Goal: Information Seeking & Learning: Compare options

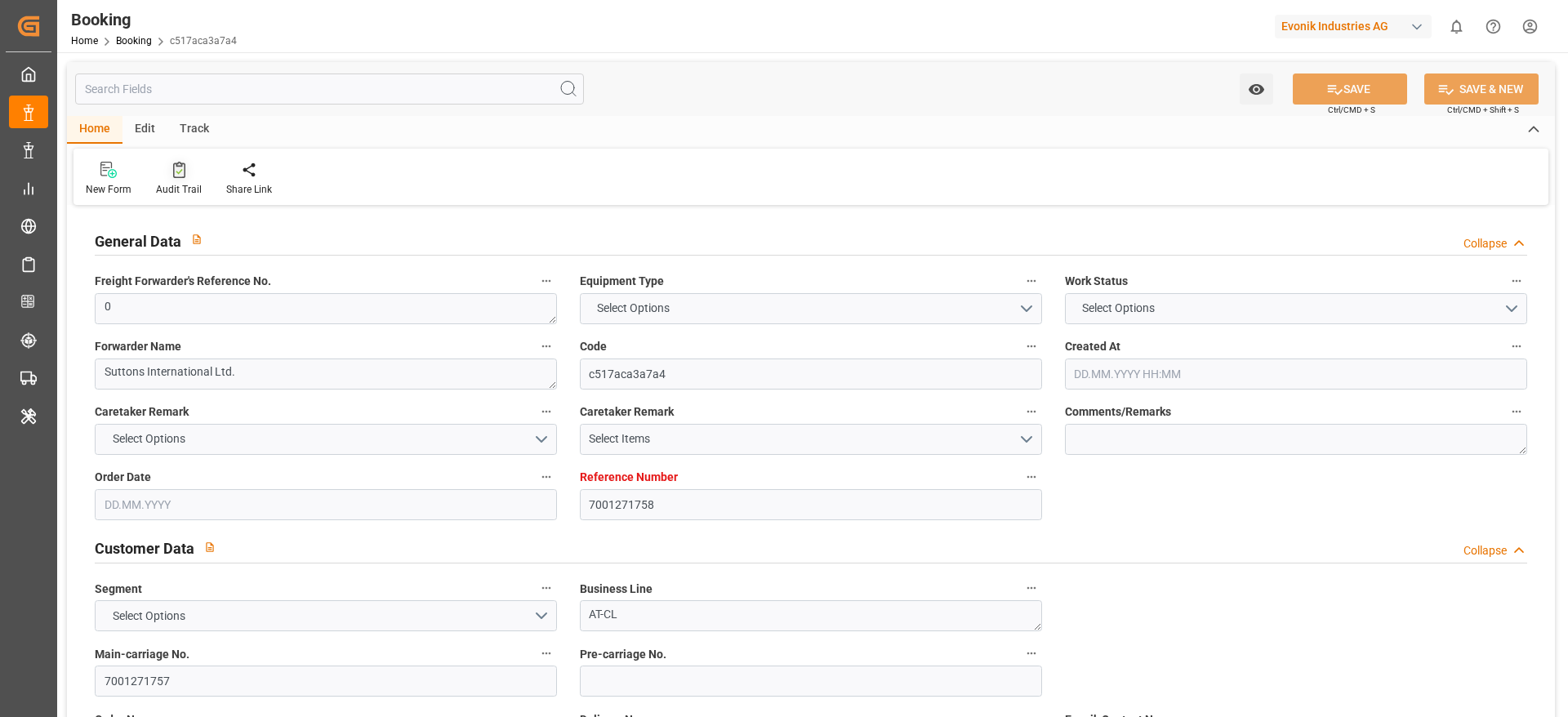
type input "7001271758"
type input "9619957"
type input "Maersk"
type input "Maersk Line AS"
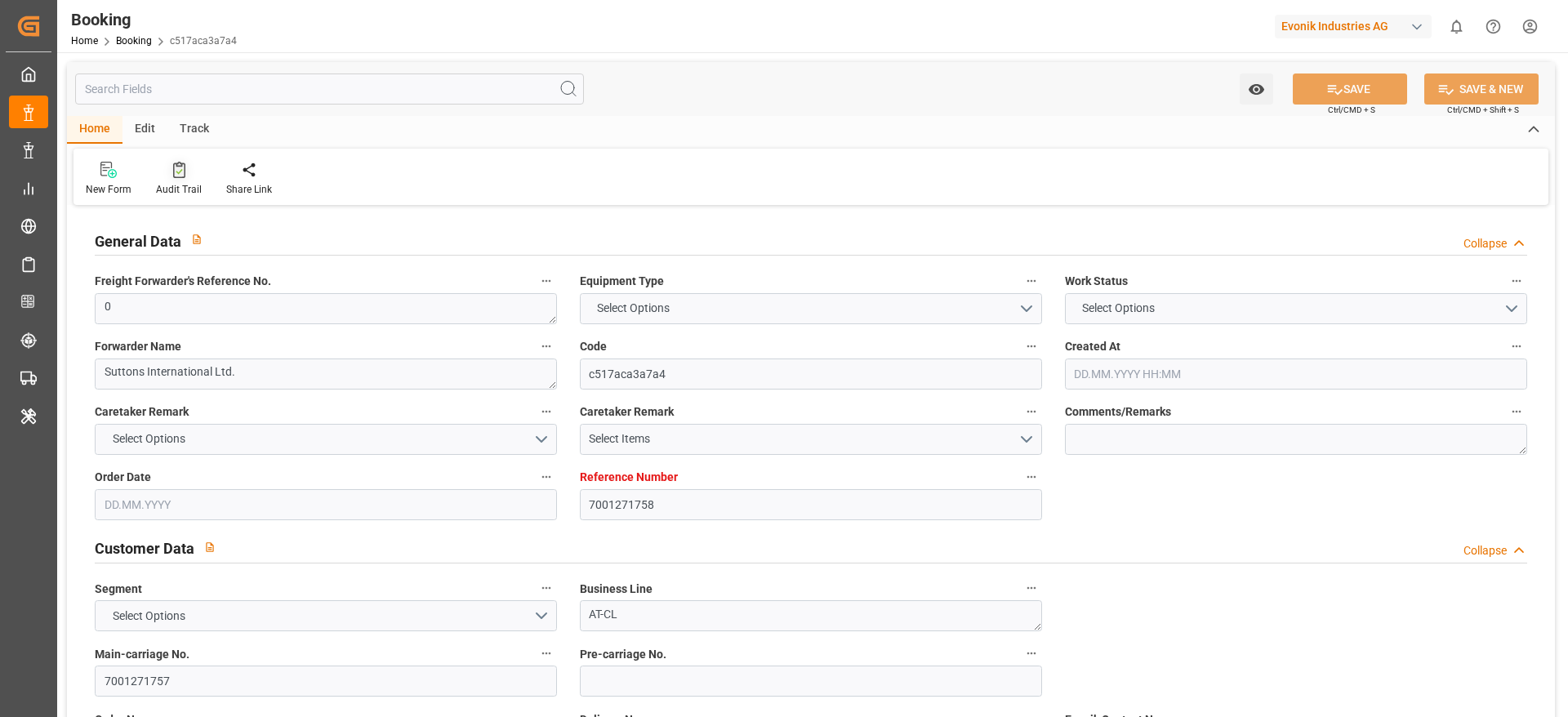
type input "NLRTM"
type input "CNNSA"
type input "MYTPP"
type input "0"
type input "10.09.2025 08:35"
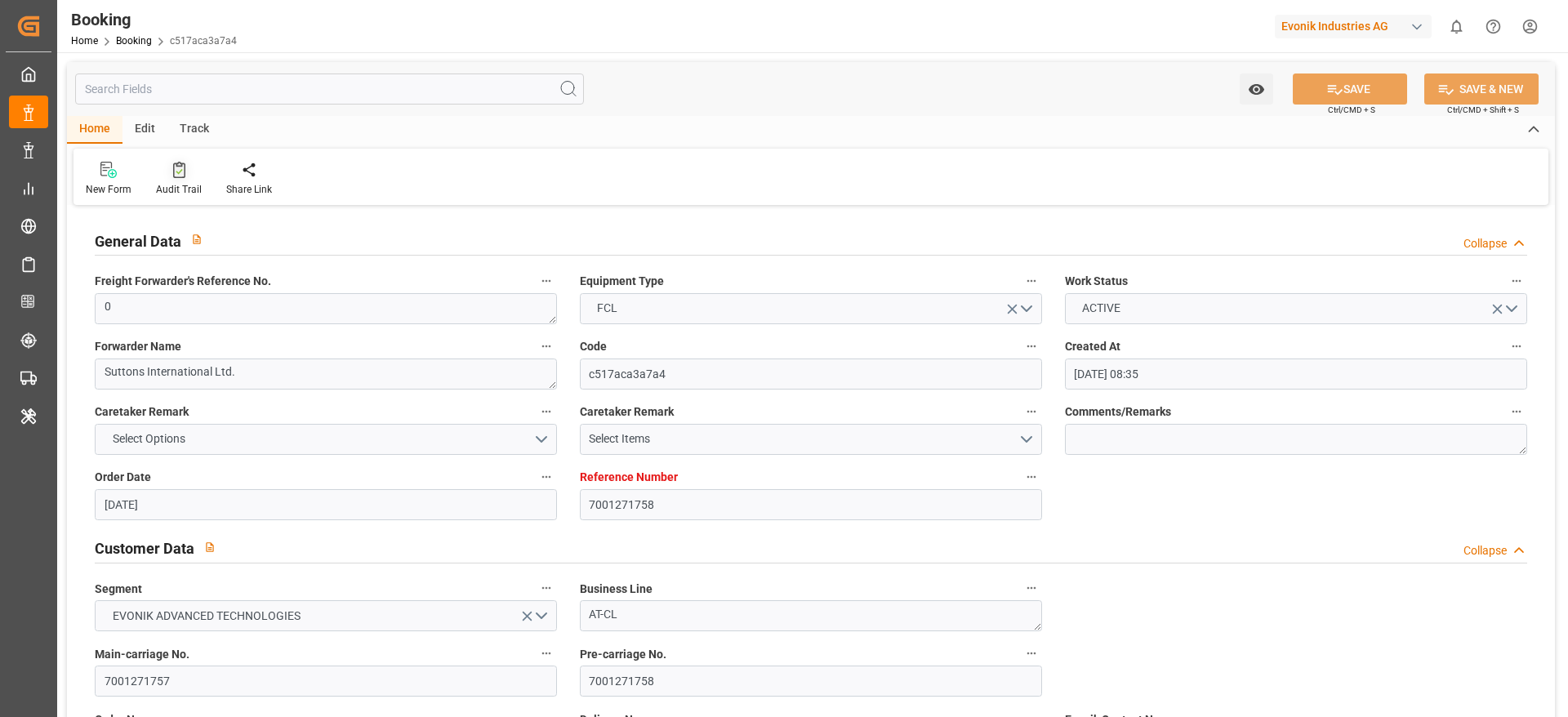
type input "[DATE]"
type input "05.11.2025"
type input "[DATE]"
type input "15.09.2025 00:00"
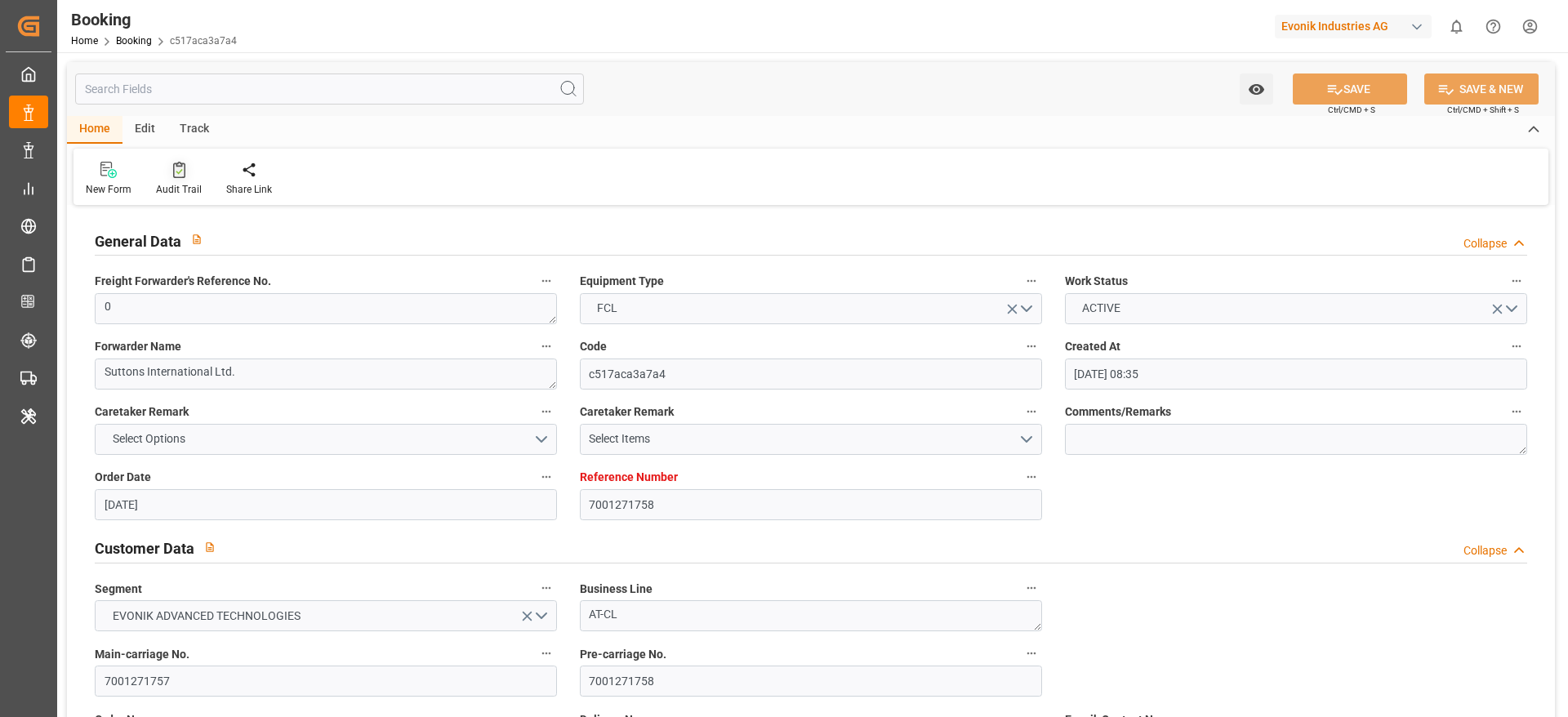
type input "18.09.2025 00:00"
type input "23.09.2025 00:00"
type input "18.09.2025 00:00"
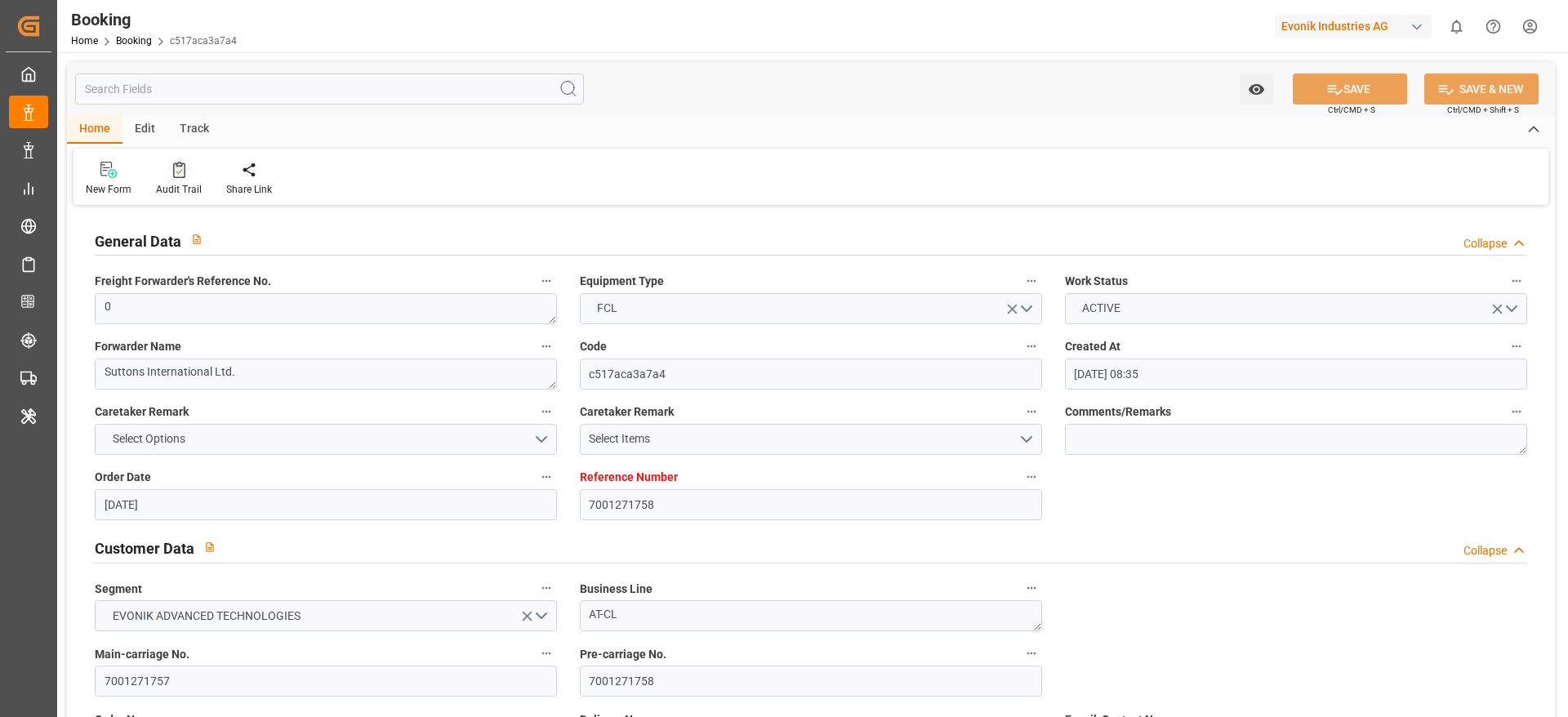
type input "05.11.2025 00:00"
type input "22.10.2025 00:00"
type input "22.11.2025 00:00"
type input "31.10.2025 00:00"
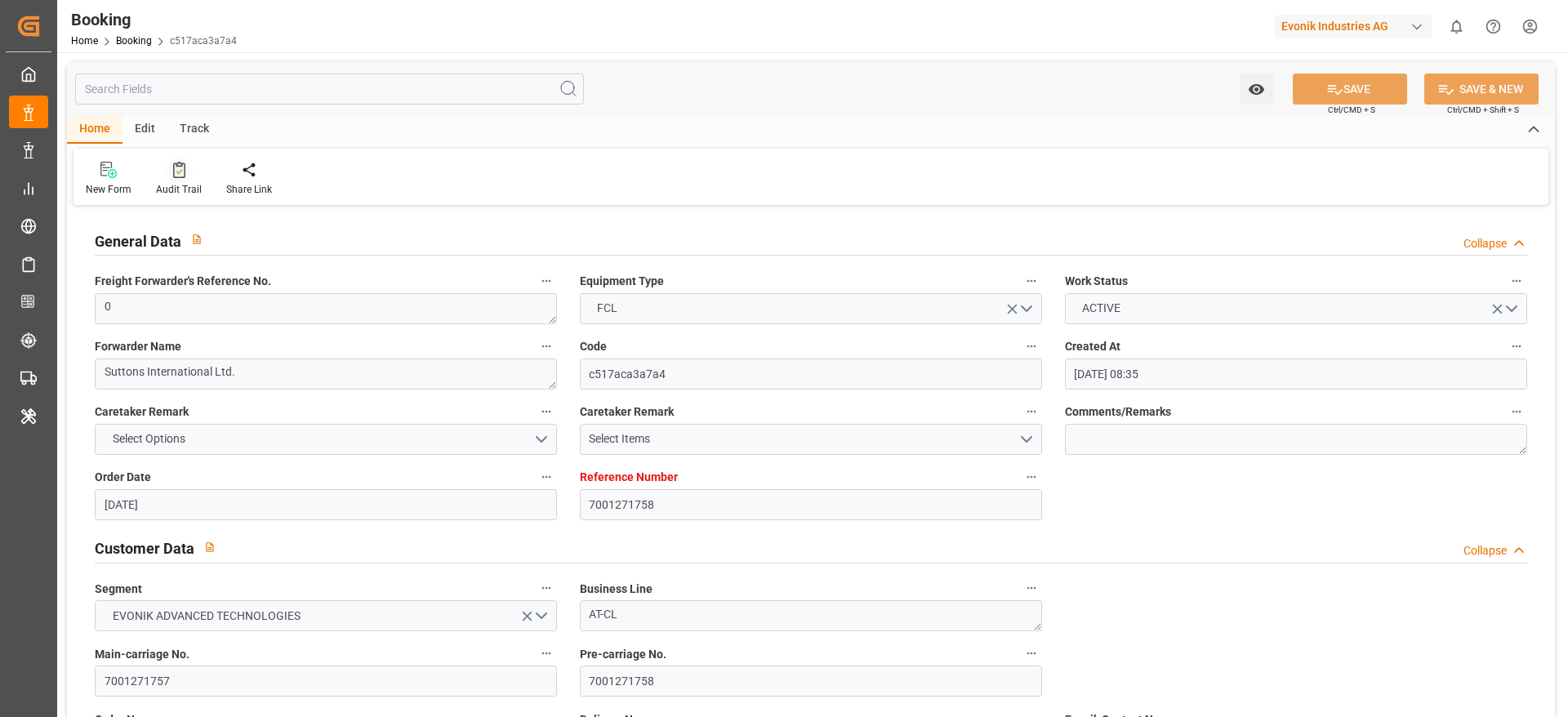
type input "31.01.2025 00:00"
type input "30.09.2025 09:49"
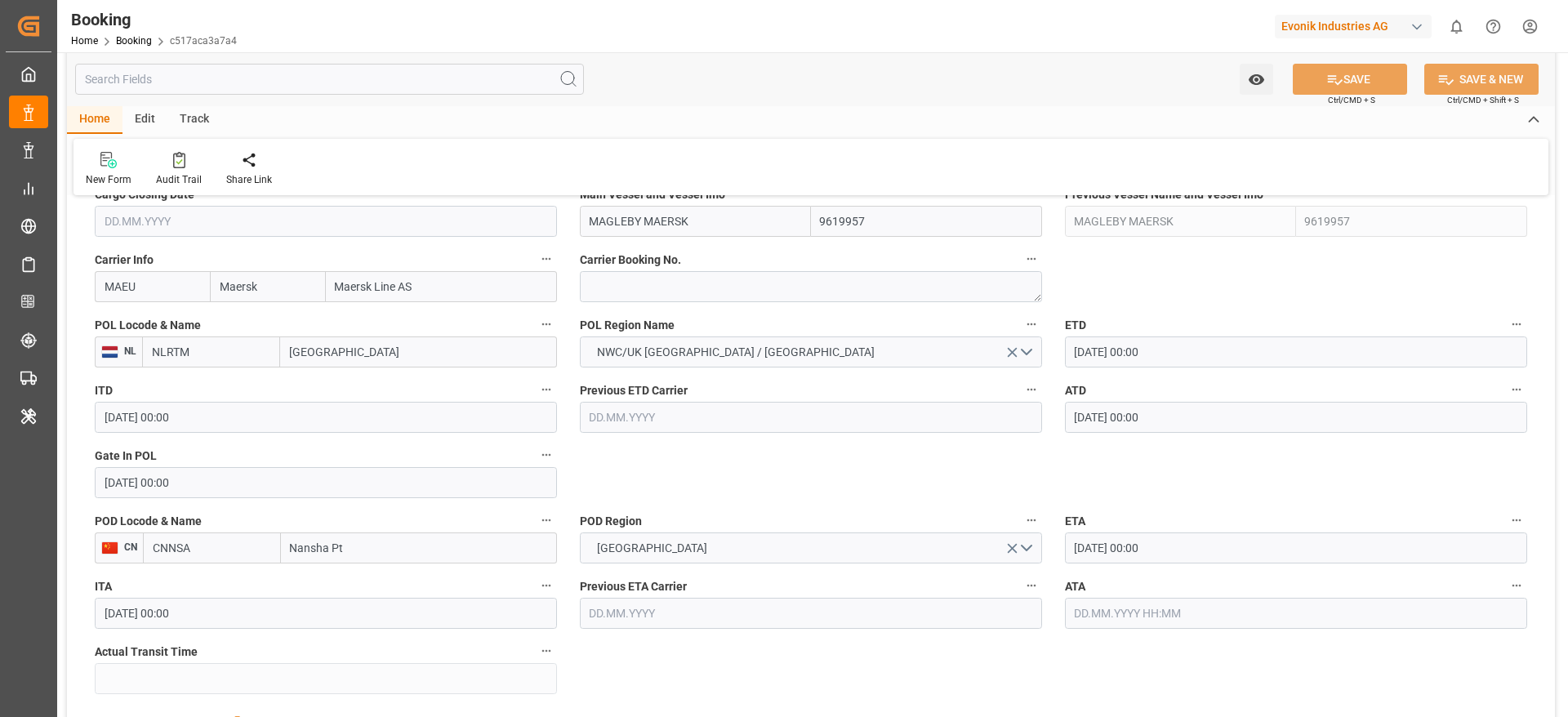
scroll to position [1208, 0]
click at [174, 172] on div "Audit Trail" at bounding box center [179, 179] width 46 height 14
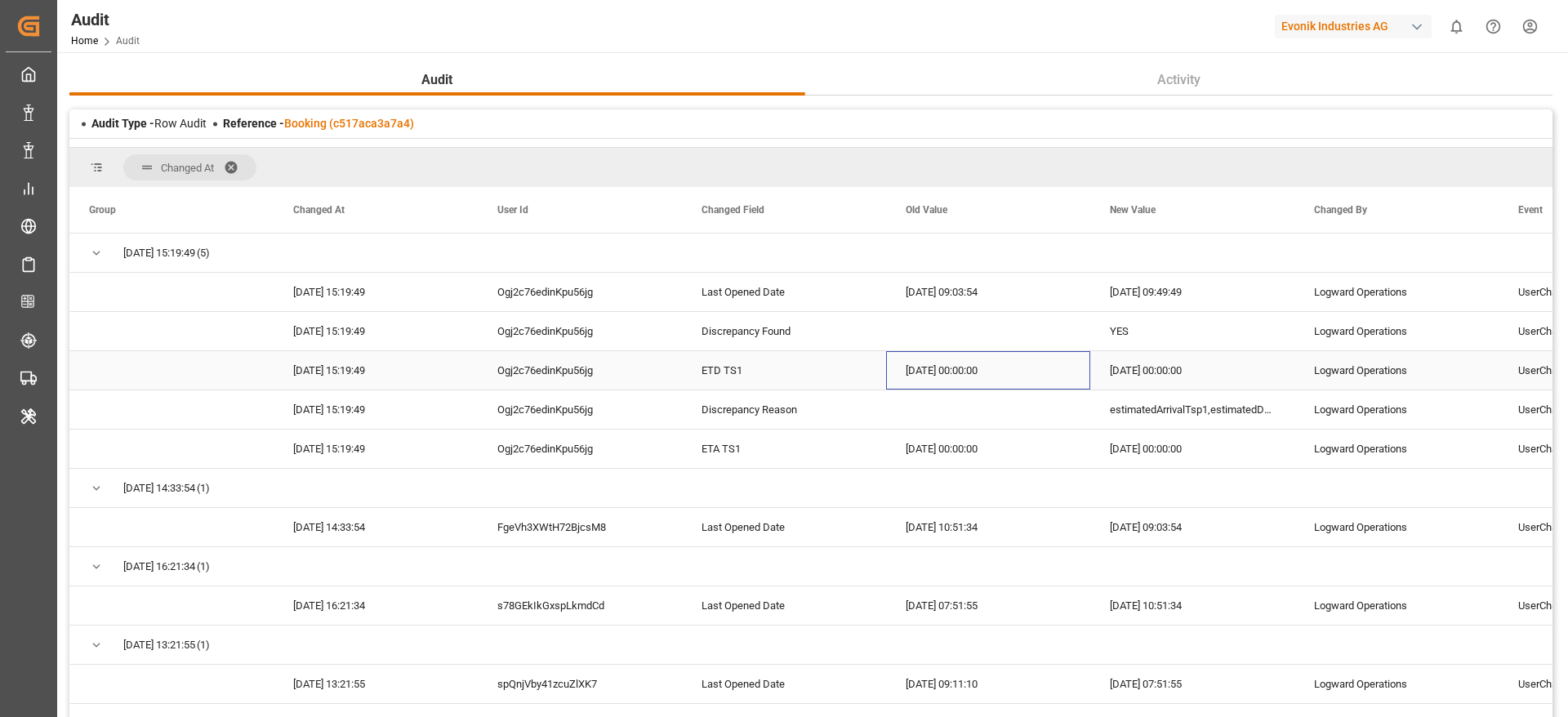
click at [990, 357] on div "2025-01-31 00:00:00" at bounding box center [988, 371] width 204 height 38
click at [1156, 361] on div "2025-10-31 00:00:00" at bounding box center [1193, 371] width 204 height 38
click at [972, 461] on div "2025-11-22 00:00:00" at bounding box center [988, 448] width 204 height 38
click at [1111, 449] on div "2025-10-22 00:00:00" at bounding box center [1193, 448] width 204 height 38
click at [938, 362] on div "2025-01-31 00:00:00" at bounding box center [988, 371] width 204 height 38
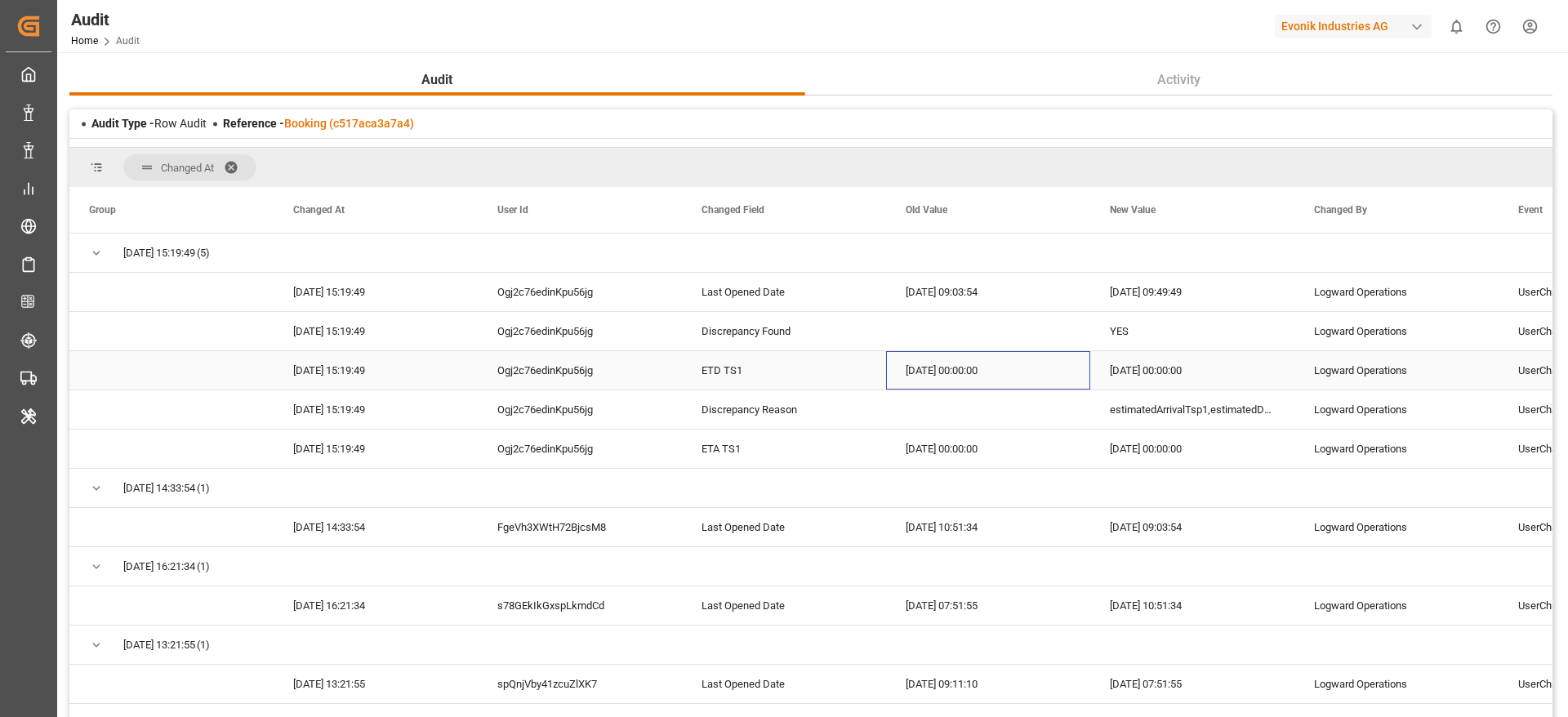
click at [1109, 363] on div "2025-10-31 00:00:00" at bounding box center [1193, 371] width 204 height 38
drag, startPoint x: 881, startPoint y: 576, endPoint x: 989, endPoint y: 416, distance: 193.0
click at [989, 416] on div "Press SPACE to select this row." at bounding box center [988, 410] width 204 height 38
click at [574, 378] on div "Ogj2c76edinKpu56jg" at bounding box center [579, 371] width 204 height 38
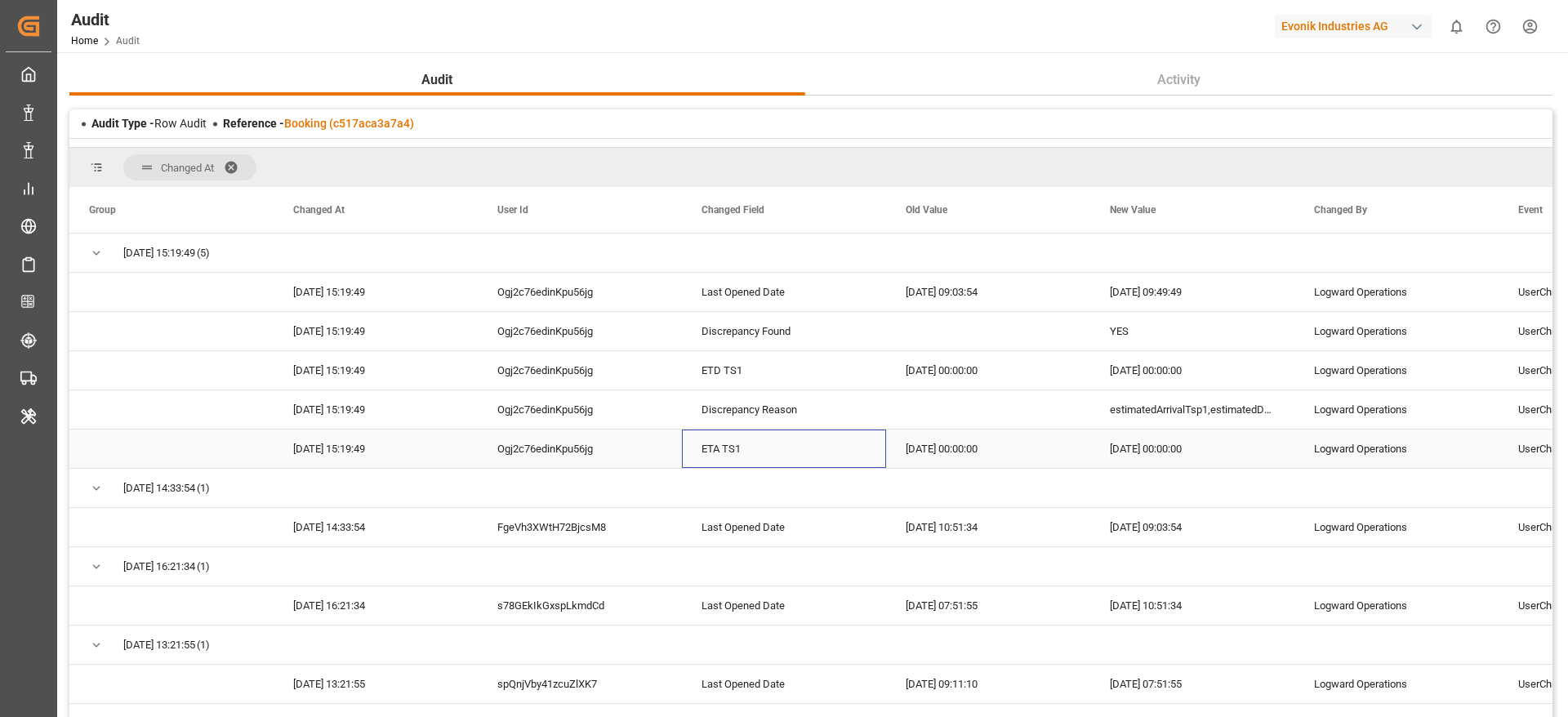
click at [697, 463] on div "ETA TS1" at bounding box center [784, 448] width 204 height 38
click at [965, 455] on div "2025-11-22 00:00:00" at bounding box center [988, 448] width 204 height 38
click at [1139, 446] on div "2025-10-22 00:00:00" at bounding box center [1193, 448] width 204 height 38
click at [963, 379] on div "2025-01-31 00:00:00" at bounding box center [988, 371] width 204 height 38
click at [1188, 401] on div "estimatedArrivalTsp1,estimatedDepartureTsp1" at bounding box center [1193, 410] width 204 height 38
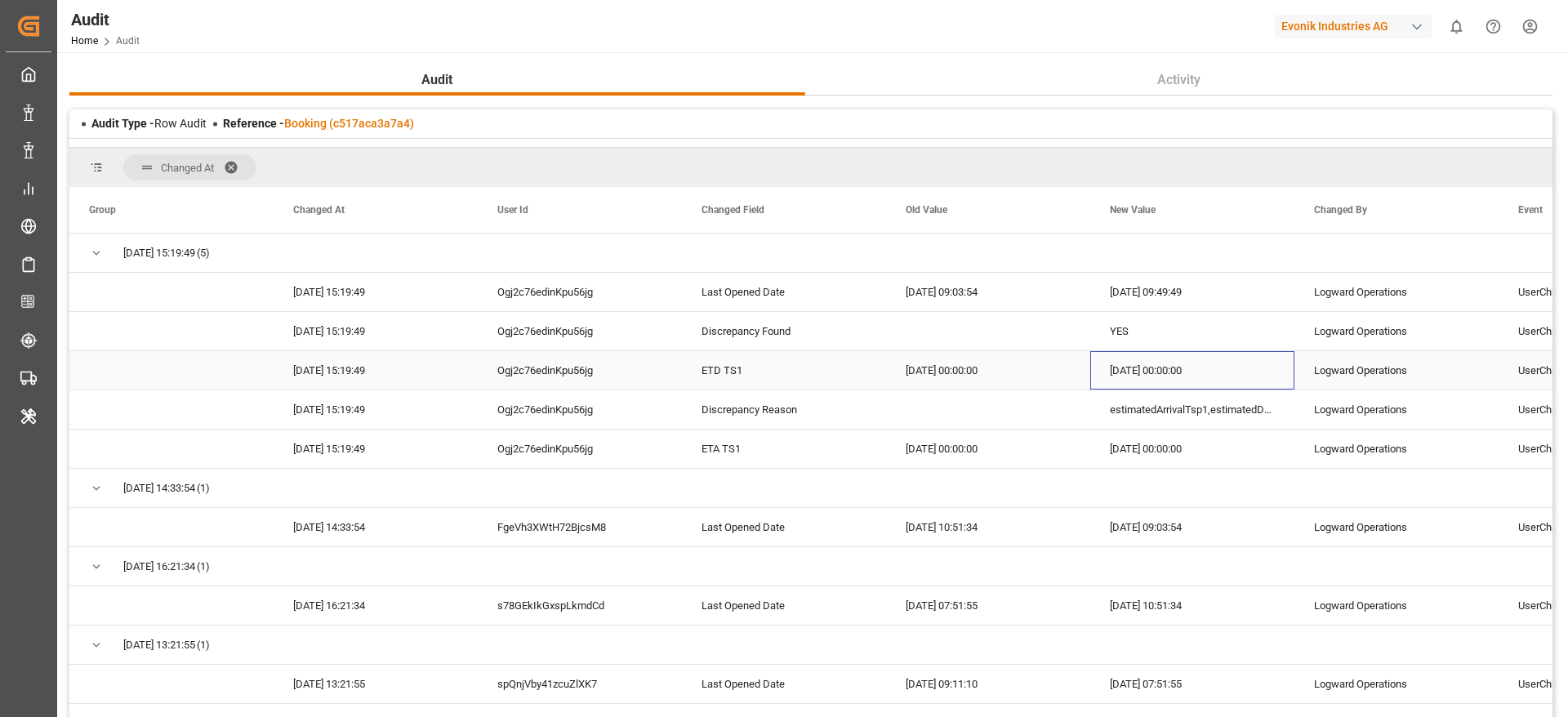
click at [1167, 362] on div "2025-10-31 00:00:00" at bounding box center [1193, 371] width 204 height 38
click at [968, 446] on div "2025-11-22 00:00:00" at bounding box center [988, 448] width 204 height 38
click at [1146, 455] on div "2025-10-22 00:00:00" at bounding box center [1193, 448] width 204 height 38
click at [1015, 434] on div "2025-11-22 00:00:00" at bounding box center [988, 448] width 204 height 38
click at [823, 326] on div "Discrepancy Found" at bounding box center [784, 331] width 204 height 38
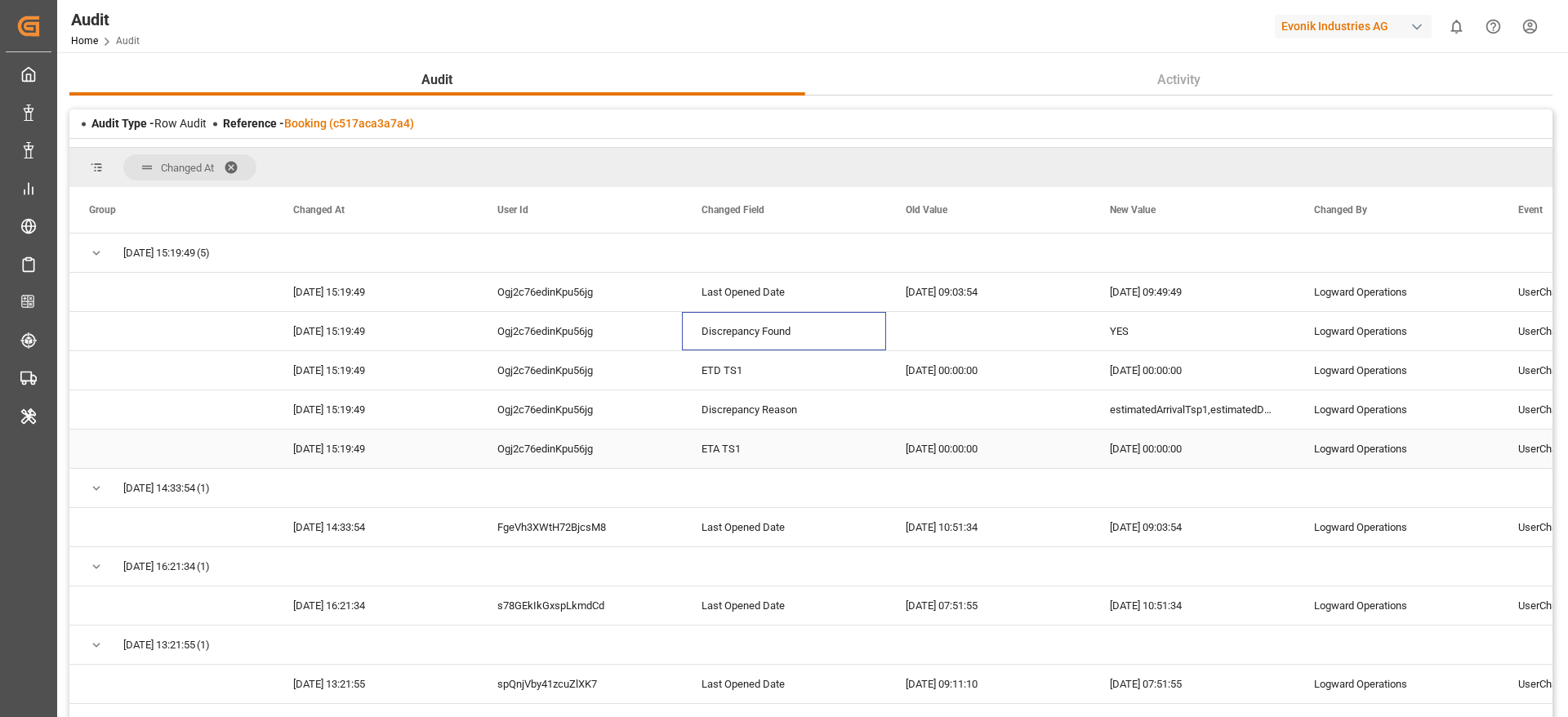
scroll to position [10, 0]
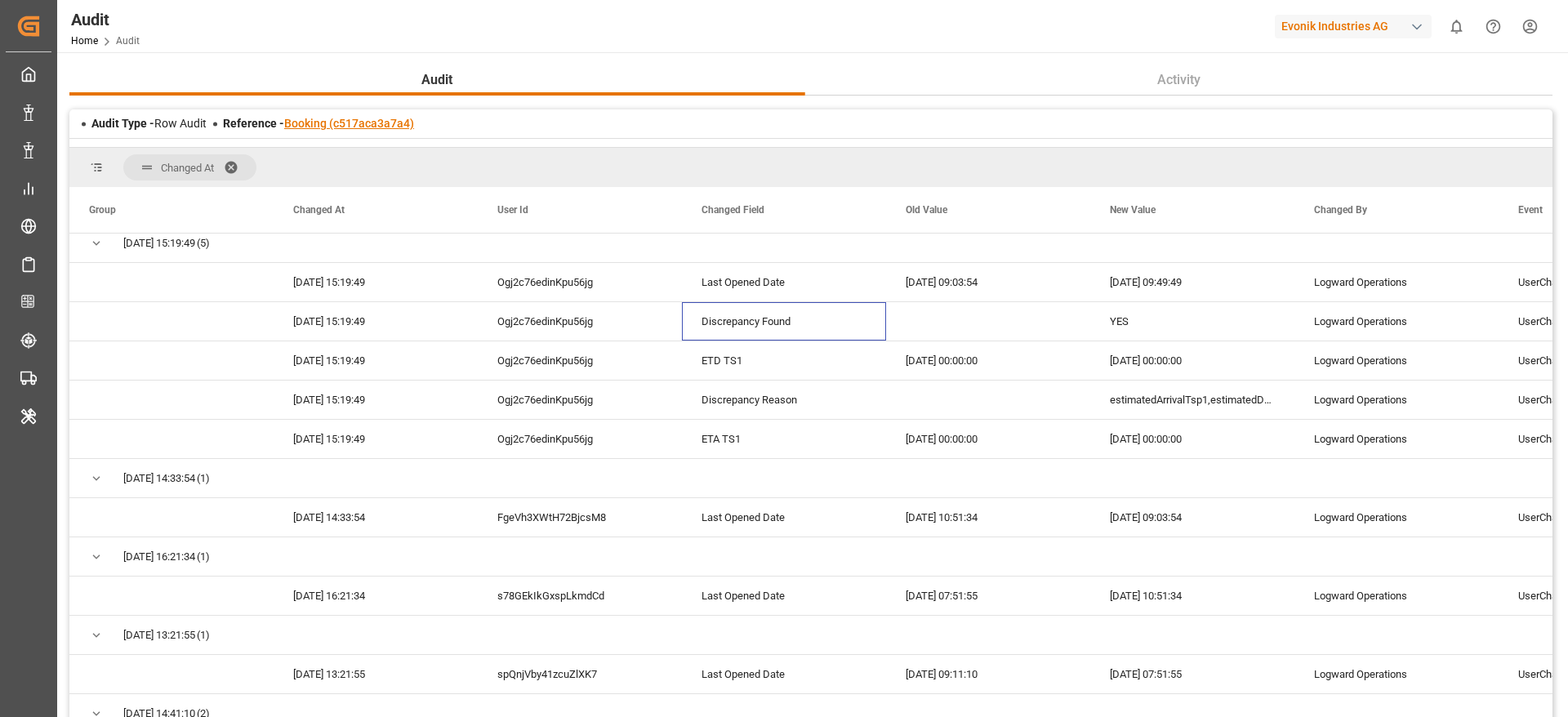
click at [372, 121] on link "Booking (c517aca3a7a4)" at bounding box center [348, 123] width 130 height 13
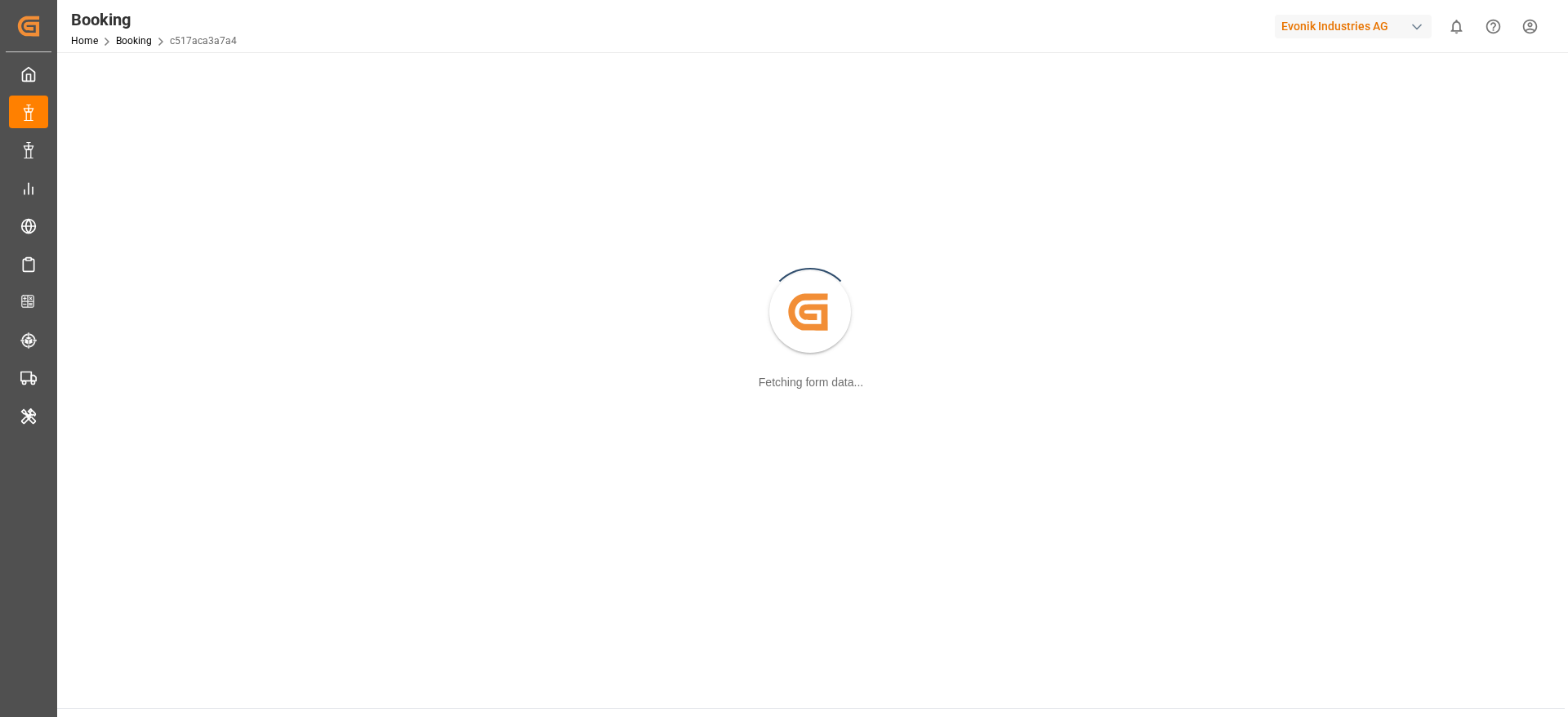
click at [372, 121] on div "Created by potrace 1.15, written by Peter Selinger 2001-2017 Fetching form data…" at bounding box center [811, 313] width 1488 height 502
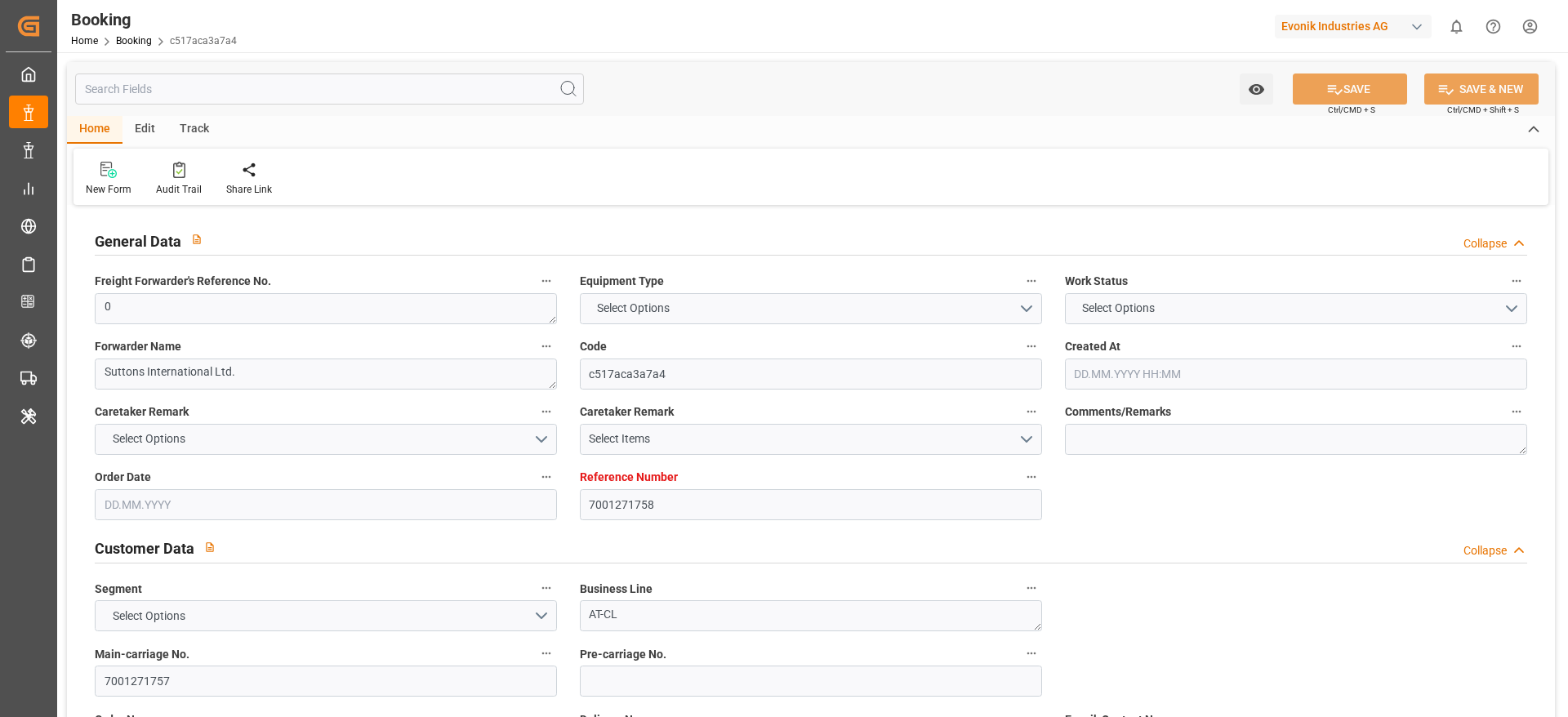
type input "7001271758"
type input "9619957"
type input "Maersk"
type input "Maersk Line AS"
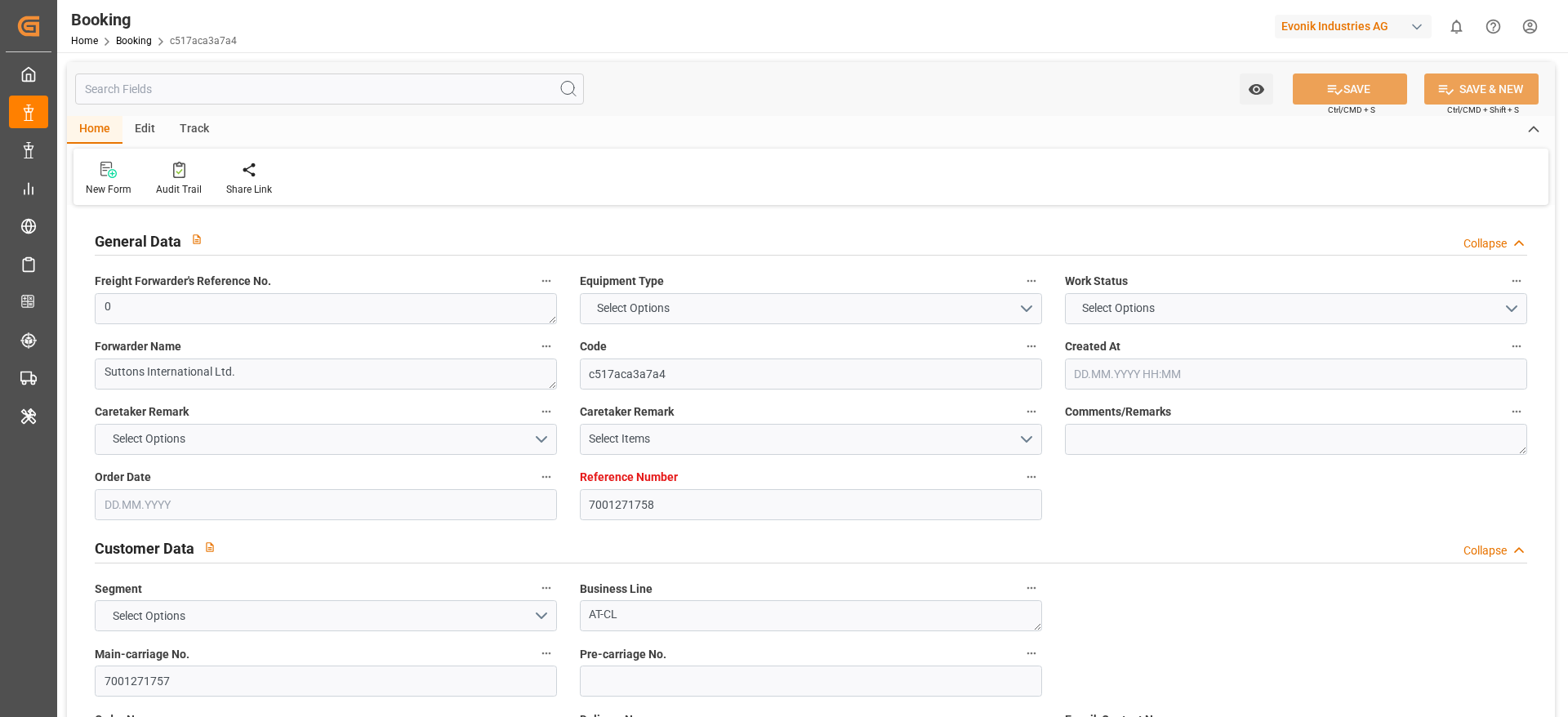
type input "NLRTM"
type input "CNNSA"
type input "MYTPP"
type input "0"
type input "10.09.2025 08:35"
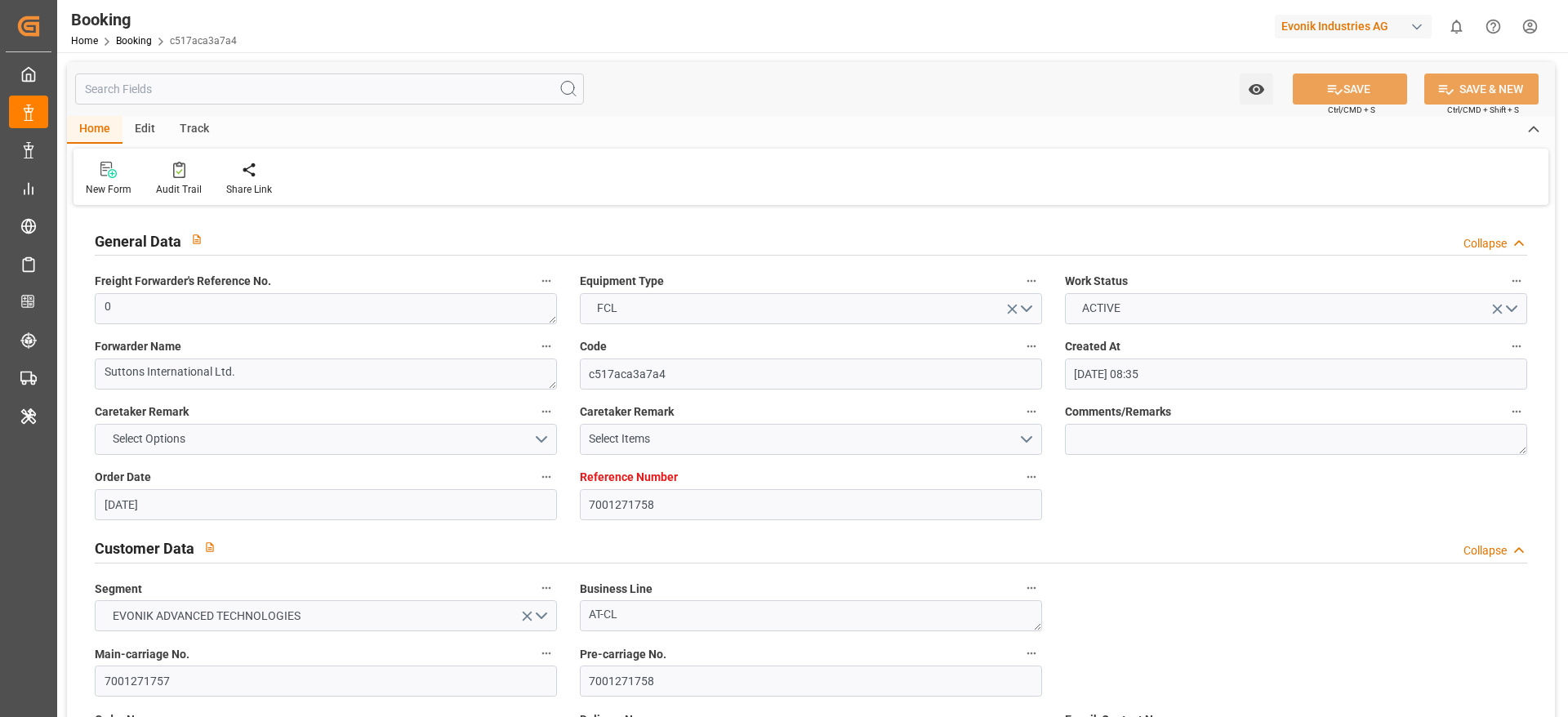
type input "10.09.2025"
type input "05.11.2025"
type input "15.09.2025"
type input "15.09.2025 00:00"
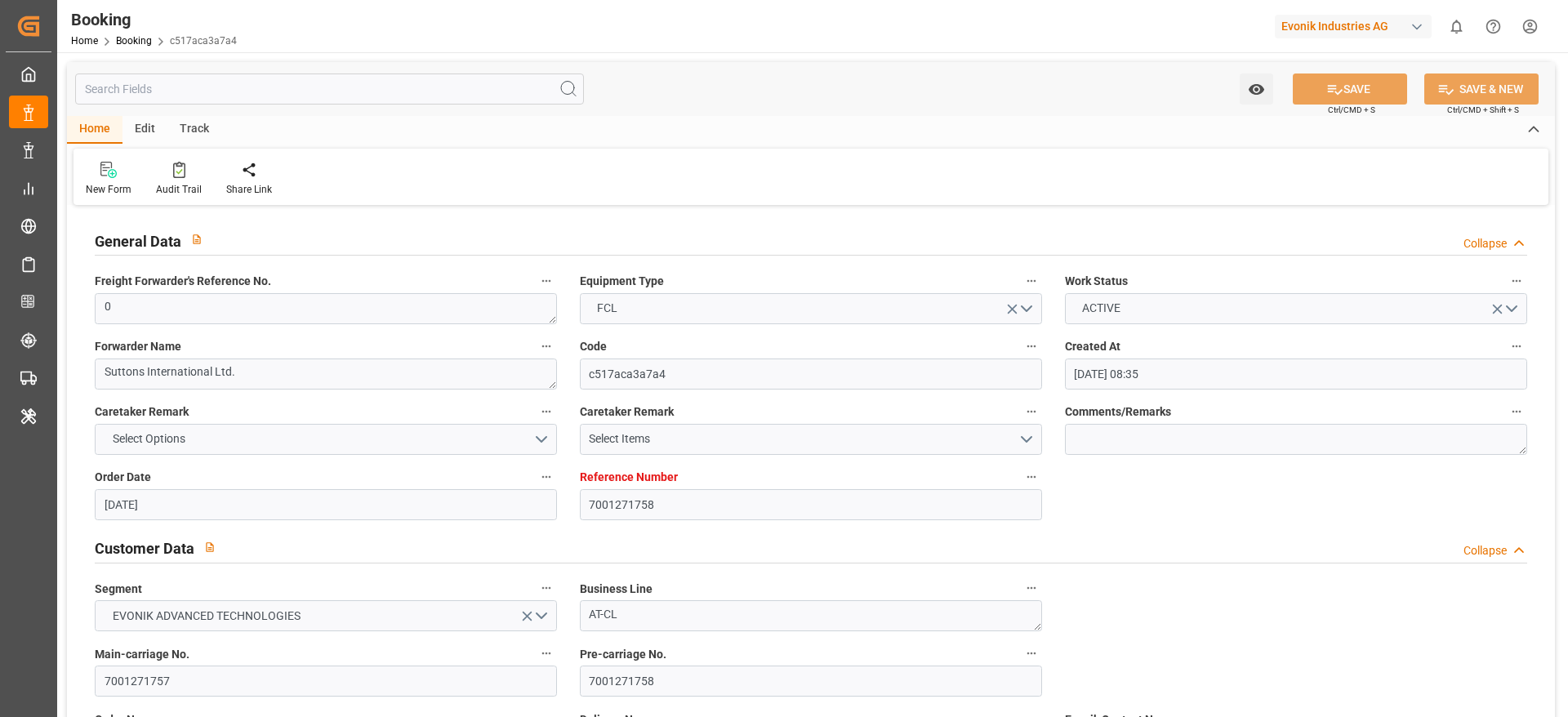
type input "18.09.2025 00:00"
type input "23.09.2025 00:00"
type input "18.09.2025 00:00"
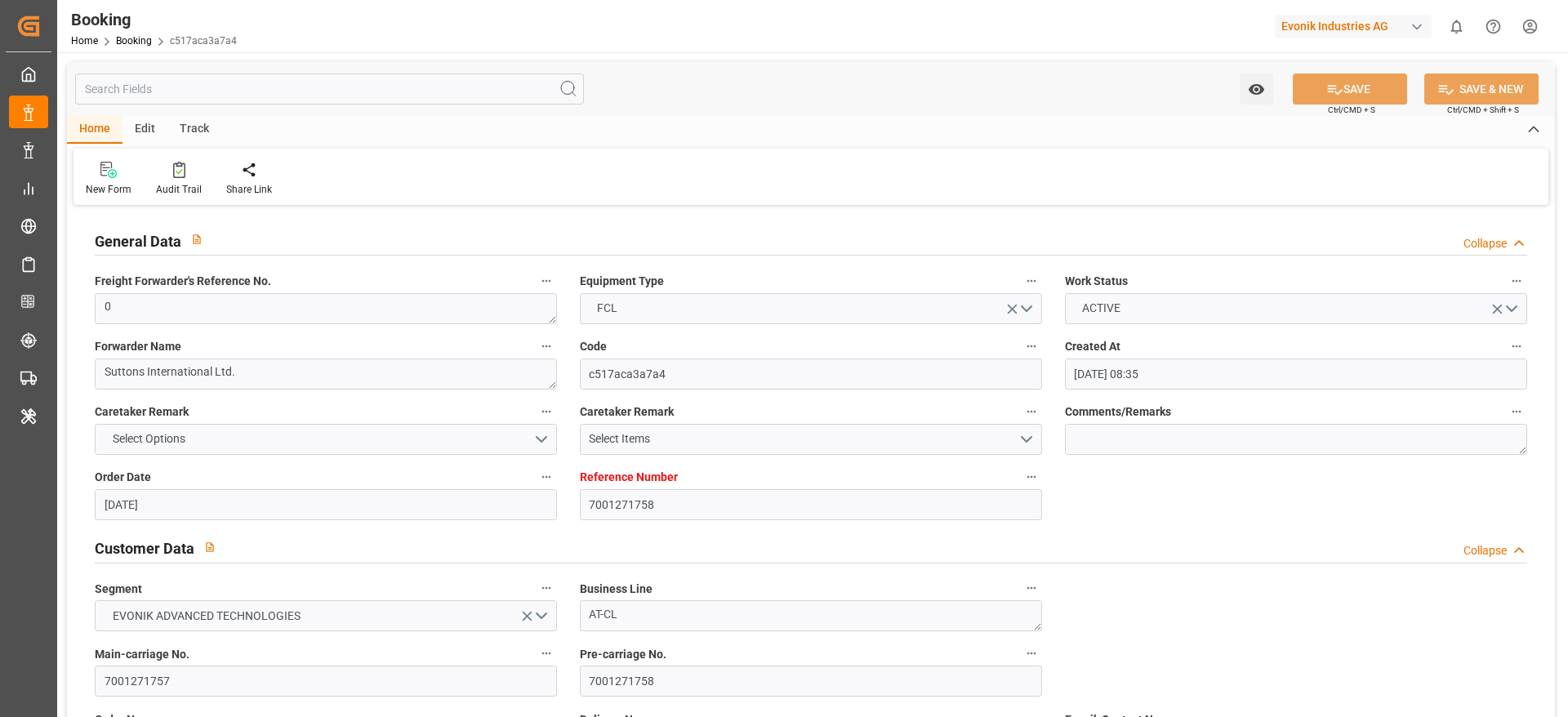
type input "05.11.2025 00:00"
type input "22.10.2025 00:00"
type input "22.11.2025 00:00"
type input "31.10.2025 00:00"
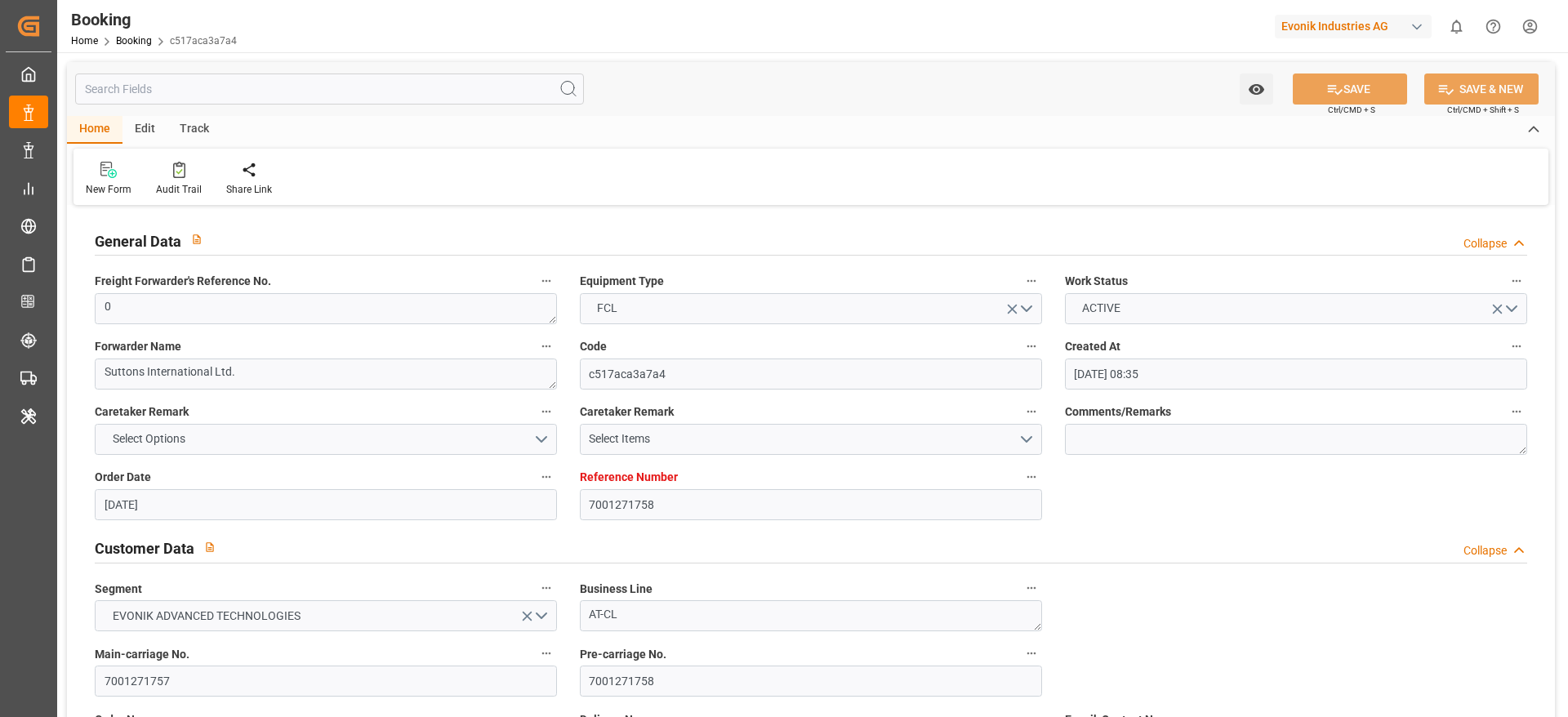
type input "31.01.2025 00:00"
type input "30.09.2025 09:49"
click at [1347, 19] on div "Evonik Industries AG" at bounding box center [1352, 26] width 157 height 24
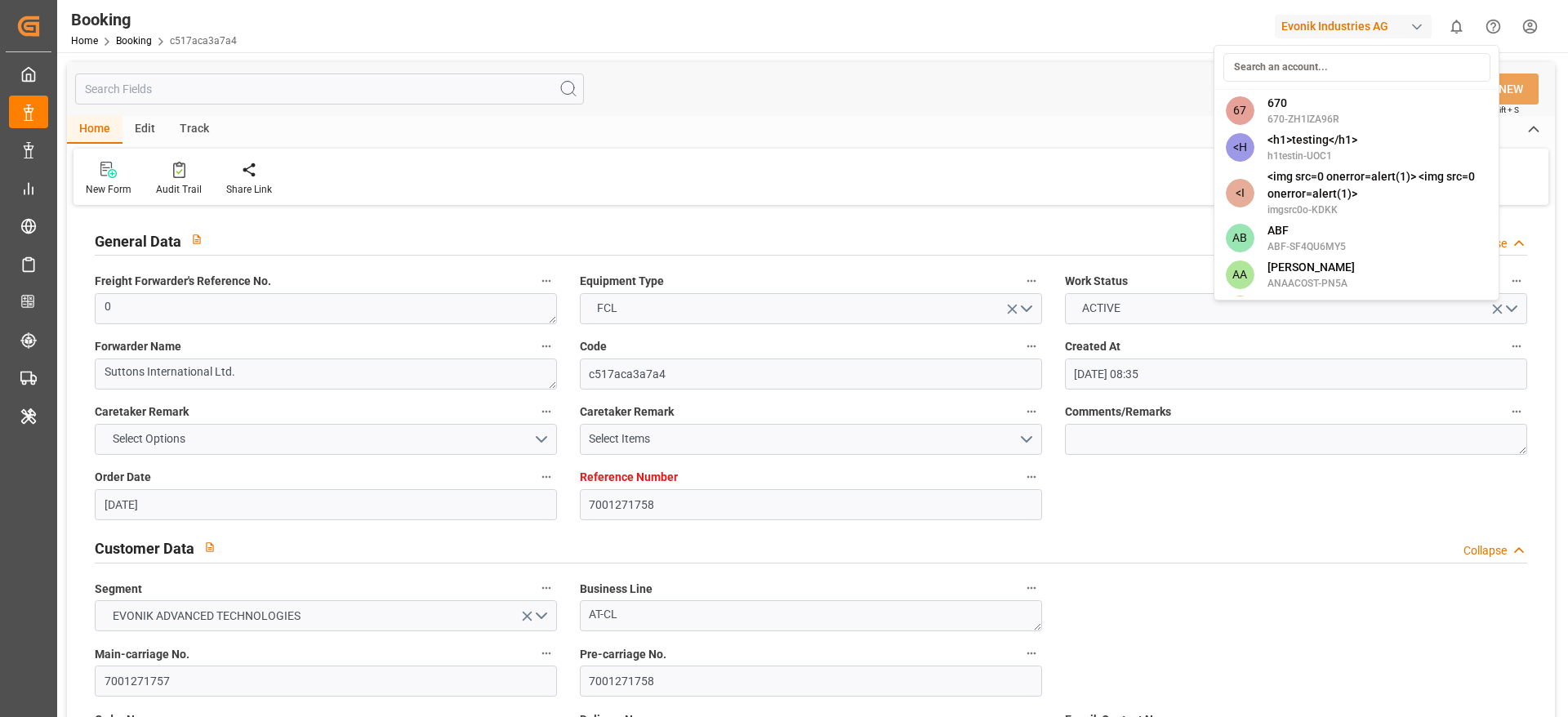
click at [1357, 24] on html "Created by potrace 1.15, written by Peter Selinger 2001-2017 Created by potrace…" at bounding box center [784, 358] width 1568 height 717
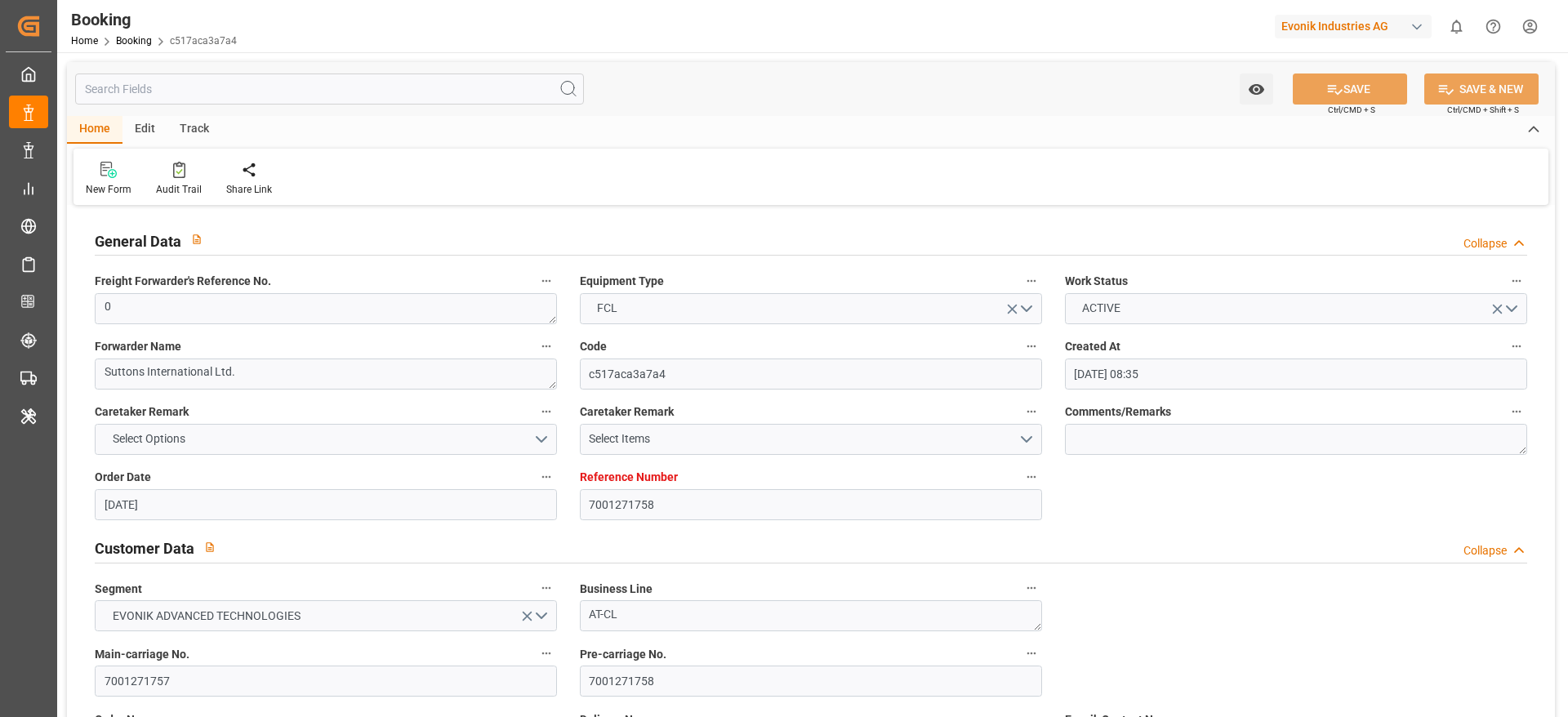
click at [1357, 24] on div "Evonik Industries AG" at bounding box center [1352, 26] width 157 height 24
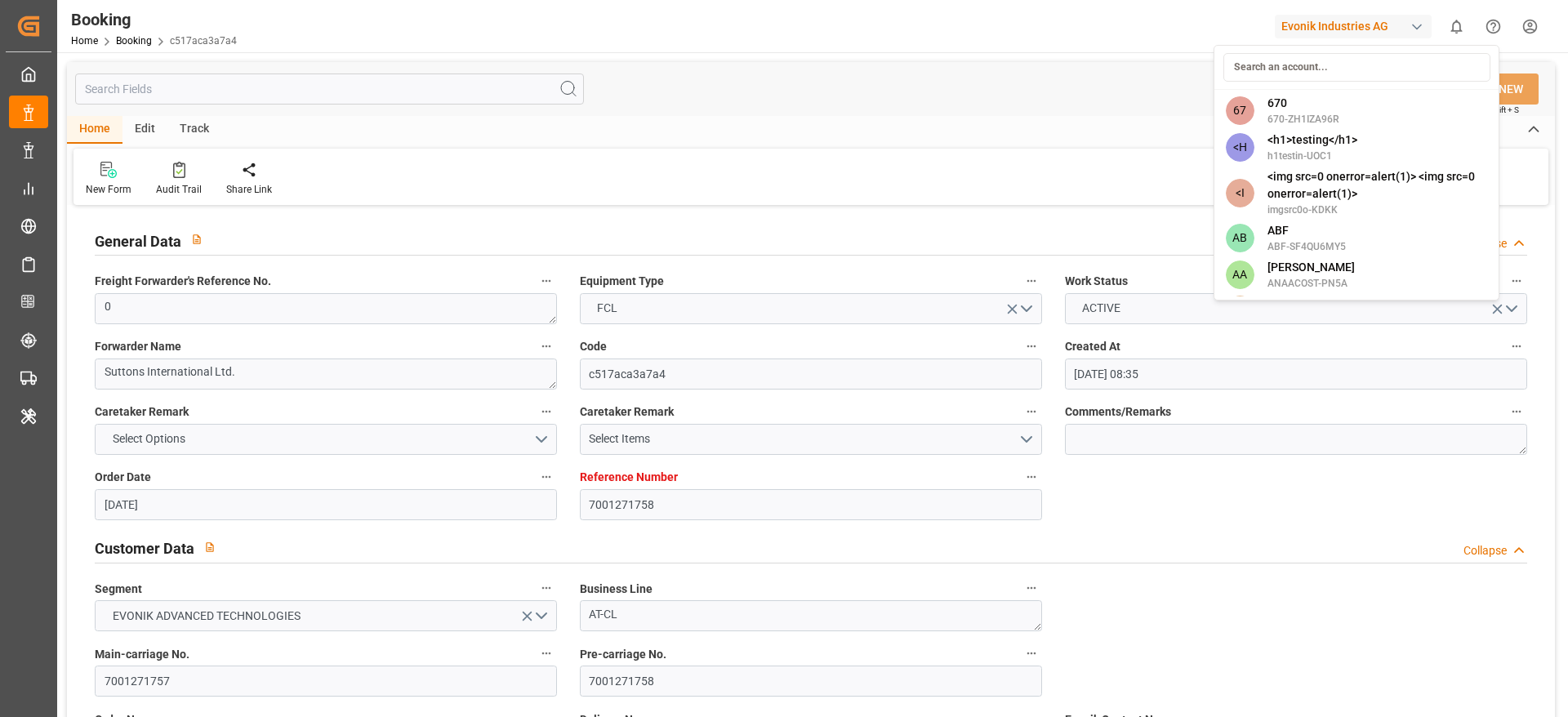
click at [1337, 29] on html "Created by potrace 1.15, written by Peter Selinger 2001-2017 Created by potrace…" at bounding box center [784, 358] width 1568 height 717
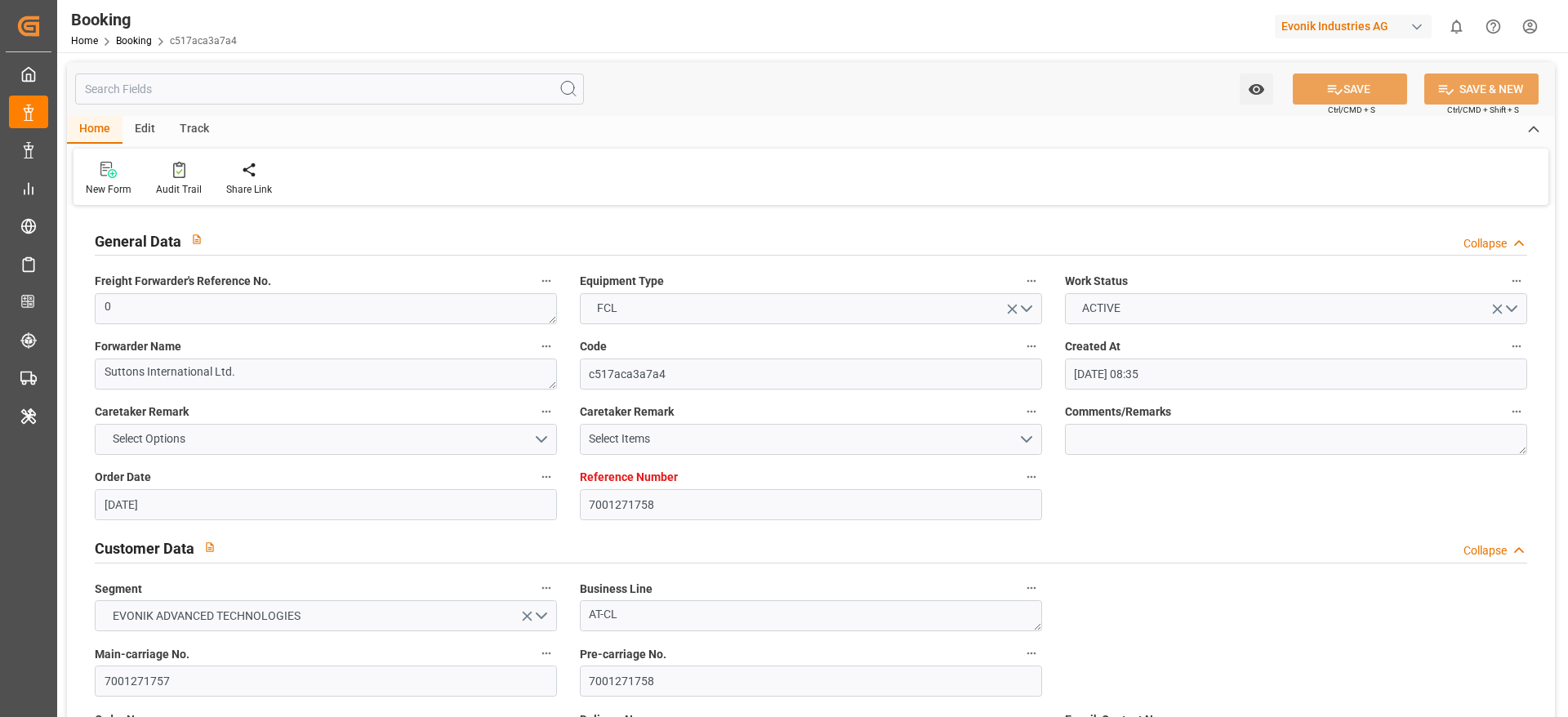
click at [1337, 29] on div "Evonik Industries AG" at bounding box center [1352, 26] width 157 height 24
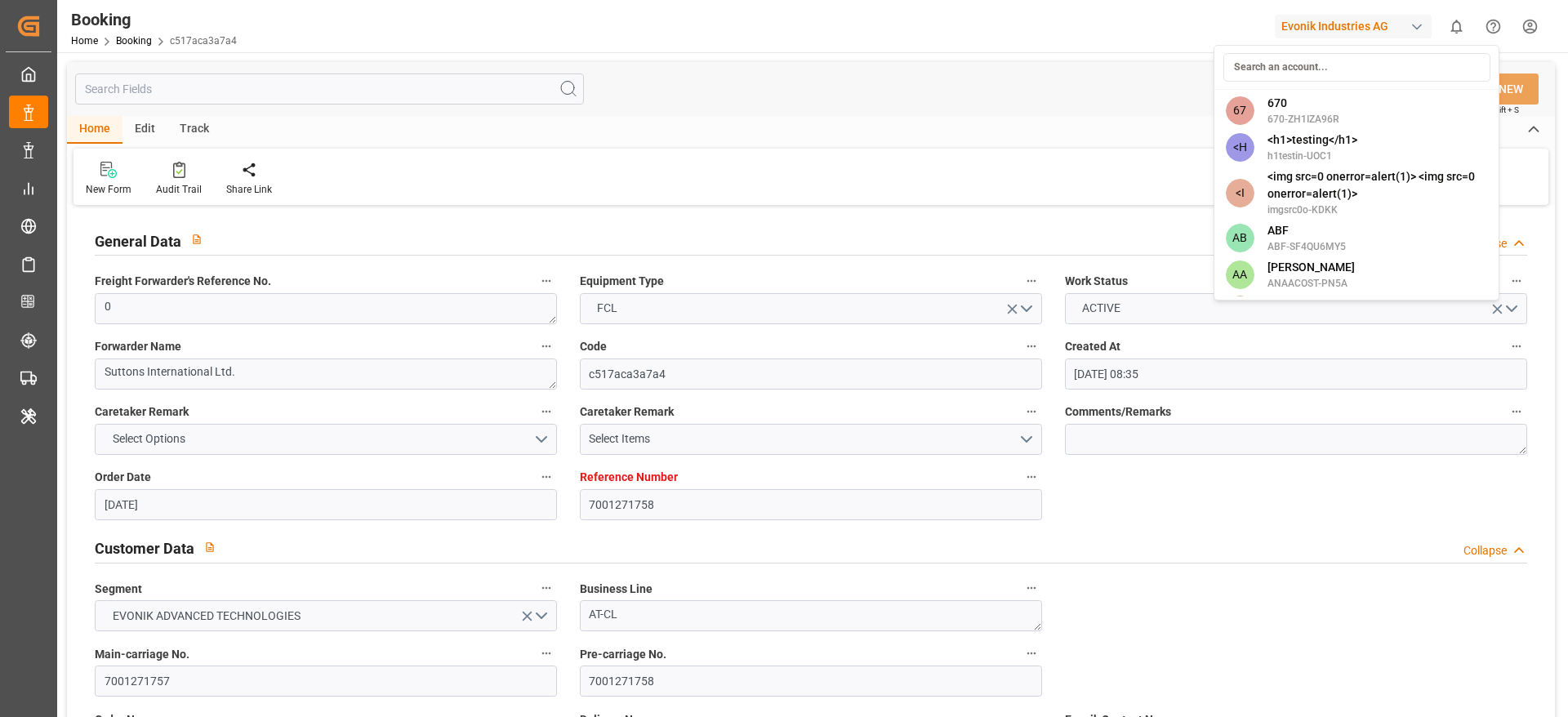
click at [1287, 65] on input at bounding box center [1356, 67] width 267 height 29
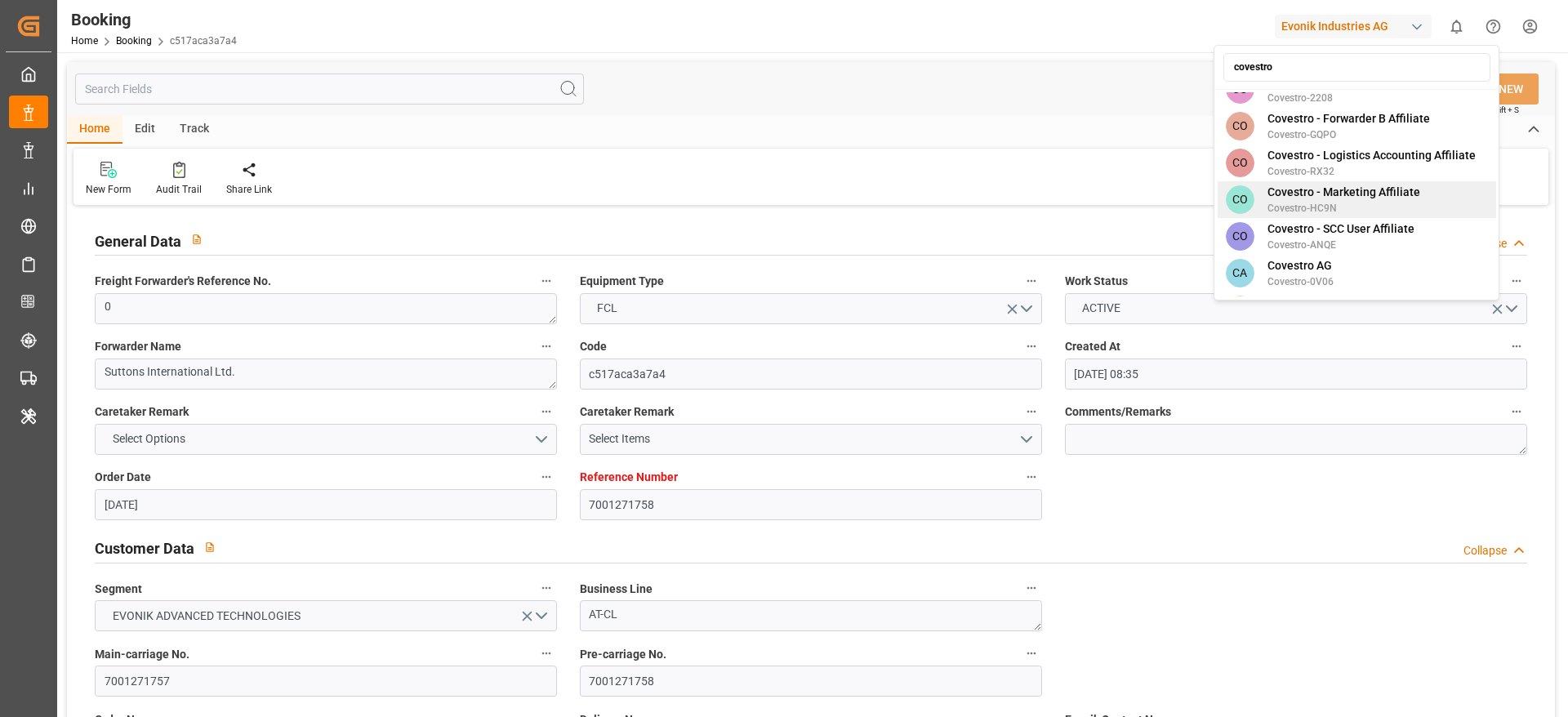
scroll to position [208, 0]
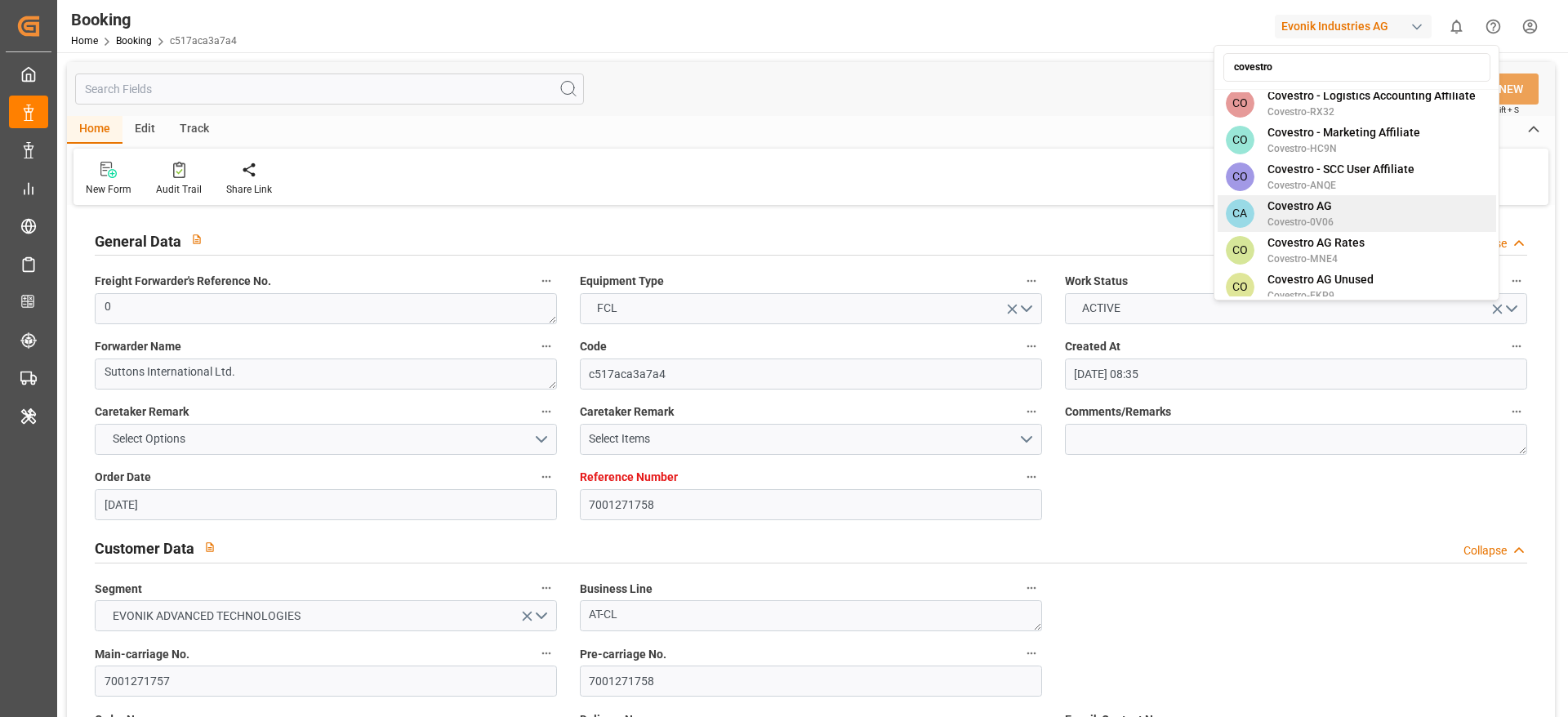
type input "covestro"
click at [1342, 195] on div "CA Covestro AG Covestro-0V06" at bounding box center [1356, 214] width 278 height 37
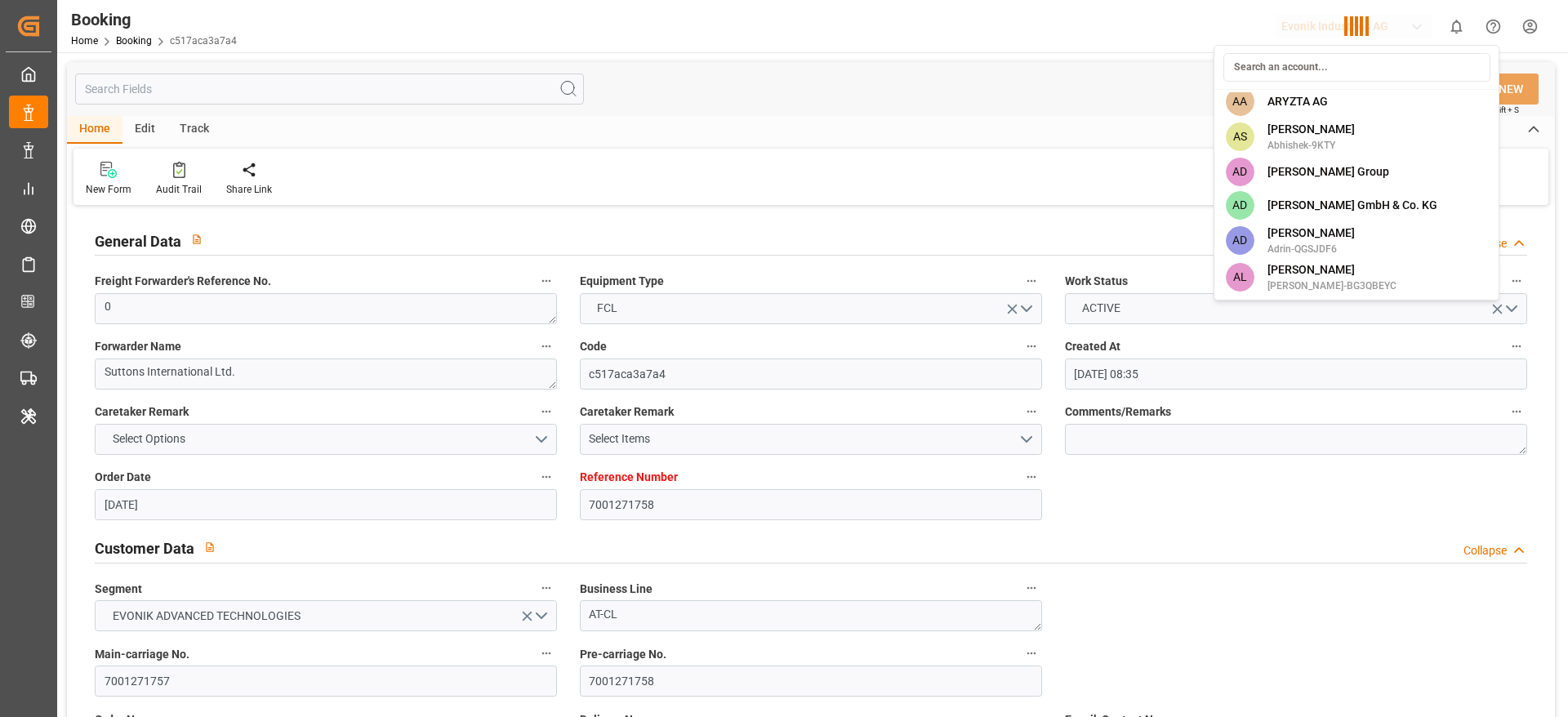
scroll to position [2598, 0]
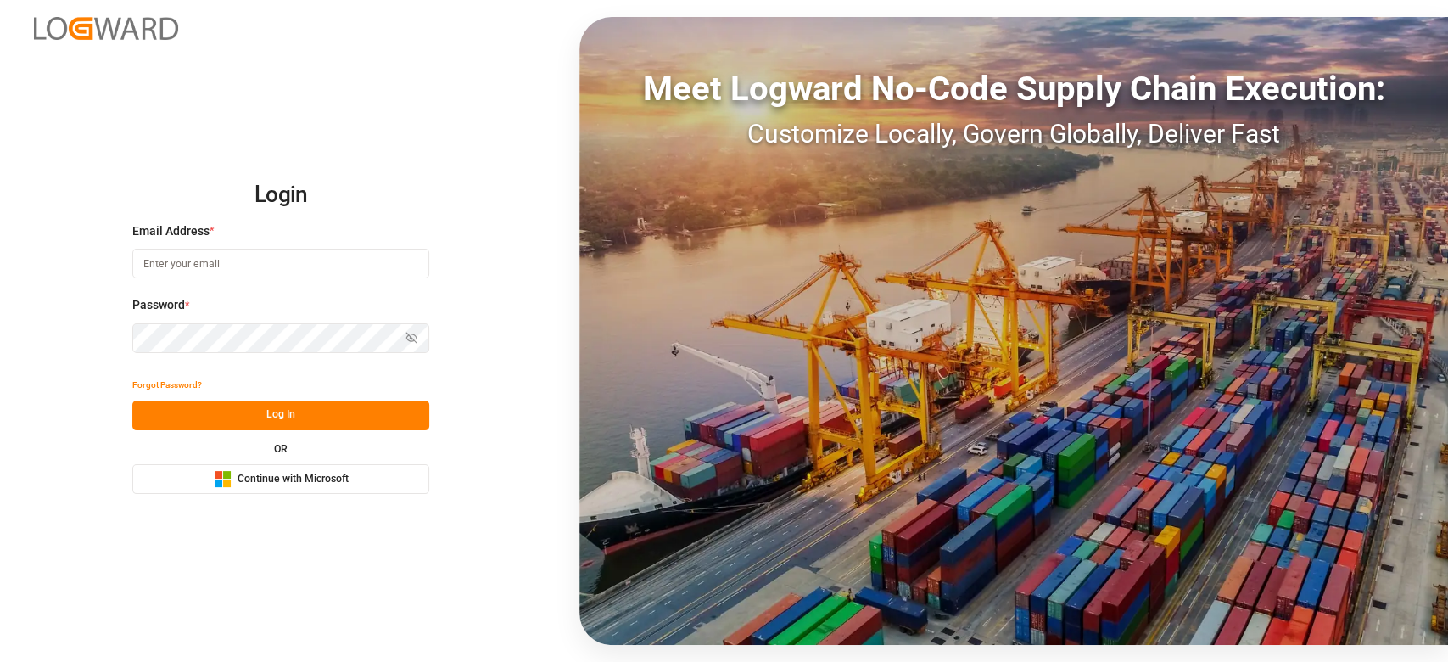
click at [359, 478] on button "Microsoft Logo Continue with Microsoft" at bounding box center [280, 479] width 297 height 30
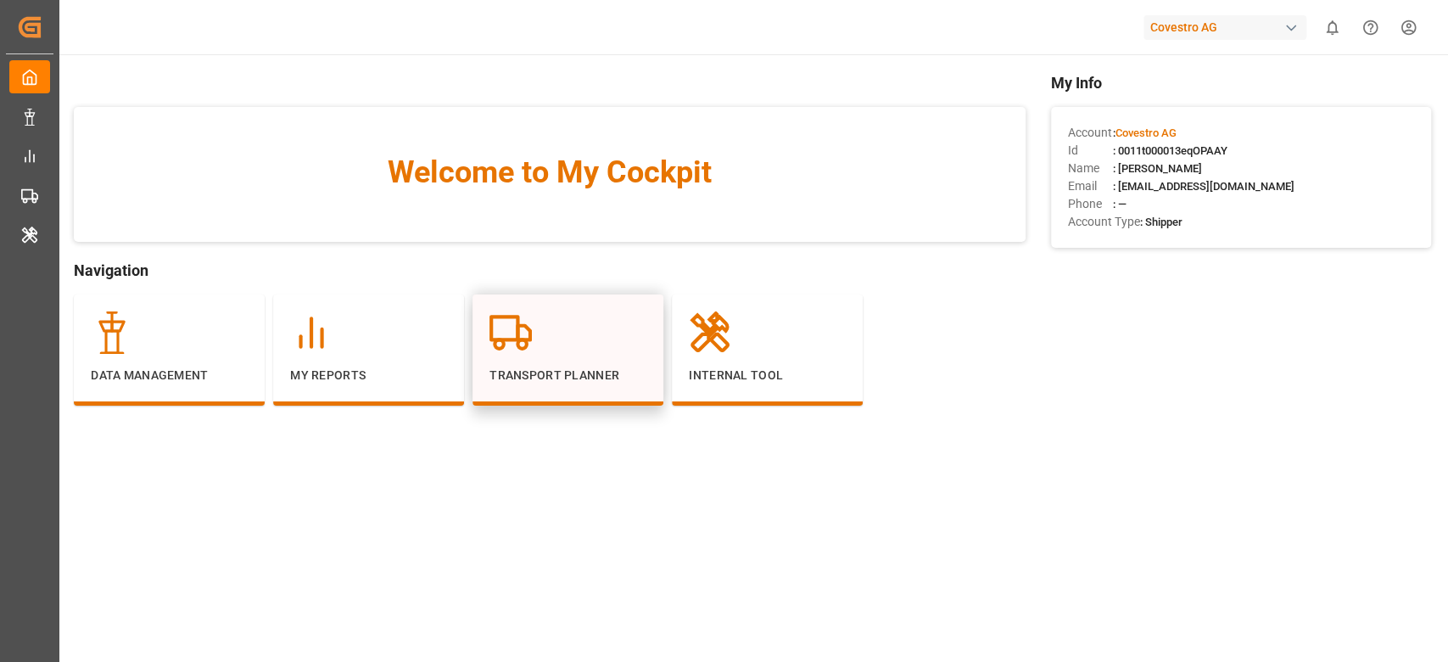
click at [508, 384] on div "Transport Planner" at bounding box center [568, 349] width 191 height 111
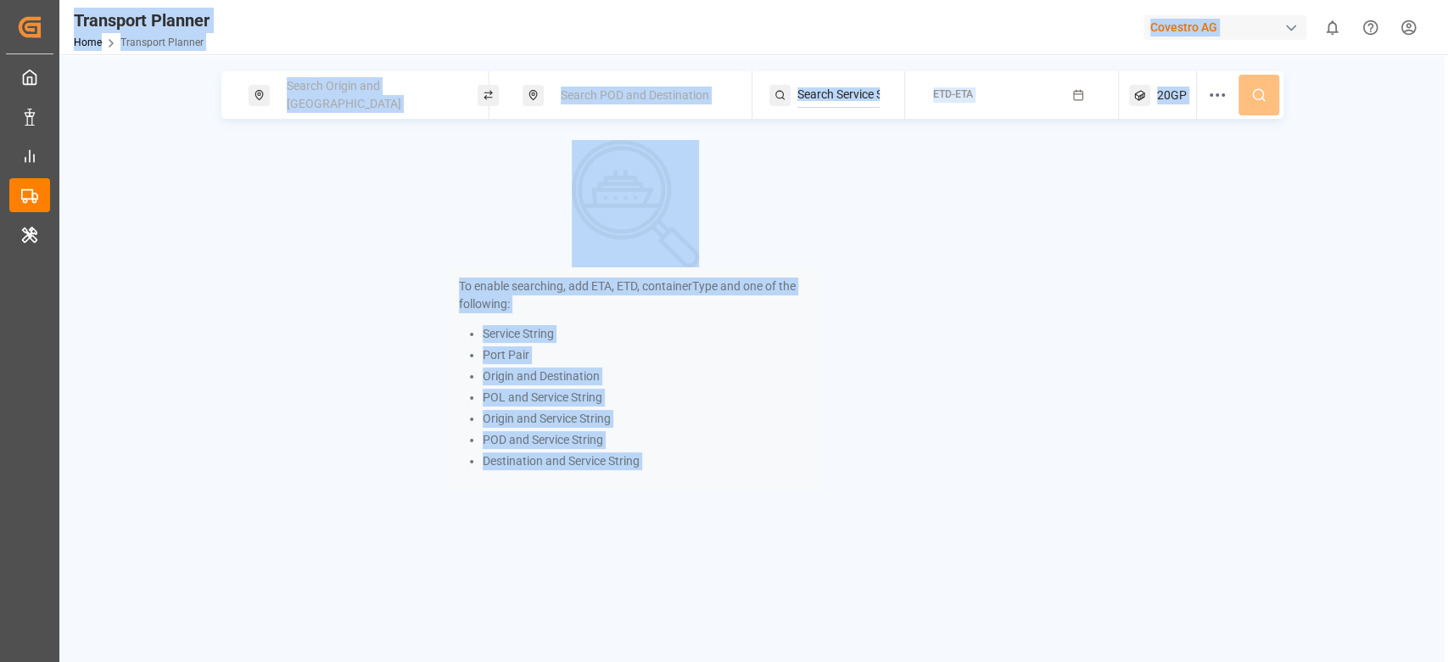
click at [736, 383] on li "Origin and Destination" at bounding box center [647, 376] width 328 height 18
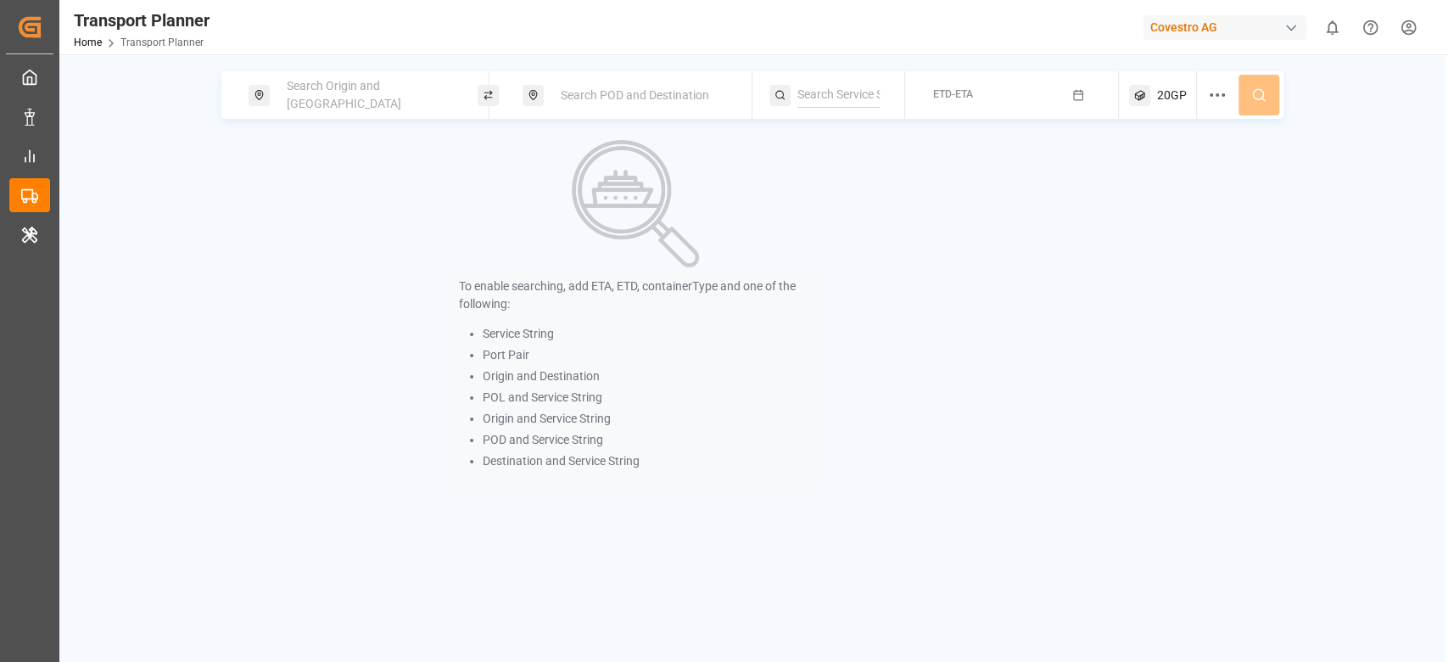
click at [329, 98] on span "Search Origin and POL" at bounding box center [344, 94] width 115 height 31
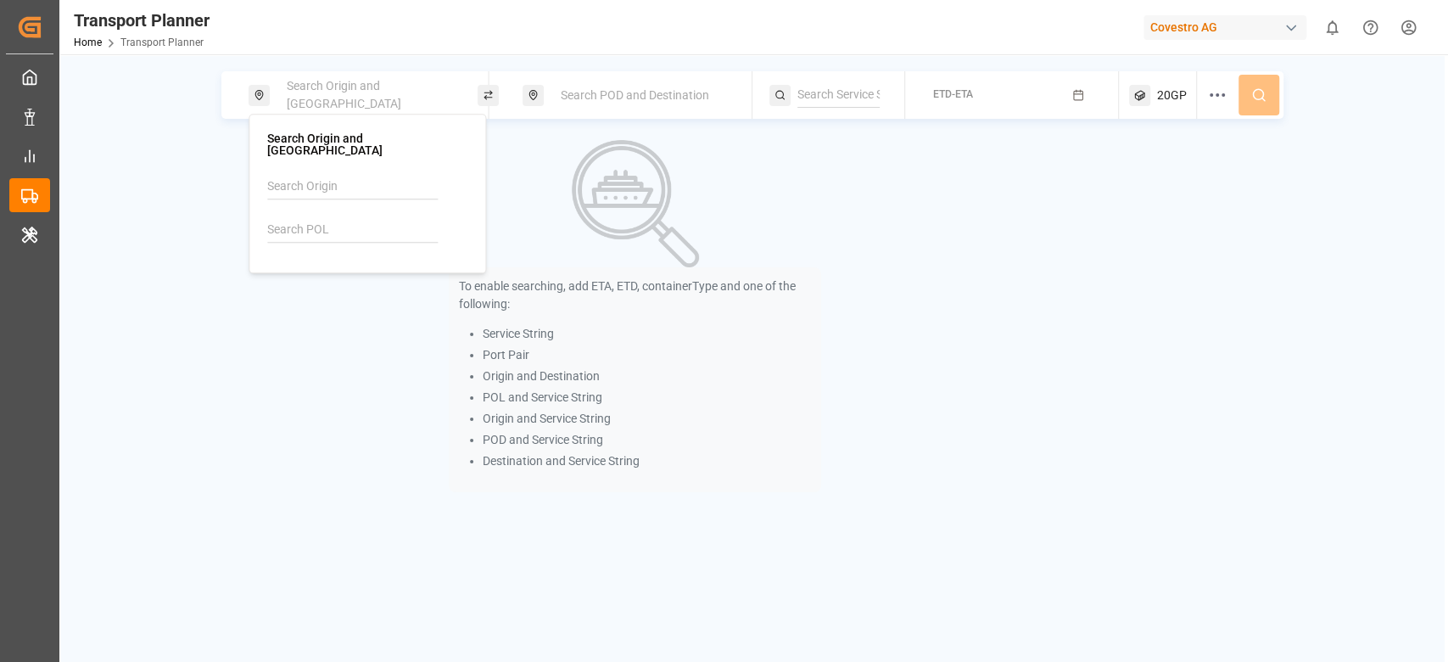
click at [326, 230] on input at bounding box center [352, 229] width 171 height 25
paste input "DEWVN"
type input "DEWVN"
click at [321, 269] on b "DEWVN" at bounding box center [331, 276] width 41 height 14
click at [299, 338] on div "To enable searching, add ETA, ETD, containerType and one of the following: Serv…" at bounding box center [635, 316] width 829 height 352
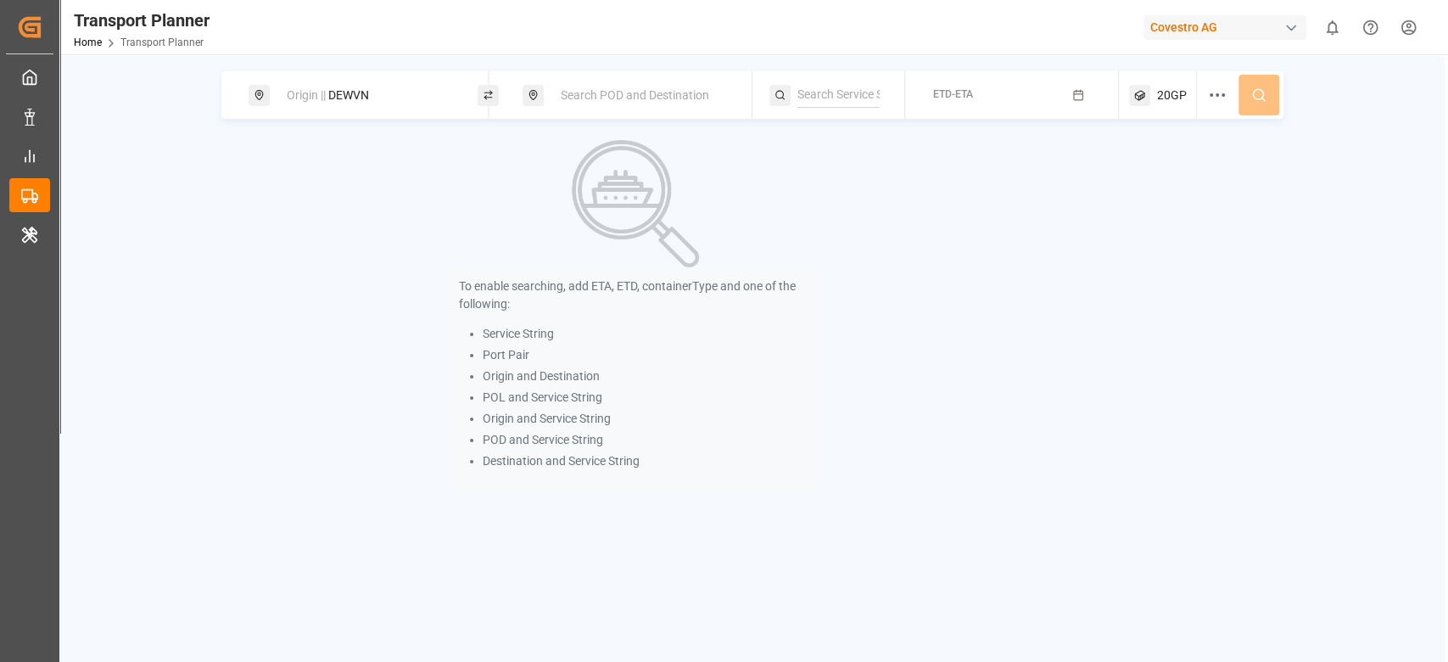
click at [590, 98] on span "Search POD and Destination" at bounding box center [635, 95] width 148 height 14
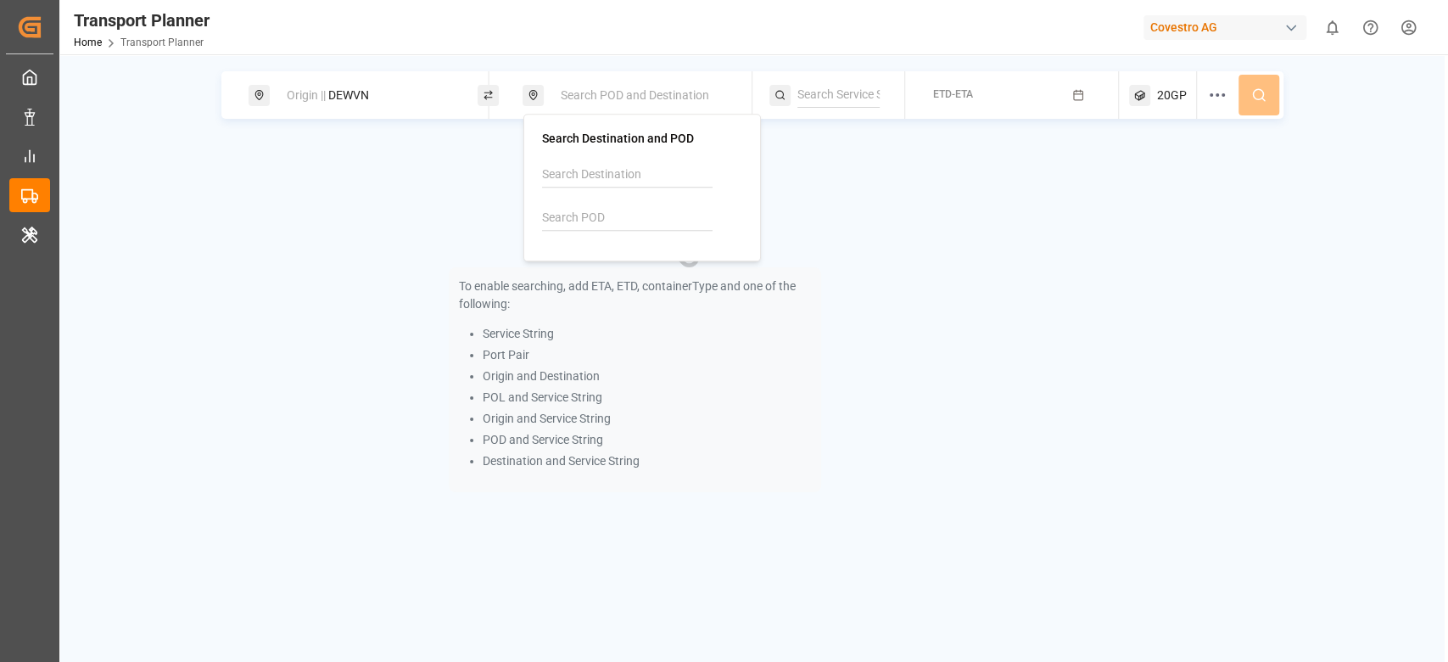
click at [581, 221] on input at bounding box center [627, 217] width 171 height 25
paste input "MMRGN"
type input "MMRGN"
drag, startPoint x: 590, startPoint y: 261, endPoint x: 601, endPoint y: 276, distance: 17.7
click at [590, 275] on div "MMRGN Yangon" at bounding box center [645, 273] width 165 height 36
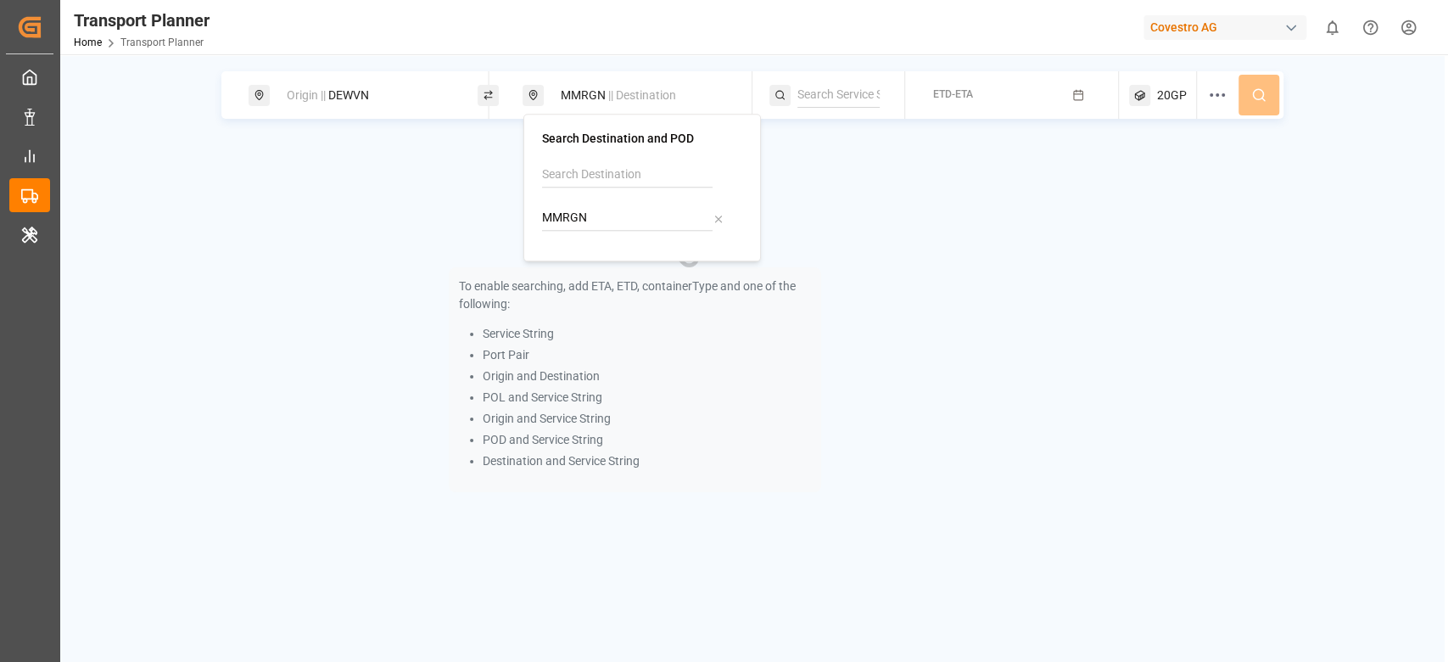
click at [836, 82] on input at bounding box center [838, 94] width 82 height 25
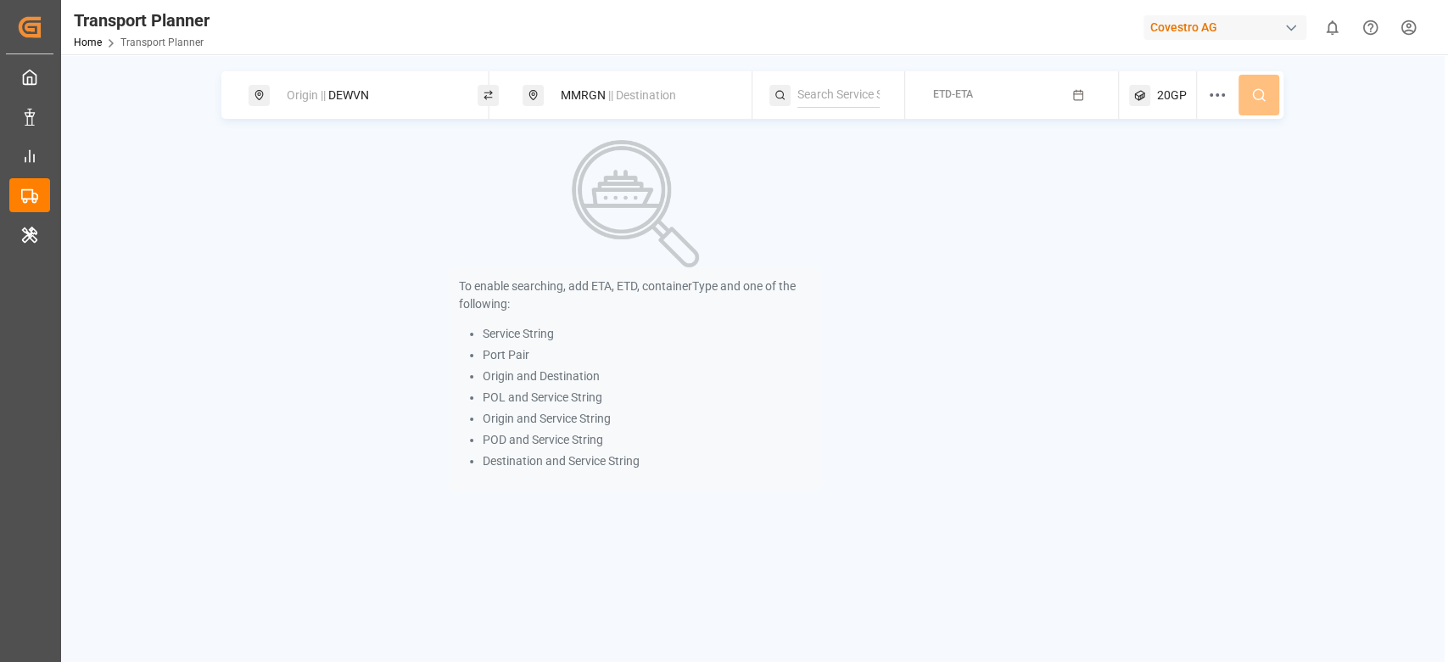
paste input "AEU1"
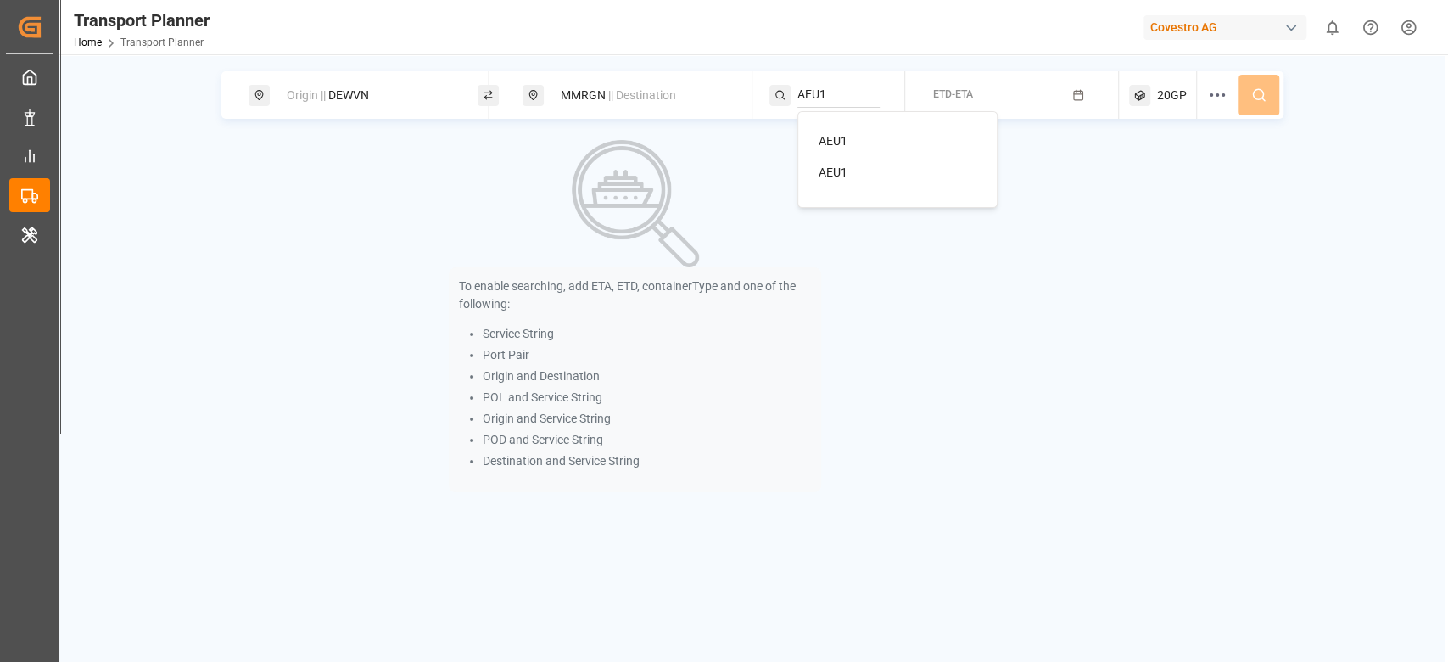
type input "AEU1"
click at [846, 137] on span "AEU1" at bounding box center [833, 141] width 29 height 14
click at [1074, 93] on rect "button" at bounding box center [1078, 95] width 9 height 9
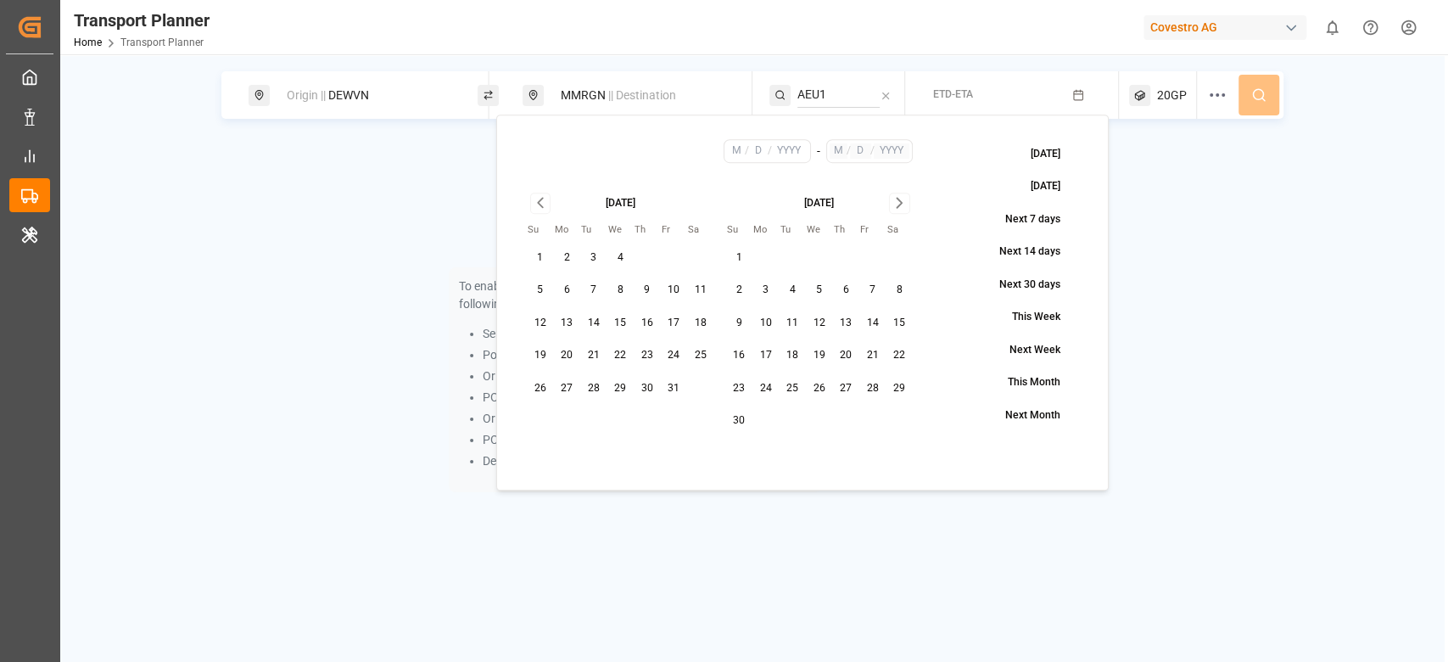
click at [540, 201] on icon "Go to previous month" at bounding box center [540, 203] width 5 height 9
click at [797, 255] on button "3" at bounding box center [792, 257] width 27 height 27
type input "10"
type input "3"
type input "2025"
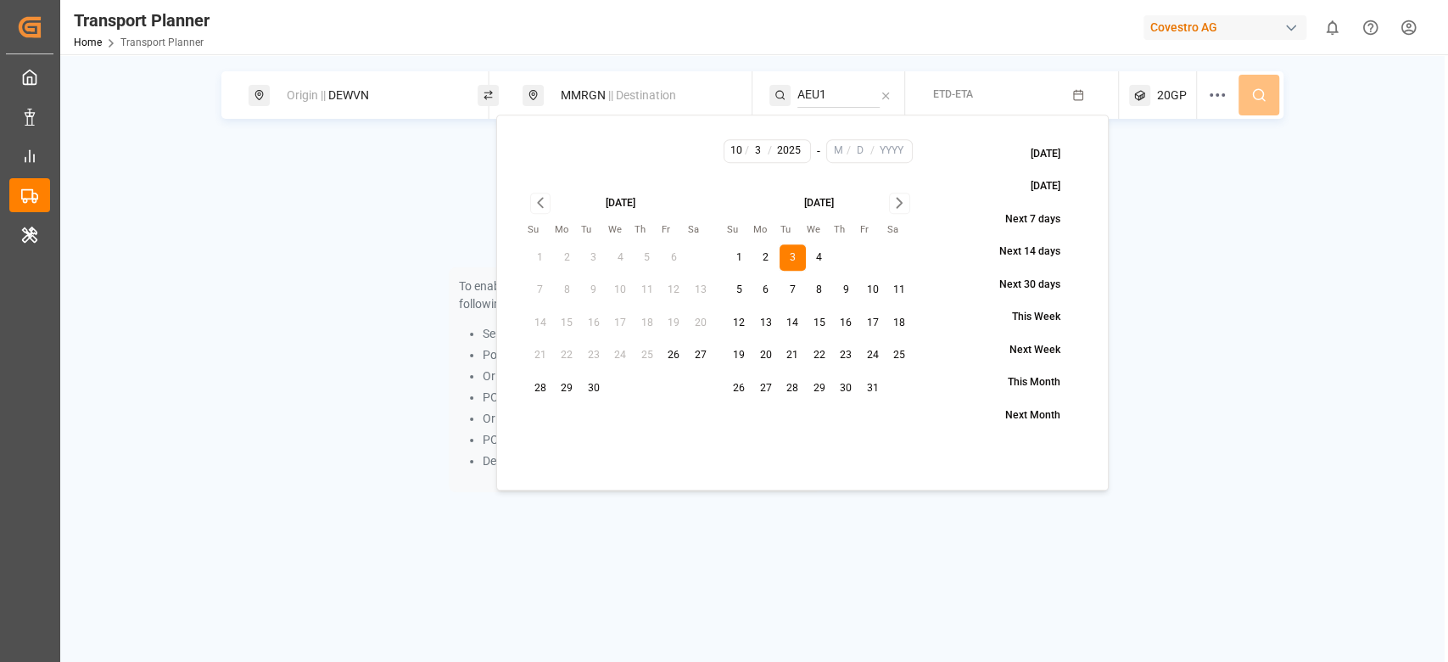
click at [890, 203] on icon "Go to next month" at bounding box center [900, 203] width 20 height 20
click at [886, 231] on div "December 2025 Su Mo Tu We Th Fr Sa 1 2 3 4 5 6 7 8 9 10 11 12 13 14 15 16 17 18…" at bounding box center [818, 314] width 187 height 242
click at [893, 200] on icon "Go to next month" at bounding box center [900, 203] width 20 height 20
click at [891, 389] on button "31" at bounding box center [899, 388] width 27 height 27
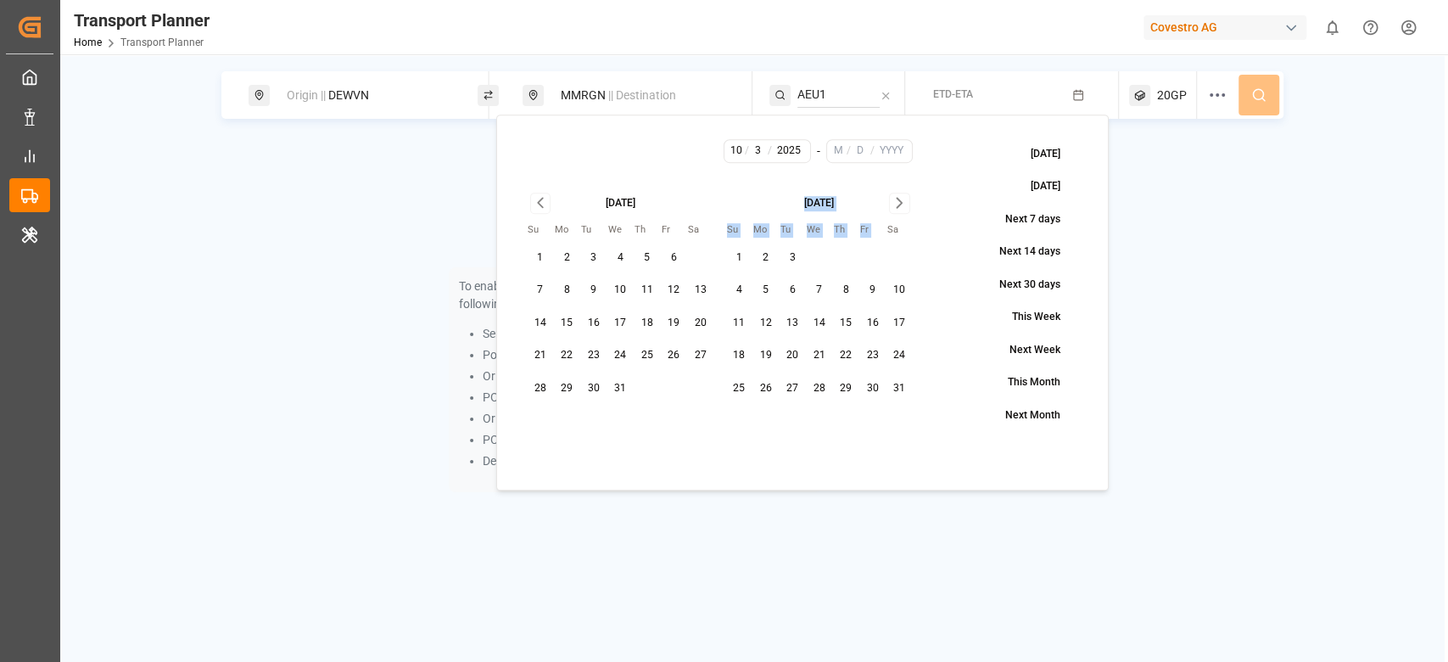
type input "1"
type input "31"
type input "2026"
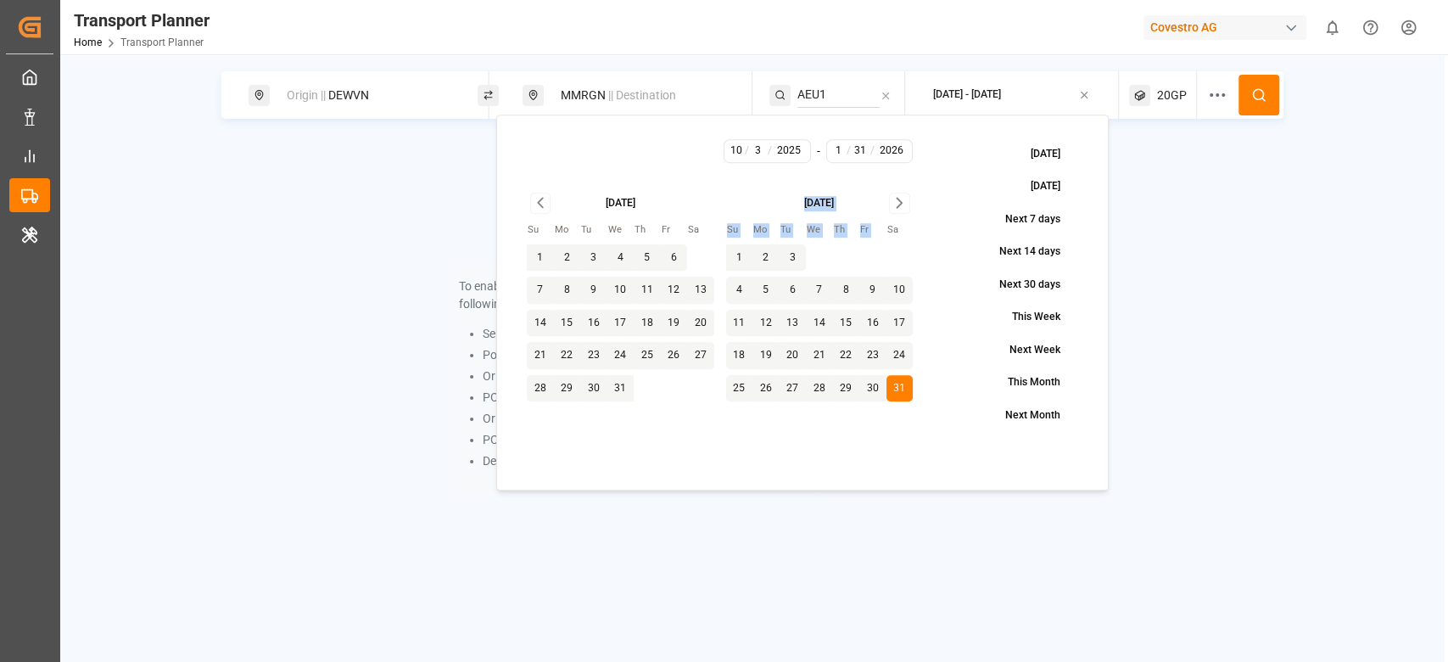
click at [1262, 87] on icon at bounding box center [1258, 94] width 15 height 15
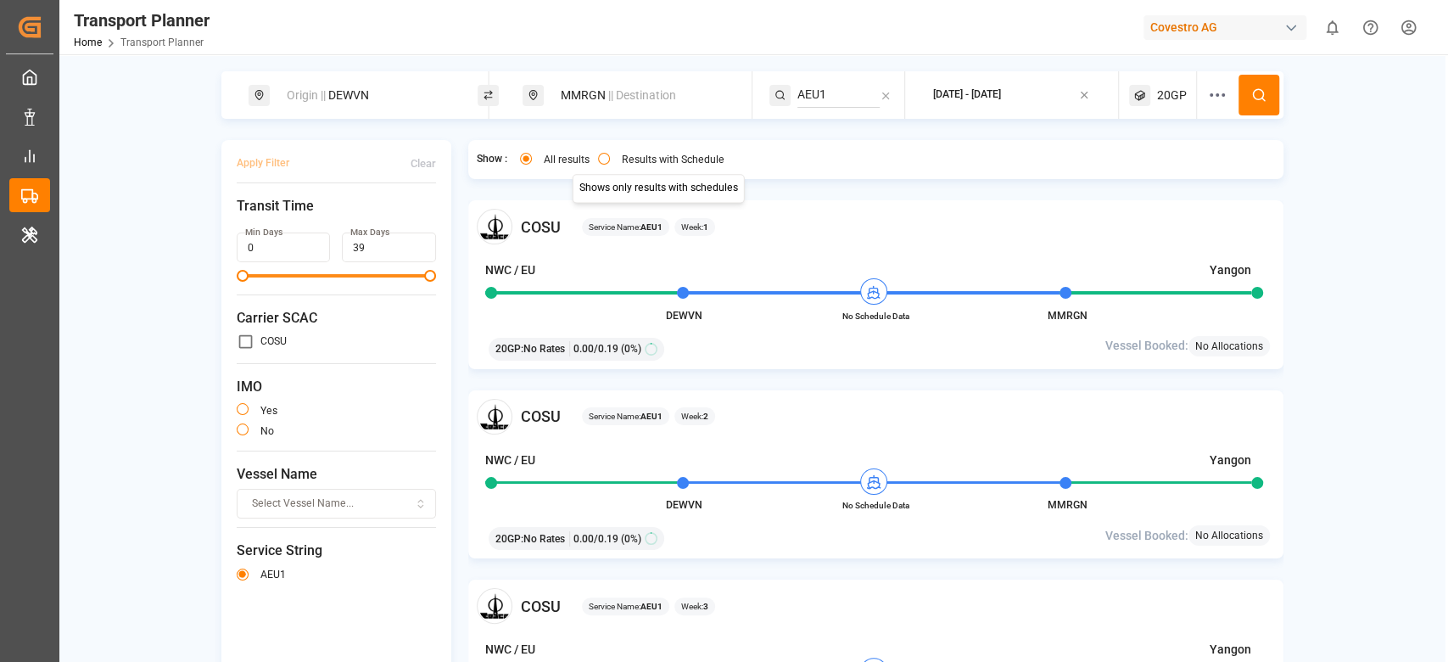
click at [598, 155] on button "Results with Schedule" at bounding box center [604, 159] width 12 height 12
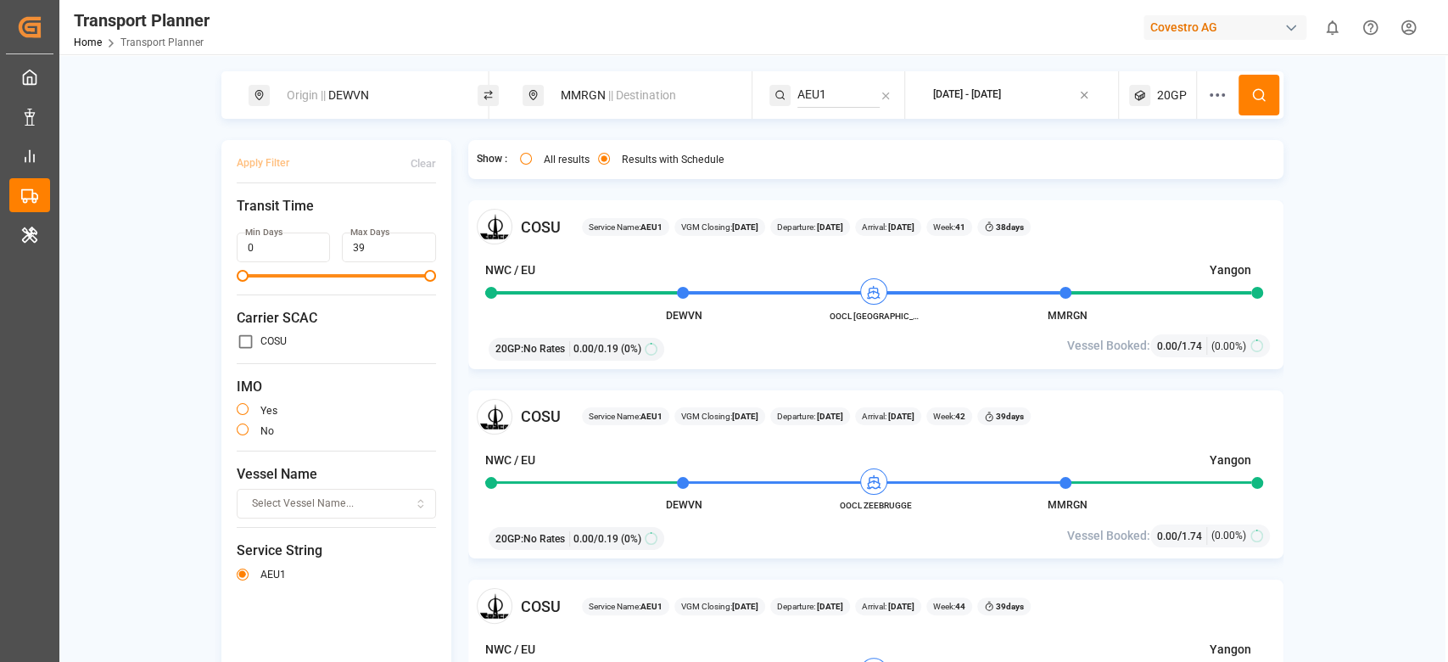
type button "only"
click at [326, 97] on div "Origin || DEWVN" at bounding box center [368, 95] width 183 height 31
click at [324, 217] on input "DEWVN" at bounding box center [351, 229] width 171 height 25
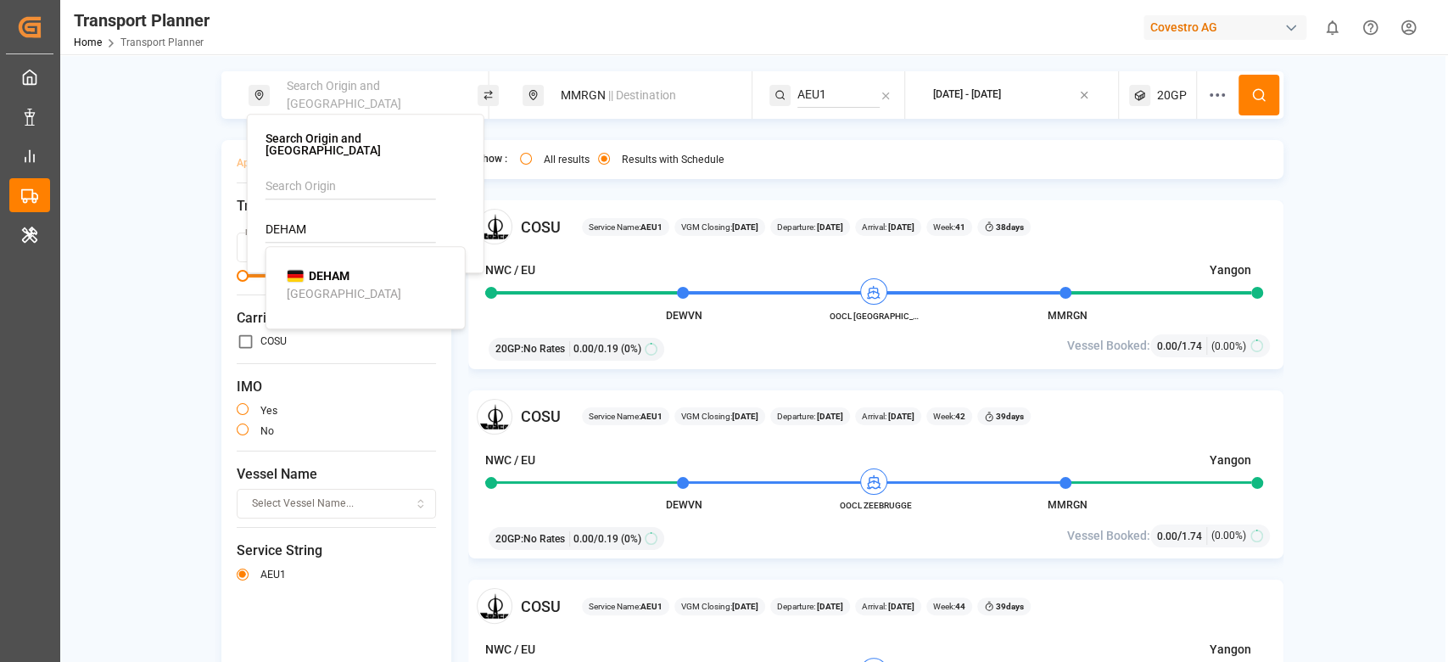
type input "DEHAM"
click at [316, 269] on b "DEHAM" at bounding box center [329, 276] width 41 height 14
click at [592, 82] on div "MMRGN || Destination" at bounding box center [642, 95] width 183 height 31
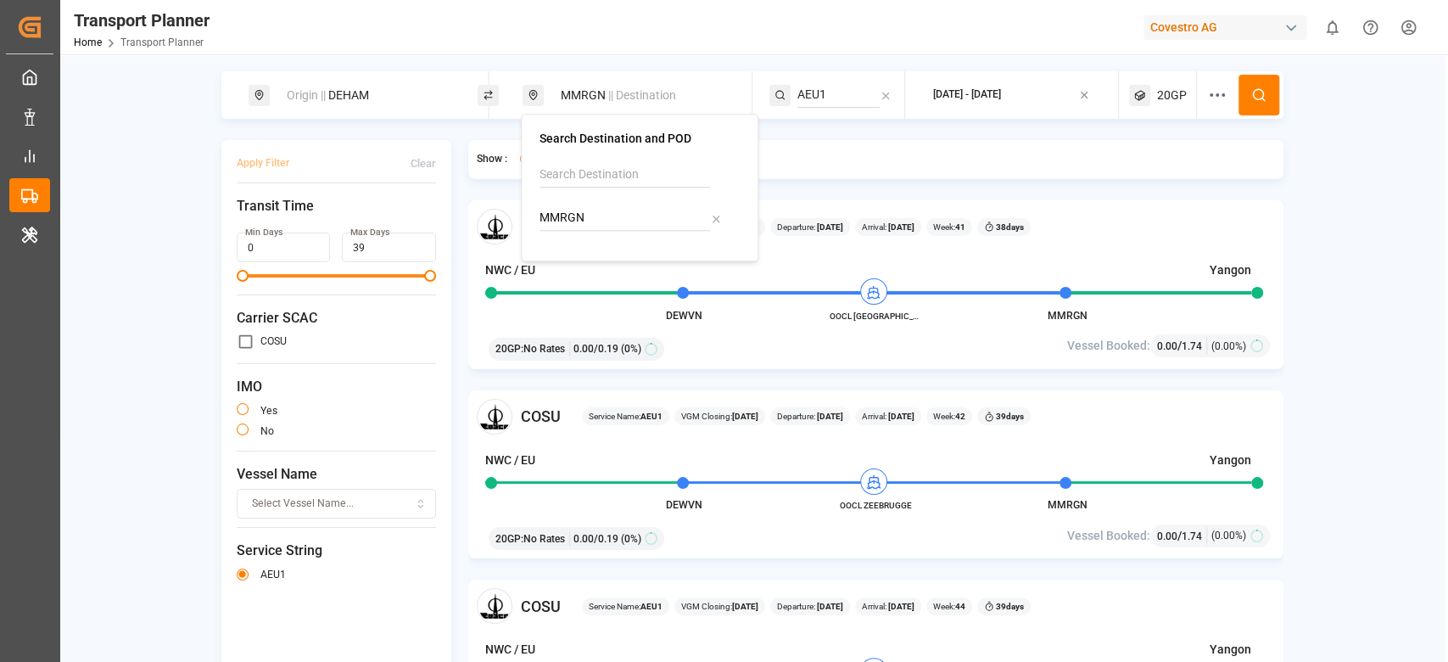
click at [569, 214] on input "MMRGN" at bounding box center [625, 217] width 171 height 25
type input "CNHMN"
click at [605, 258] on b "CNHMN" at bounding box center [604, 264] width 43 height 14
click at [1256, 100] on icon at bounding box center [1258, 94] width 15 height 15
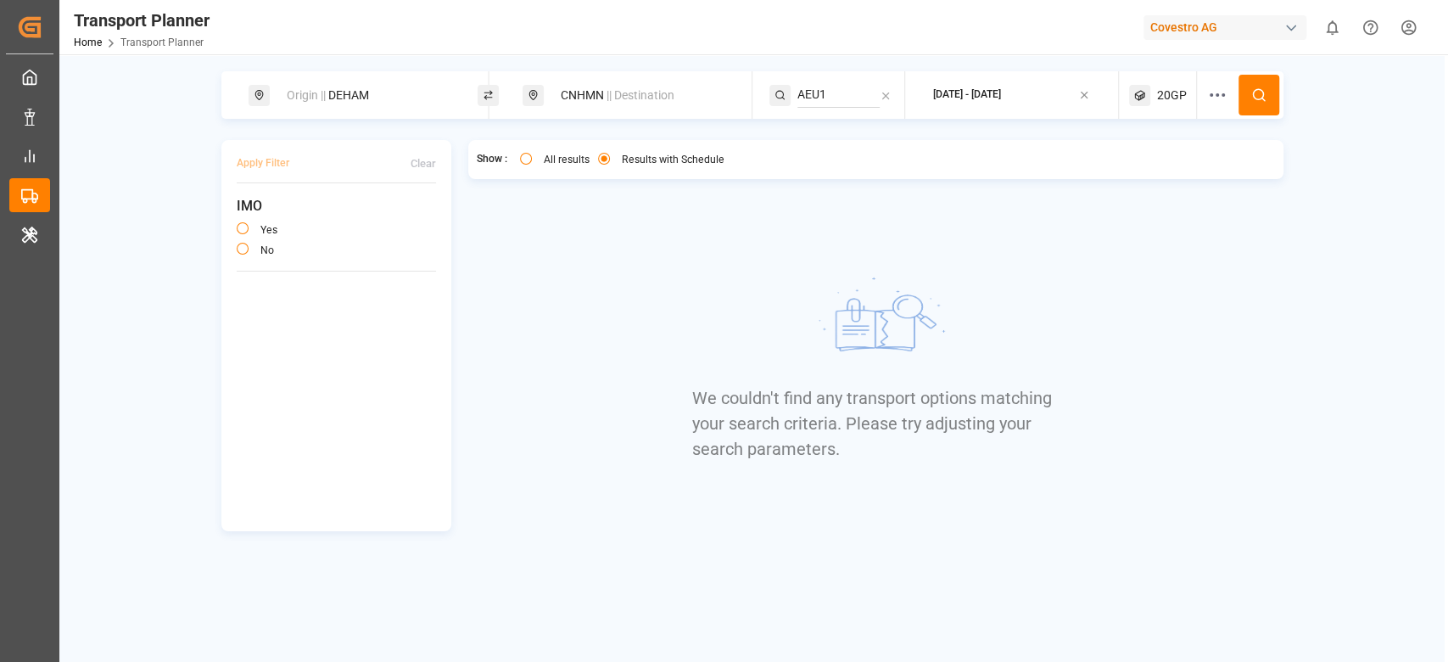
click at [848, 105] on input "AEU1" at bounding box center [838, 94] width 82 height 25
type input "AEU6"
click at [845, 132] on div "AEU6" at bounding box center [901, 141] width 165 height 18
click at [1260, 100] on icon at bounding box center [1258, 94] width 15 height 15
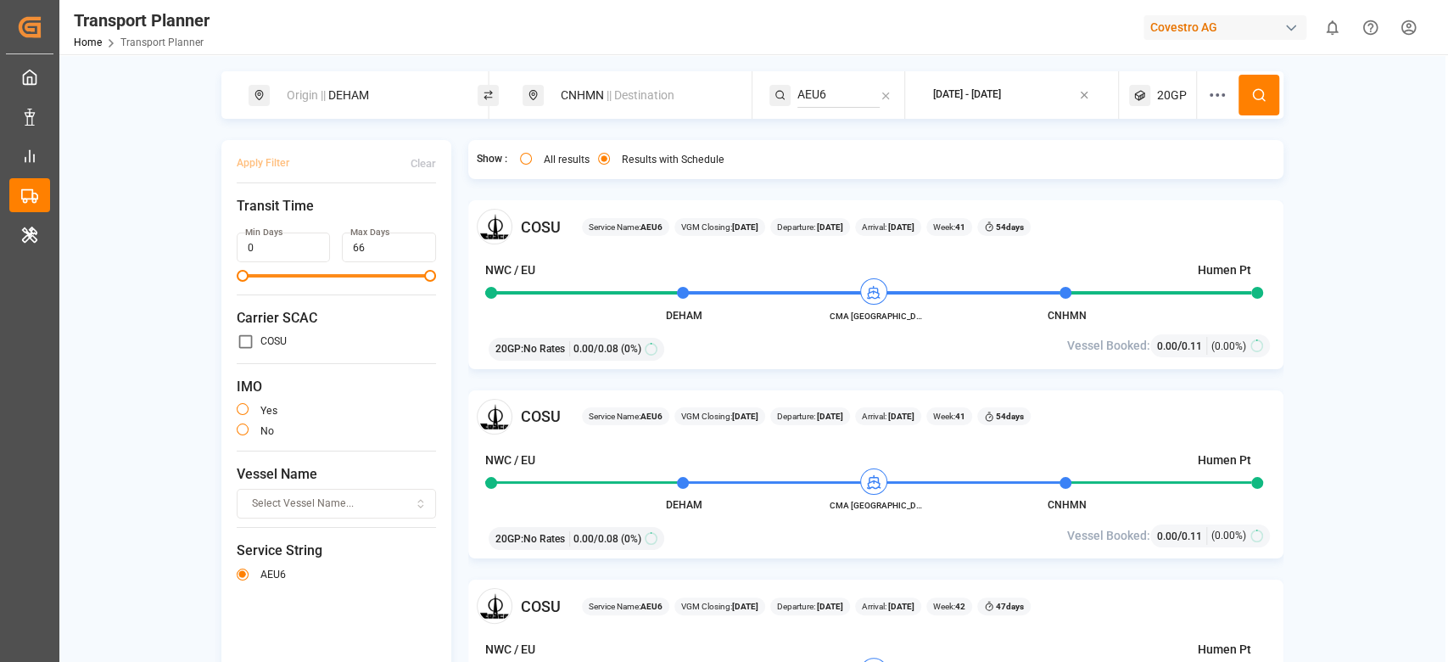
click at [372, 92] on div "Origin || DEHAM" at bounding box center [368, 95] width 183 height 31
click at [332, 217] on input "DEHAM" at bounding box center [351, 229] width 171 height 25
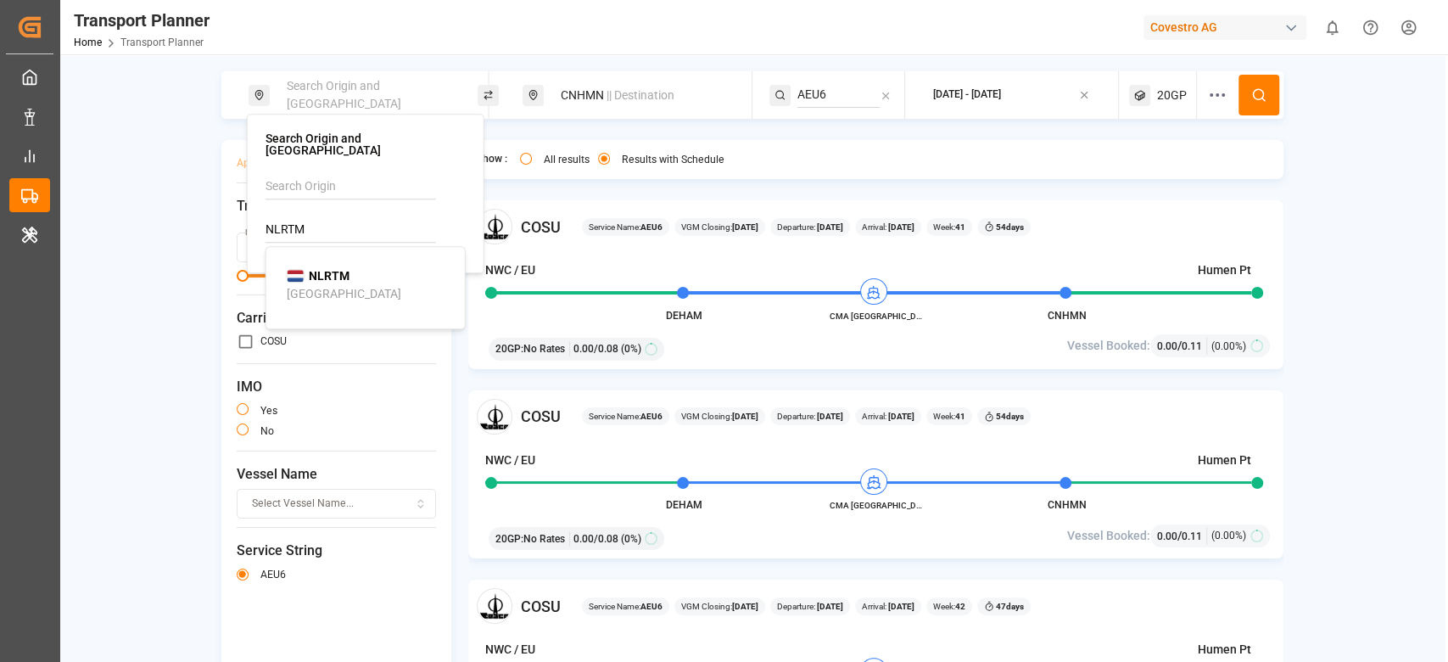
type input "NLRTM"
click at [327, 285] on div "[GEOGRAPHIC_DATA]" at bounding box center [344, 294] width 115 height 18
click at [368, 294] on div "Transit Time Min Days 0 Max Days 66" at bounding box center [337, 245] width 200 height 99
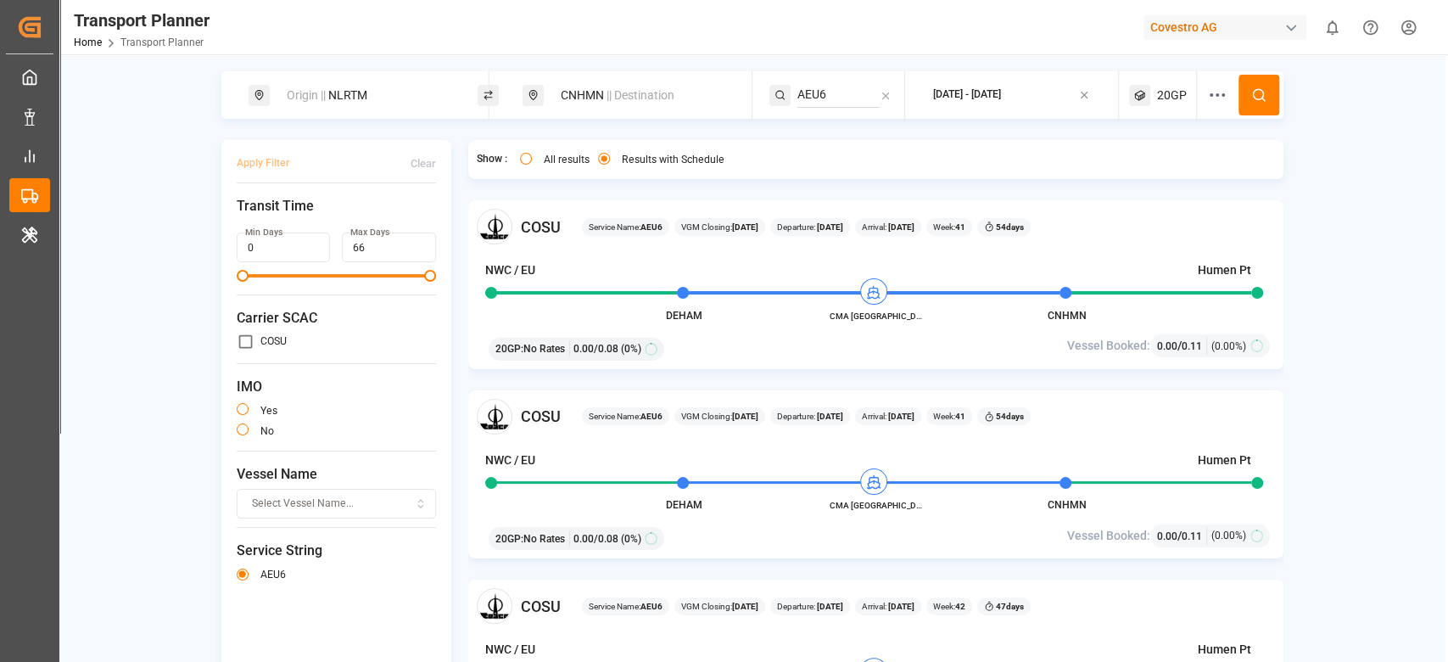
click at [1262, 104] on button at bounding box center [1259, 95] width 41 height 41
click at [347, 90] on div "Origin || NLRTM" at bounding box center [368, 95] width 183 height 31
click at [305, 223] on input "NLRTM" at bounding box center [351, 229] width 171 height 25
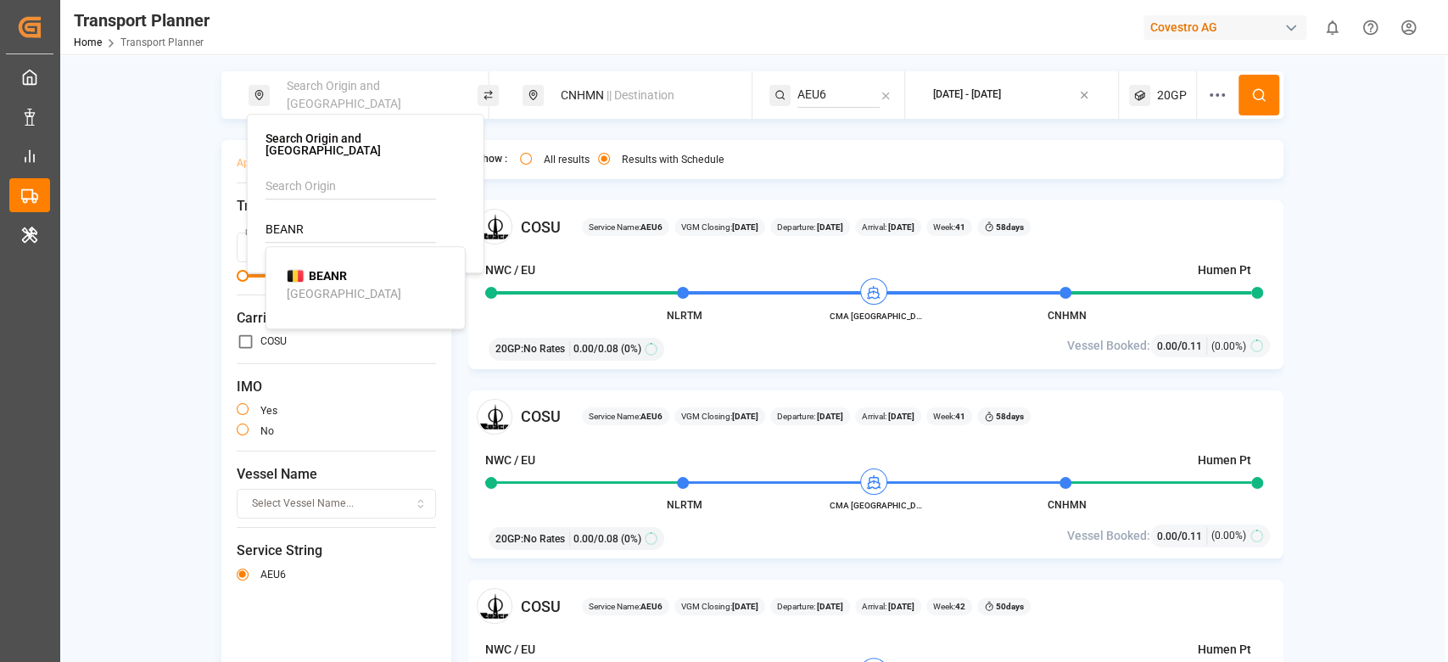
type input "BEANR"
click at [316, 271] on span "BEANR" at bounding box center [328, 276] width 38 height 18
drag, startPoint x: 652, startPoint y: 65, endPoint x: 646, endPoint y: 81, distance: 17.2
click at [652, 69] on div "Origin || BEANR CNHMN || Destination AEU6 2025-10-03 - 2026-01-31 20GP Apply Fi…" at bounding box center [751, 385] width 1385 height 662
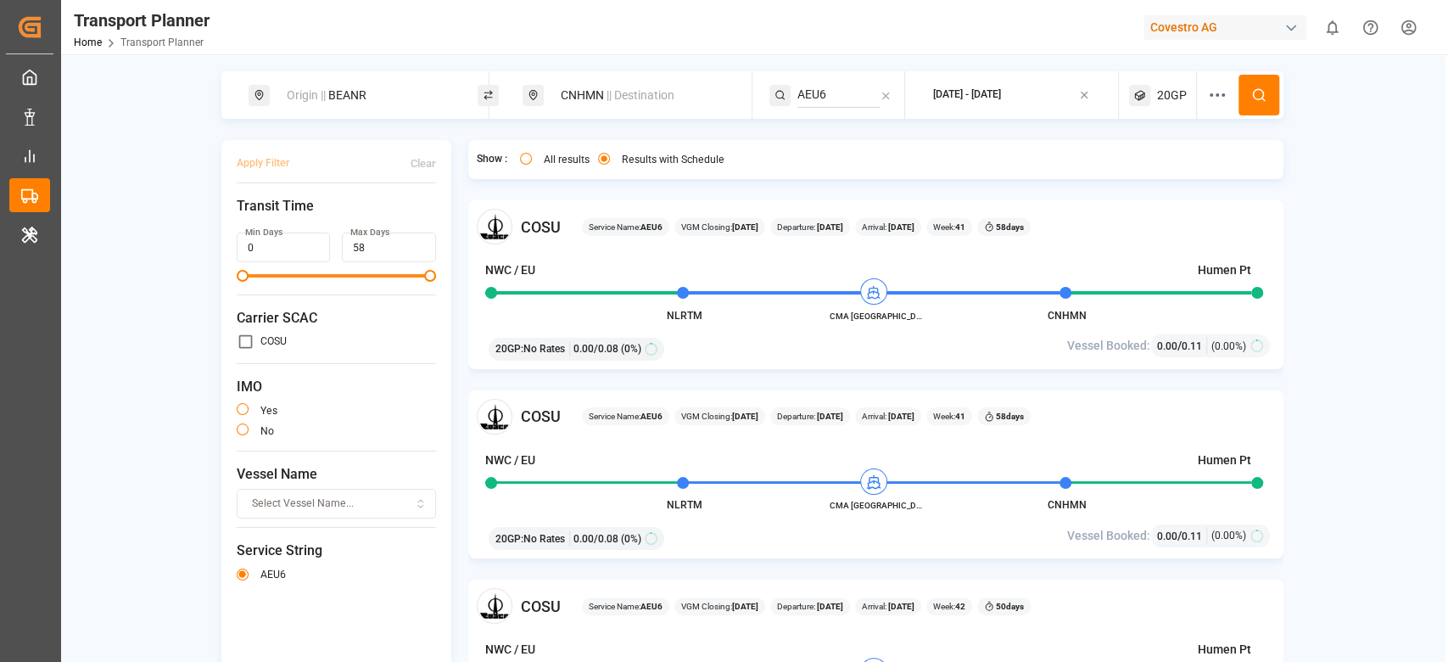
click at [629, 104] on div "CNHMN || Destination" at bounding box center [642, 95] width 183 height 31
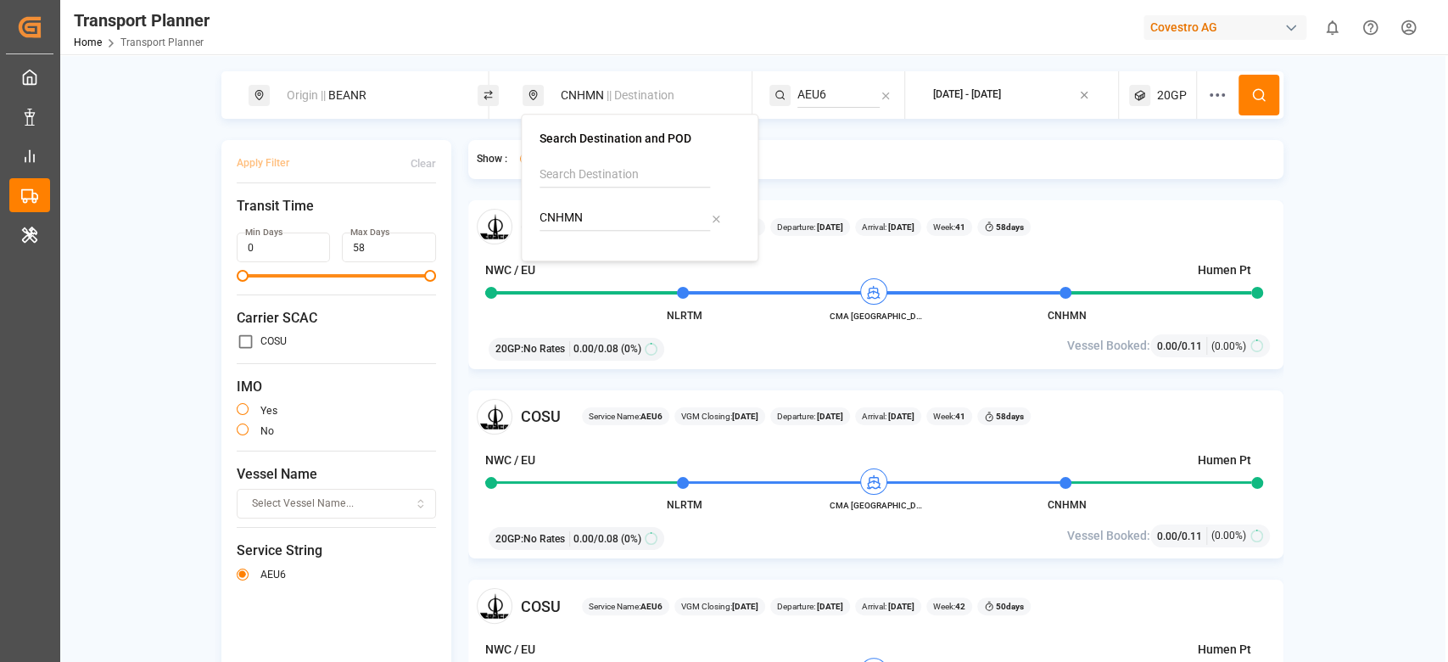
click at [1244, 98] on button at bounding box center [1259, 95] width 41 height 41
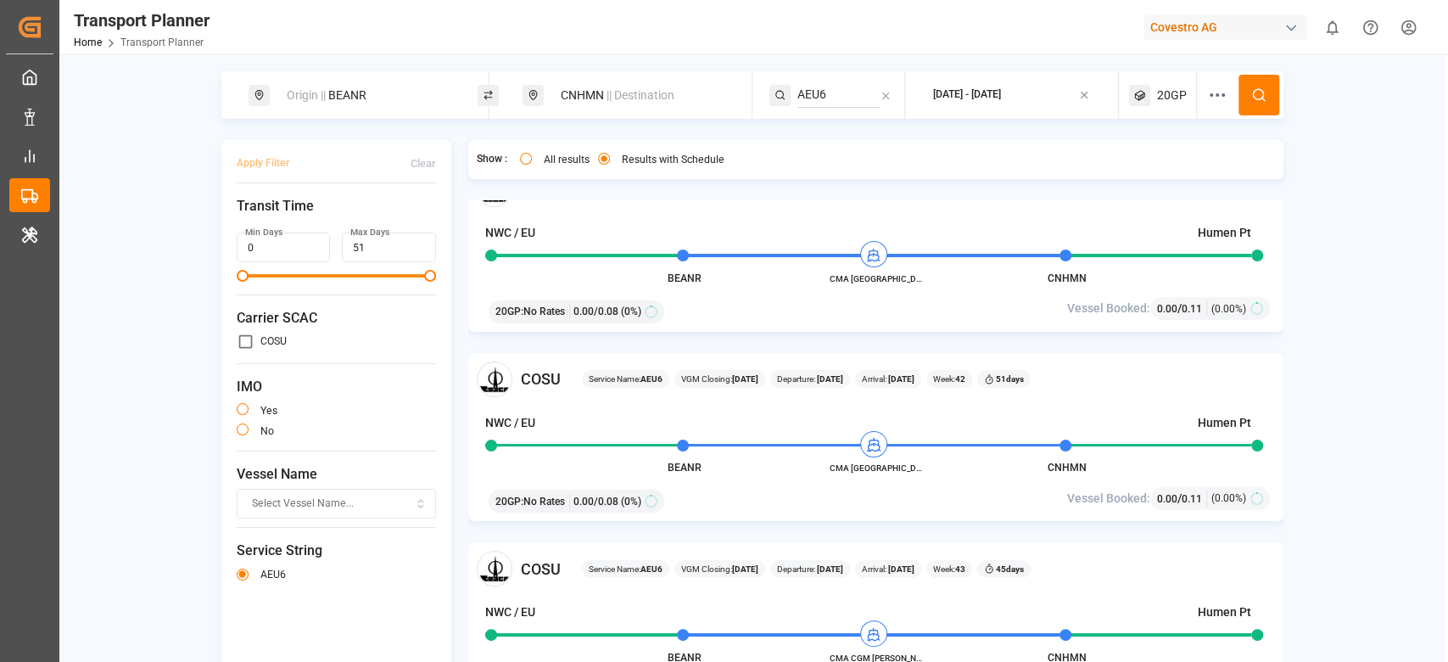
scroll to position [452, 0]
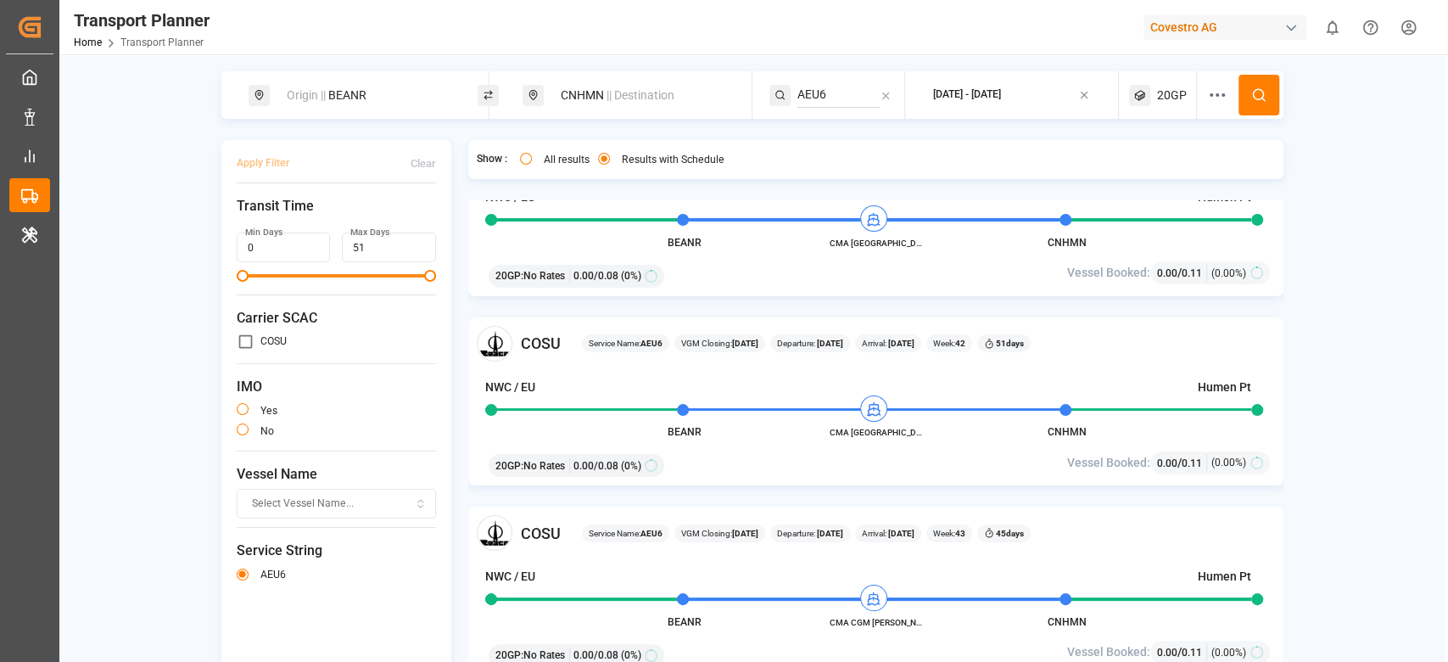
click at [573, 98] on div "CNHMN || Destination" at bounding box center [642, 95] width 183 height 31
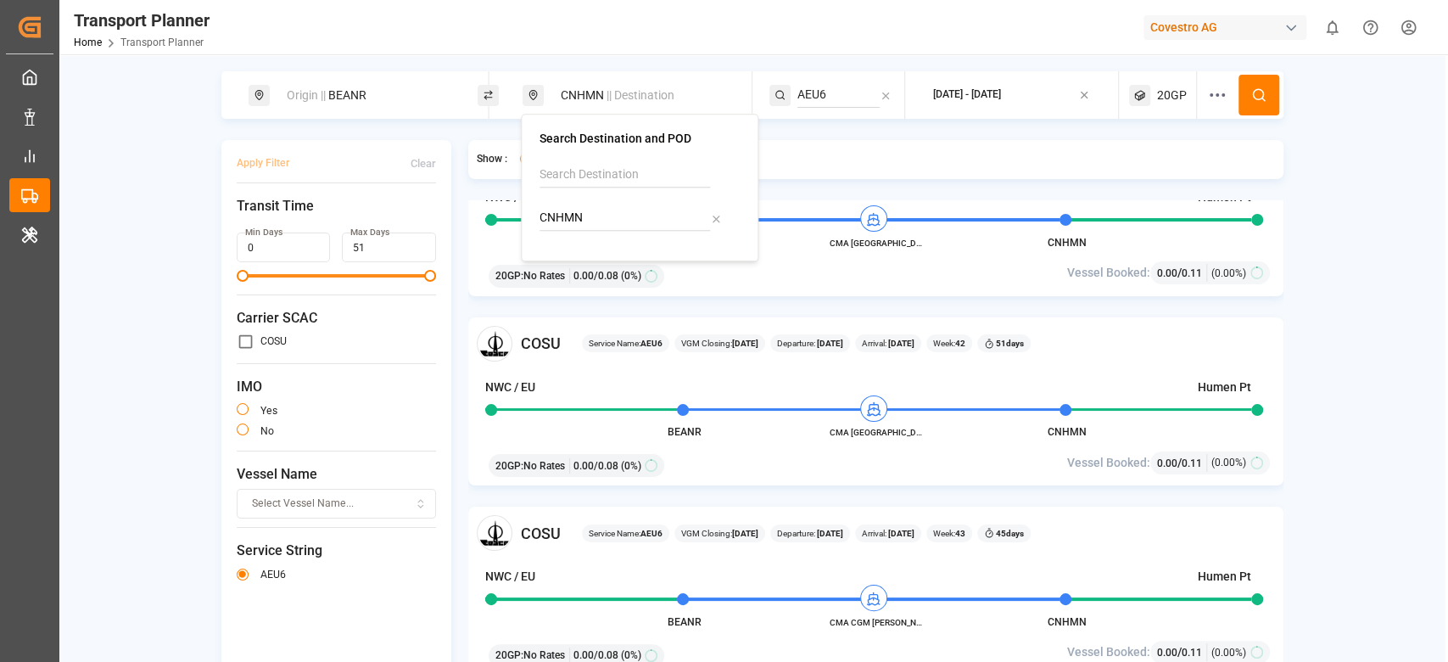
click at [560, 231] on div "CNHMN" at bounding box center [640, 202] width 200 height 81
click at [562, 215] on input "CNHMN" at bounding box center [625, 217] width 171 height 25
type input "INKTP"
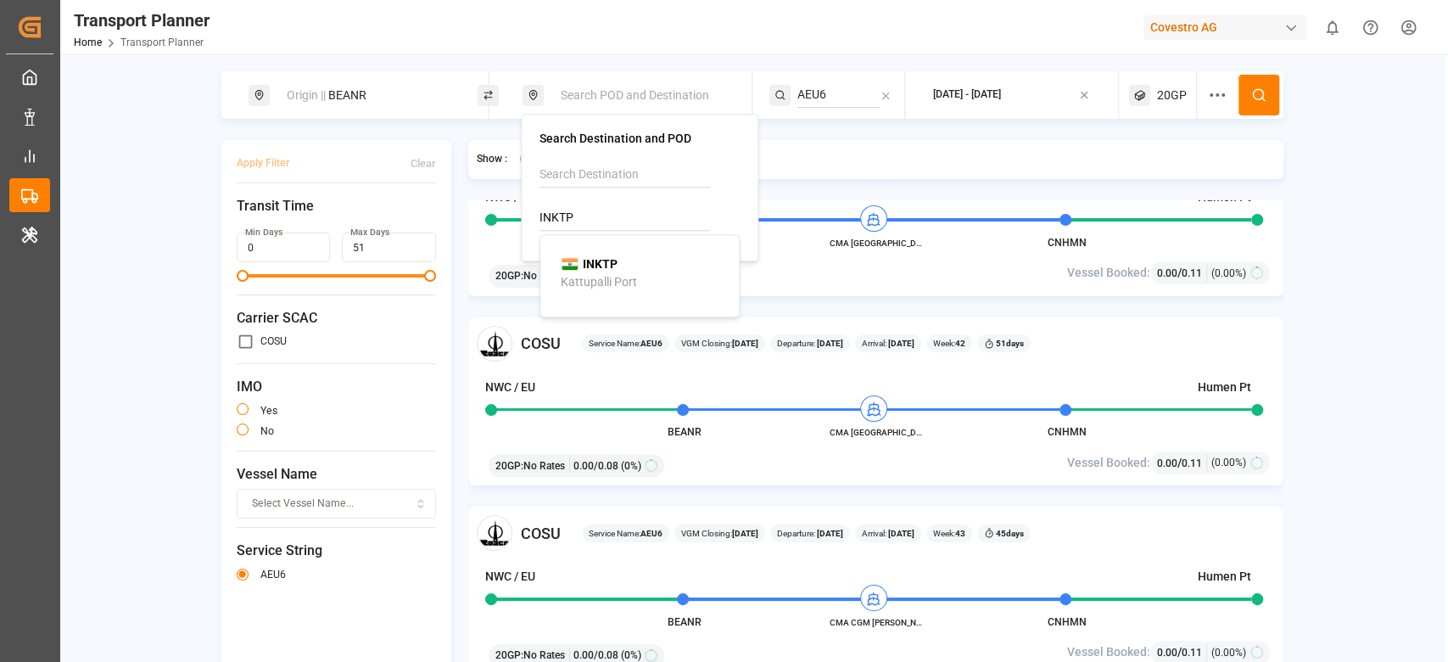
click at [597, 258] on b "INKTP" at bounding box center [600, 264] width 35 height 14
click at [808, 92] on input "AEU6" at bounding box center [838, 94] width 82 height 25
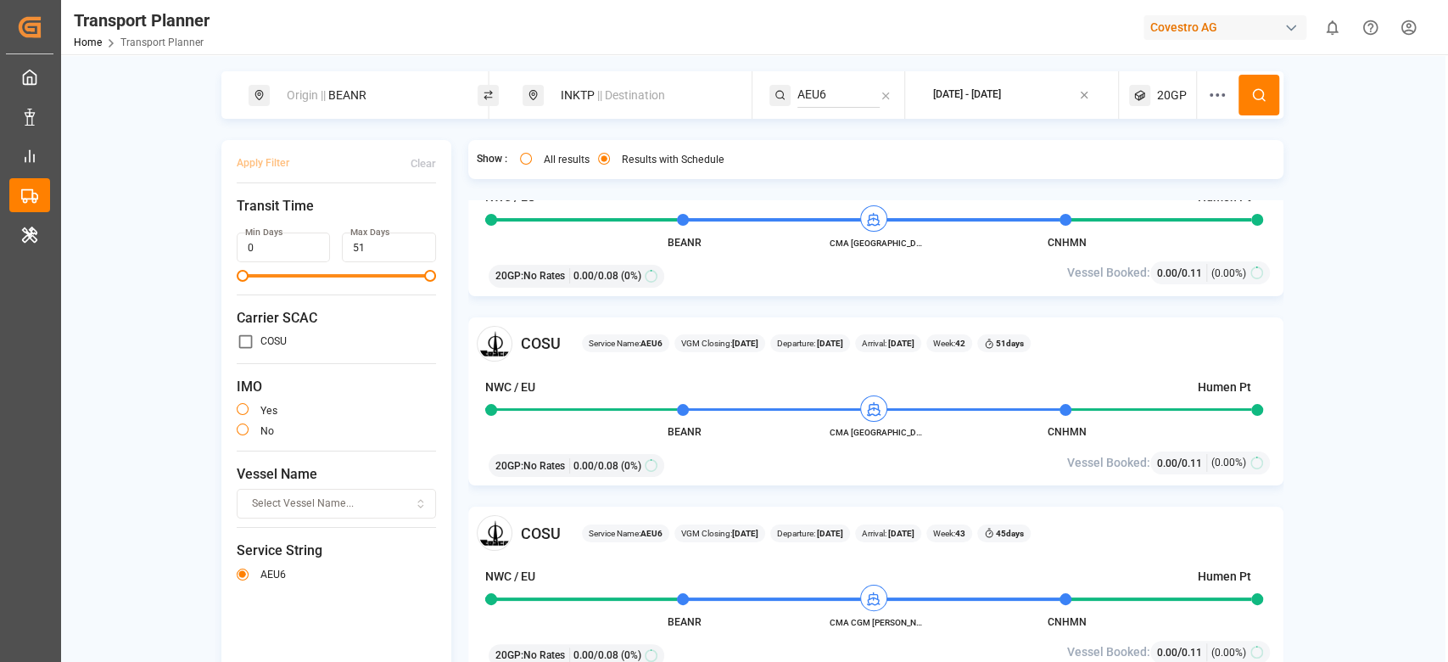
click at [808, 92] on input "AEU6" at bounding box center [838, 94] width 82 height 25
type input "LL5"
click at [841, 135] on div "LL5" at bounding box center [901, 141] width 165 height 18
click at [1265, 97] on button at bounding box center [1259, 95] width 41 height 41
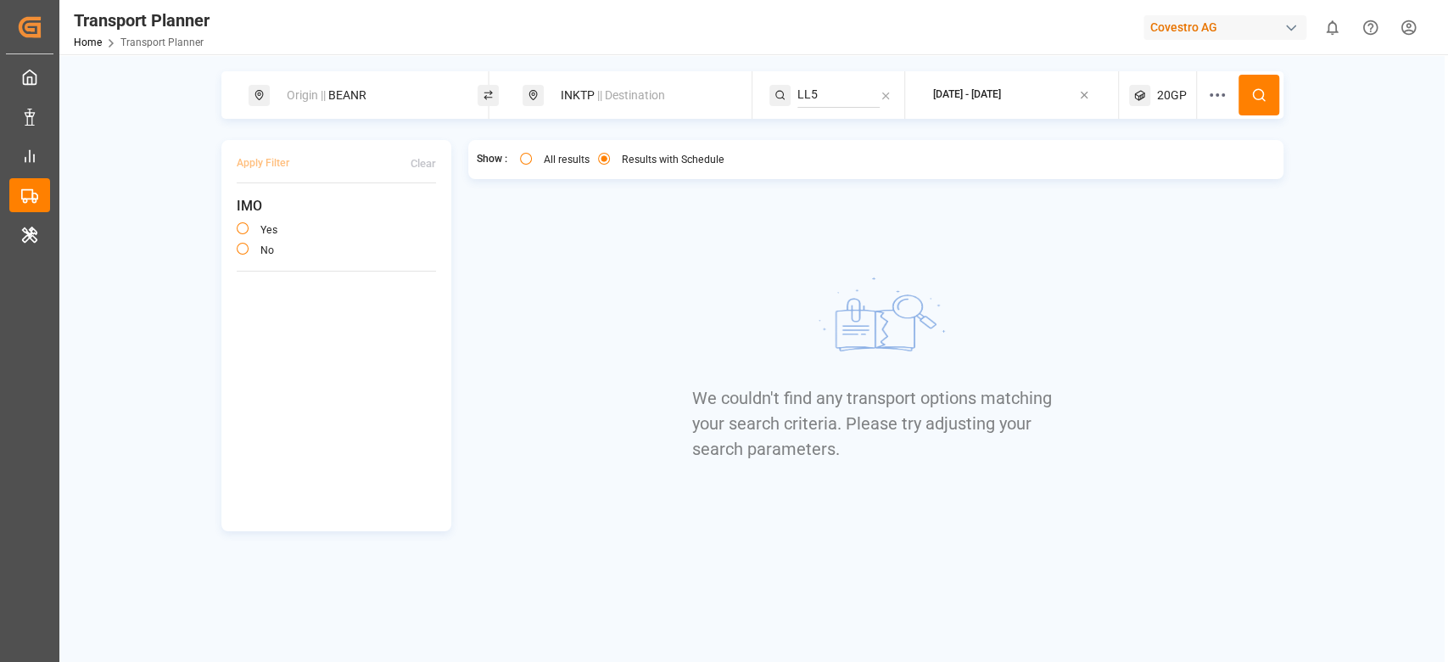
click at [1169, 98] on span "20GP" at bounding box center [1172, 96] width 30 height 18
click at [1144, 175] on small "20GP" at bounding box center [1131, 177] width 59 height 12
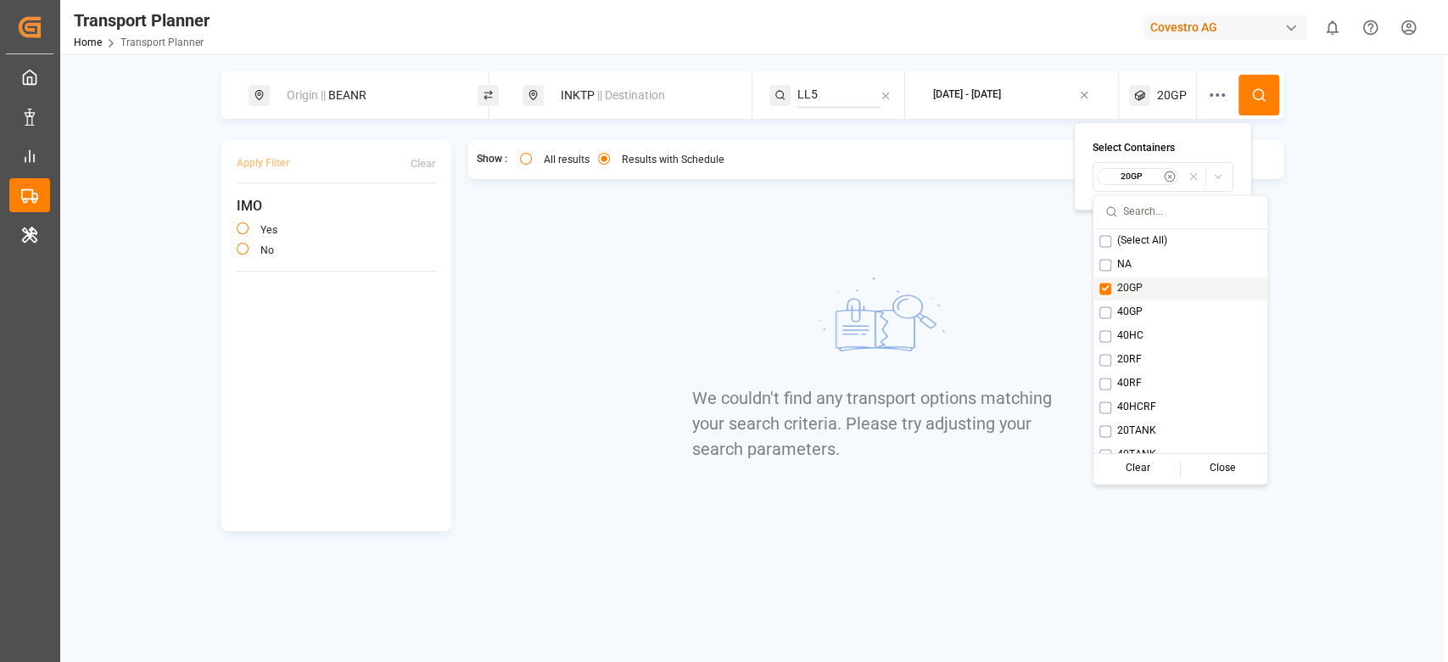
click at [1120, 286] on span "20GP" at bounding box center [1129, 288] width 25 height 15
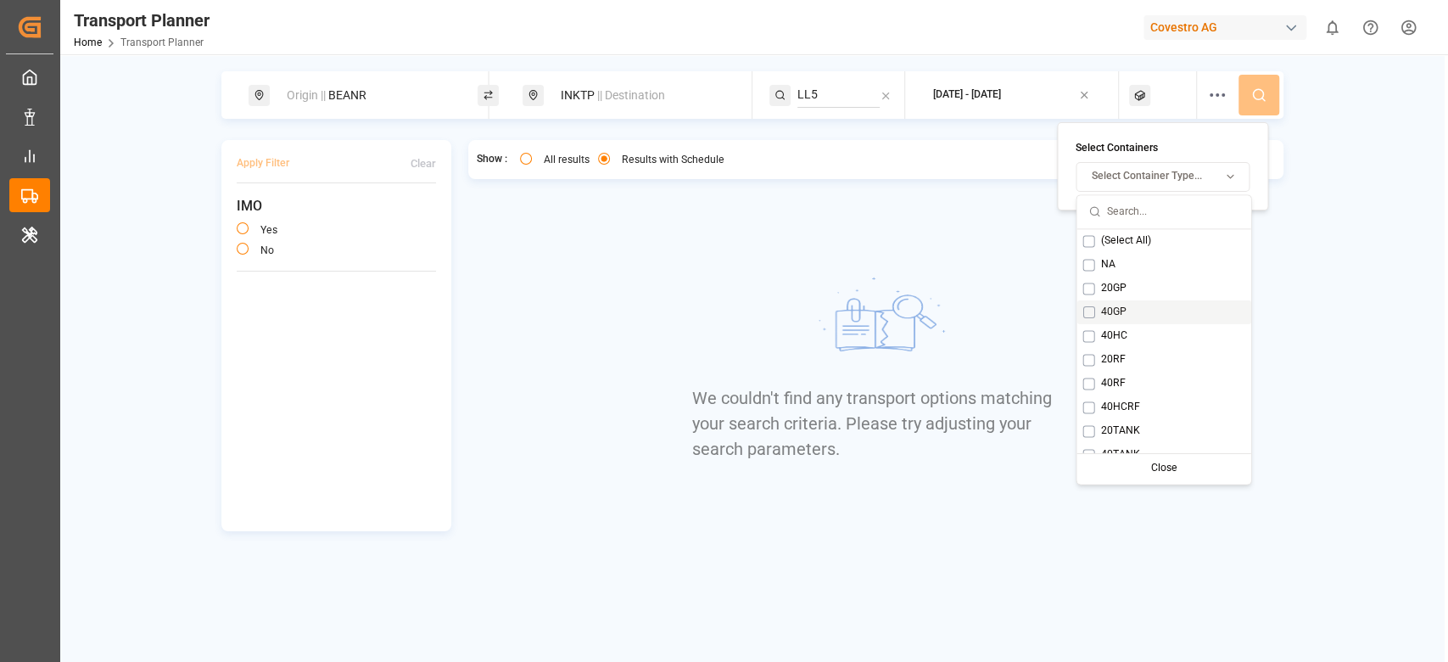
click at [1105, 311] on span "40GP" at bounding box center [1112, 312] width 25 height 15
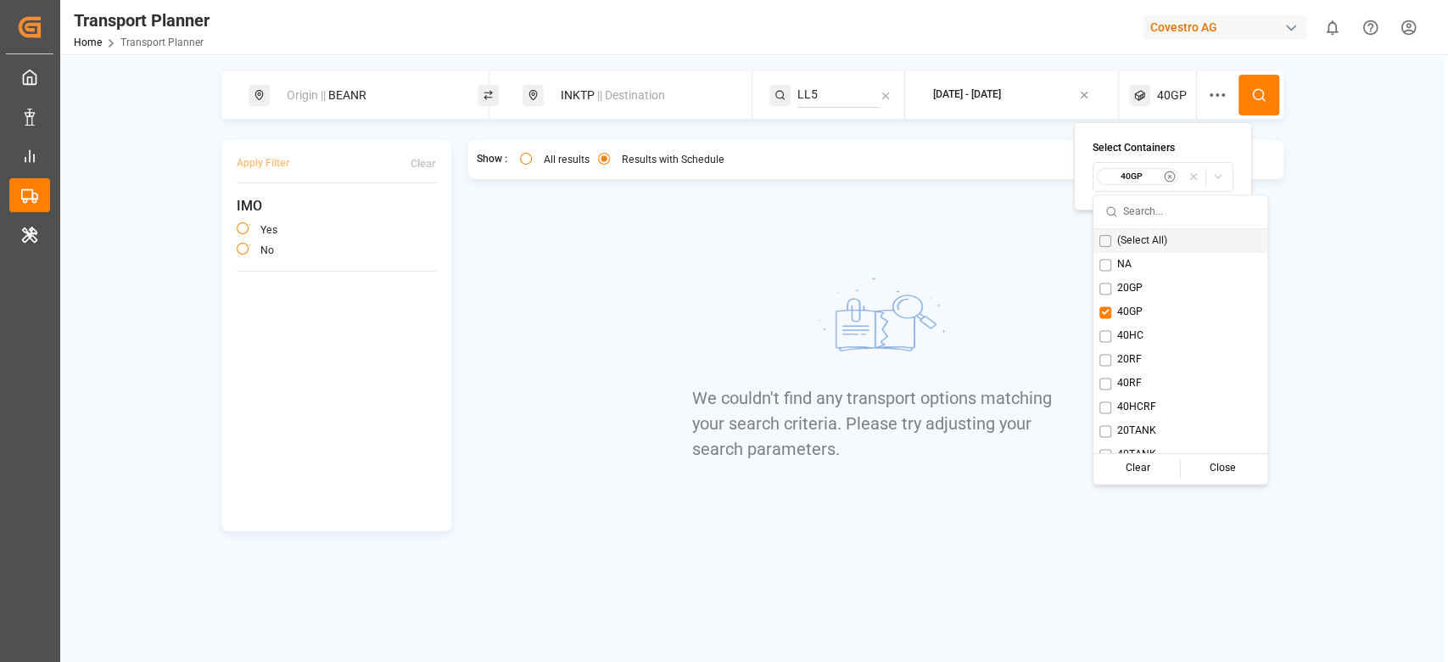
click at [1255, 112] on button at bounding box center [1259, 95] width 41 height 41
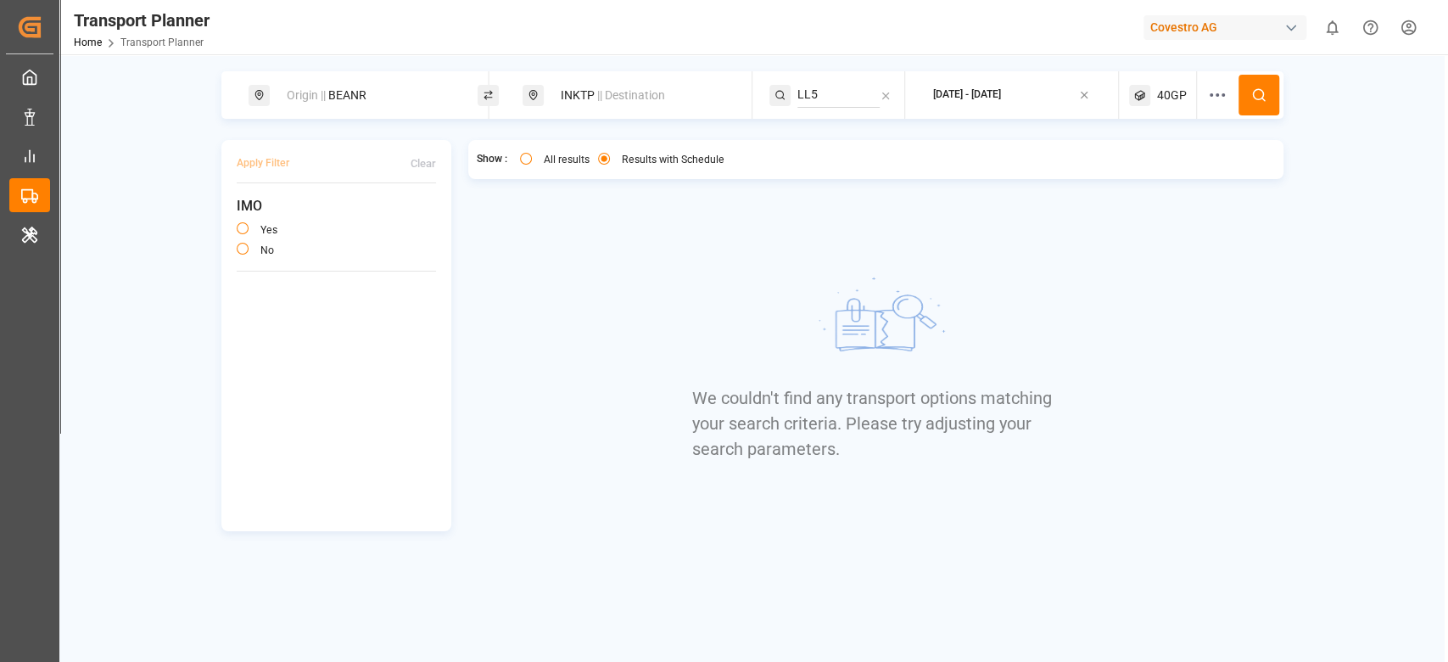
click at [1167, 93] on span "40GP" at bounding box center [1172, 96] width 30 height 18
click at [1145, 177] on small "40GP" at bounding box center [1131, 177] width 59 height 12
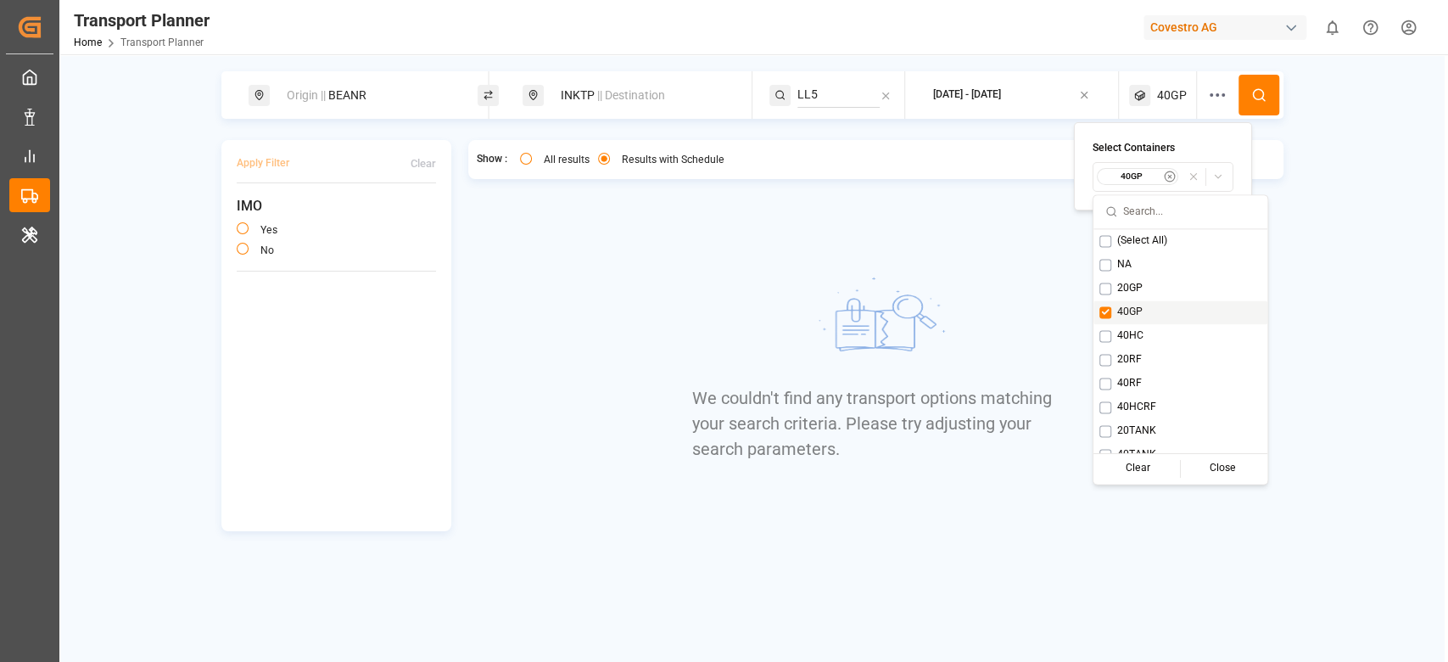
click at [1146, 320] on div "40GP" at bounding box center [1181, 312] width 174 height 24
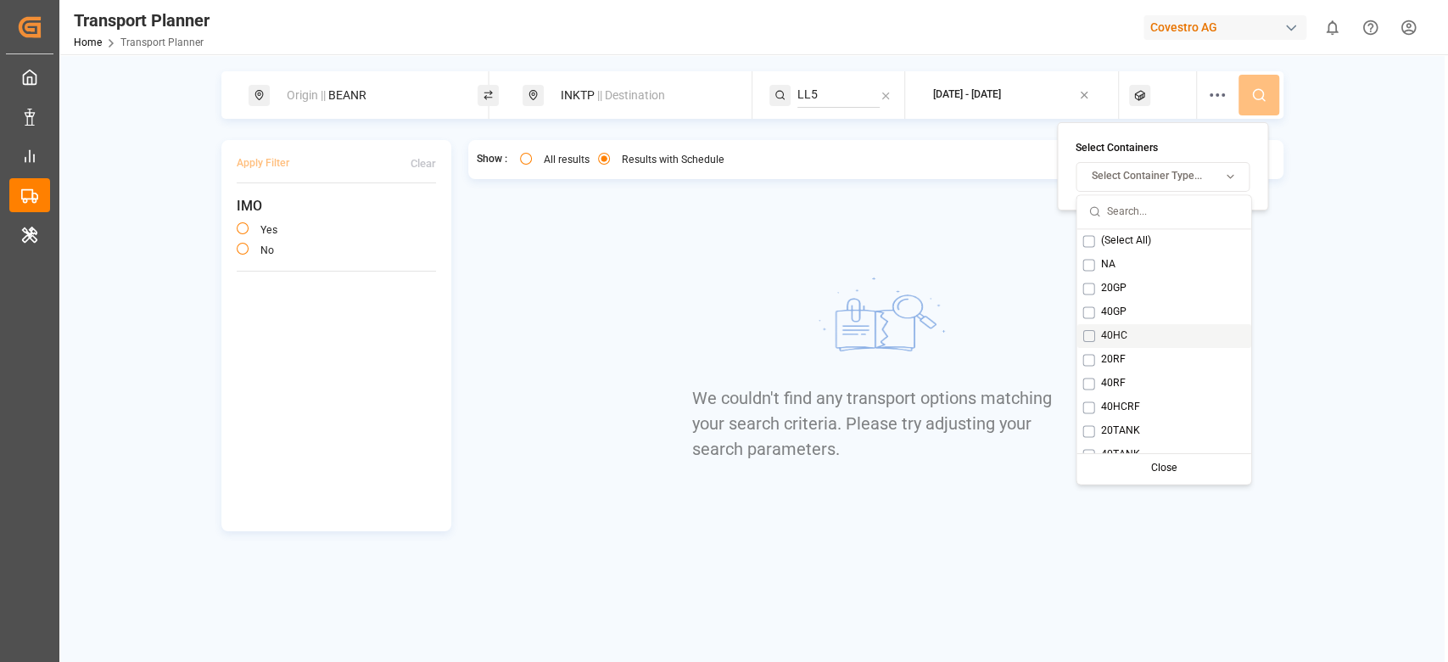
click at [1142, 336] on div "40HC" at bounding box center [1164, 336] width 174 height 24
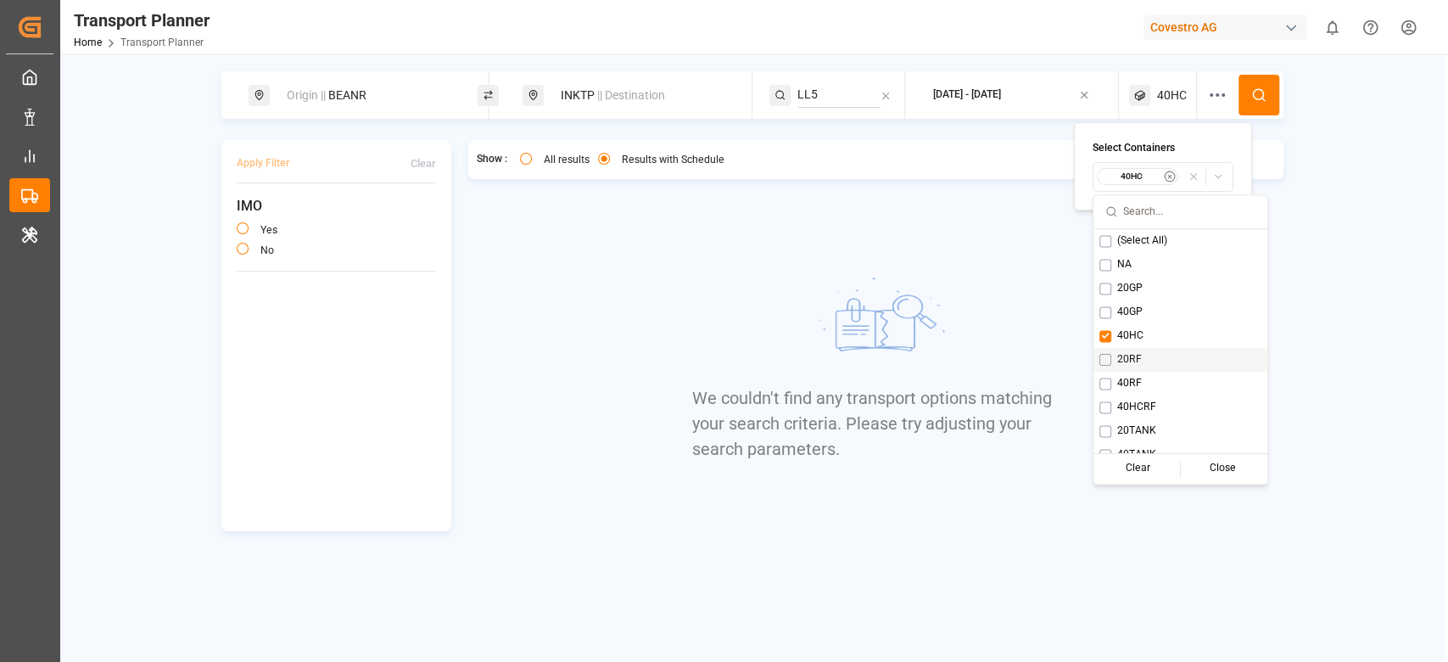
click at [1127, 355] on span "20RF" at bounding box center [1129, 359] width 25 height 15
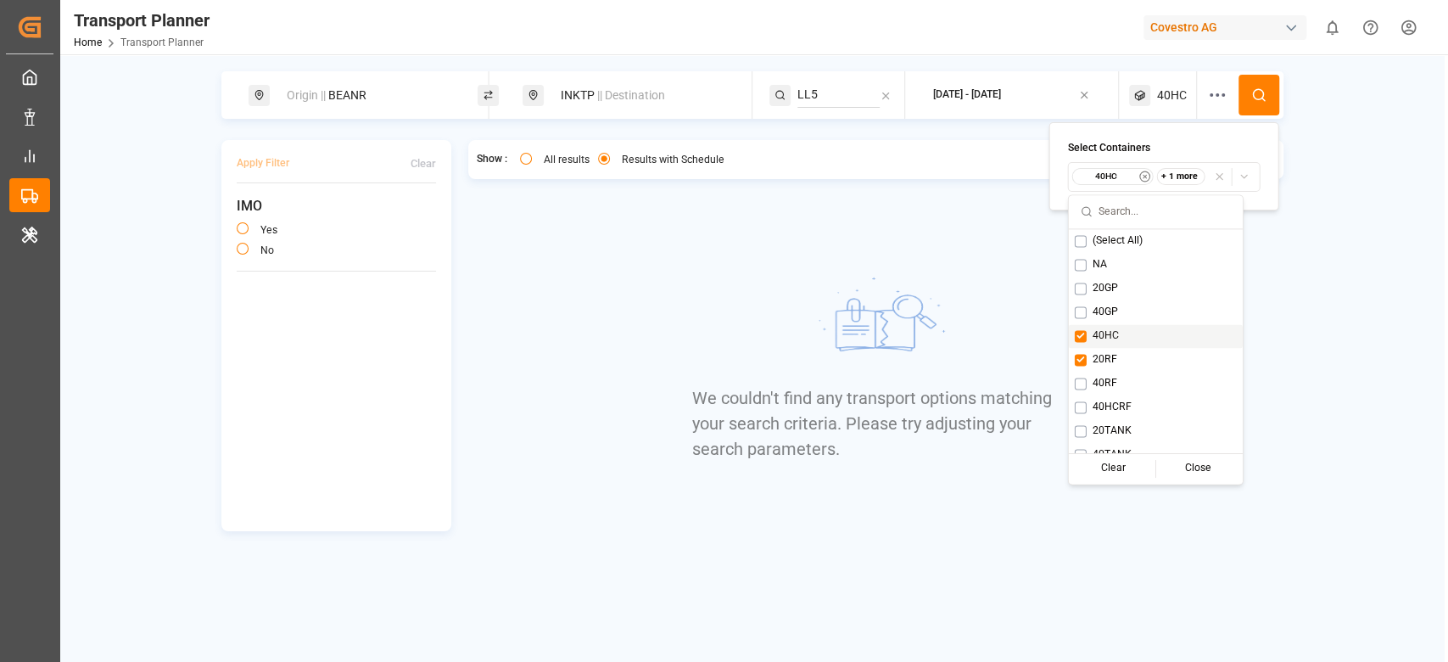
click at [1127, 337] on div "40HC" at bounding box center [1156, 336] width 174 height 24
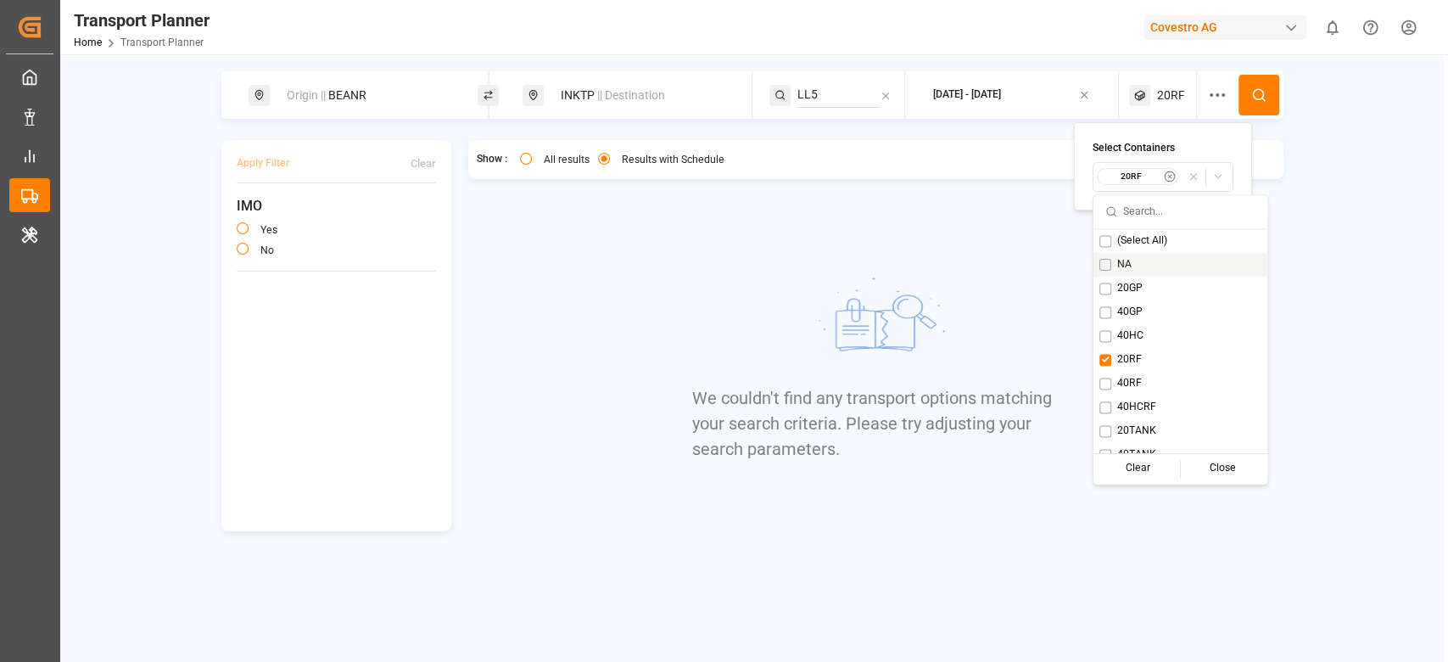
click at [1264, 91] on icon at bounding box center [1258, 94] width 15 height 15
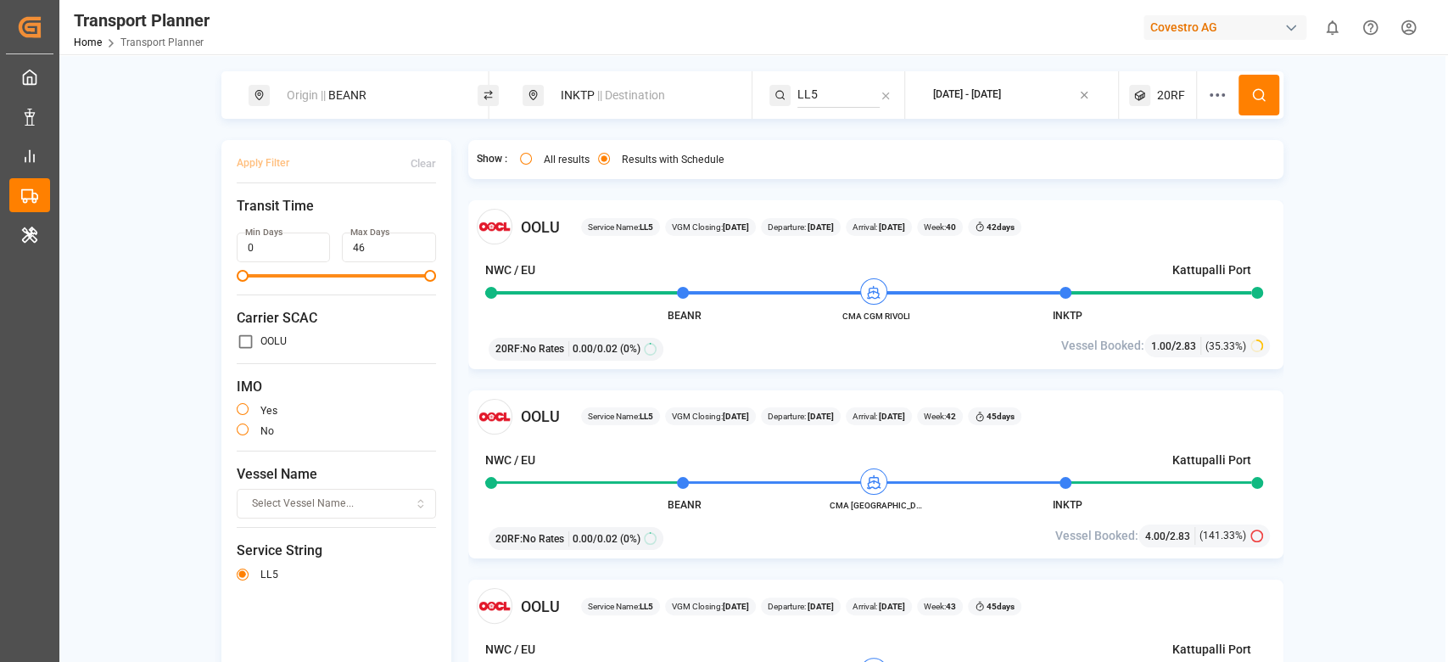
click at [388, 87] on div "Origin || BEANR" at bounding box center [368, 95] width 183 height 31
click at [372, 217] on input "BEANR" at bounding box center [351, 229] width 171 height 25
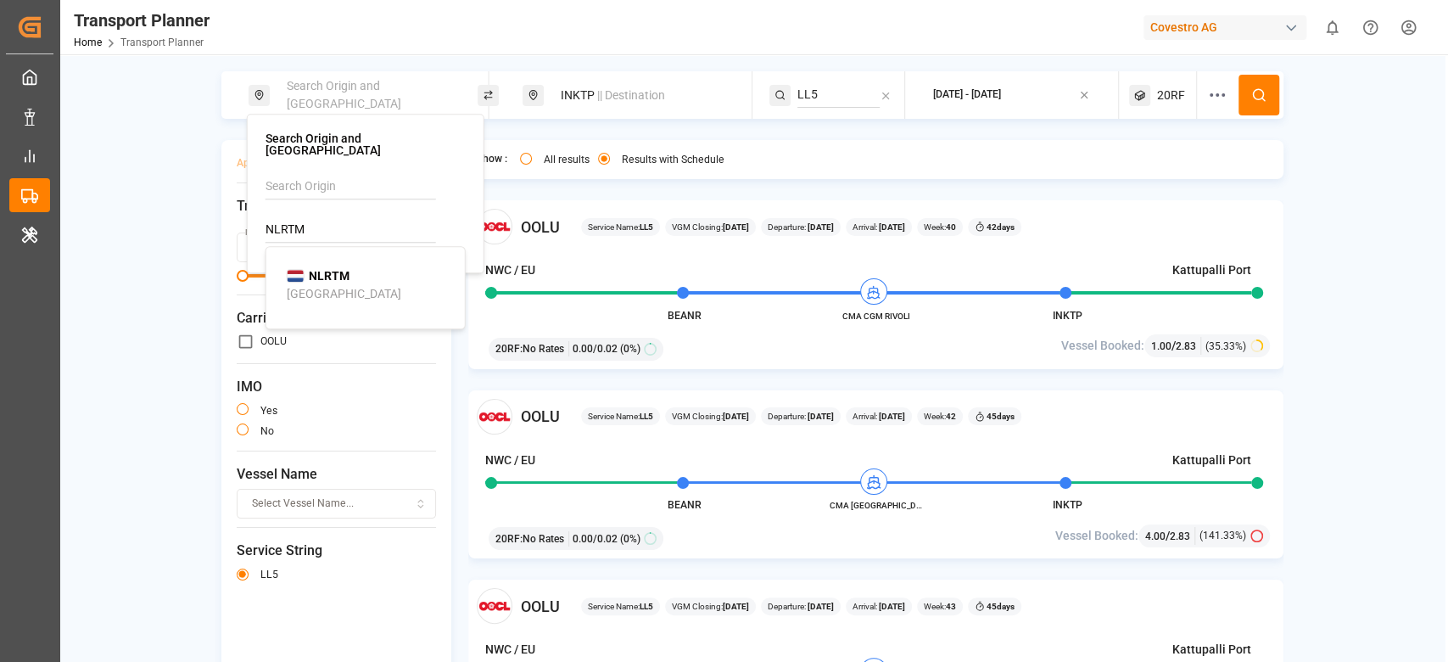
type input "NLRTM"
click at [355, 269] on div "NLRTM Rotterdam" at bounding box center [369, 285] width 165 height 36
click at [1267, 106] on button at bounding box center [1259, 95] width 41 height 41
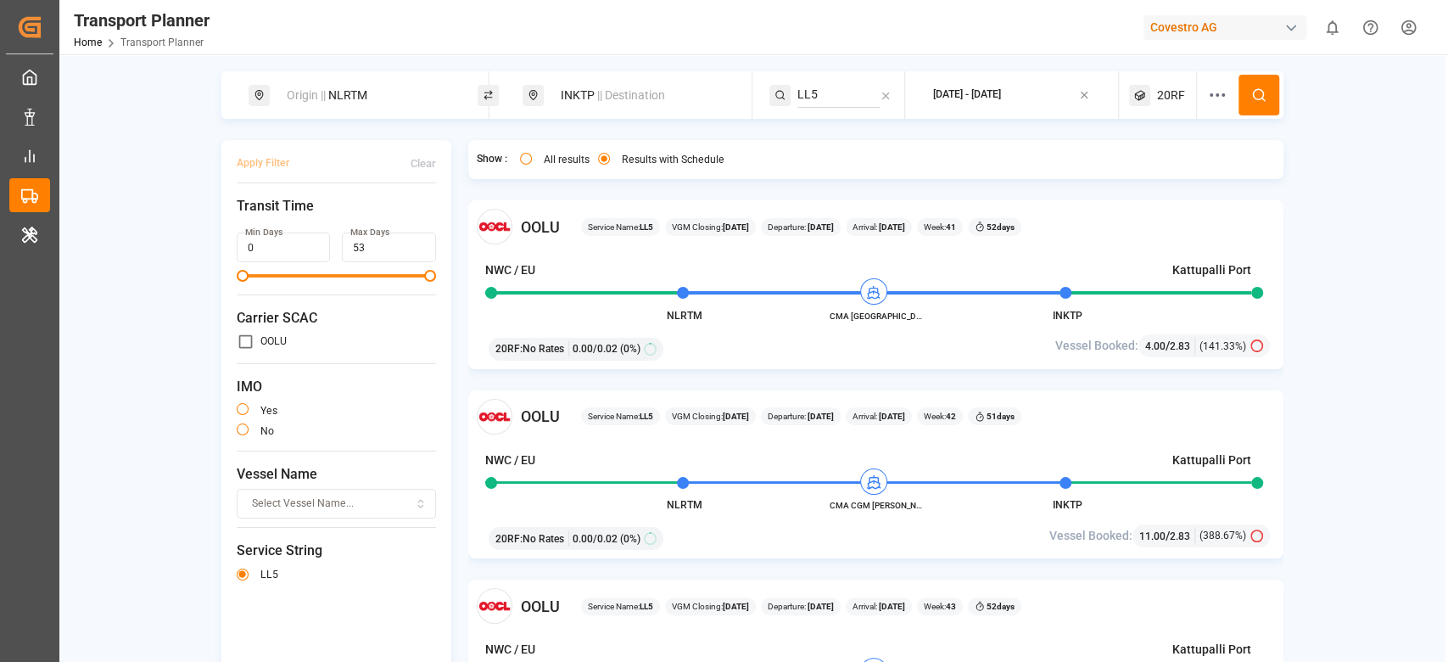
click at [400, 93] on div "Origin || NLRTM" at bounding box center [368, 95] width 183 height 31
click at [316, 224] on input "NLRTM" at bounding box center [351, 229] width 171 height 25
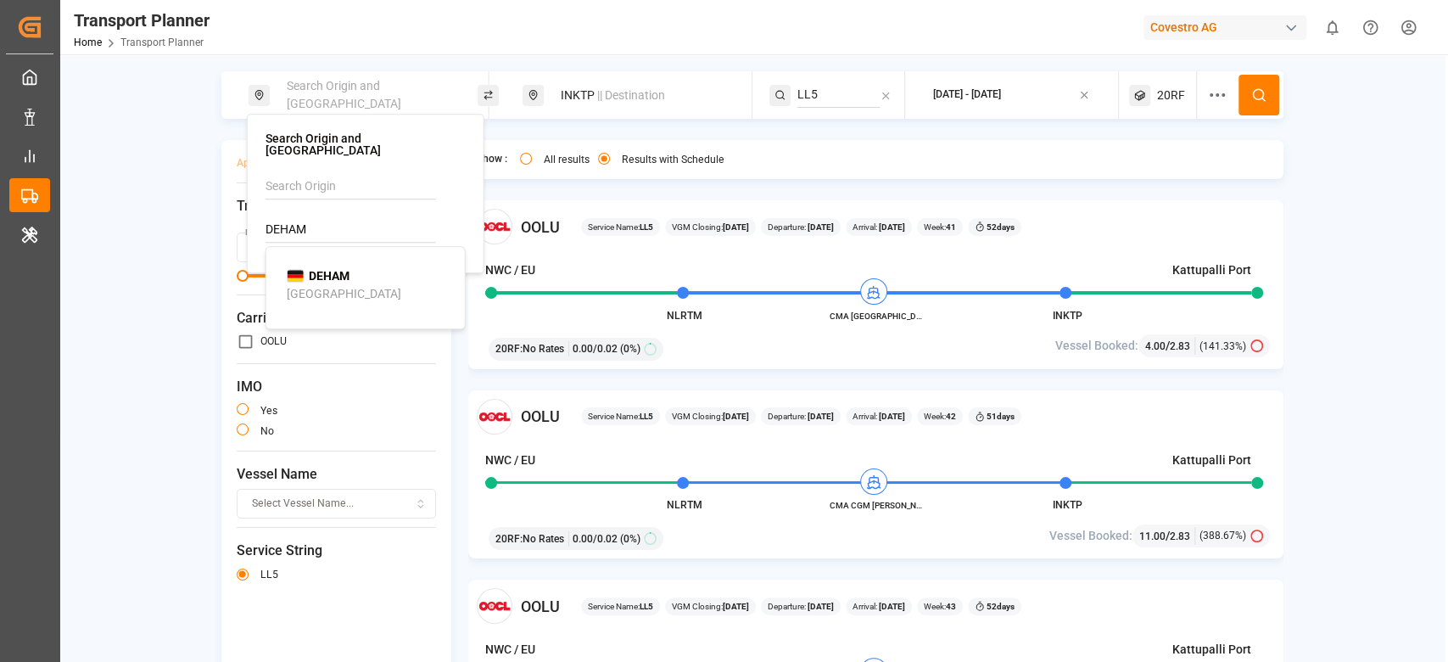
type input "DEHAM"
click at [335, 269] on b "DEHAM" at bounding box center [329, 276] width 41 height 14
click at [1251, 92] on icon at bounding box center [1258, 94] width 15 height 15
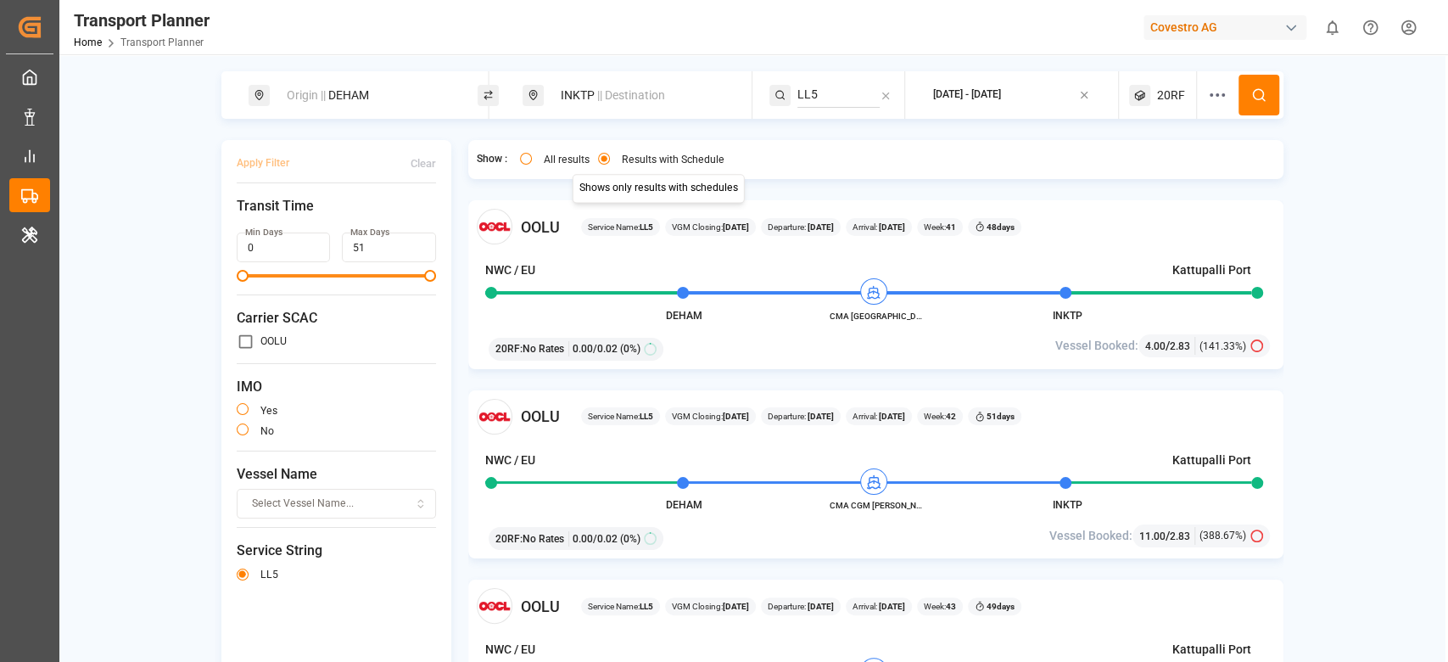
click at [631, 106] on div "INKTP || Destination" at bounding box center [642, 95] width 183 height 31
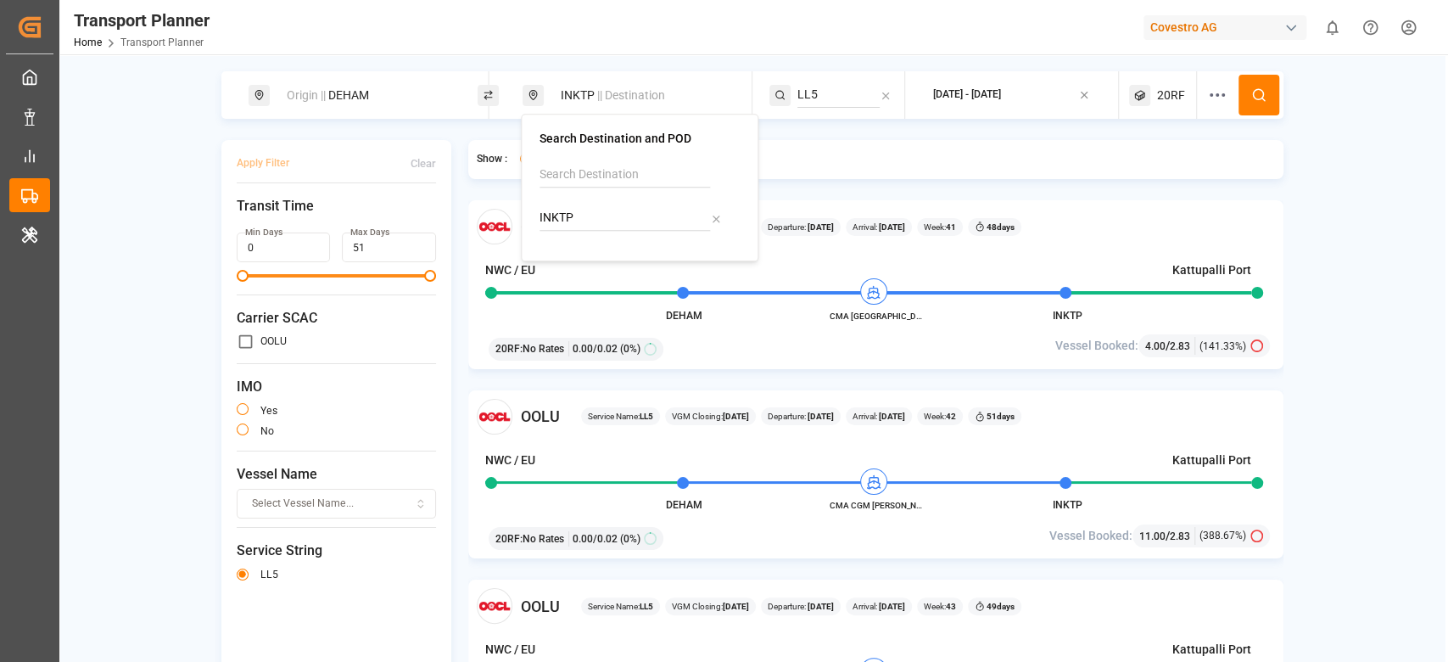
click at [588, 217] on input "INKTP" at bounding box center [625, 217] width 171 height 25
type input "INIXY"
click at [571, 260] on img at bounding box center [570, 264] width 18 height 14
click at [867, 82] on input "LL5" at bounding box center [838, 94] width 82 height 25
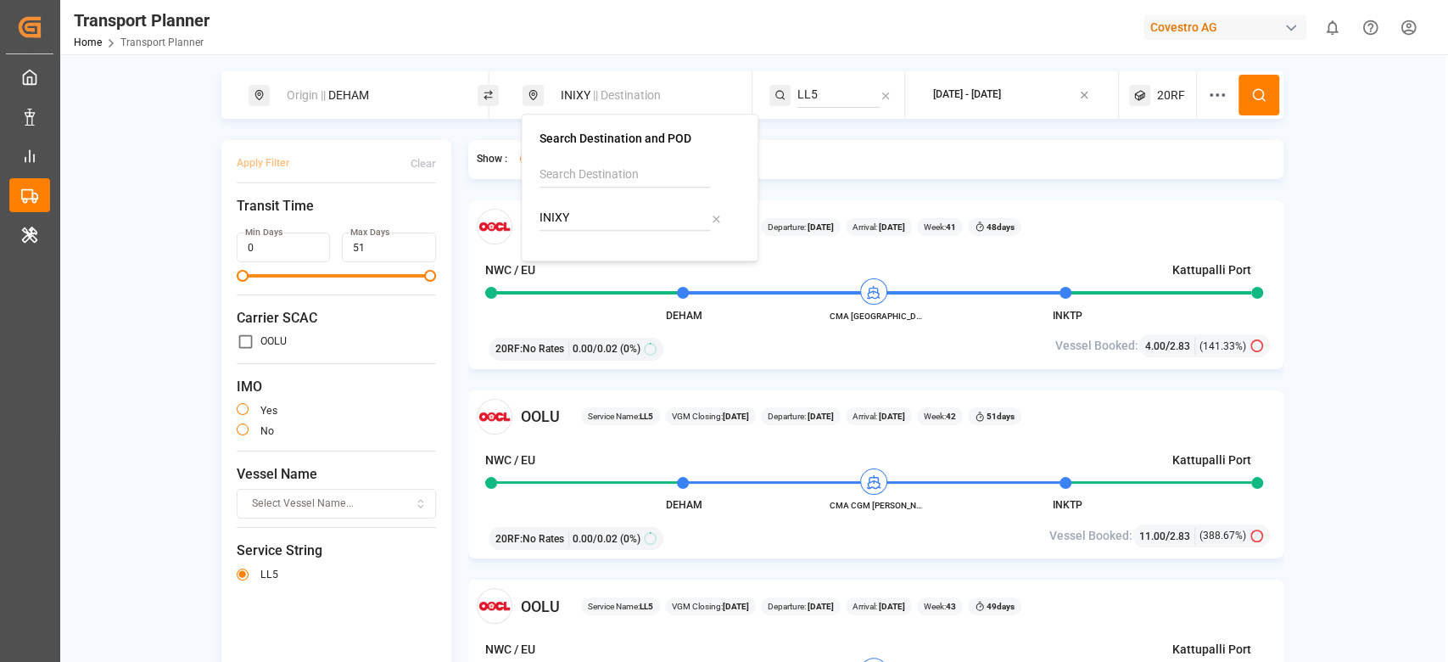
click at [867, 82] on input "LL5" at bounding box center [838, 94] width 82 height 25
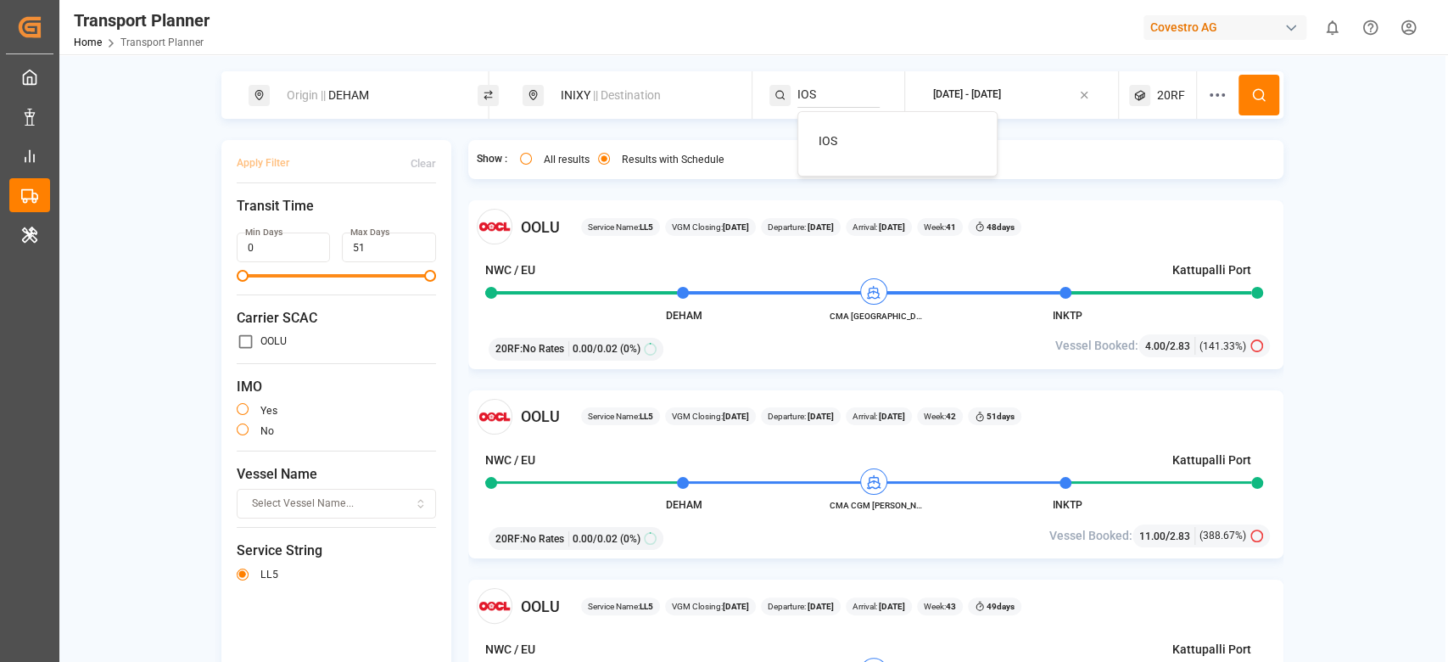
type input "IOS"
click at [855, 140] on div "IOS" at bounding box center [901, 141] width 165 height 18
click at [1256, 112] on button at bounding box center [1259, 95] width 41 height 41
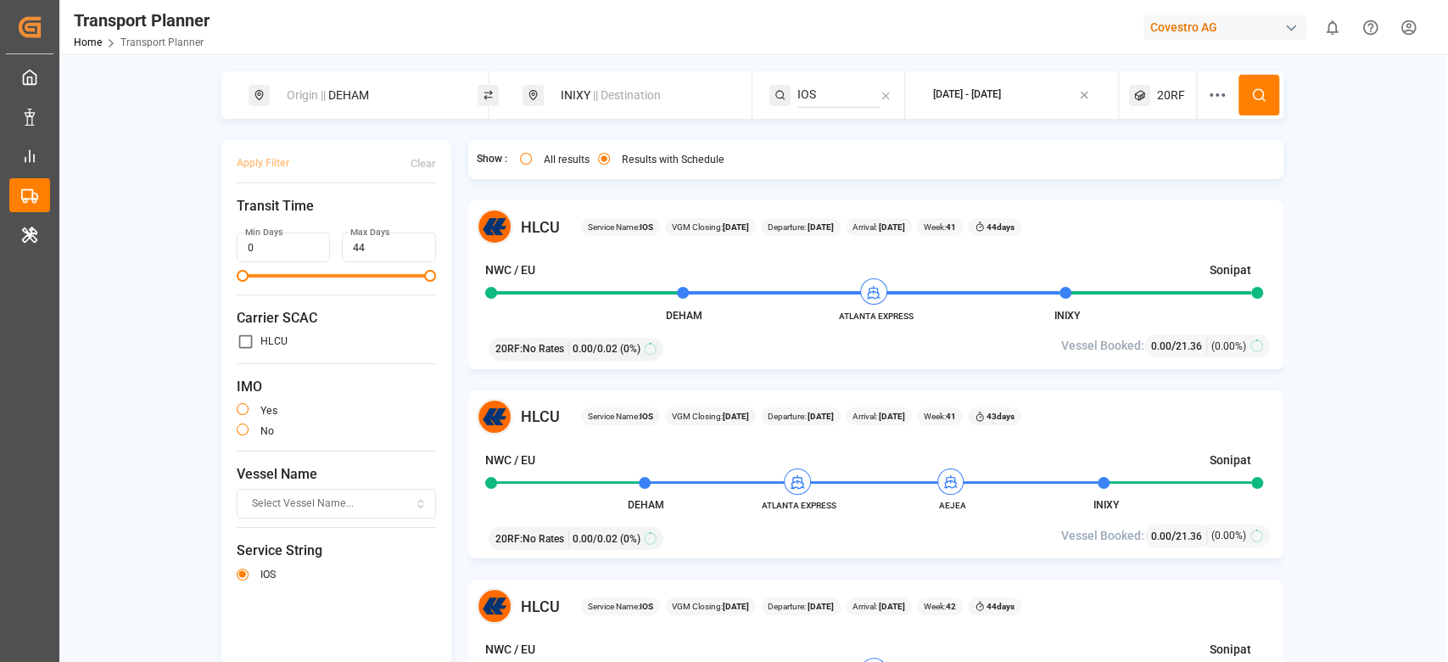
click at [380, 109] on div "Origin || DEHAM" at bounding box center [368, 95] width 183 height 31
click at [339, 217] on input "DEHAM" at bounding box center [351, 229] width 171 height 25
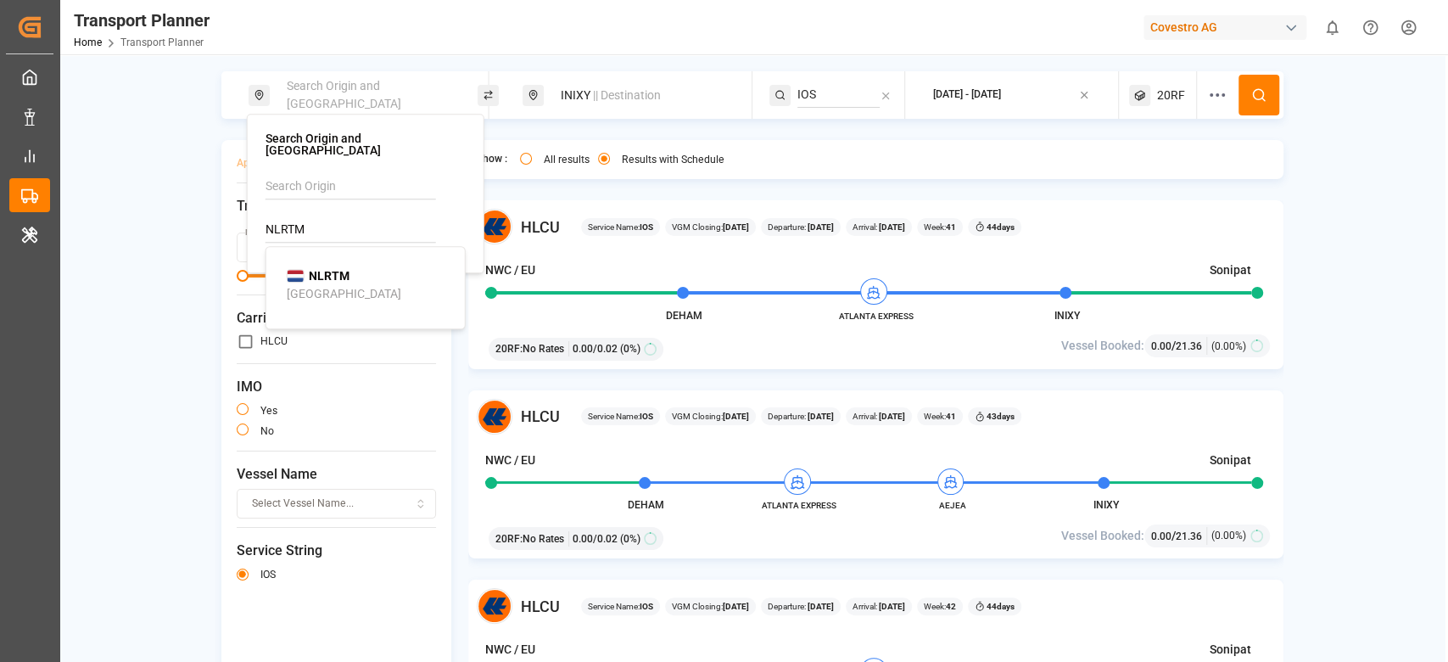
type input "NLRTM"
click at [360, 281] on div "NLRTM Rotterdam" at bounding box center [369, 285] width 165 height 36
click at [448, 329] on div "Apply Filter Clear Transit Time Min Days 0 Max Days 44 Carrier SCAC HLCU IMO ye…" at bounding box center [752, 435] width 1062 height 590
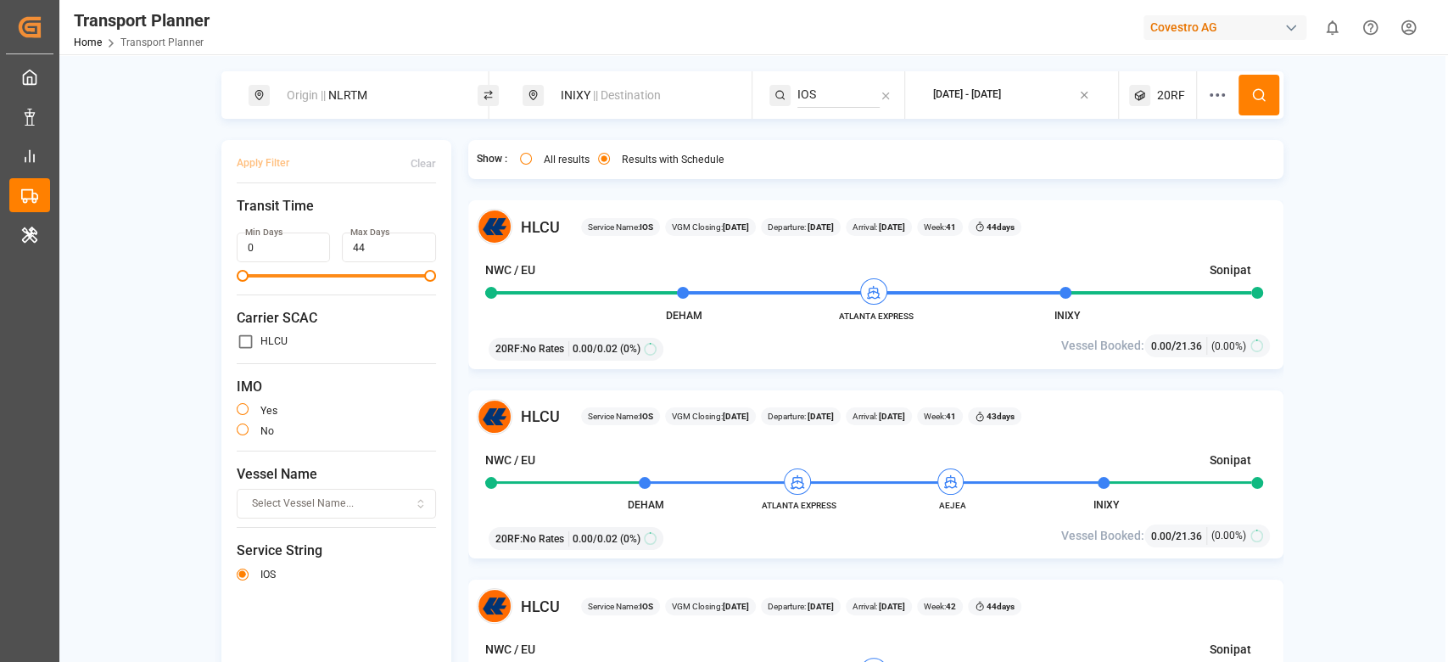
click at [1273, 101] on button at bounding box center [1259, 95] width 41 height 41
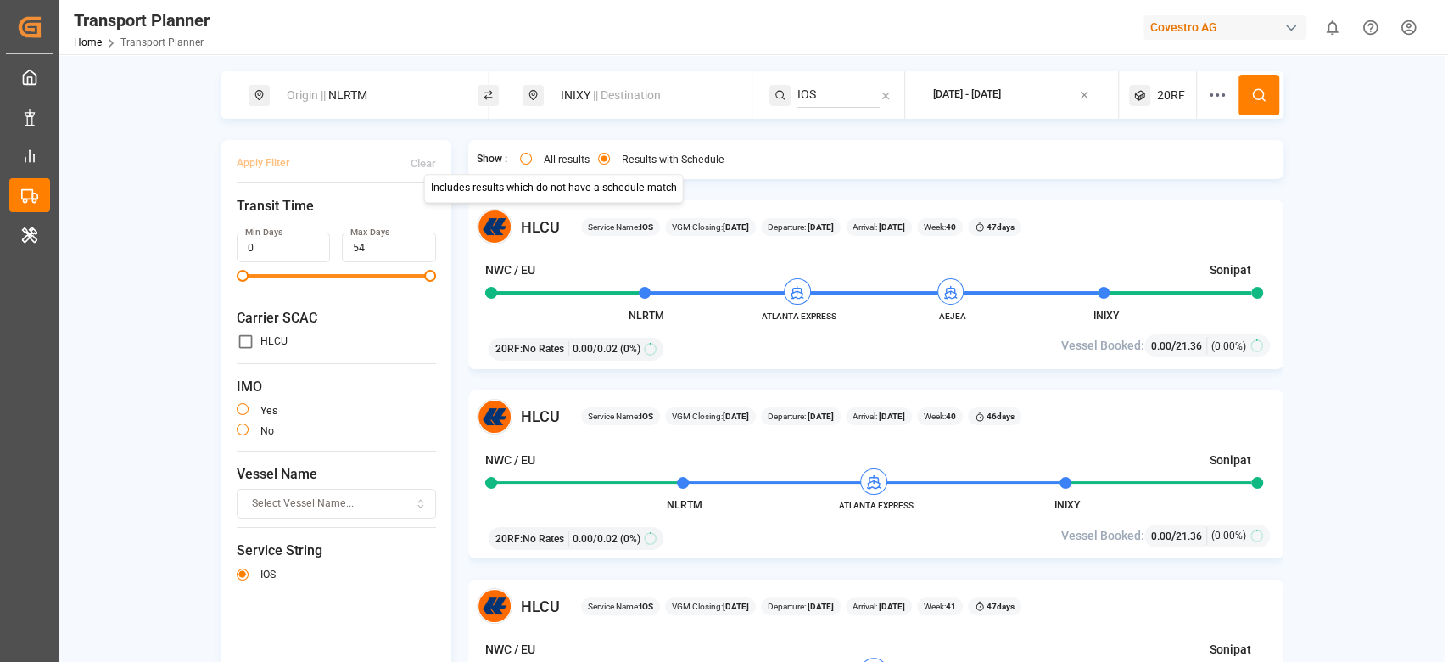
click at [597, 111] on div "INIXY || Destination" at bounding box center [637, 95] width 229 height 48
click at [594, 104] on div "INIXY || Destination" at bounding box center [642, 95] width 183 height 31
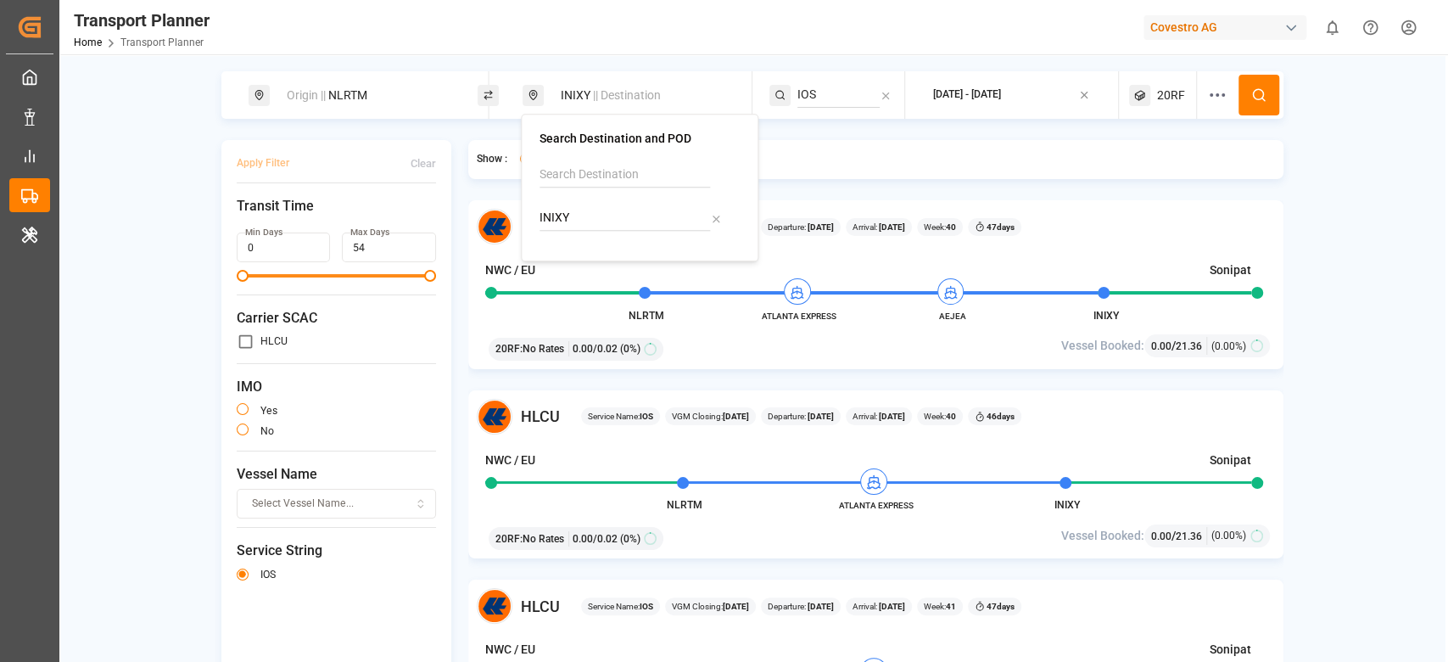
click at [581, 220] on input "INIXY" at bounding box center [625, 217] width 171 height 25
type input "VNCLI"
click at [570, 266] on img at bounding box center [570, 264] width 18 height 14
click at [834, 105] on input "IOS" at bounding box center [838, 94] width 82 height 25
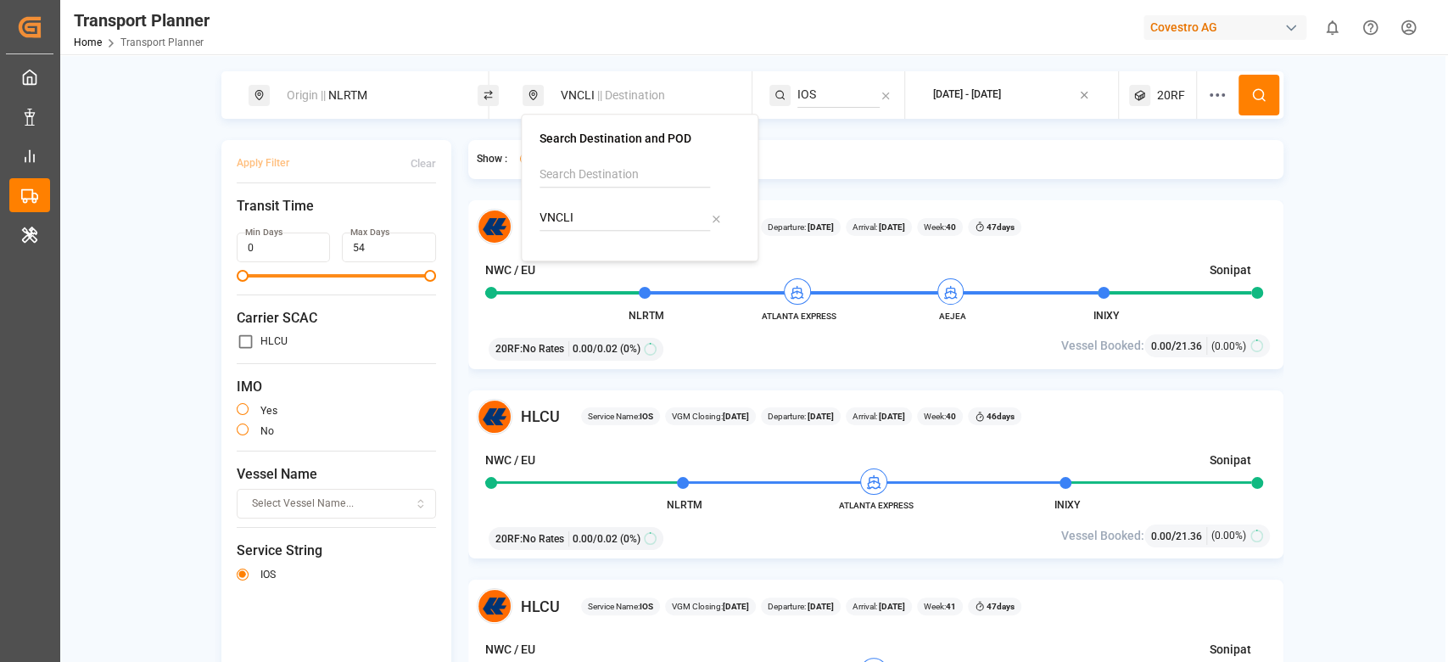
click at [834, 105] on input "IOS" at bounding box center [838, 94] width 82 height 25
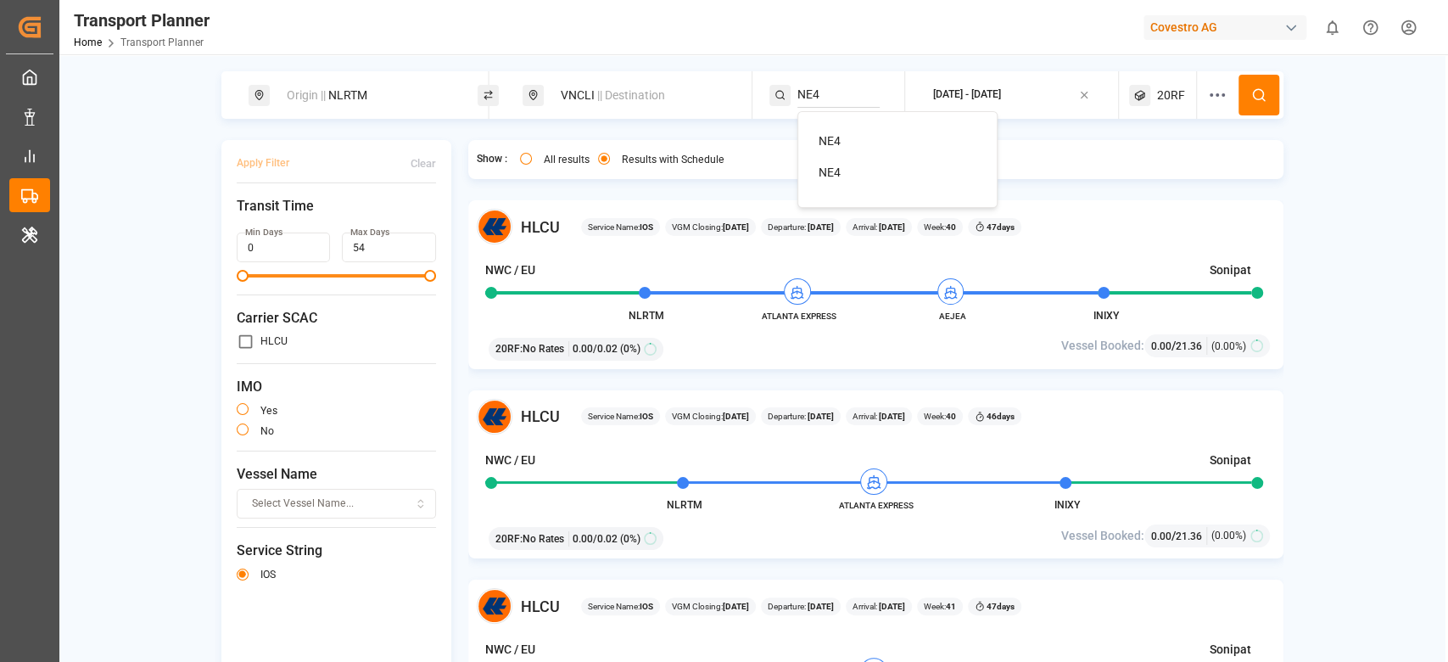
type input "NE4"
click at [841, 135] on div "NE4" at bounding box center [901, 141] width 165 height 18
click at [1256, 92] on icon at bounding box center [1258, 94] width 15 height 15
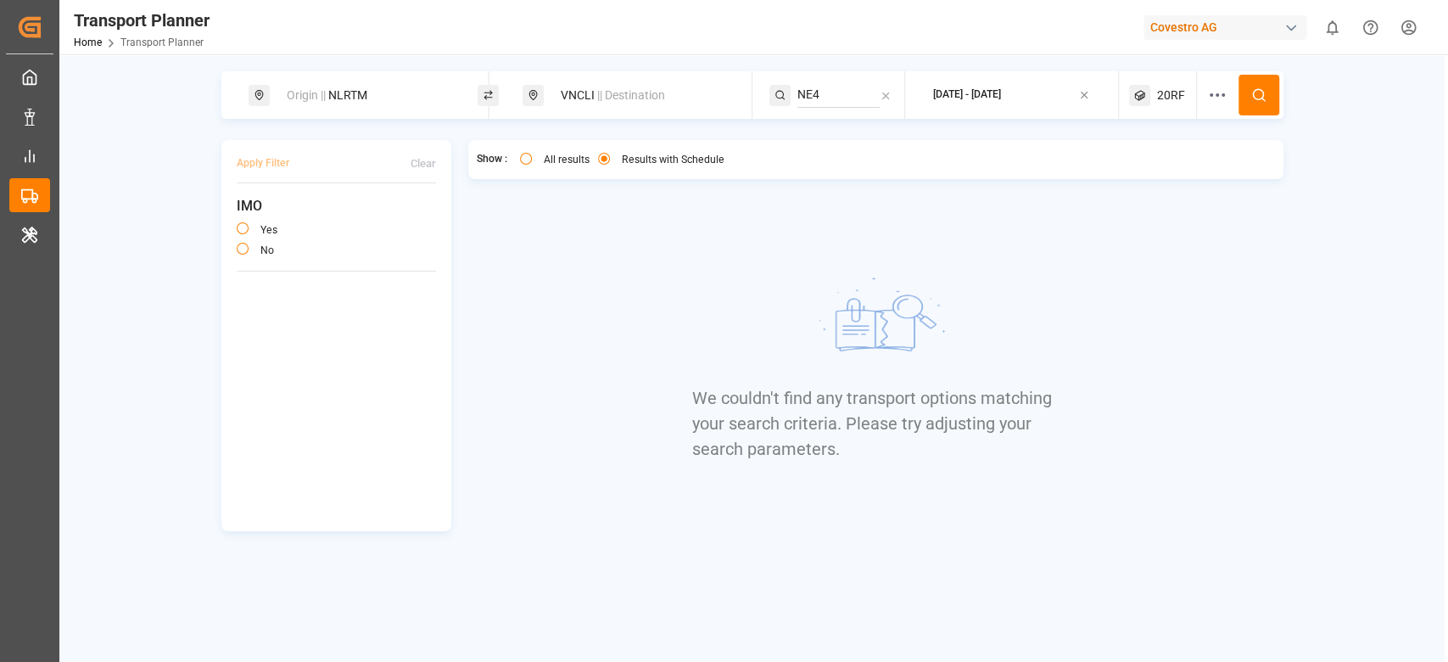
click at [1172, 87] on span "20RF" at bounding box center [1171, 96] width 28 height 18
click at [1141, 174] on small "20RF" at bounding box center [1131, 177] width 59 height 12
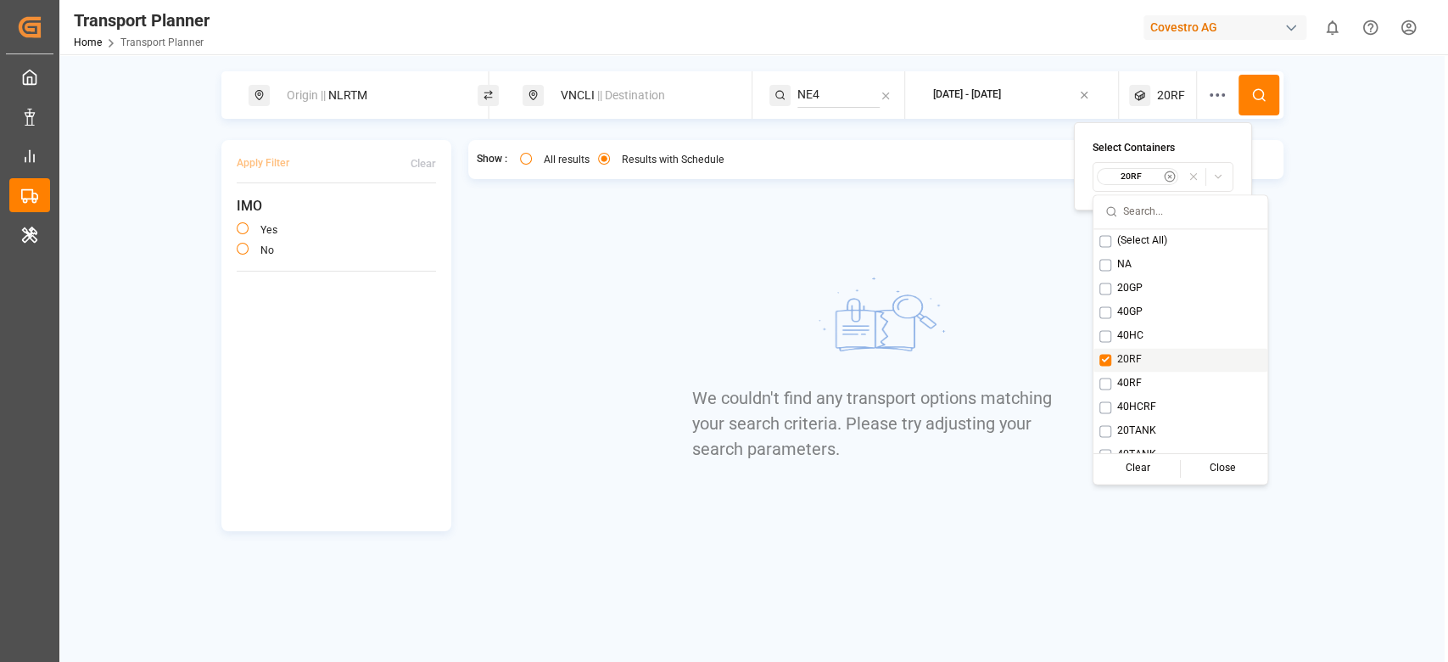
click at [1129, 359] on span "20RF" at bounding box center [1129, 359] width 25 height 15
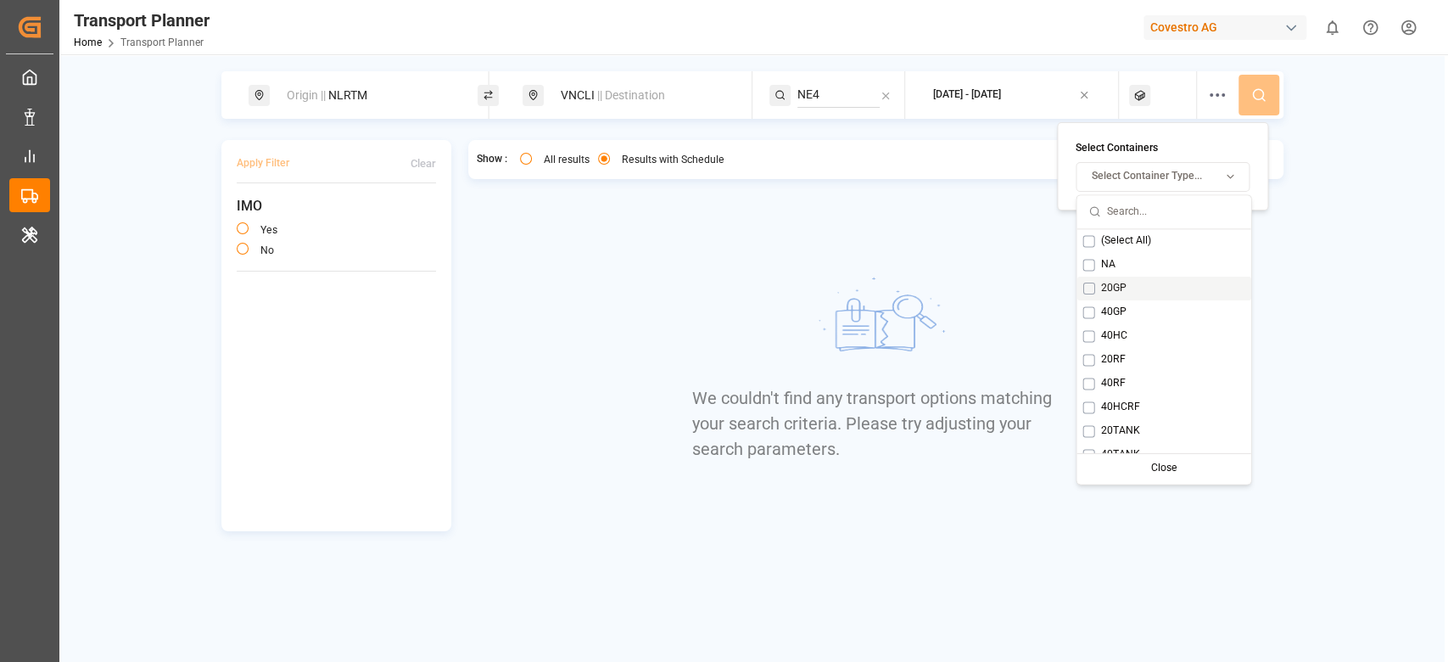
click at [1119, 296] on div "20GP" at bounding box center [1164, 289] width 174 height 24
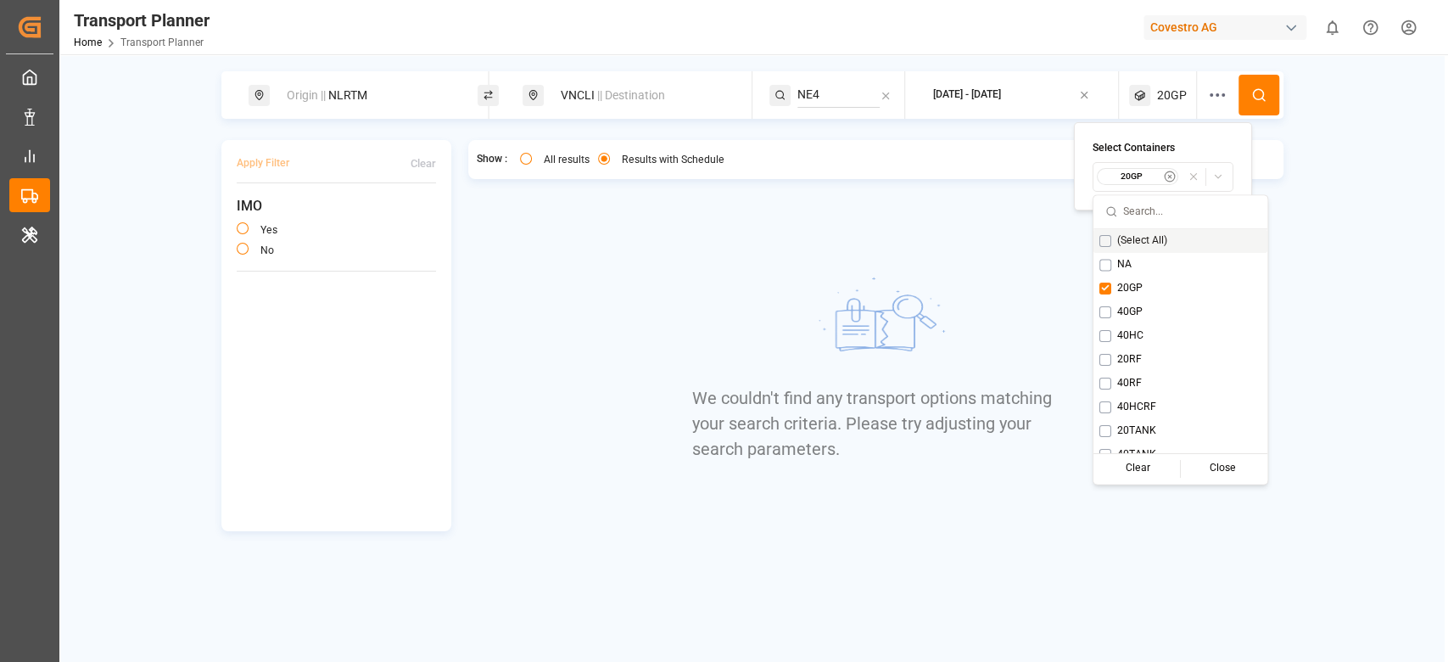
click at [1256, 98] on icon at bounding box center [1258, 94] width 15 height 15
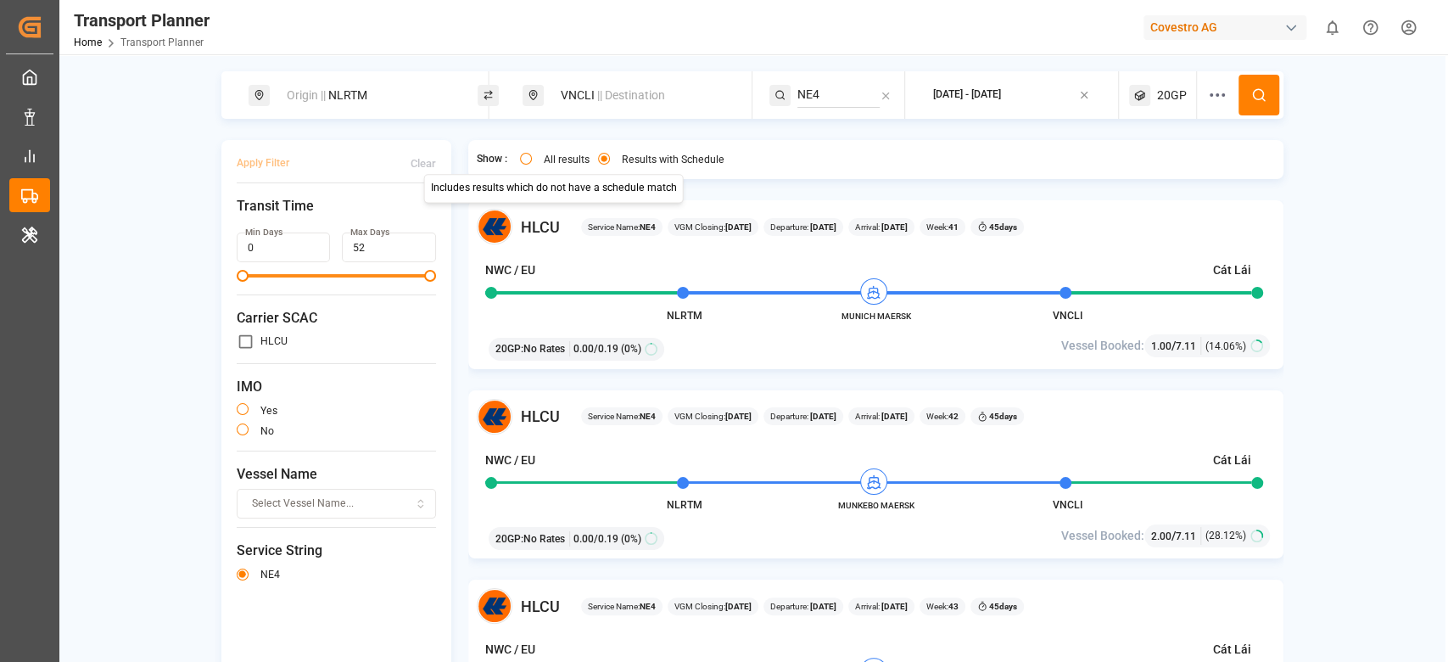
click at [585, 107] on div "VNCLI || Destination" at bounding box center [642, 95] width 183 height 31
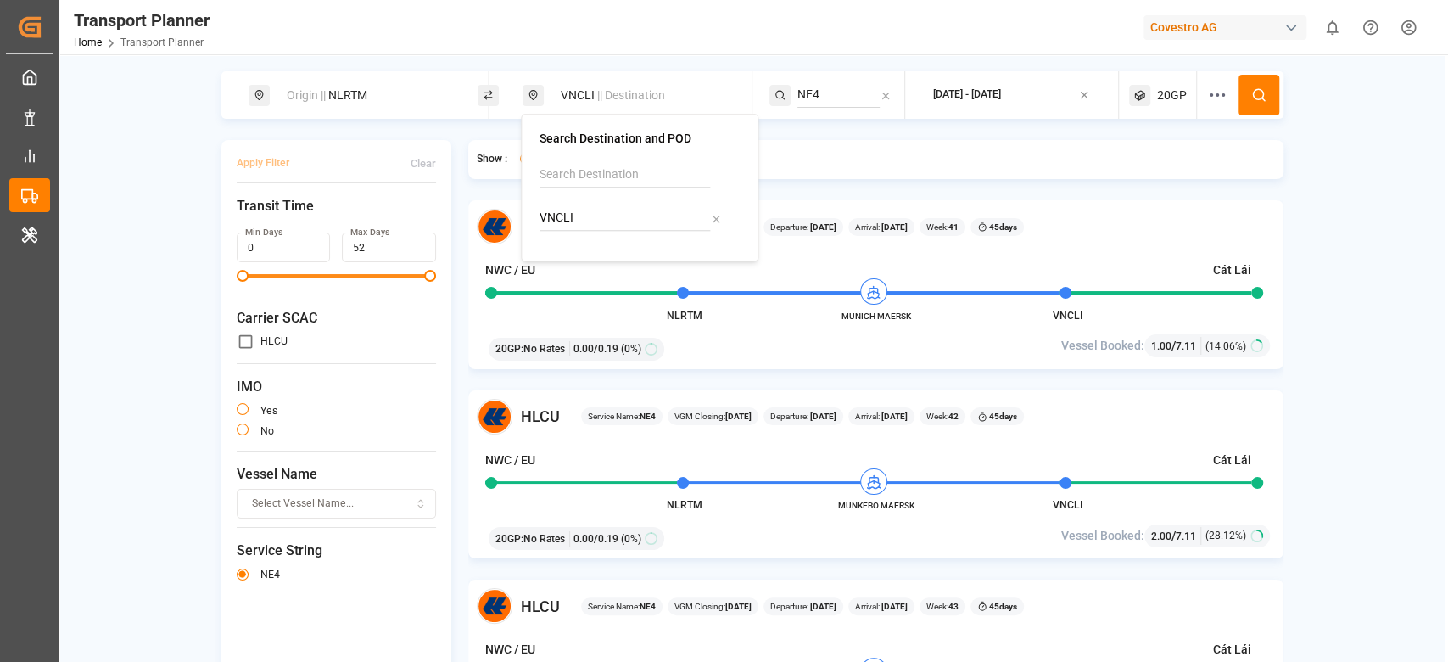
click at [577, 221] on input "VNCLI" at bounding box center [625, 217] width 171 height 25
type input "CNSHA"
click at [596, 266] on b "CNSHA" at bounding box center [603, 264] width 40 height 14
click at [828, 101] on input "NE4" at bounding box center [838, 94] width 82 height 25
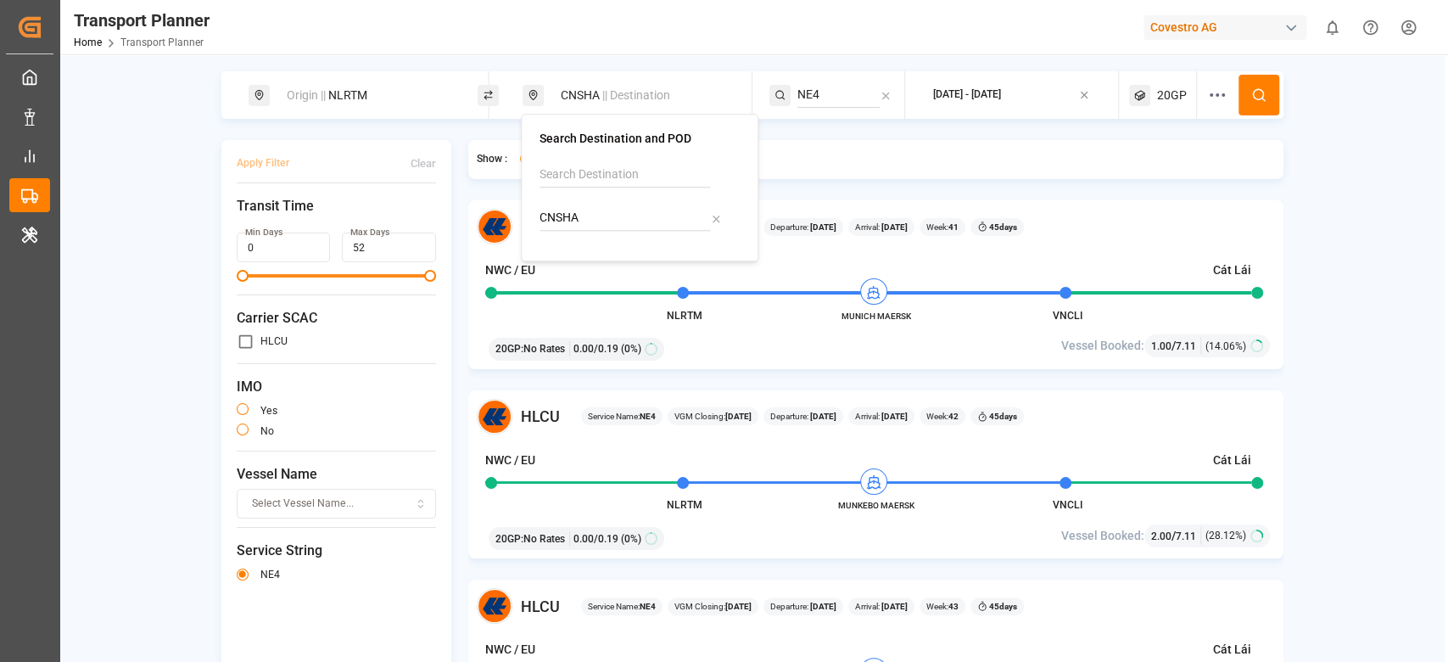
click at [828, 101] on input "NE4" at bounding box center [838, 94] width 82 height 25
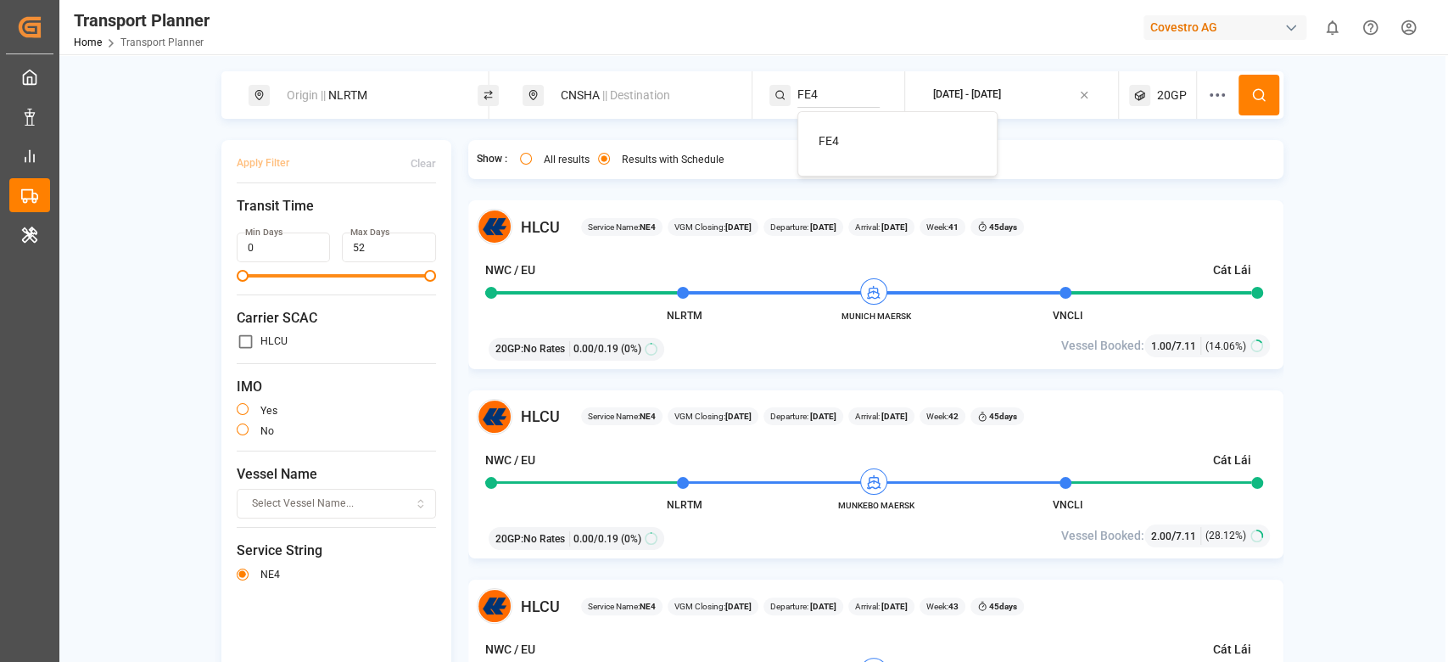
type input "FE4"
click at [854, 137] on div "FE4" at bounding box center [901, 141] width 165 height 18
click at [1239, 102] on button at bounding box center [1259, 95] width 41 height 41
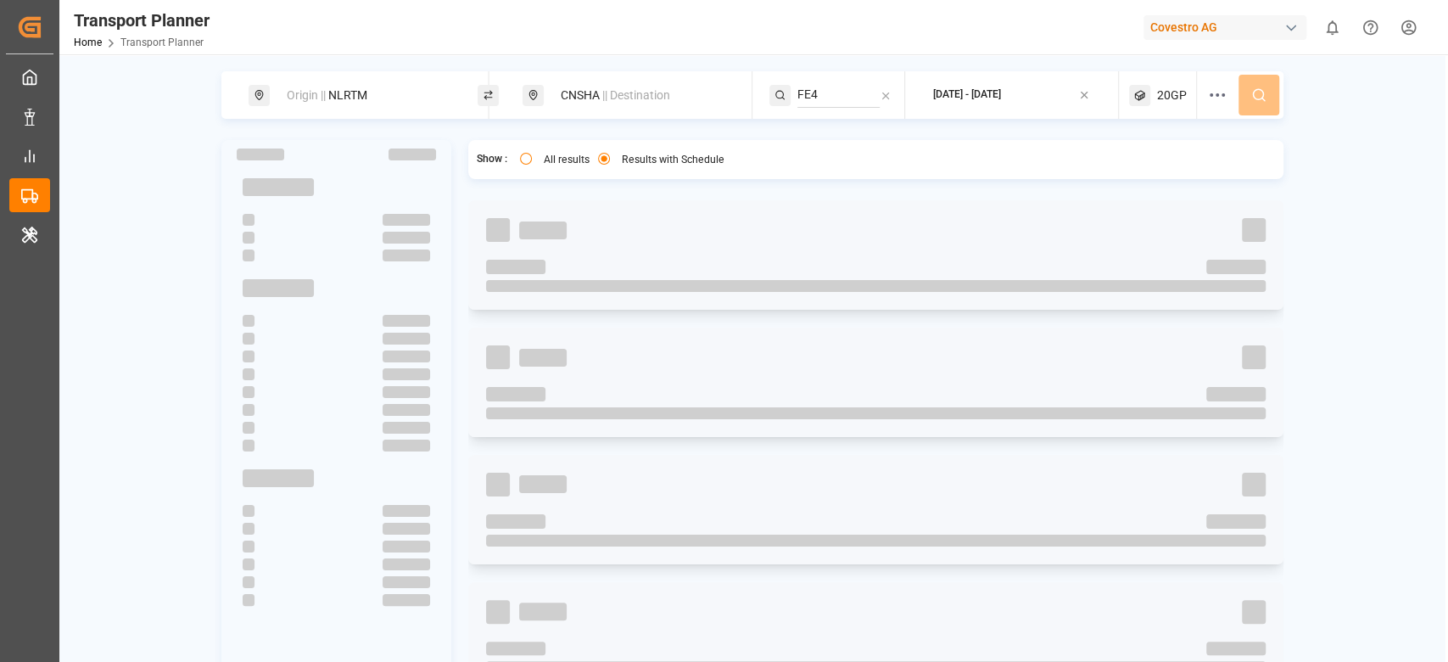
click at [1222, 97] on icon at bounding box center [1217, 95] width 20 height 20
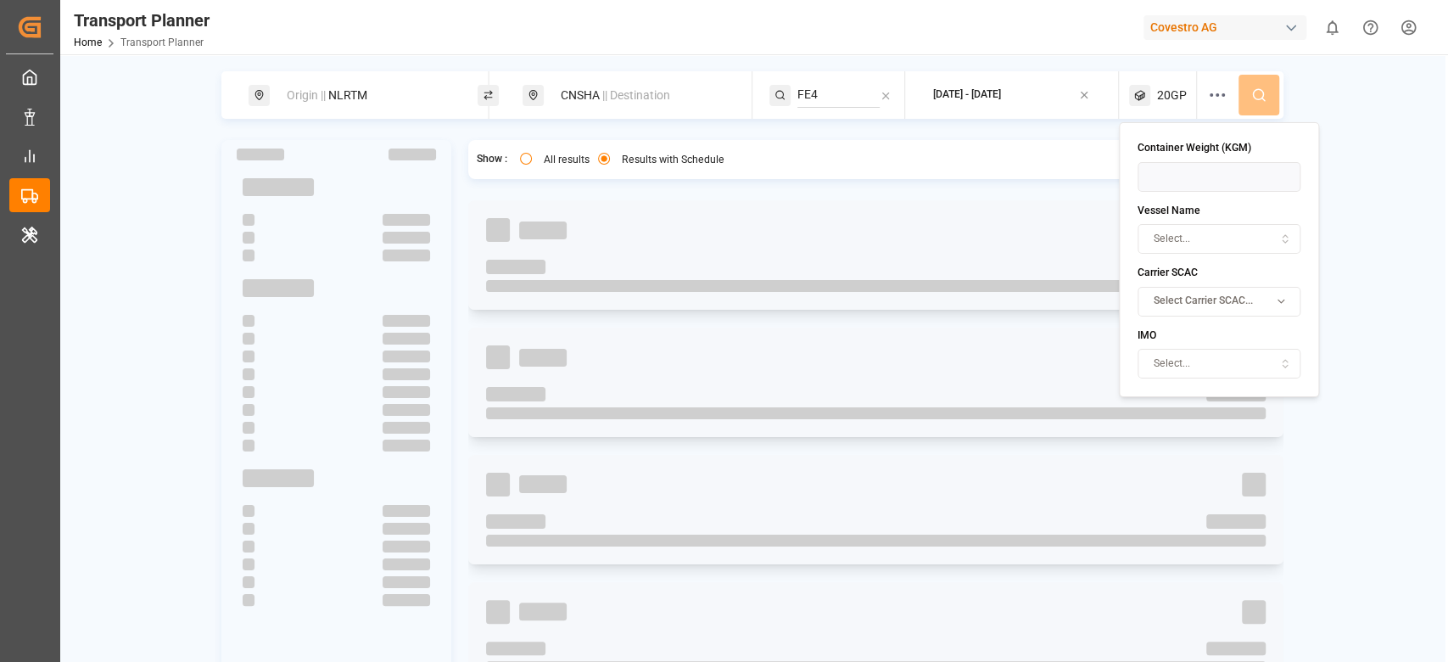
click at [1209, 301] on span "Select Carrier SCAC..." at bounding box center [1203, 301] width 99 height 15
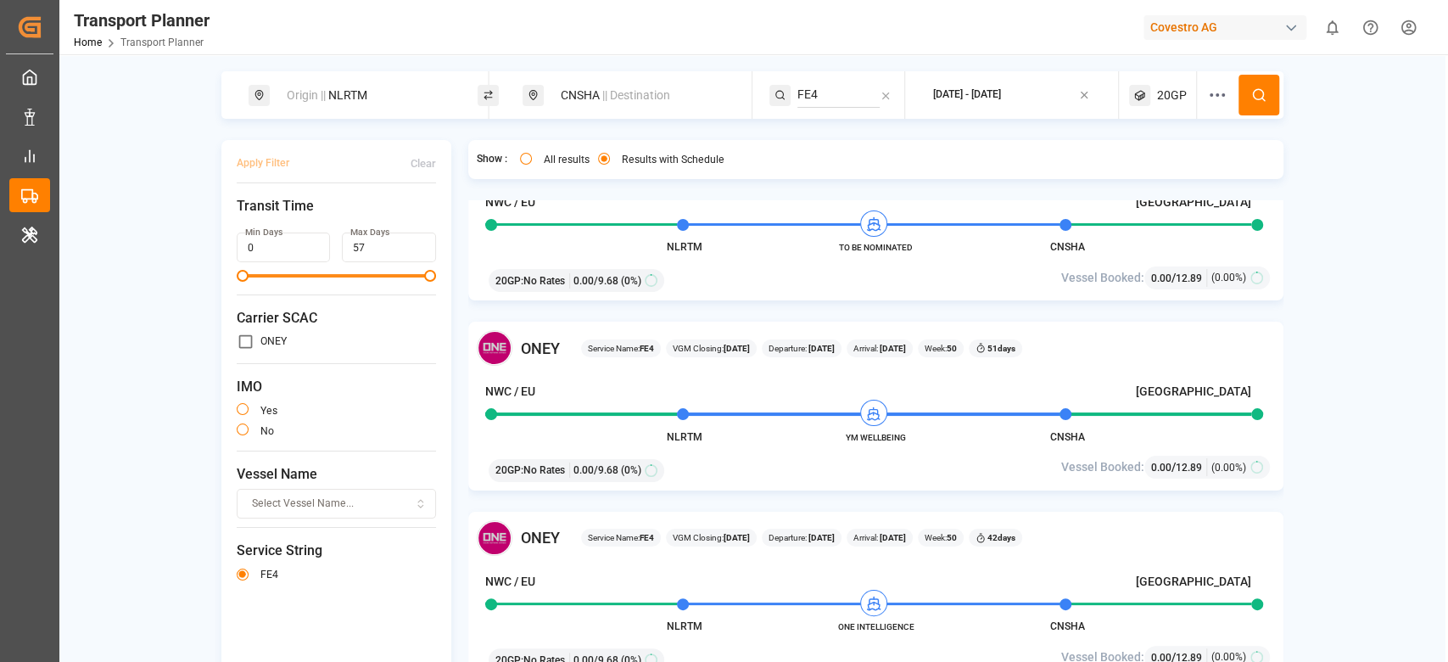
click at [361, 98] on div "Origin || NLRTM" at bounding box center [368, 95] width 183 height 31
click at [390, 337] on div "ONEY" at bounding box center [337, 342] width 200 height 18
click at [596, 105] on div "CNSHA || Destination" at bounding box center [642, 95] width 183 height 31
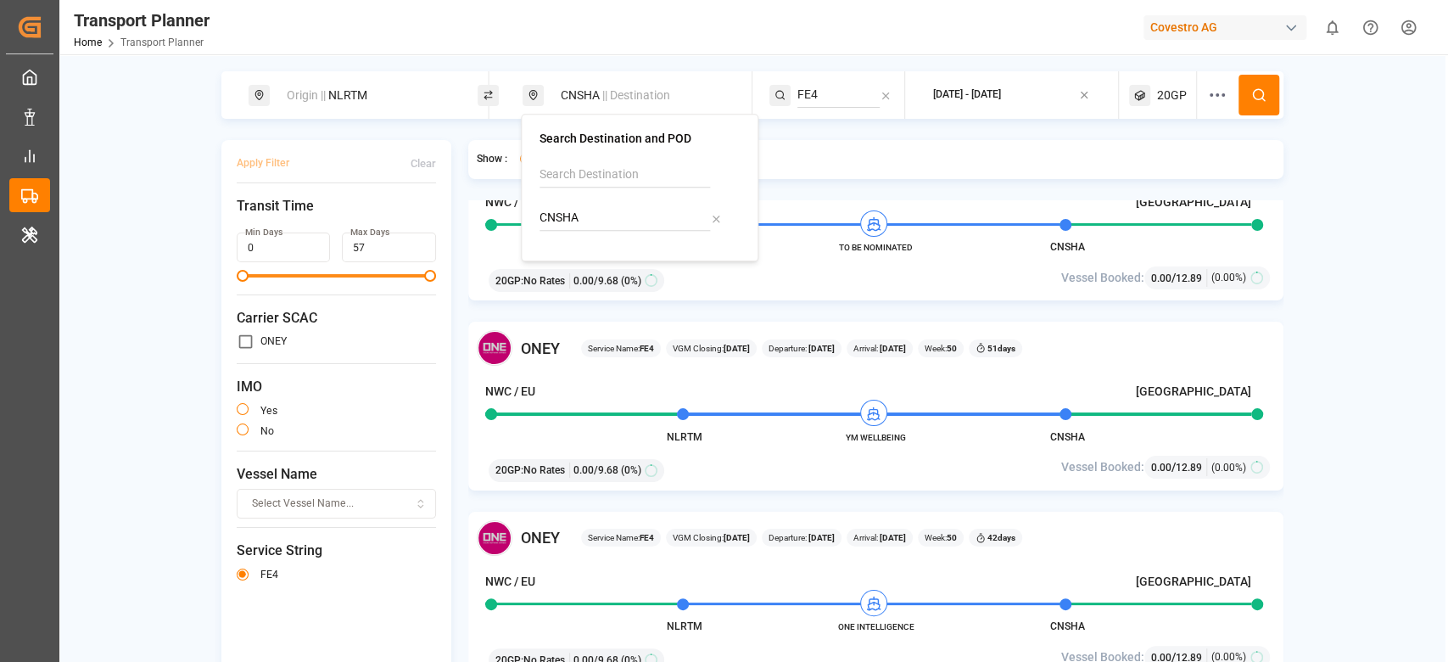
click at [581, 221] on input "CNSHA" at bounding box center [625, 217] width 171 height 25
type input "TWKEL"
click at [586, 260] on b "TWKEL" at bounding box center [602, 264] width 39 height 14
click at [829, 87] on input "FE4" at bounding box center [838, 94] width 82 height 25
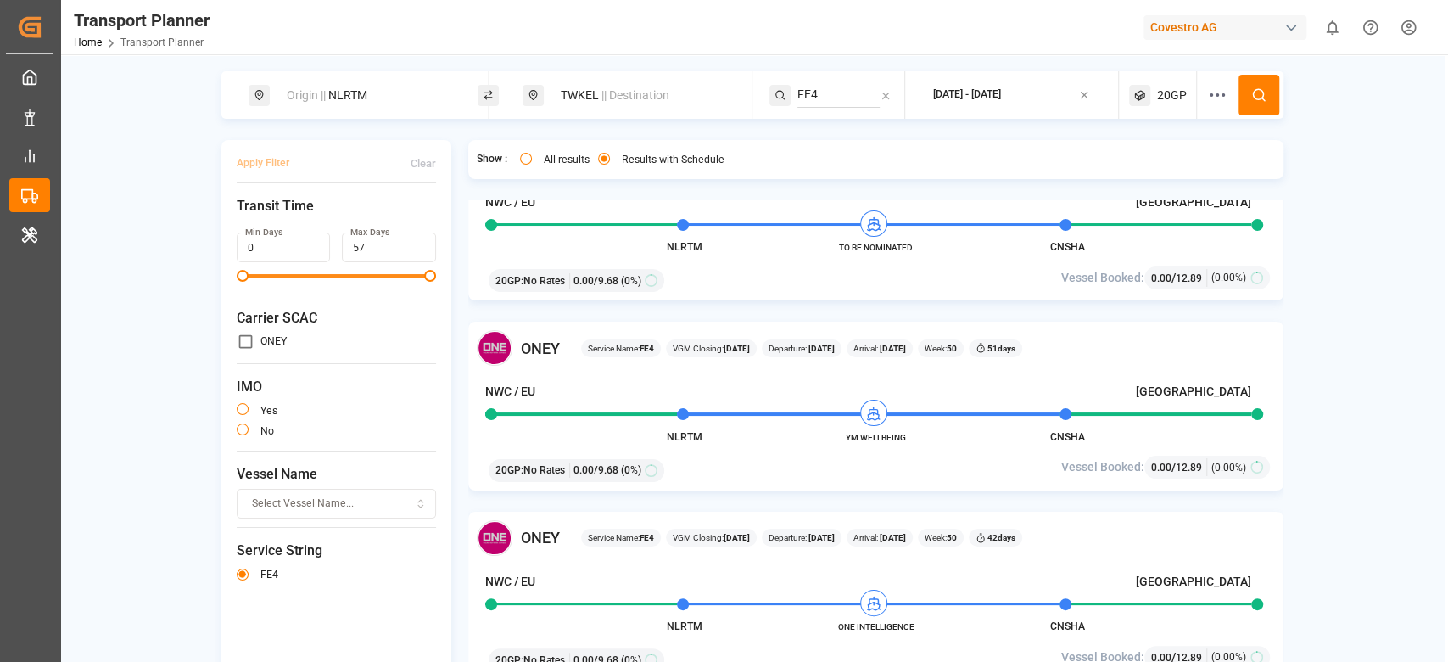
click at [1274, 96] on div "Origin || NLRTM TWKEL || Destination FE4 2025-10-03 - 2026-01-31 20GP" at bounding box center [752, 95] width 1062 height 48
click at [1262, 98] on icon at bounding box center [1263, 99] width 3 height 3
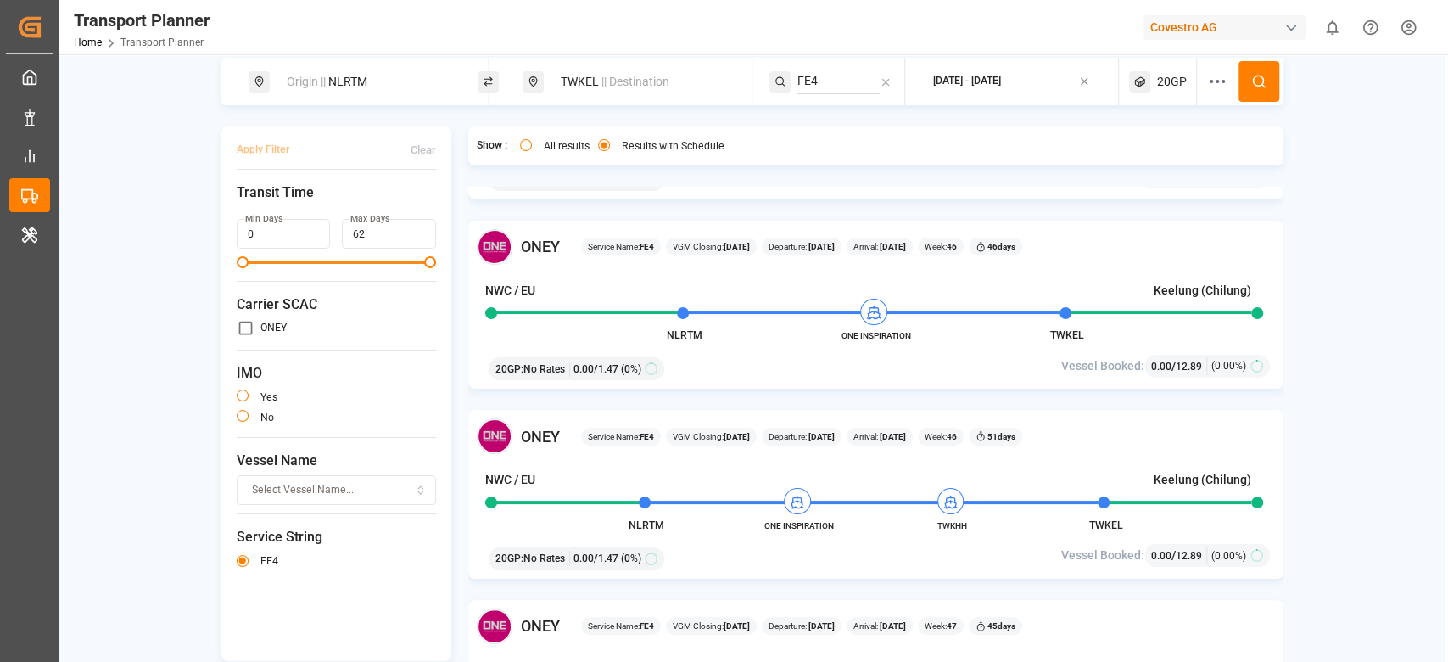
scroll to position [3292, 0]
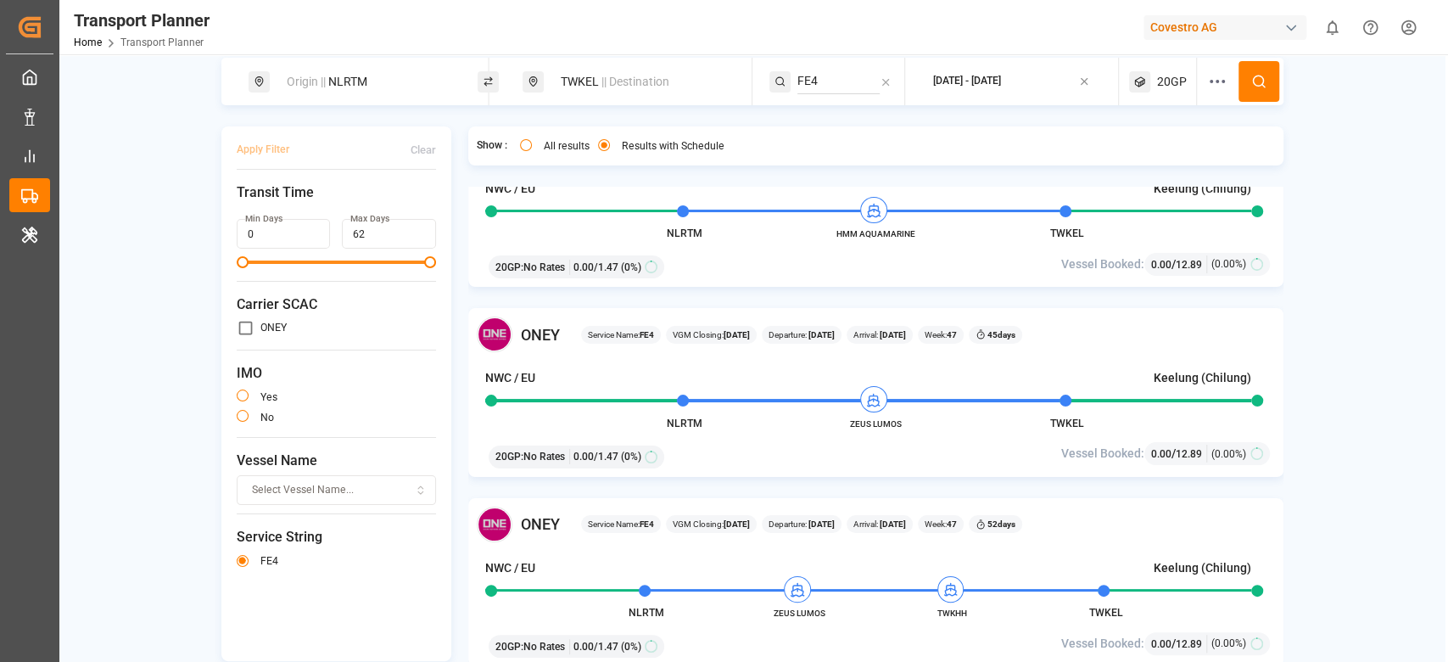
click at [375, 89] on div "Origin || NLRTM" at bounding box center [368, 81] width 183 height 31
click at [305, 208] on input "NLRTM" at bounding box center [351, 216] width 171 height 25
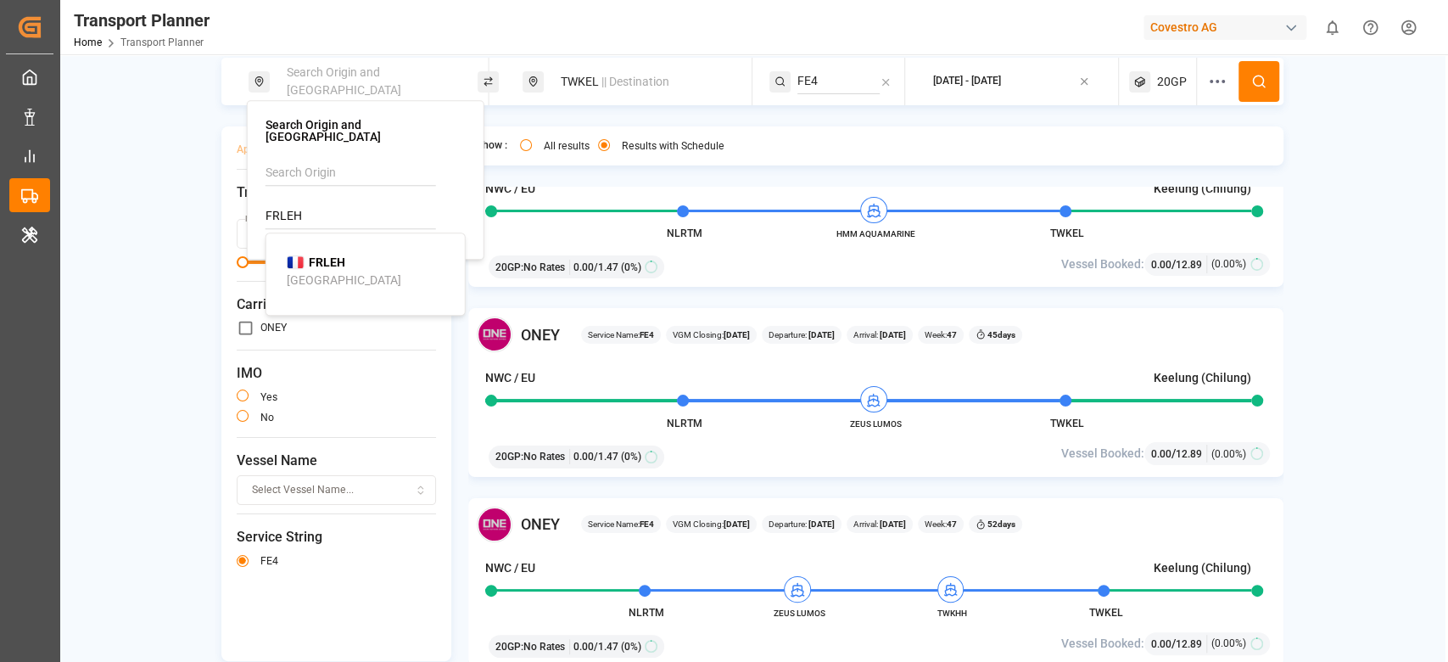
type input "FRLEH"
click at [309, 255] on b "FRLEH" at bounding box center [327, 262] width 36 height 14
click at [596, 90] on div "TWKEL || Destination" at bounding box center [642, 81] width 183 height 31
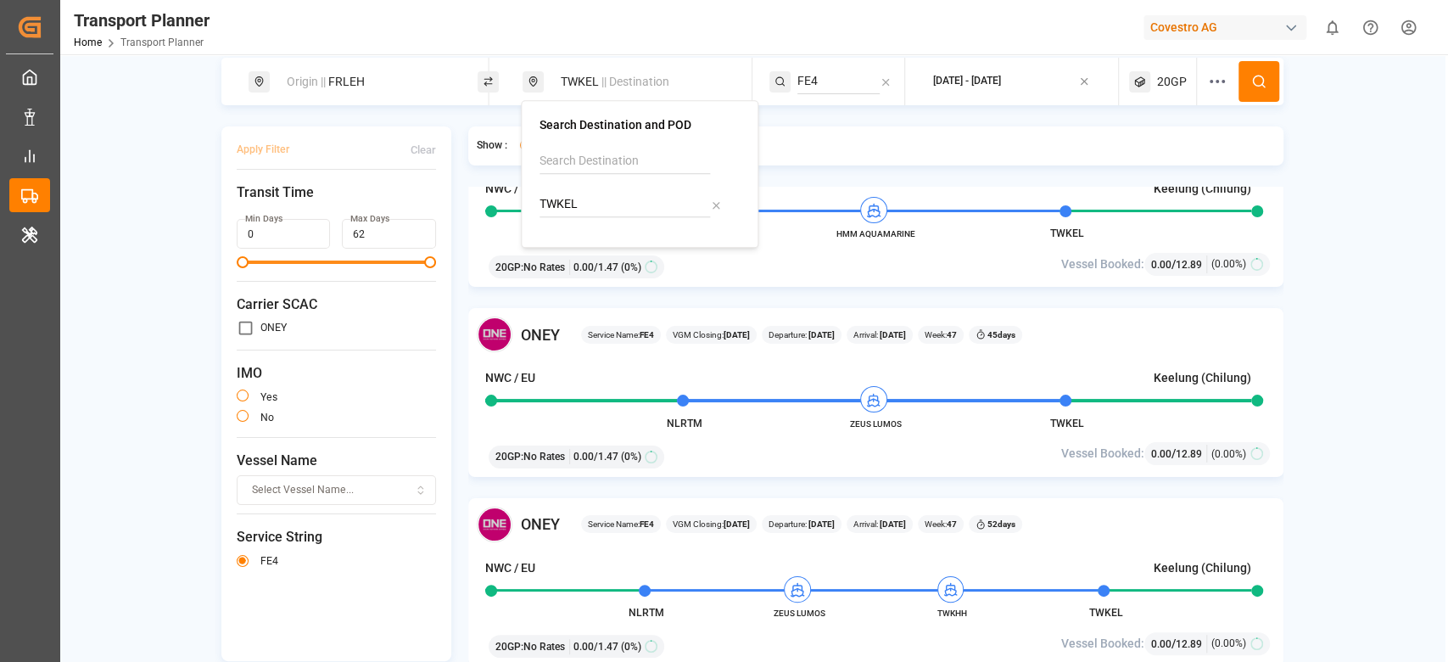
click at [563, 203] on input "TWKEL" at bounding box center [625, 204] width 171 height 25
type input "JPSMZ"
click at [585, 245] on b "JPSMZ" at bounding box center [603, 250] width 40 height 14
click at [870, 63] on div "FE4" at bounding box center [837, 82] width 136 height 48
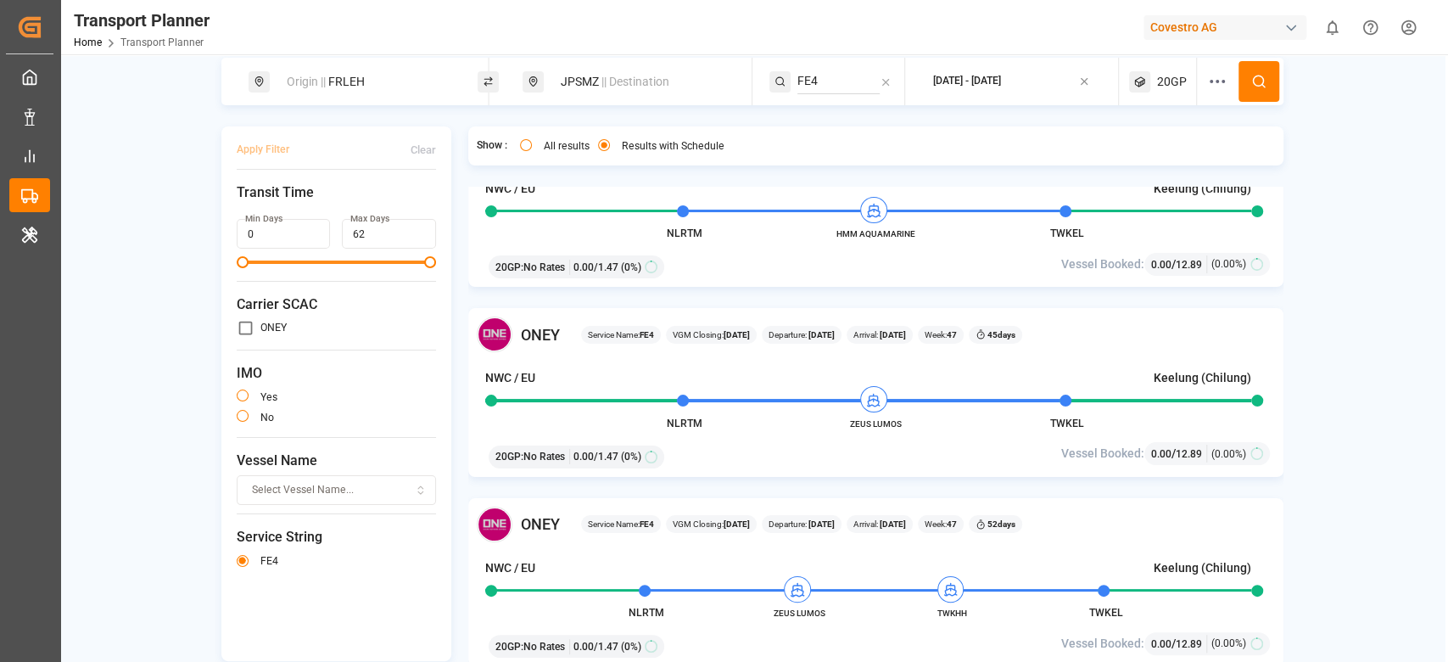
click at [831, 86] on input "FE4" at bounding box center [838, 81] width 82 height 25
type input "FE5"
click at [846, 121] on div "FE5" at bounding box center [901, 128] width 165 height 18
click at [1245, 82] on button at bounding box center [1259, 81] width 41 height 41
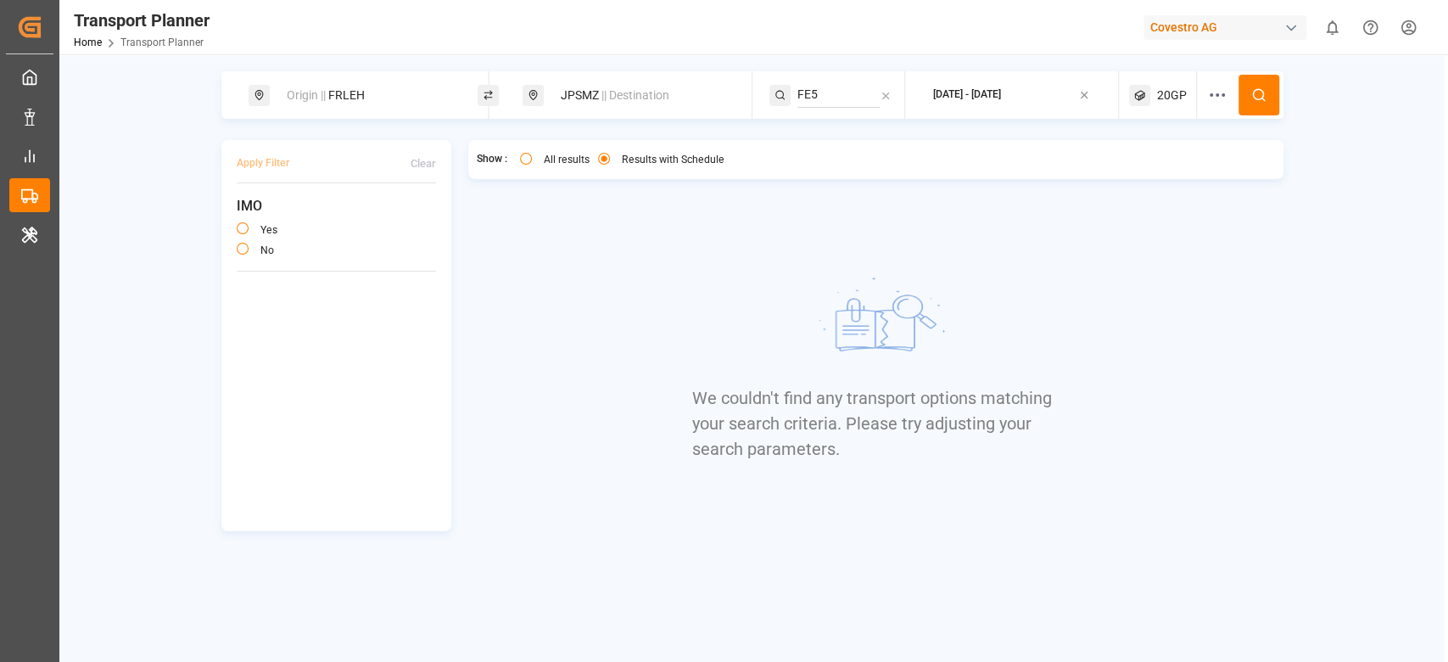
click at [1180, 105] on div "20GP" at bounding box center [1163, 95] width 68 height 48
click at [1211, 101] on icon at bounding box center [1217, 95] width 20 height 20
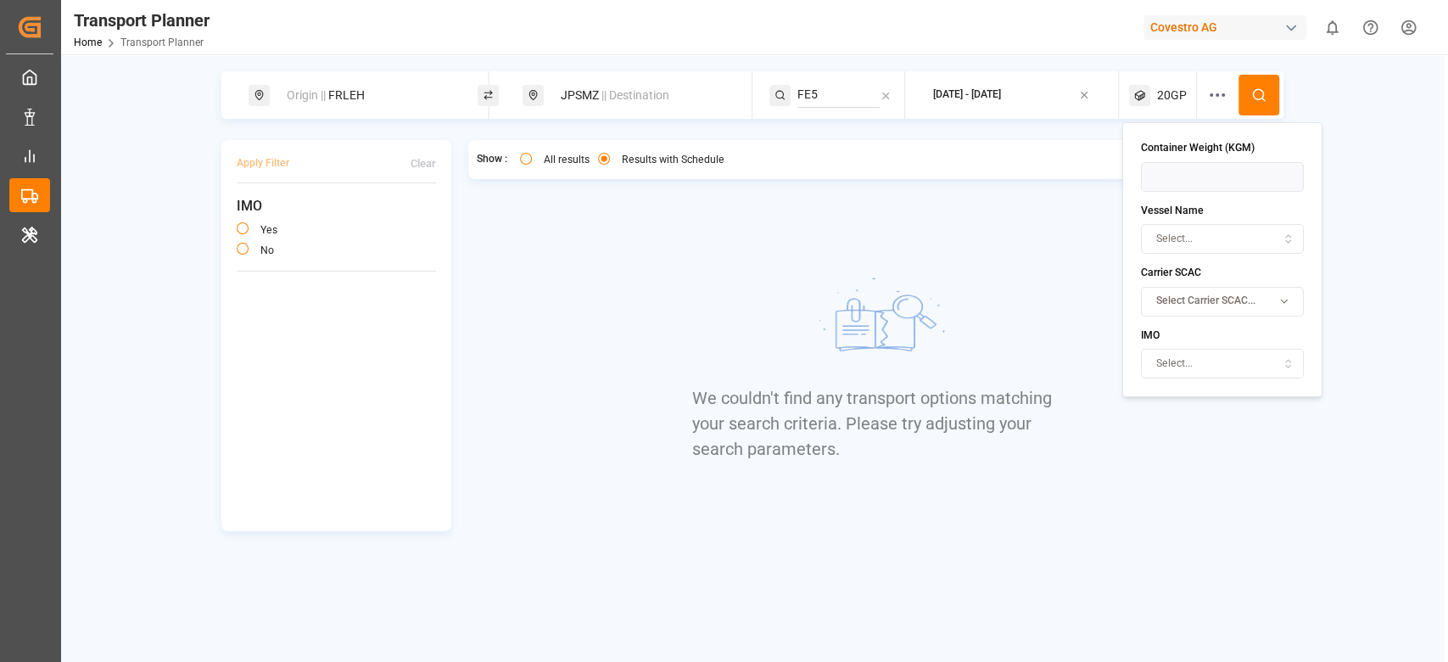
click at [1188, 305] on span "Select Carrier SCAC..." at bounding box center [1205, 301] width 99 height 15
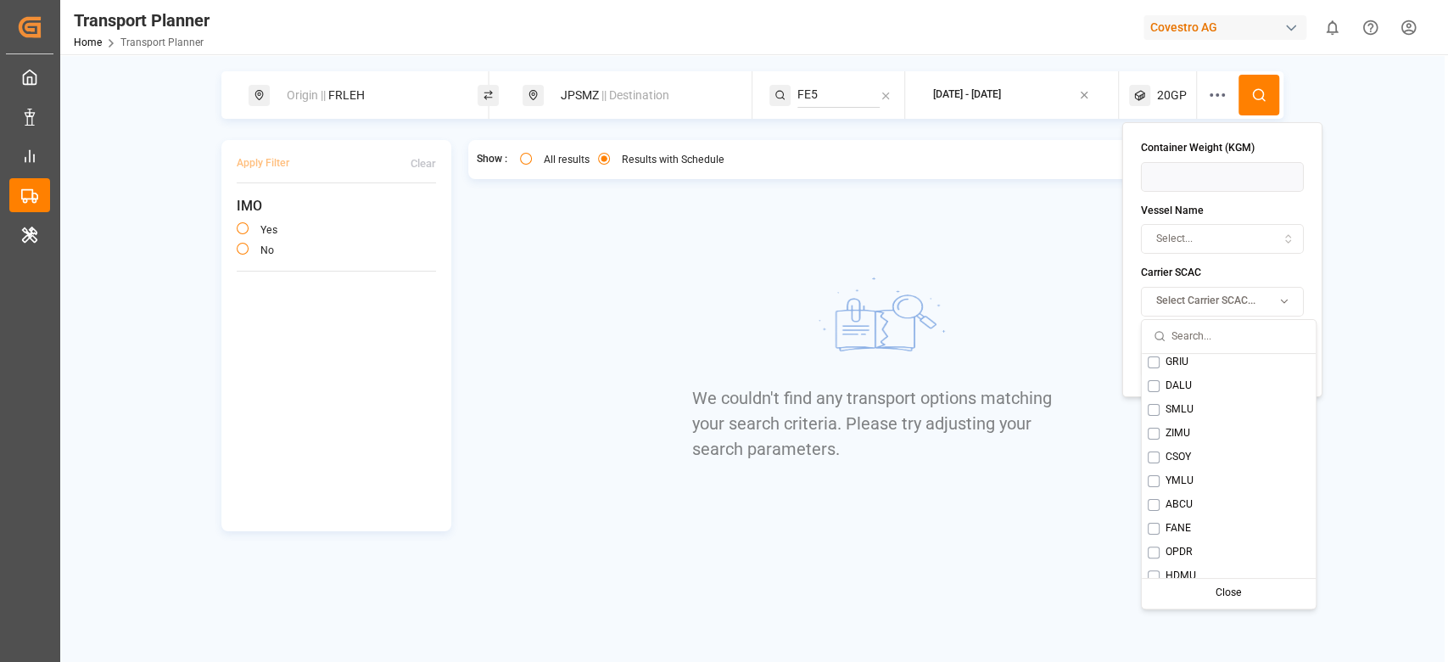
scroll to position [346, 0]
click at [1178, 469] on span "YMLU" at bounding box center [1180, 470] width 28 height 15
click at [1254, 115] on div "Origin || FRLEH JPSMZ || Destination FE5 2025-10-03 - 2026-01-31 20GP" at bounding box center [752, 95] width 1062 height 48
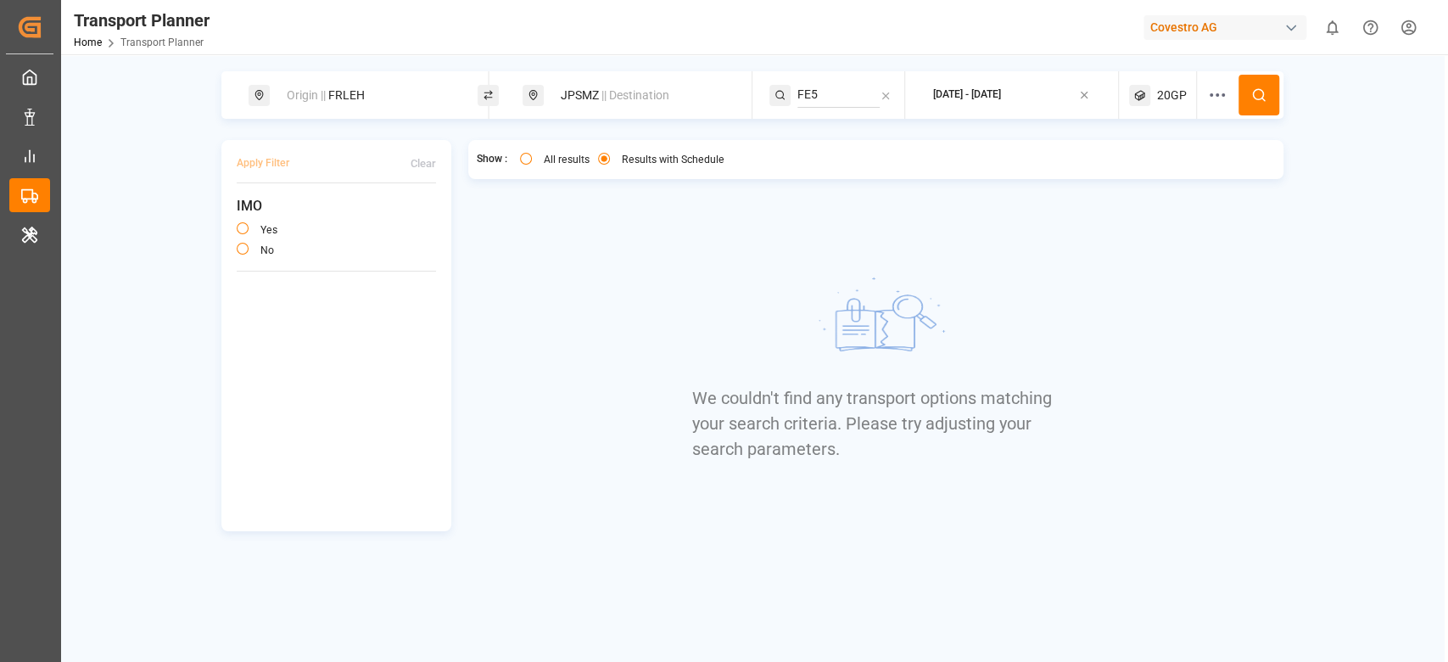
click at [1251, 98] on icon at bounding box center [1258, 94] width 15 height 15
click at [1178, 103] on span "20GP" at bounding box center [1172, 96] width 30 height 18
click at [1136, 178] on small "20GP" at bounding box center [1131, 177] width 59 height 12
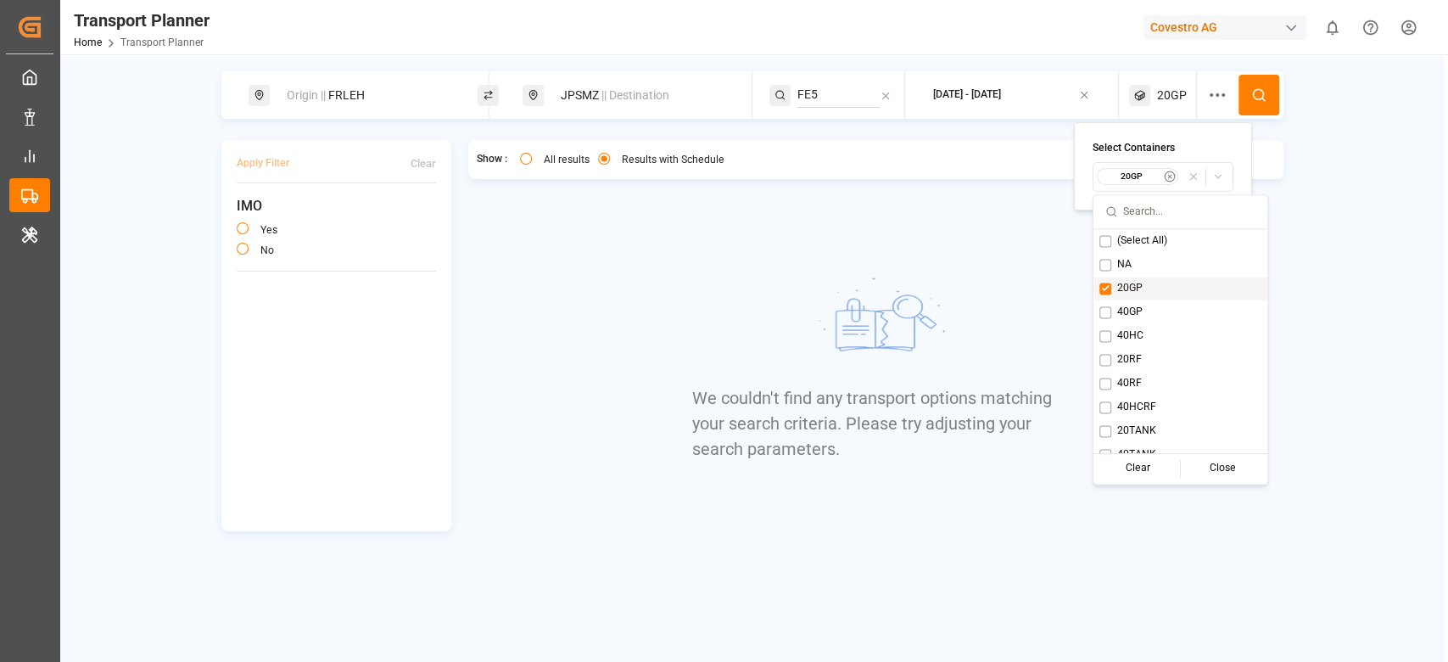
click at [1151, 293] on div "20GP" at bounding box center [1181, 289] width 174 height 24
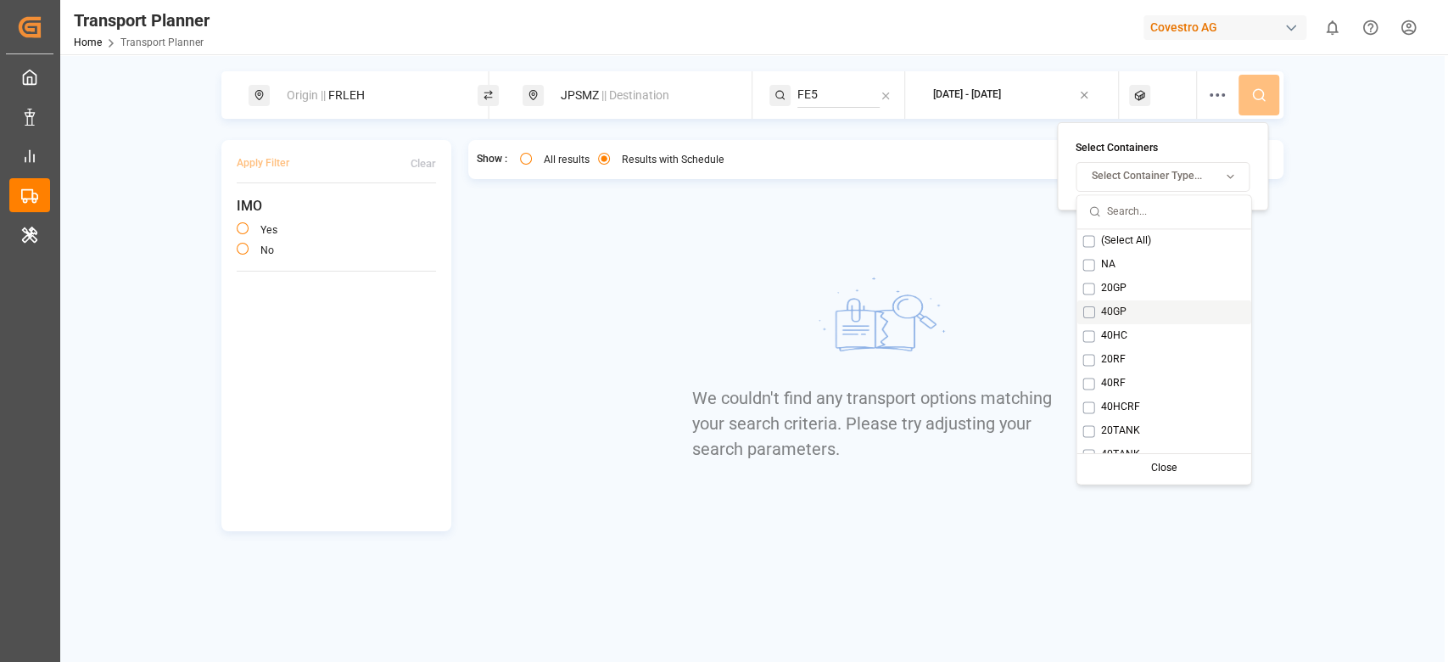
click at [1127, 308] on div "40GP" at bounding box center [1164, 312] width 174 height 24
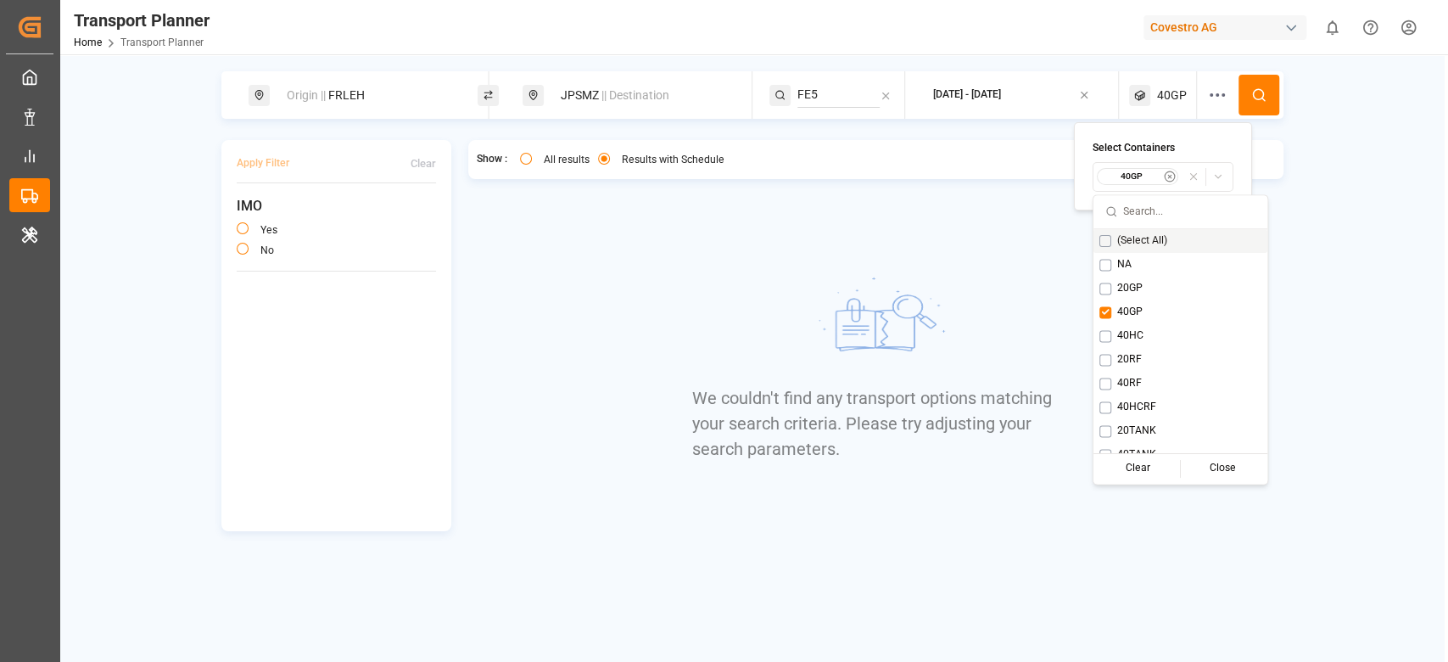
click at [1254, 99] on icon at bounding box center [1258, 94] width 15 height 15
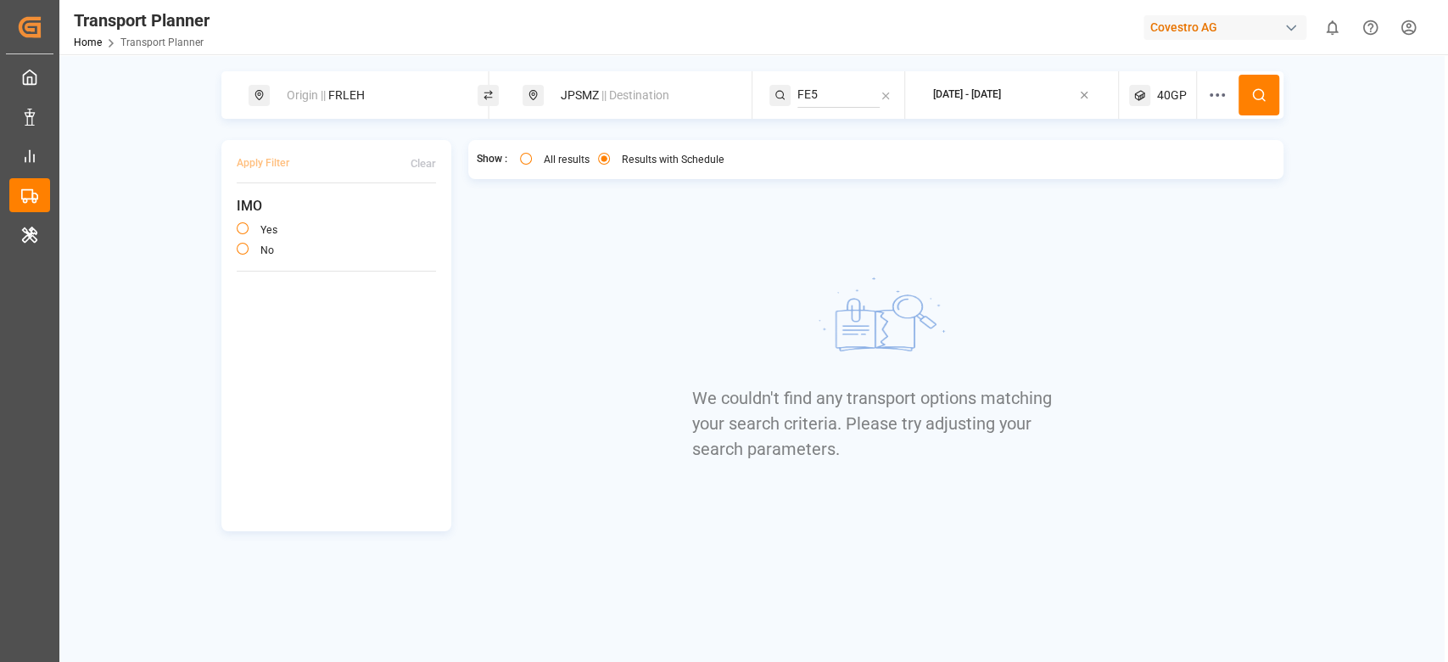
click at [1155, 90] on div "40GP" at bounding box center [1163, 95] width 68 height 48
click at [1132, 180] on small "40GP" at bounding box center [1131, 177] width 59 height 12
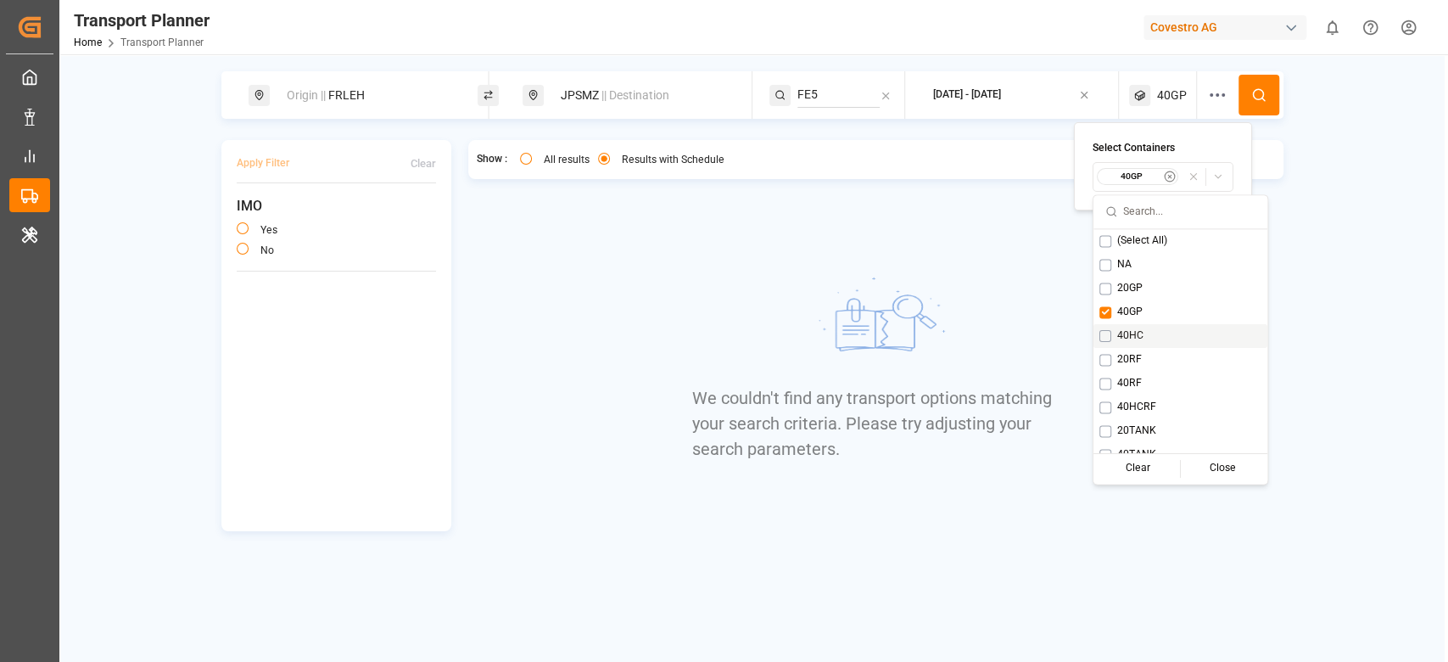
click at [1154, 329] on div "40HC" at bounding box center [1181, 336] width 174 height 24
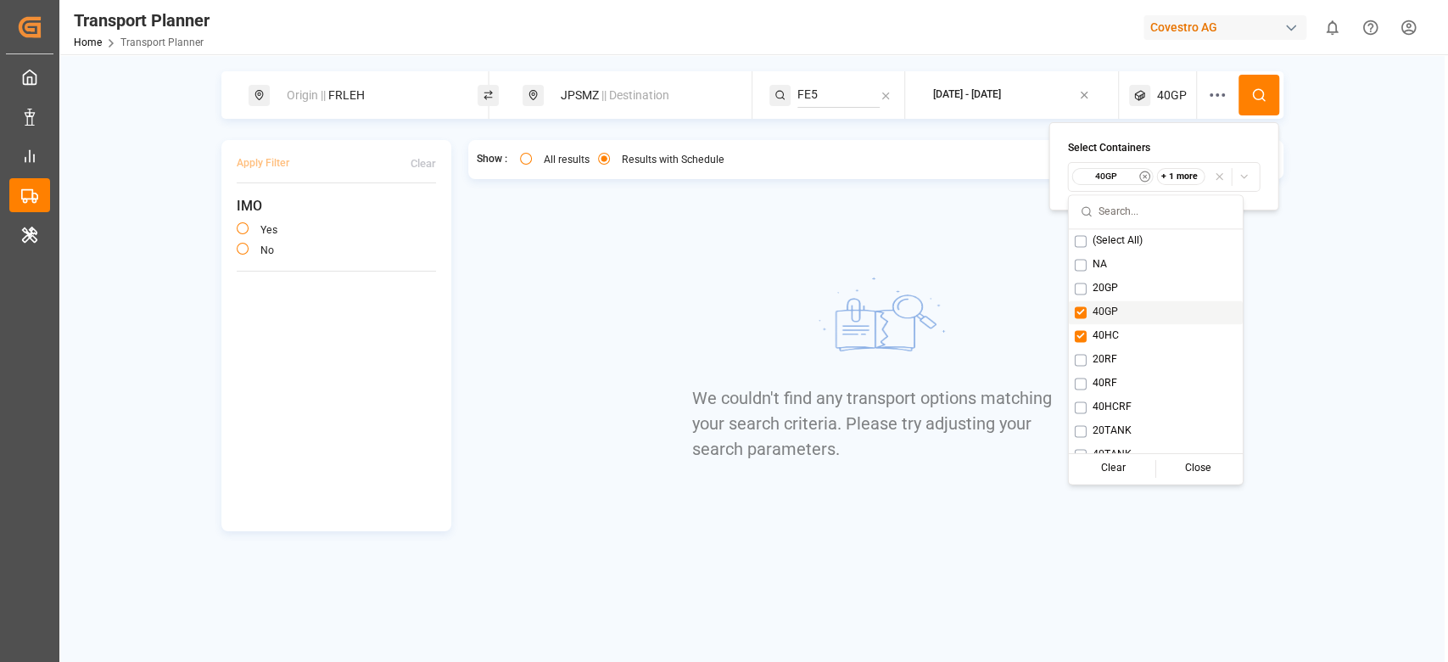
click at [1151, 312] on div "40GP" at bounding box center [1156, 312] width 174 height 24
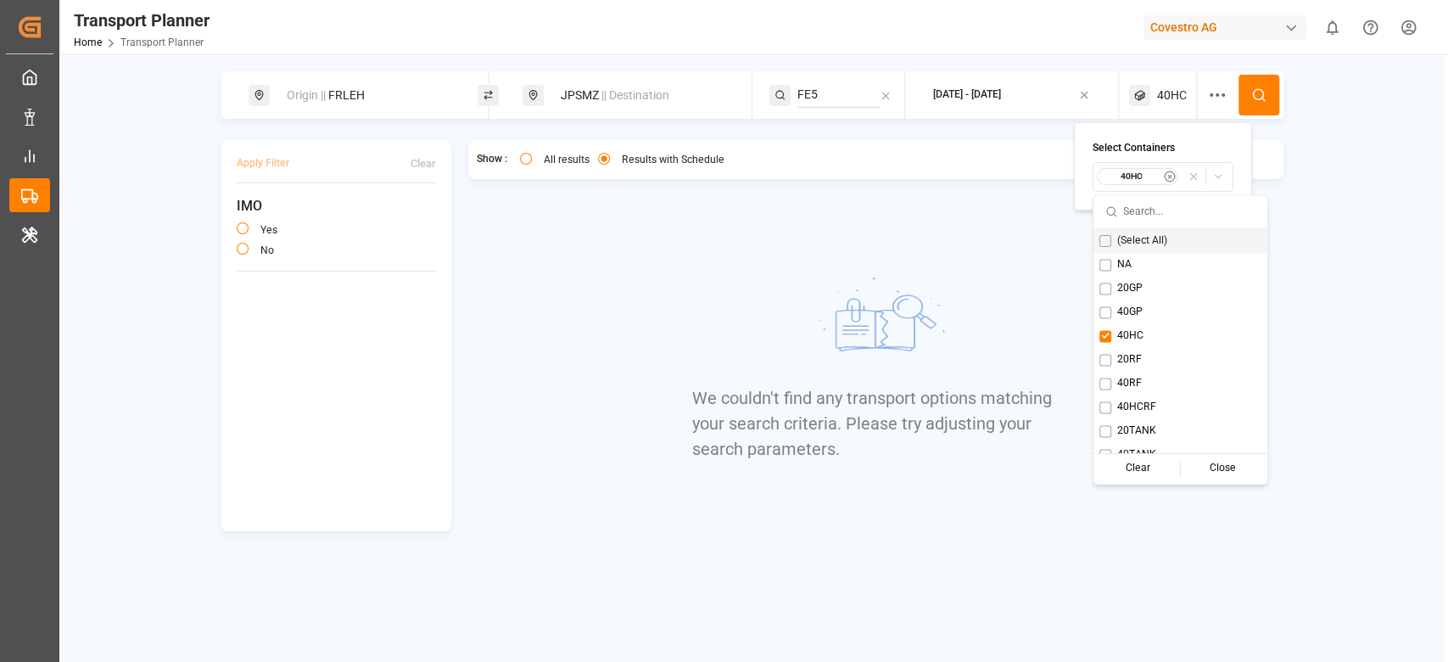
click at [1276, 84] on button at bounding box center [1259, 95] width 41 height 41
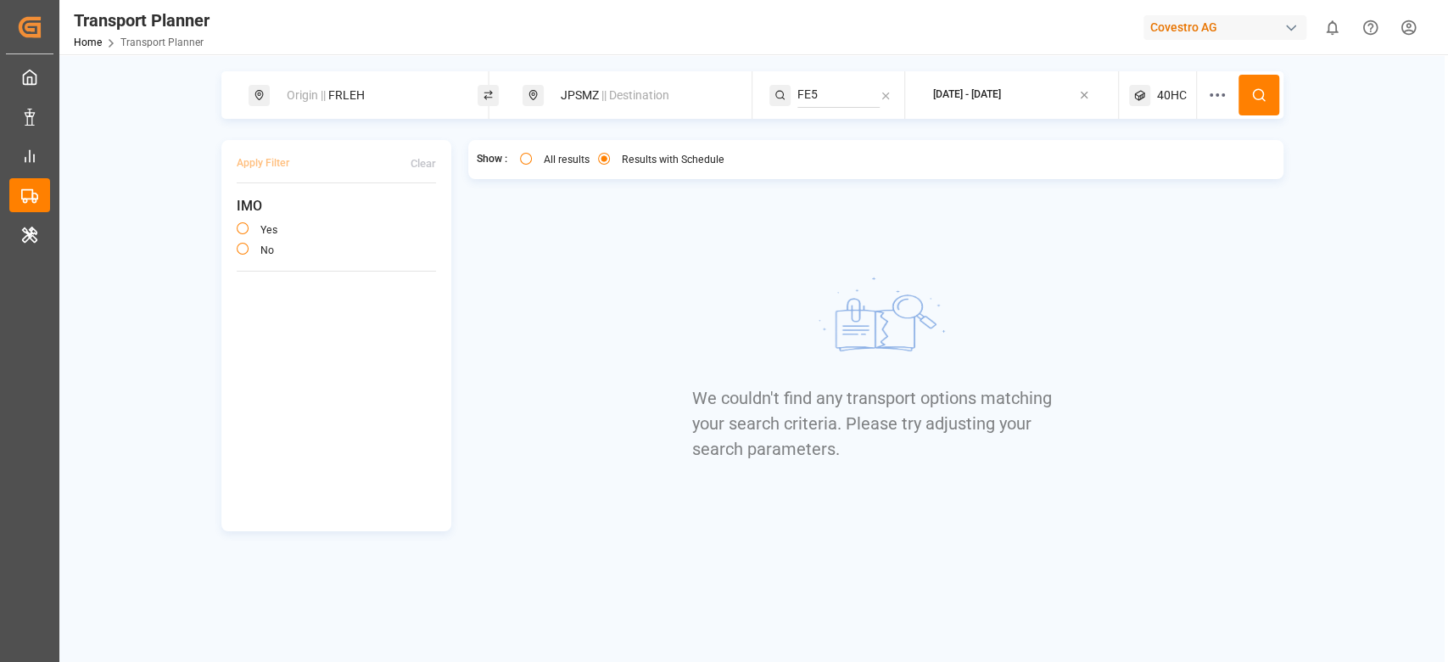
click at [1183, 95] on span "40HC" at bounding box center [1172, 96] width 30 height 18
click at [1125, 180] on small "40HC" at bounding box center [1131, 177] width 59 height 12
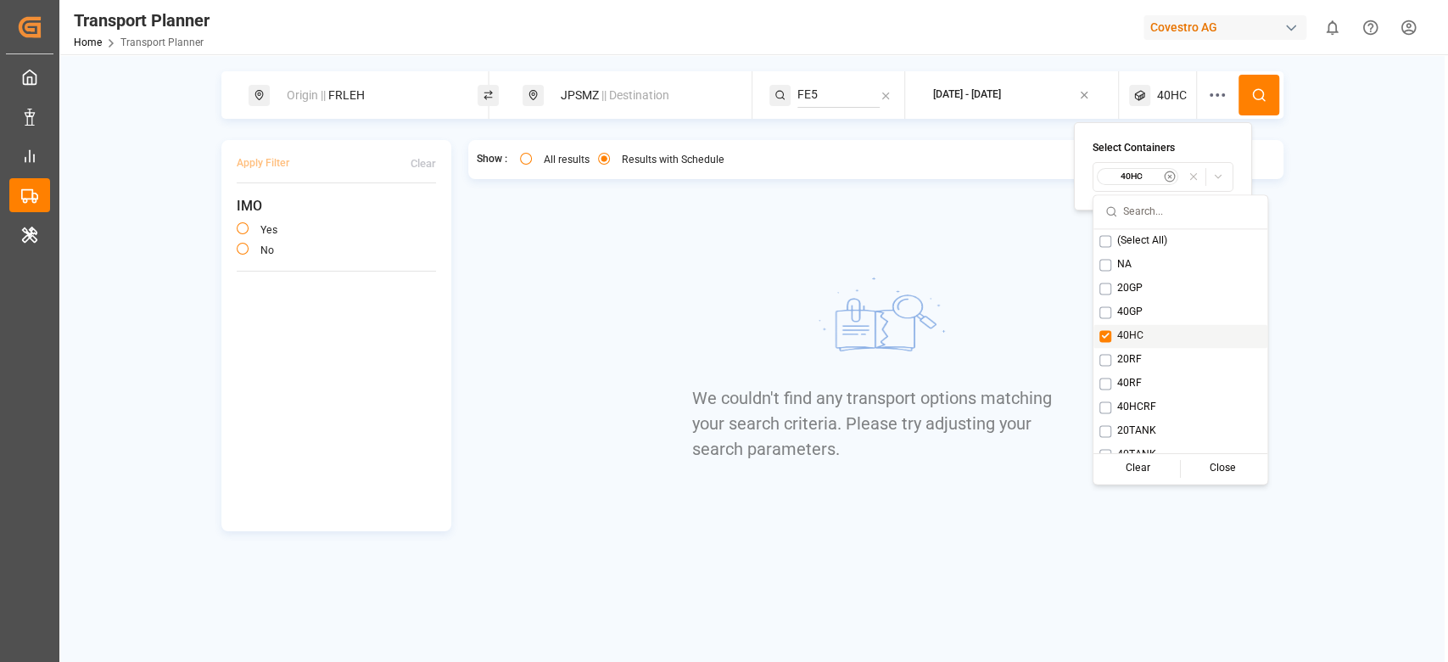
click at [1134, 330] on span "40HC" at bounding box center [1130, 335] width 26 height 15
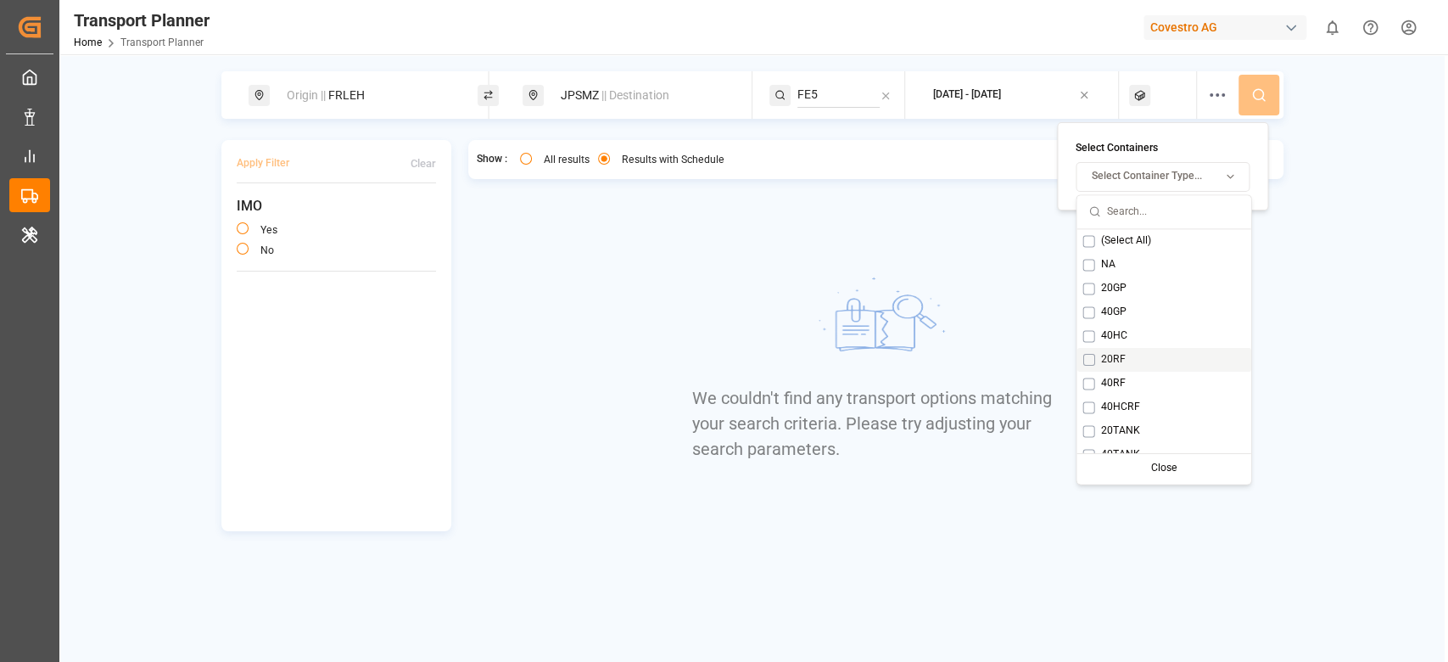
click at [1127, 355] on div "20RF" at bounding box center [1164, 360] width 174 height 24
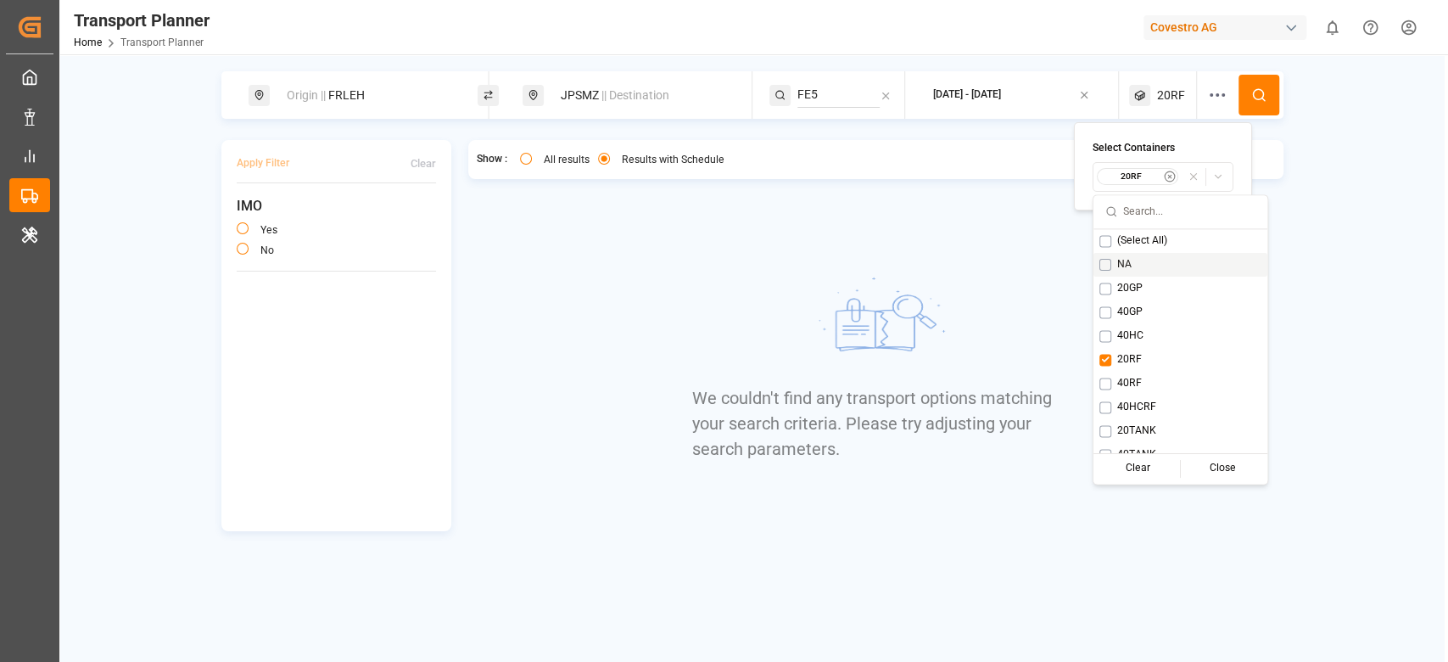
click at [1262, 85] on button at bounding box center [1259, 95] width 41 height 41
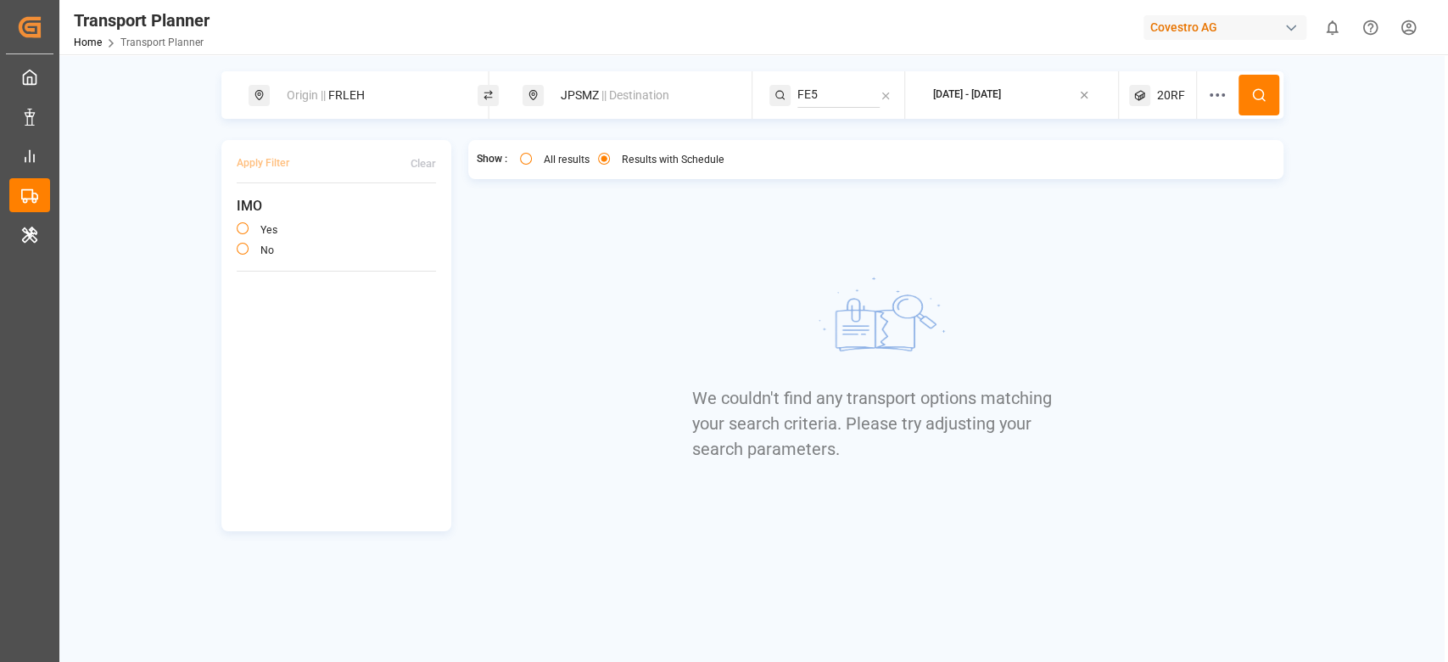
click at [1162, 104] on div "20RF" at bounding box center [1163, 95] width 68 height 48
click at [1141, 176] on small "20RF" at bounding box center [1131, 177] width 59 height 12
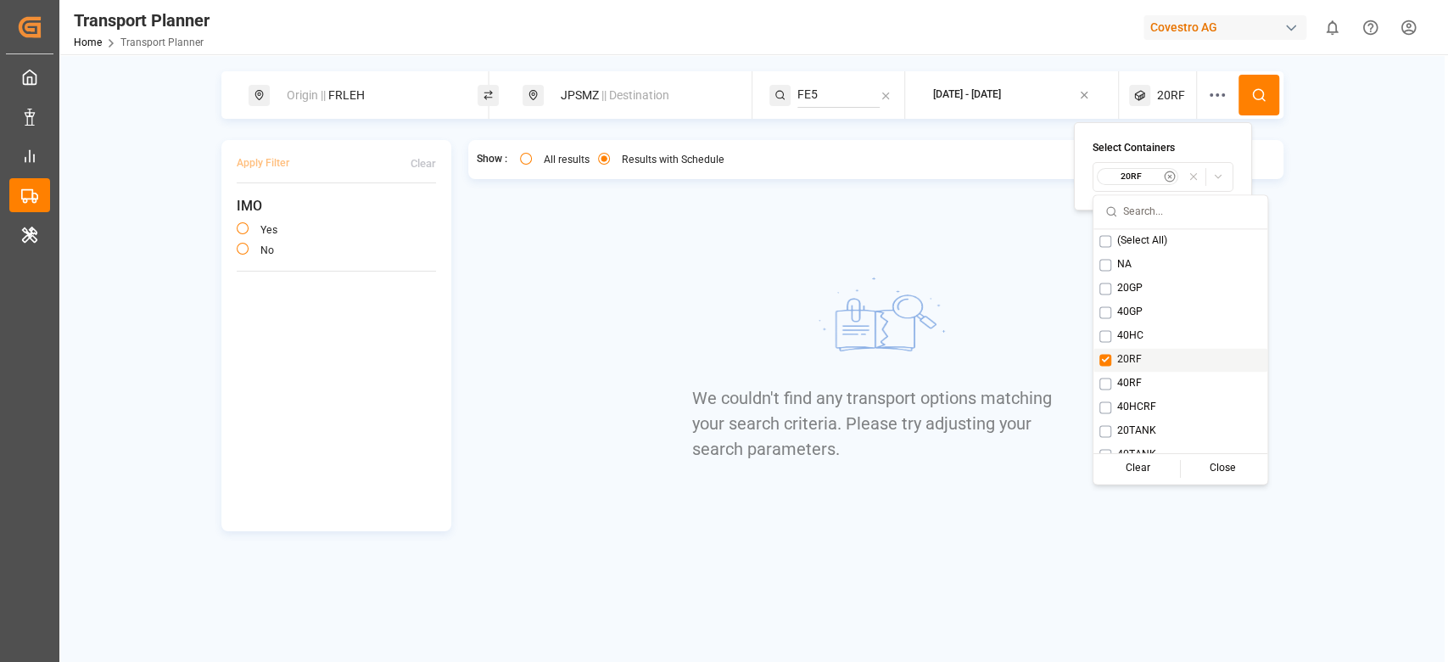
click at [1127, 361] on span "20RF" at bounding box center [1129, 359] width 25 height 15
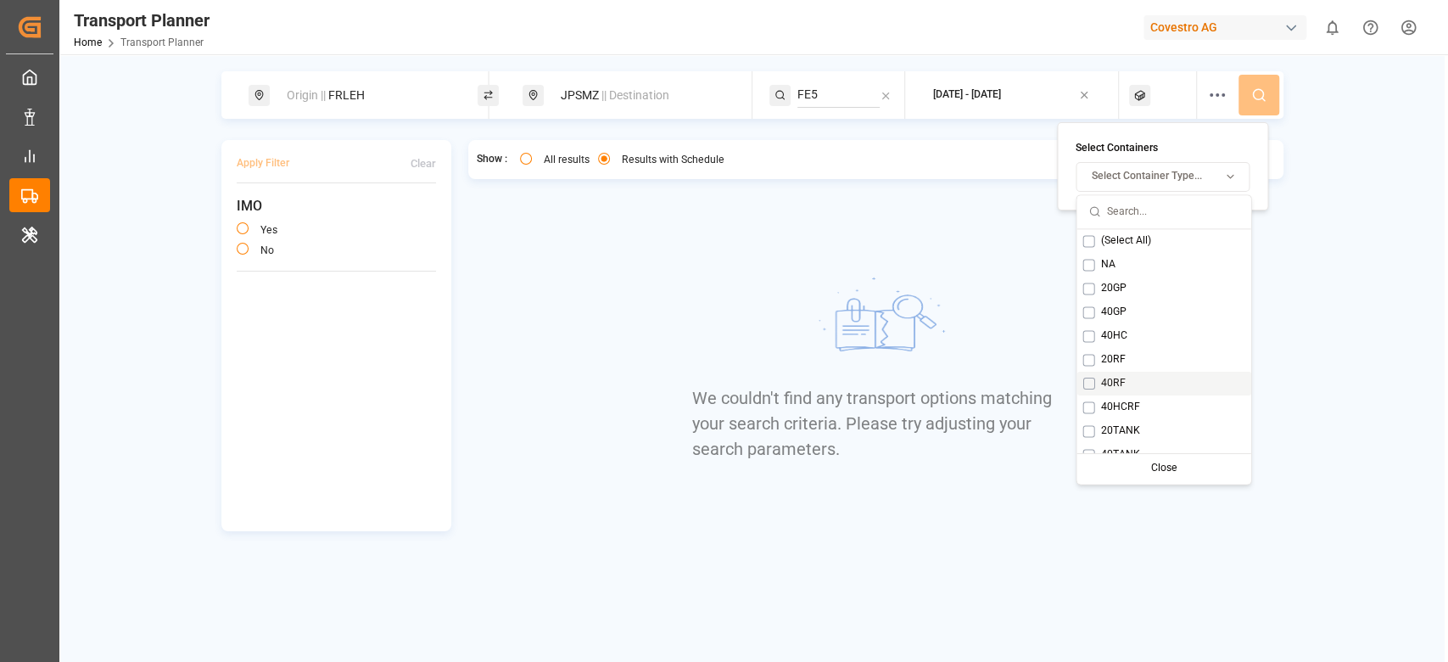
click at [1127, 377] on div "40RF" at bounding box center [1164, 384] width 174 height 24
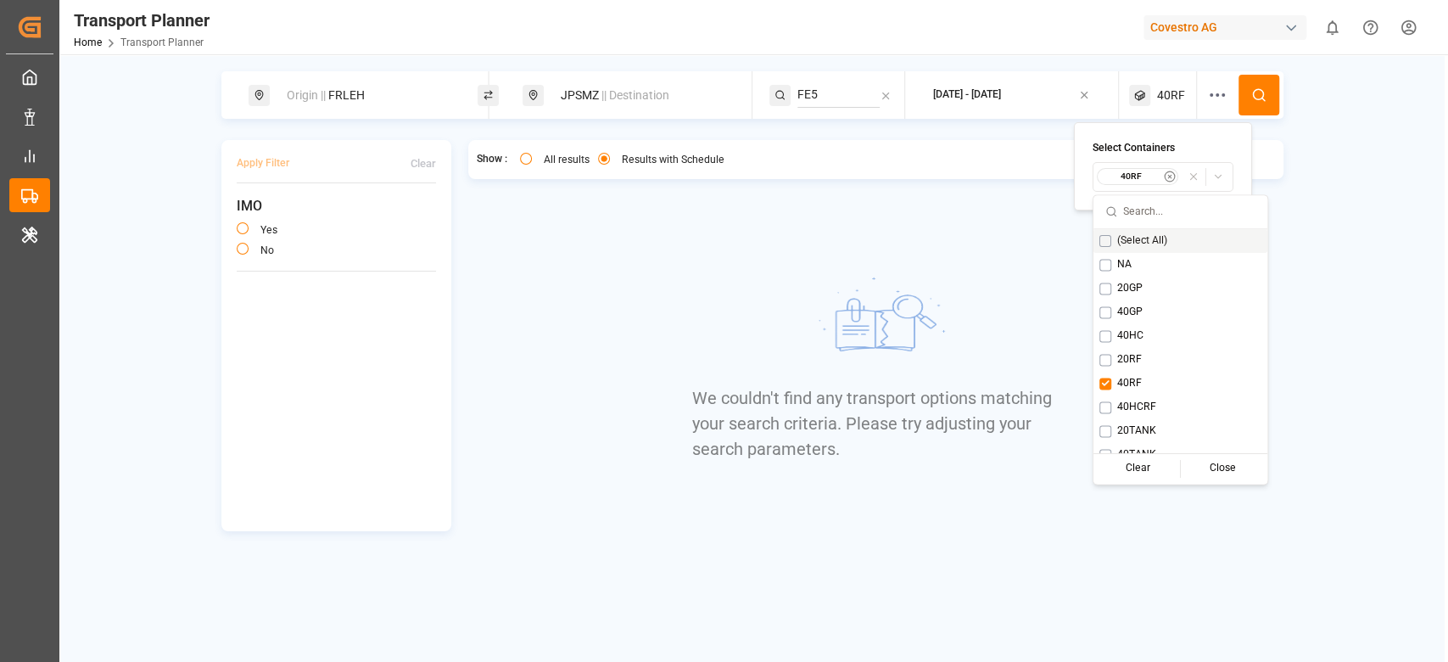
click at [1249, 102] on button at bounding box center [1259, 95] width 41 height 41
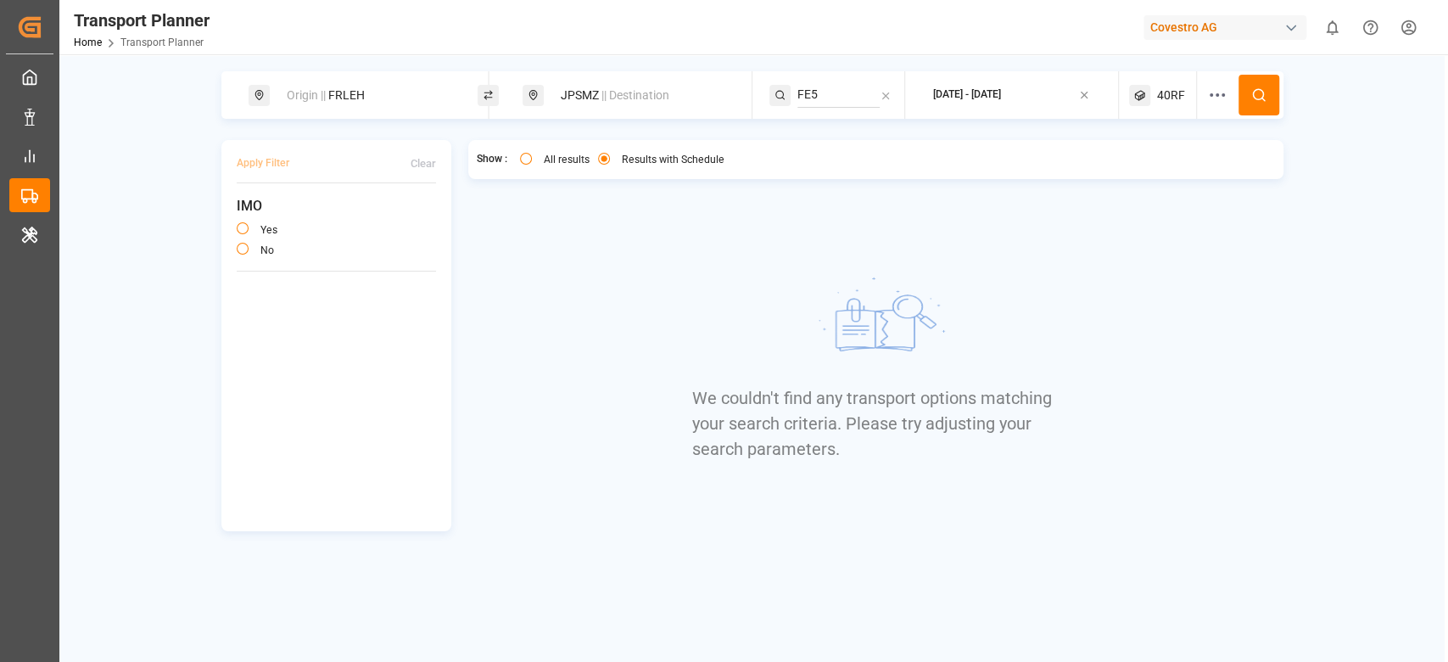
click at [1207, 95] on icon at bounding box center [1217, 95] width 20 height 20
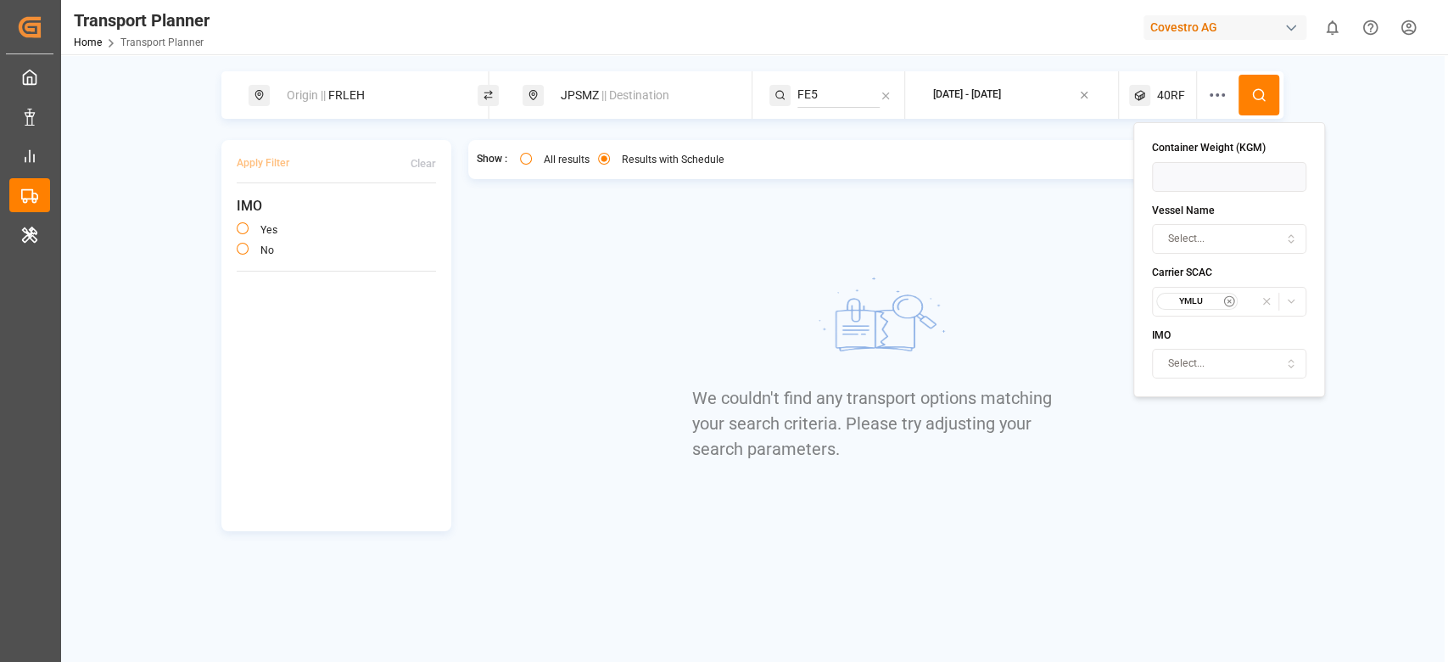
click at [1227, 299] on icon "button" at bounding box center [1229, 301] width 12 height 12
click at [659, 314] on div "Show : All results Results with Schedule We couldn't find any transport options…" at bounding box center [875, 335] width 815 height 391
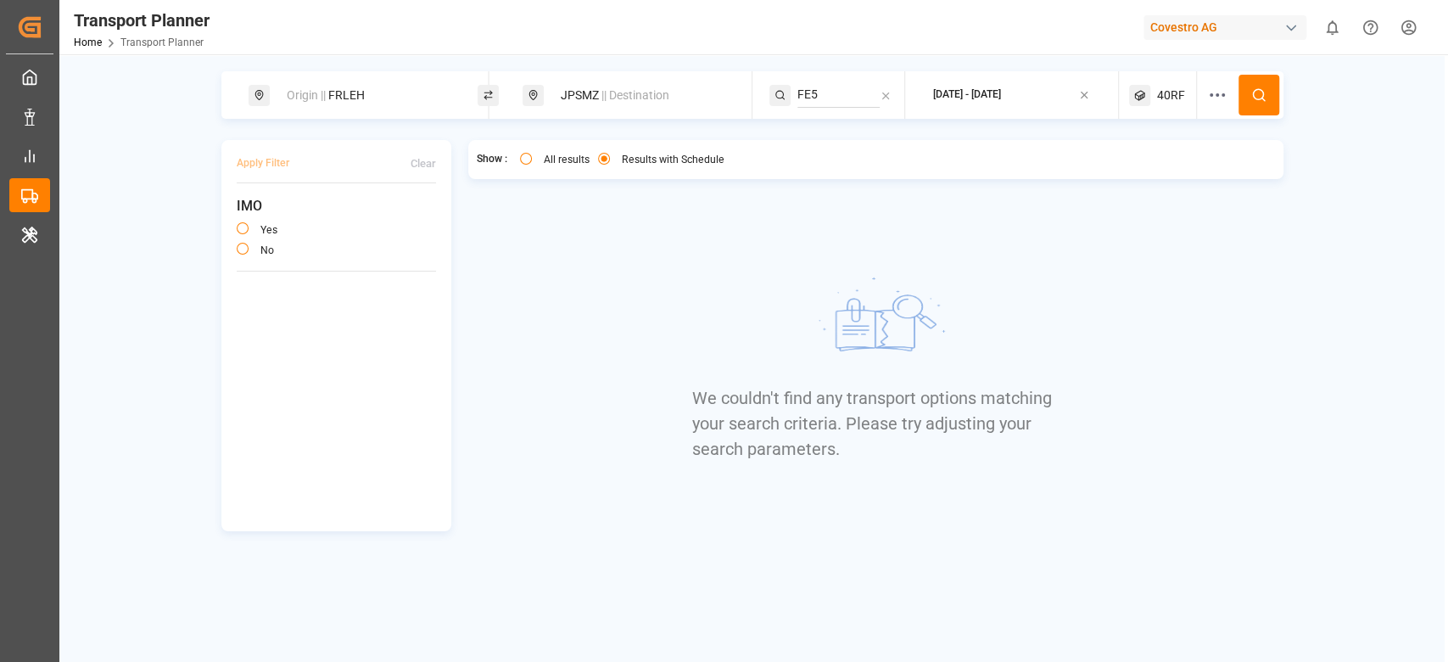
click at [372, 98] on div "Origin || FRLEH" at bounding box center [368, 95] width 183 height 31
click at [353, 230] on input "FRLEH" at bounding box center [352, 229] width 171 height 25
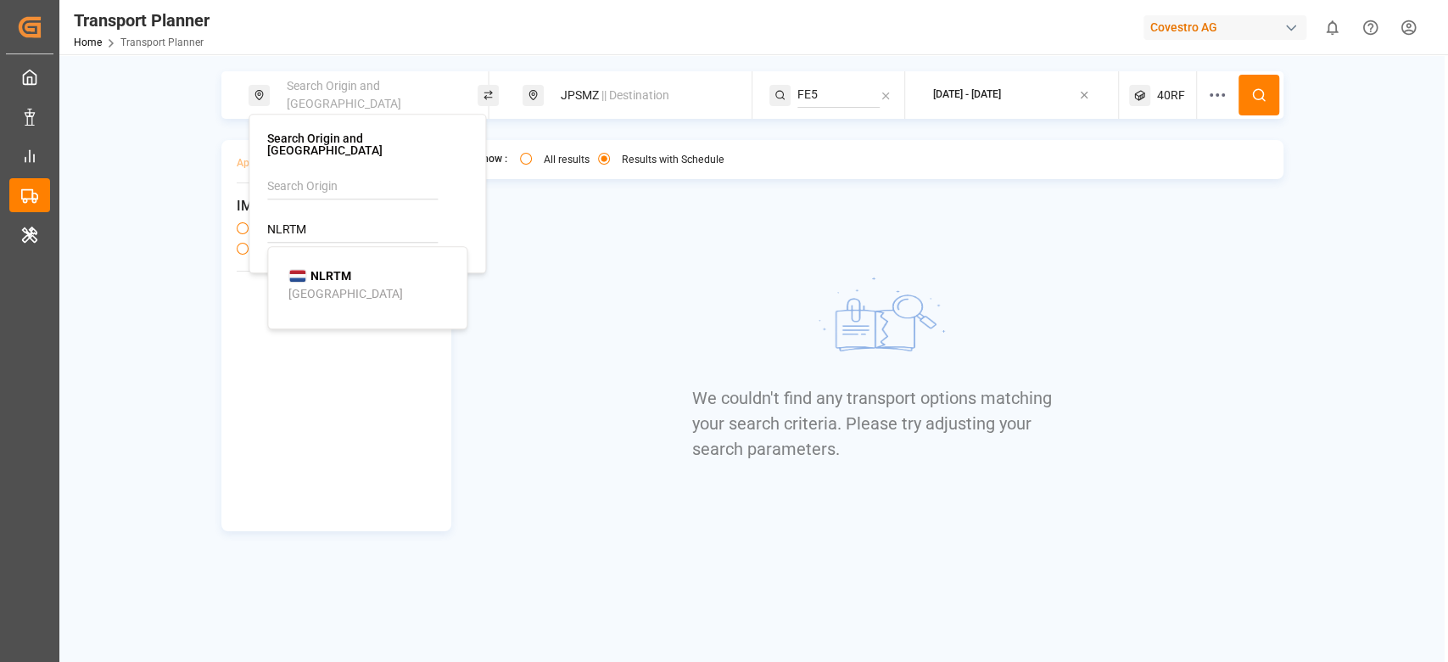
type input "NLRTM"
click at [348, 269] on b "NLRTM" at bounding box center [331, 276] width 41 height 14
click at [1220, 105] on div at bounding box center [1222, 95] width 31 height 48
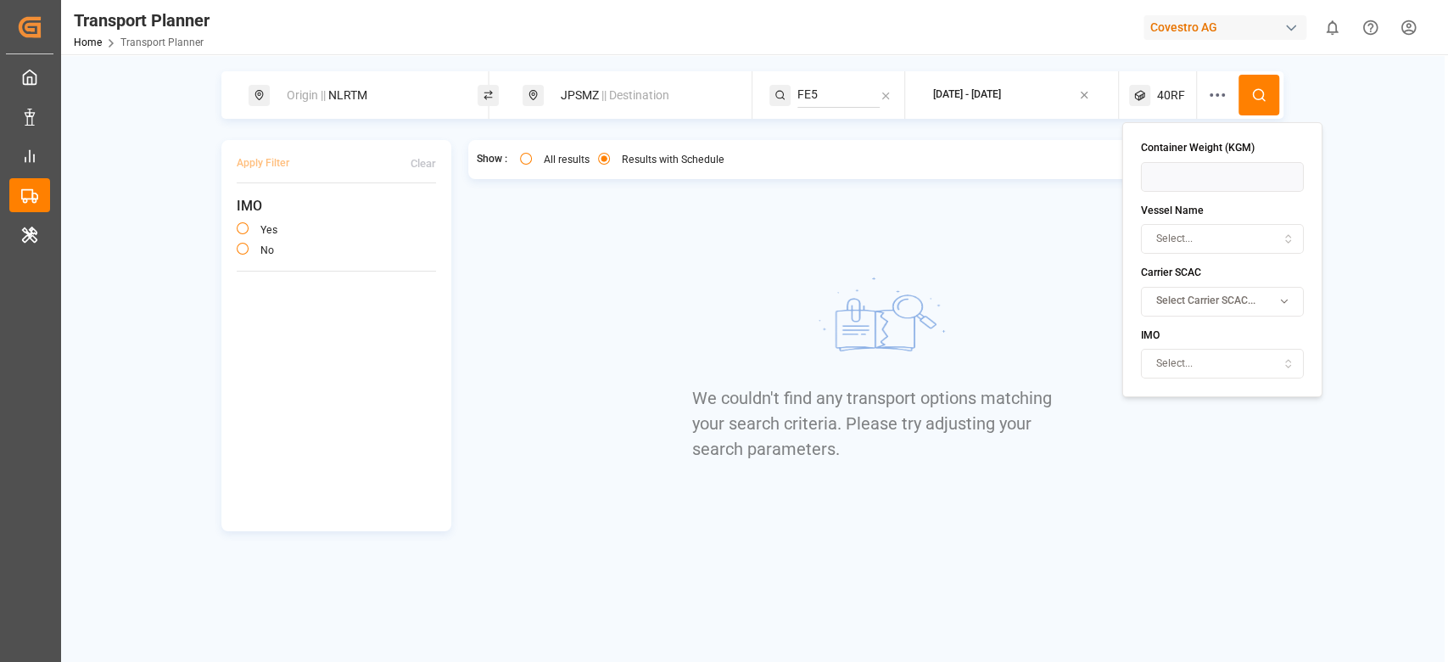
click at [1203, 307] on span "Select Carrier SCAC..." at bounding box center [1205, 301] width 99 height 15
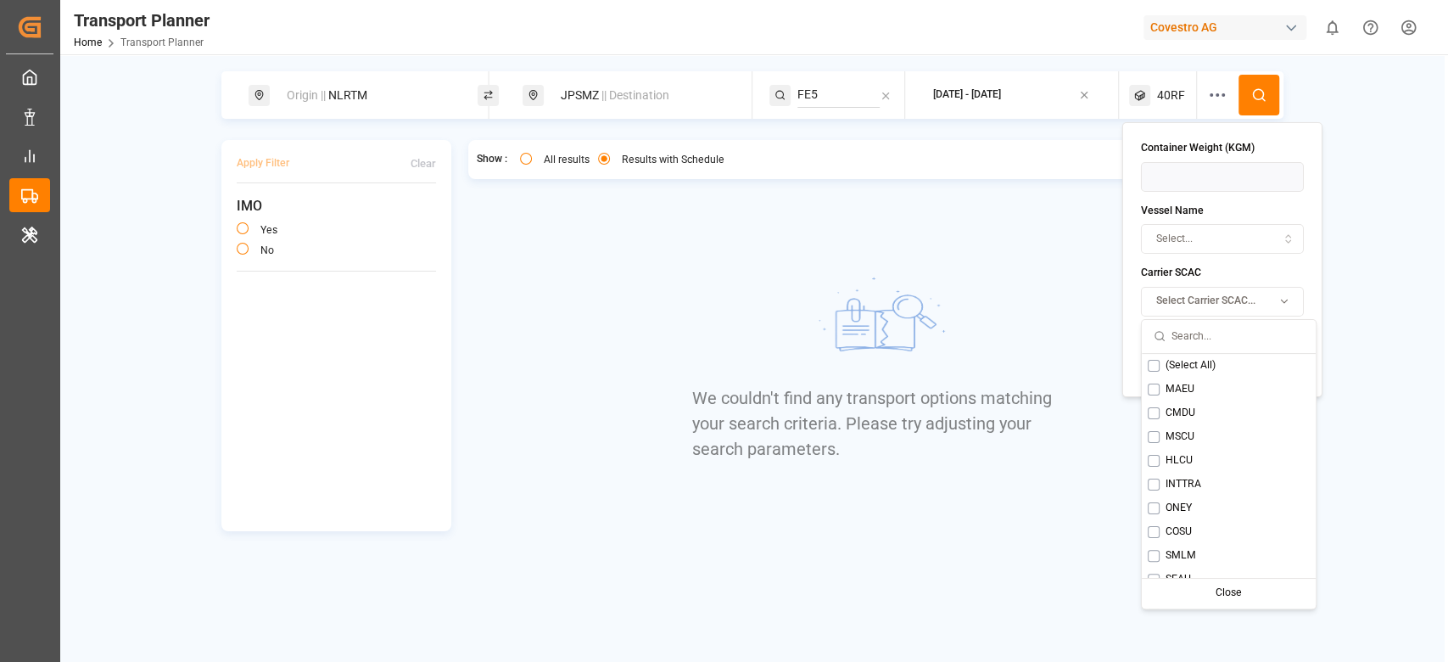
scroll to position [346, 0]
click at [1108, 378] on div "Show : All results Results with Schedule We couldn't find any transport options…" at bounding box center [875, 335] width 815 height 391
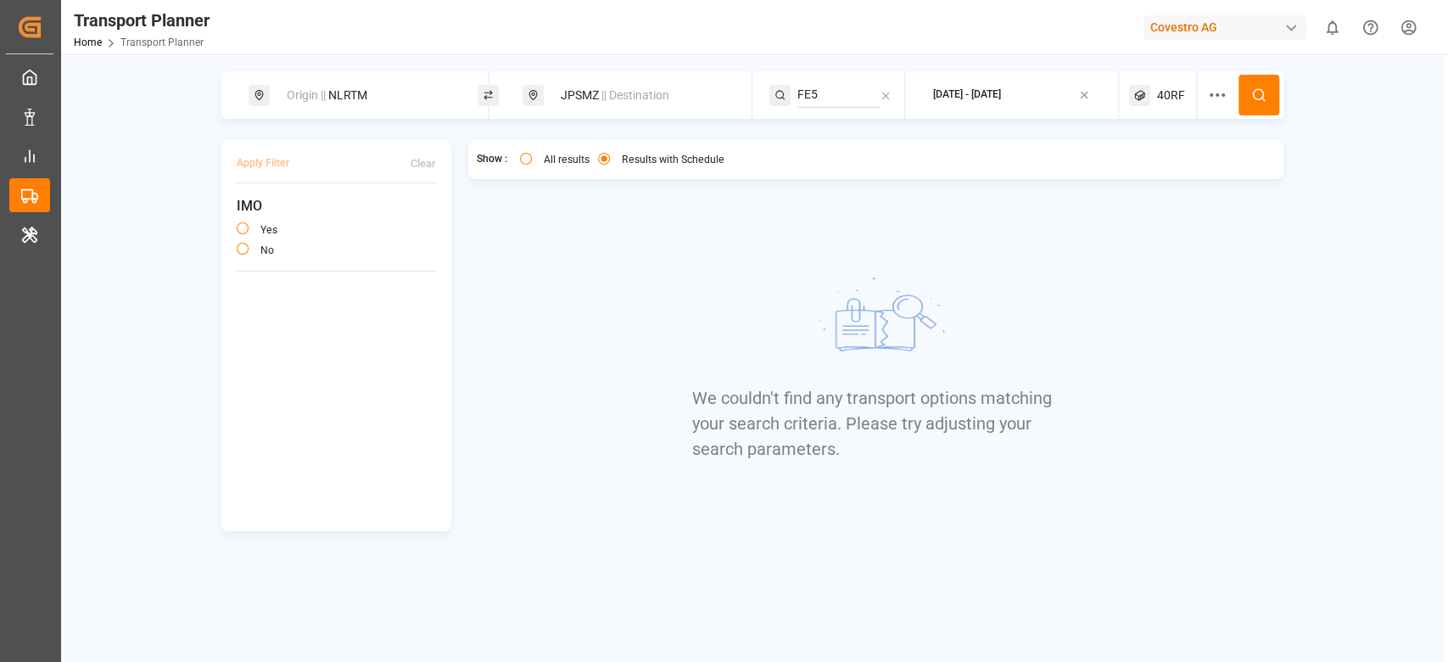
click at [1254, 98] on icon at bounding box center [1258, 94] width 15 height 15
click at [1168, 98] on span "40RF" at bounding box center [1171, 96] width 28 height 18
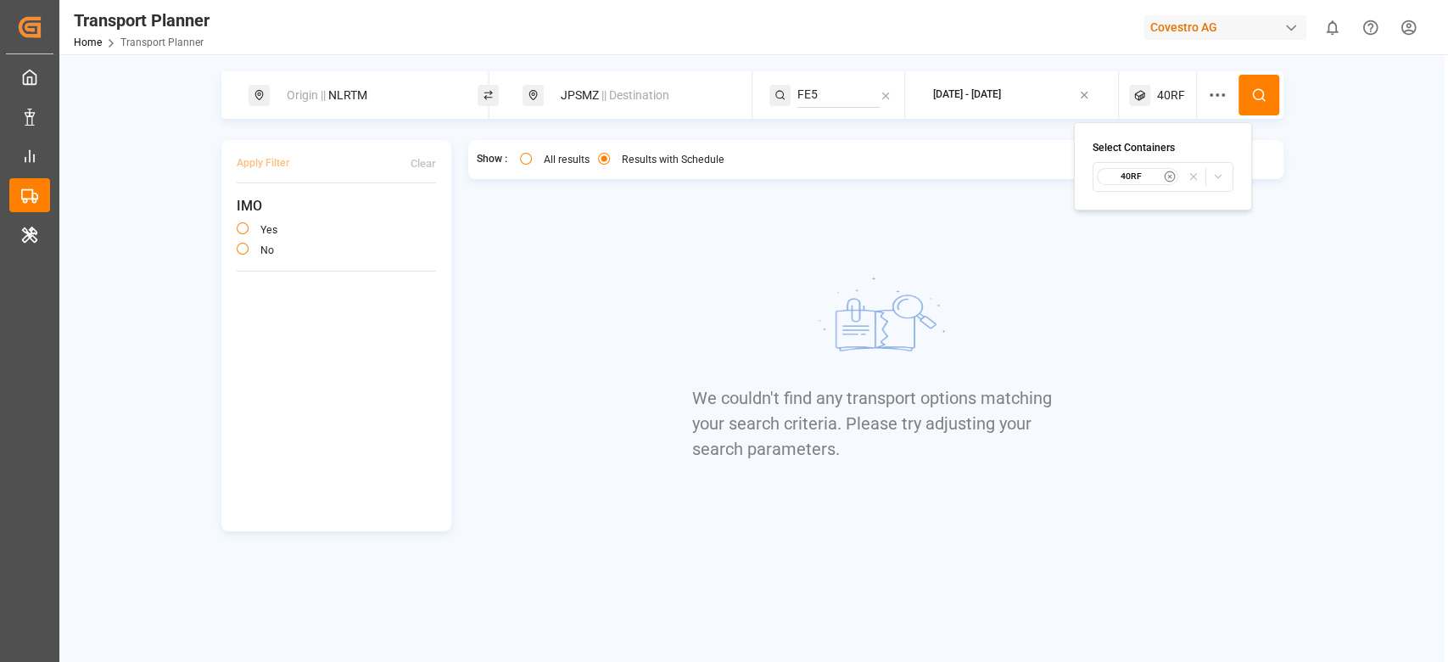
click at [1131, 168] on div "40RF" at bounding box center [1137, 176] width 82 height 17
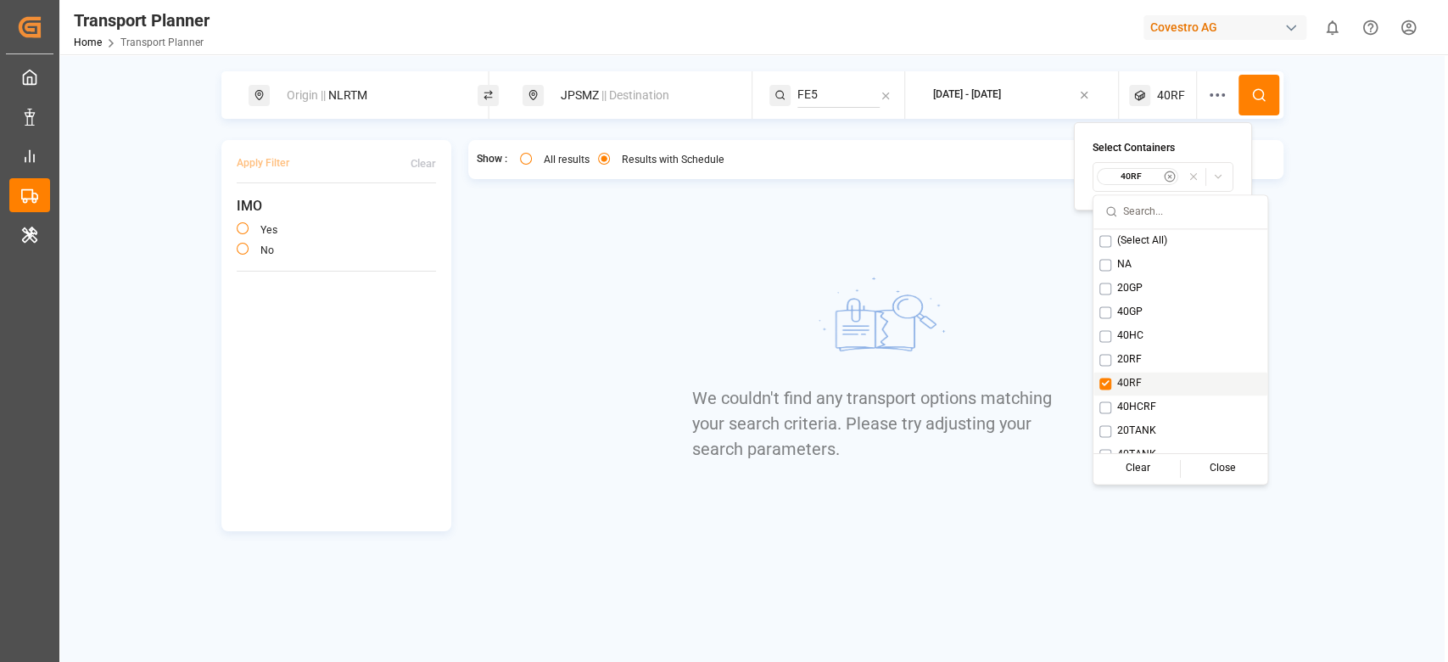
click at [1121, 380] on span "40RF" at bounding box center [1129, 383] width 25 height 15
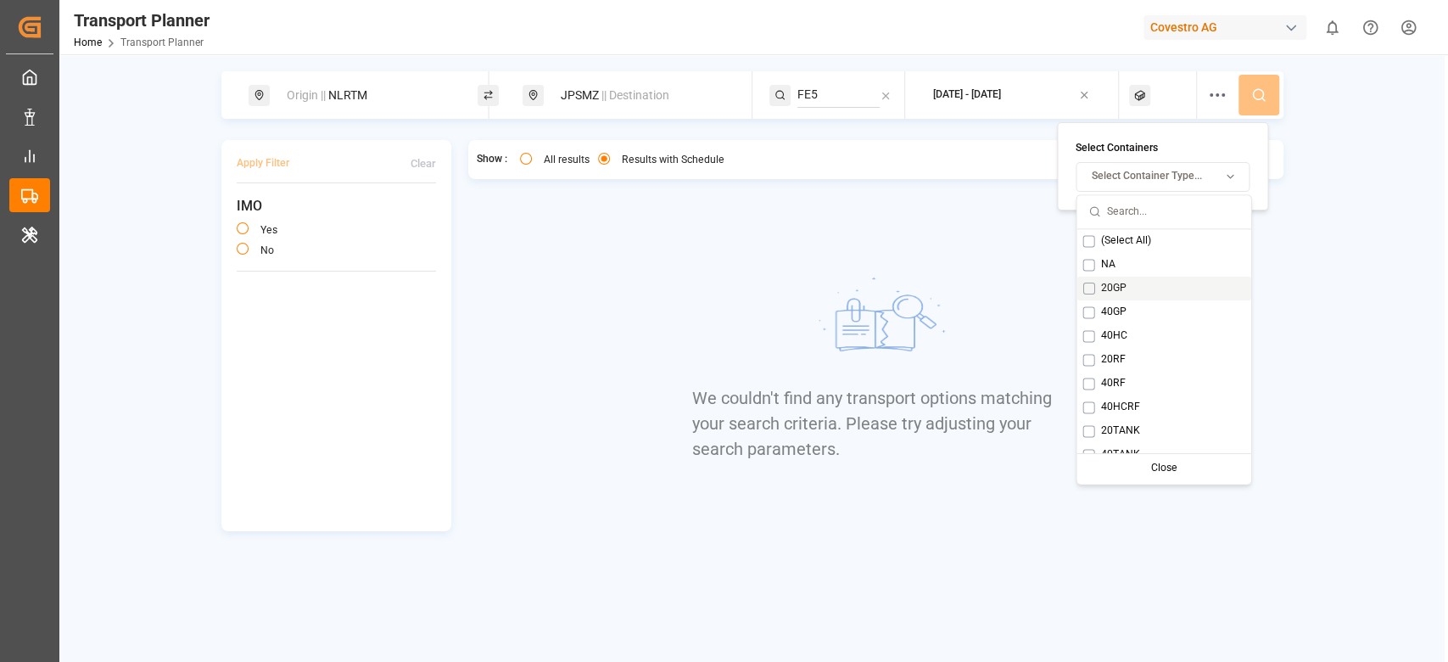
click at [1117, 288] on span "20GP" at bounding box center [1112, 288] width 25 height 15
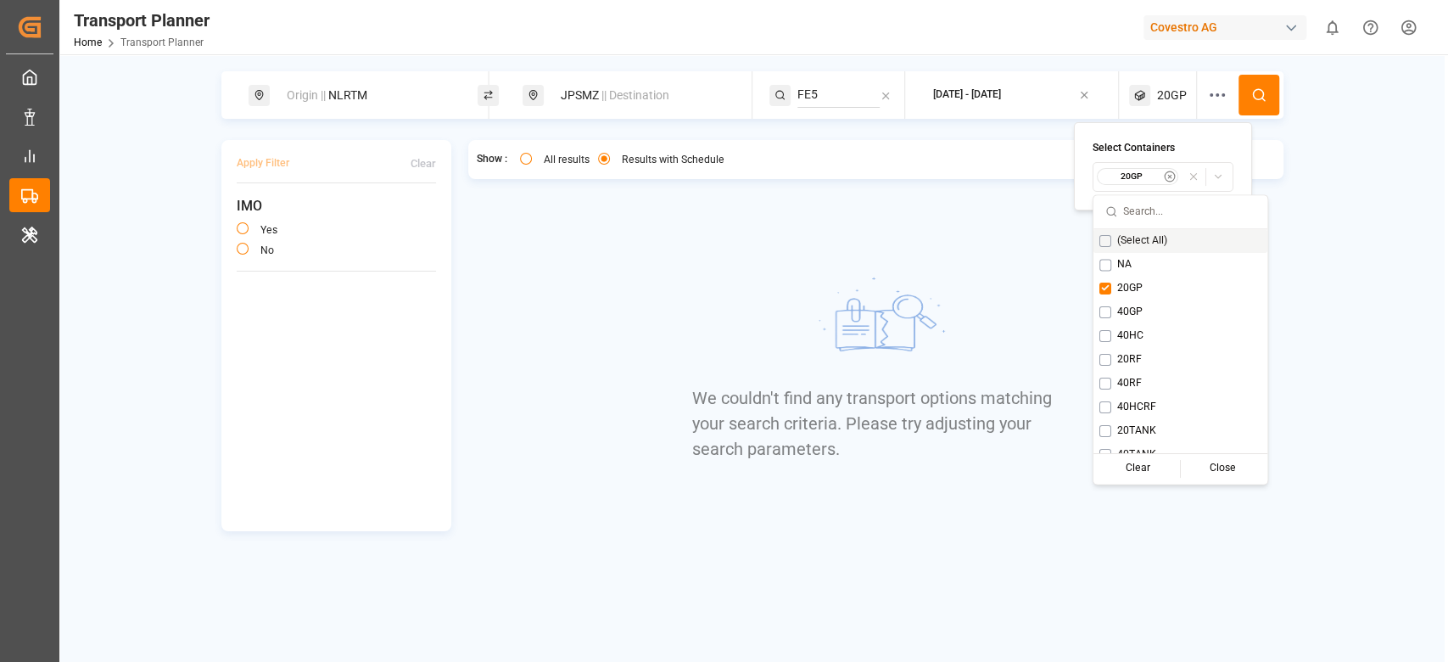
click at [1250, 105] on button at bounding box center [1259, 95] width 41 height 41
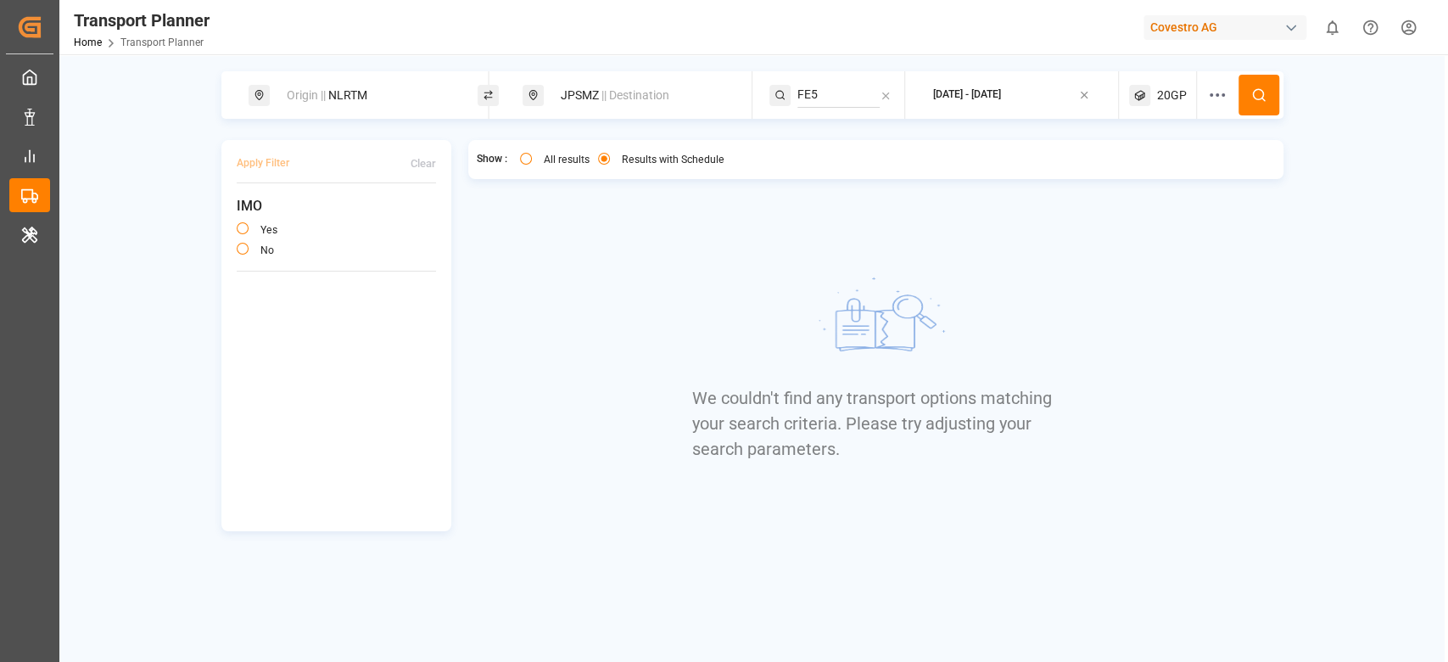
click at [389, 95] on div "Origin || NLRTM" at bounding box center [368, 95] width 183 height 31
click at [305, 204] on div "NLRTM" at bounding box center [367, 214] width 200 height 81
click at [305, 238] on div "NLRTM" at bounding box center [367, 214] width 200 height 81
click at [302, 226] on input "NLRTM" at bounding box center [352, 229] width 171 height 25
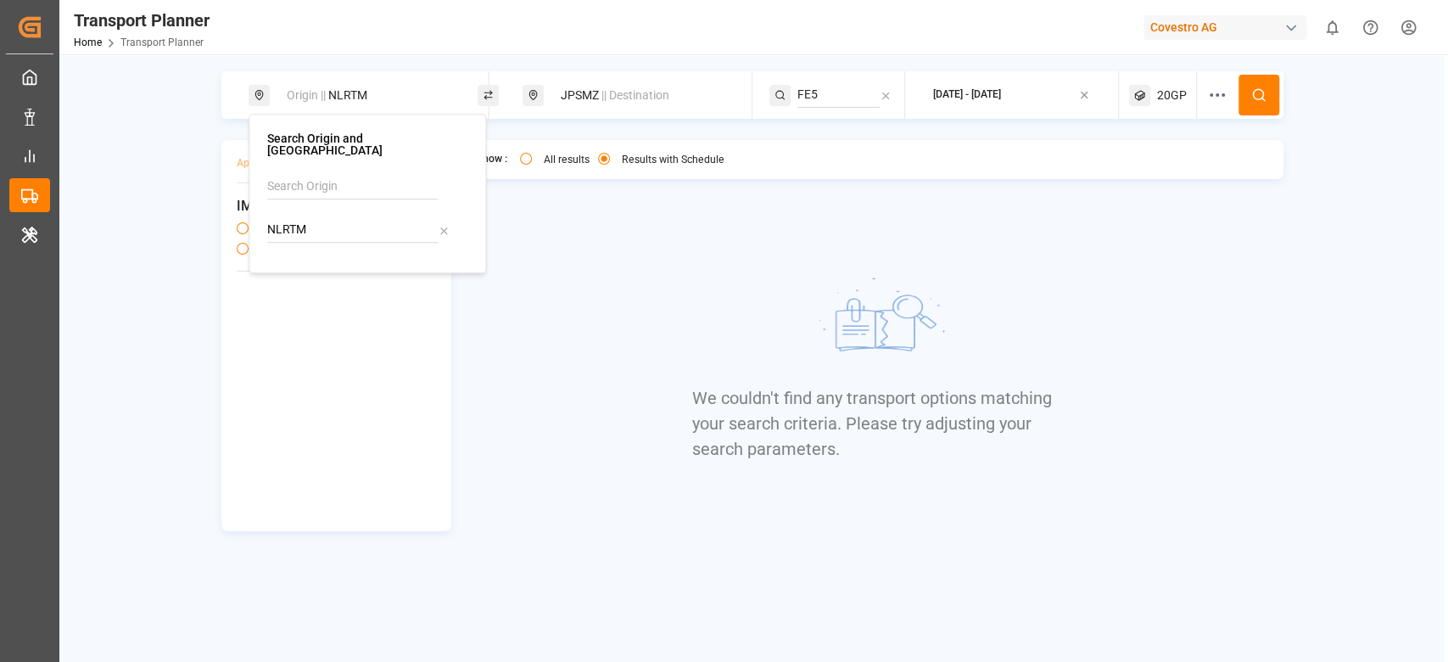
click at [302, 226] on input "NLRTM" at bounding box center [352, 229] width 171 height 25
type input "DEHAM"
click at [364, 267] on div "DEHAM Hamburg" at bounding box center [370, 285] width 165 height 36
click at [593, 85] on div "JPSMZ || Destination" at bounding box center [642, 95] width 183 height 31
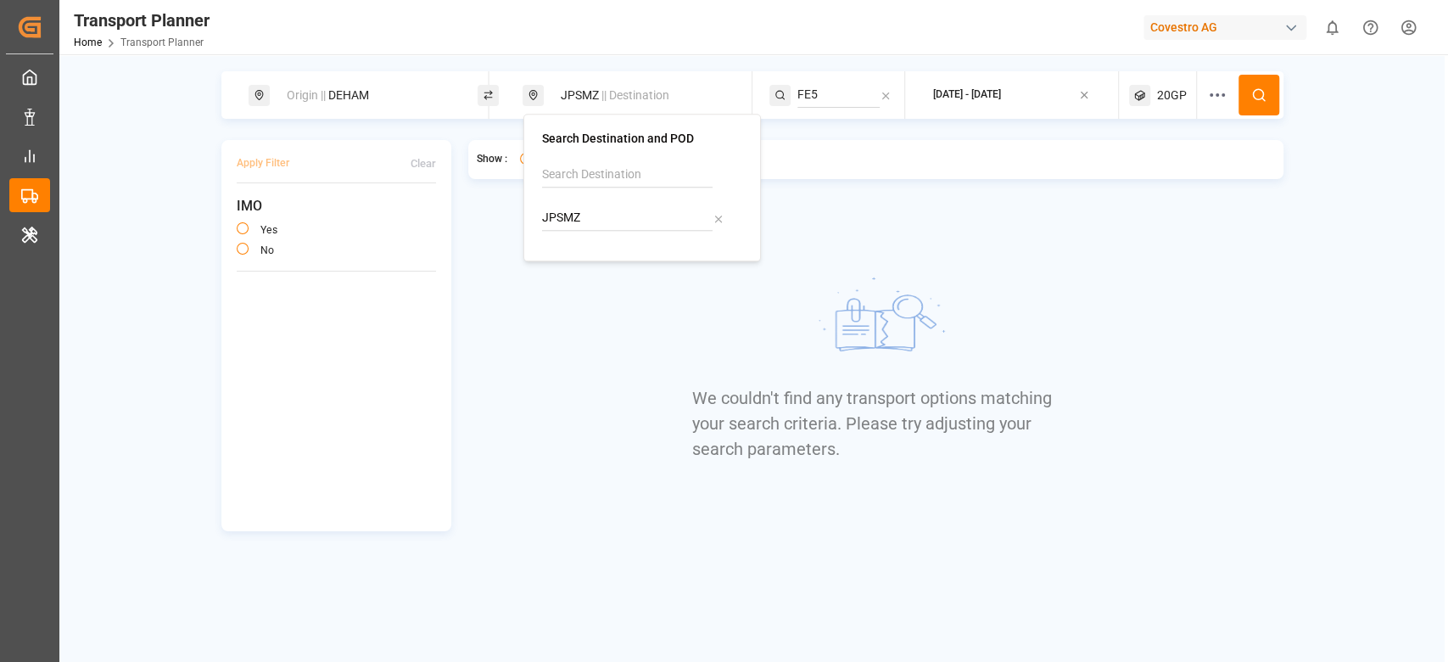
click at [563, 218] on input "JPSMZ" at bounding box center [627, 217] width 171 height 25
type input "JPTYO"
click at [617, 263] on b "JPTYO" at bounding box center [604, 264] width 38 height 14
click at [826, 85] on input "FE5" at bounding box center [838, 94] width 82 height 25
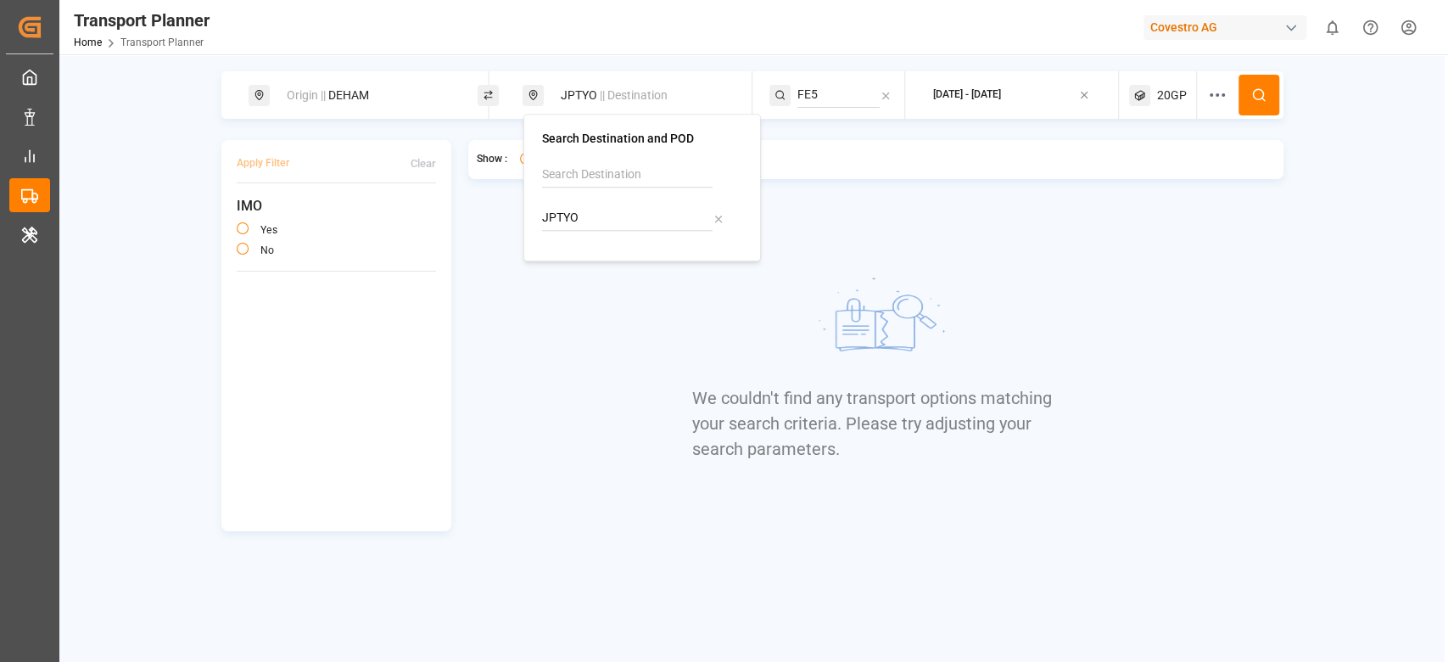
click at [826, 85] on input "FE5" at bounding box center [838, 94] width 82 height 25
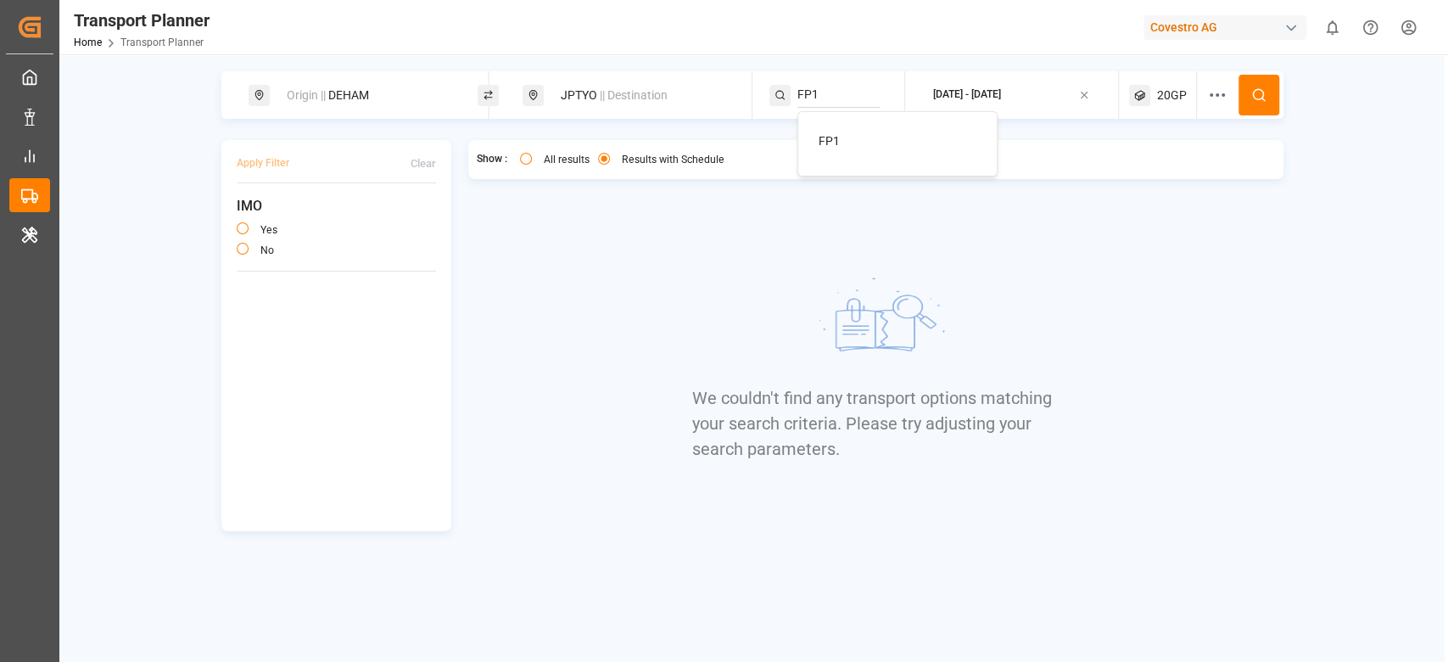
type input "FP1"
click at [860, 136] on div "FP1" at bounding box center [901, 141] width 165 height 18
click at [1253, 98] on circle at bounding box center [1258, 94] width 10 height 10
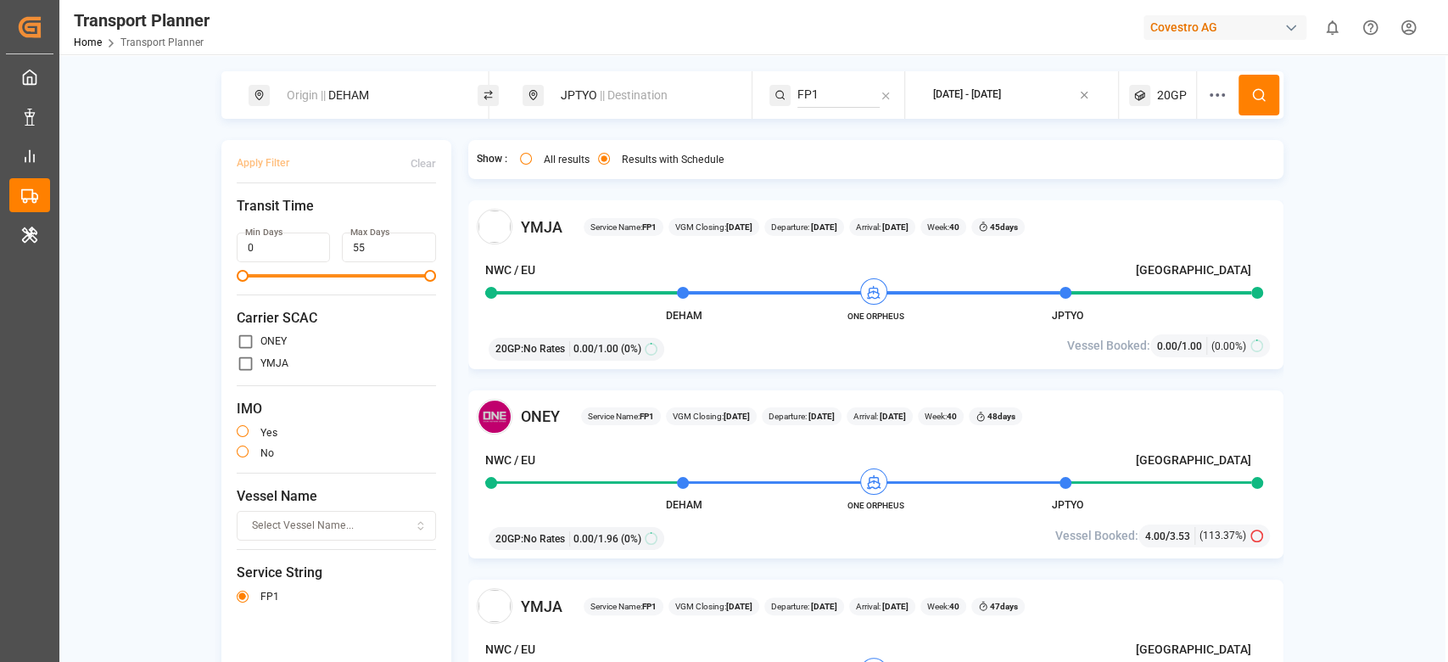
click at [241, 364] on input "primary checkbox" at bounding box center [246, 364] width 18 height 18
checkbox input "true"
click at [1245, 98] on button at bounding box center [1259, 95] width 41 height 41
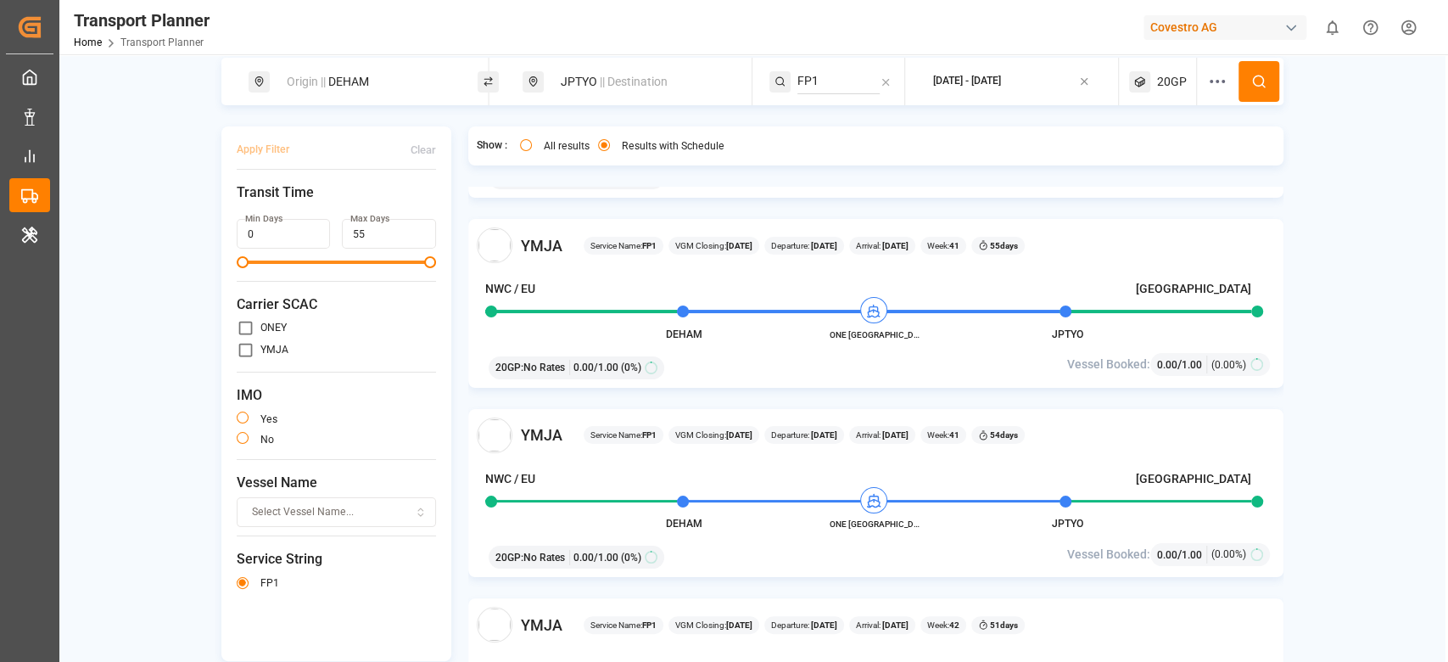
scroll to position [679, 0]
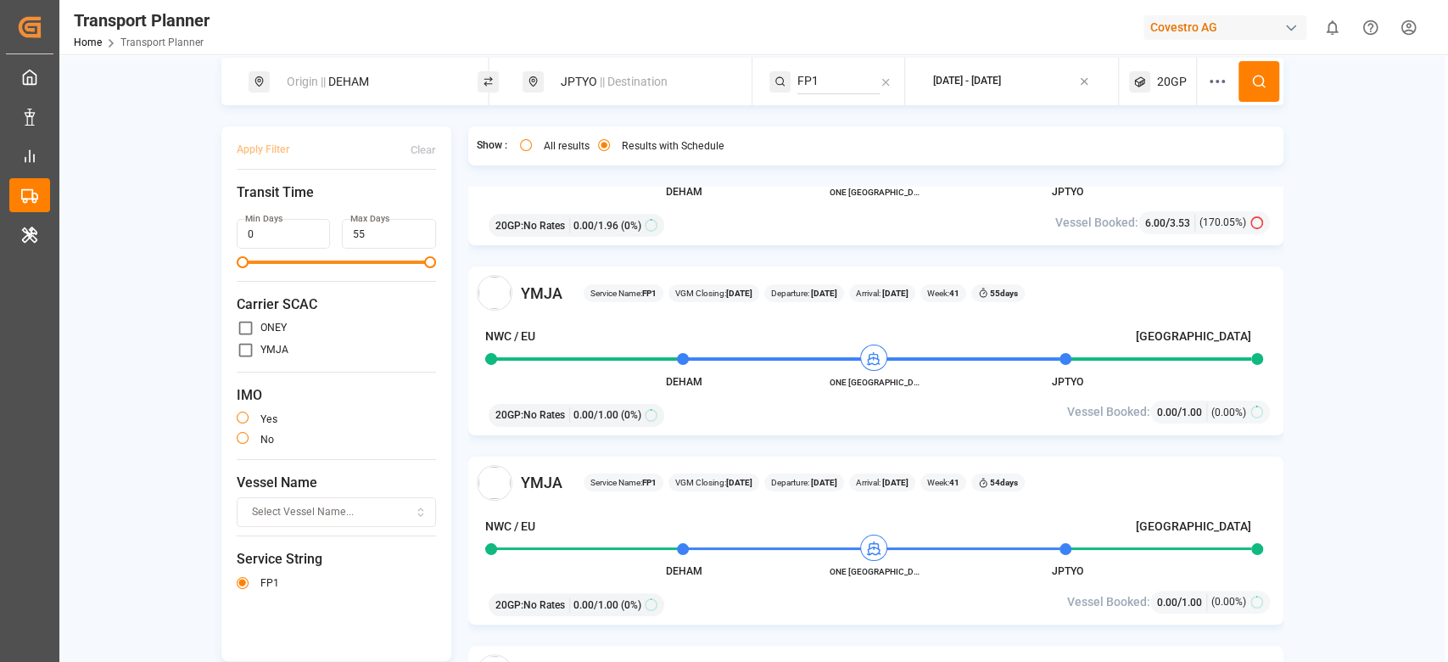
click at [338, 82] on div "Origin || DEHAM" at bounding box center [368, 81] width 183 height 31
click at [318, 205] on input "DEHAM" at bounding box center [351, 216] width 171 height 25
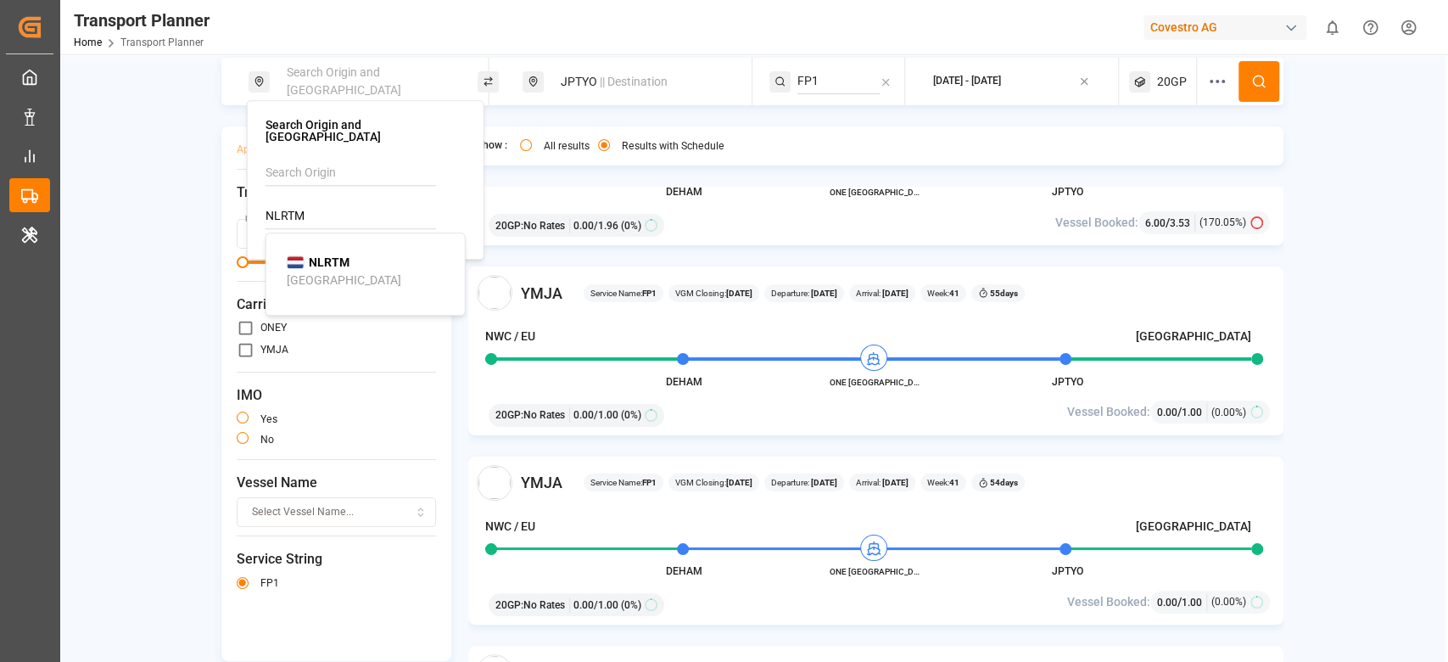
type input "NLRTM"
click at [309, 255] on b "NLRTM" at bounding box center [329, 262] width 41 height 14
click at [590, 67] on div "JPTYO || Destination" at bounding box center [642, 81] width 183 height 31
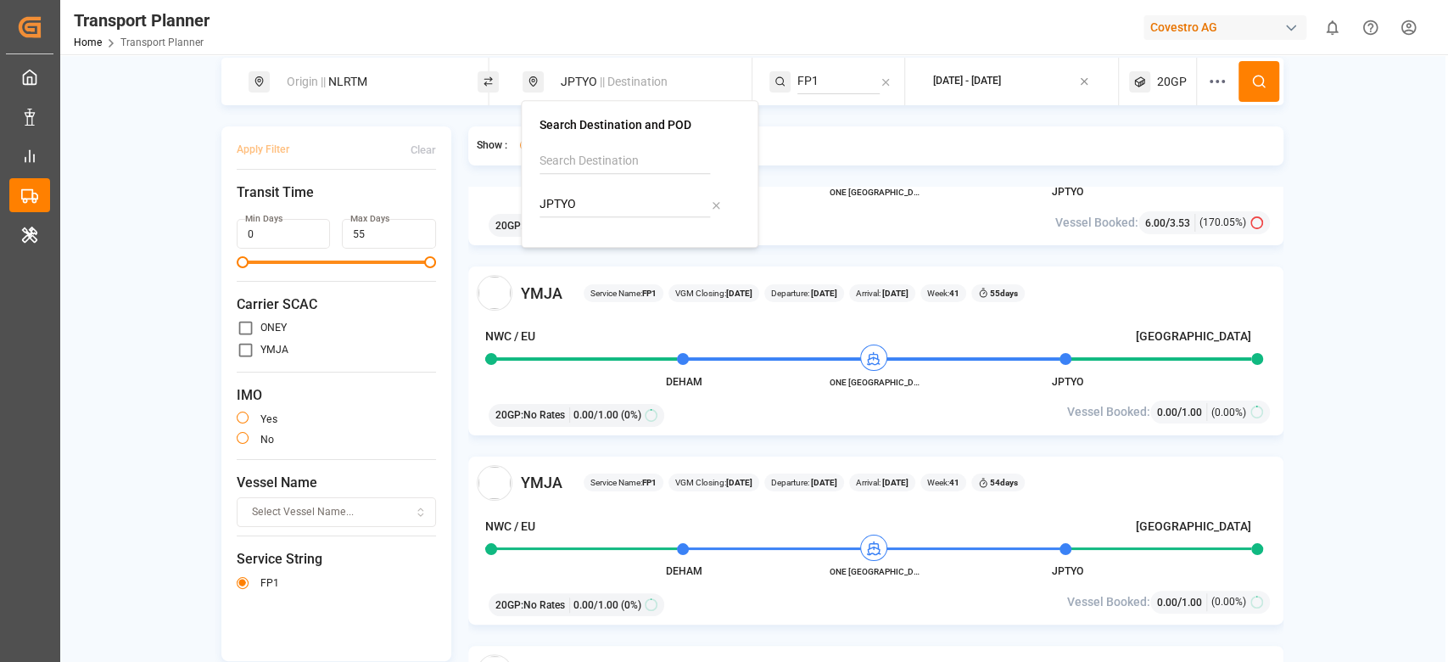
click at [558, 212] on input "JPTYO" at bounding box center [625, 204] width 171 height 25
type input "VNCLI"
click at [573, 263] on div "Cát Lái" at bounding box center [579, 269] width 37 height 18
click at [573, 275] on div "YMJA Service Name: FP1 VGM Closing: 02-10-2025 Departure: 07-10-2025 Arrival: 0…" at bounding box center [876, 293] width 798 height 36
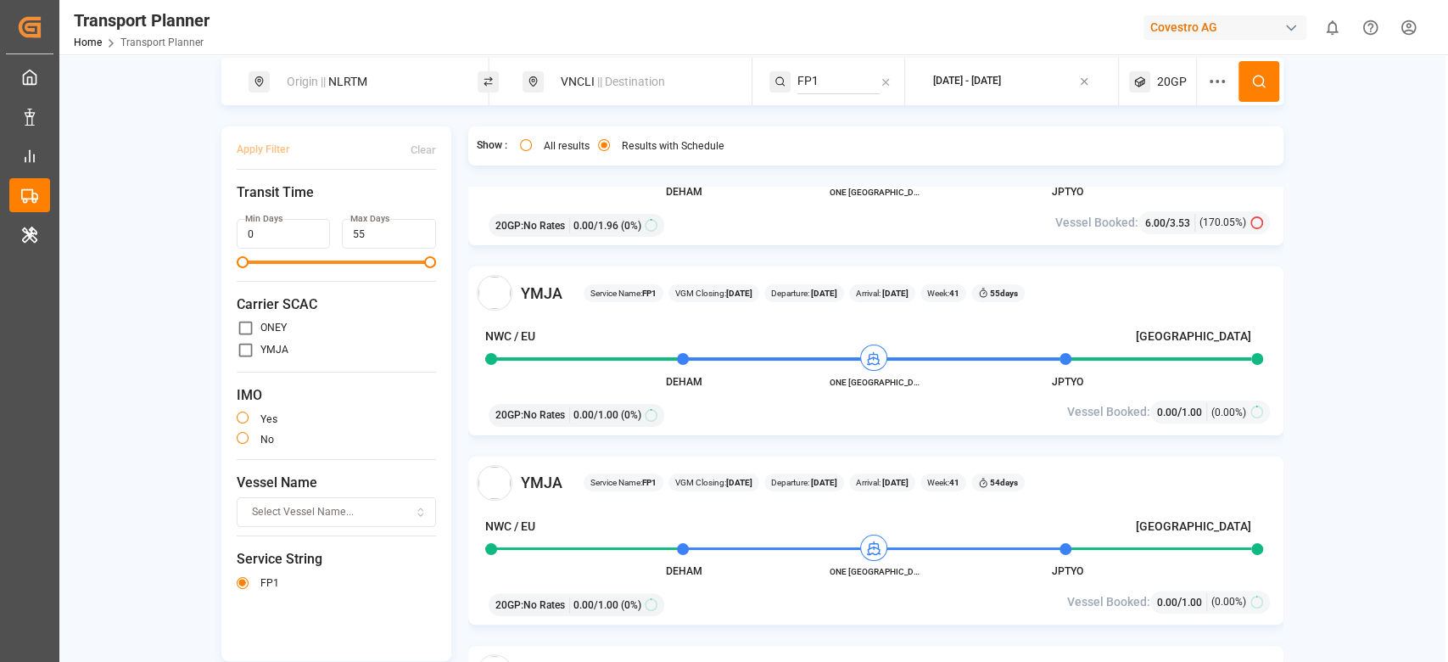
click at [814, 82] on input "FP1" at bounding box center [838, 81] width 82 height 25
type input "v"
type input "NE4"
click at [825, 123] on span "NE4" at bounding box center [830, 127] width 22 height 14
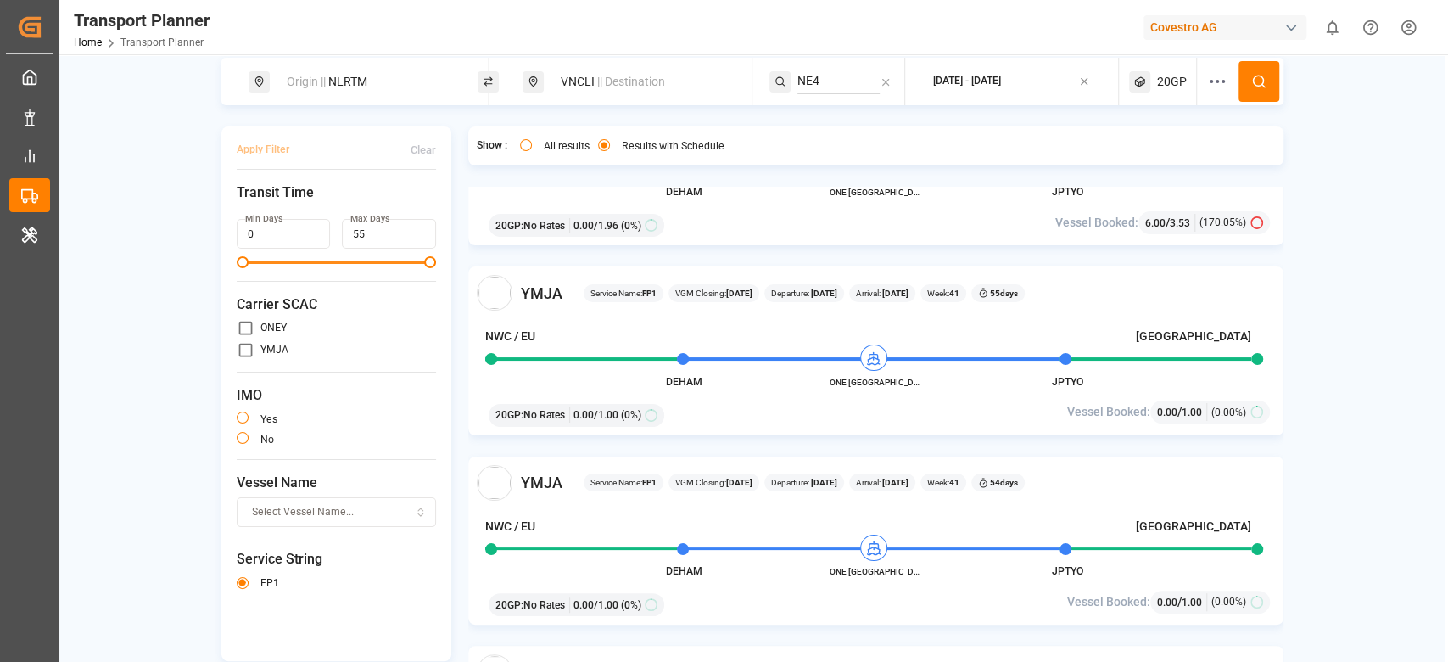
click at [1251, 78] on icon at bounding box center [1258, 81] width 15 height 15
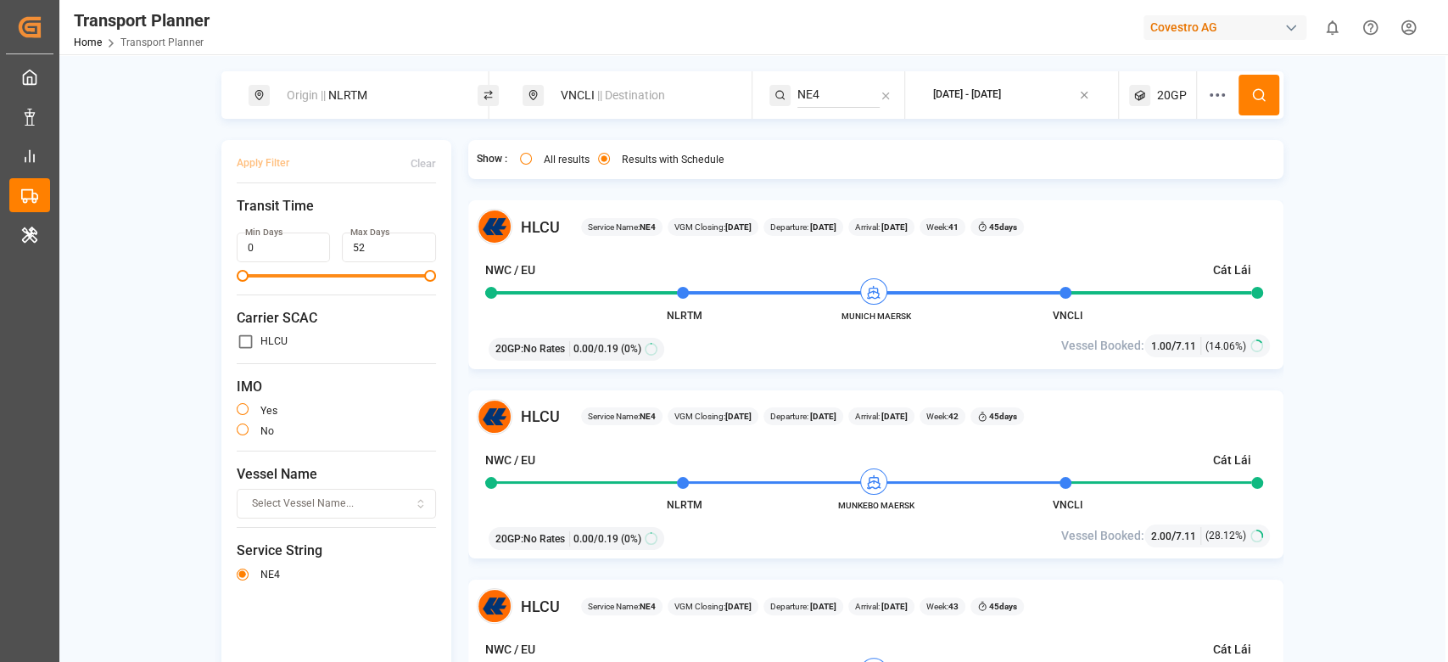
click at [369, 91] on div "Origin || NLRTM" at bounding box center [368, 95] width 183 height 31
click at [346, 217] on input "NLRTM" at bounding box center [351, 229] width 171 height 25
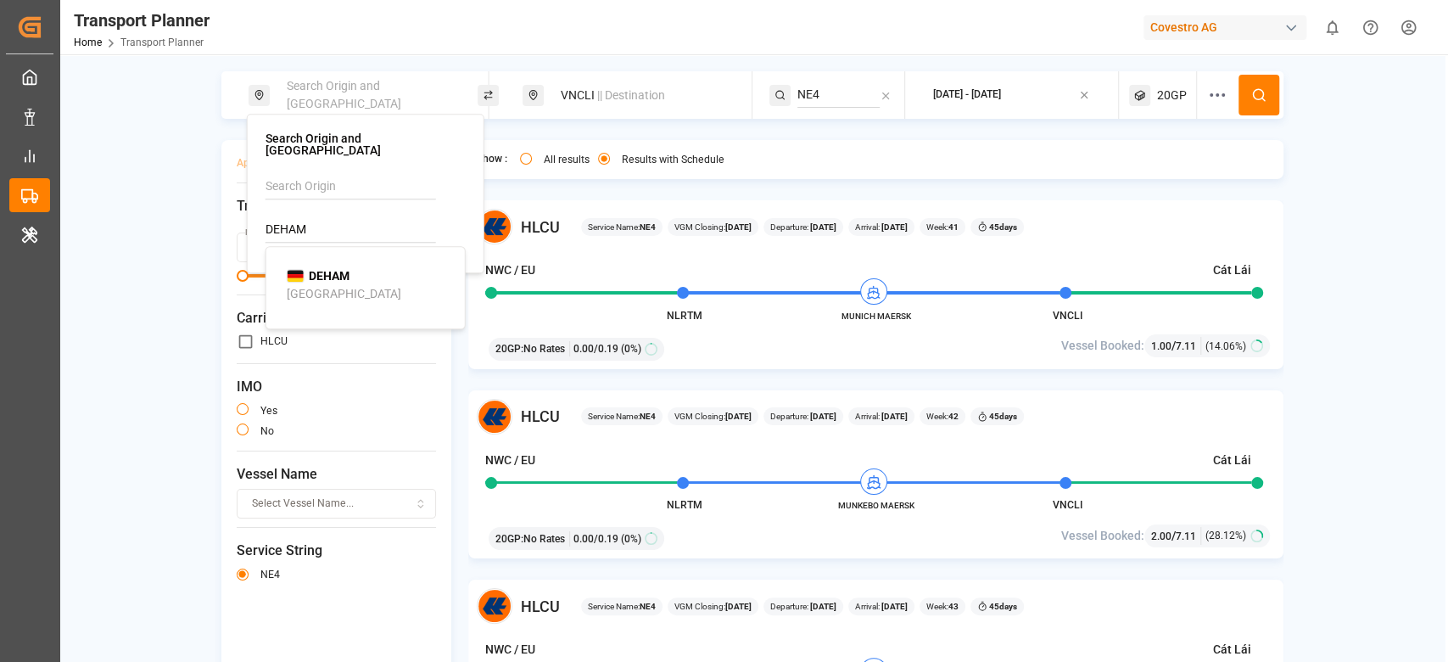
type input "DEHAM"
click at [333, 269] on b "DEHAM" at bounding box center [329, 276] width 41 height 14
click at [836, 104] on input "NE4" at bounding box center [838, 94] width 82 height 25
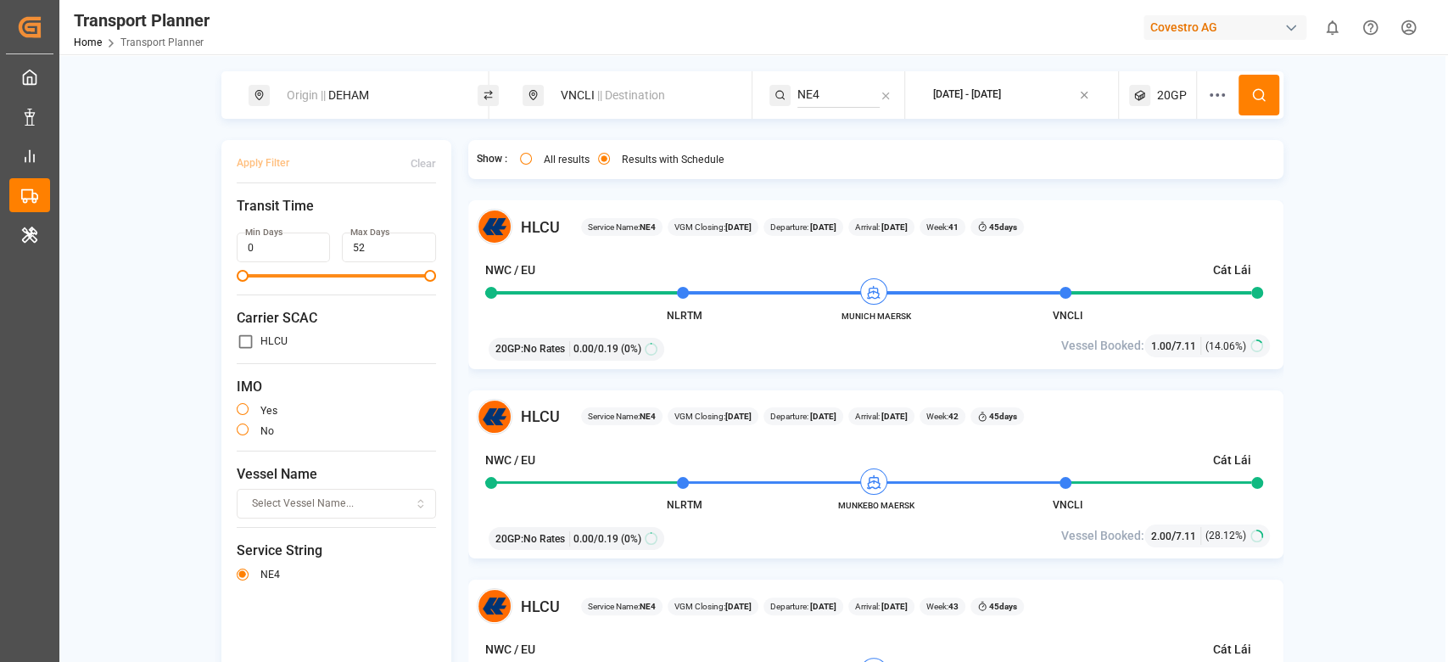
click at [1255, 104] on button at bounding box center [1259, 95] width 41 height 41
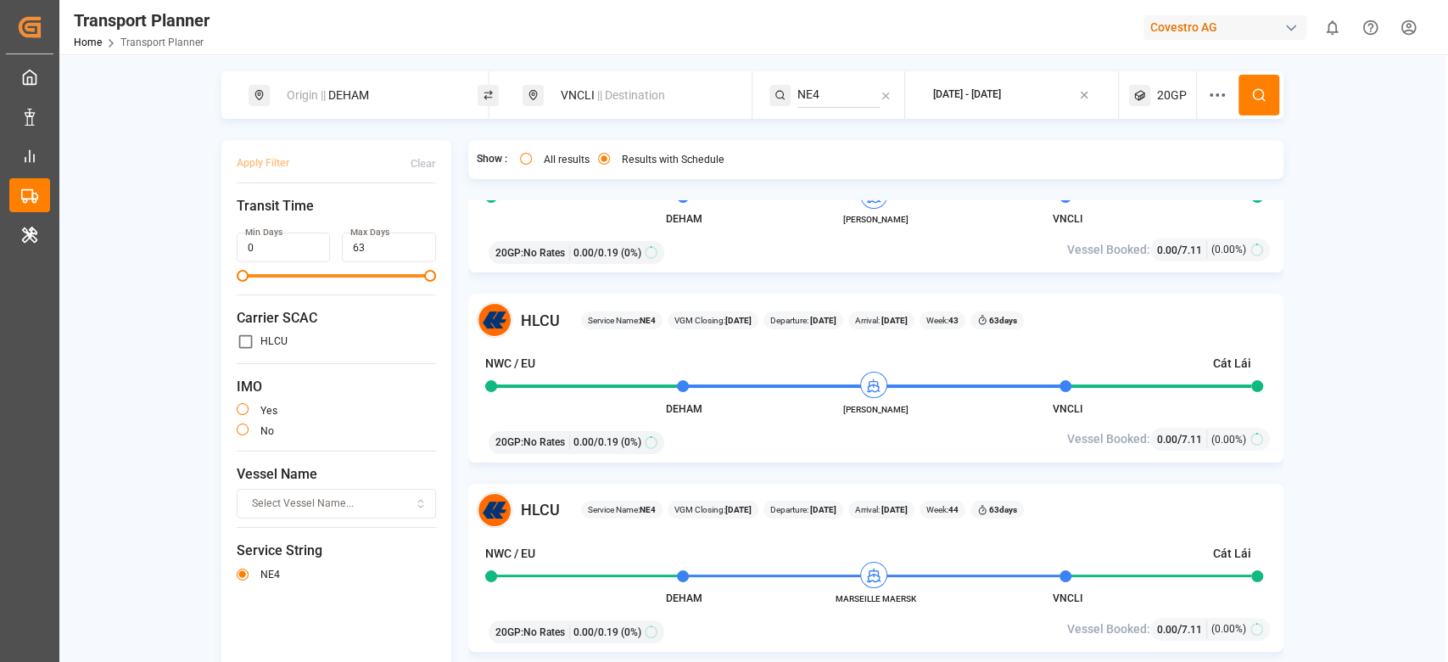
scroll to position [339, 0]
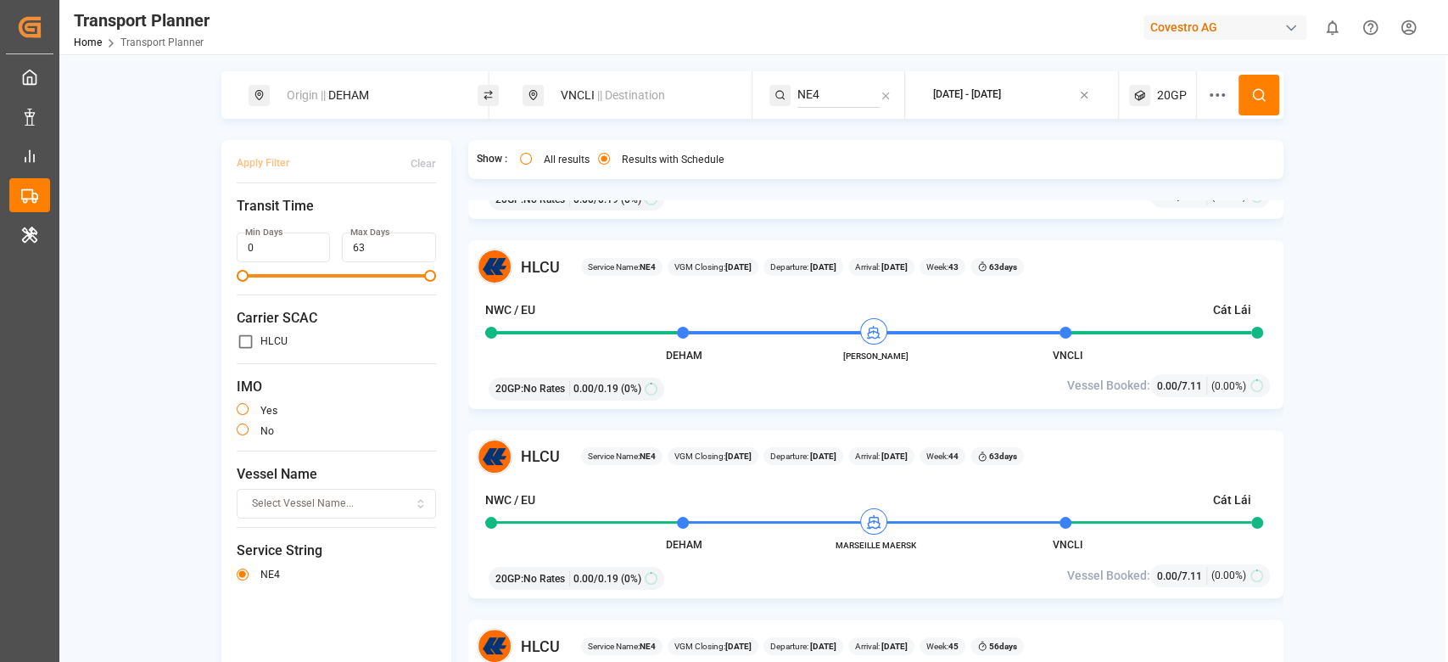
click at [342, 112] on div "Origin || DEHAM" at bounding box center [363, 95] width 229 height 48
click at [342, 93] on div "Origin || DEHAM" at bounding box center [368, 95] width 183 height 31
drag, startPoint x: 319, startPoint y: 198, endPoint x: 318, endPoint y: 211, distance: 13.6
click at [318, 204] on div "DEHAM" at bounding box center [366, 214] width 200 height 81
click at [318, 217] on input "DEHAM" at bounding box center [351, 229] width 171 height 25
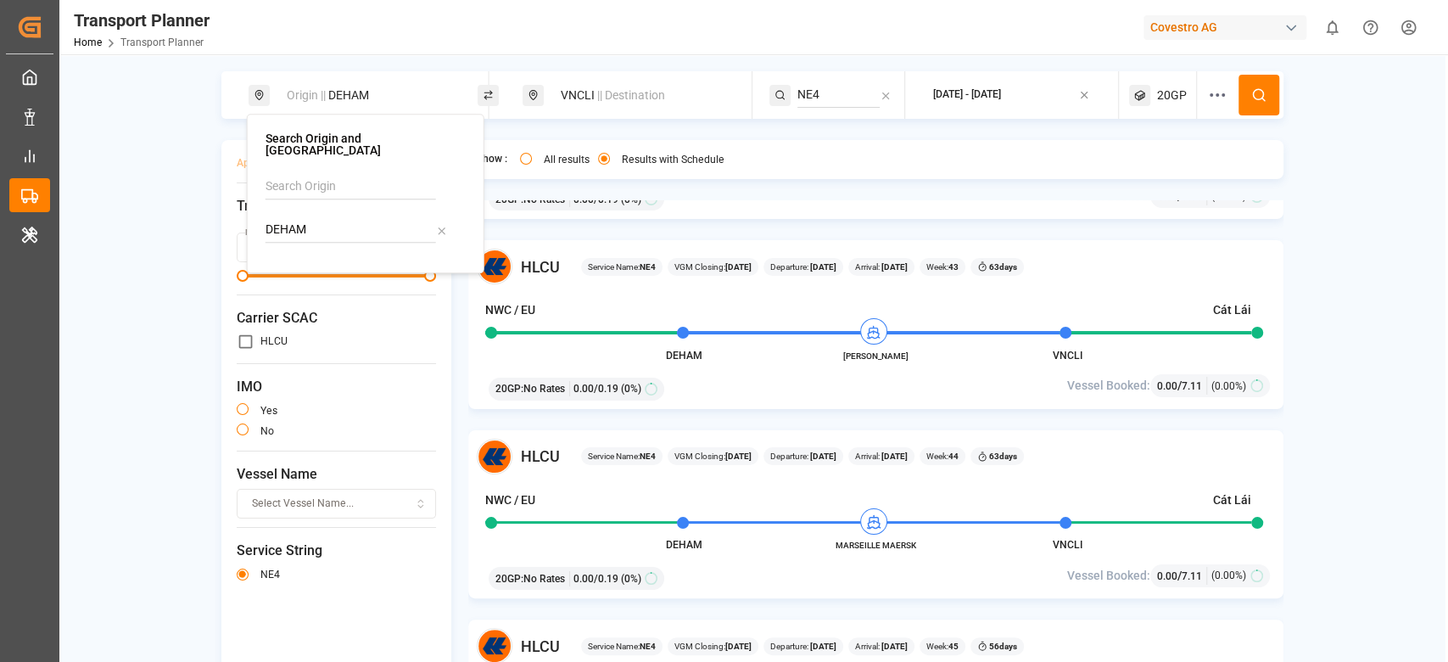
click at [318, 217] on input "DEHAM" at bounding box center [351, 229] width 171 height 25
type input "DEBRV"
click at [305, 267] on div "DEBRV" at bounding box center [316, 276] width 59 height 18
click at [418, 341] on div "HLCU" at bounding box center [337, 342] width 200 height 18
click at [1262, 108] on button at bounding box center [1259, 95] width 41 height 41
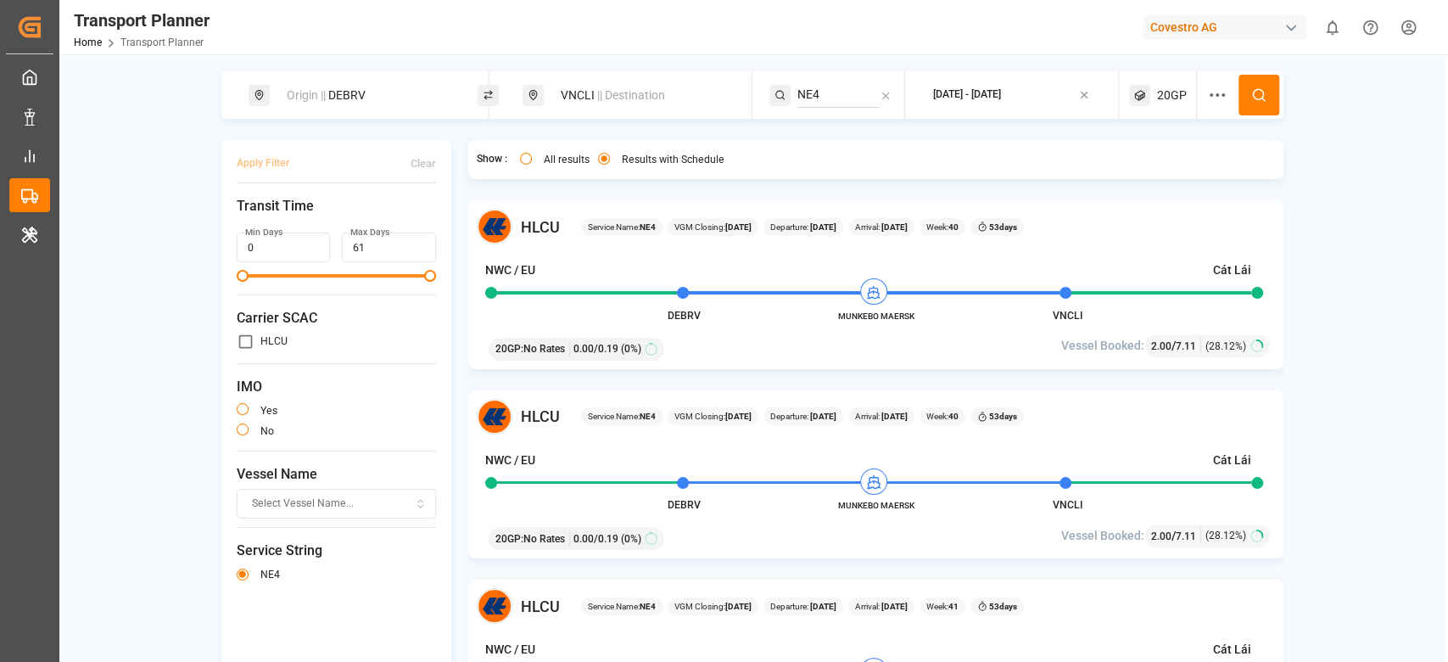
drag, startPoint x: 380, startPoint y: 91, endPoint x: 378, endPoint y: 99, distance: 8.7
click at [378, 99] on div "Origin || DEBRV" at bounding box center [368, 95] width 183 height 31
click at [332, 227] on input "DEBRV" at bounding box center [351, 229] width 171 height 25
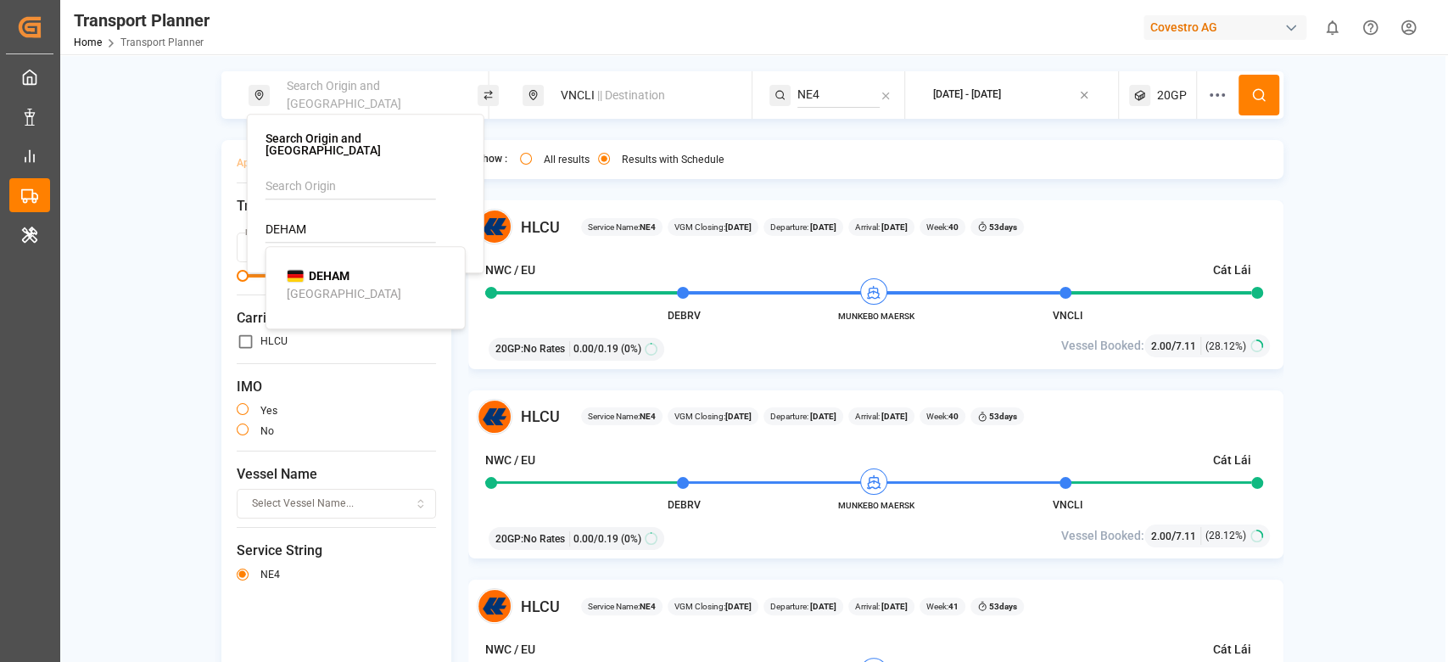
type input "DEHAM"
click at [326, 269] on b "DEHAM" at bounding box center [329, 276] width 41 height 14
click at [383, 308] on span "Carrier SCAC" at bounding box center [337, 318] width 200 height 20
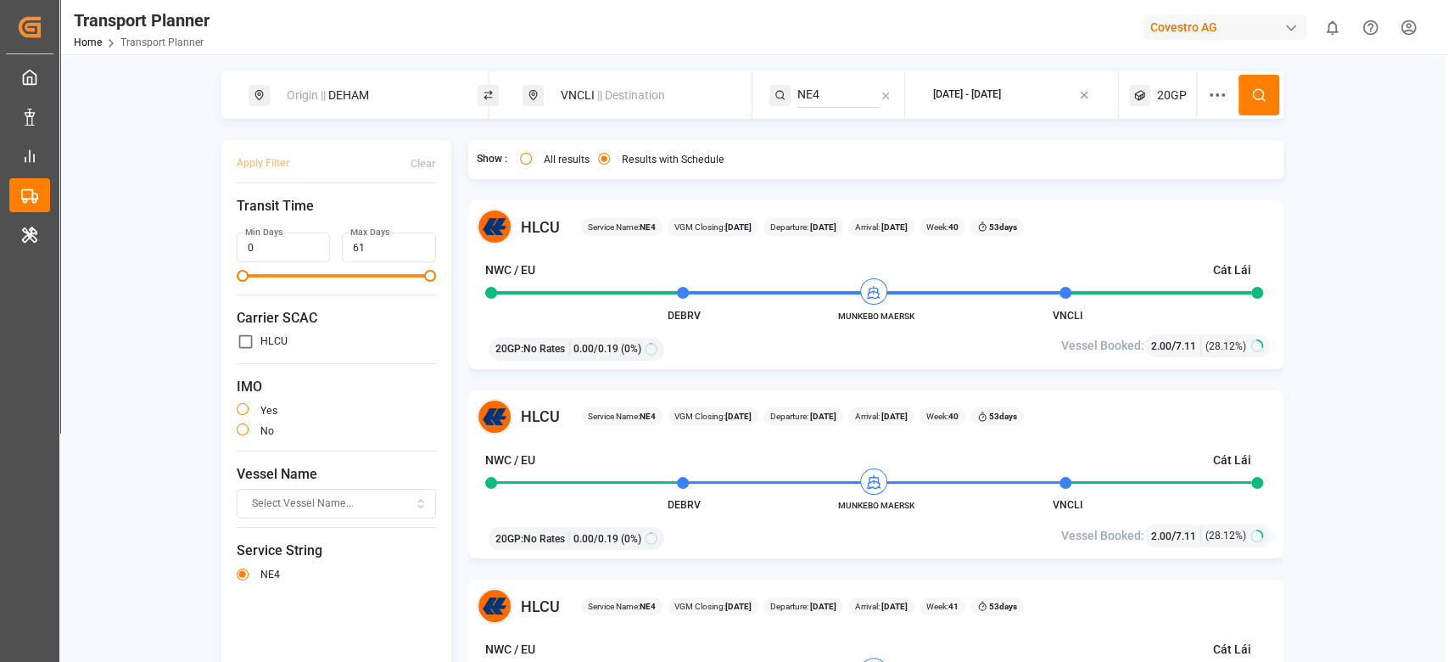
click at [854, 85] on input "NE4" at bounding box center [838, 94] width 82 height 25
type input "NE2"
click at [848, 134] on div "NE2" at bounding box center [901, 141] width 165 height 18
click at [1239, 98] on button at bounding box center [1259, 95] width 41 height 41
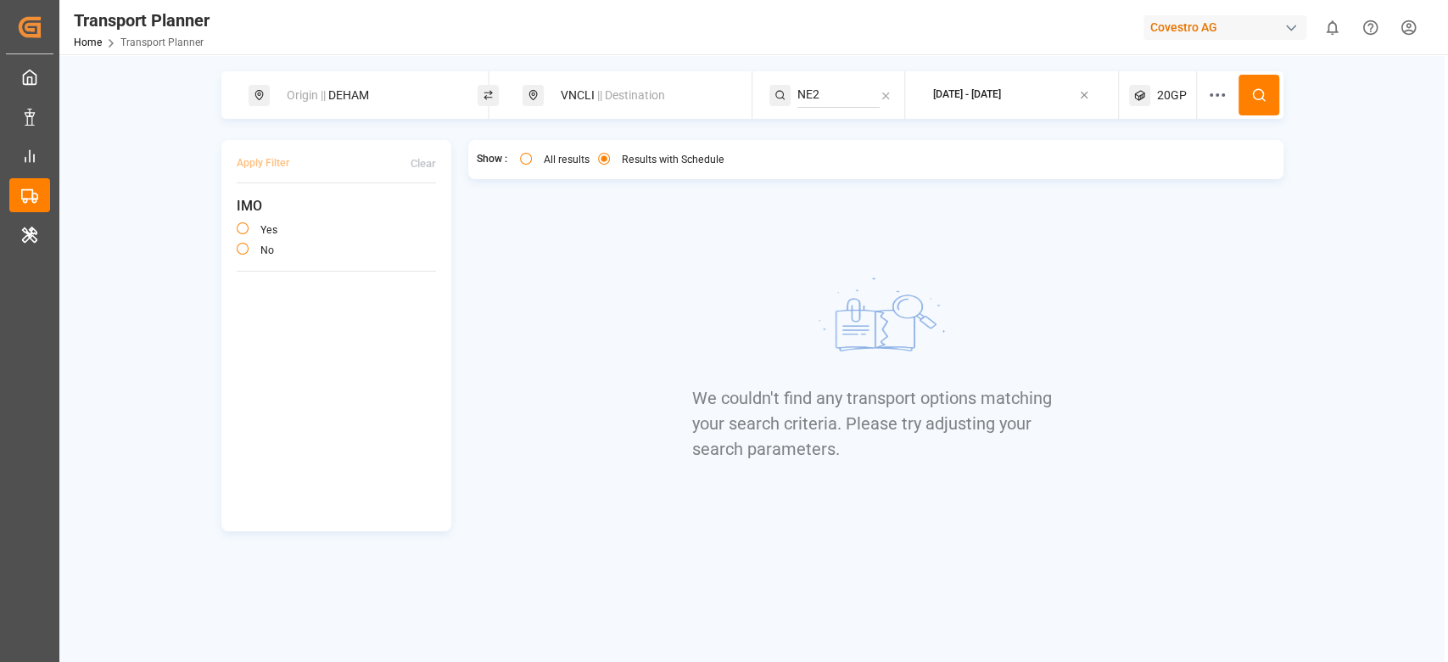
click at [1188, 104] on div "20GP" at bounding box center [1163, 95] width 68 height 48
click at [1151, 165] on button "20GP" at bounding box center [1163, 177] width 141 height 30
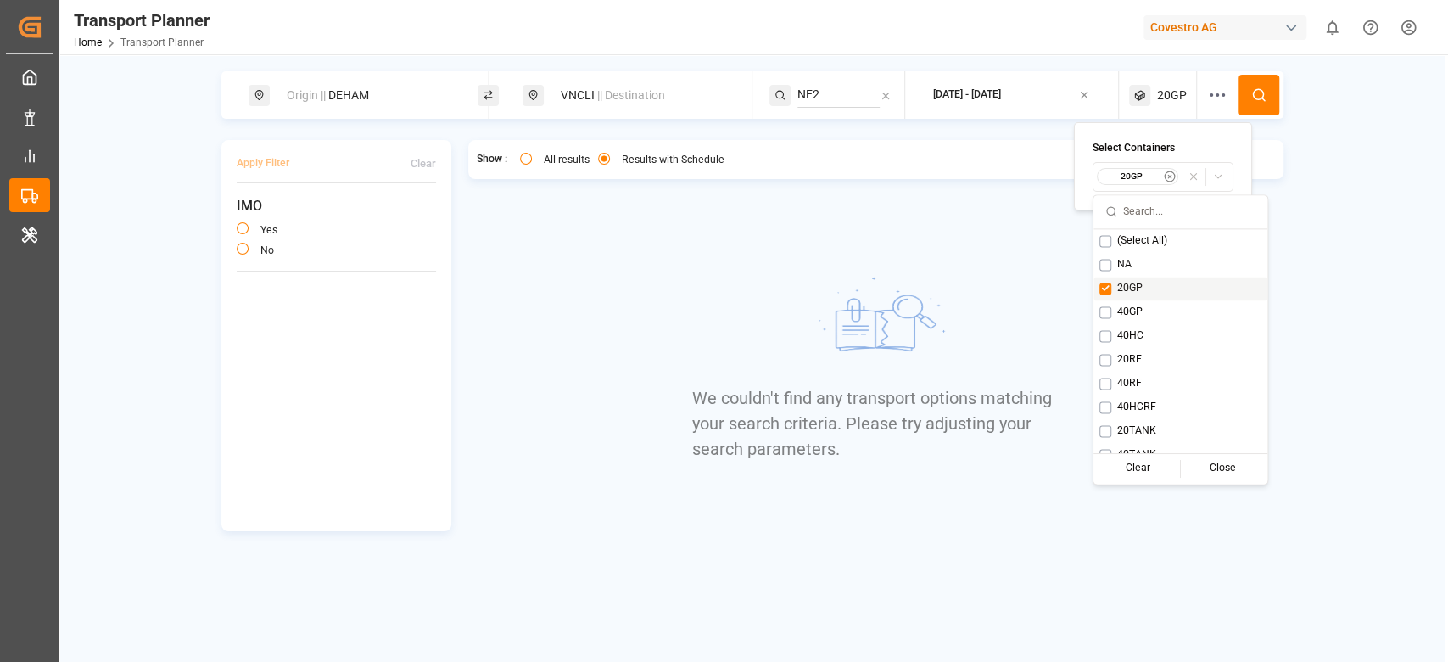
click at [1127, 301] on div "40GP" at bounding box center [1181, 312] width 174 height 24
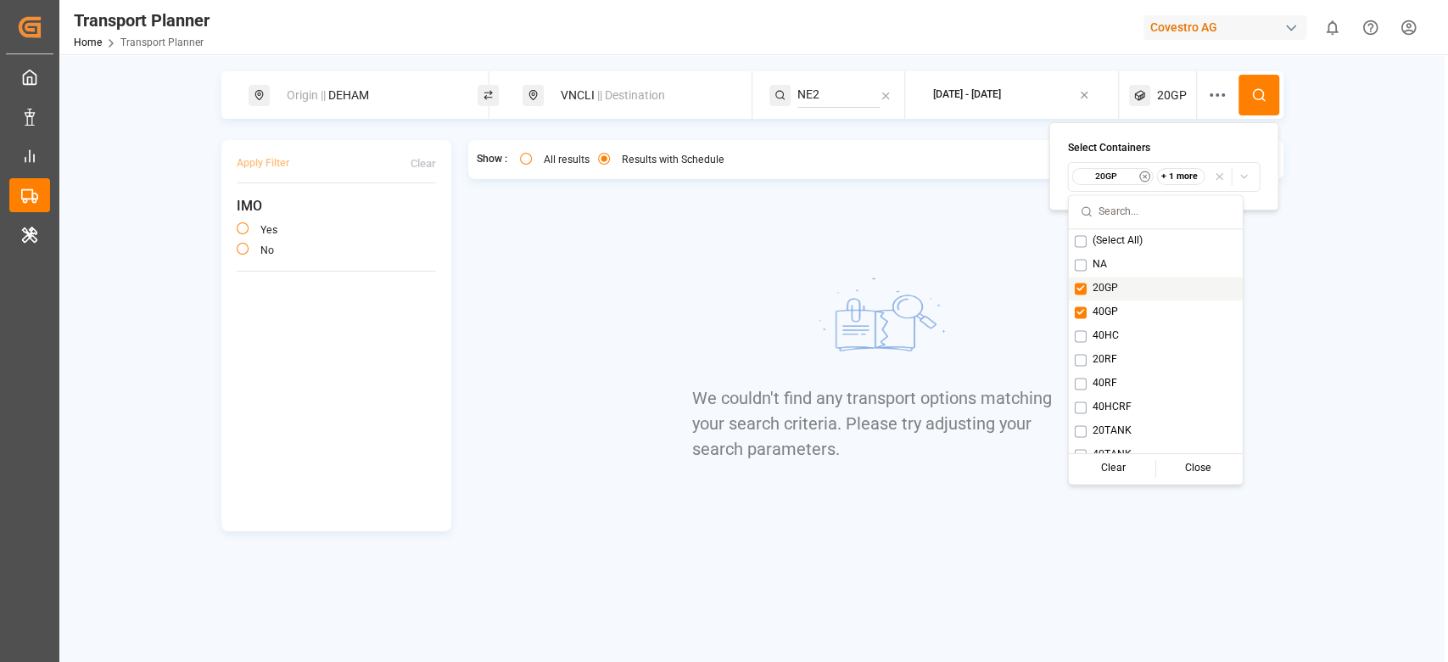
click at [1127, 291] on div "20GP" at bounding box center [1156, 289] width 174 height 24
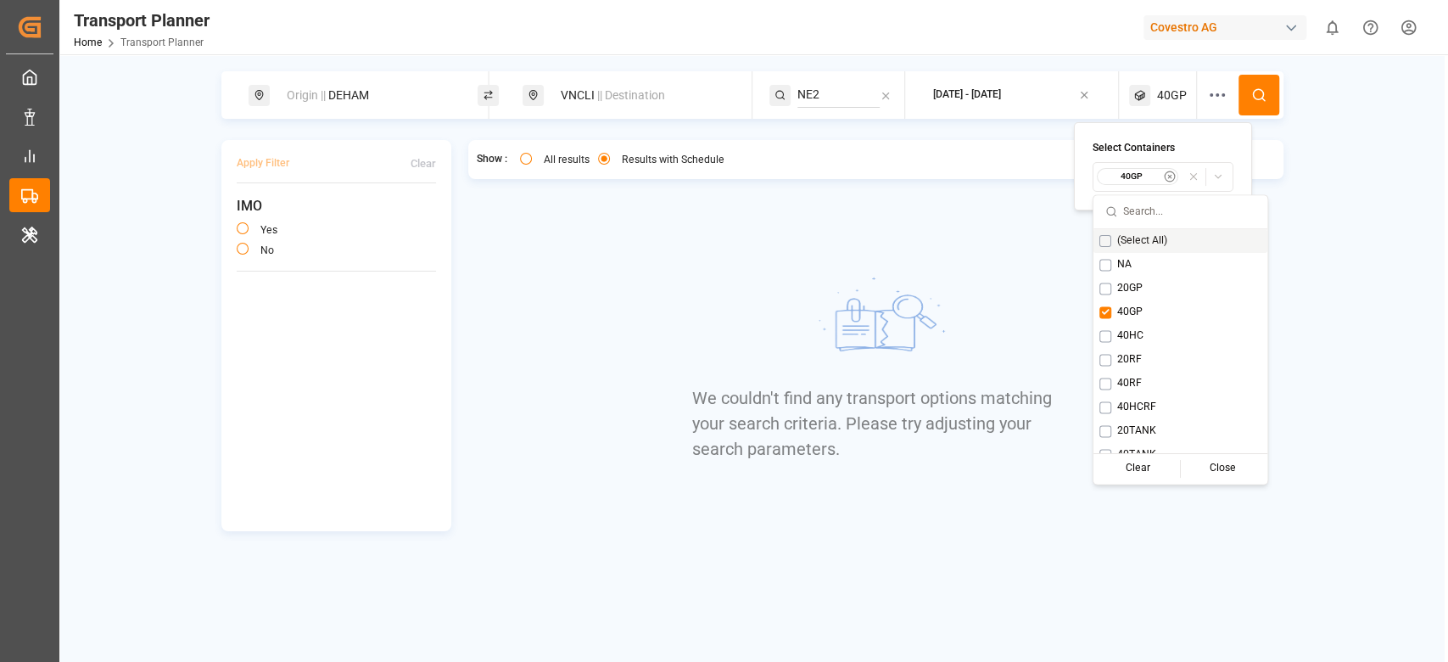
click at [1257, 94] on icon at bounding box center [1258, 94] width 15 height 15
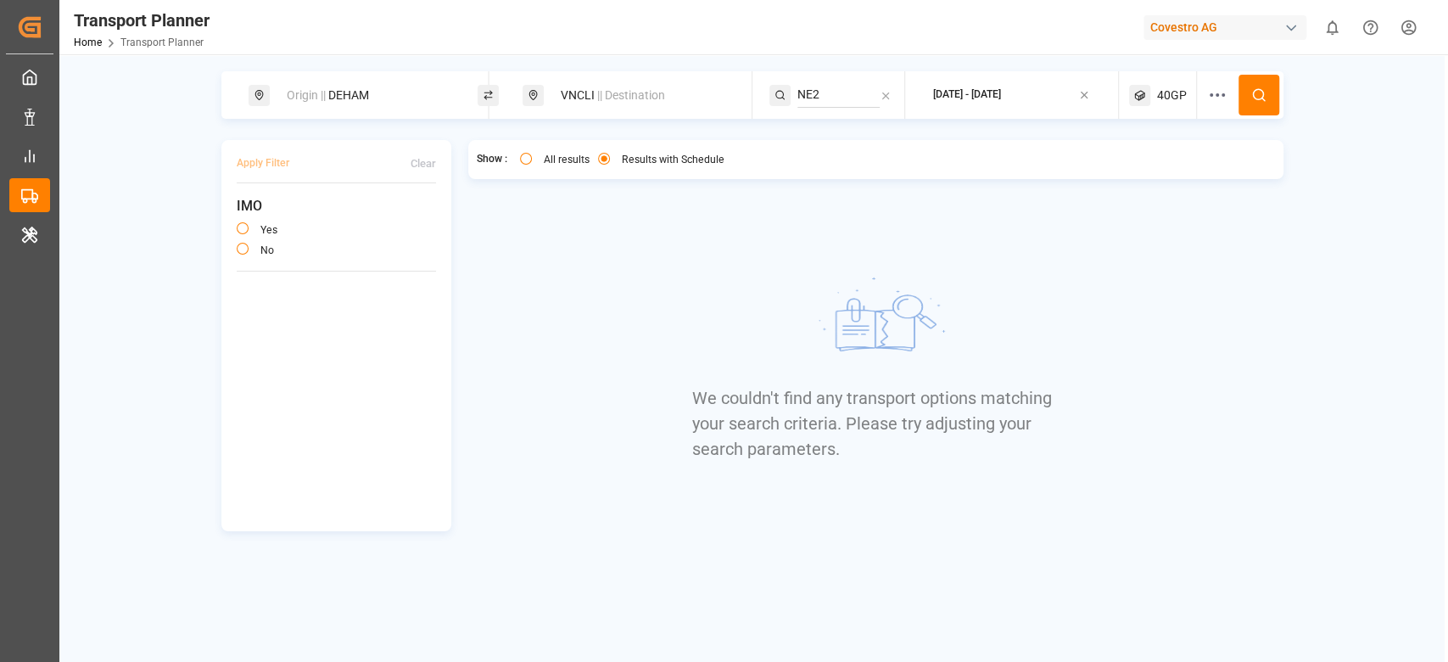
click at [1166, 105] on div "40GP" at bounding box center [1163, 95] width 68 height 48
click at [1154, 175] on small "40GP" at bounding box center [1131, 177] width 59 height 12
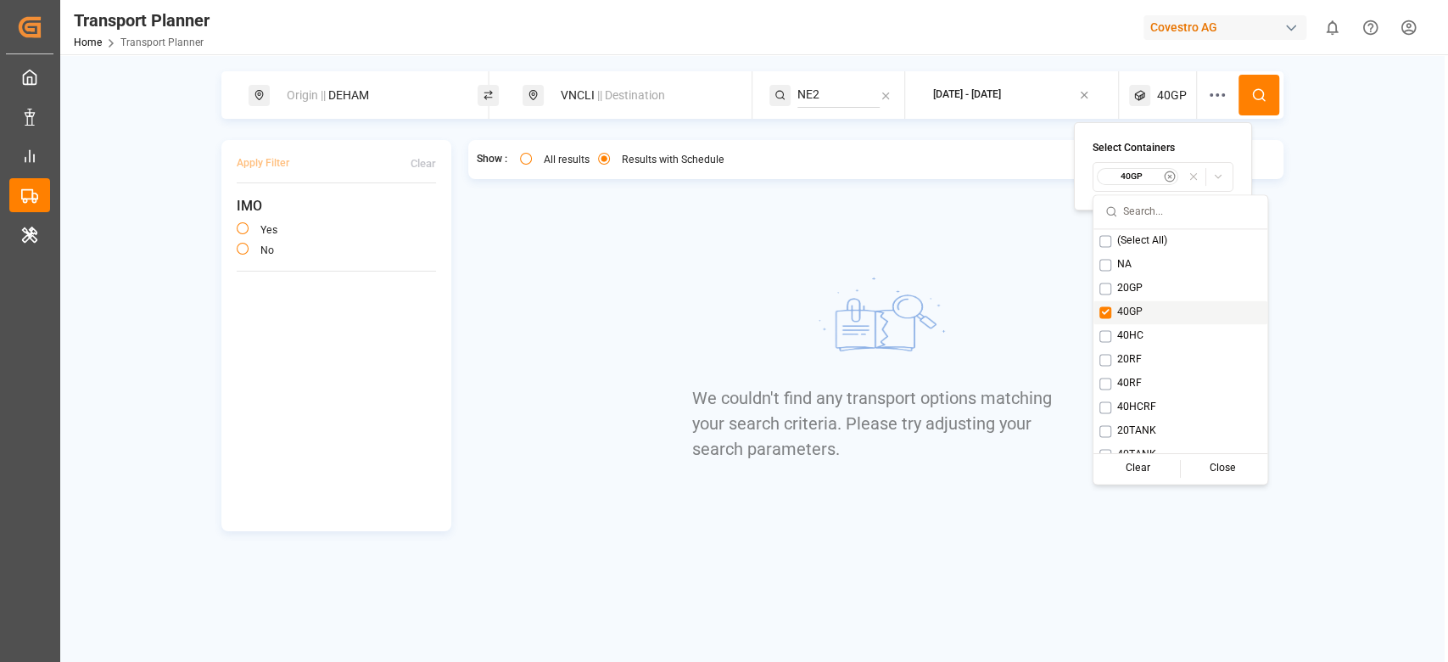
click at [1125, 309] on span "40GP" at bounding box center [1129, 312] width 25 height 15
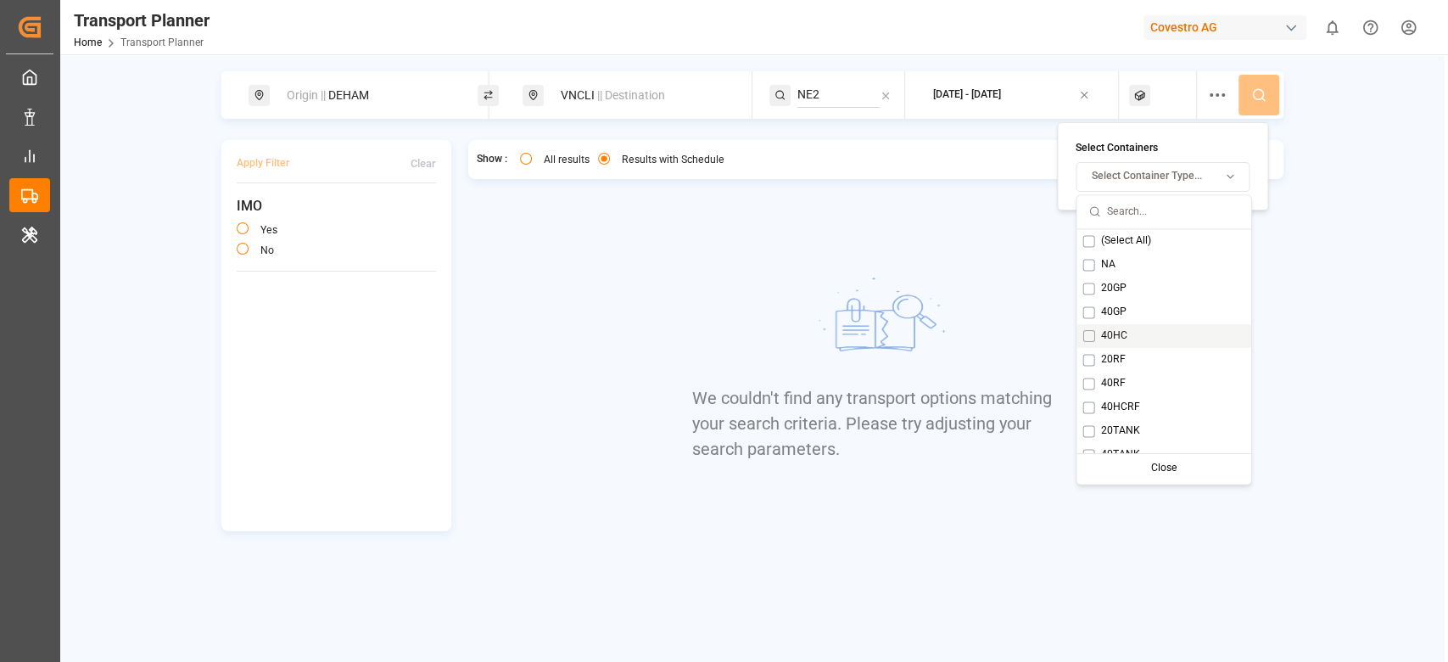
click at [1118, 329] on span "40HC" at bounding box center [1113, 335] width 26 height 15
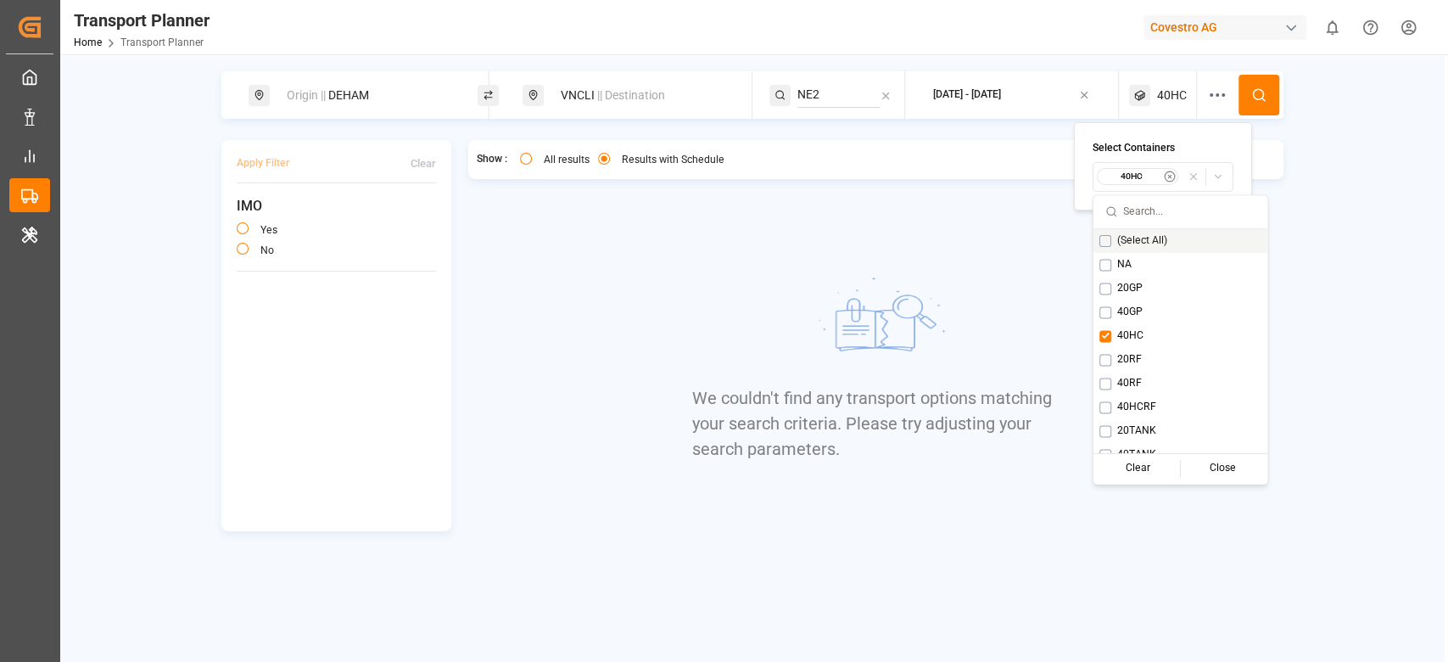
click at [1264, 99] on icon at bounding box center [1258, 94] width 15 height 15
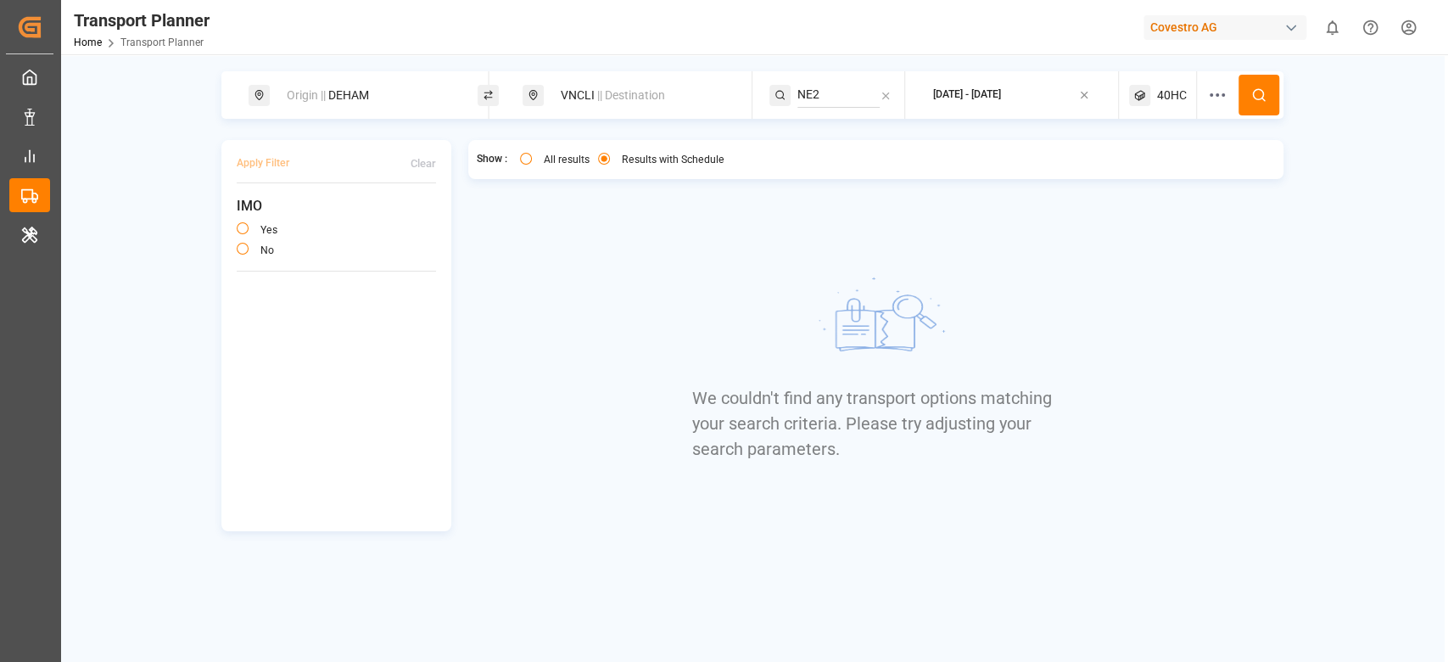
click at [1161, 108] on div "40HC" at bounding box center [1163, 95] width 68 height 48
click at [1146, 182] on small "40HC" at bounding box center [1131, 177] width 59 height 12
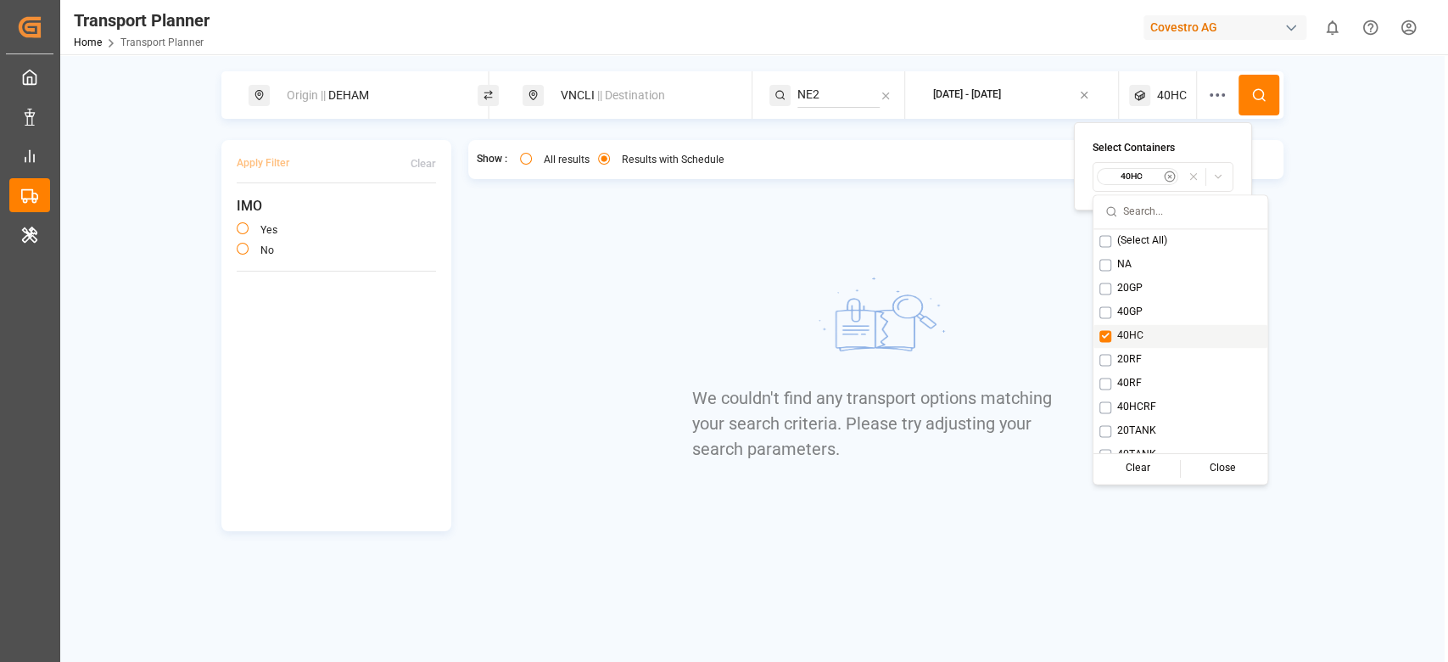
click at [1124, 342] on span "40HC" at bounding box center [1130, 335] width 26 height 15
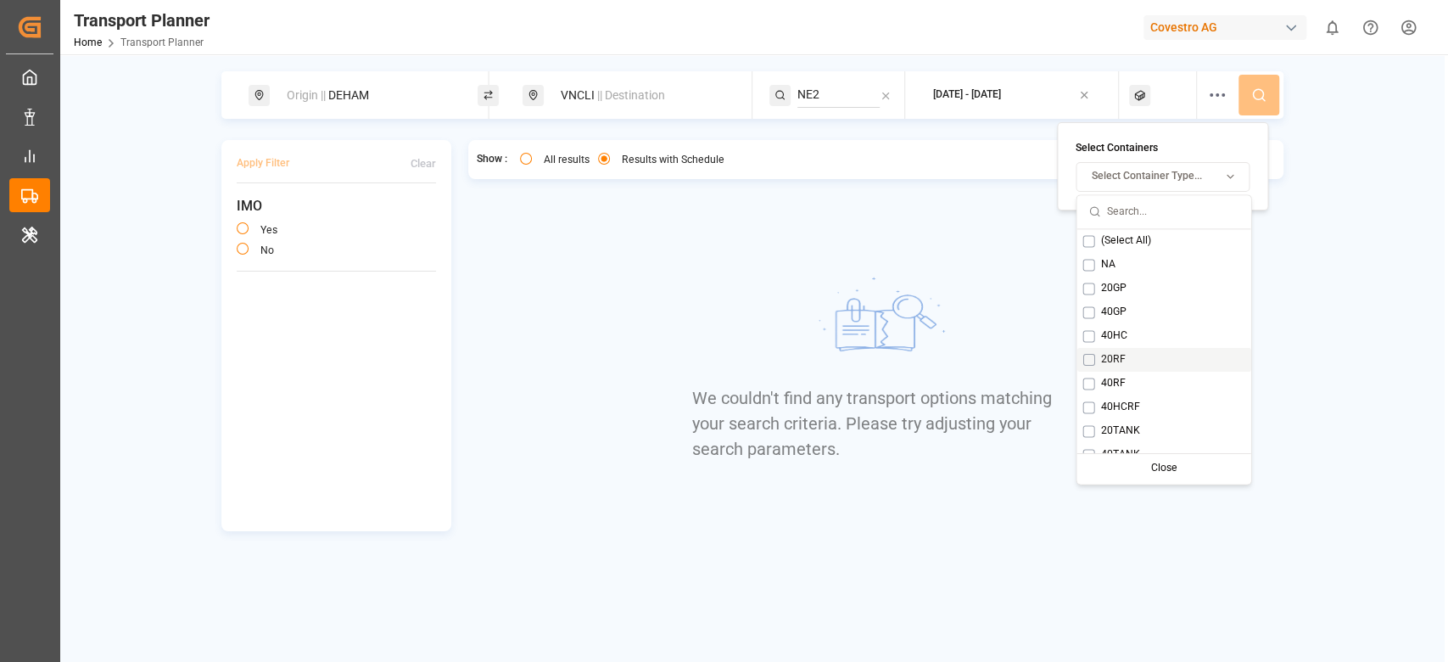
click at [1128, 361] on div "20RF" at bounding box center [1164, 360] width 174 height 24
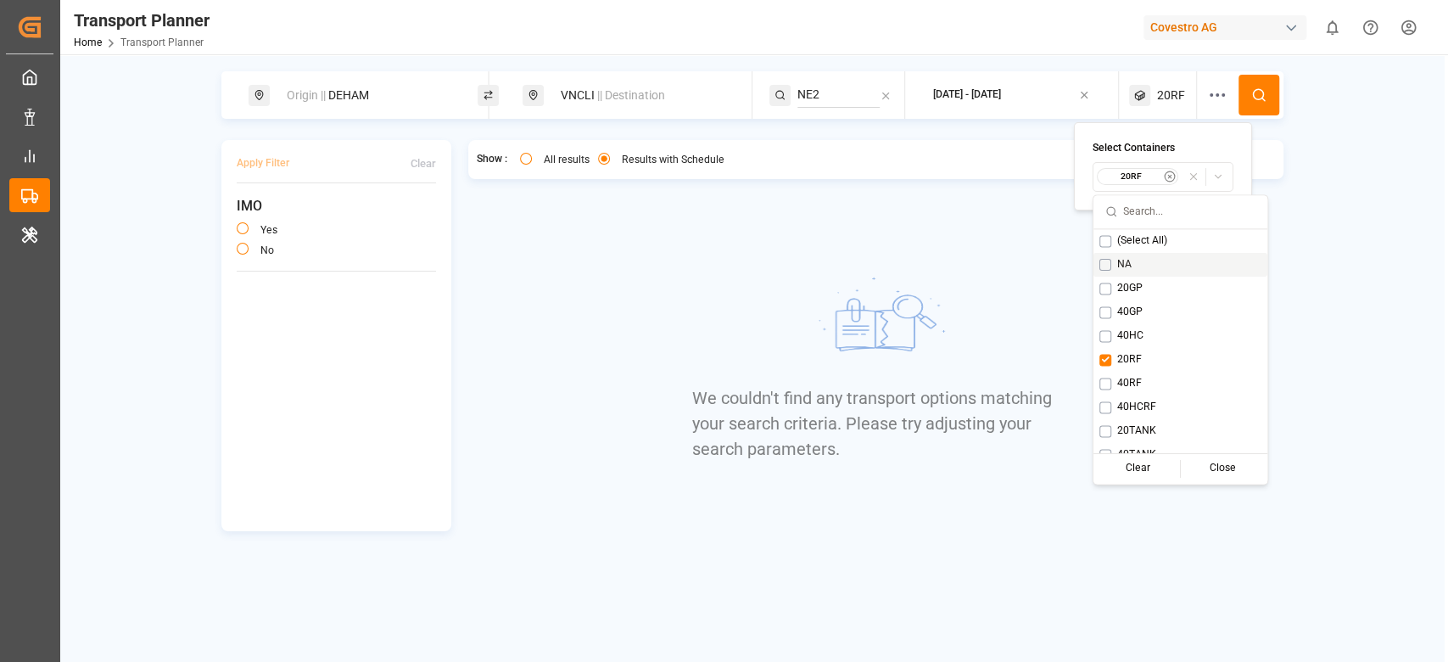
click at [1266, 99] on button at bounding box center [1259, 95] width 41 height 41
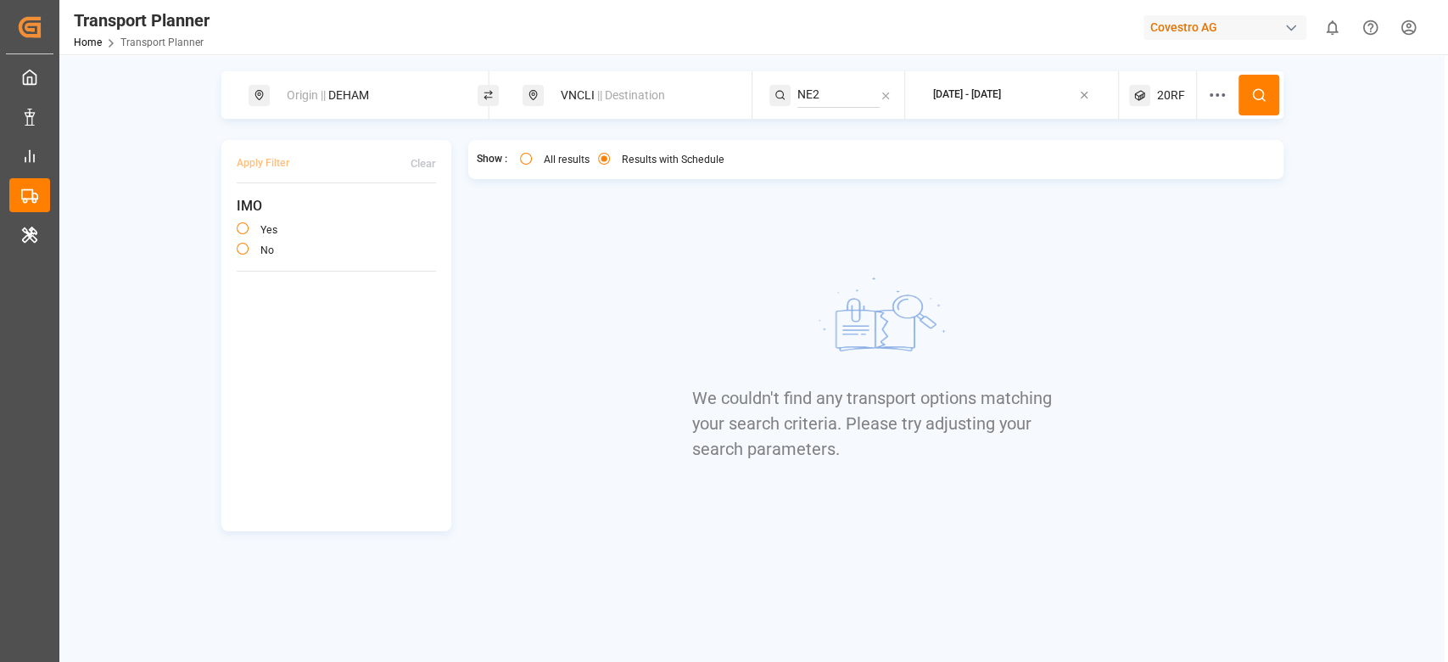
click at [1183, 98] on span "20RF" at bounding box center [1171, 96] width 28 height 18
click at [1150, 185] on div "20RF" at bounding box center [1162, 177] width 133 height 18
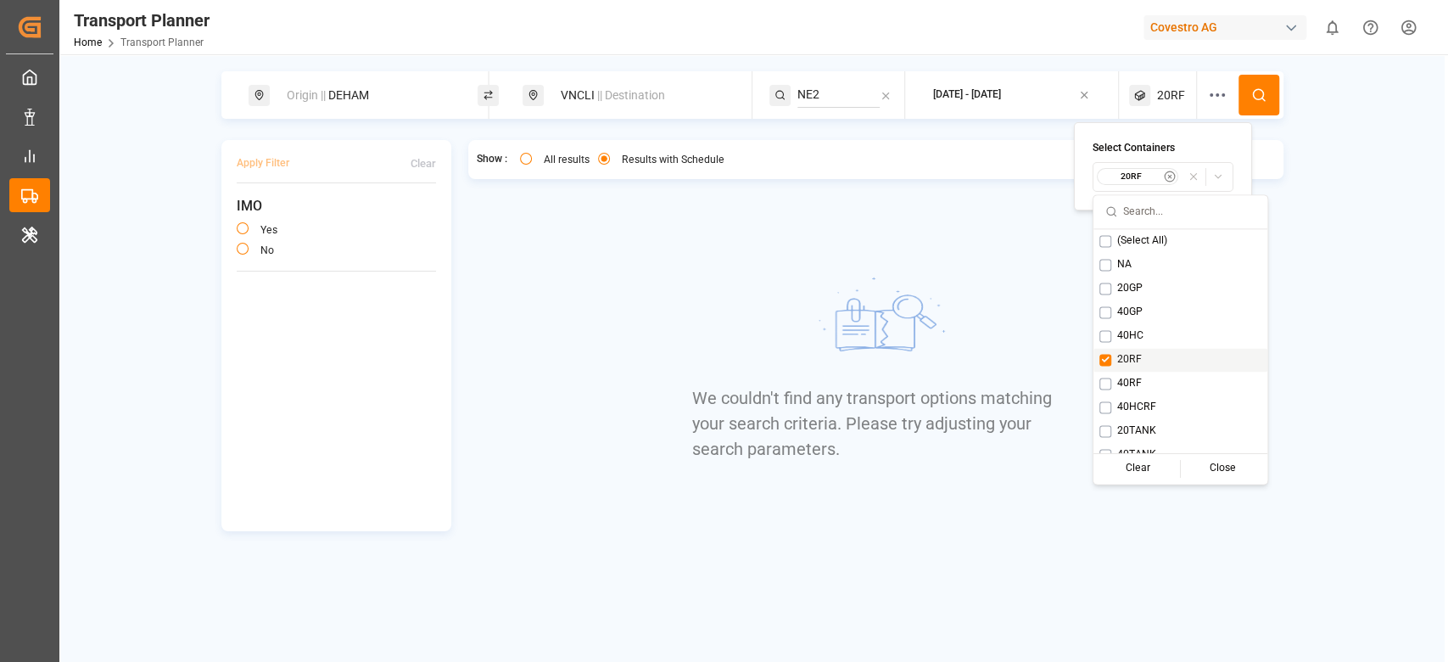
click at [1117, 356] on span "20RF" at bounding box center [1129, 359] width 25 height 15
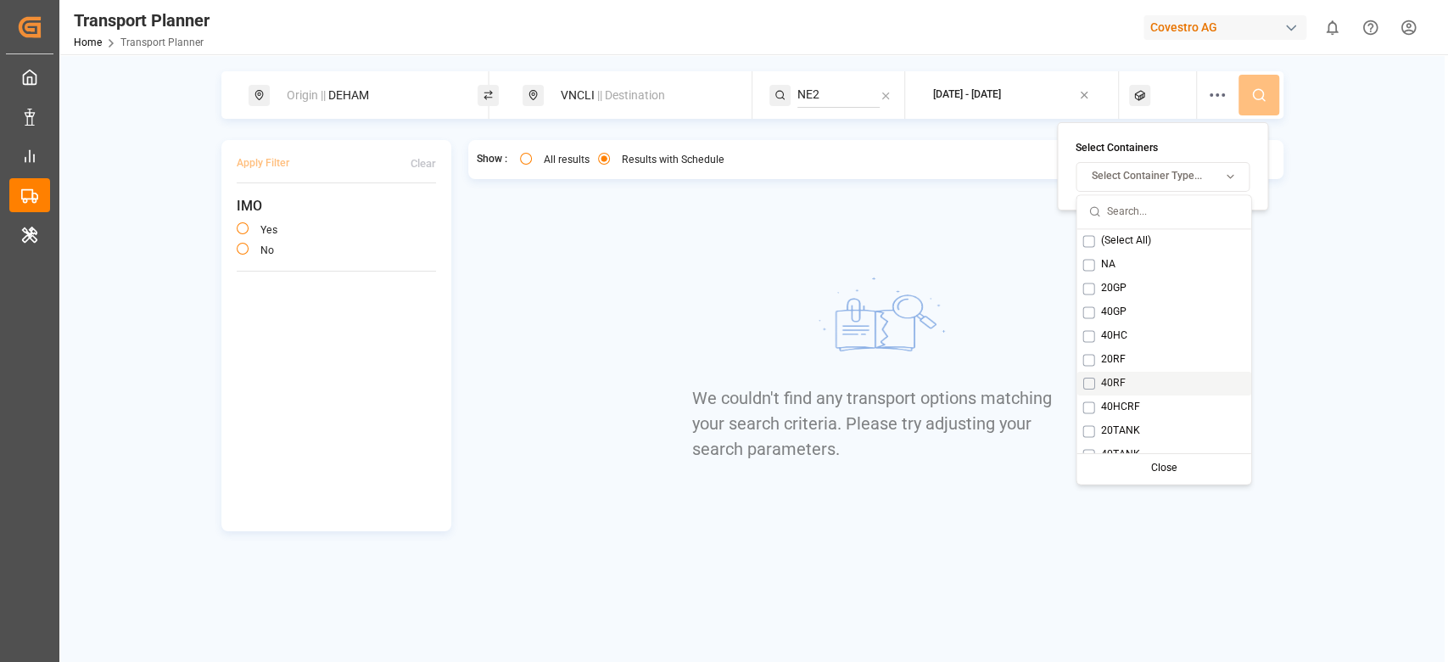
click at [1121, 376] on span "40RF" at bounding box center [1112, 383] width 25 height 15
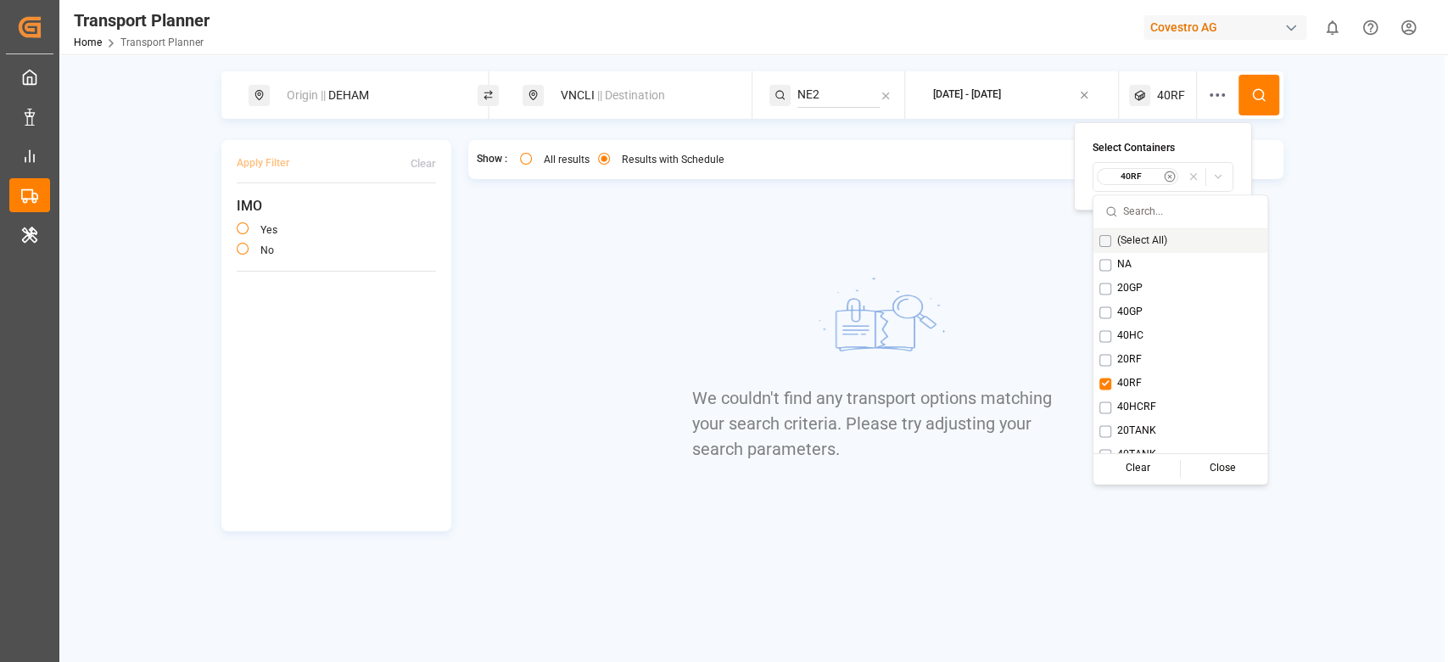
click at [1267, 80] on button at bounding box center [1259, 95] width 41 height 41
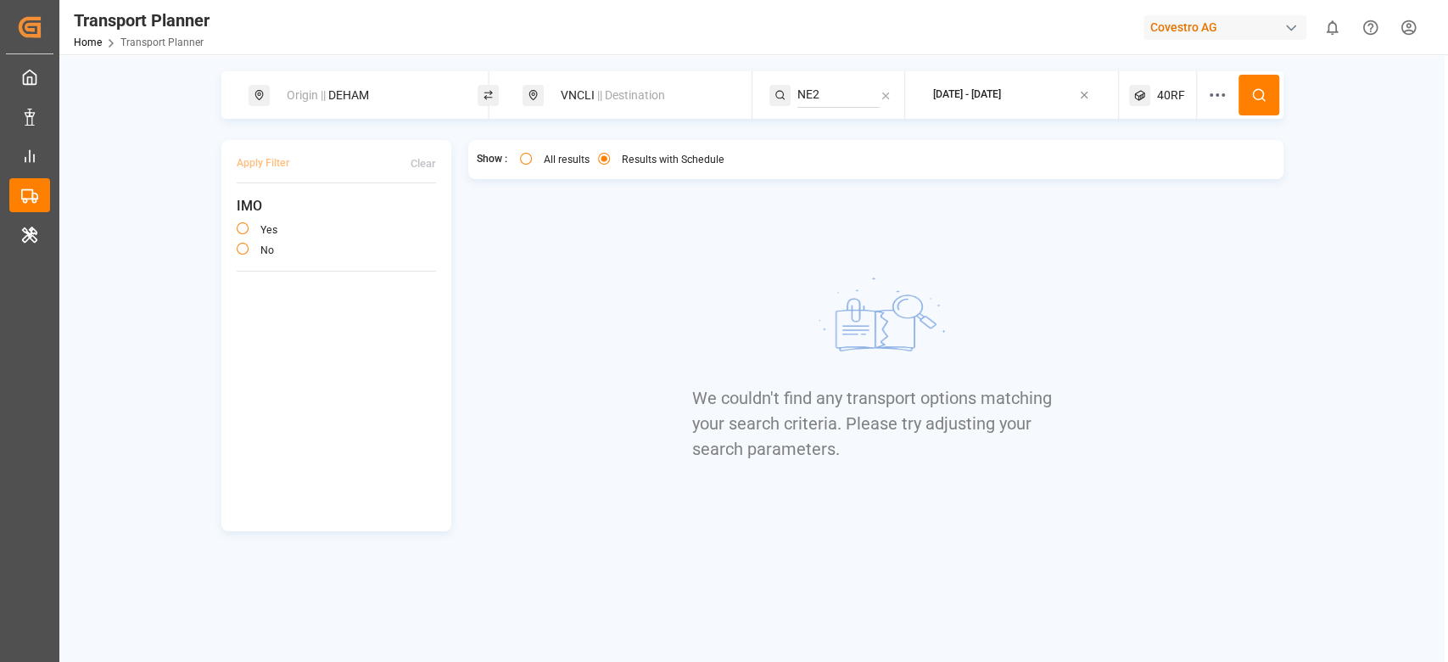
click at [1176, 94] on span "40RF" at bounding box center [1171, 96] width 28 height 18
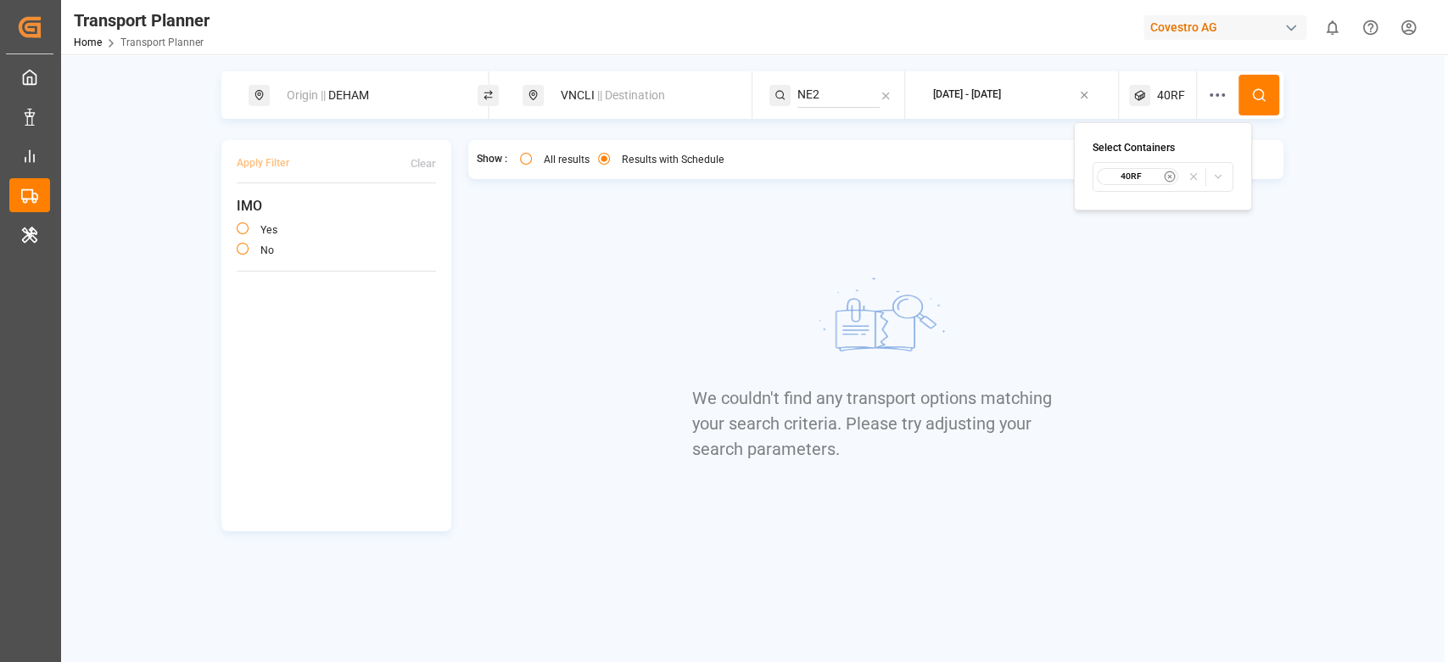
click at [1142, 181] on small "40RF" at bounding box center [1131, 177] width 59 height 12
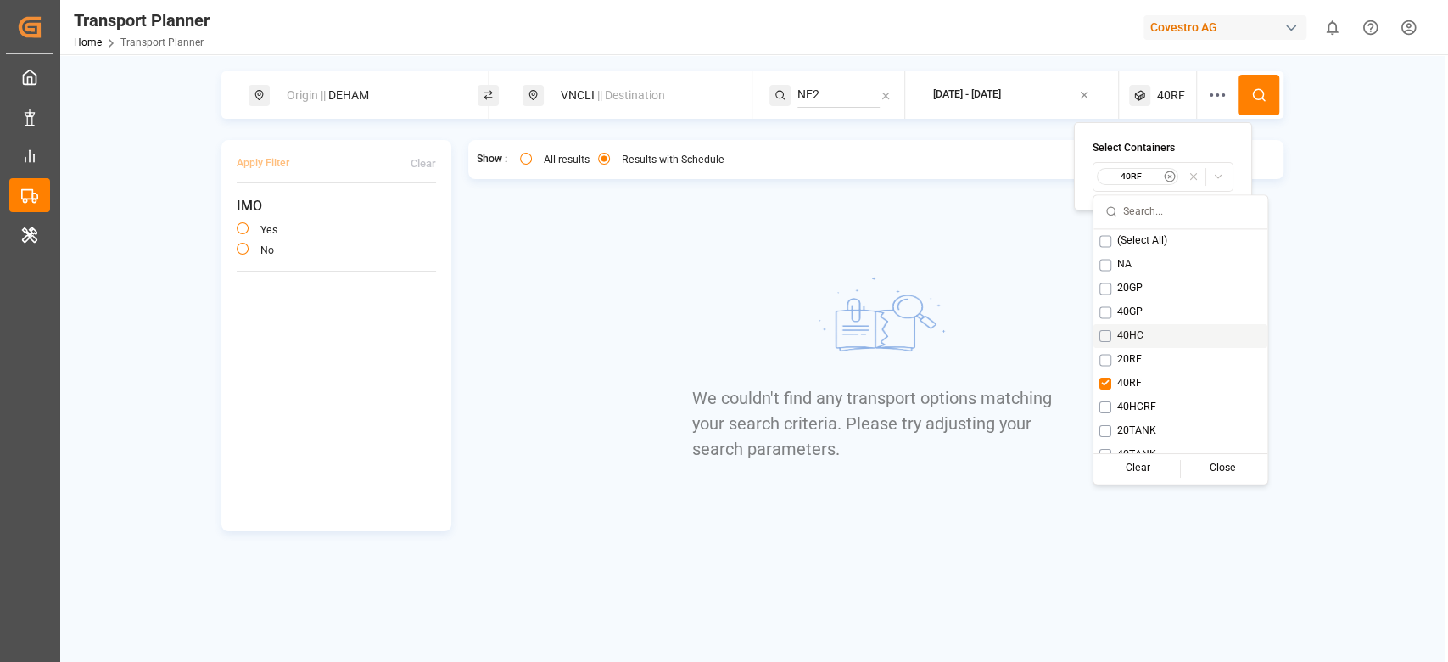
scroll to position [14, 0]
click at [1142, 358] on div "40RF" at bounding box center [1181, 370] width 174 height 24
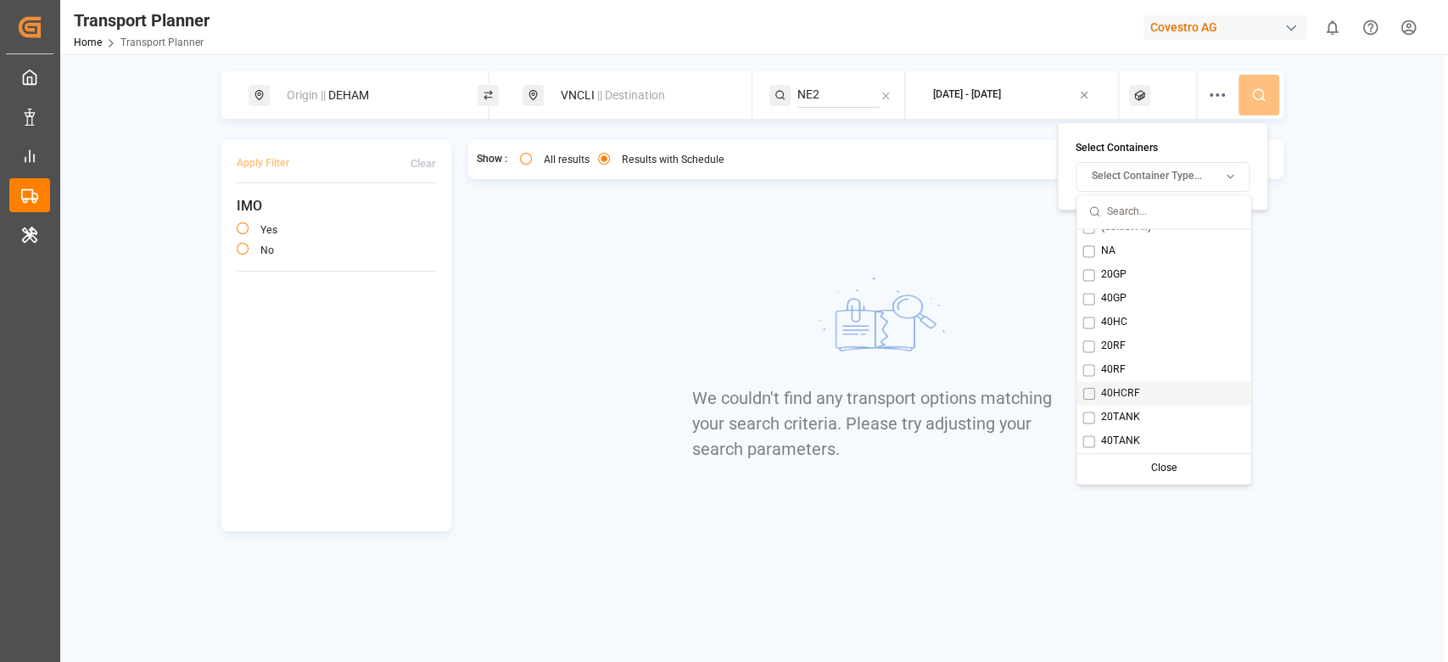
click at [1142, 391] on div "40HCRF" at bounding box center [1164, 394] width 174 height 24
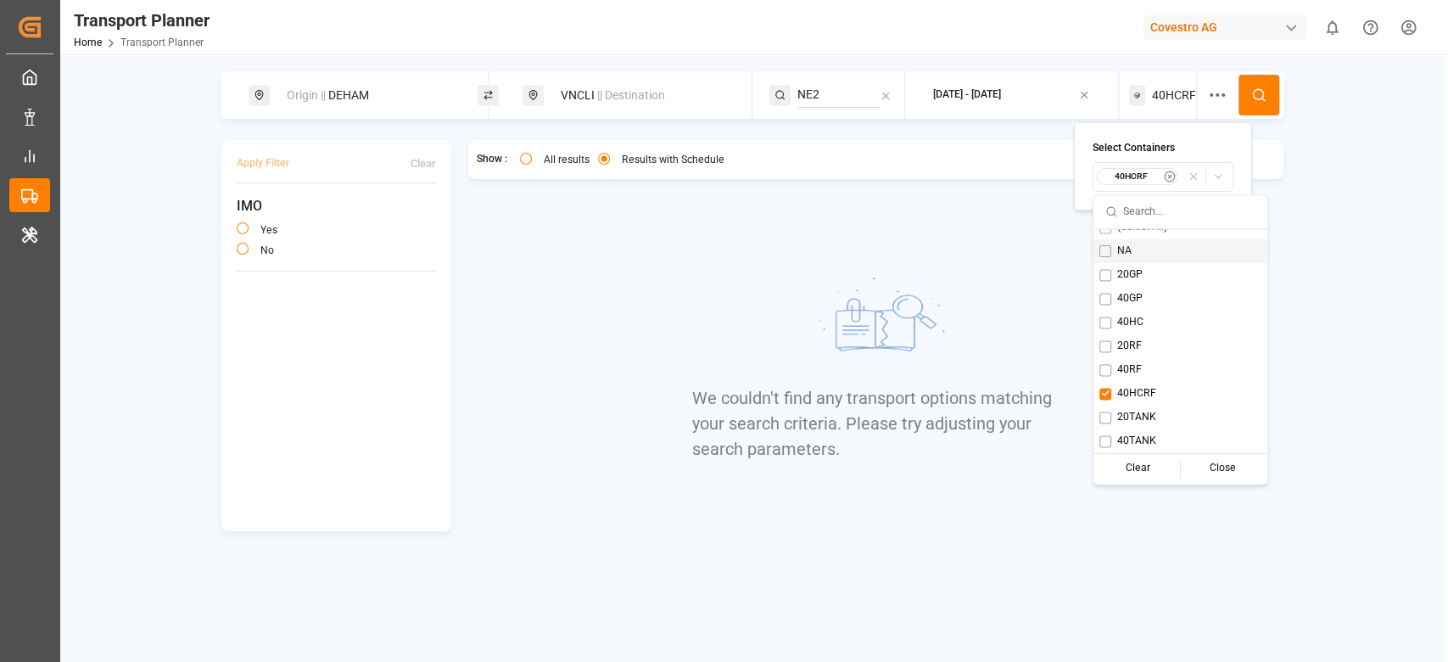
click at [1257, 77] on button at bounding box center [1259, 95] width 41 height 41
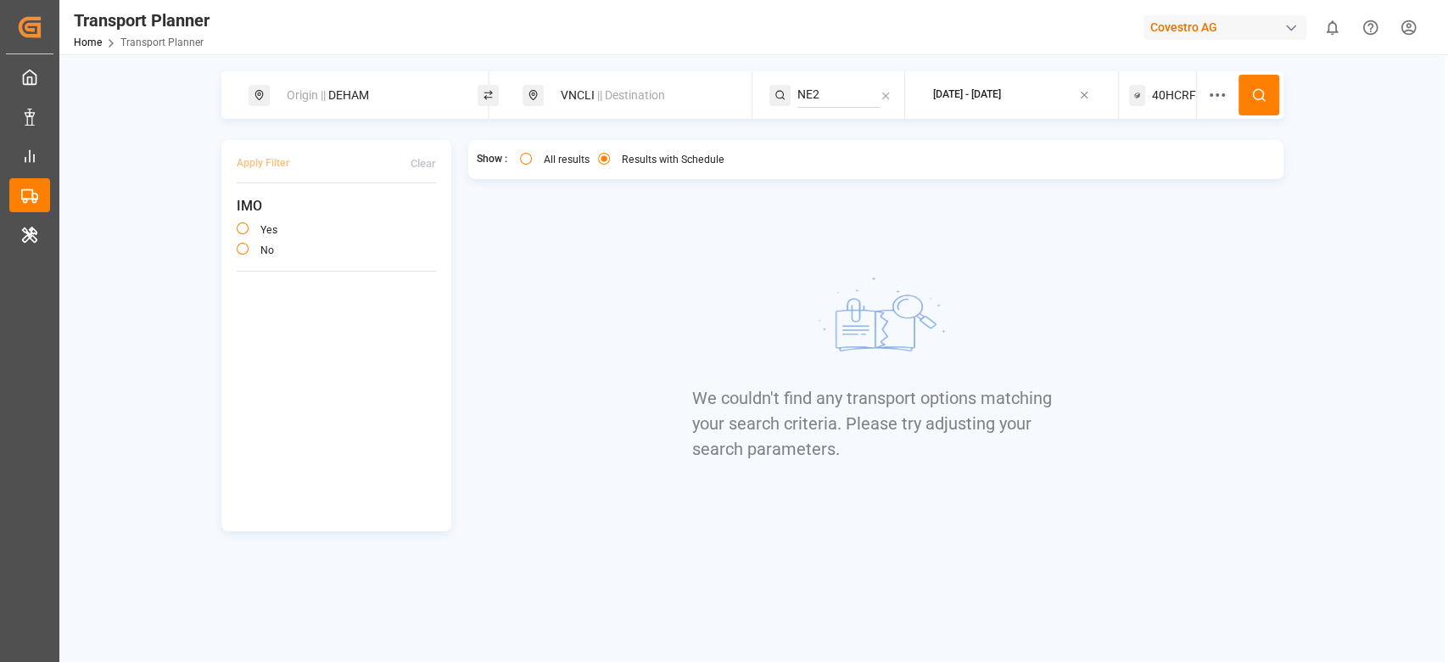
click at [1170, 91] on span "40HCRF" at bounding box center [1174, 96] width 44 height 18
click at [1144, 176] on small "40HCRF" at bounding box center [1131, 177] width 59 height 12
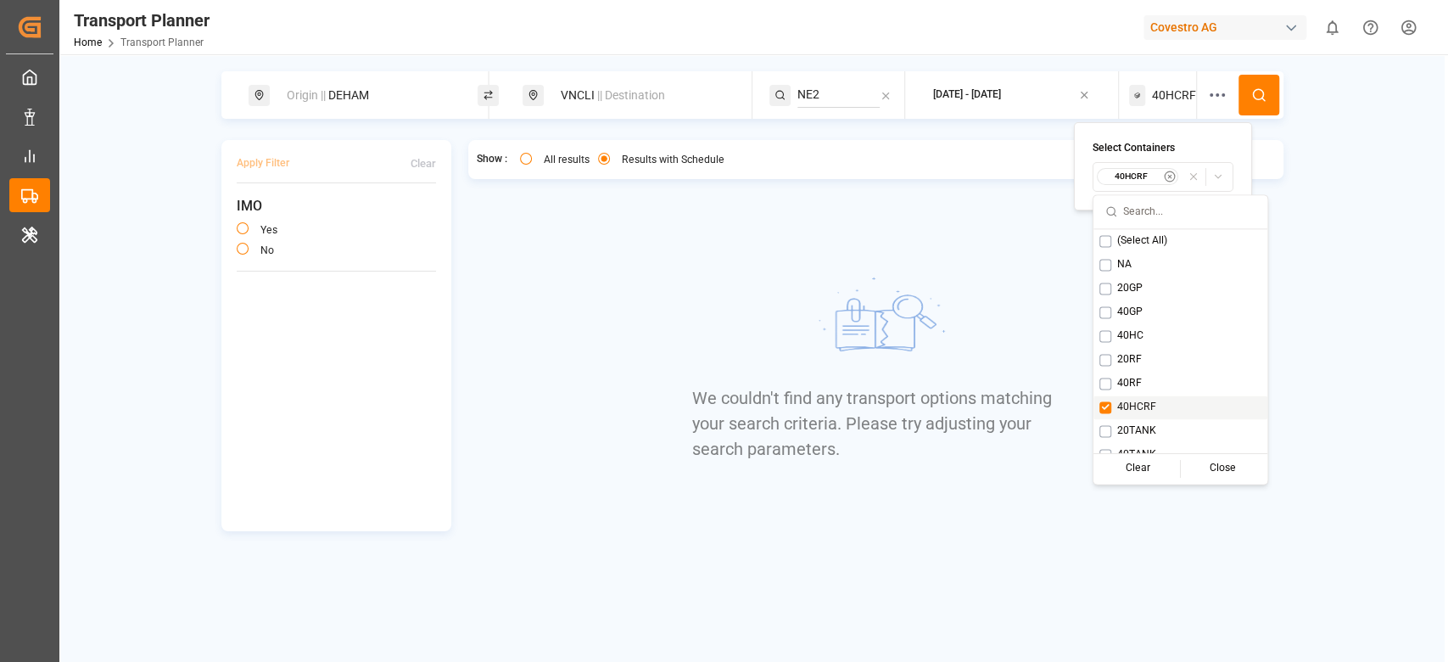
click at [1133, 417] on div "40HCRF" at bounding box center [1181, 407] width 174 height 24
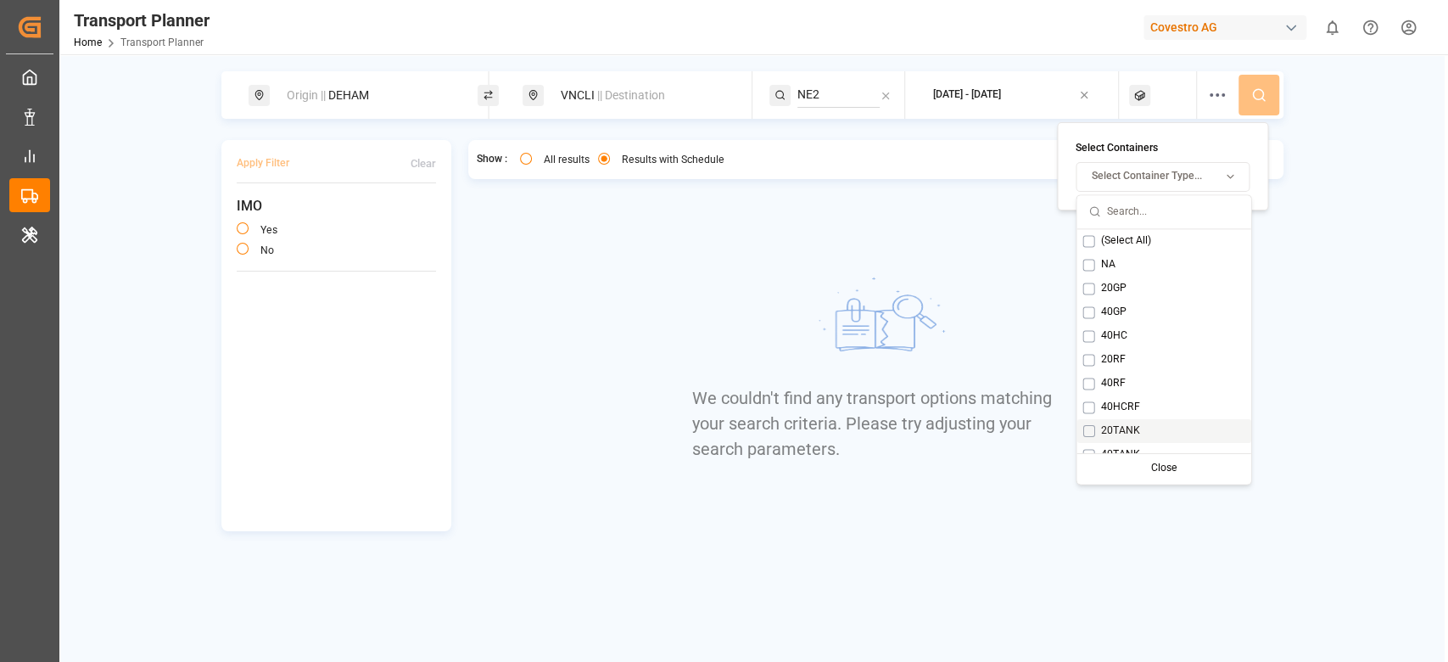
click at [1140, 425] on div "20TANK" at bounding box center [1164, 431] width 174 height 24
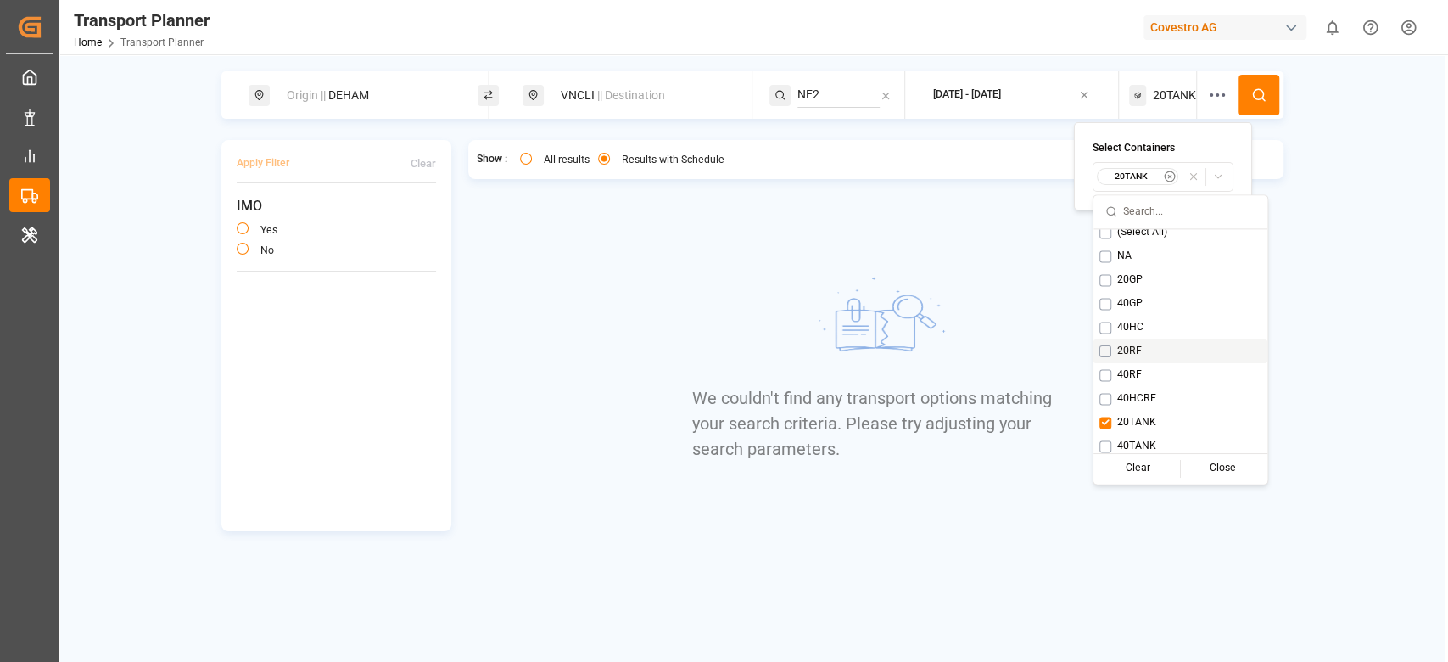
scroll to position [14, 0]
click at [1249, 95] on button at bounding box center [1259, 95] width 41 height 41
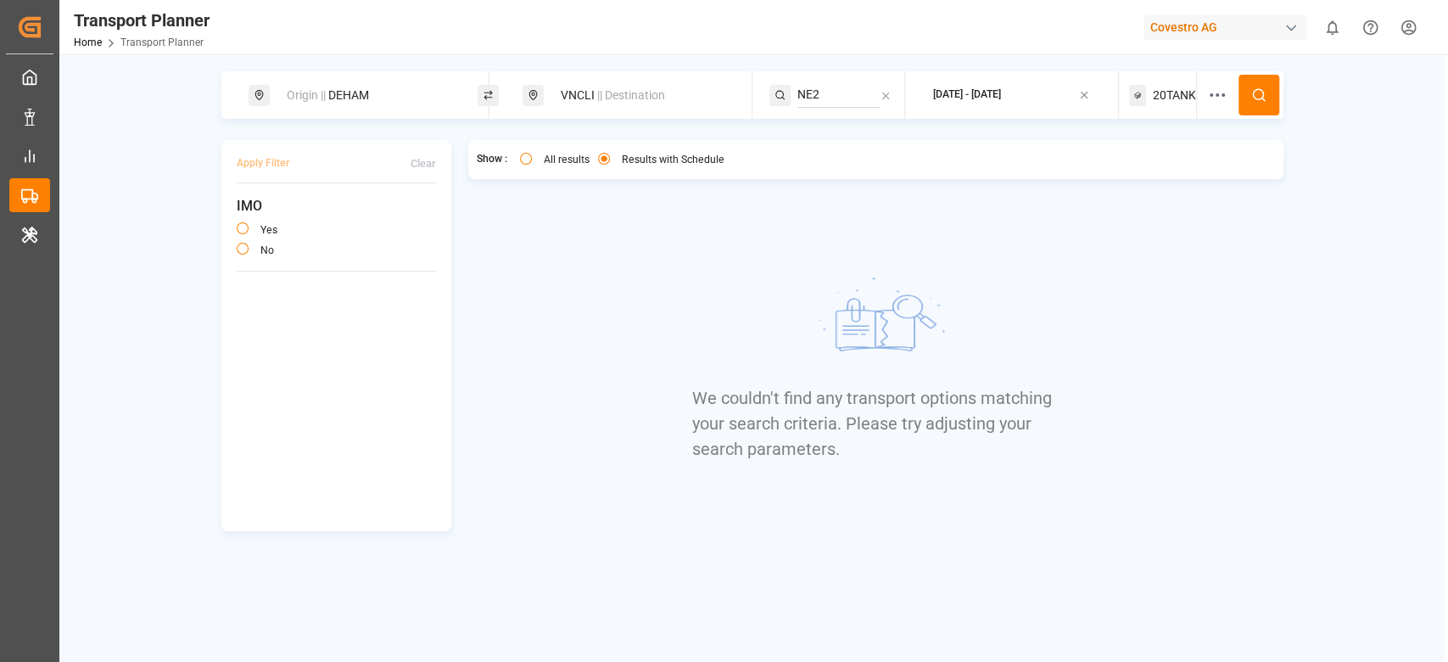
click at [1177, 113] on div "20TANK" at bounding box center [1163, 95] width 68 height 48
click at [1167, 182] on icon "button" at bounding box center [1170, 177] width 12 height 12
click at [1149, 104] on div at bounding box center [1163, 95] width 68 height 48
click at [1156, 101] on div at bounding box center [1163, 95] width 68 height 48
click at [1136, 171] on span "Select Container Type..." at bounding box center [1147, 176] width 110 height 15
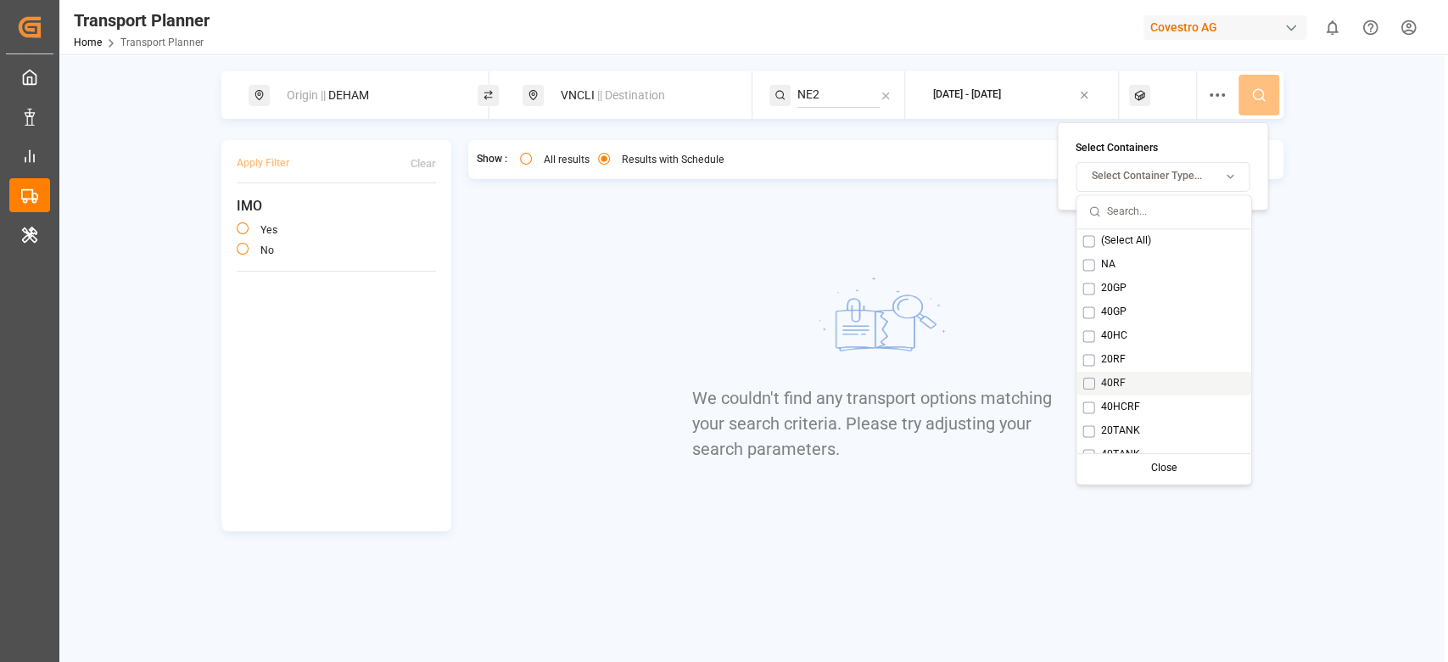
scroll to position [14, 0]
click at [1118, 438] on span "40TANK" at bounding box center [1119, 441] width 39 height 15
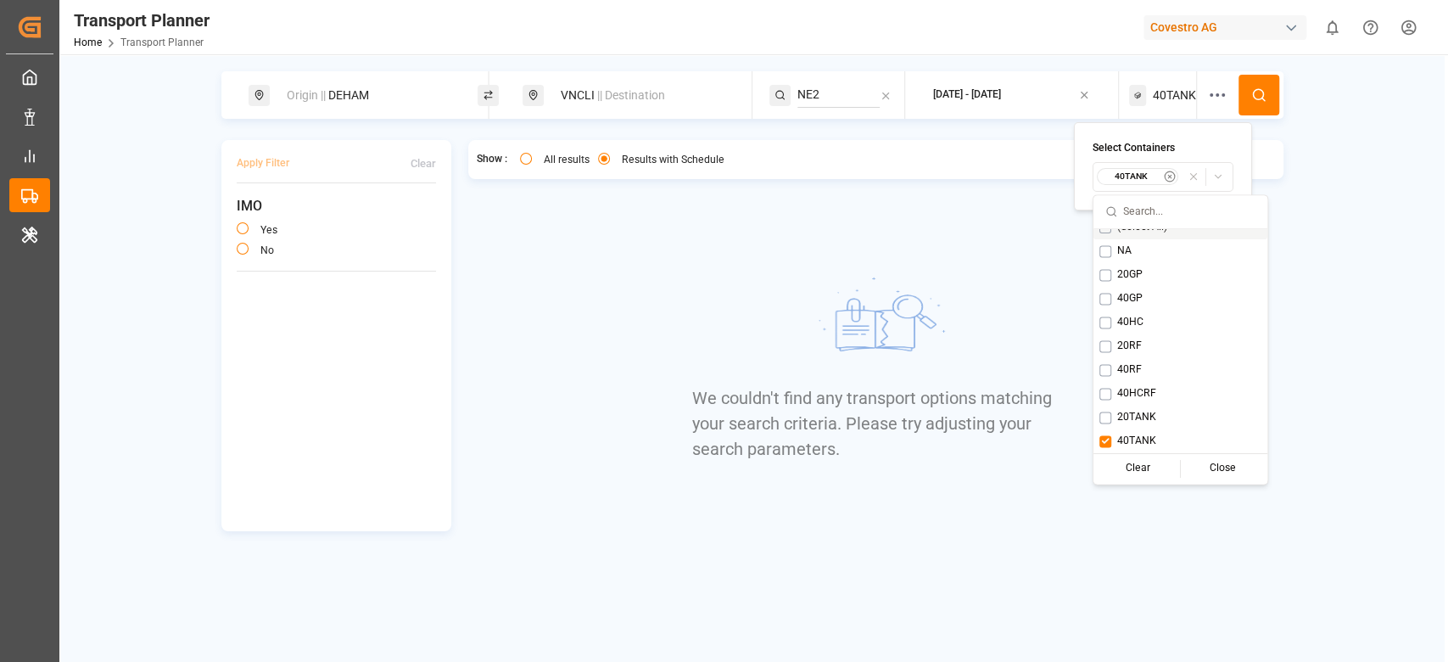
click at [1262, 101] on icon at bounding box center [1258, 94] width 15 height 15
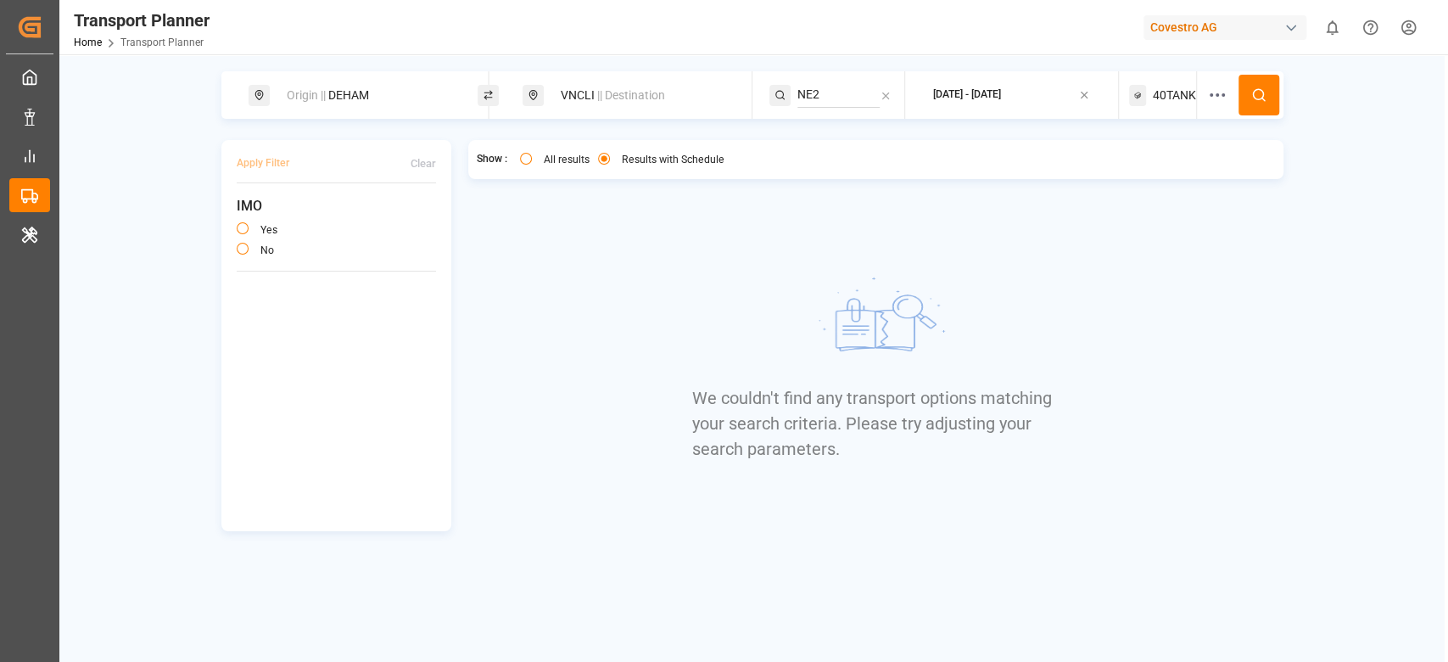
click at [1178, 93] on span "40TANK" at bounding box center [1174, 96] width 43 height 18
click at [1141, 177] on small "40TANK" at bounding box center [1131, 177] width 59 height 12
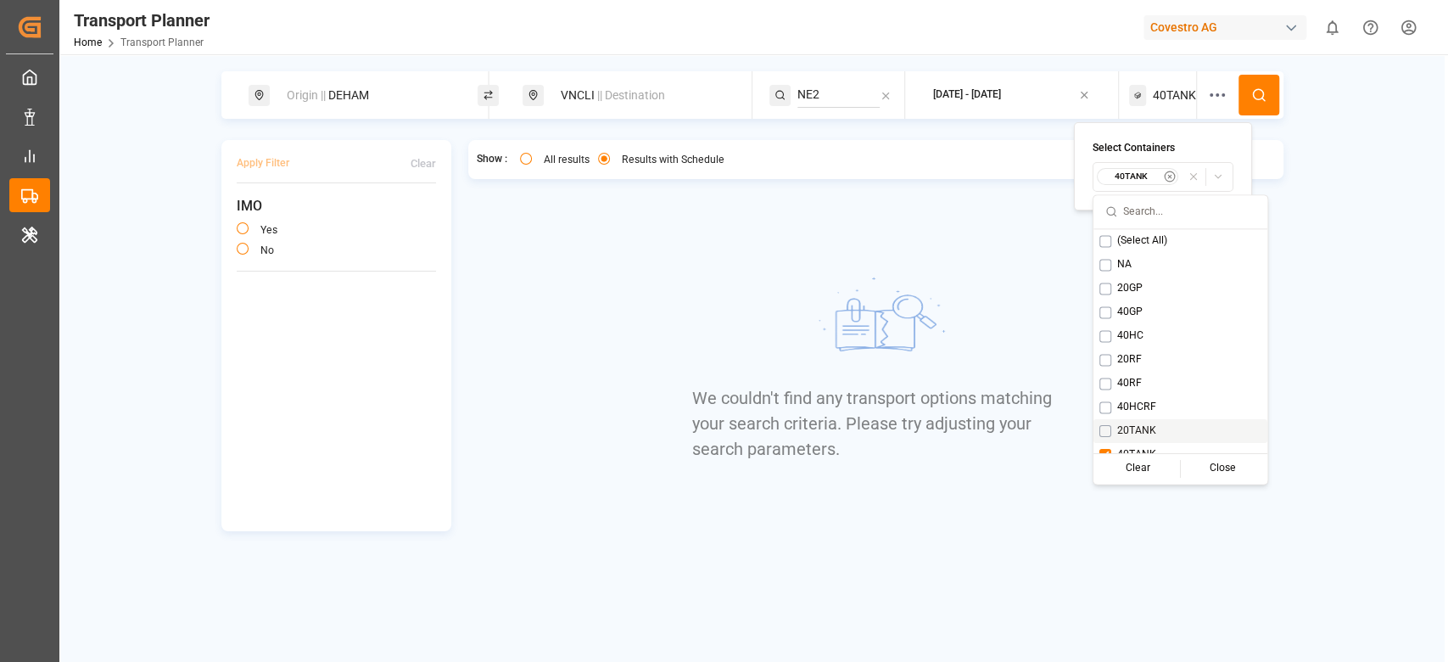
scroll to position [14, 0]
click at [1221, 97] on icon at bounding box center [1217, 95] width 20 height 20
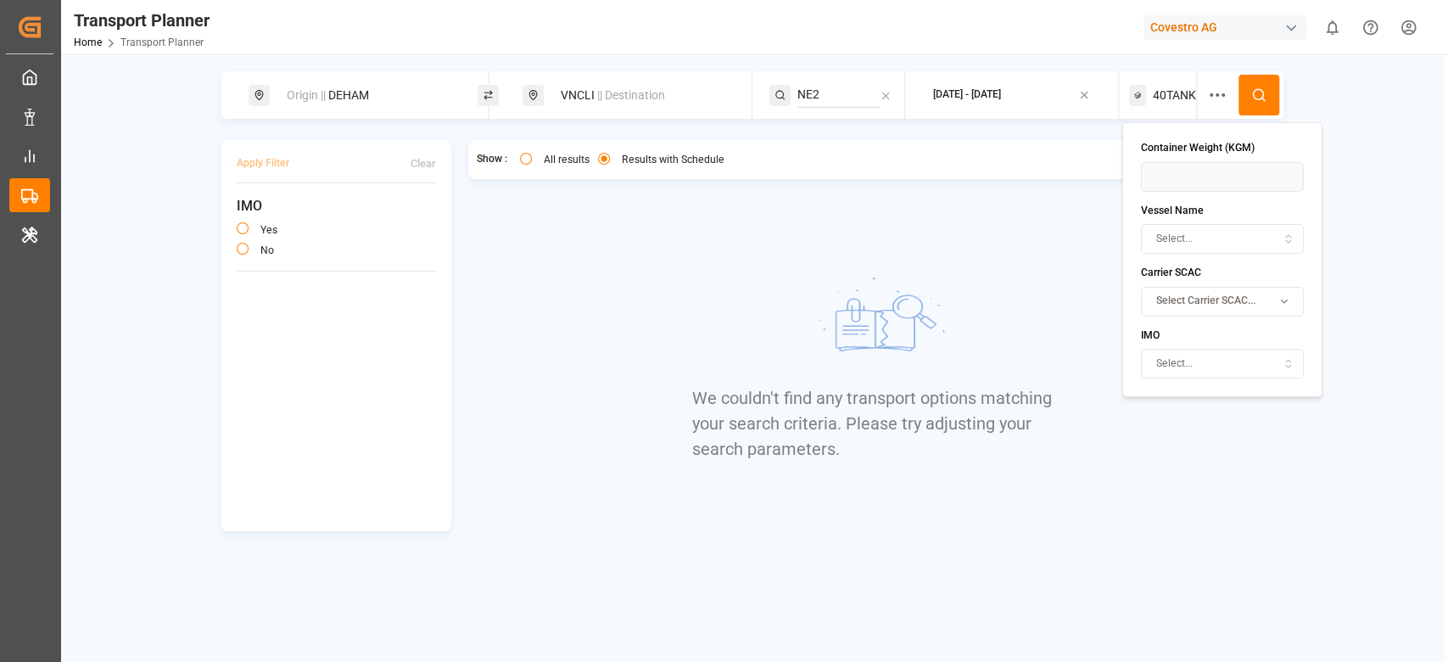
click at [1174, 299] on span "Select Carrier SCAC..." at bounding box center [1205, 301] width 99 height 15
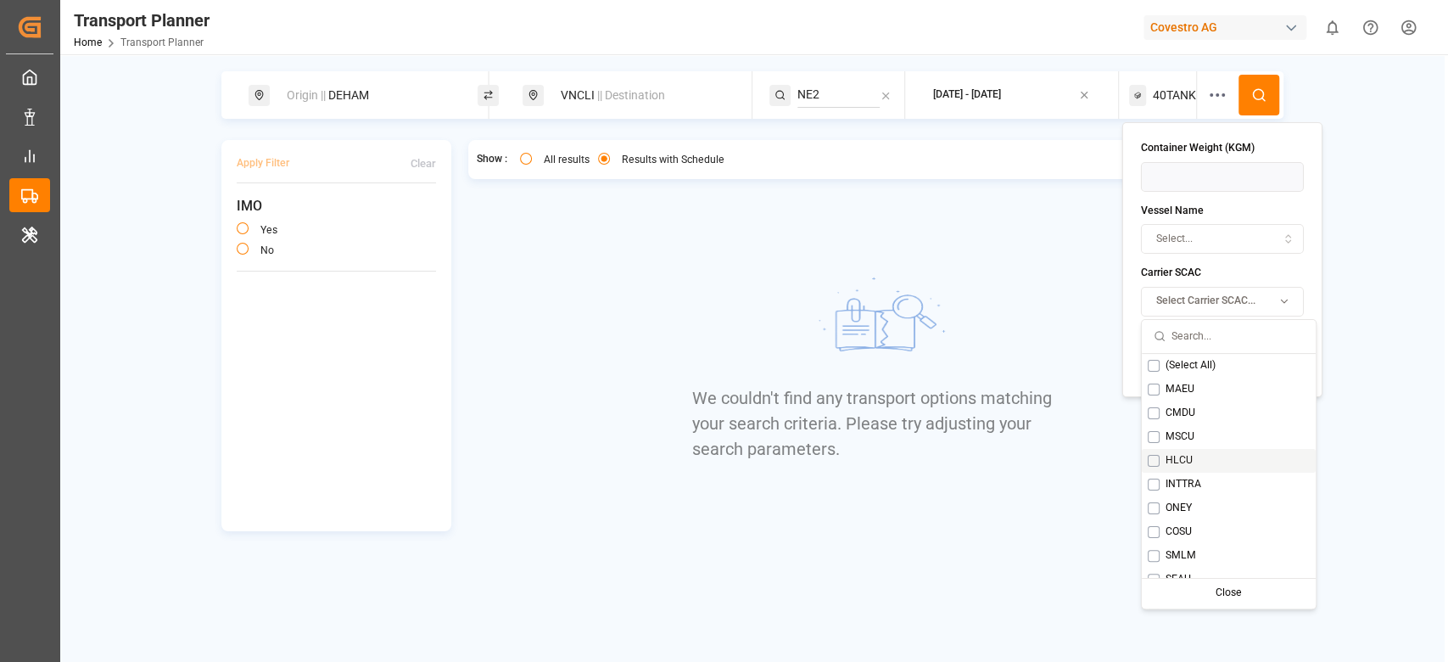
click at [1161, 459] on div "HLCU" at bounding box center [1229, 461] width 174 height 24
click at [1249, 111] on button at bounding box center [1259, 95] width 41 height 41
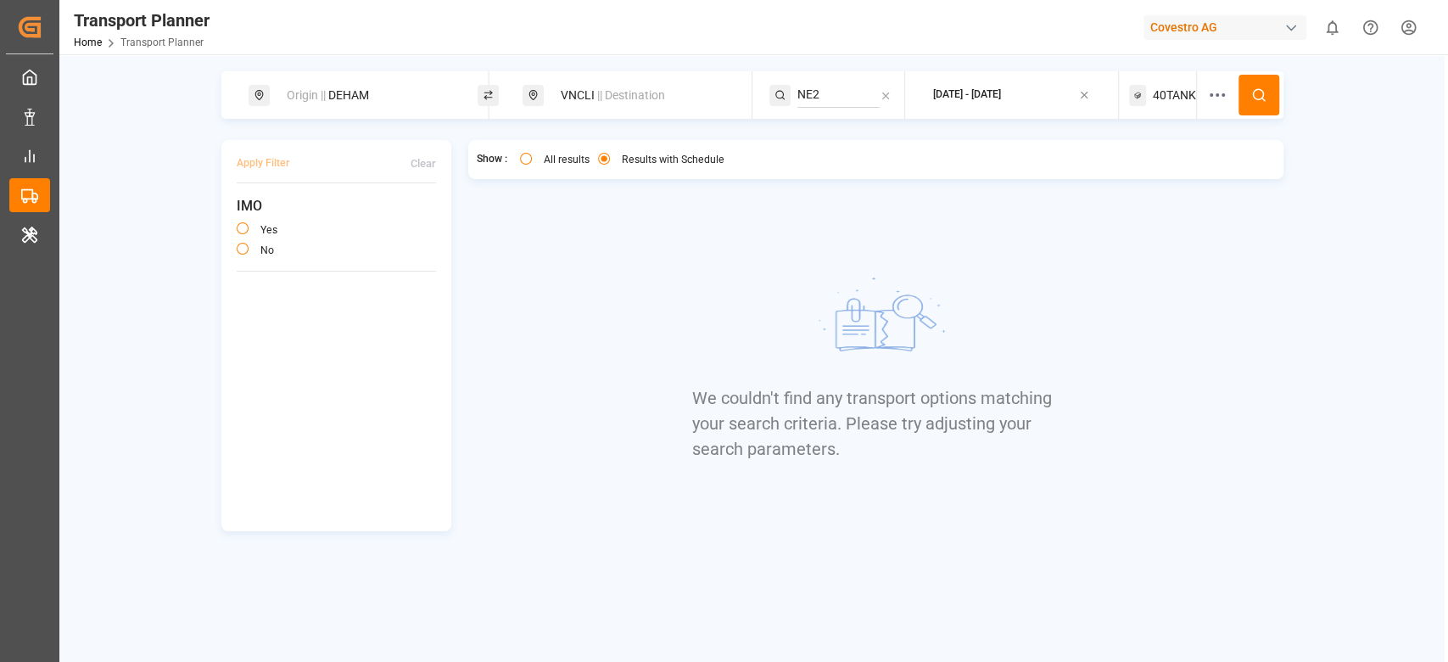
click at [1155, 88] on span "40TANK" at bounding box center [1174, 96] width 43 height 18
click at [1139, 178] on small "40TANK" at bounding box center [1131, 177] width 59 height 12
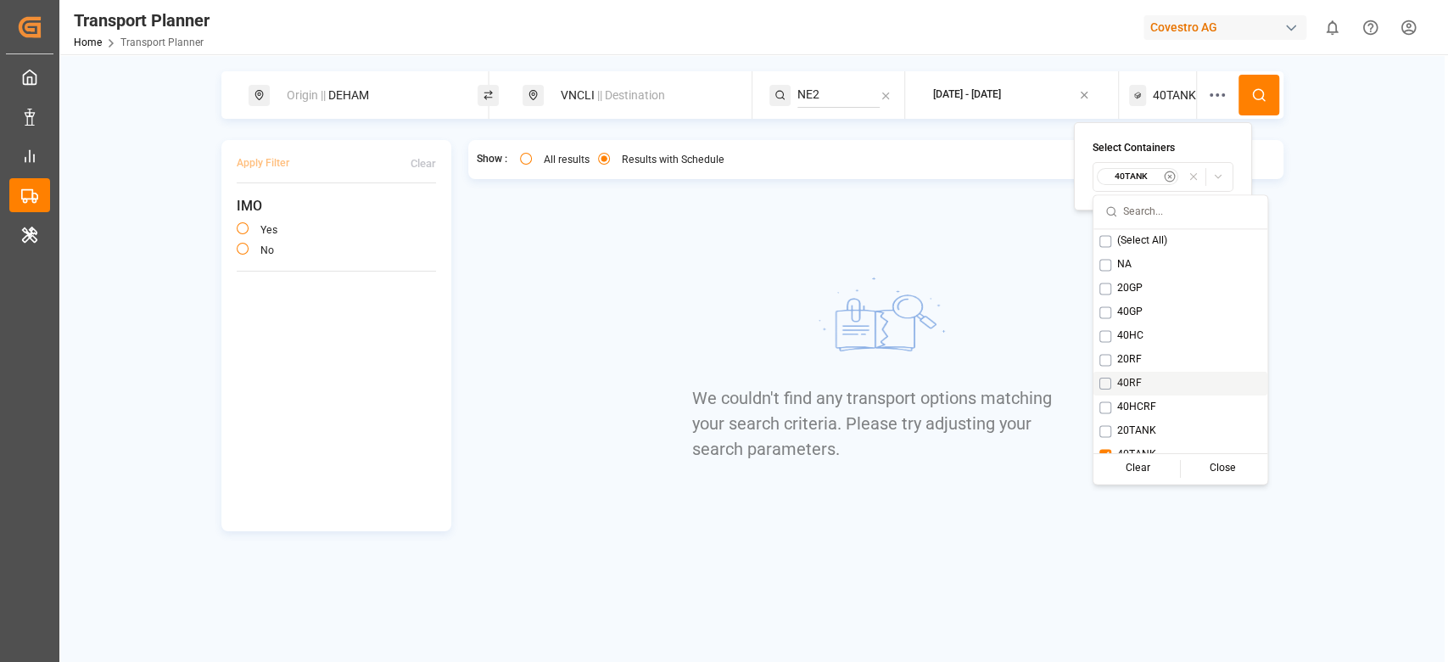
scroll to position [14, 0]
click at [1125, 416] on span "20TANK" at bounding box center [1136, 417] width 39 height 15
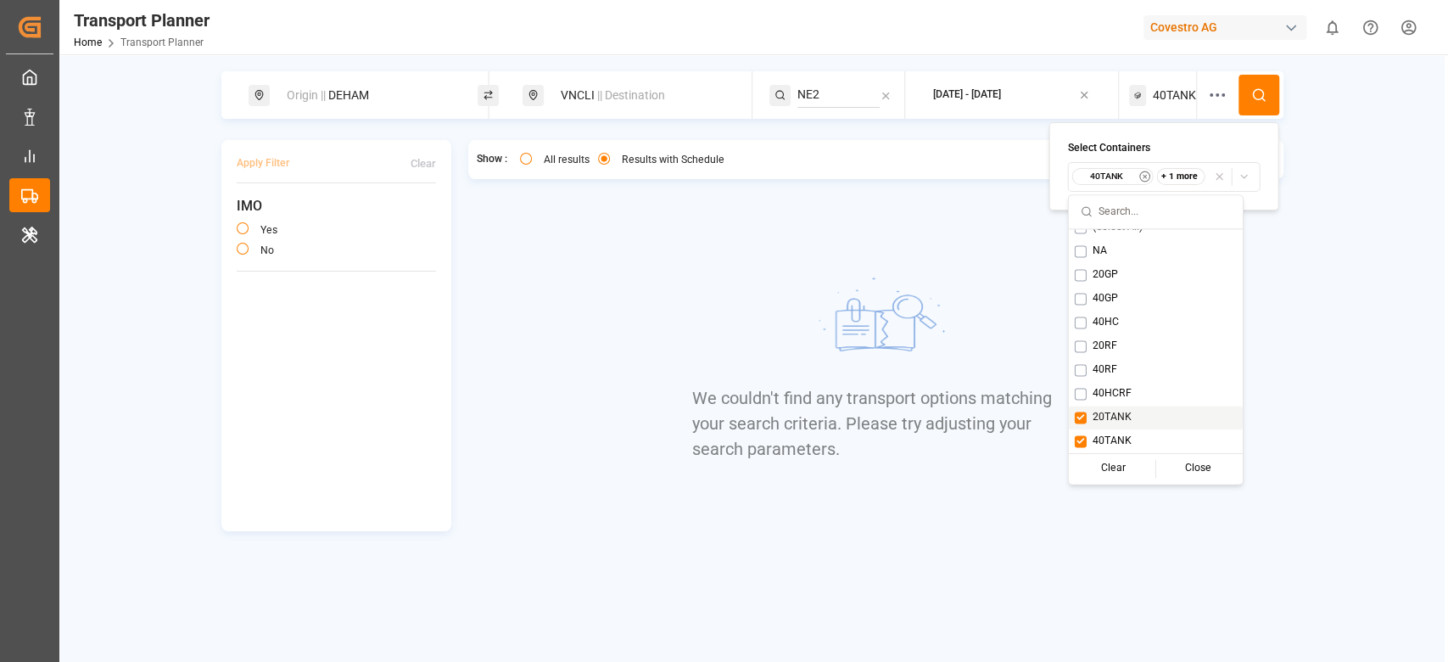
click at [1124, 436] on span "40TANK" at bounding box center [1112, 441] width 39 height 15
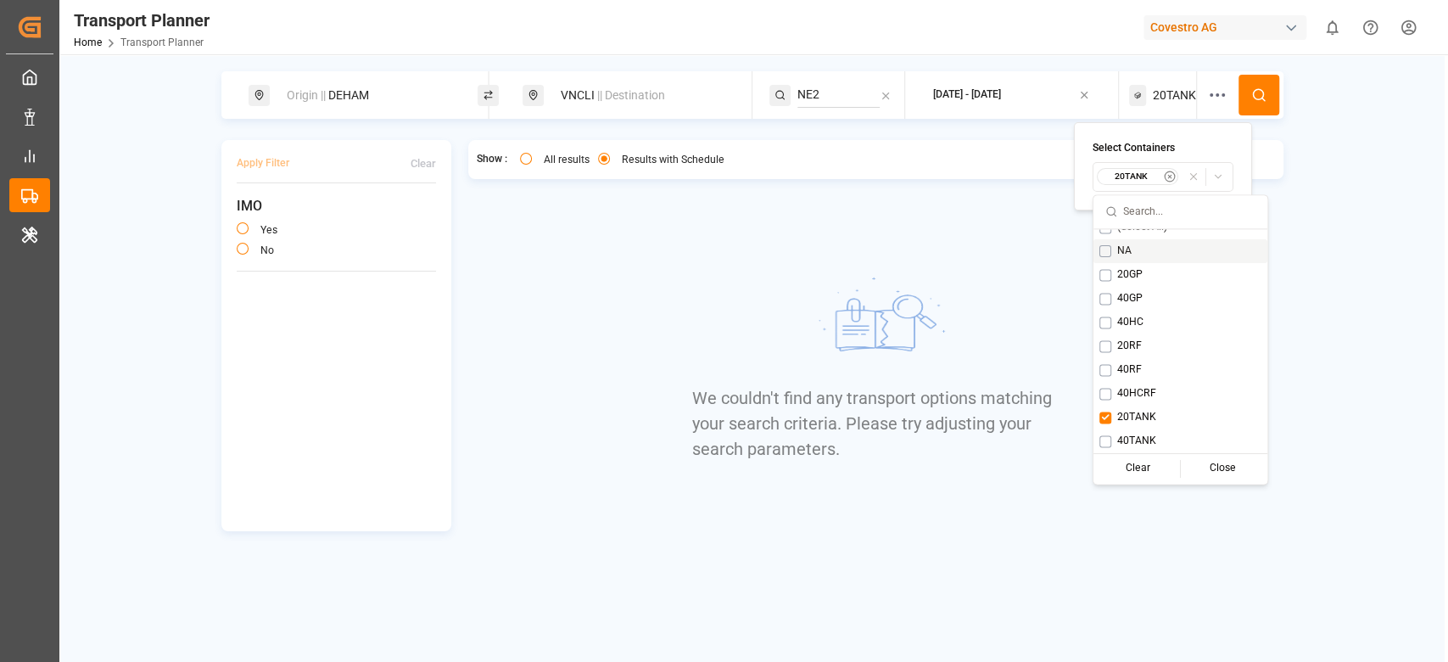
click at [1260, 71] on div "Origin || DEHAM VNCLI || Destination NE2 2025-10-03 - 2026-01-31 20TANK" at bounding box center [752, 95] width 1062 height 48
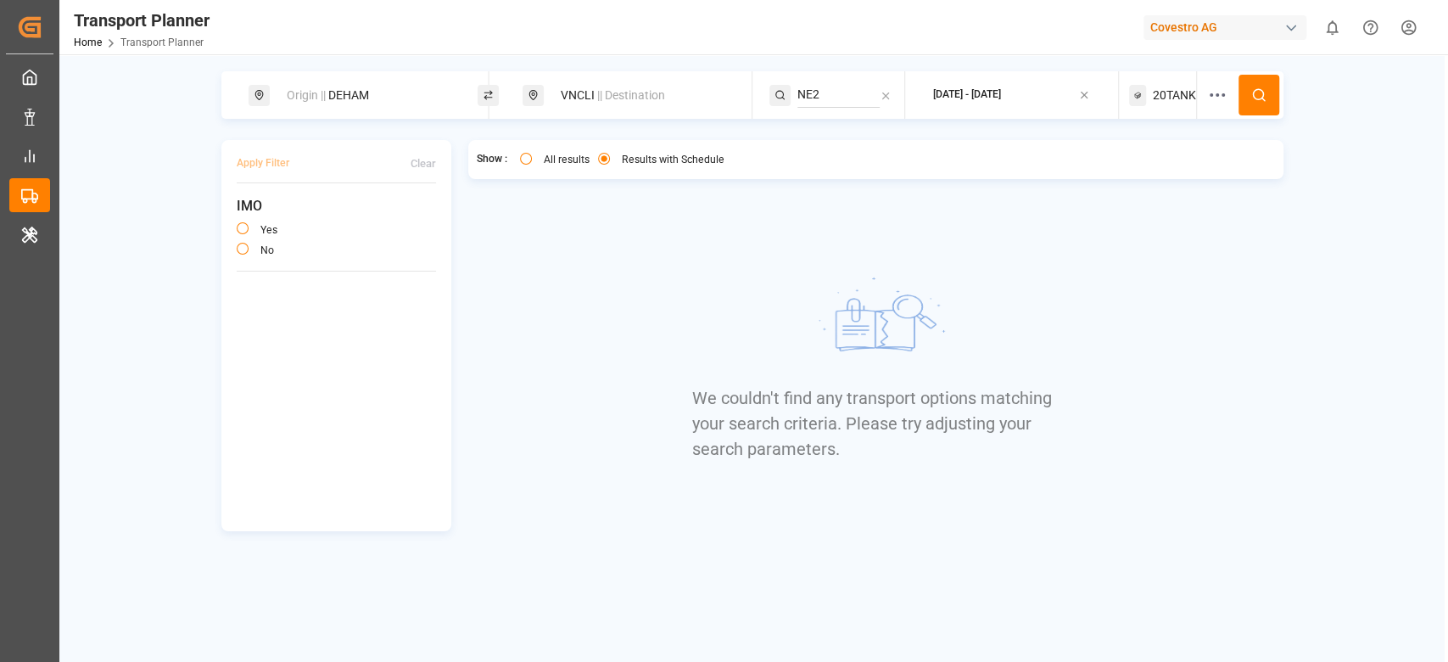
click at [1256, 91] on icon at bounding box center [1258, 94] width 15 height 15
click at [1166, 109] on div "20TANK" at bounding box center [1163, 95] width 68 height 48
click at [1139, 187] on button "20TANK" at bounding box center [1163, 177] width 141 height 30
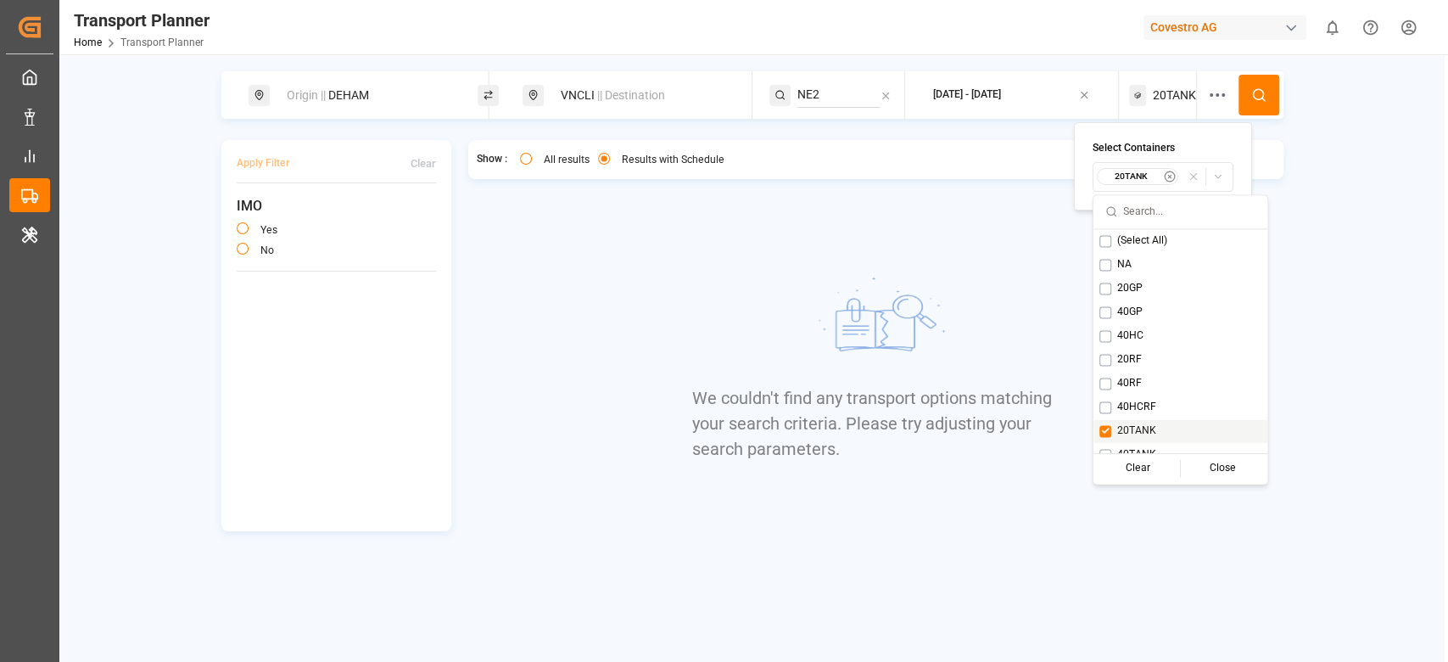
click at [1121, 428] on span "20TANK" at bounding box center [1136, 430] width 39 height 15
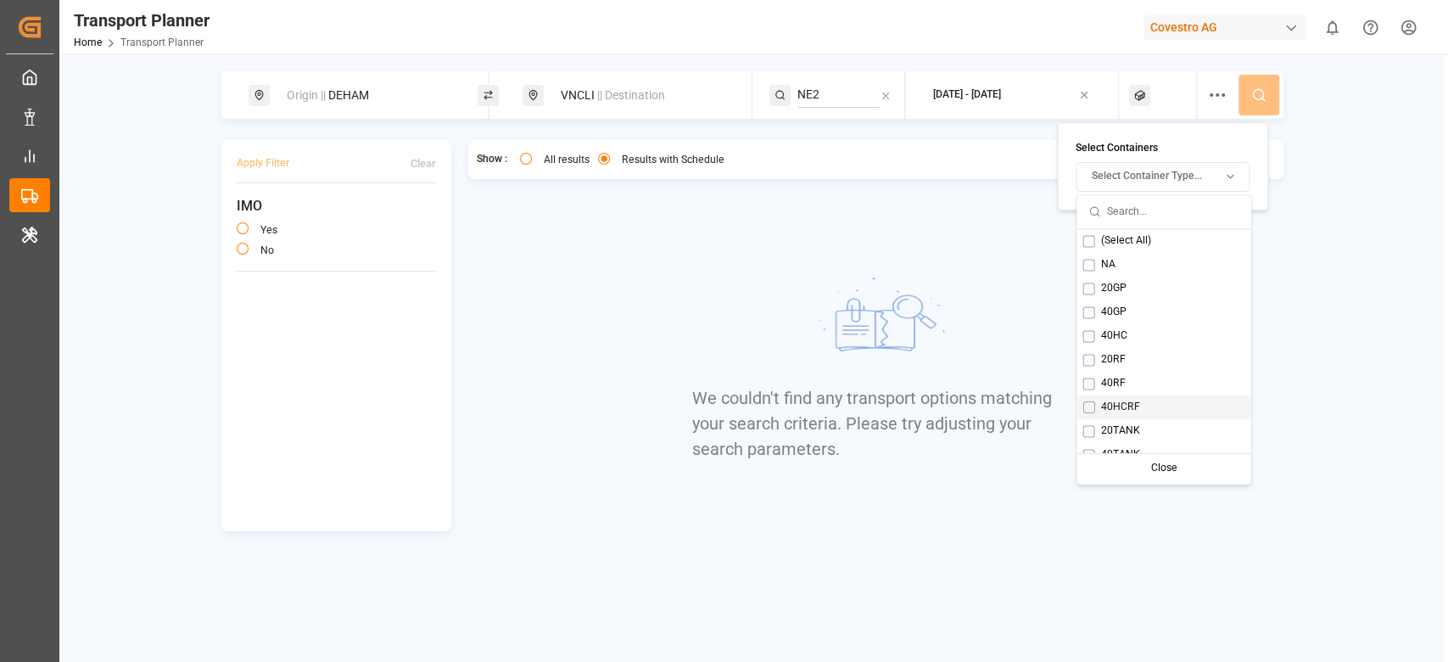
click at [1120, 414] on div "40HCRF" at bounding box center [1164, 407] width 174 height 24
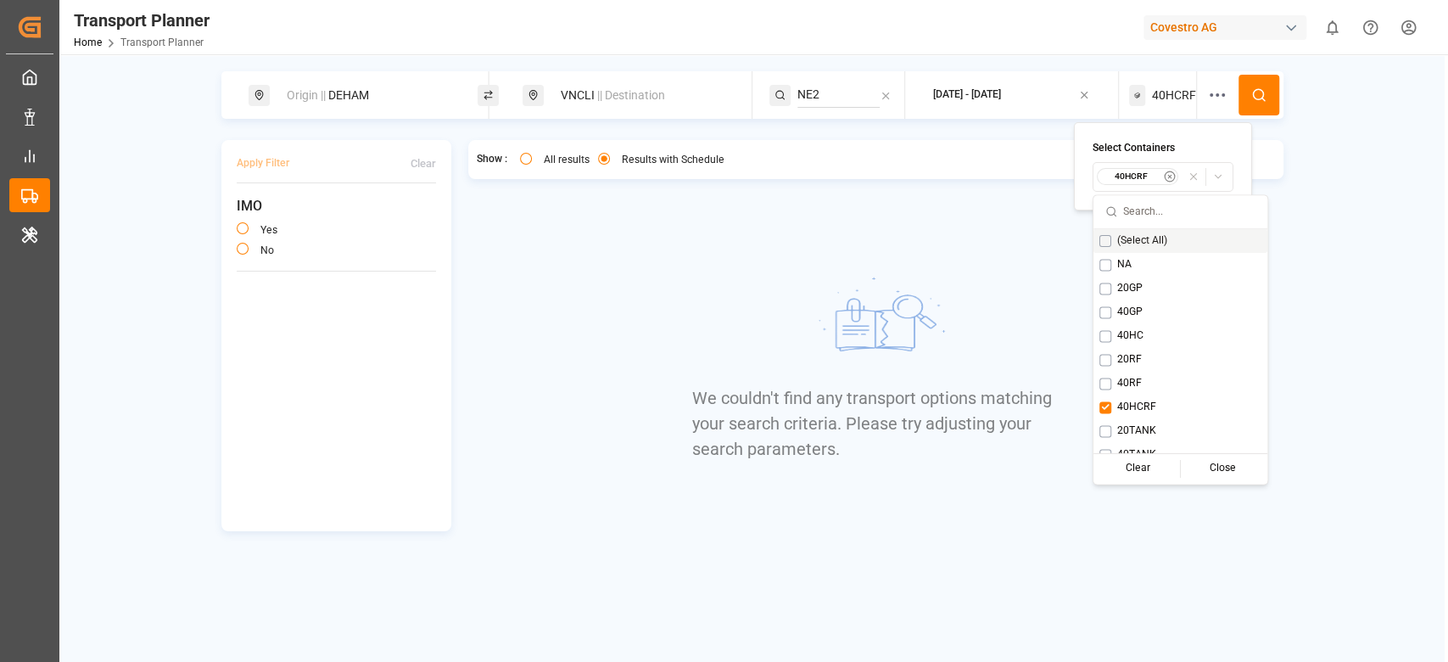
click at [1256, 104] on button at bounding box center [1259, 95] width 41 height 41
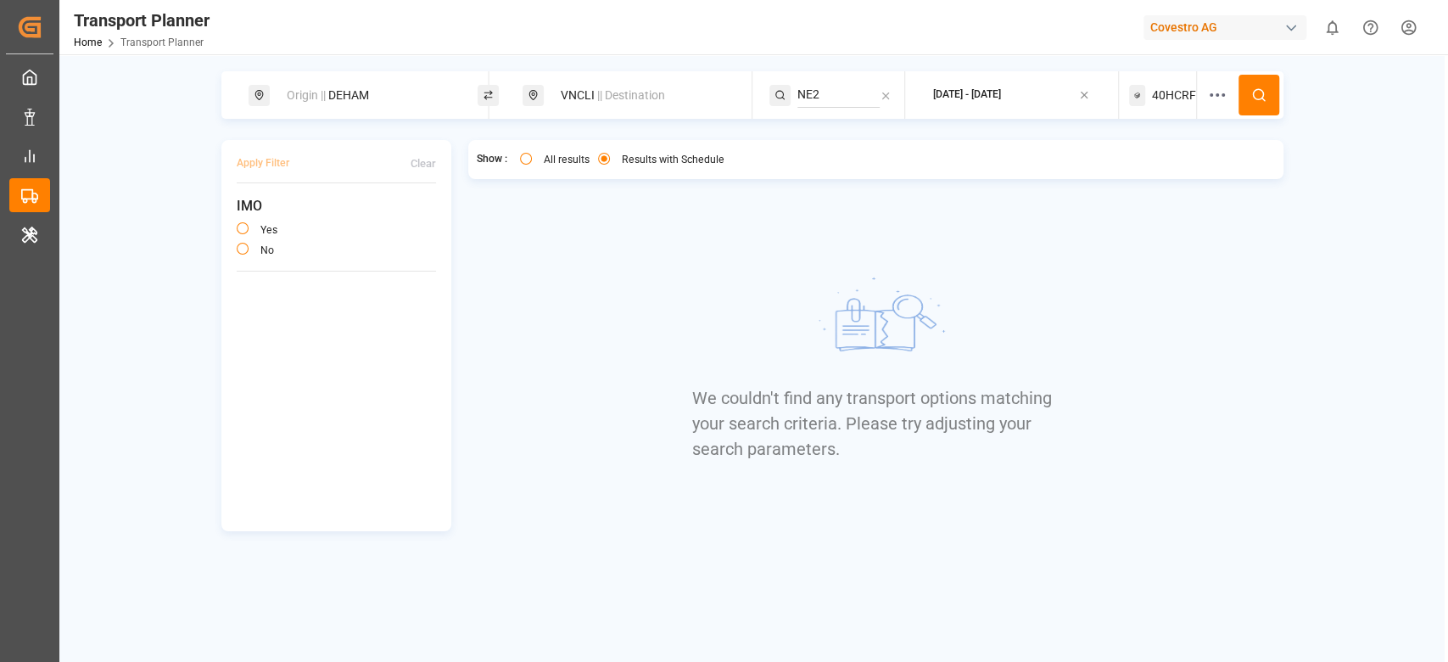
click at [1154, 107] on div "40HCRF" at bounding box center [1163, 95] width 68 height 48
click at [1147, 193] on div "Select Containers 40HCRF" at bounding box center [1163, 166] width 178 height 88
click at [1145, 173] on small "40HCRF" at bounding box center [1131, 177] width 59 height 12
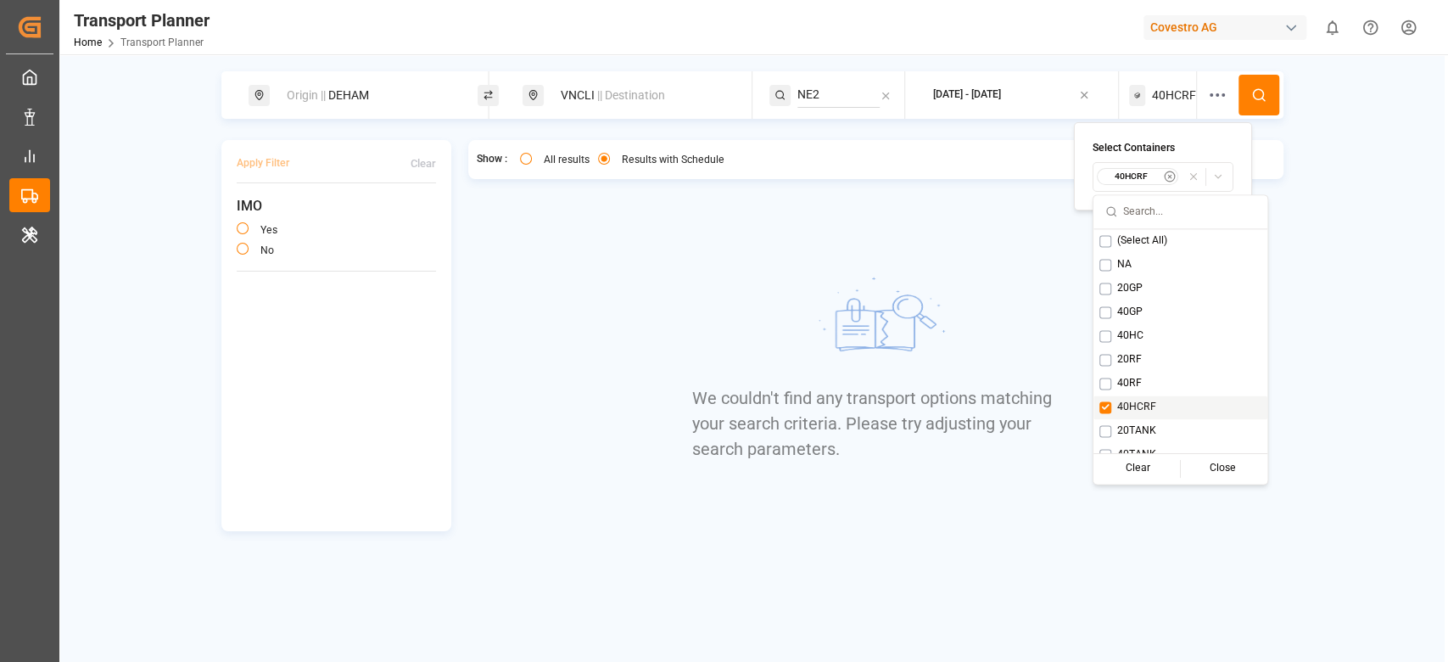
click at [1133, 413] on span "40HCRF" at bounding box center [1136, 407] width 39 height 15
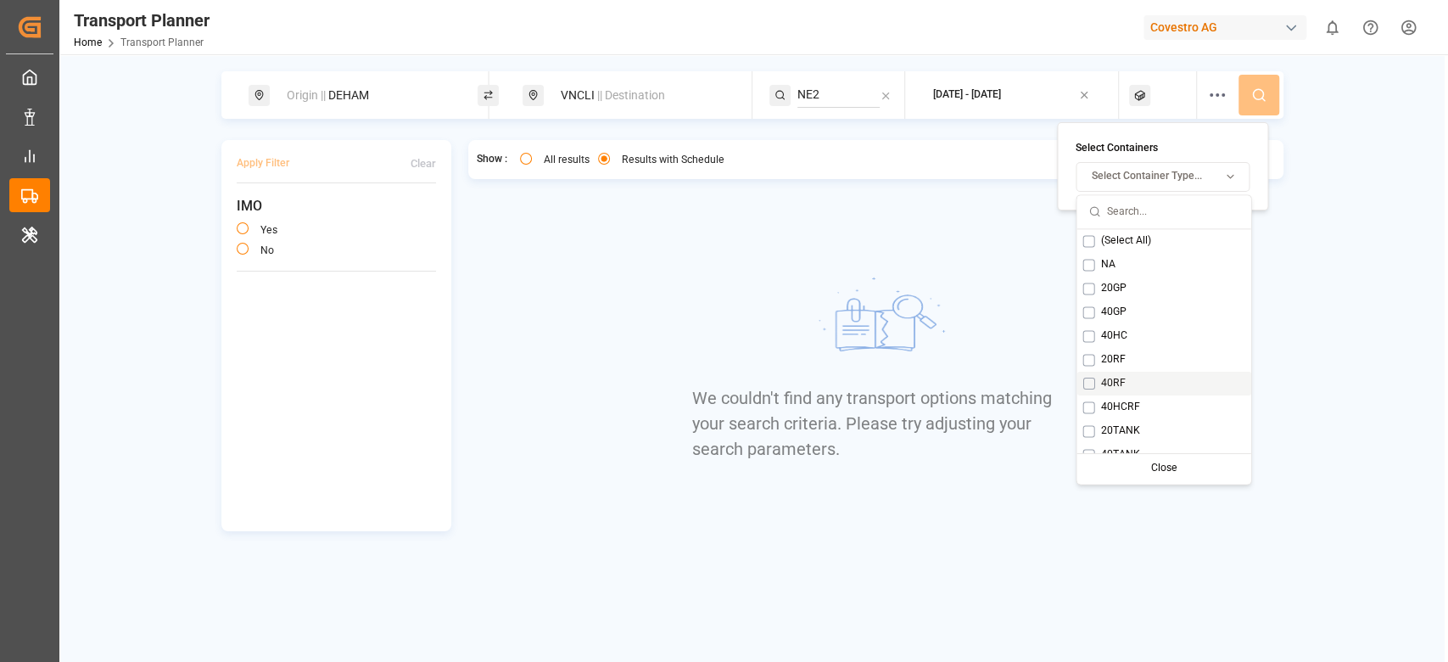
click at [1136, 383] on div "40RF" at bounding box center [1164, 384] width 174 height 24
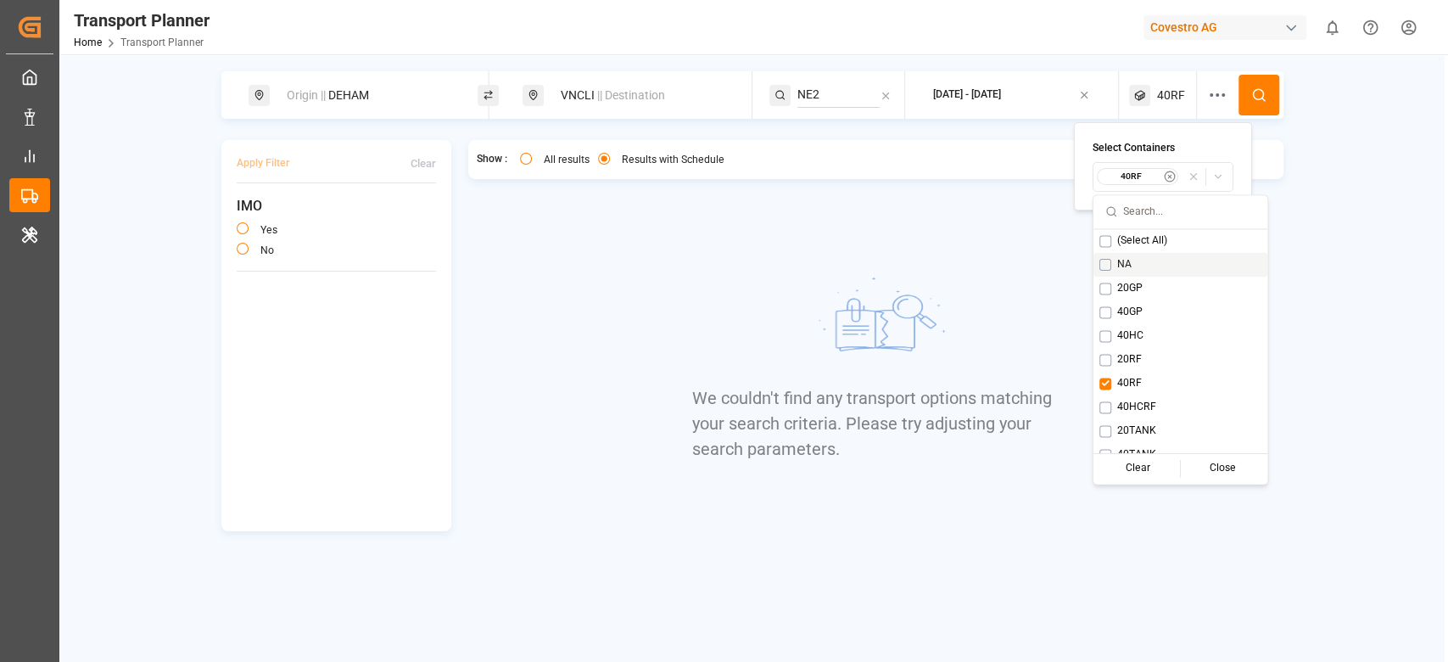
click at [1256, 117] on div "Origin || DEHAM VNCLI || Destination NE2 2025-10-03 - 2026-01-31 40RF" at bounding box center [752, 95] width 1062 height 48
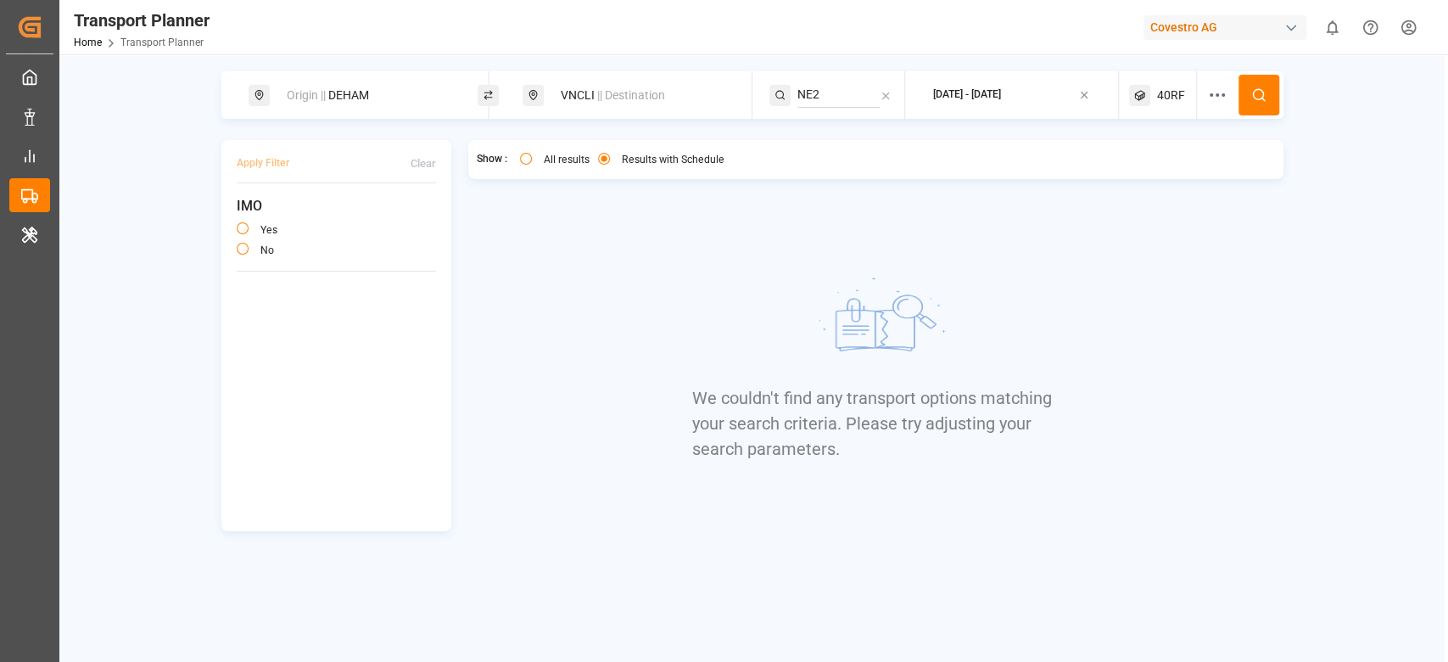
click at [1257, 91] on icon at bounding box center [1258, 94] width 15 height 15
click at [1155, 98] on div "40RF" at bounding box center [1163, 95] width 68 height 48
click at [1150, 173] on small "40RF" at bounding box center [1131, 177] width 59 height 12
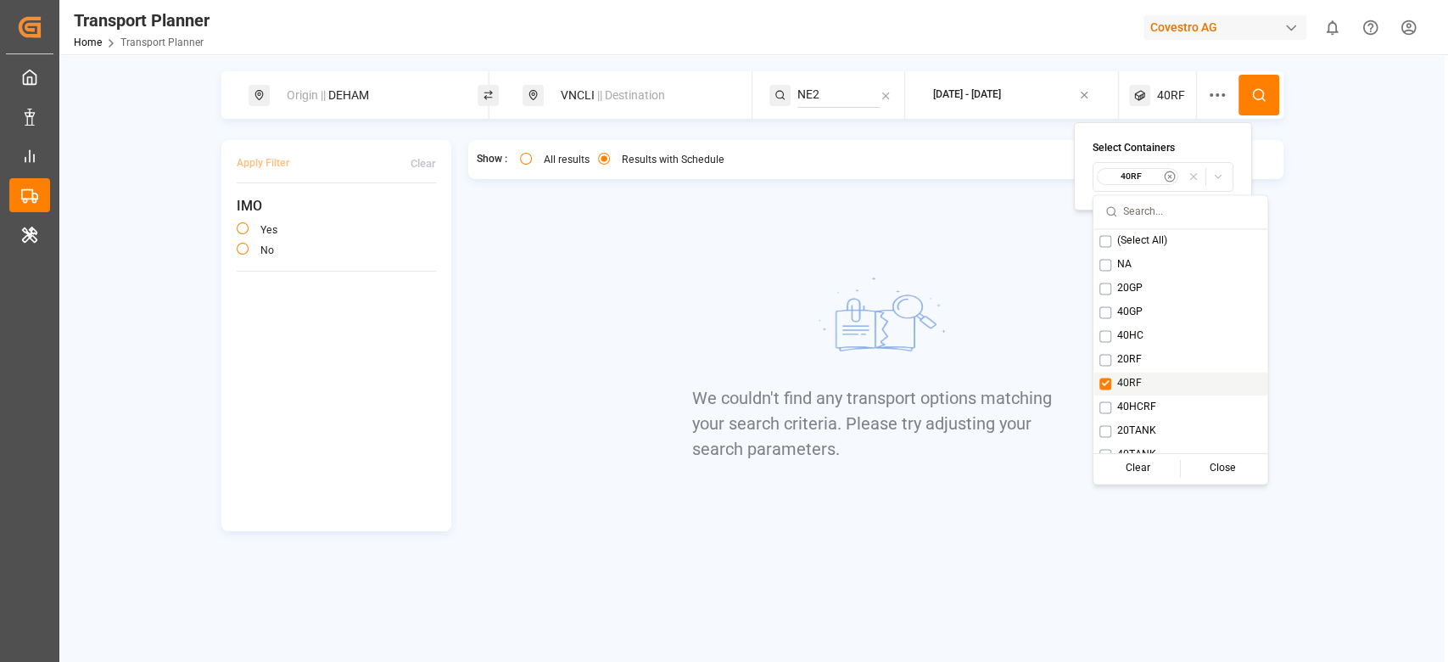
click at [1127, 376] on span "40RF" at bounding box center [1129, 383] width 25 height 15
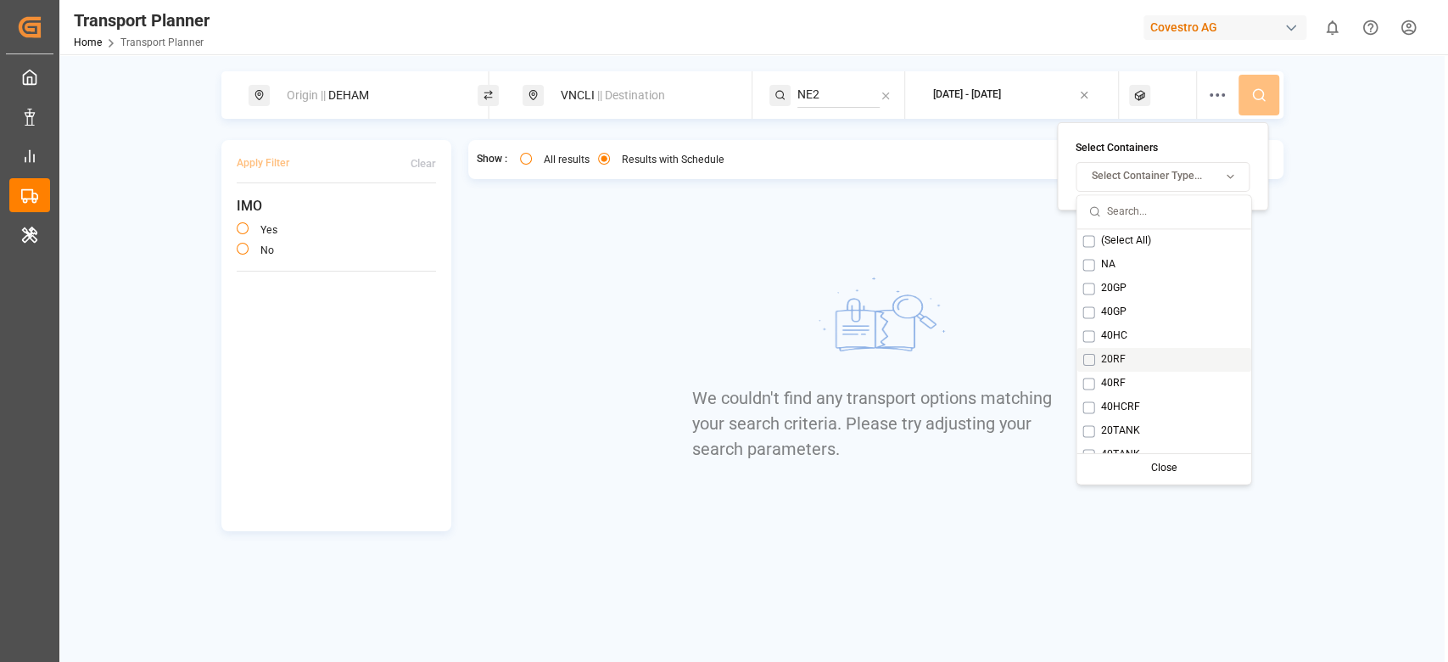
click at [1129, 360] on div "20RF" at bounding box center [1164, 360] width 174 height 24
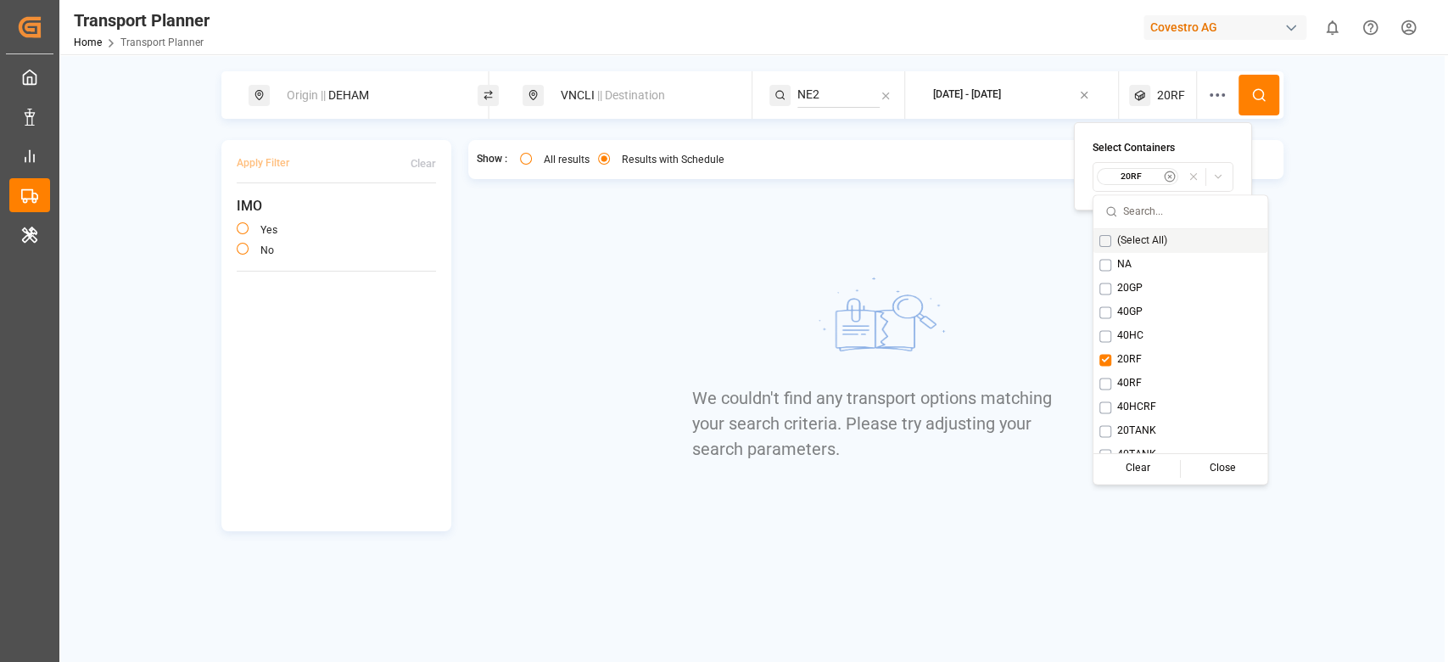
click at [1266, 98] on button at bounding box center [1259, 95] width 41 height 41
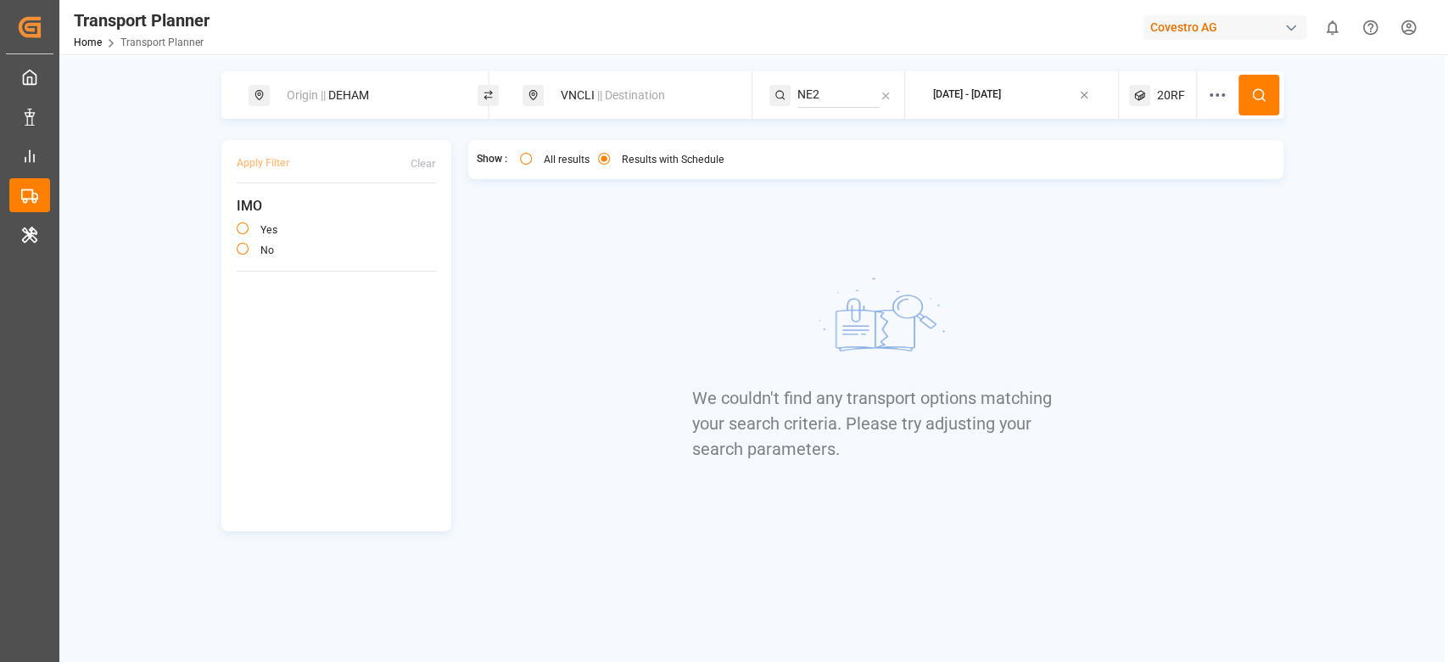
click at [1189, 100] on div "20RF" at bounding box center [1163, 95] width 68 height 48
click at [1147, 177] on small "20RF" at bounding box center [1131, 177] width 59 height 12
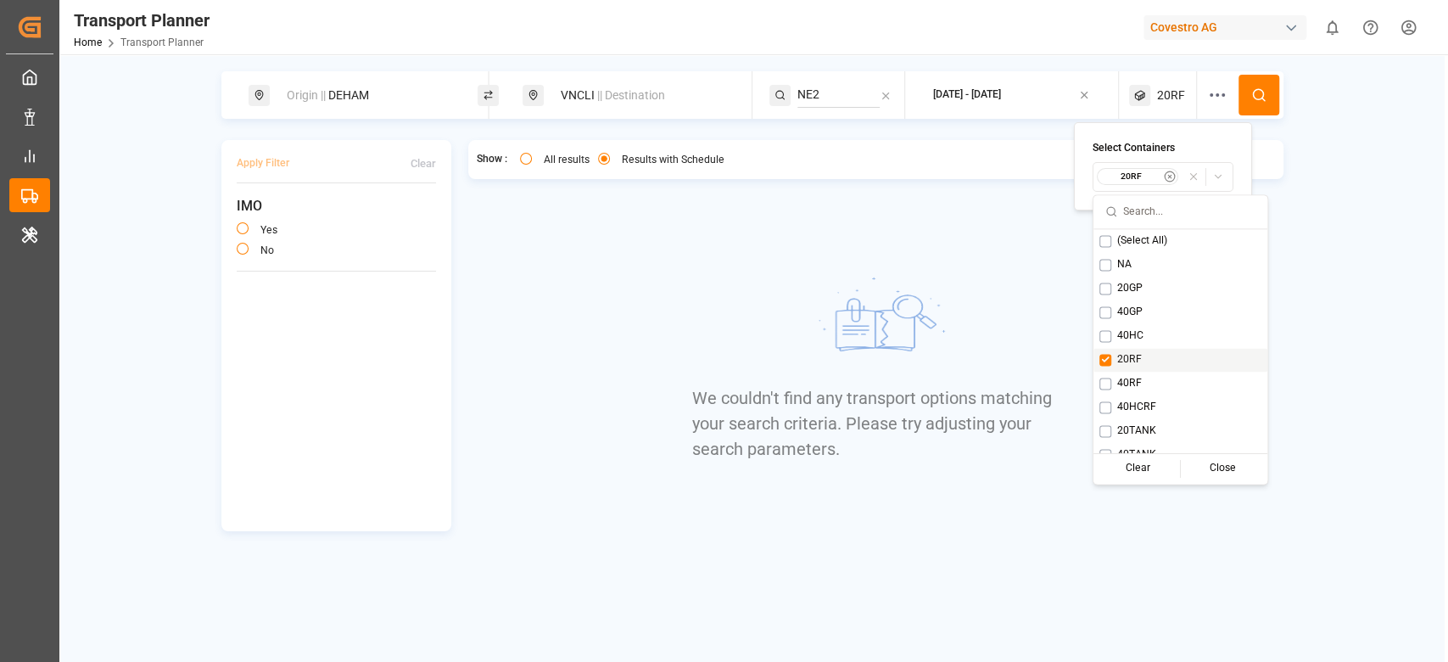
click at [1120, 355] on span "20RF" at bounding box center [1129, 359] width 25 height 15
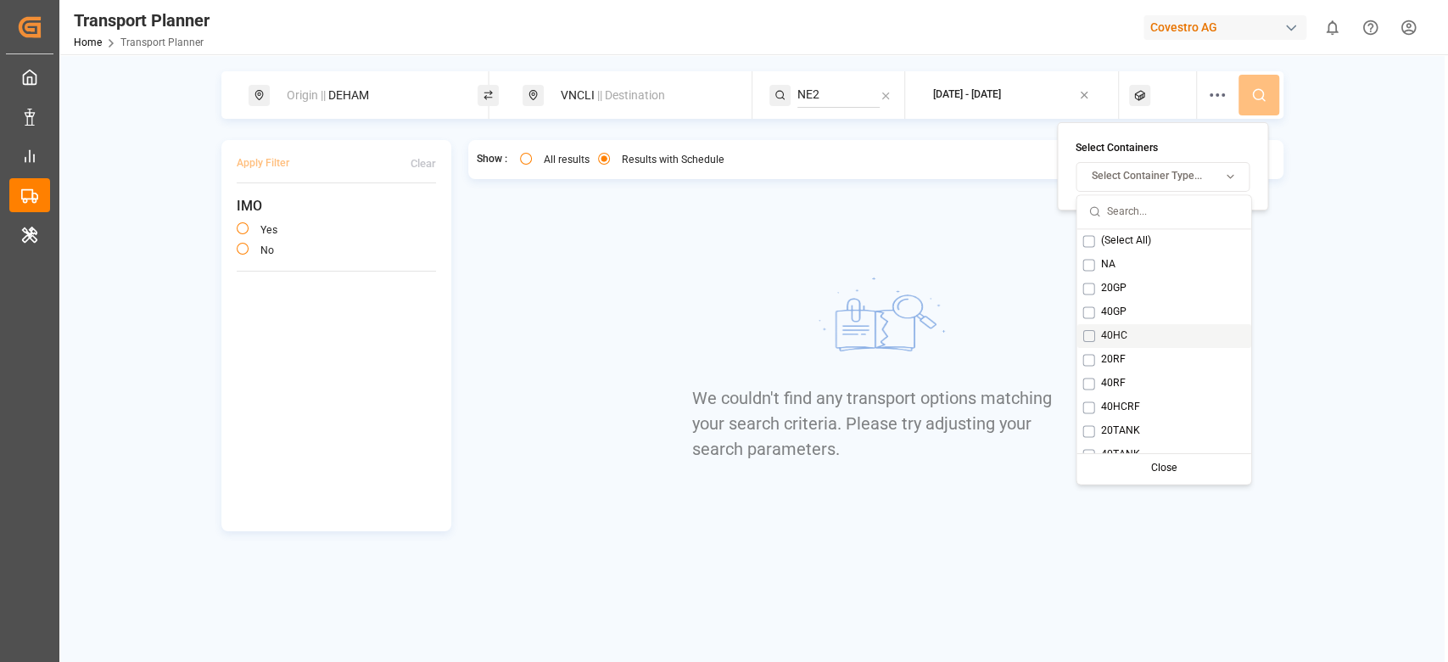
click at [1120, 334] on span "40HC" at bounding box center [1113, 335] width 26 height 15
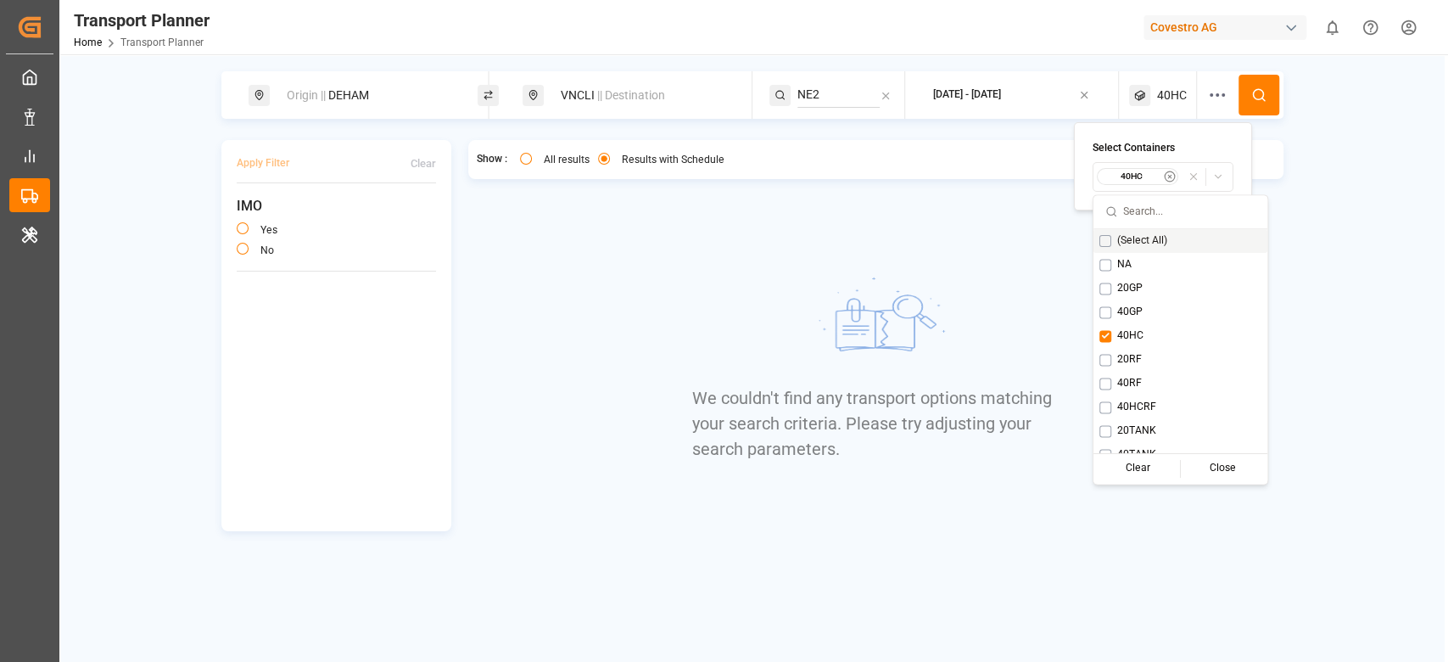
click at [1258, 91] on icon at bounding box center [1258, 94] width 15 height 15
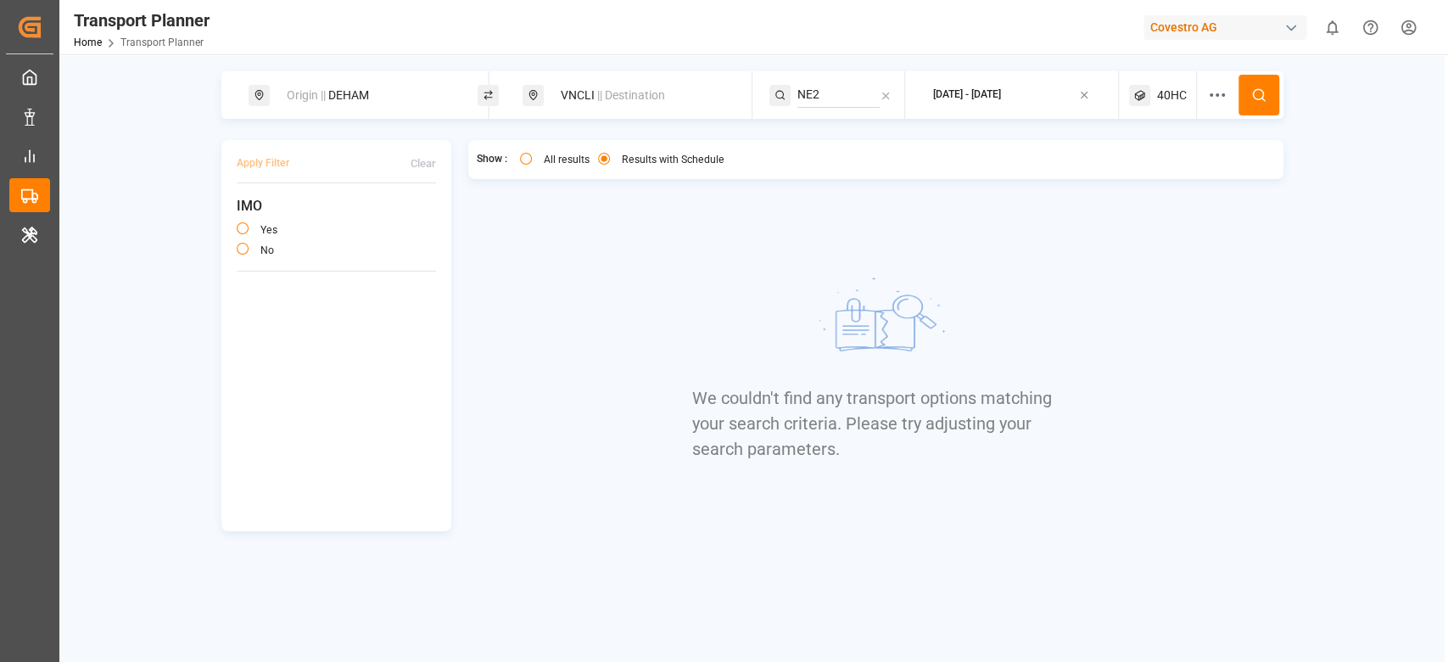
click at [1165, 90] on span "40HC" at bounding box center [1172, 96] width 30 height 18
click at [1128, 172] on small "40HC" at bounding box center [1131, 177] width 59 height 12
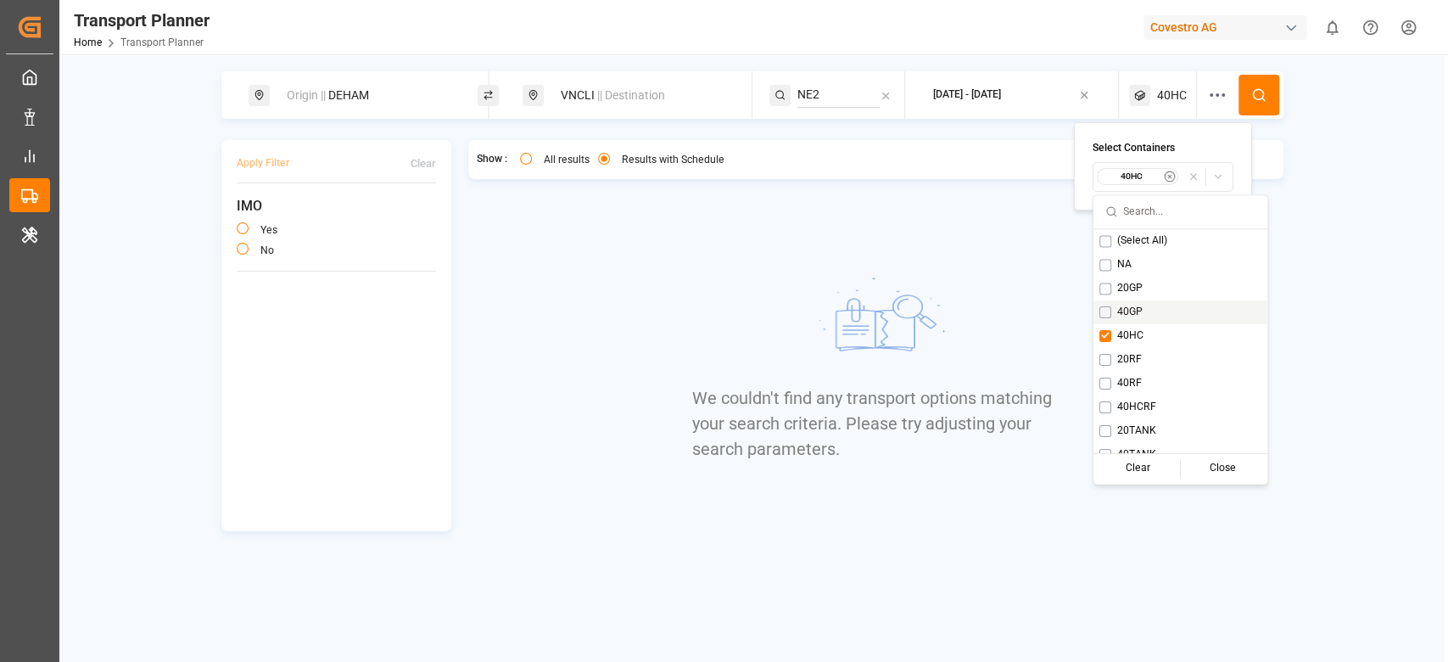
click at [1125, 313] on span "40GP" at bounding box center [1129, 312] width 25 height 15
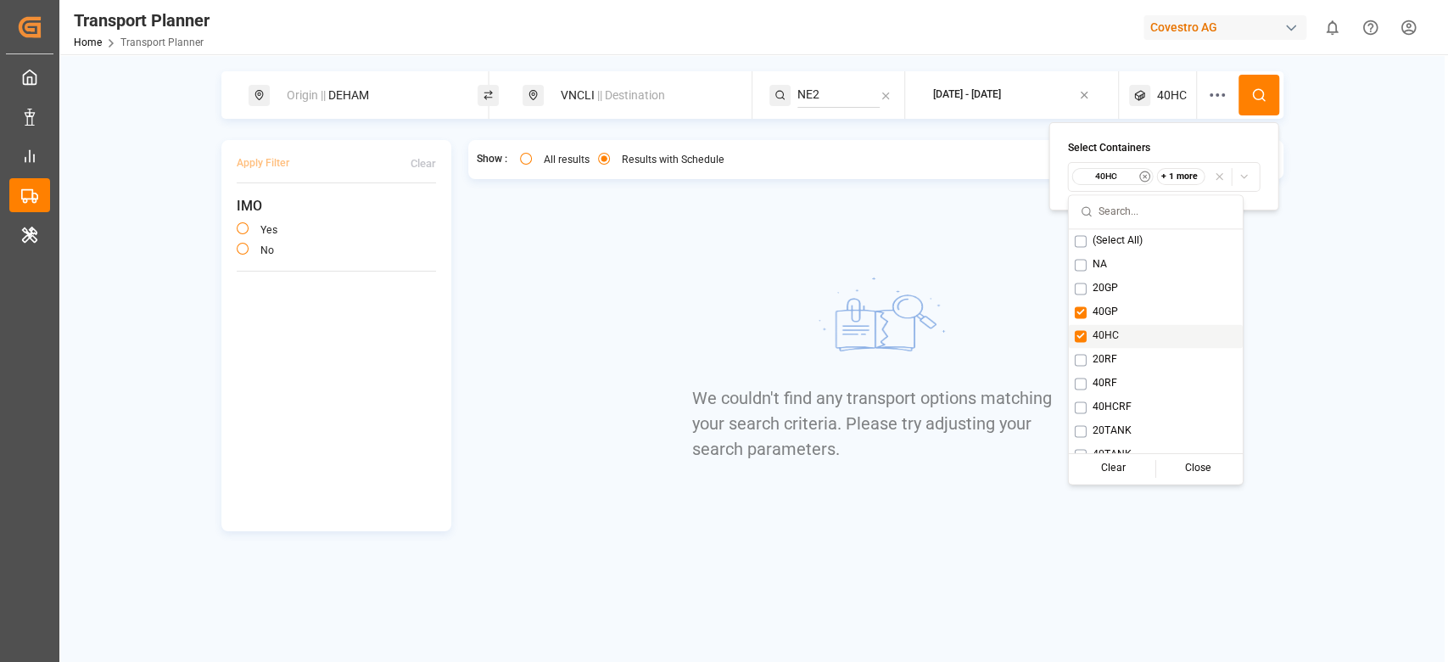
click at [1124, 327] on div "40HC" at bounding box center [1156, 336] width 174 height 24
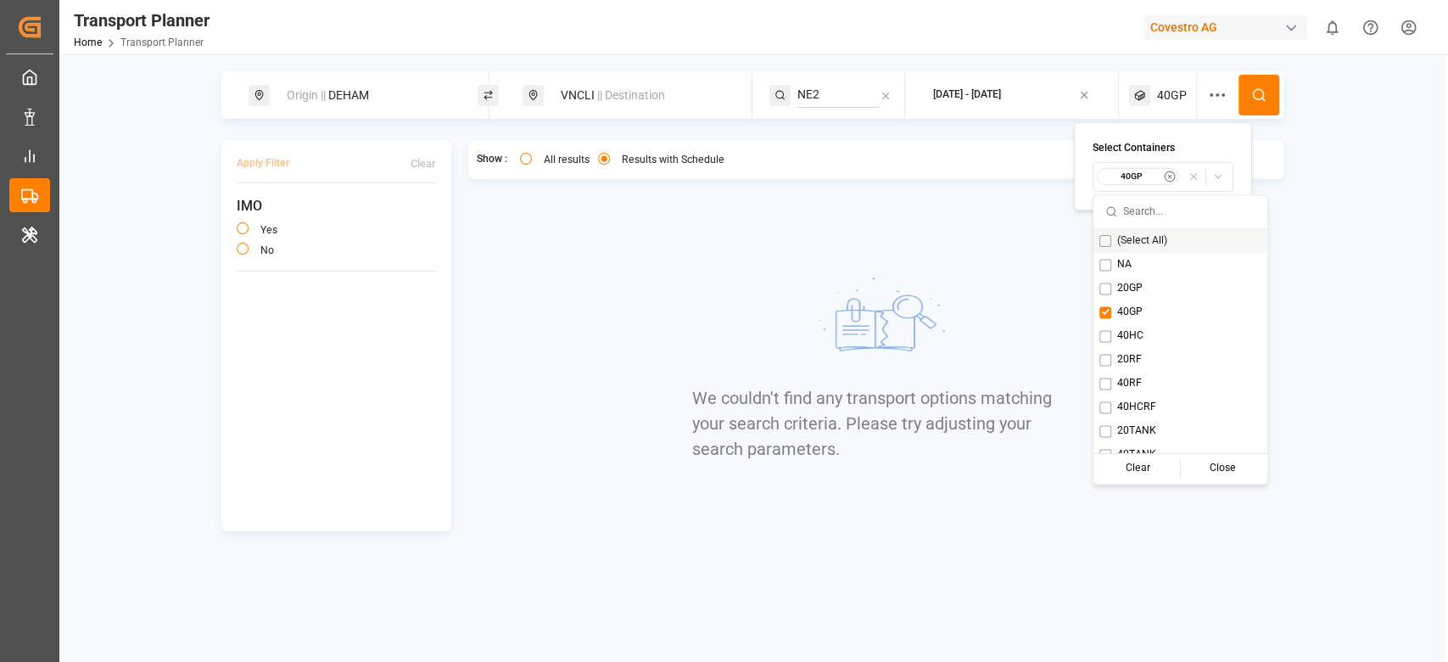
click at [1247, 76] on button at bounding box center [1259, 95] width 41 height 41
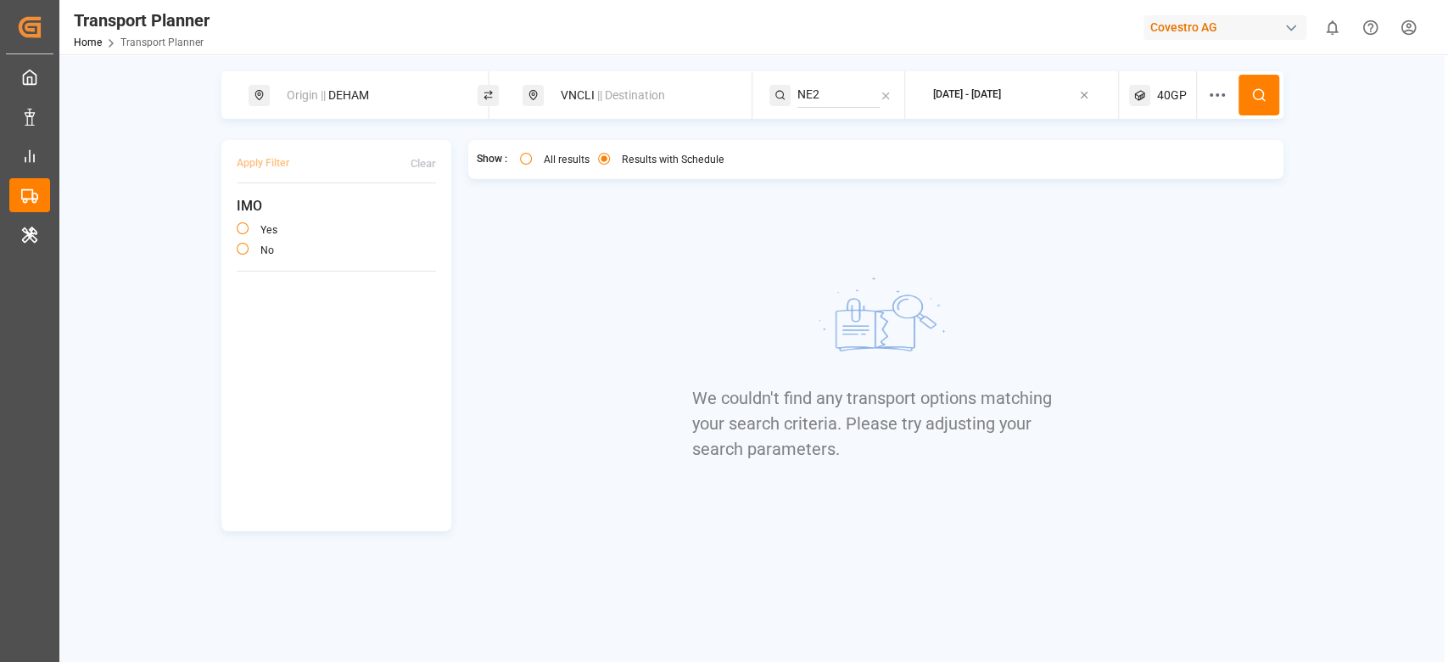
click at [1171, 96] on span "40GP" at bounding box center [1172, 96] width 30 height 18
click at [1154, 180] on small "40GP" at bounding box center [1131, 177] width 59 height 12
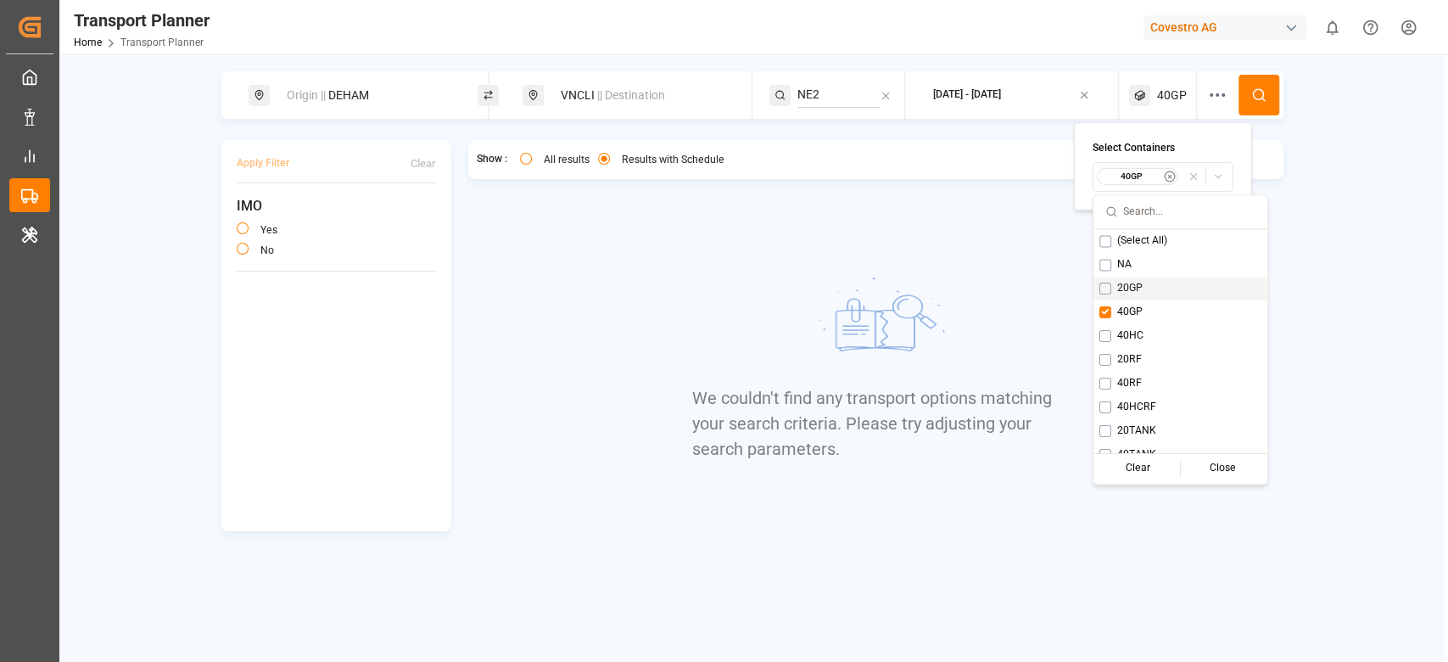
click at [1127, 288] on span "20GP" at bounding box center [1129, 288] width 25 height 15
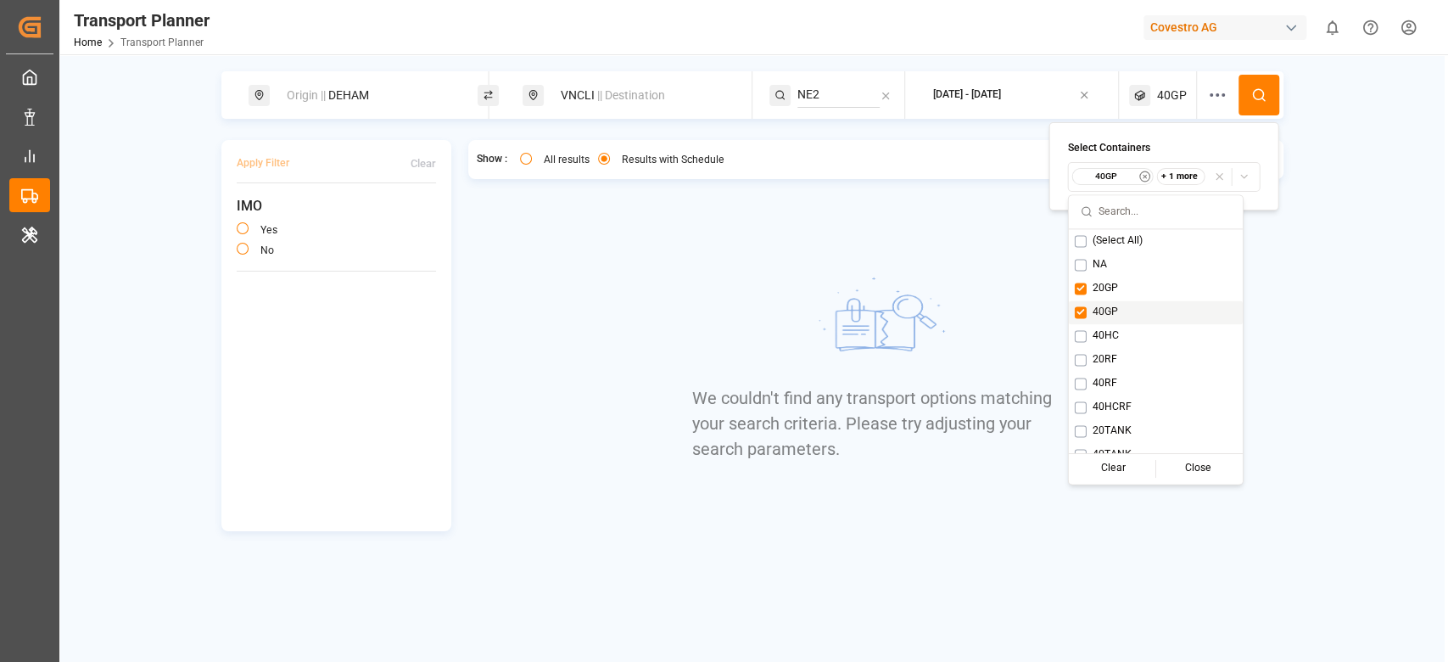
click at [1143, 303] on div "40GP" at bounding box center [1156, 312] width 174 height 24
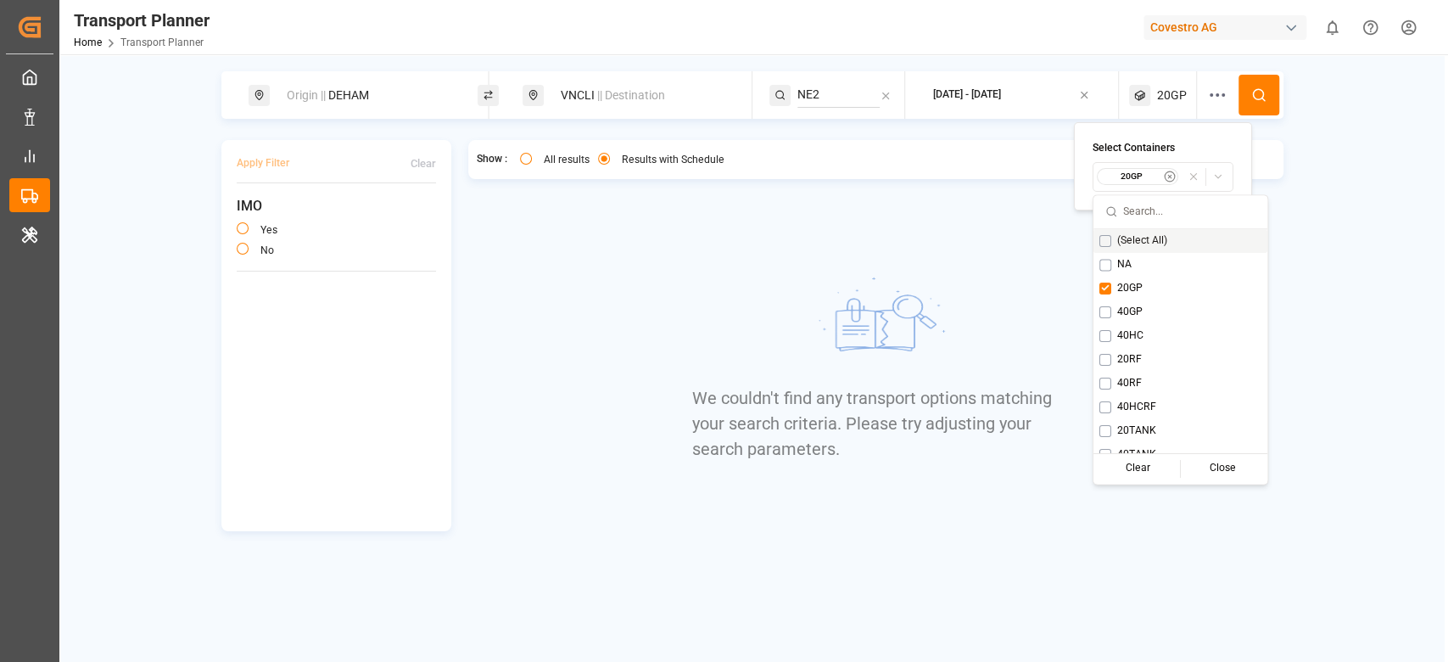
click at [1266, 92] on button at bounding box center [1259, 95] width 41 height 41
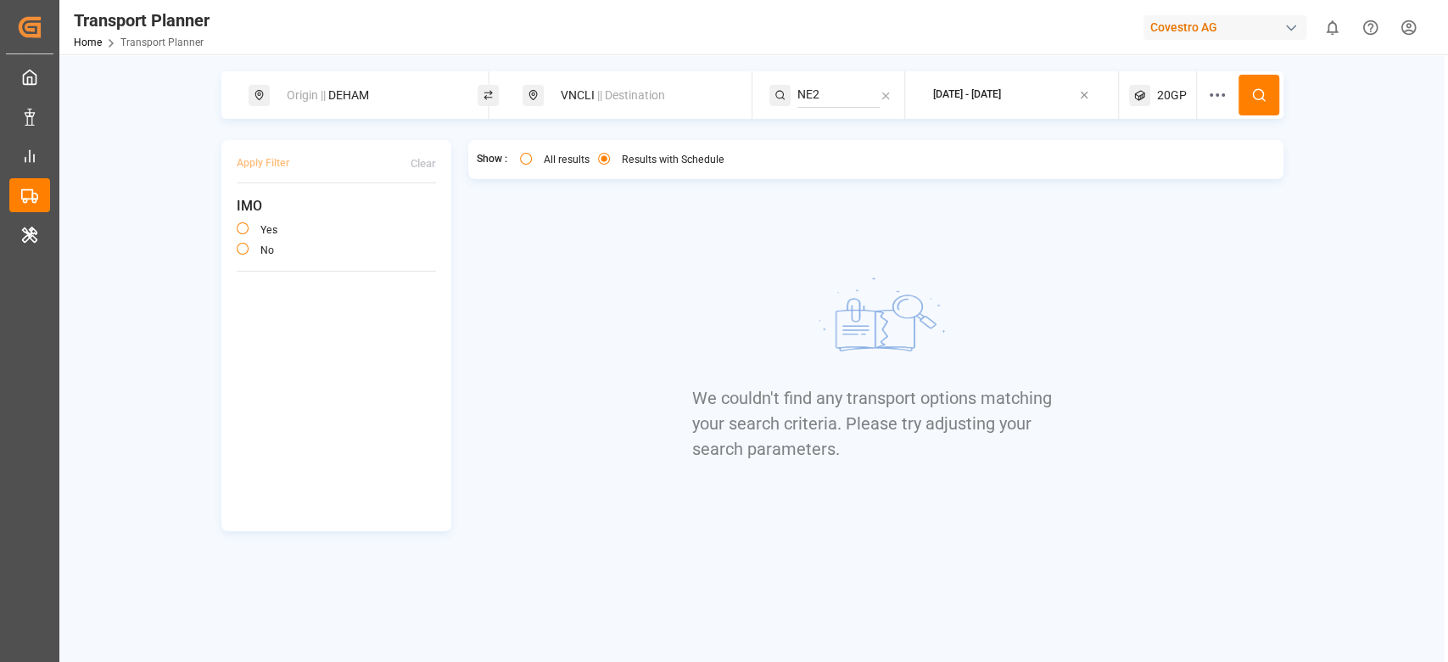
click at [808, 92] on input "NE2" at bounding box center [838, 94] width 82 height 25
click at [357, 87] on div "Origin || DEHAM" at bounding box center [368, 95] width 183 height 31
click at [299, 225] on input "DEHAM" at bounding box center [352, 229] width 171 height 25
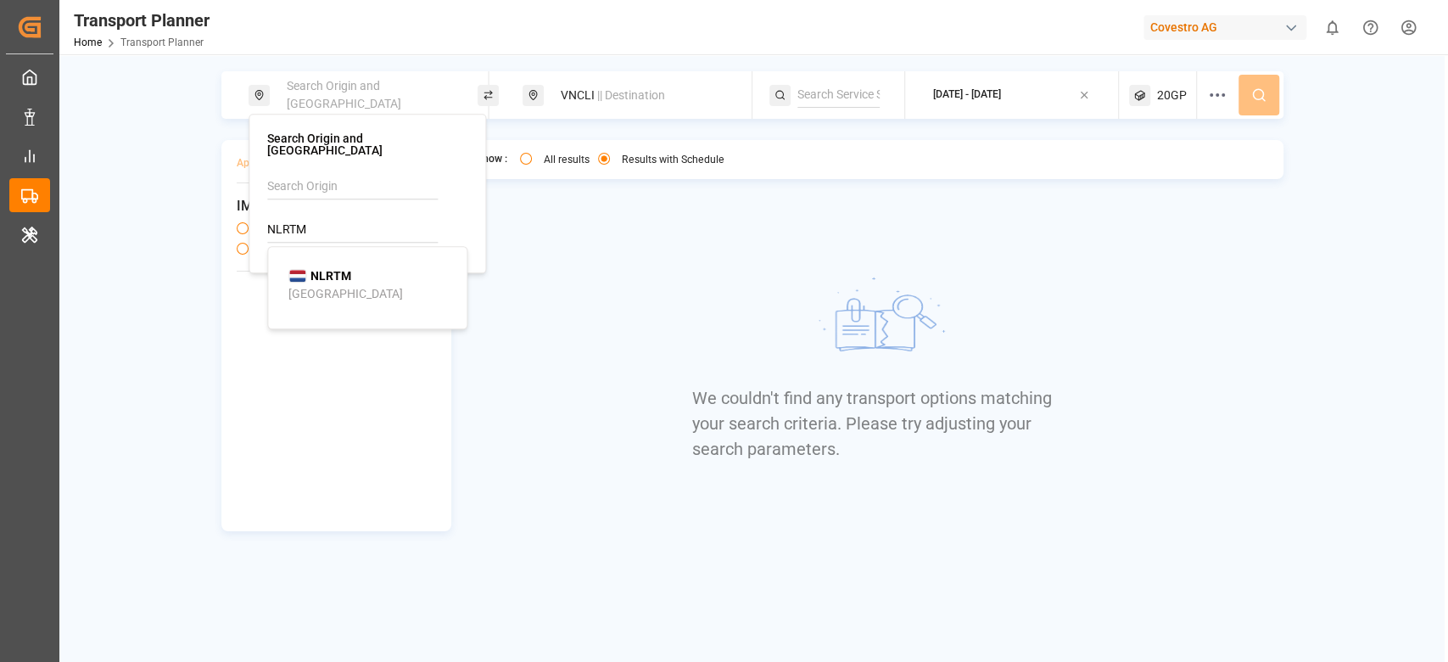
type input "NLRTM"
click at [305, 285] on div "Rotterdam" at bounding box center [345, 294] width 115 height 18
click at [631, 81] on div "VNCLI || Destination" at bounding box center [642, 95] width 183 height 31
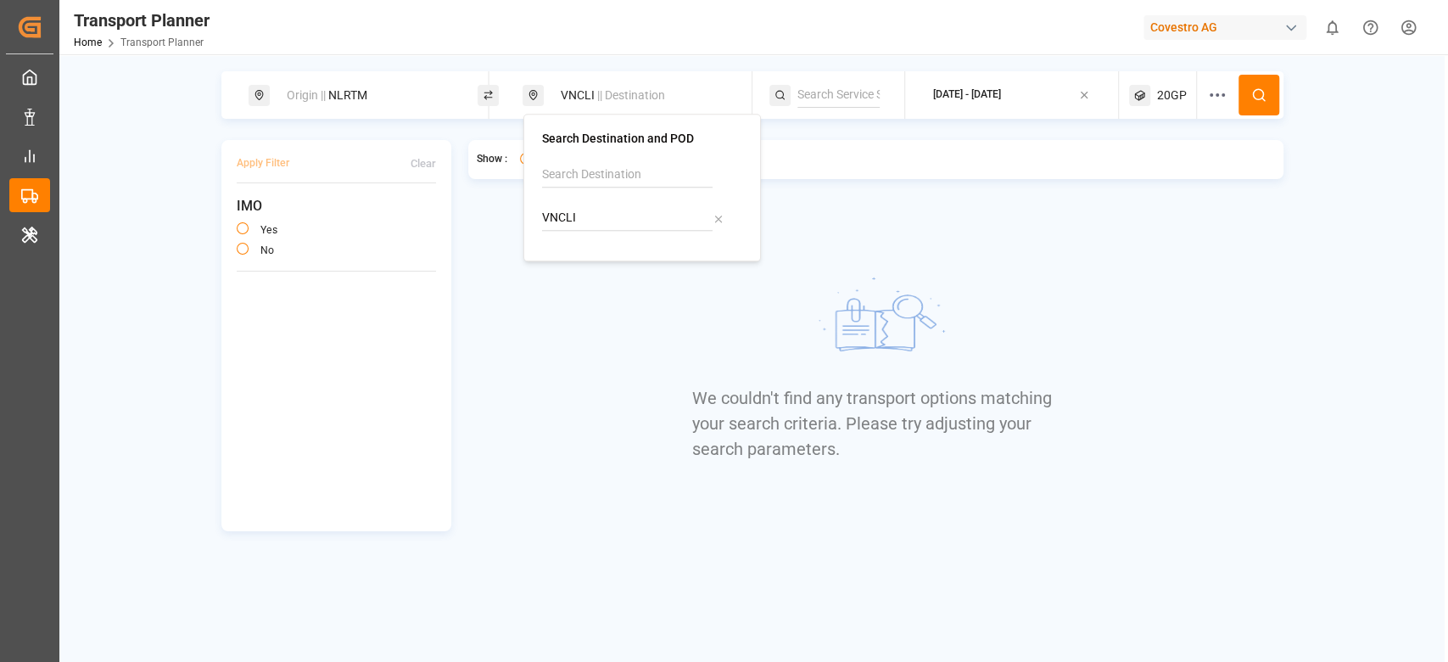
click at [568, 218] on input "VNCLI" at bounding box center [627, 217] width 171 height 25
type input "CNSZH"
click at [594, 277] on div "Suzhou" at bounding box center [620, 282] width 115 height 18
click at [846, 112] on div at bounding box center [837, 95] width 136 height 48
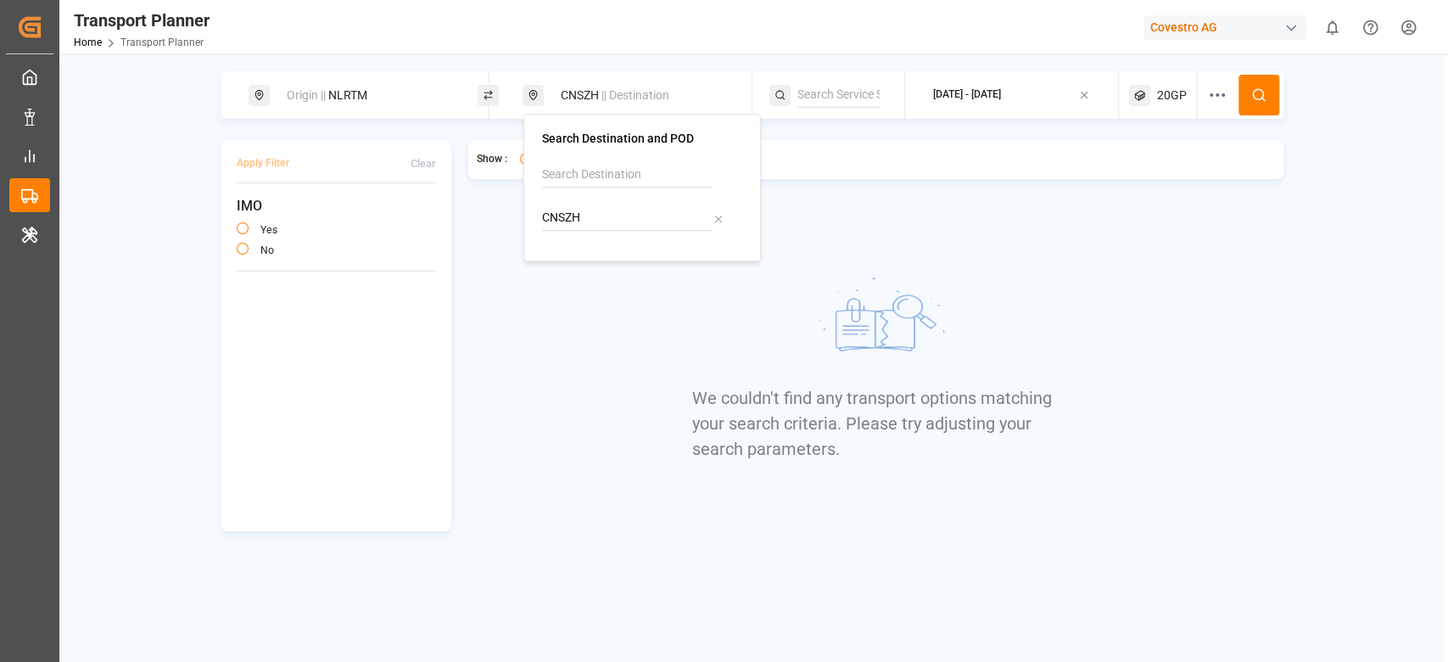
click at [845, 107] on input at bounding box center [838, 94] width 82 height 25
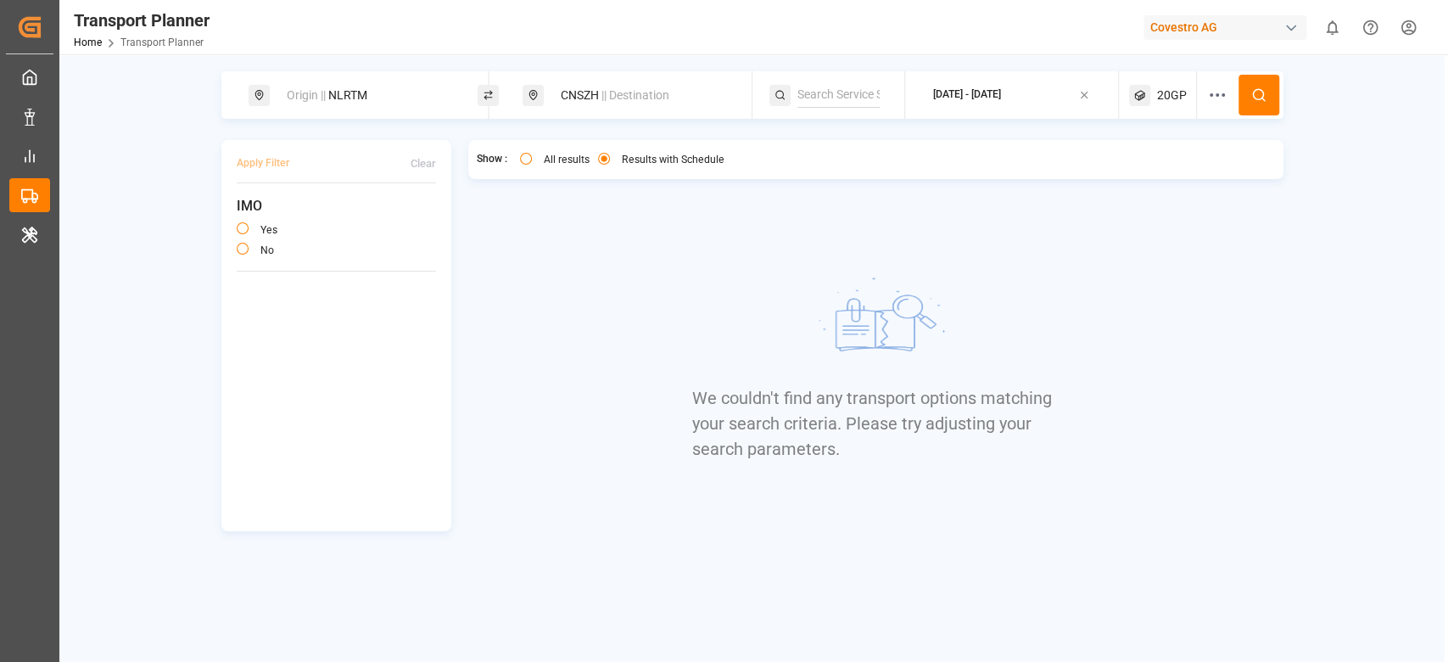
paste input "NE2"
type input "NE2"
click at [829, 136] on span "NE2" at bounding box center [830, 141] width 22 height 14
click at [1257, 104] on button at bounding box center [1259, 95] width 41 height 41
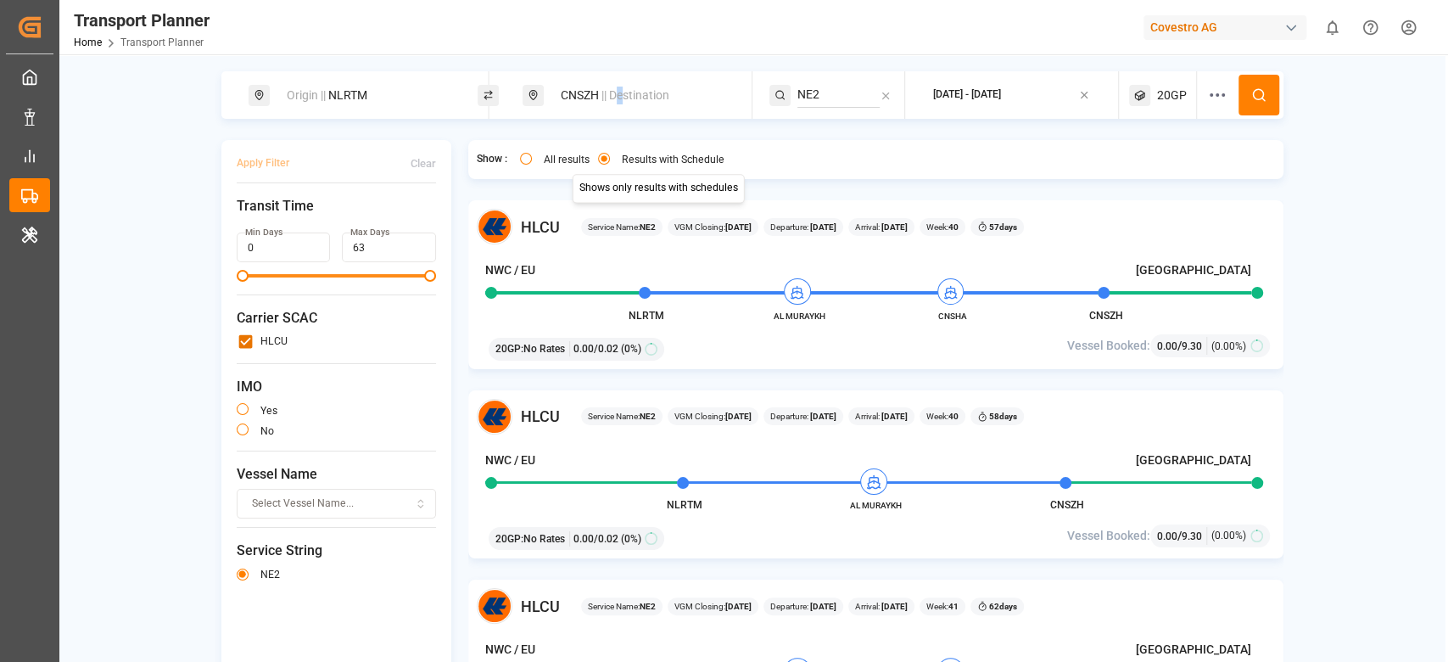
click at [618, 82] on div "CNSZH || Destination" at bounding box center [642, 95] width 183 height 31
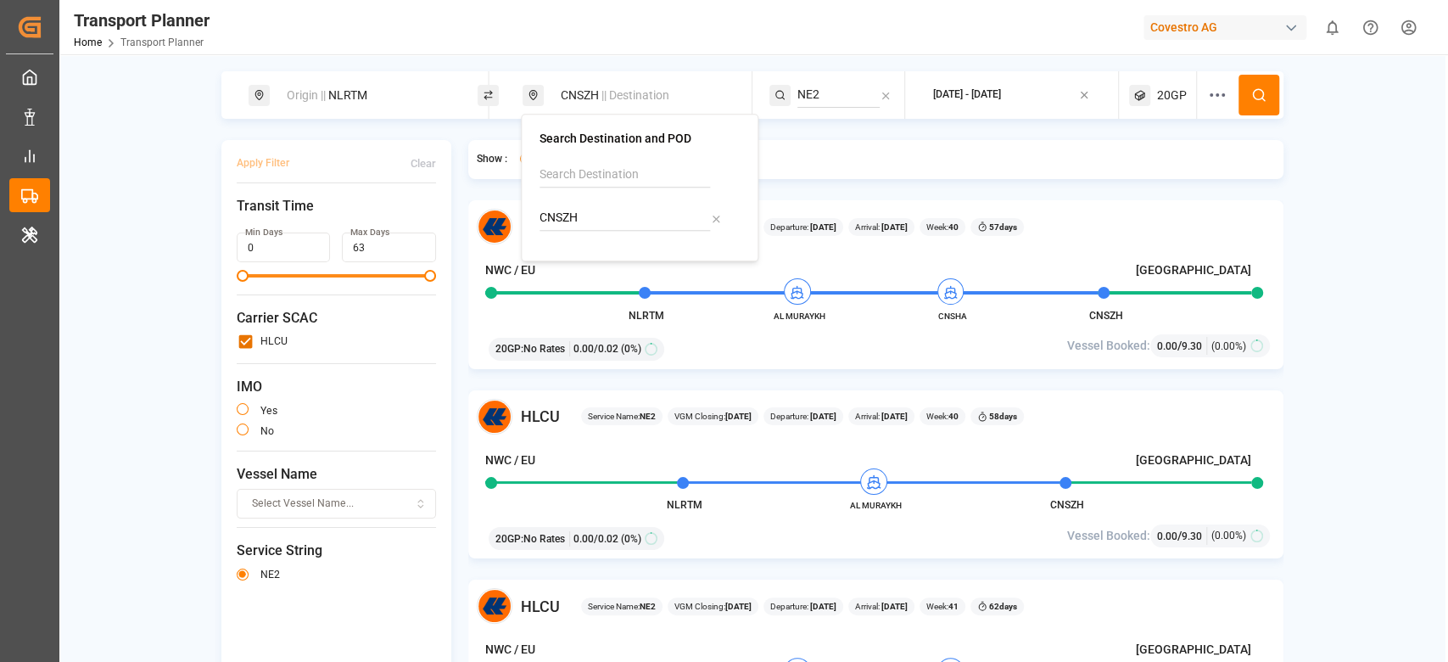
click at [563, 219] on input "CNSZH" at bounding box center [625, 217] width 171 height 25
type input "CNXMN"
click at [596, 277] on div "Xiamen Gaoqi International Apt" at bounding box center [643, 291] width 165 height 36
click at [1256, 103] on button at bounding box center [1259, 95] width 41 height 41
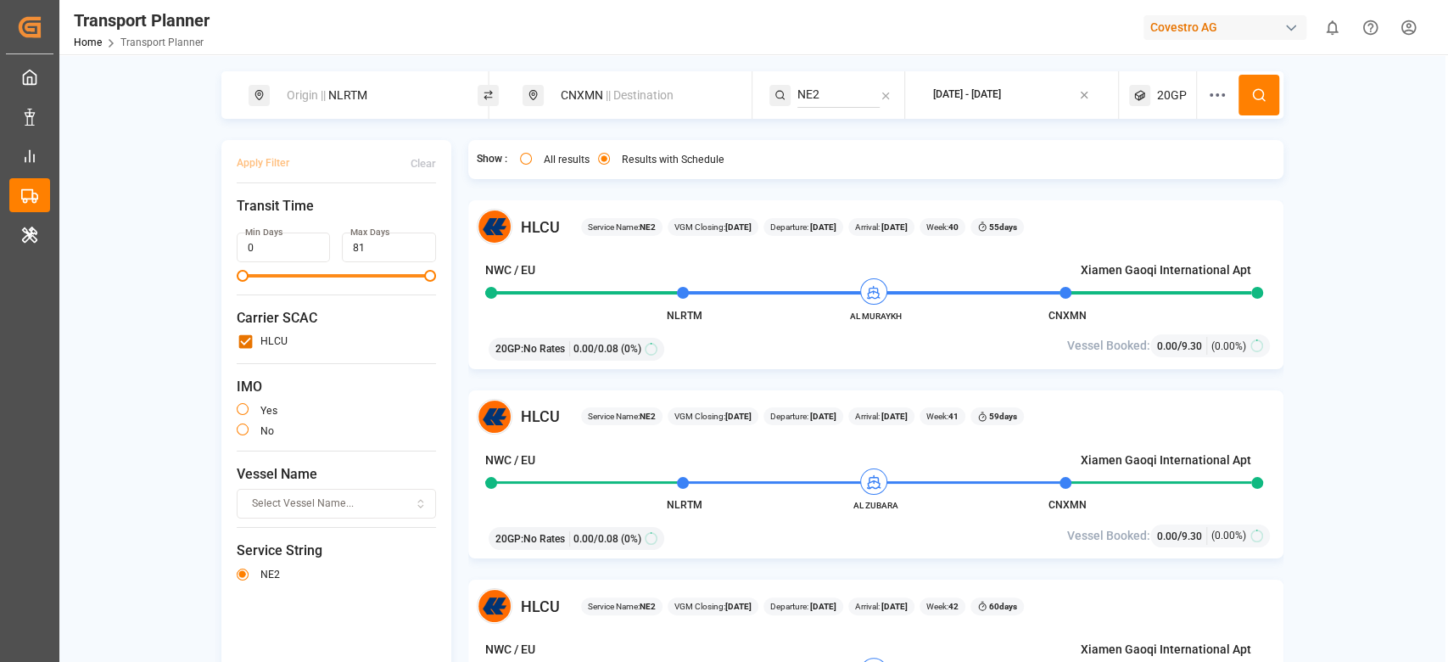
click at [383, 98] on div "Origin || NLRTM" at bounding box center [368, 95] width 183 height 31
click at [371, 217] on input "NLRTM" at bounding box center [351, 229] width 171 height 25
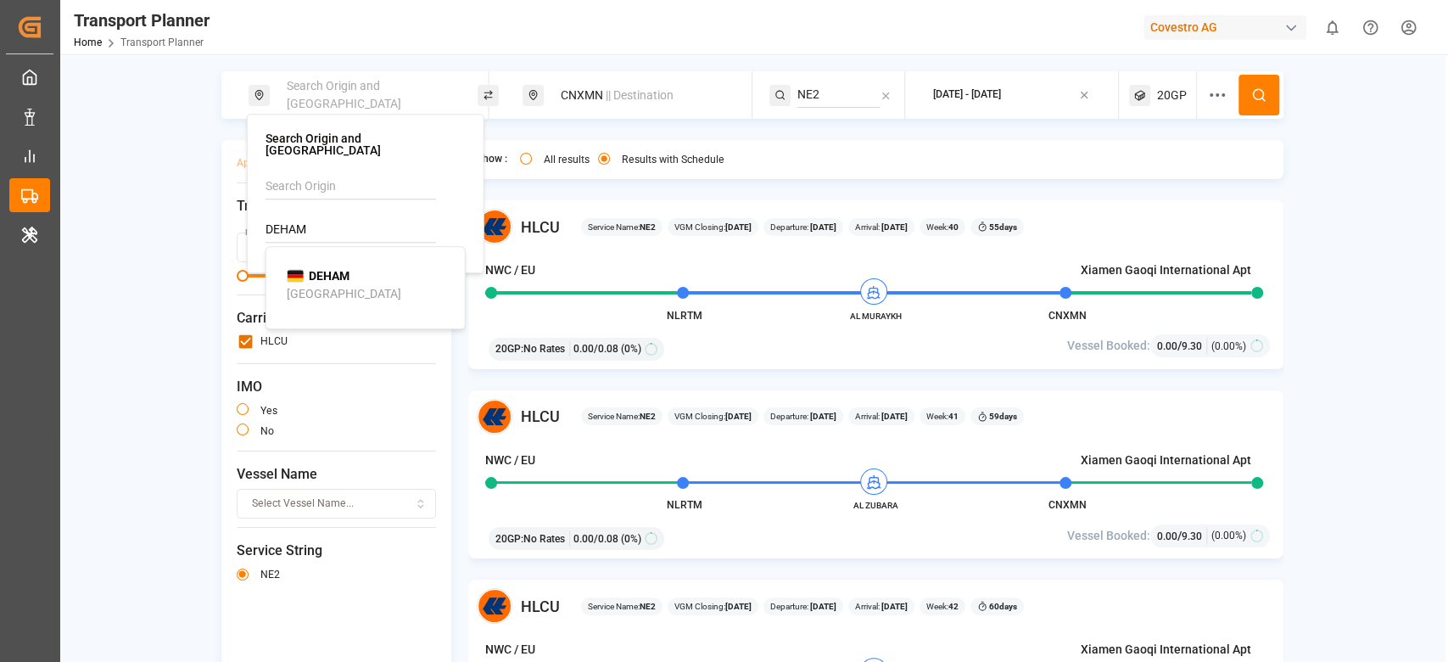
type input "DEHAM"
click at [361, 283] on div "DEHAM Hamburg" at bounding box center [369, 285] width 165 height 36
click at [341, 109] on div "Origin || DEHAM" at bounding box center [368, 95] width 183 height 31
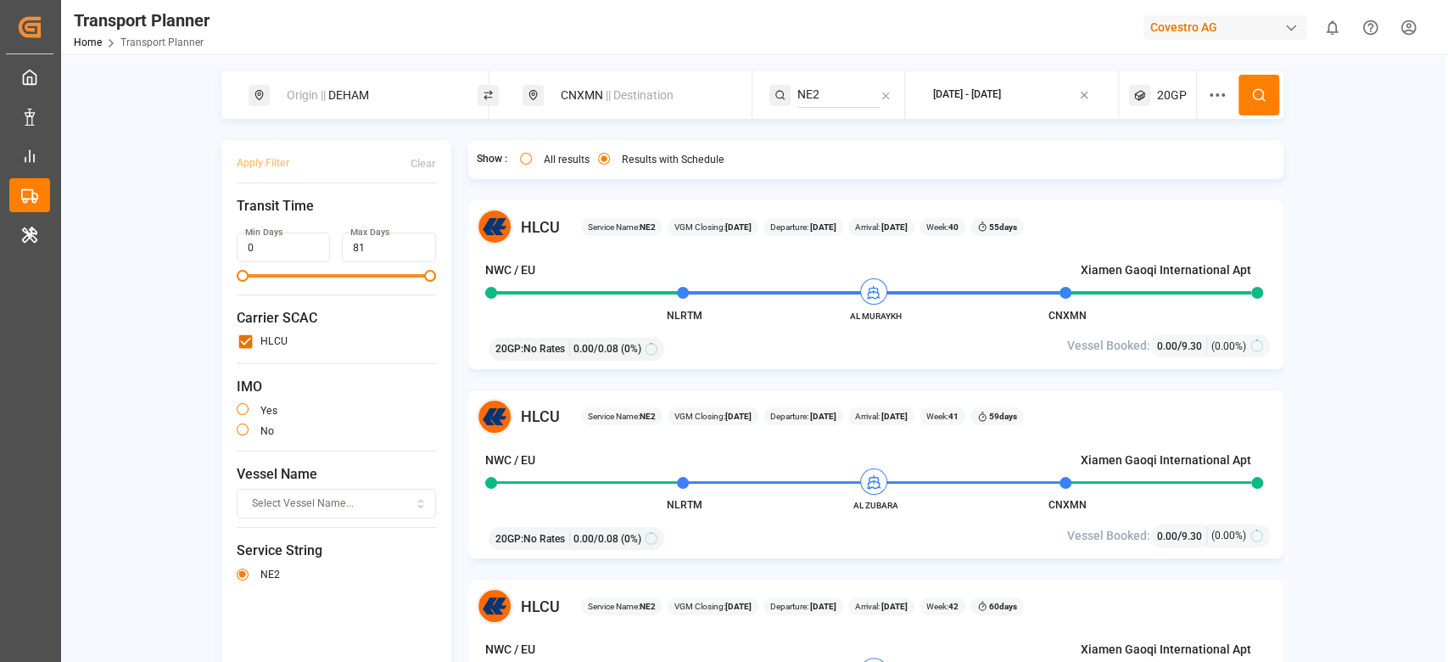
click at [344, 104] on div "Origin || DEHAM" at bounding box center [368, 95] width 183 height 31
click at [306, 229] on input "DEHAM" at bounding box center [351, 229] width 171 height 25
click at [300, 227] on input "DEHAM" at bounding box center [351, 229] width 171 height 25
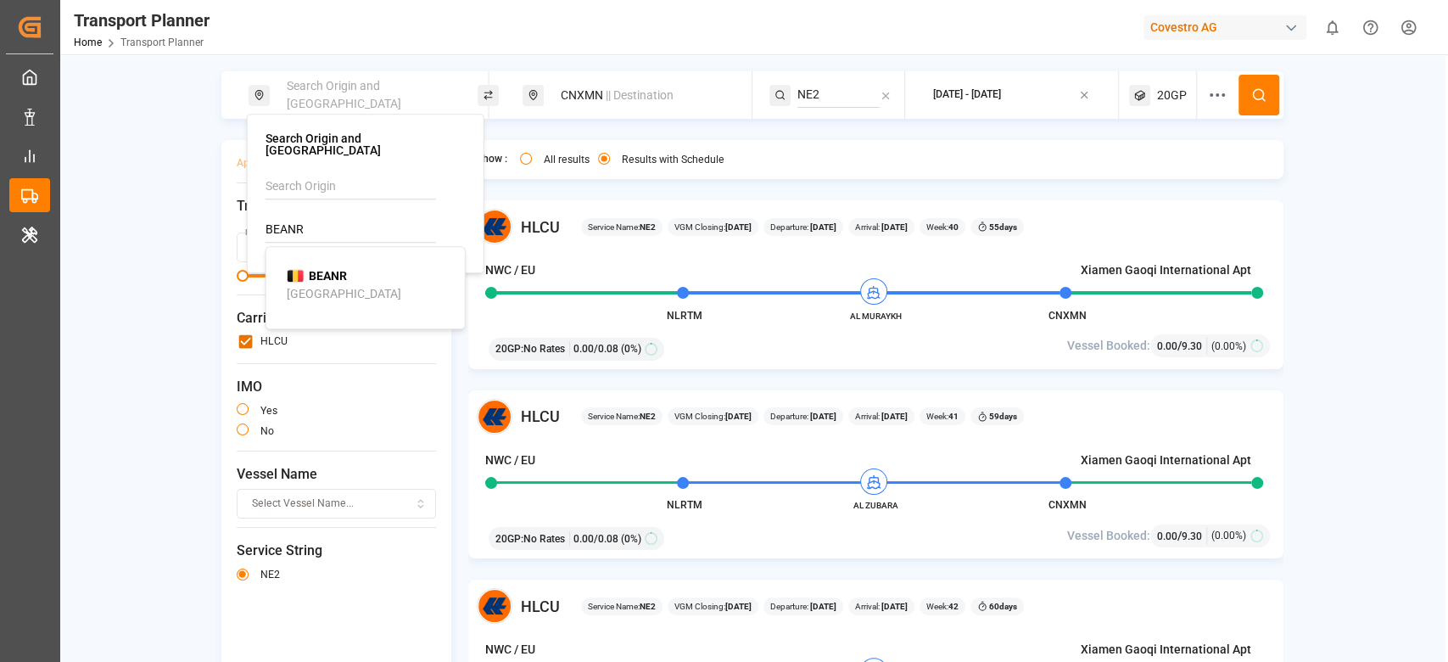
type input "BEANR"
click at [315, 269] on b "BEANR" at bounding box center [328, 276] width 38 height 14
click at [652, 92] on span "|| Destination" at bounding box center [640, 95] width 68 height 14
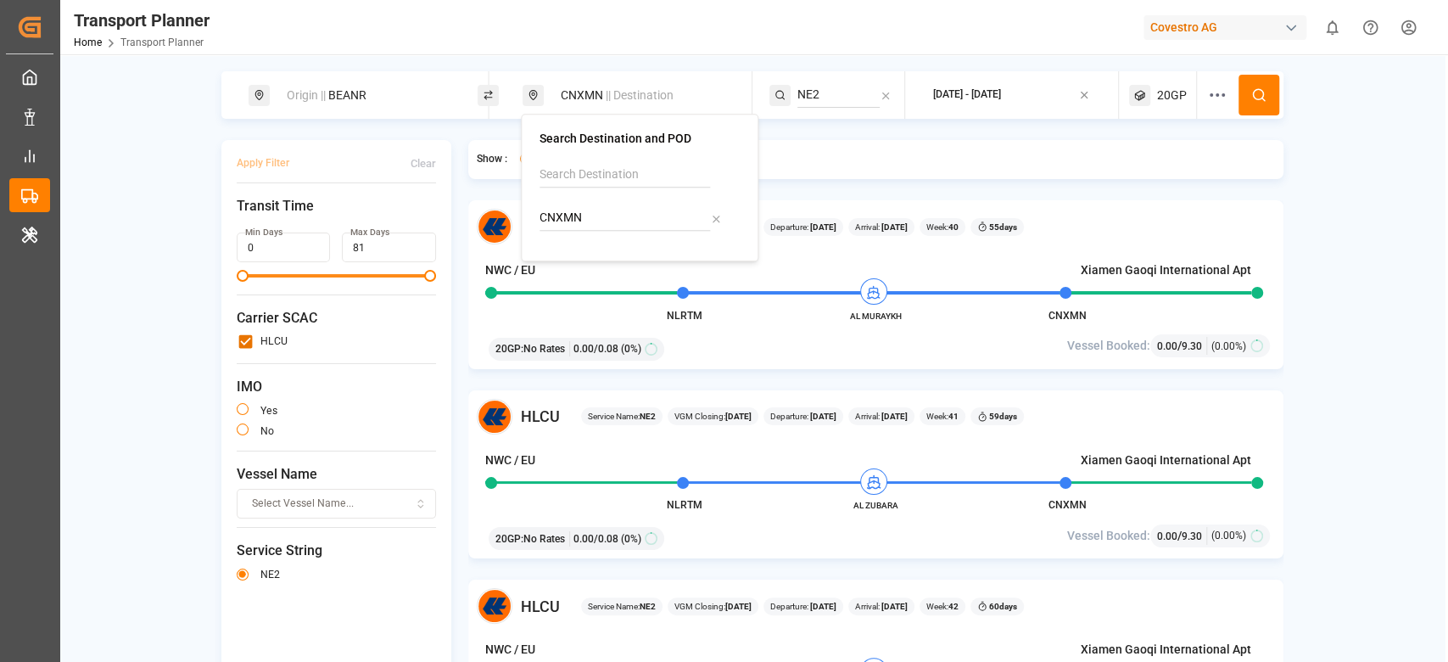
click at [568, 230] on input "CNXMN" at bounding box center [625, 217] width 171 height 25
type input "UYMVD"
click at [586, 268] on b "UYMVD" at bounding box center [603, 264] width 41 height 14
click at [801, 76] on div "NE2" at bounding box center [837, 95] width 136 height 48
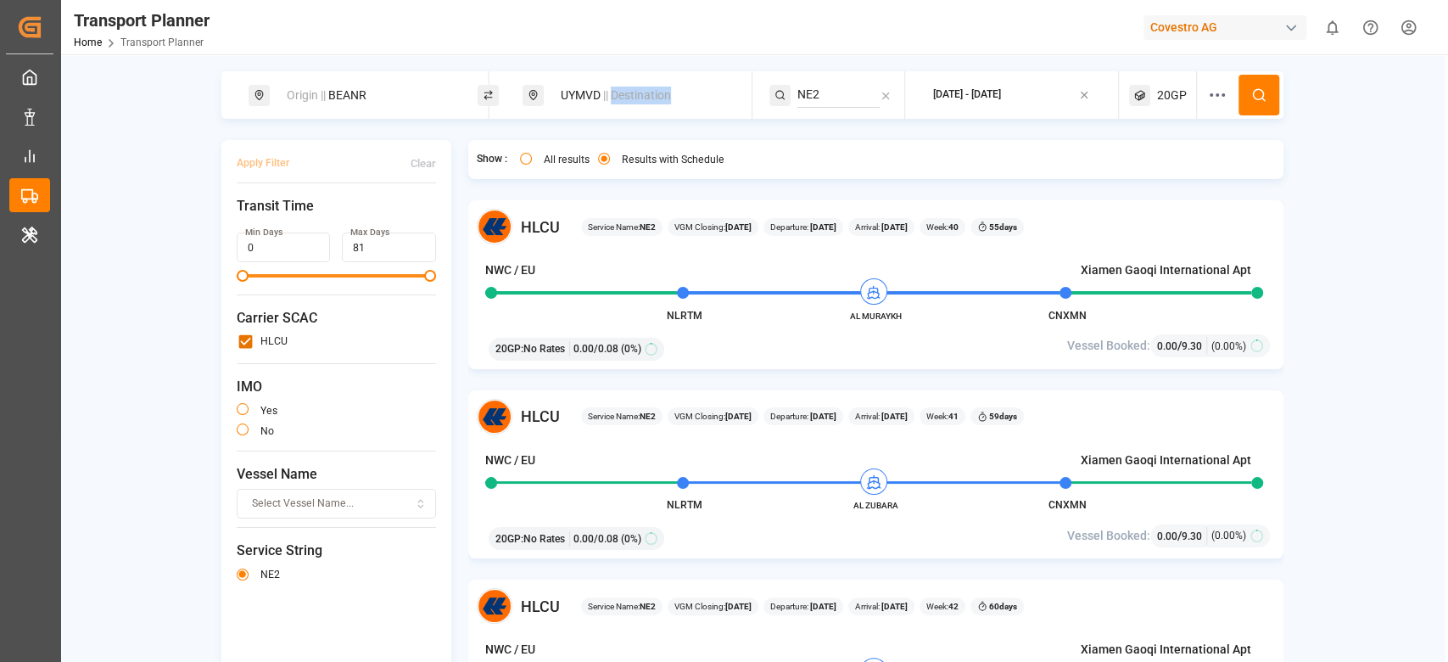
click at [801, 76] on div "NE2" at bounding box center [837, 95] width 136 height 48
click at [816, 89] on input "NE2" at bounding box center [838, 94] width 82 height 25
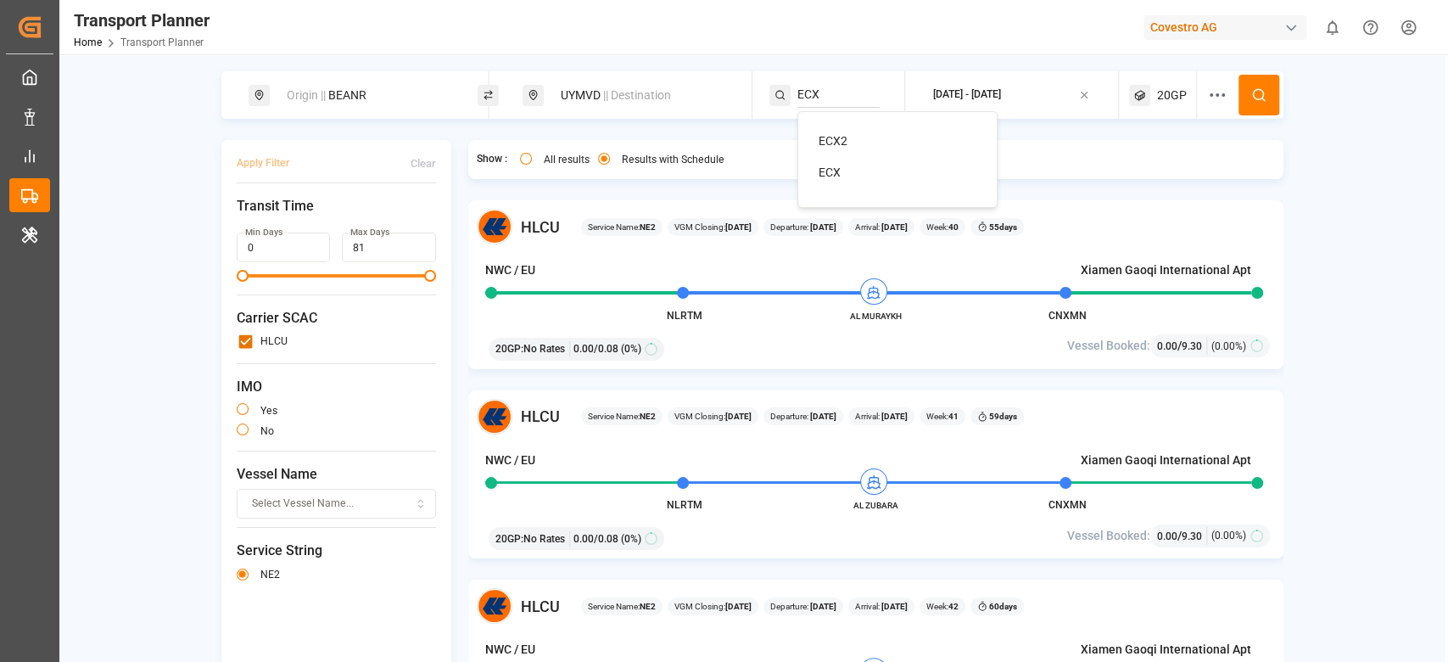
type input "ECX"
click at [838, 181] on li "ECX" at bounding box center [901, 172] width 192 height 31
click at [869, 172] on div "ECX" at bounding box center [901, 173] width 165 height 18
click at [1265, 109] on button at bounding box center [1259, 95] width 41 height 41
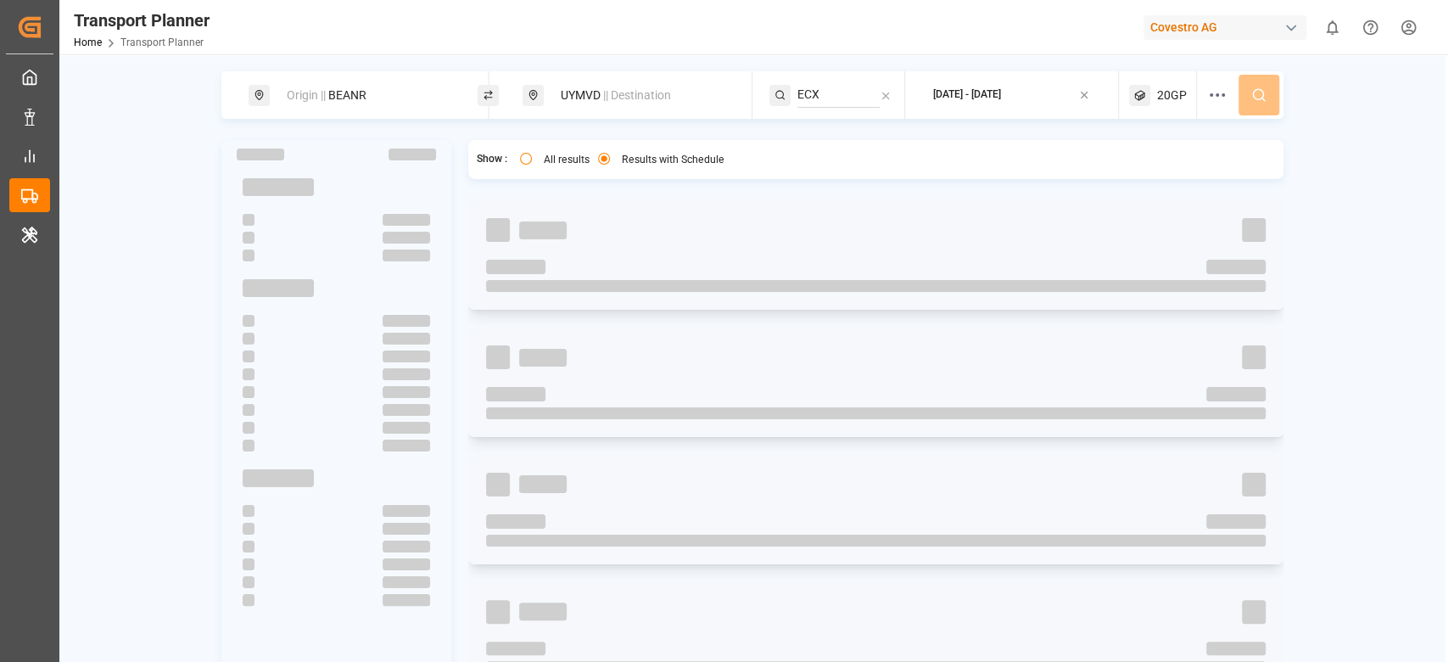
click at [1178, 92] on span "20GP" at bounding box center [1172, 96] width 30 height 18
click at [1142, 173] on small "20GP" at bounding box center [1128, 177] width 59 height 12
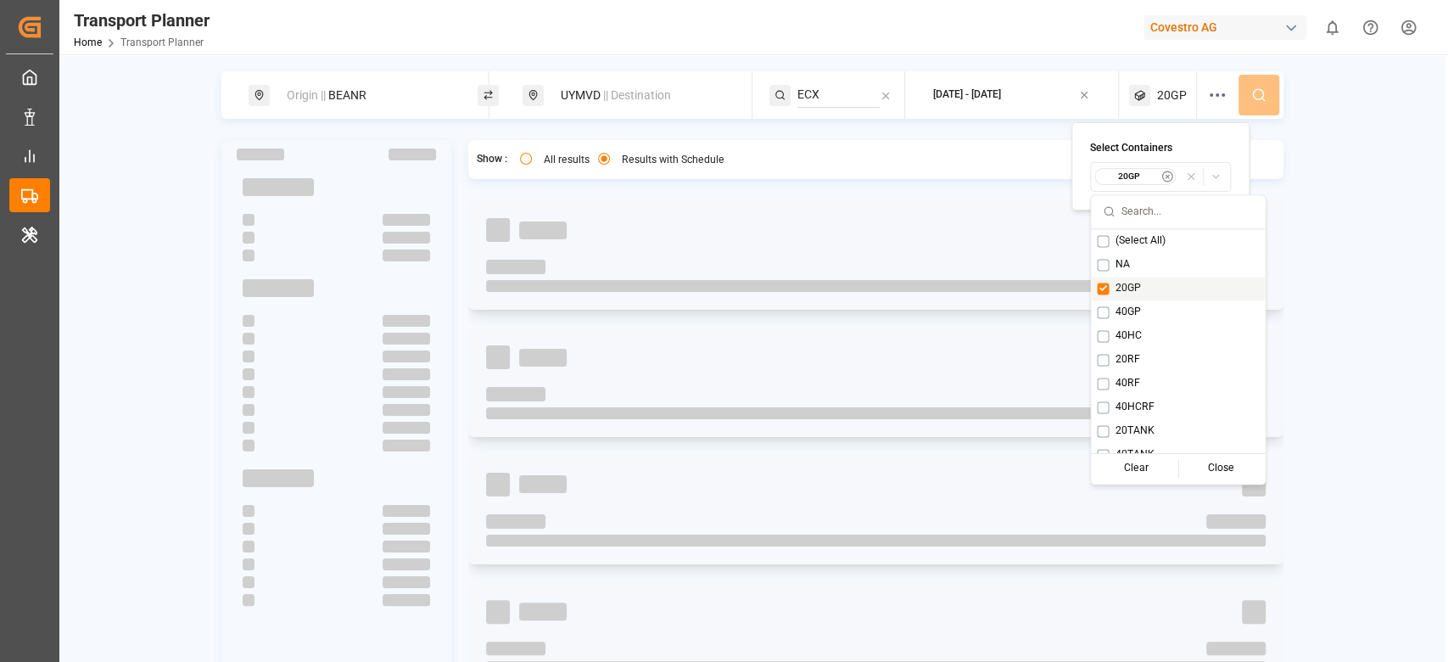
click at [1118, 290] on span "20GP" at bounding box center [1127, 288] width 25 height 15
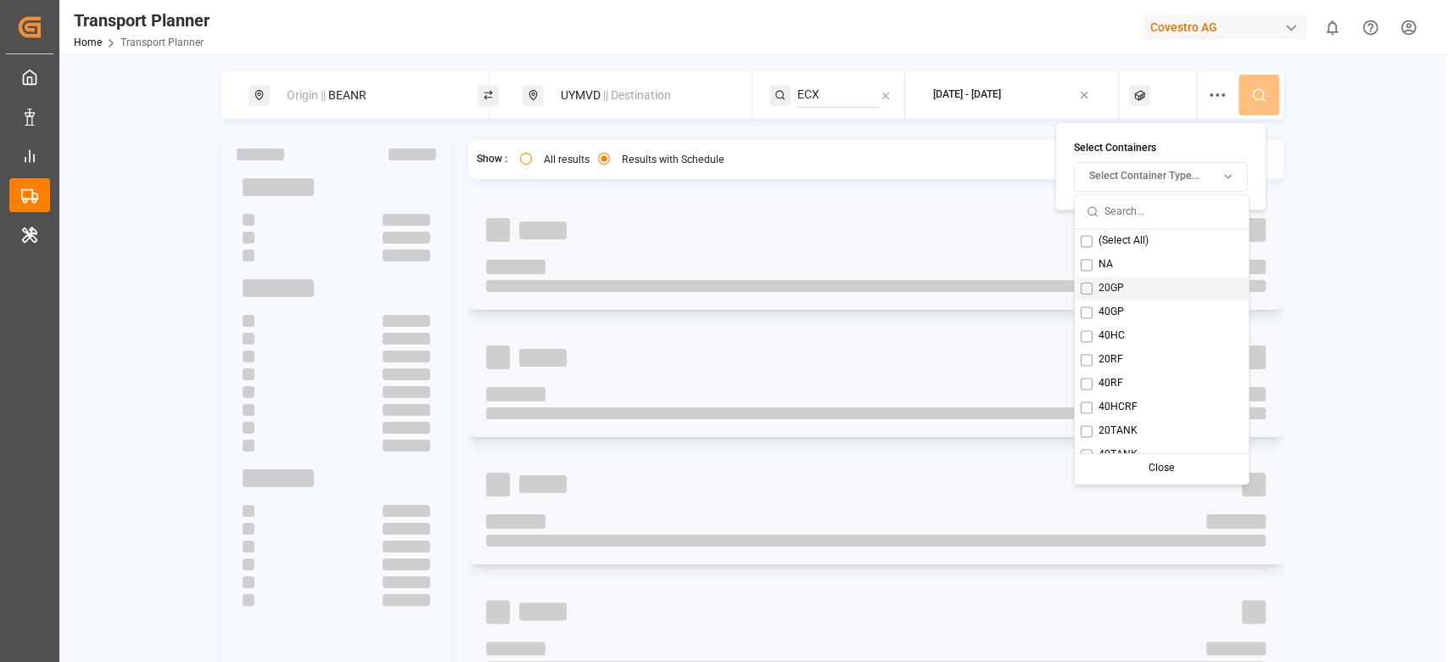
click at [1118, 290] on span "20GP" at bounding box center [1111, 288] width 25 height 15
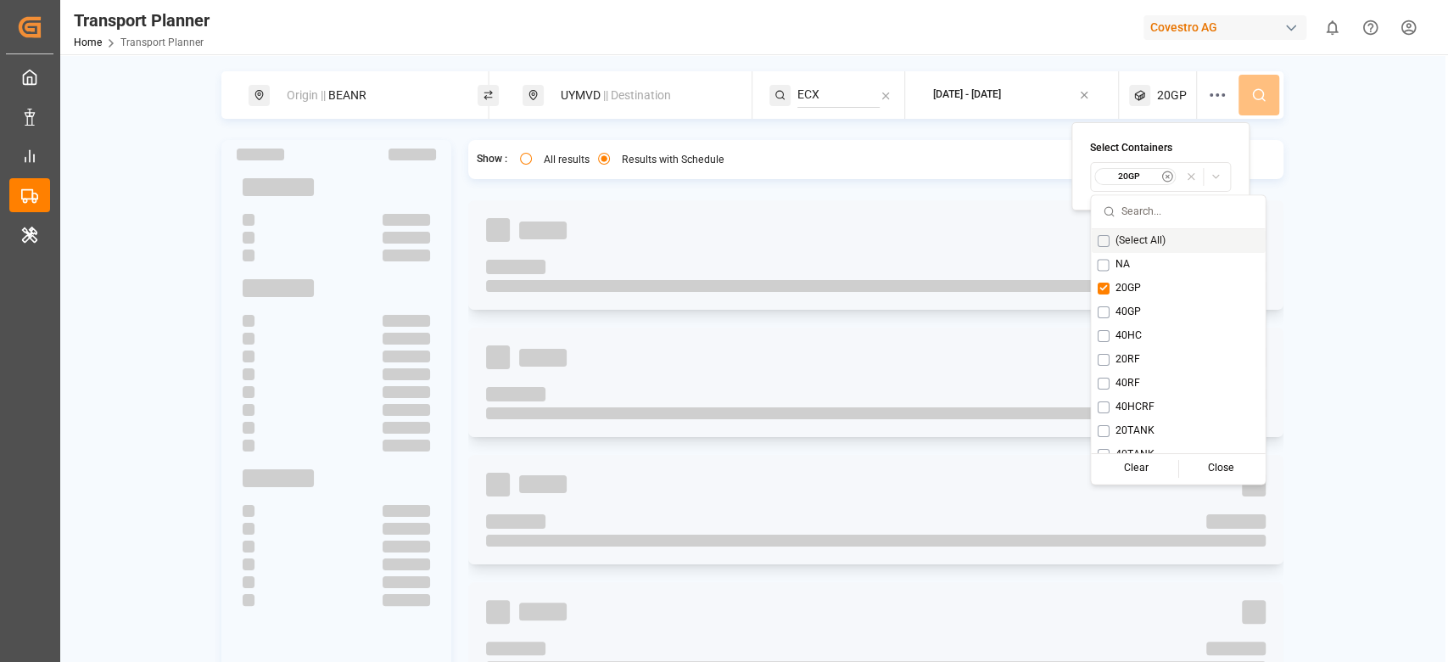
click at [1385, 140] on div "Origin || BEANR UYMVD || Destination ECX 2025-10-03 - 2026-01-31 20GP Show : Al…" at bounding box center [751, 400] width 1385 height 658
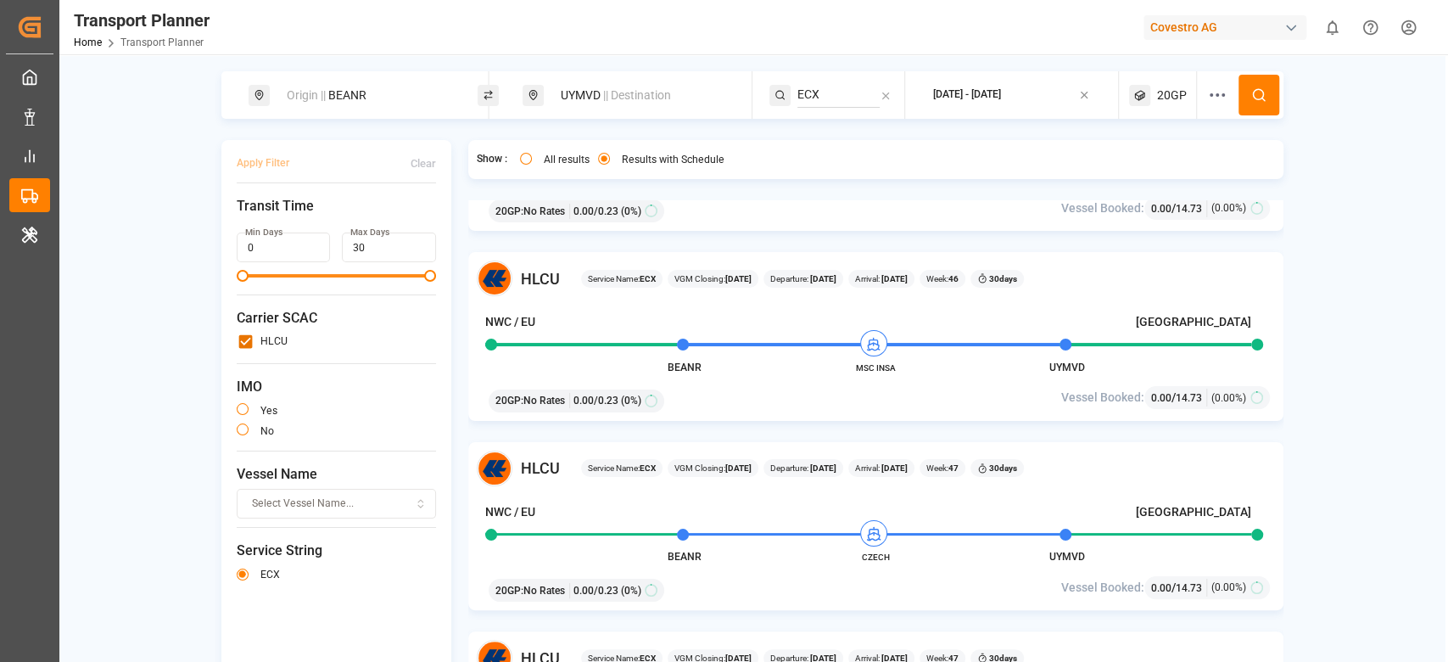
scroll to position [3102, 0]
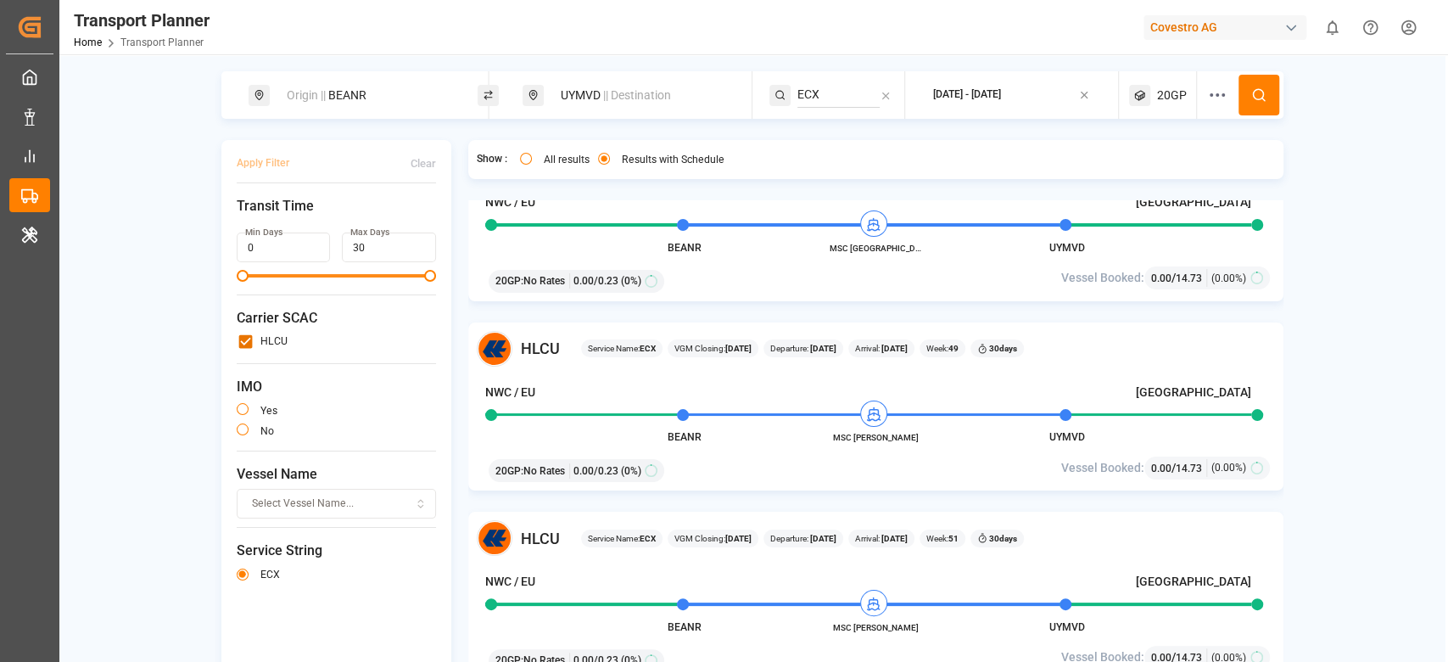
click at [1199, 33] on div "Covestro AG" at bounding box center [1225, 27] width 163 height 25
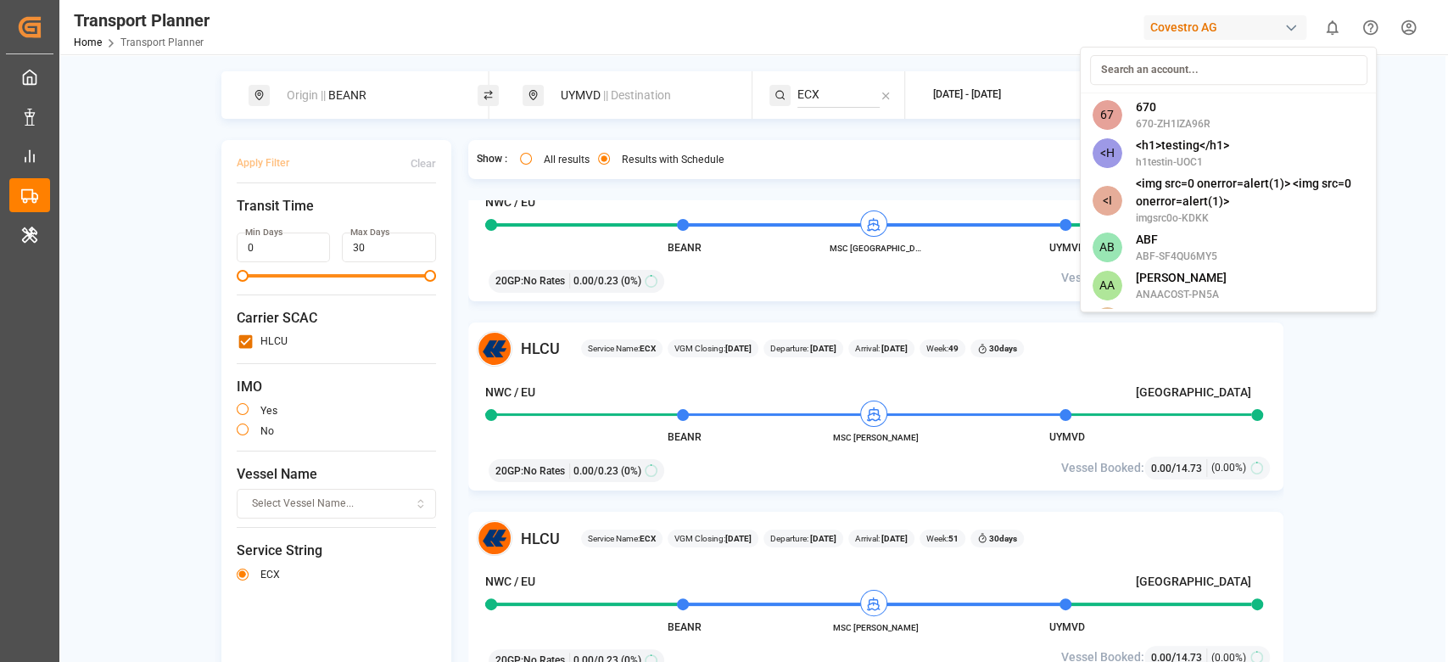
click at [1167, 70] on input at bounding box center [1227, 70] width 277 height 30
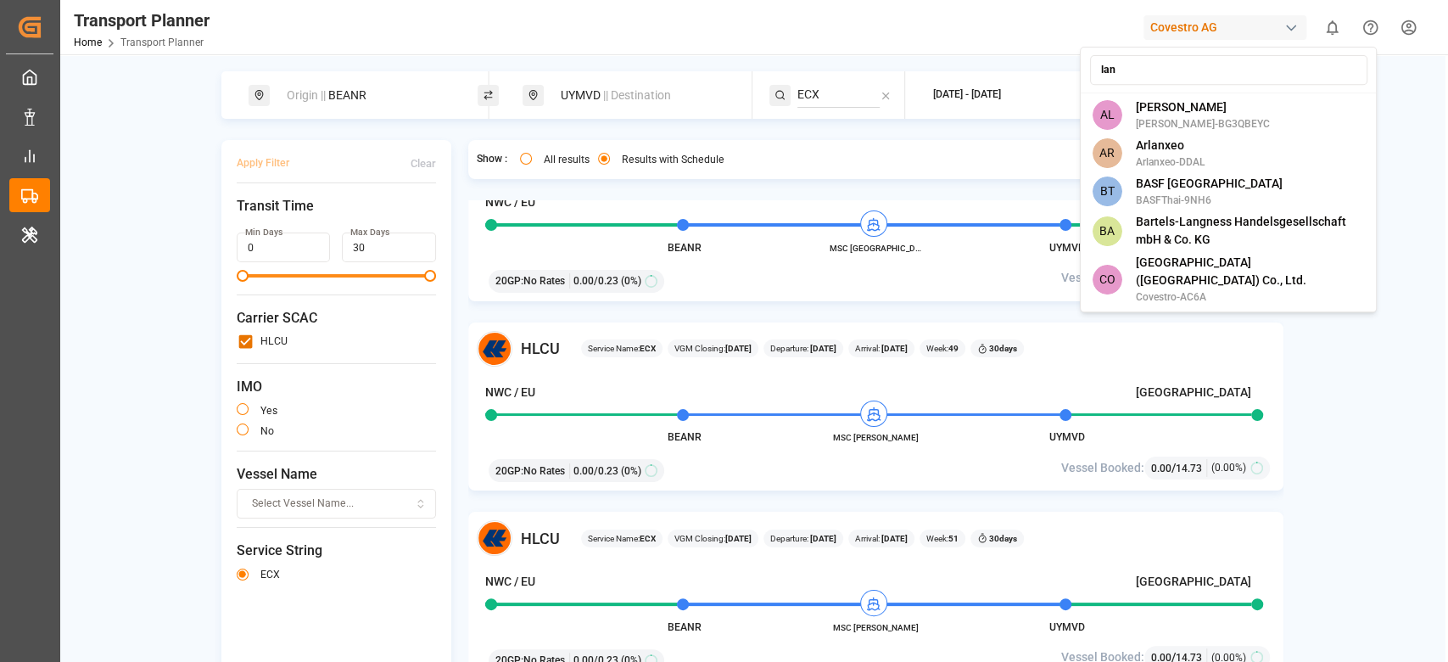
type input "lan"
click at [1355, 361] on html "Created by potrace 1.15, written by Peter Selinger 2001-2017 Created by potrace…" at bounding box center [724, 331] width 1448 height 662
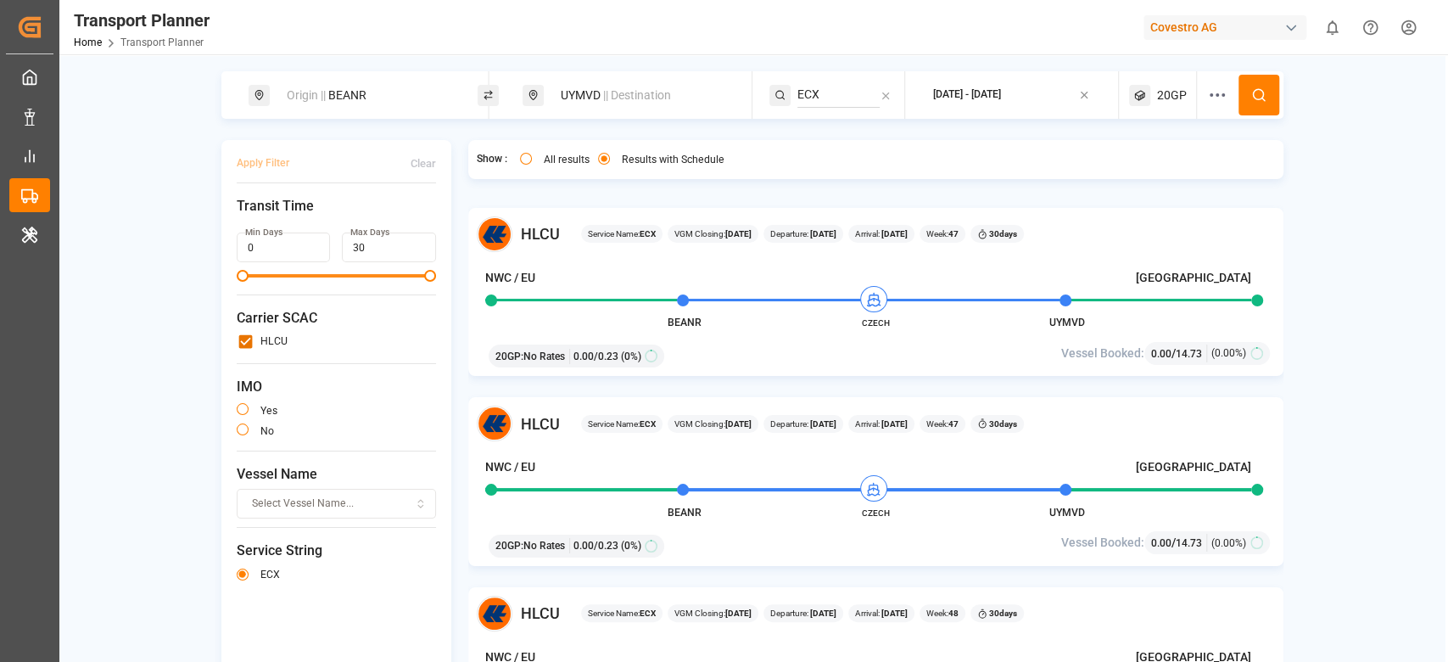
scroll to position [2310, 0]
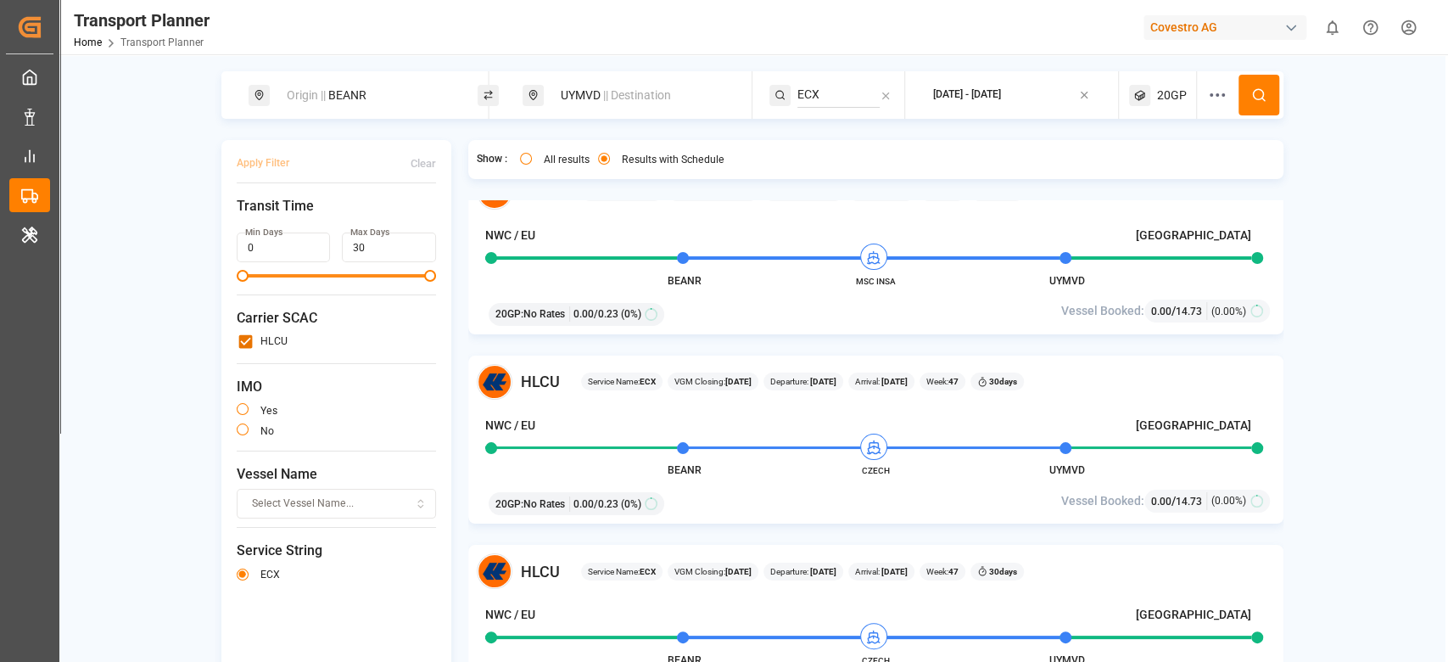
click at [1187, 26] on div "Covestro AG" at bounding box center [1225, 27] width 163 height 25
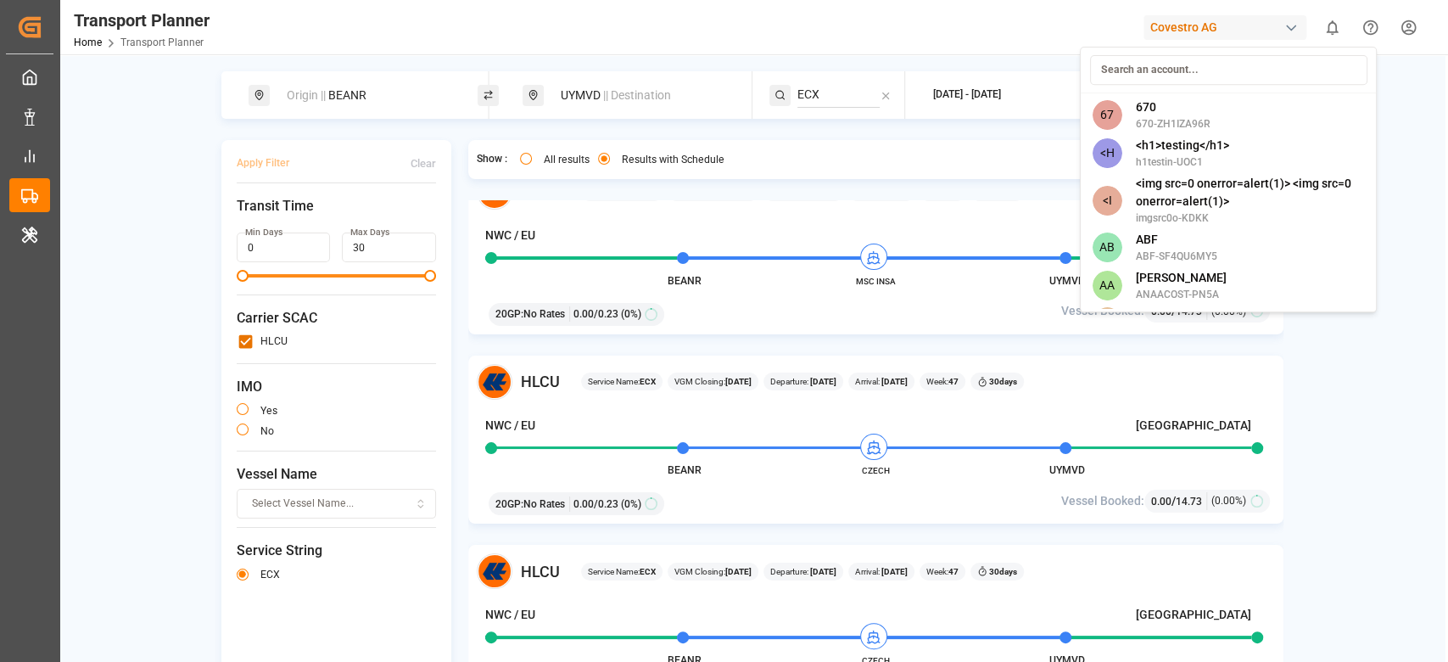
click at [1194, 73] on input at bounding box center [1227, 70] width 277 height 30
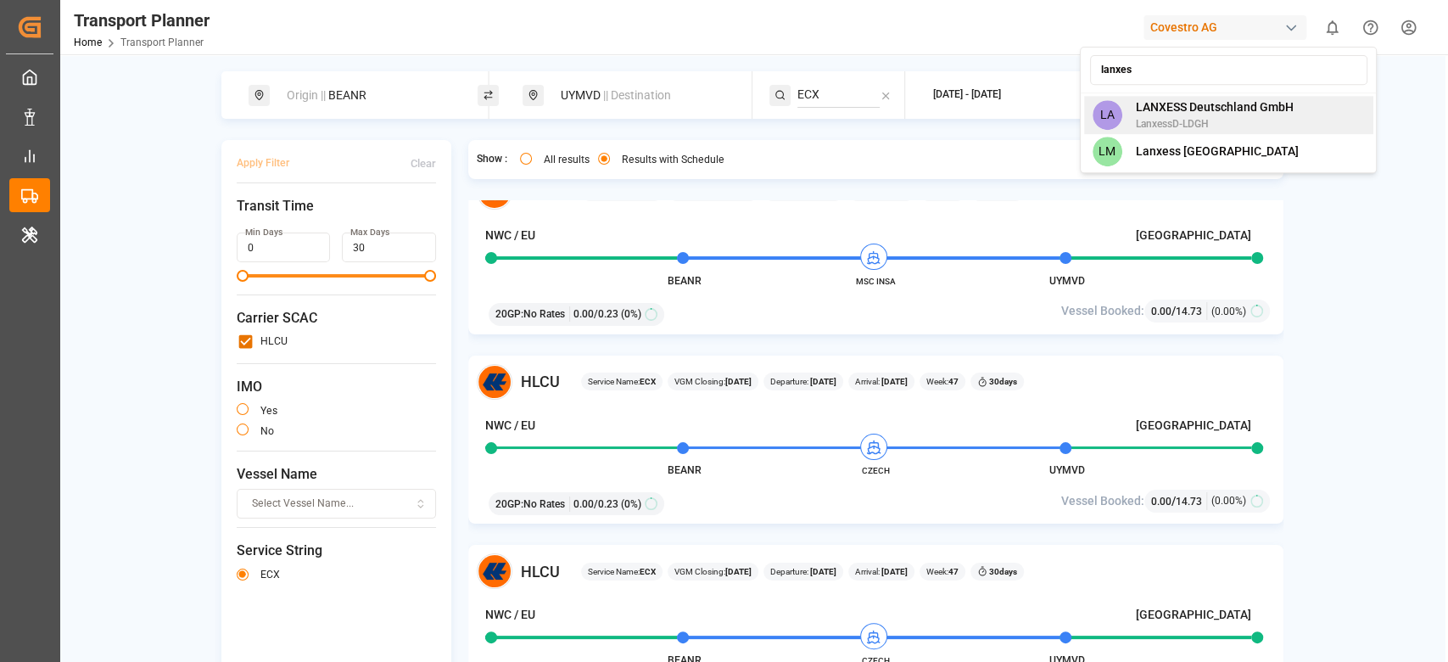
type input "lanxes"
click at [1194, 108] on span "LANXESS Deutschland GmbH" at bounding box center [1214, 107] width 158 height 18
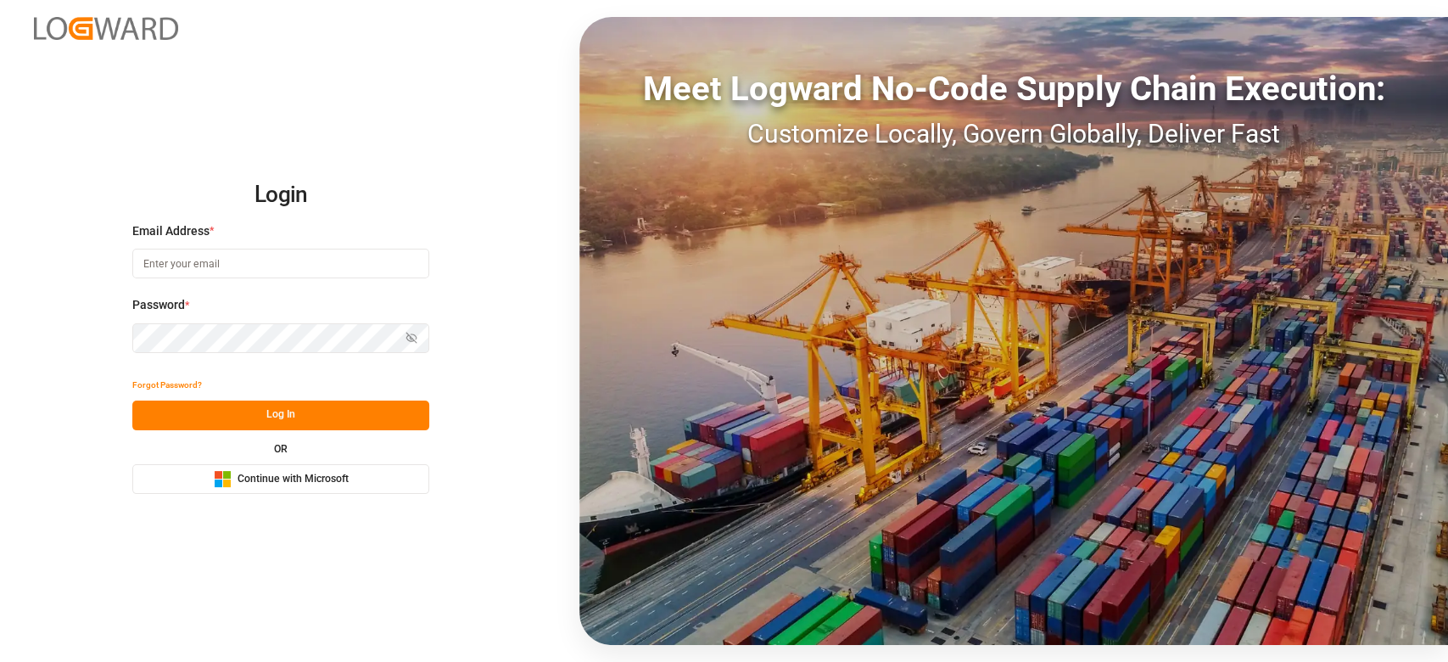
click at [334, 486] on div "Microsoft Logo Continue with Microsoft" at bounding box center [281, 479] width 135 height 18
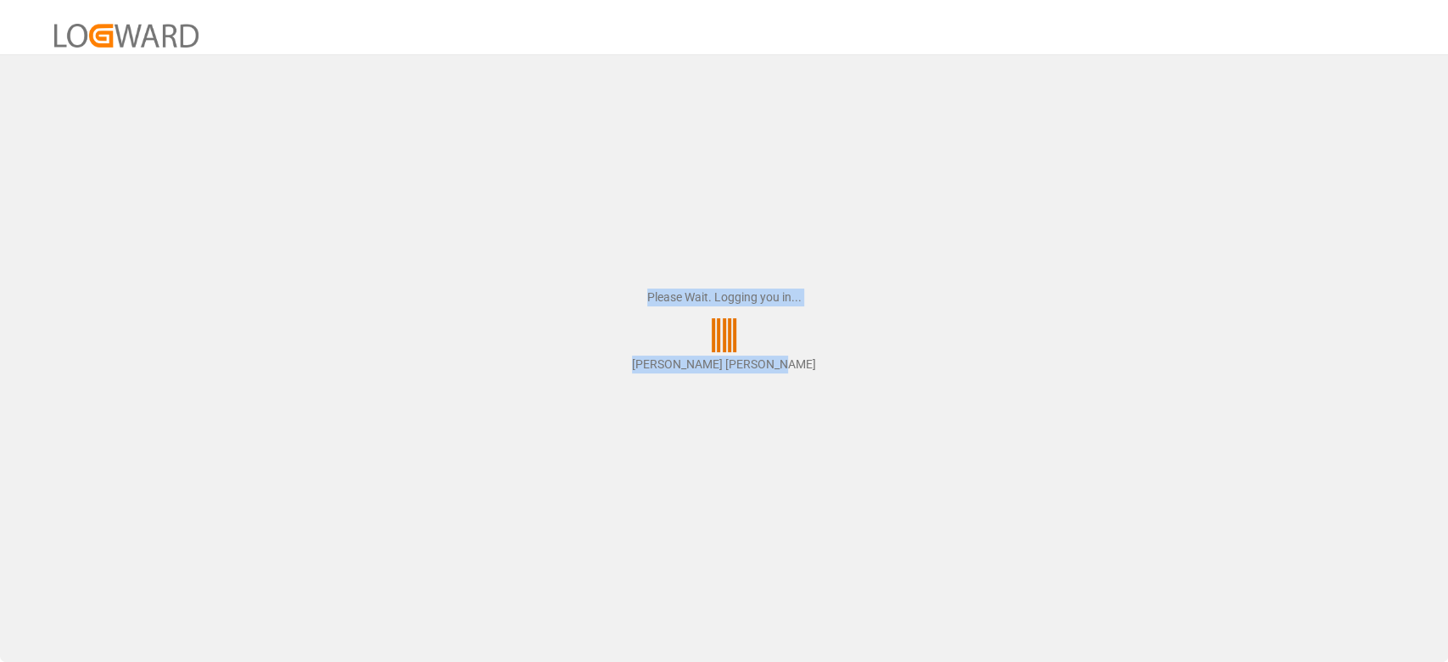
drag, startPoint x: 631, startPoint y: 294, endPoint x: 793, endPoint y: 366, distance: 177.4
click at [793, 366] on div "Please Wait. Logging you in... Varshini Devanga Suresh" at bounding box center [724, 331] width 1448 height 662
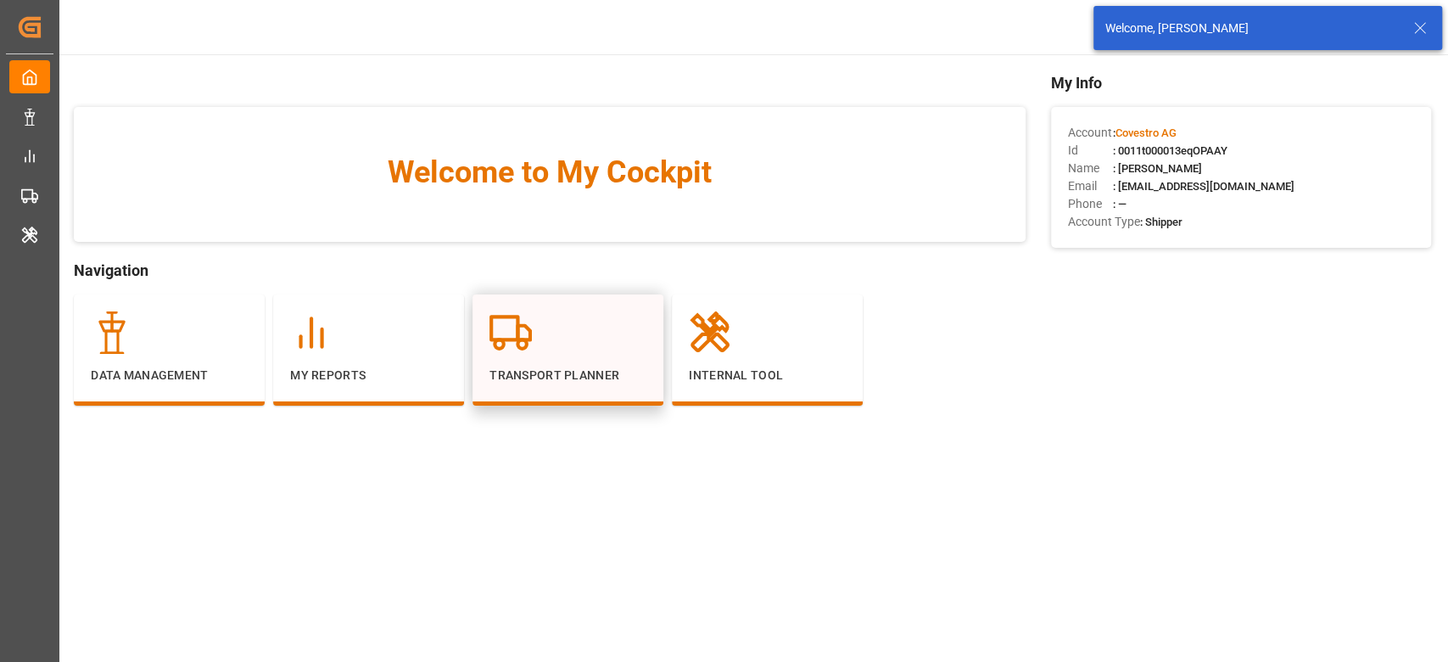
click at [573, 396] on div "Transport Planner" at bounding box center [568, 349] width 191 height 111
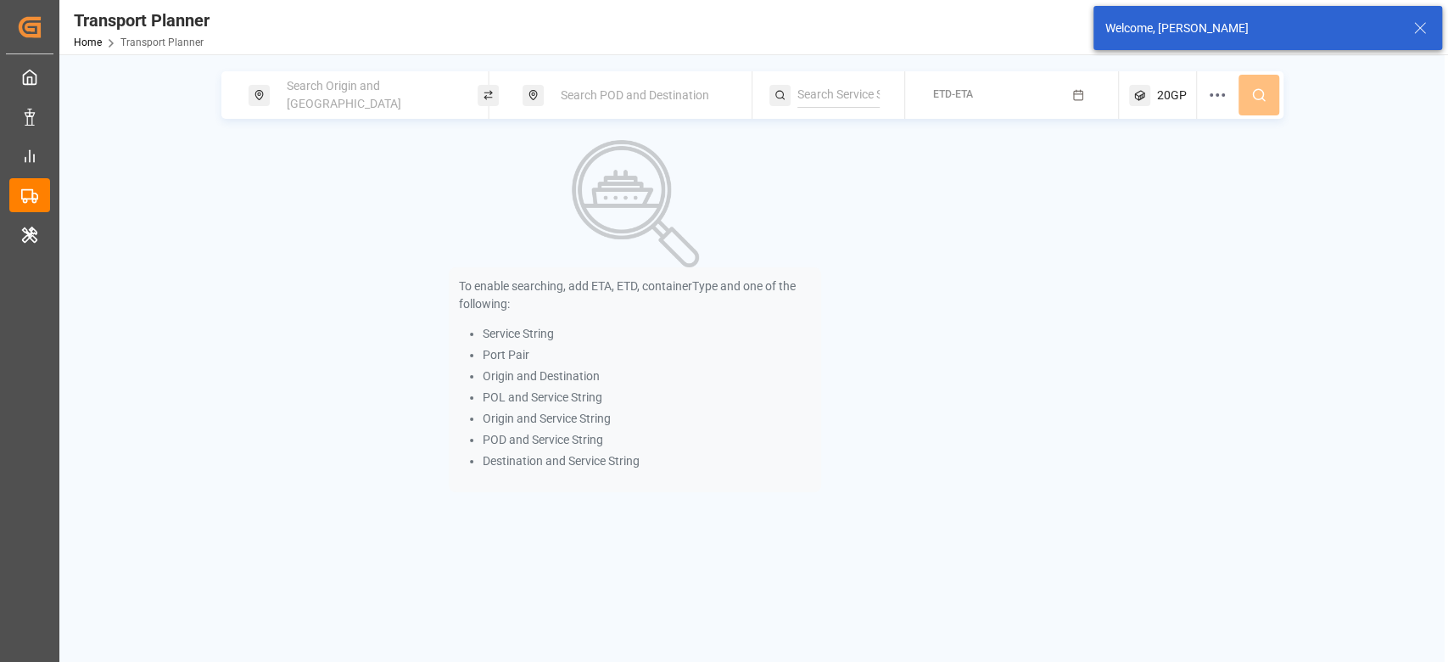
click at [607, 104] on div "Search POD and Destination" at bounding box center [642, 95] width 183 height 31
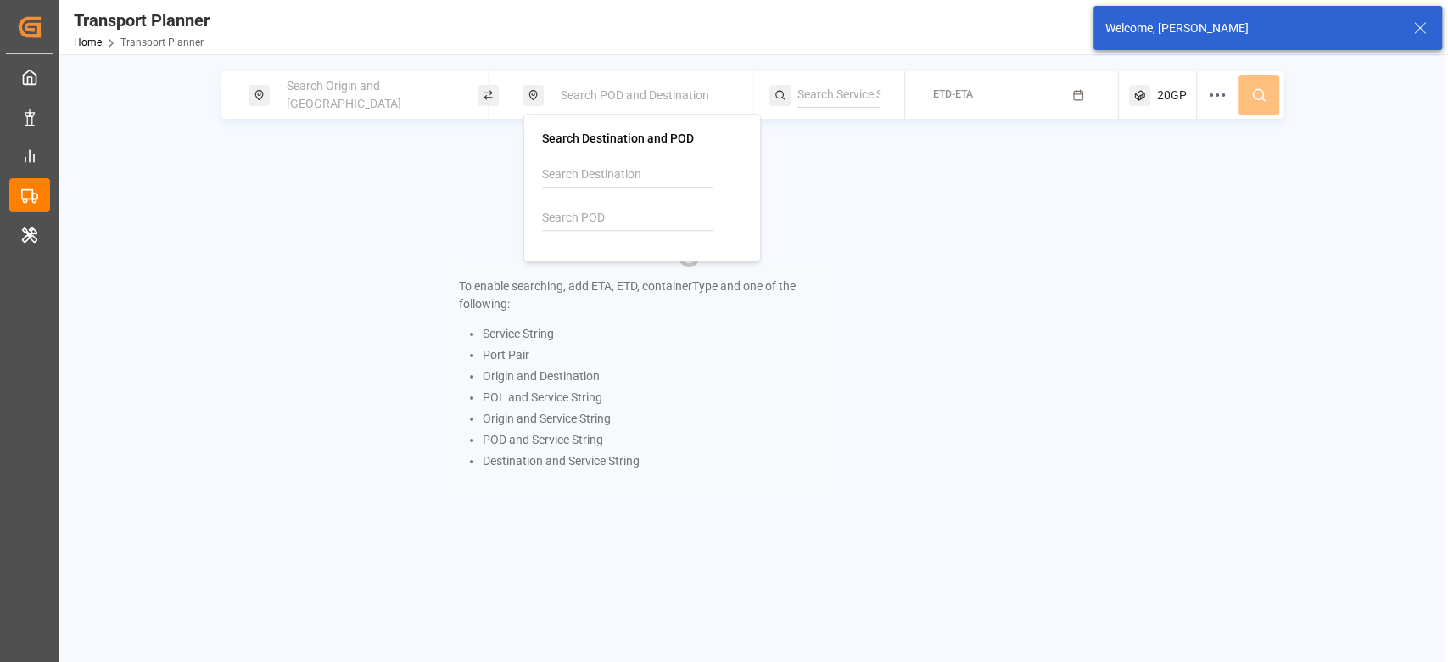
click at [573, 227] on input at bounding box center [627, 217] width 171 height 25
paste input "TWKHH"
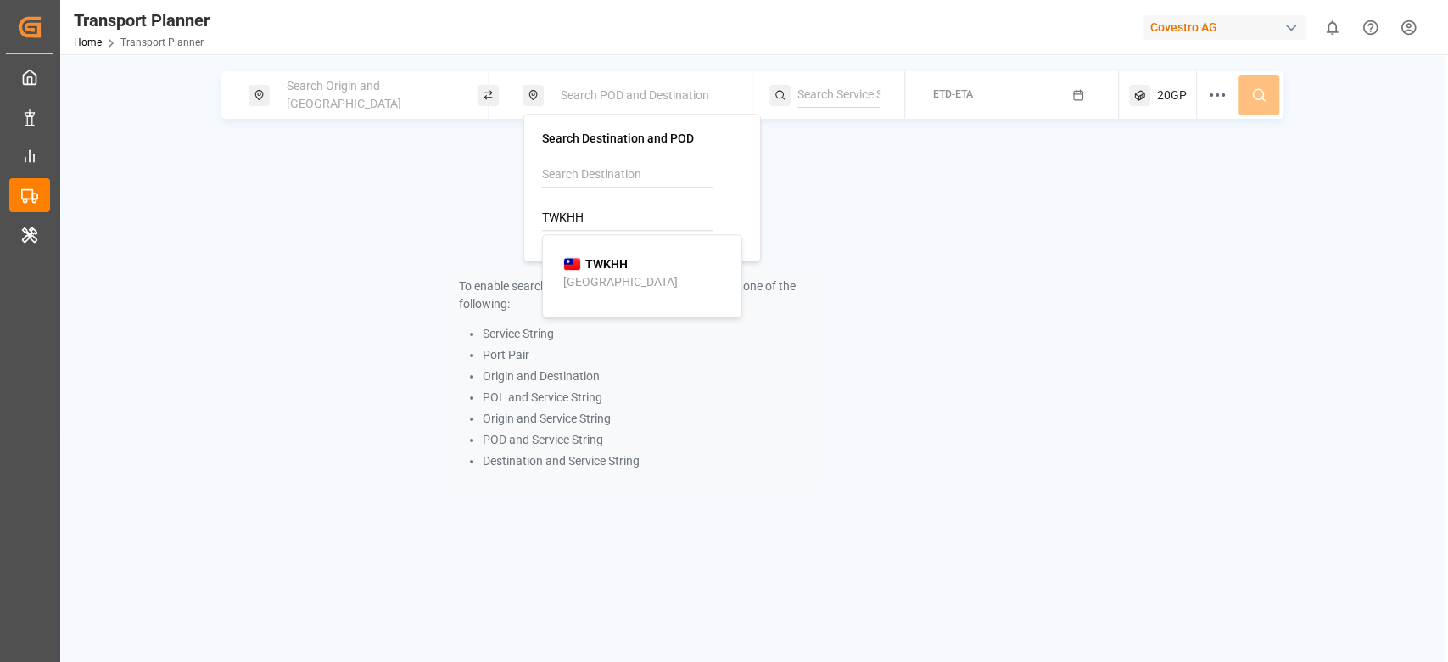
type input "TWKHH"
click at [607, 255] on span "TWKHH" at bounding box center [606, 264] width 42 height 18
click at [644, 306] on p "To enable searching, add ETA, ETD, containerType and one of the following:" at bounding box center [635, 295] width 352 height 36
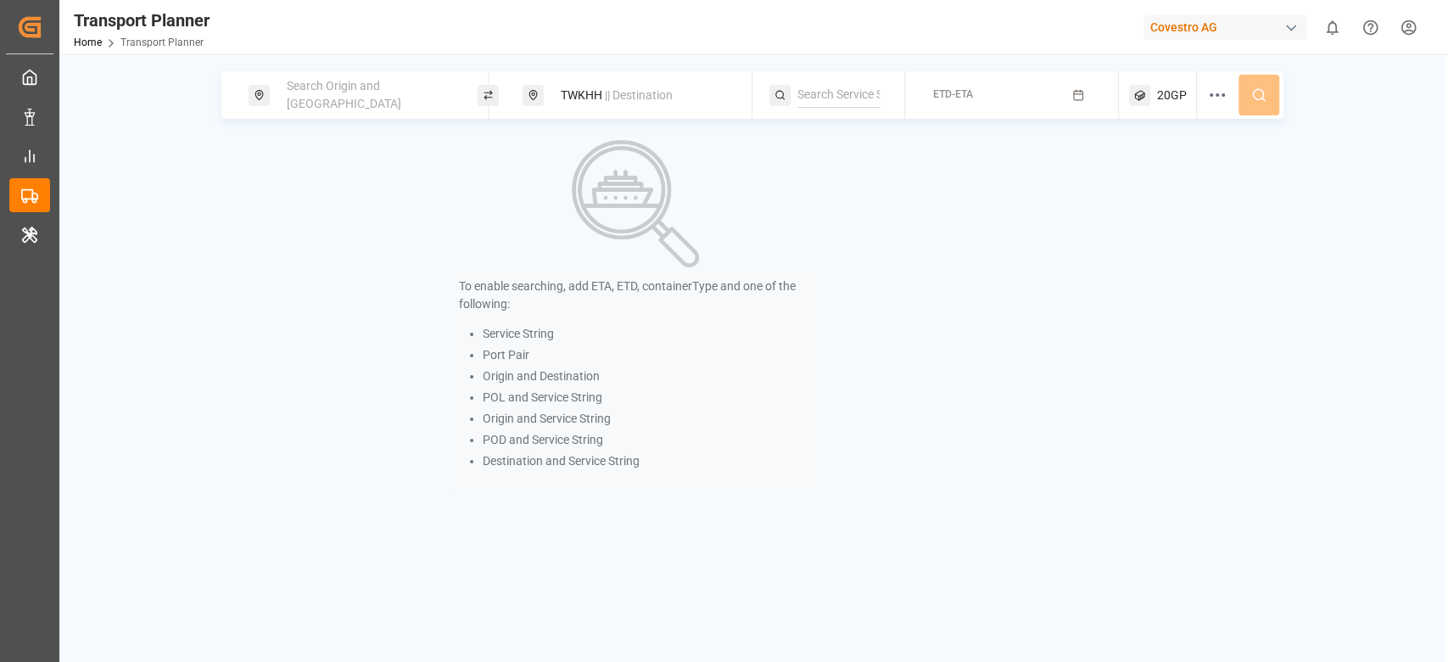
click at [787, 98] on div at bounding box center [779, 95] width 21 height 21
click at [801, 98] on input at bounding box center [838, 94] width 82 height 25
paste input "fe4"
drag, startPoint x: 819, startPoint y: 115, endPoint x: 839, endPoint y: 140, distance: 32.6
click at [839, 140] on div "FE4" at bounding box center [901, 141] width 165 height 18
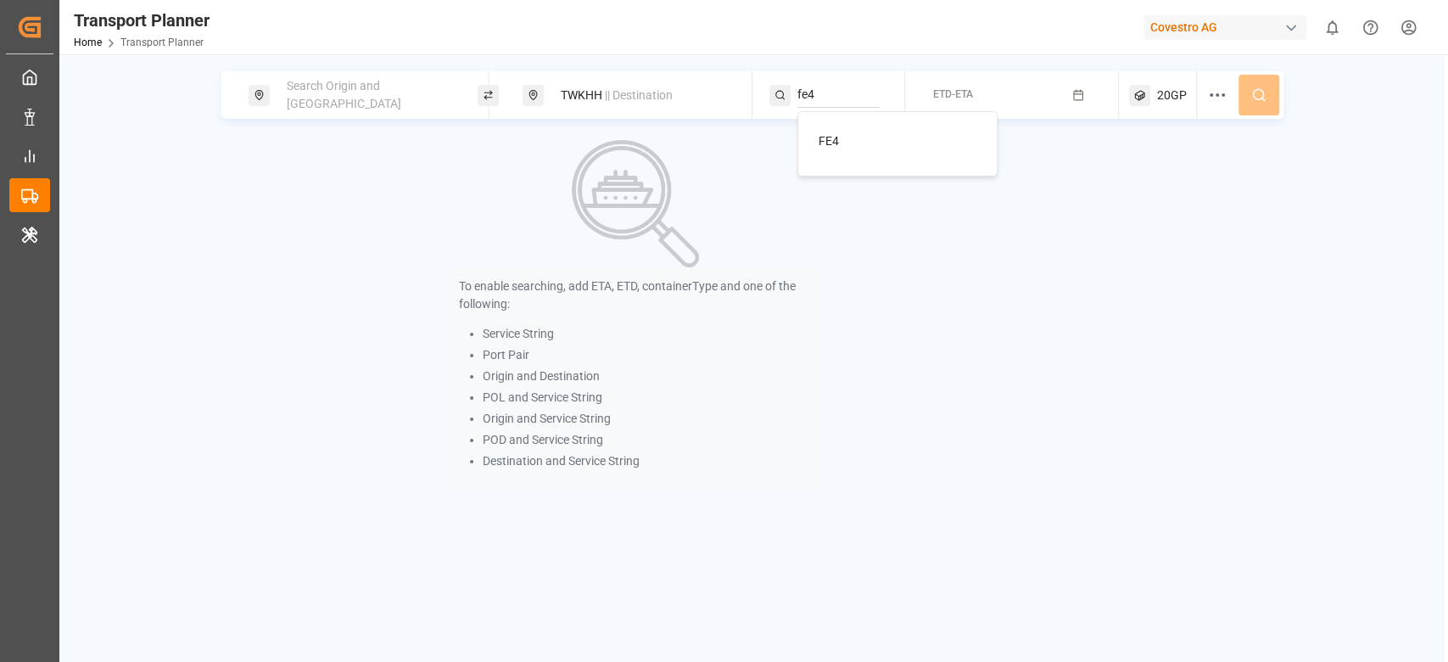
type input "FE4"
click at [381, 104] on div "Search Origin and POL" at bounding box center [368, 94] width 183 height 49
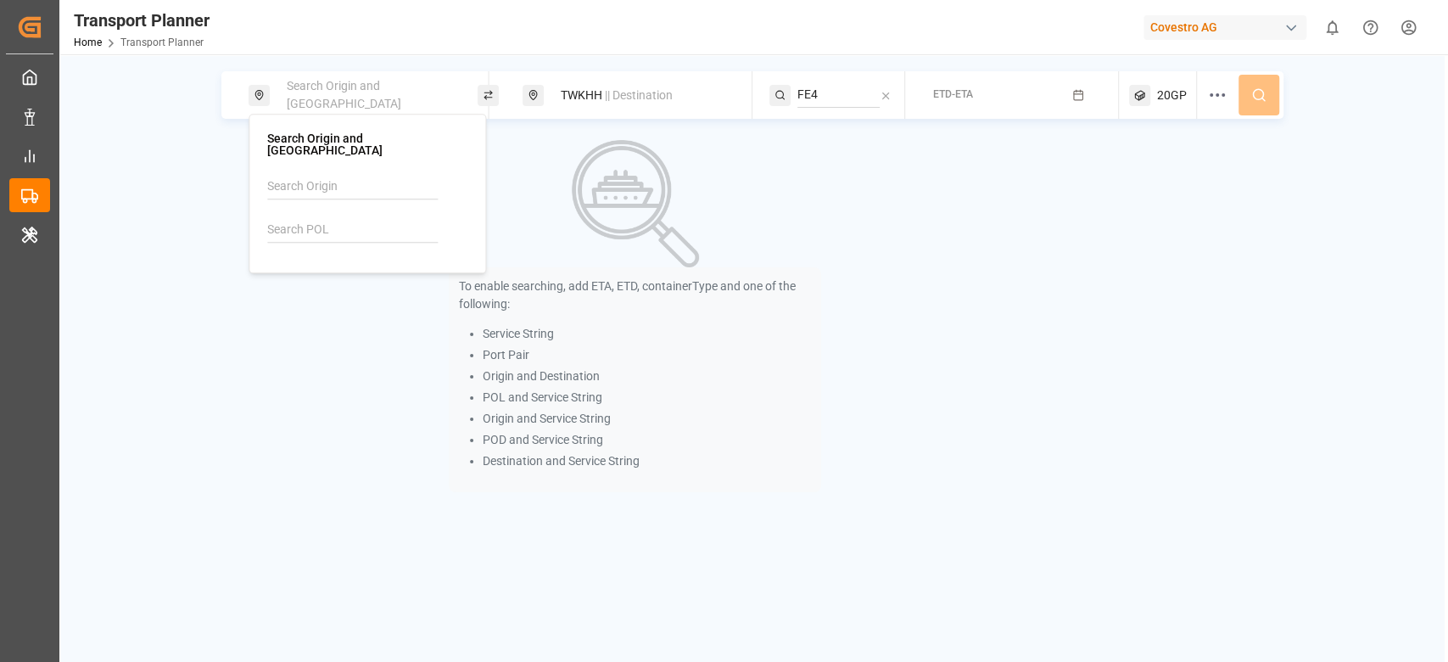
click at [322, 174] on input at bounding box center [352, 186] width 171 height 25
click at [315, 226] on span "NWC / EU" at bounding box center [313, 233] width 51 height 14
type input "NWC / EU"
click at [987, 100] on button "ETD-ETA" at bounding box center [1011, 95] width 193 height 33
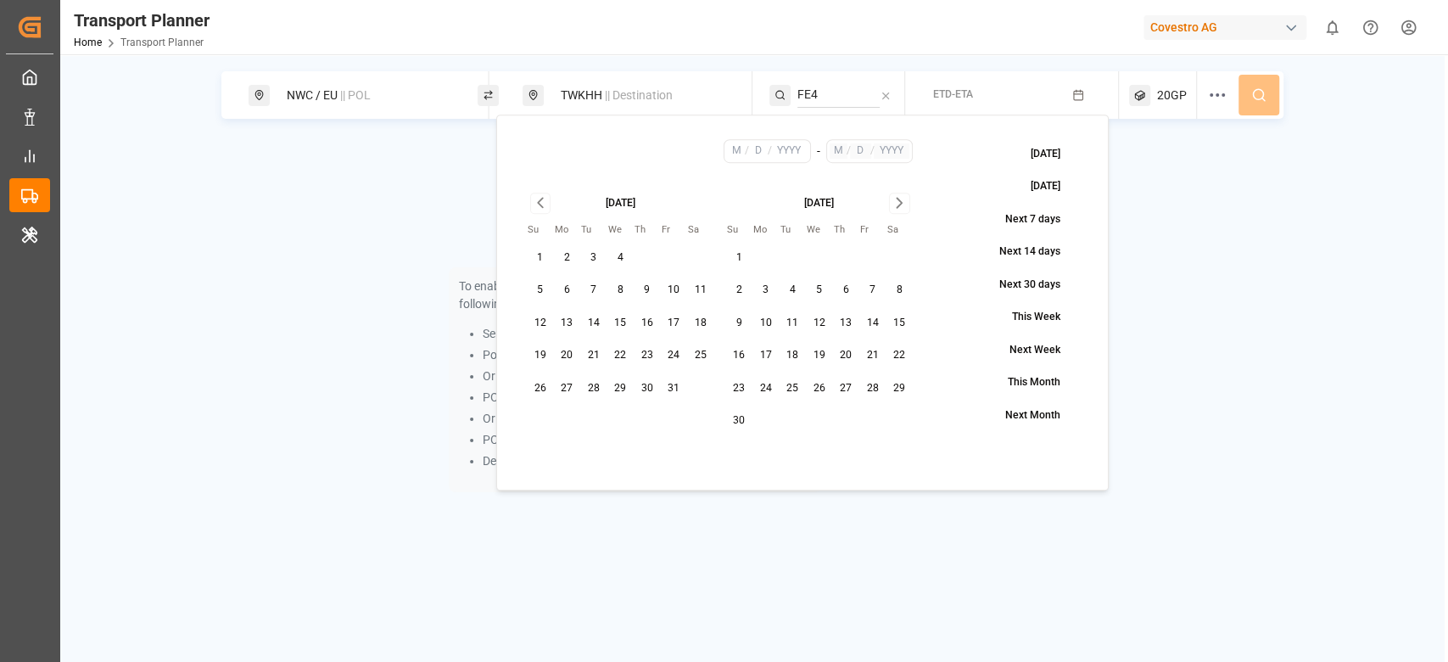
click at [599, 258] on button "3" at bounding box center [593, 257] width 27 height 27
type input "10"
type input "3"
type input "2025"
click at [894, 204] on icon "Go to next month" at bounding box center [900, 203] width 20 height 20
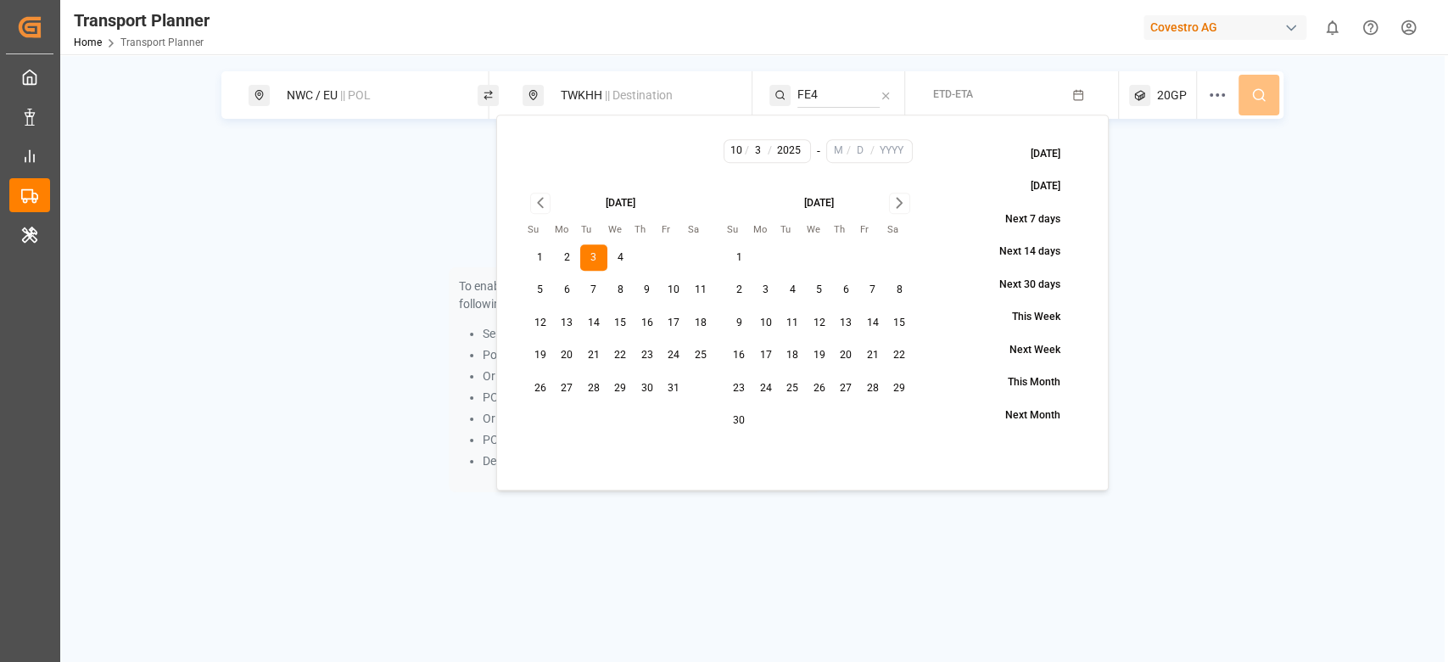
click at [894, 204] on icon "Go to next month" at bounding box center [900, 203] width 20 height 20
click at [892, 358] on button "28" at bounding box center [899, 355] width 27 height 27
type input "2"
type input "28"
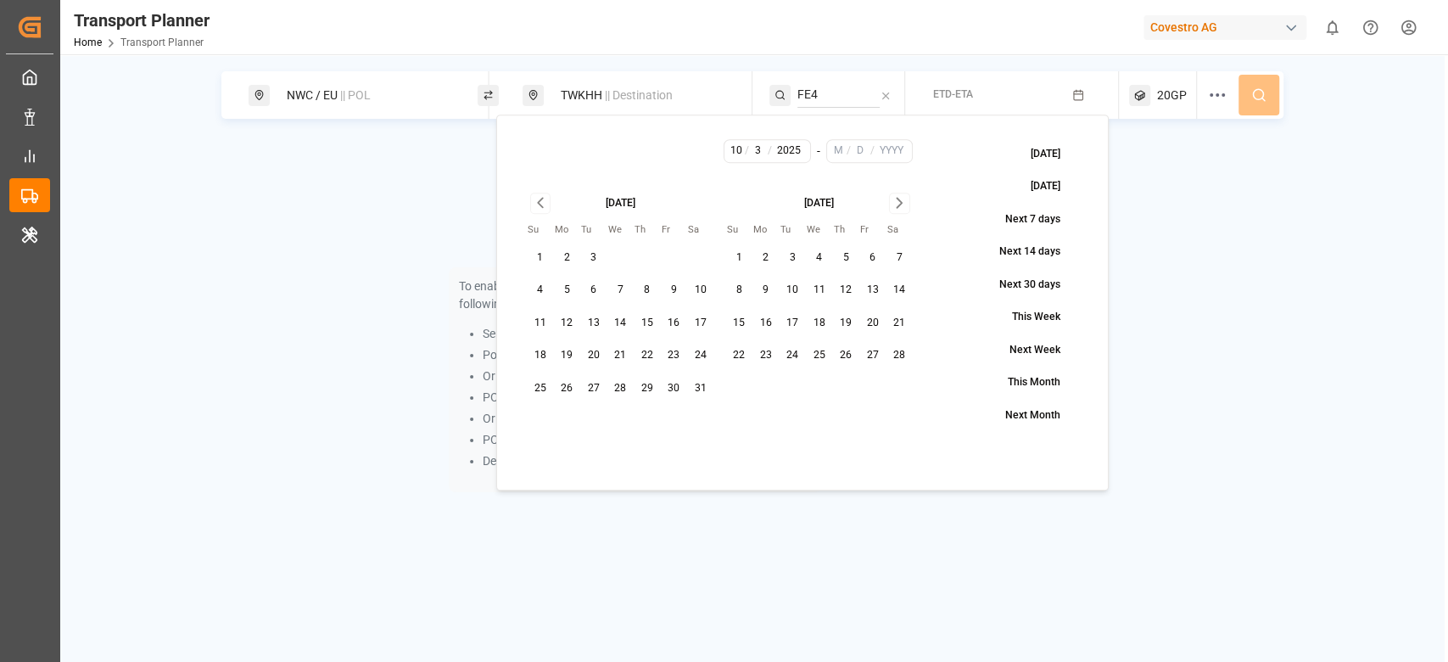
type input "2026"
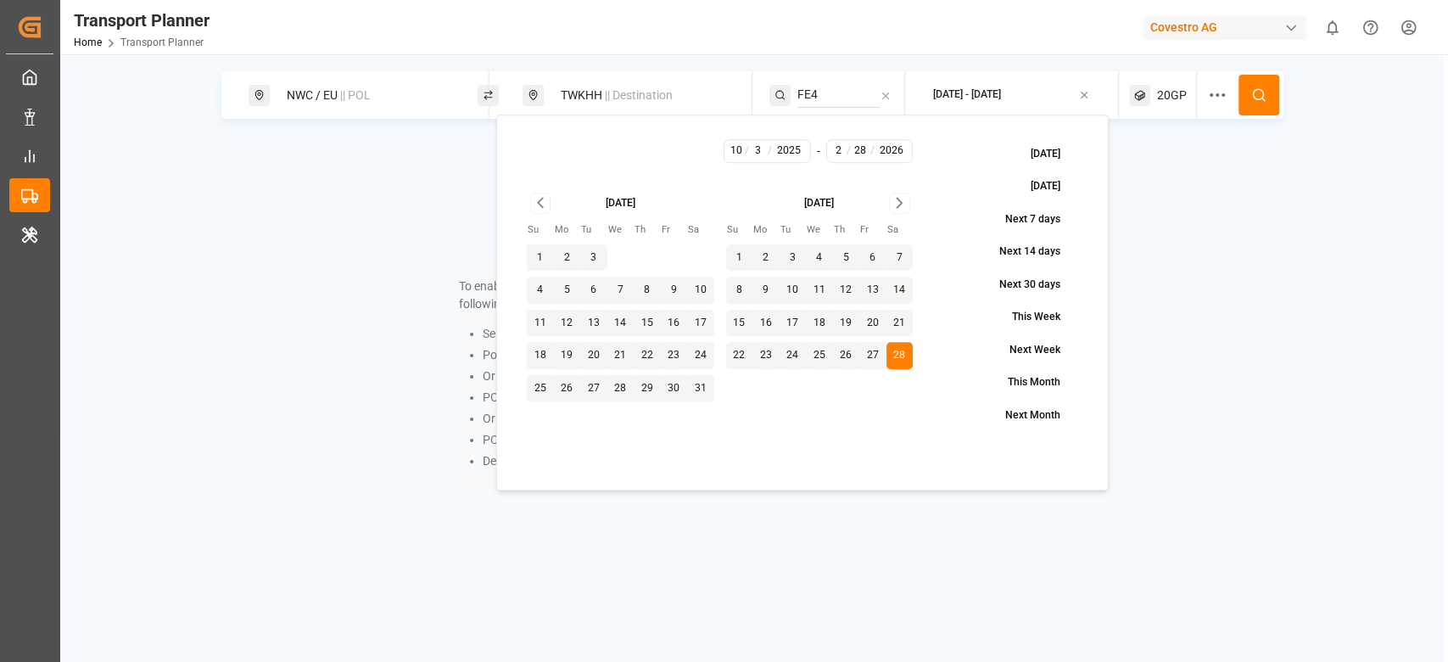
click at [1241, 98] on button at bounding box center [1259, 95] width 41 height 41
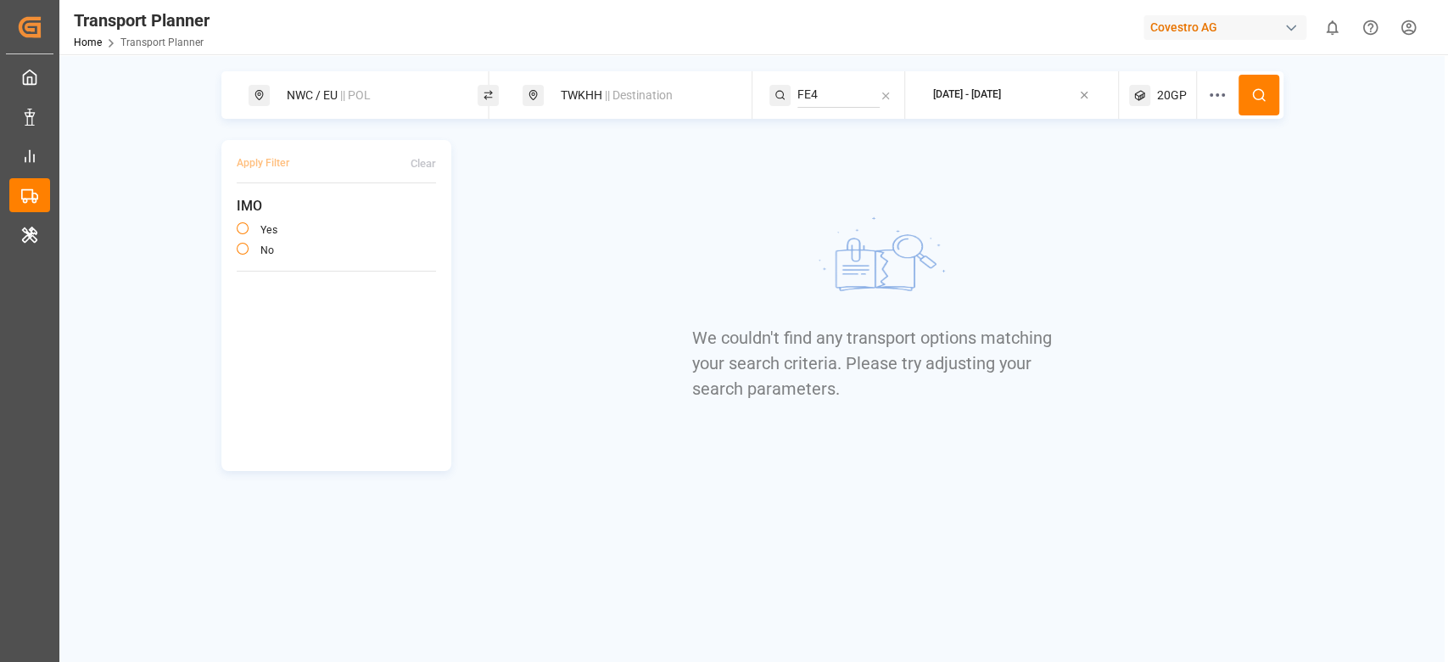
click at [1174, 98] on span "20GP" at bounding box center [1172, 96] width 30 height 18
click at [1136, 172] on small "20GP" at bounding box center [1131, 177] width 59 height 12
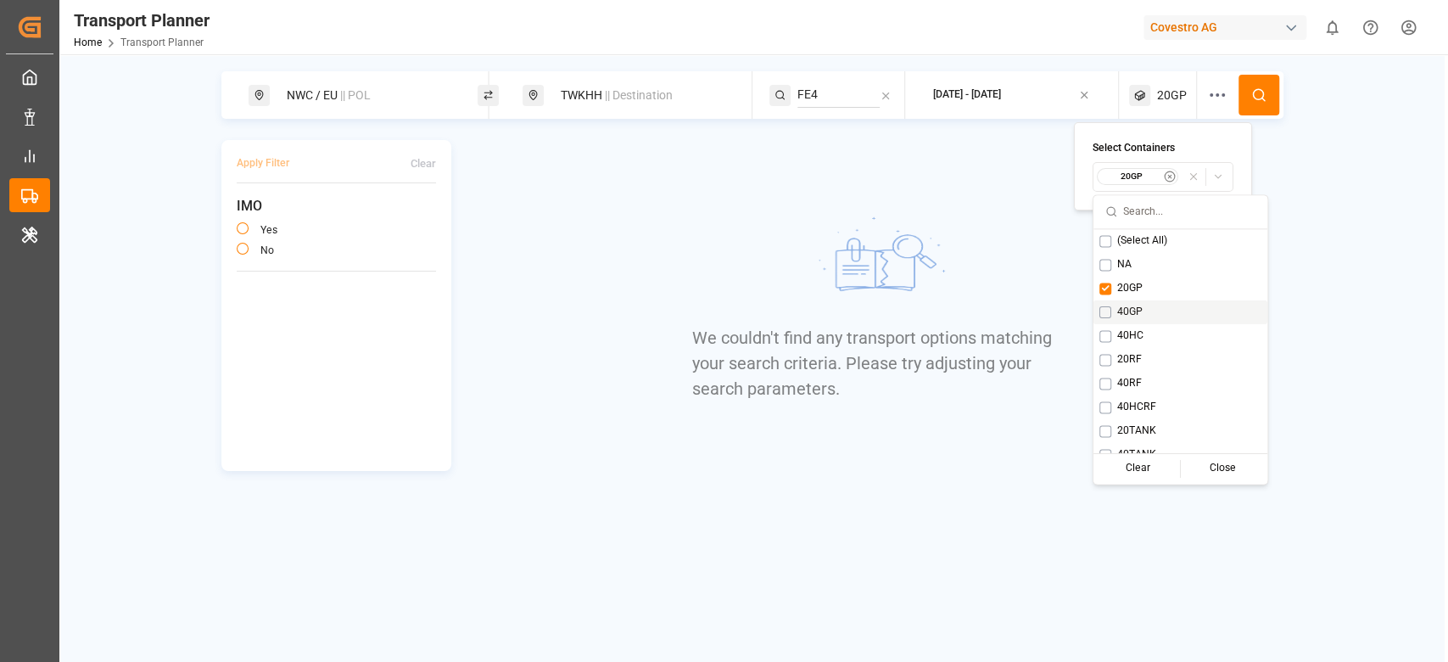
click at [1114, 293] on div "20GP" at bounding box center [1181, 289] width 174 height 24
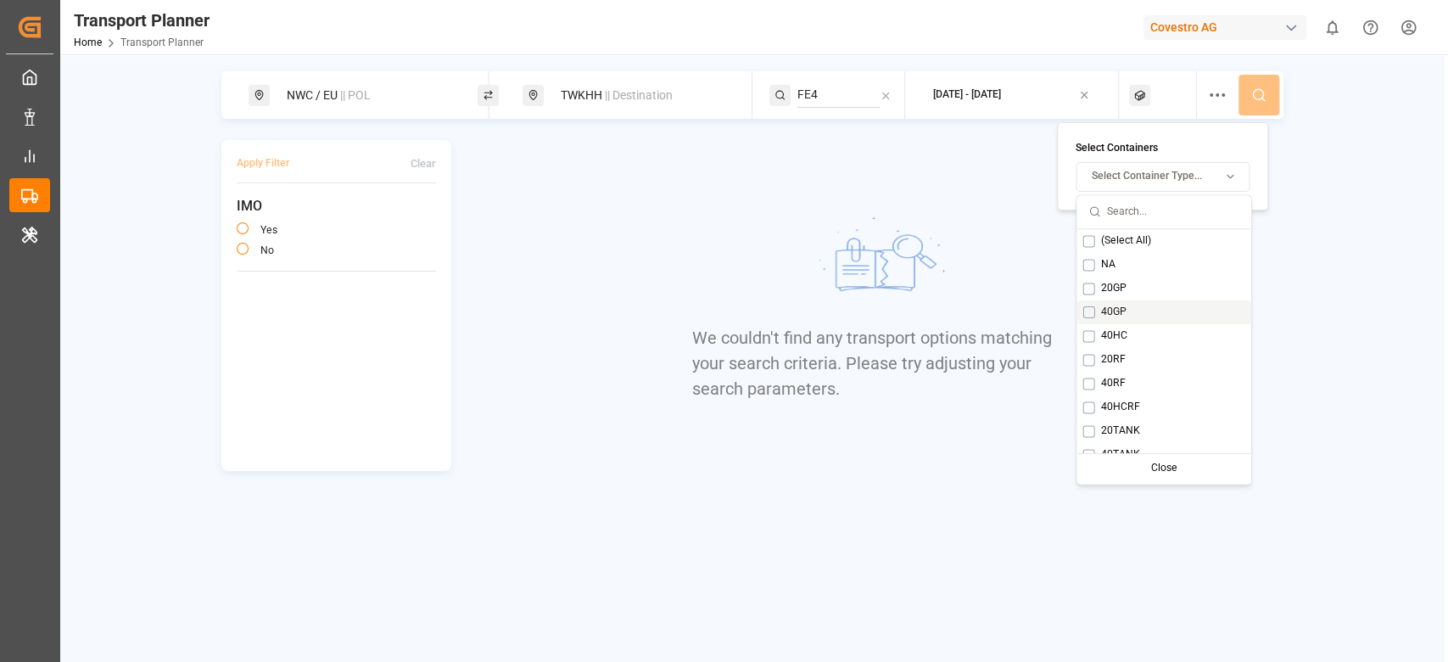
click at [1141, 306] on div "40GP" at bounding box center [1164, 312] width 174 height 24
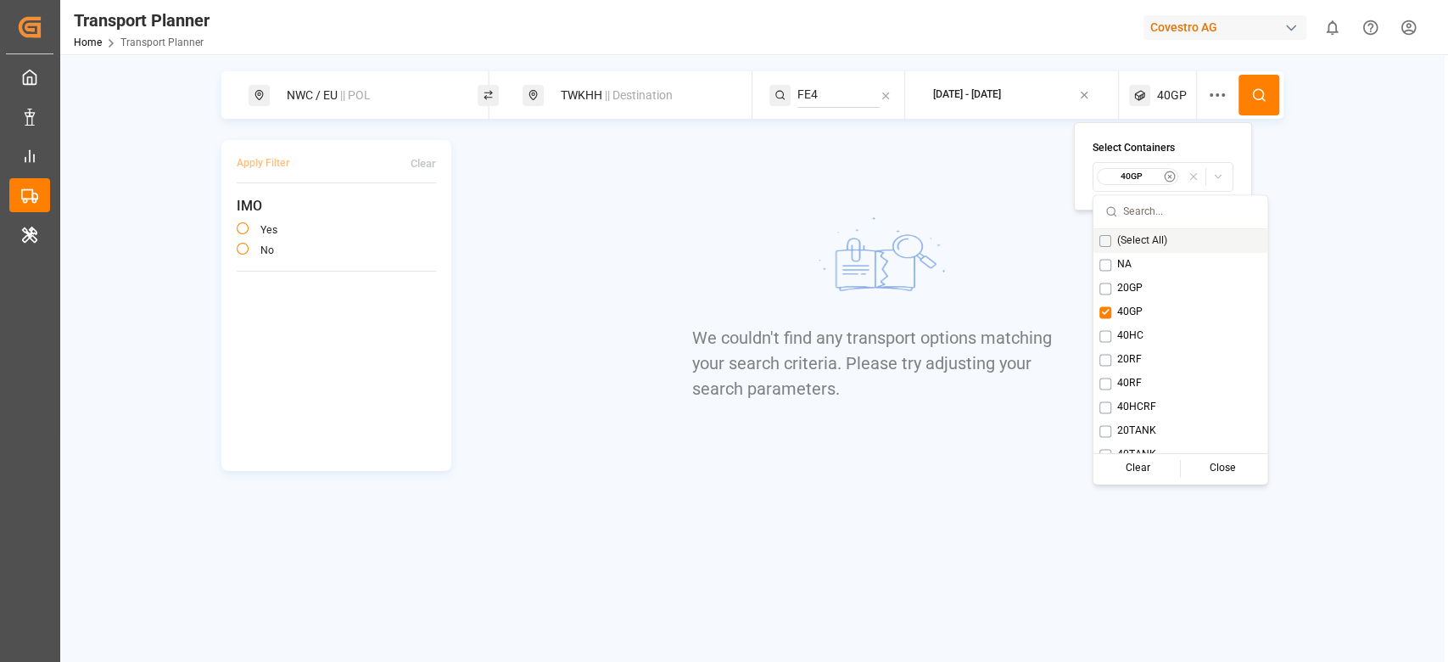
click at [1268, 99] on button at bounding box center [1259, 95] width 41 height 41
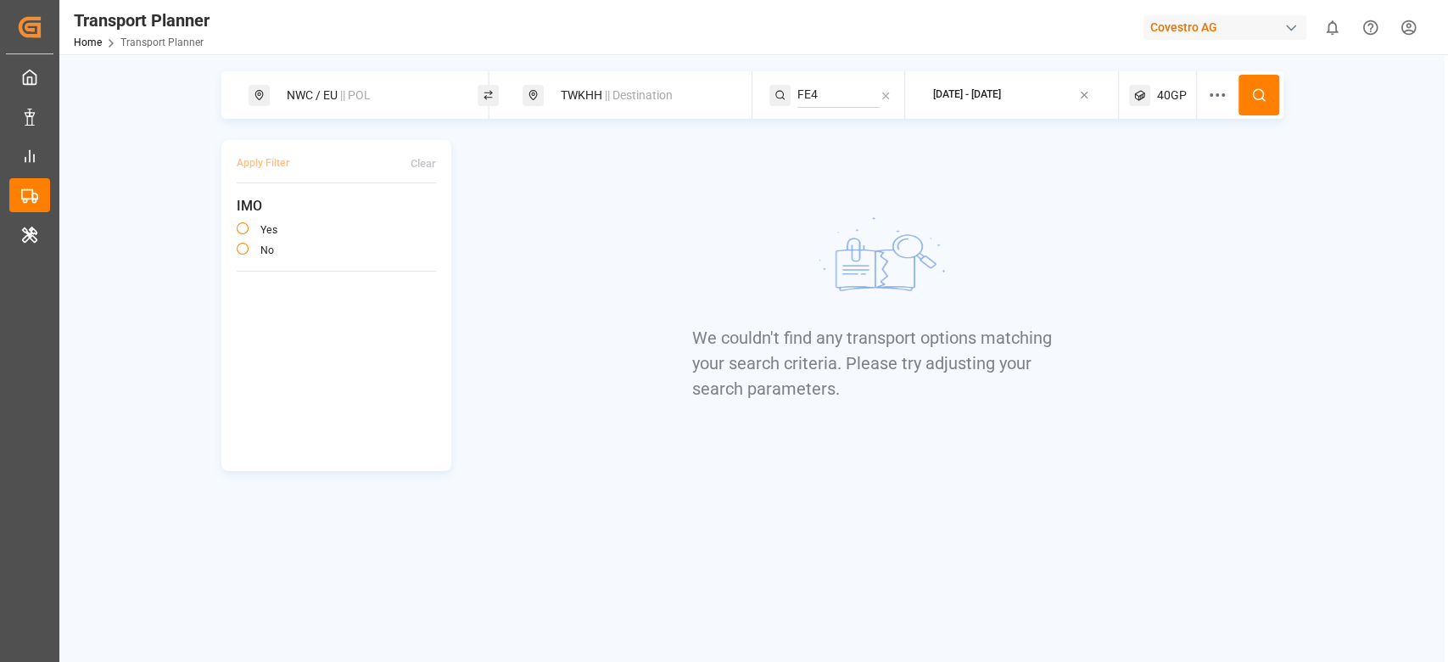
click at [1157, 98] on span "40GP" at bounding box center [1172, 96] width 30 height 18
click at [1145, 175] on small "40GP" at bounding box center [1131, 177] width 59 height 12
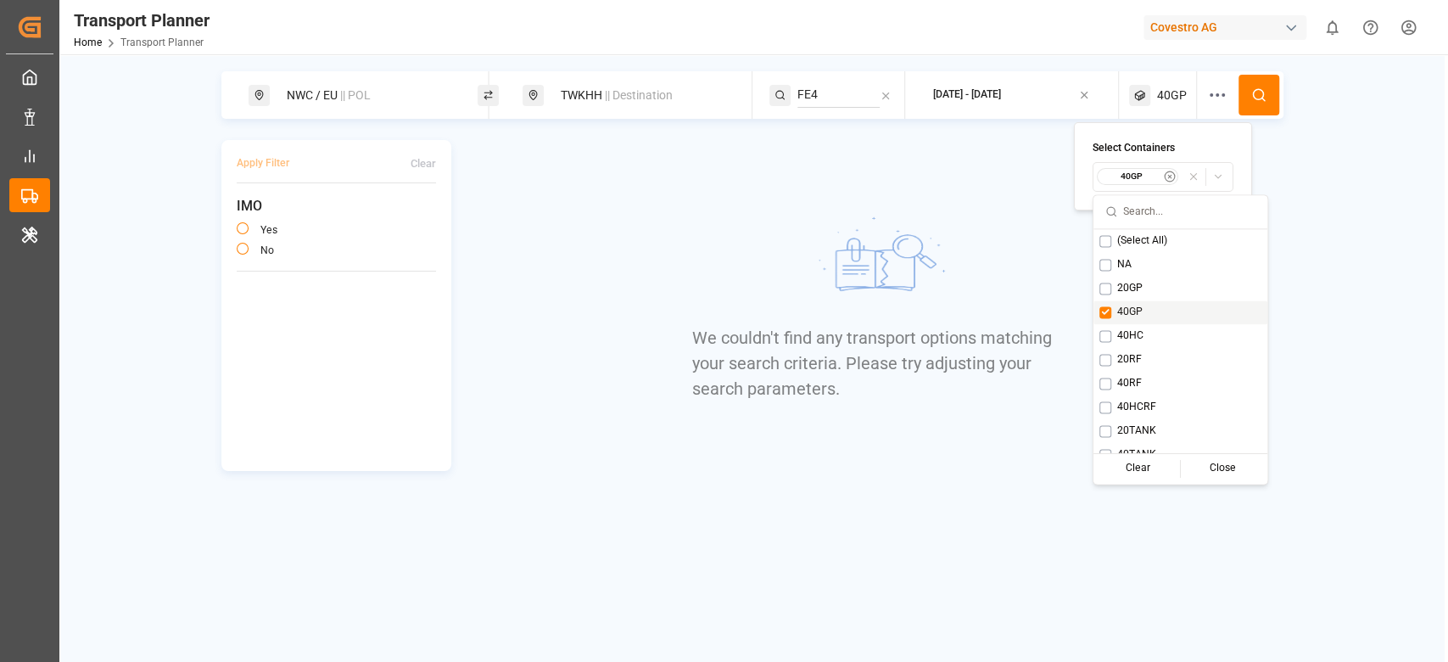
click at [1127, 310] on span "40GP" at bounding box center [1129, 312] width 25 height 15
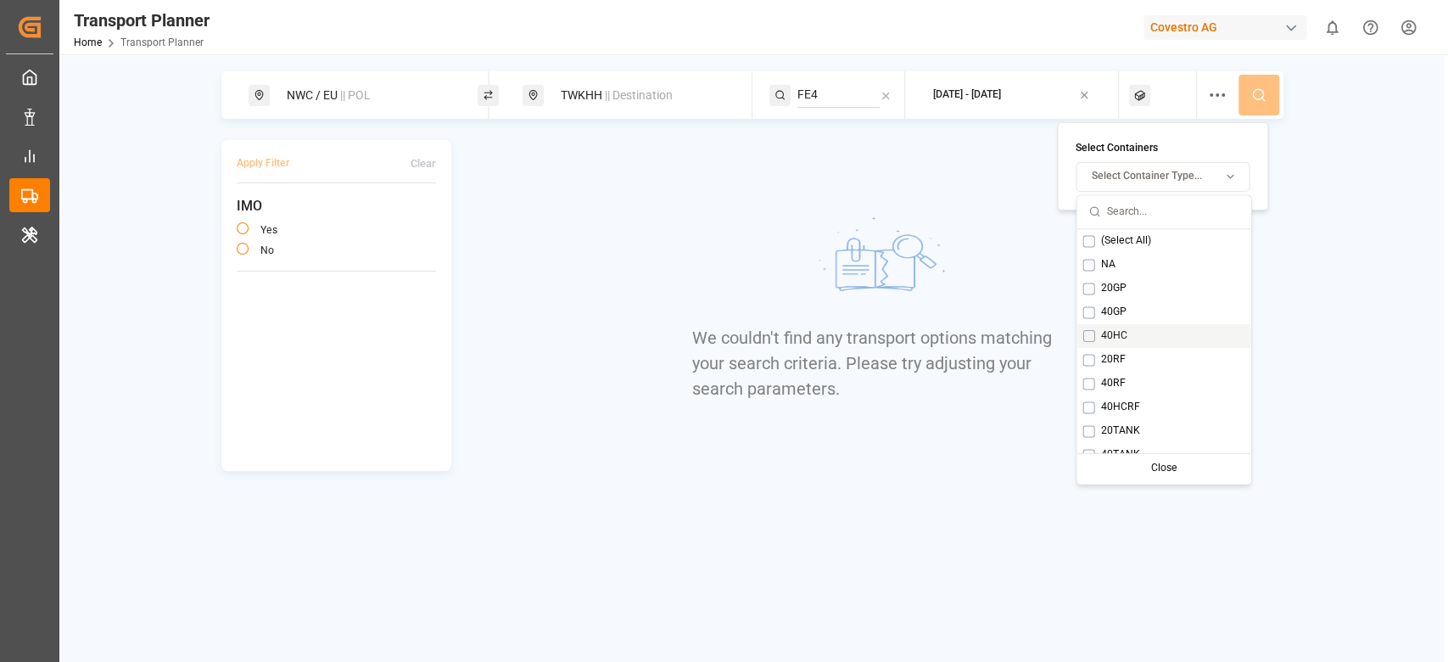
click at [1129, 327] on div "40HC" at bounding box center [1164, 336] width 174 height 24
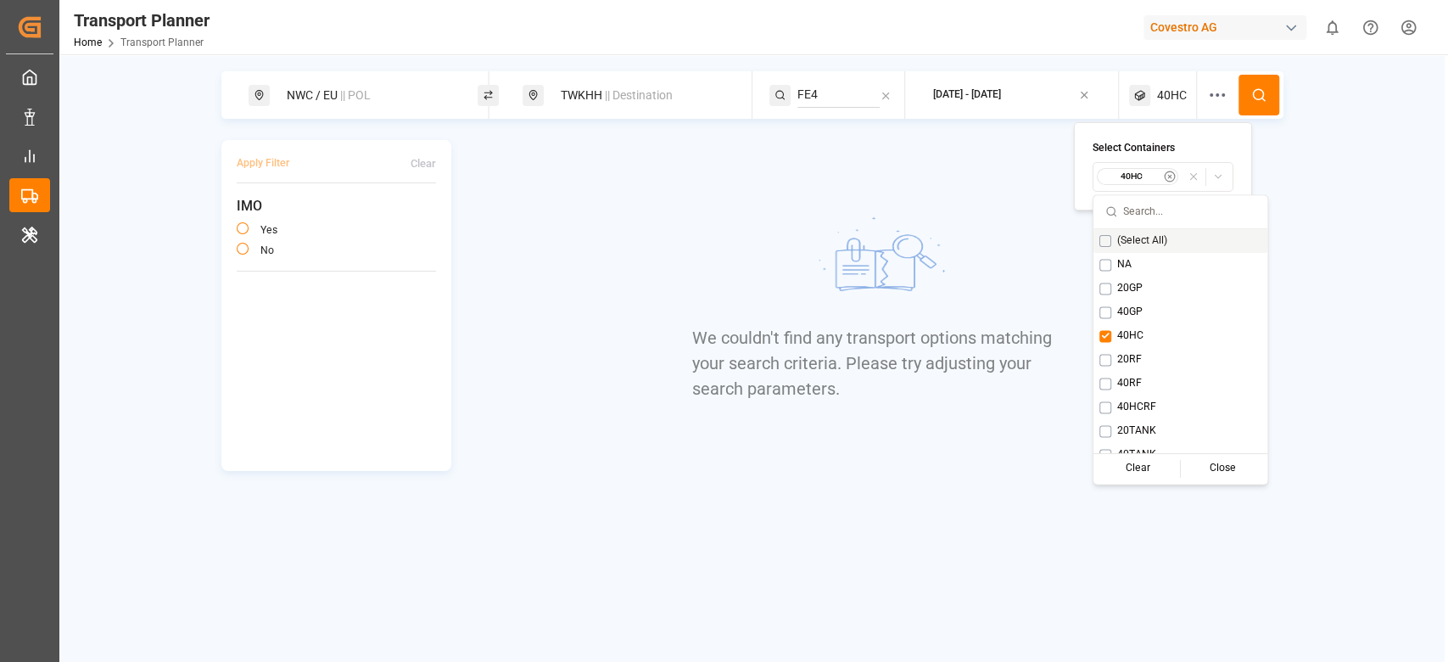
click at [1254, 99] on icon at bounding box center [1258, 94] width 15 height 15
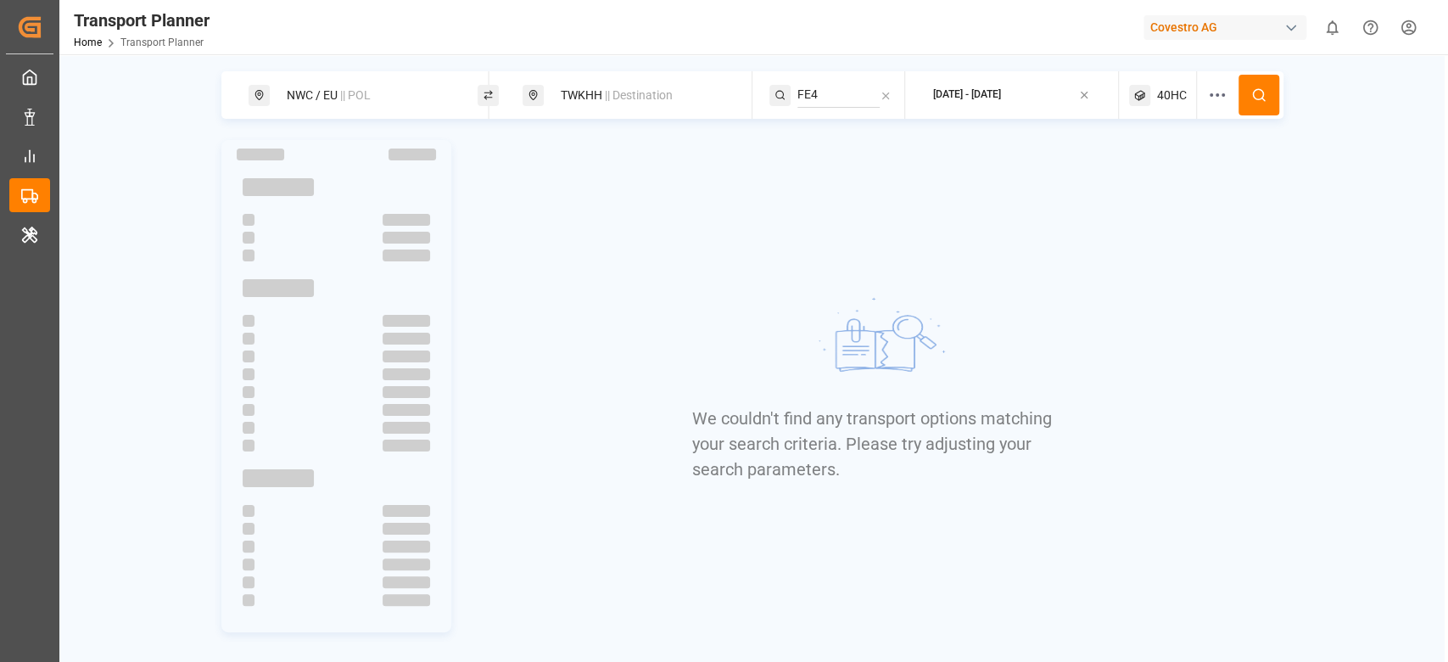
click at [1166, 97] on span "40HC" at bounding box center [1172, 96] width 30 height 18
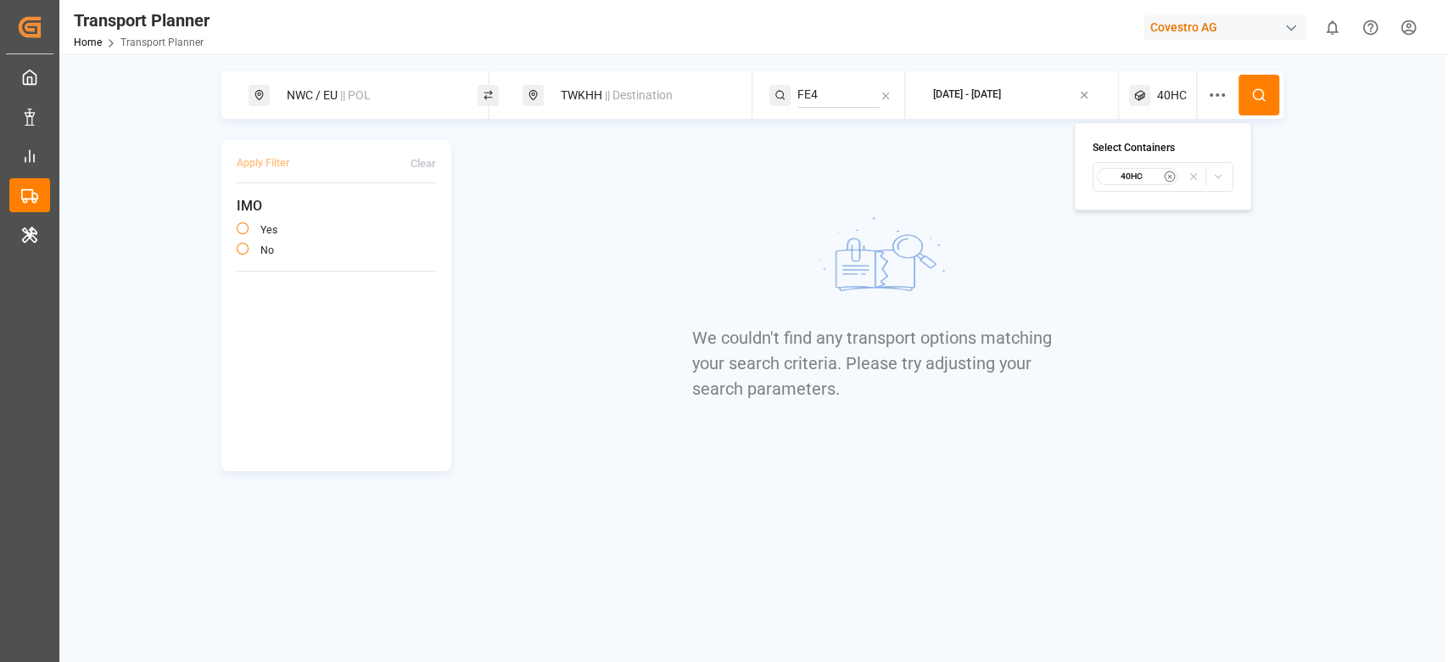
click at [1142, 179] on small "40HC" at bounding box center [1131, 177] width 59 height 12
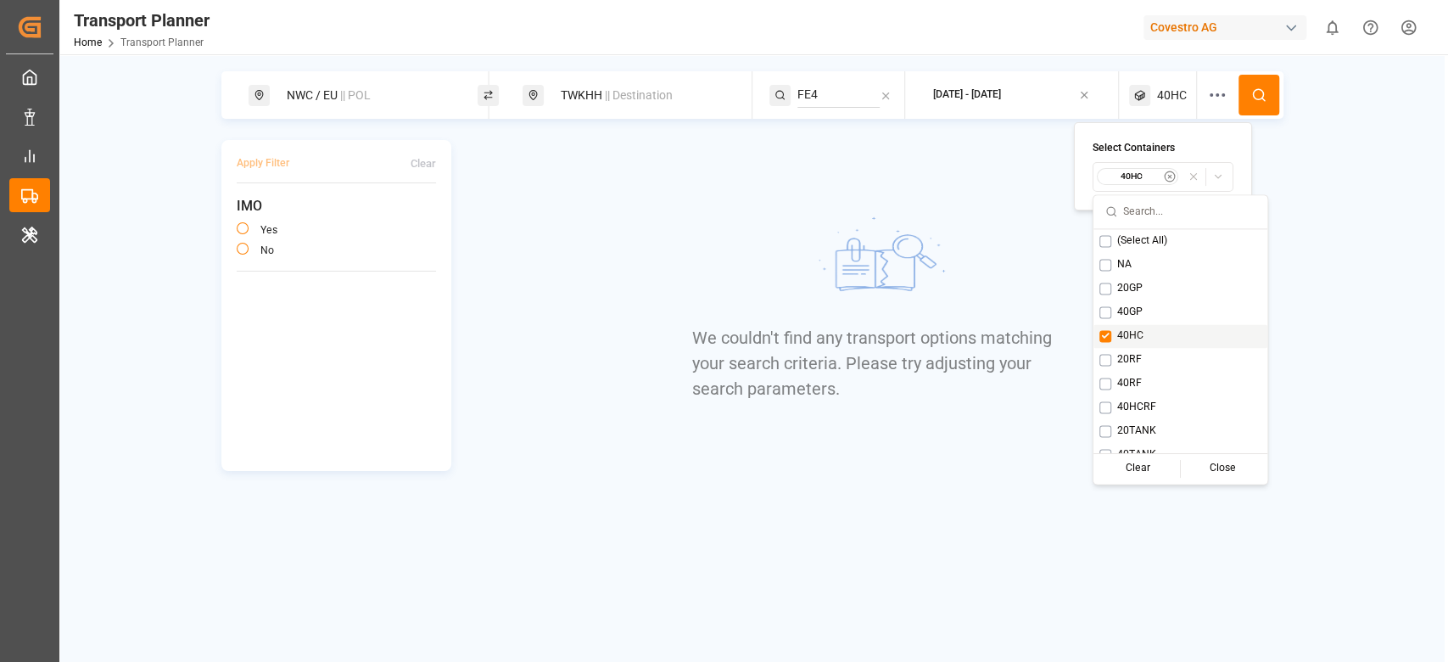
click at [1127, 334] on span "40HC" at bounding box center [1130, 335] width 26 height 15
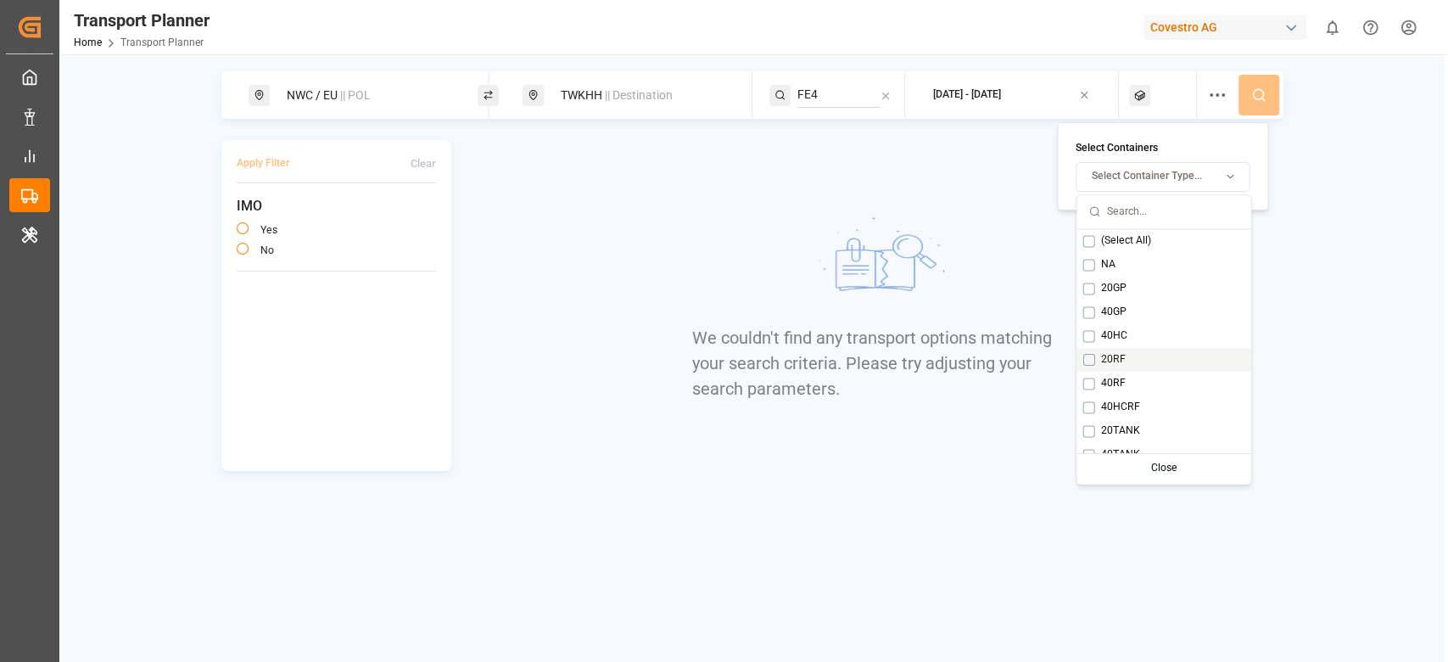
click at [1127, 355] on div "20RF" at bounding box center [1164, 360] width 174 height 24
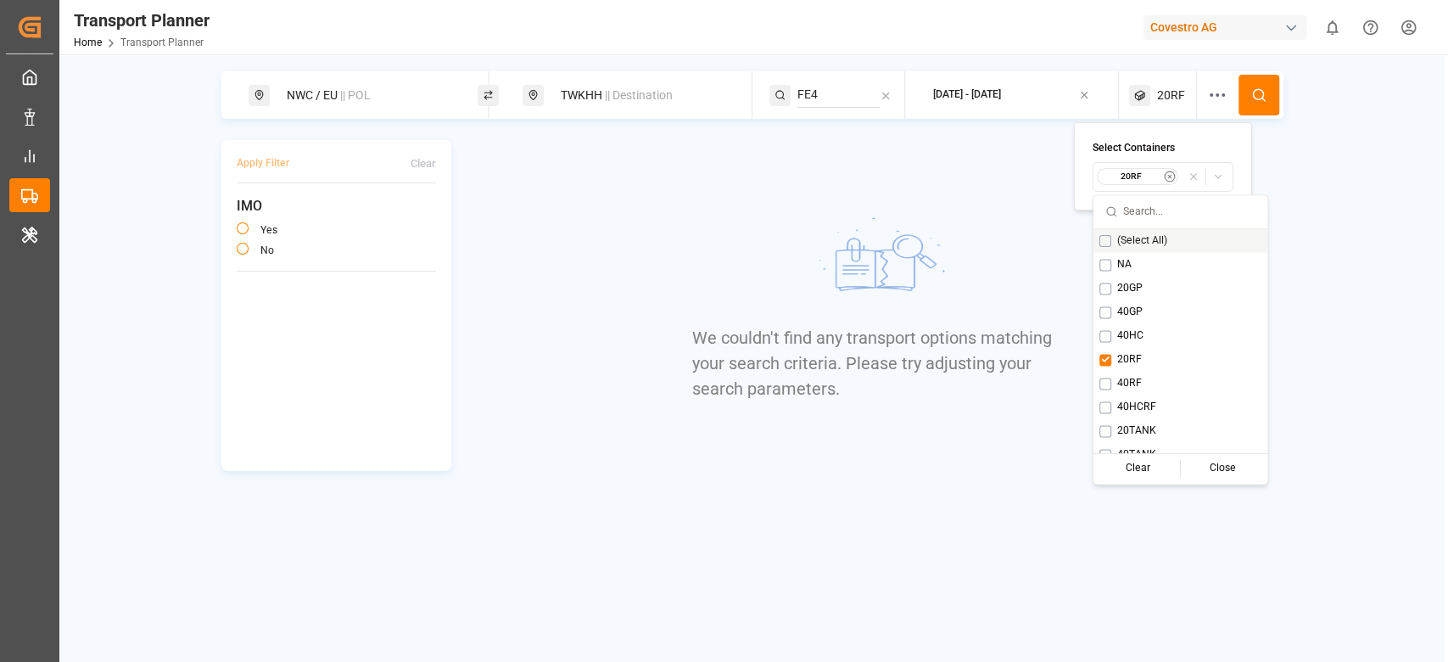
click at [1261, 92] on icon at bounding box center [1258, 94] width 15 height 15
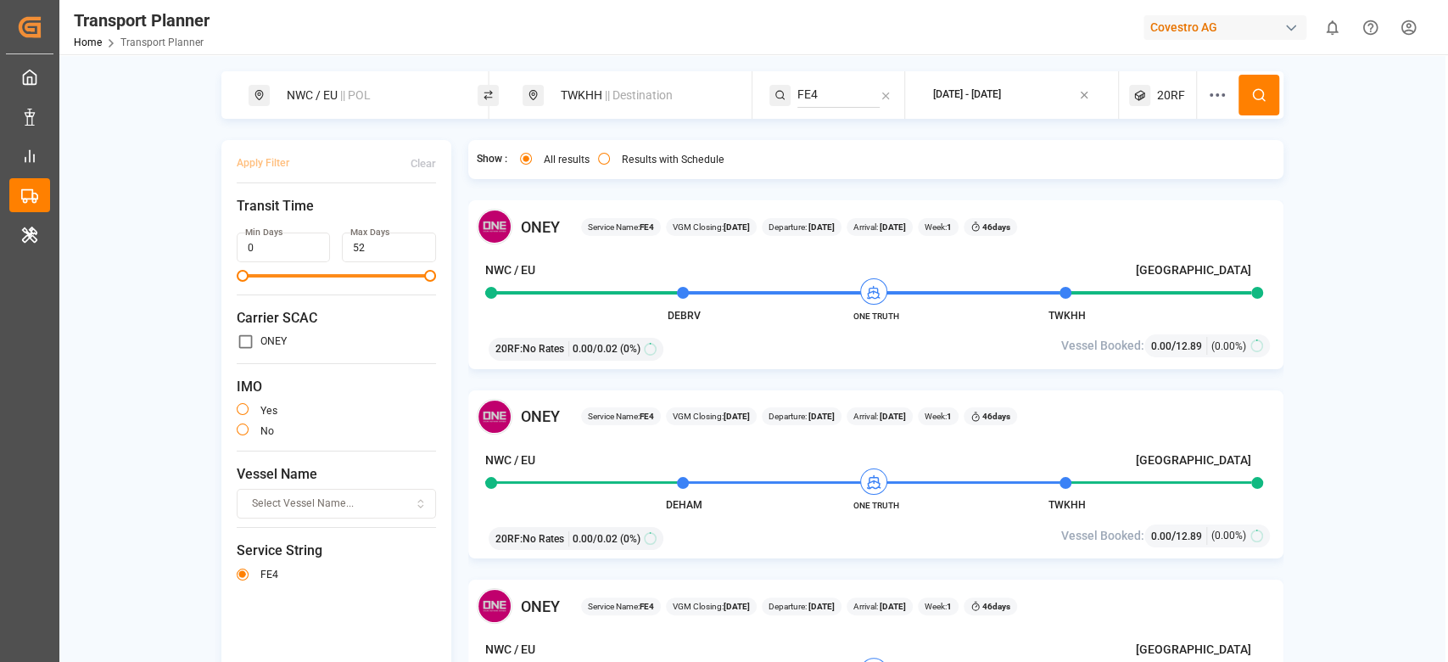
click at [597, 447] on div "ONEY Service Name: FE4 VGM Closing: 27-12-2025 Departure: 01-01-2026 Arrival: 1…" at bounding box center [875, 474] width 815 height 169
click at [205, 372] on div "NWC / EU || POL TWKHH || Destination FE4 2025-10-03 - 2026-02-28 20RF Apply Fil…" at bounding box center [751, 400] width 1385 height 658
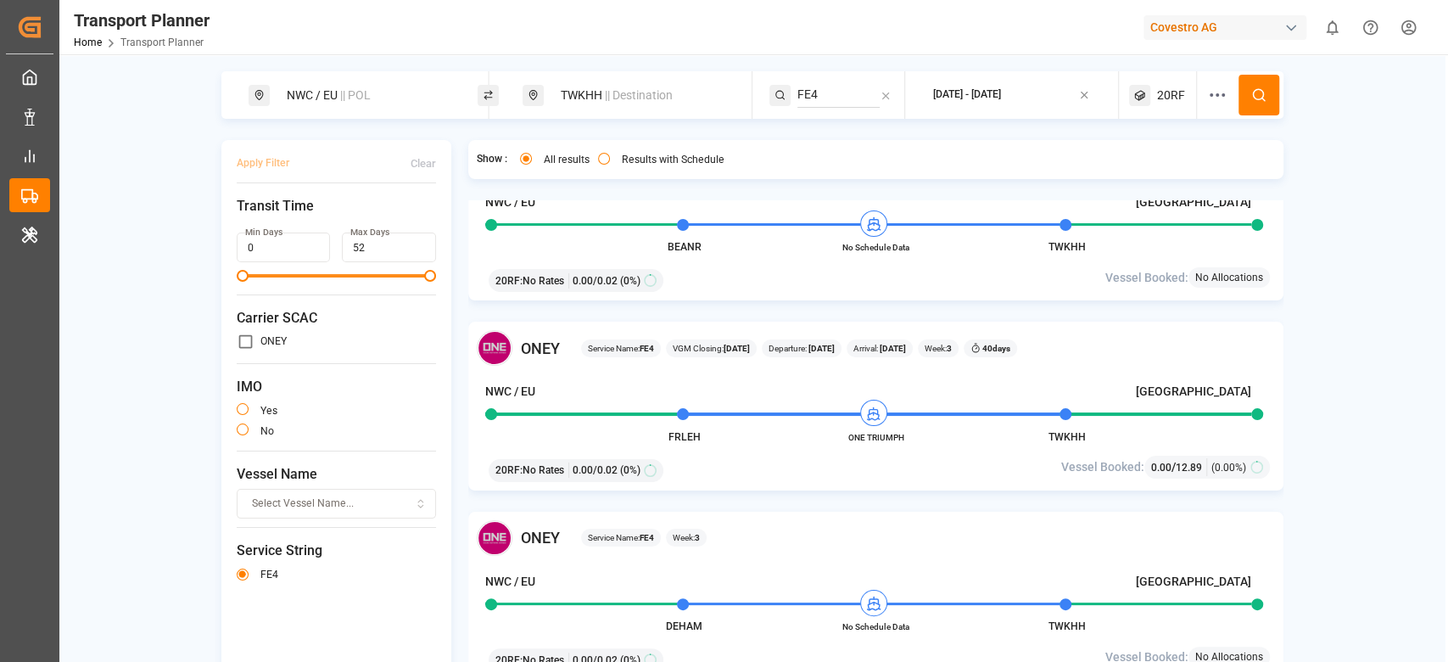
click at [783, 238] on div "ONEY Service Name: FE4 Week: 2 NWC / EU Kaohsiung BEANR No Schedule Data TWKHH …" at bounding box center [875, 216] width 815 height 169
click at [832, 213] on div "NWC / EU Kaohsiung" at bounding box center [868, 205] width 766 height 24
click at [1208, 20] on div "Covestro AG" at bounding box center [1225, 27] width 163 height 25
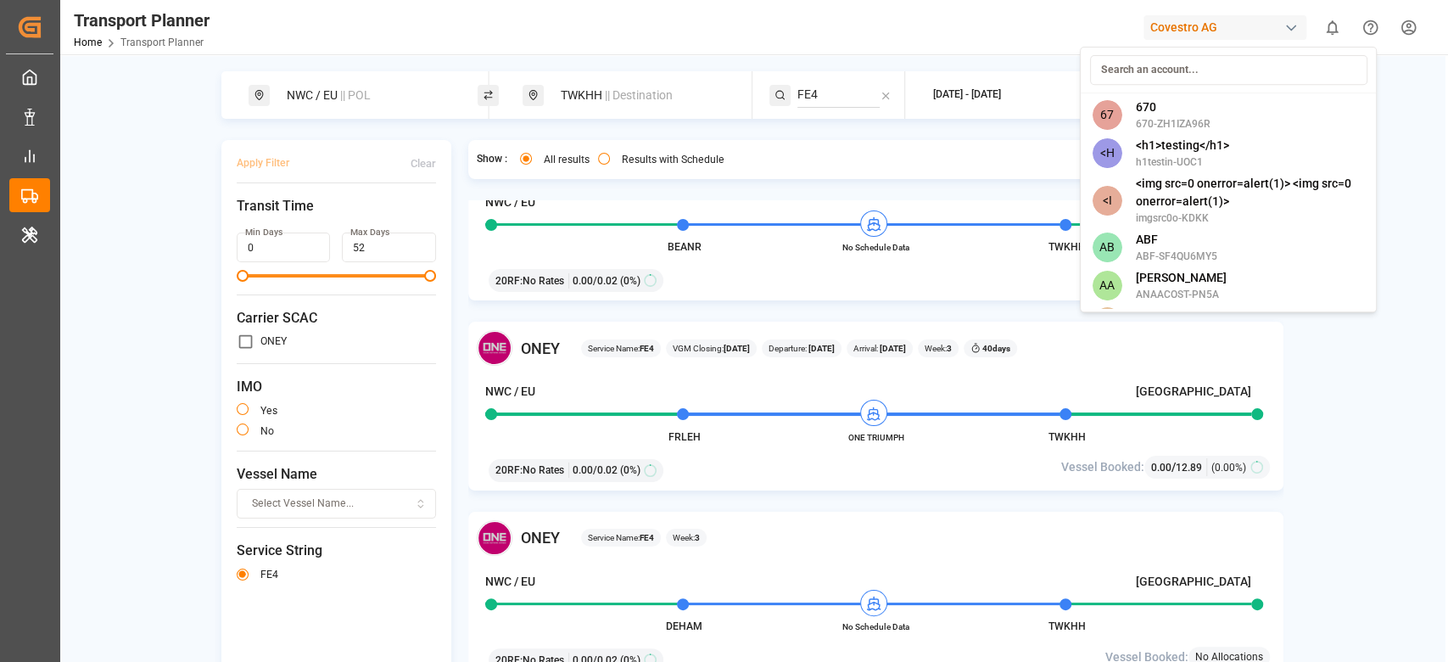
click at [1125, 77] on input at bounding box center [1227, 70] width 277 height 30
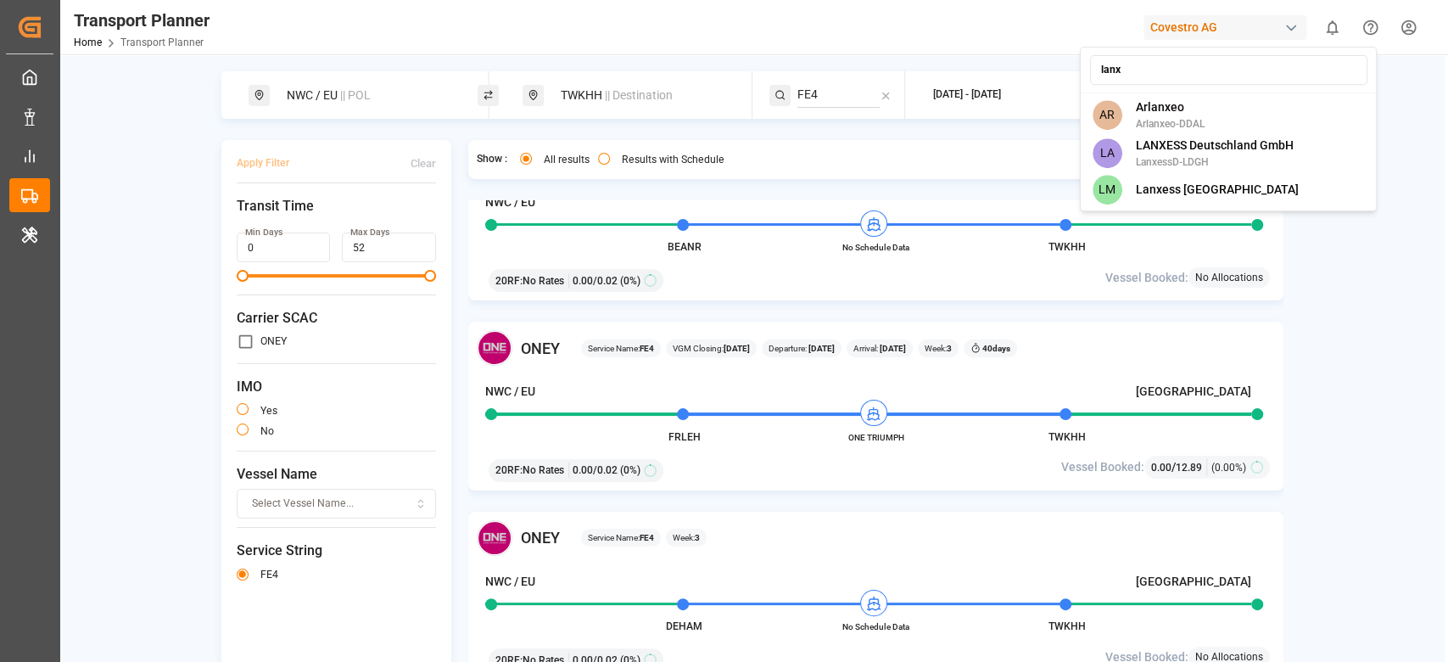
type input "lanxe"
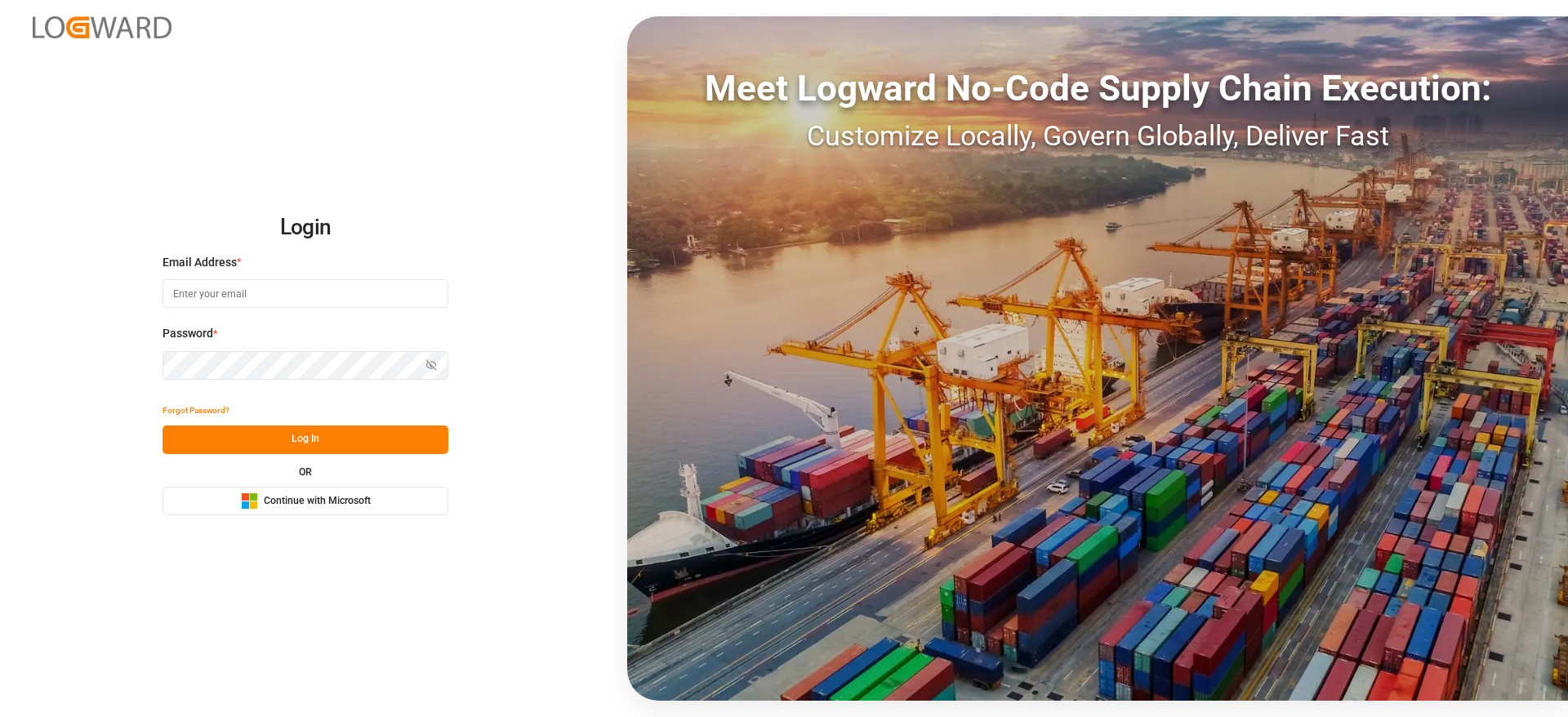
click at [401, 506] on button "Microsoft Logo Continue with Microsoft" at bounding box center [305, 501] width 286 height 29
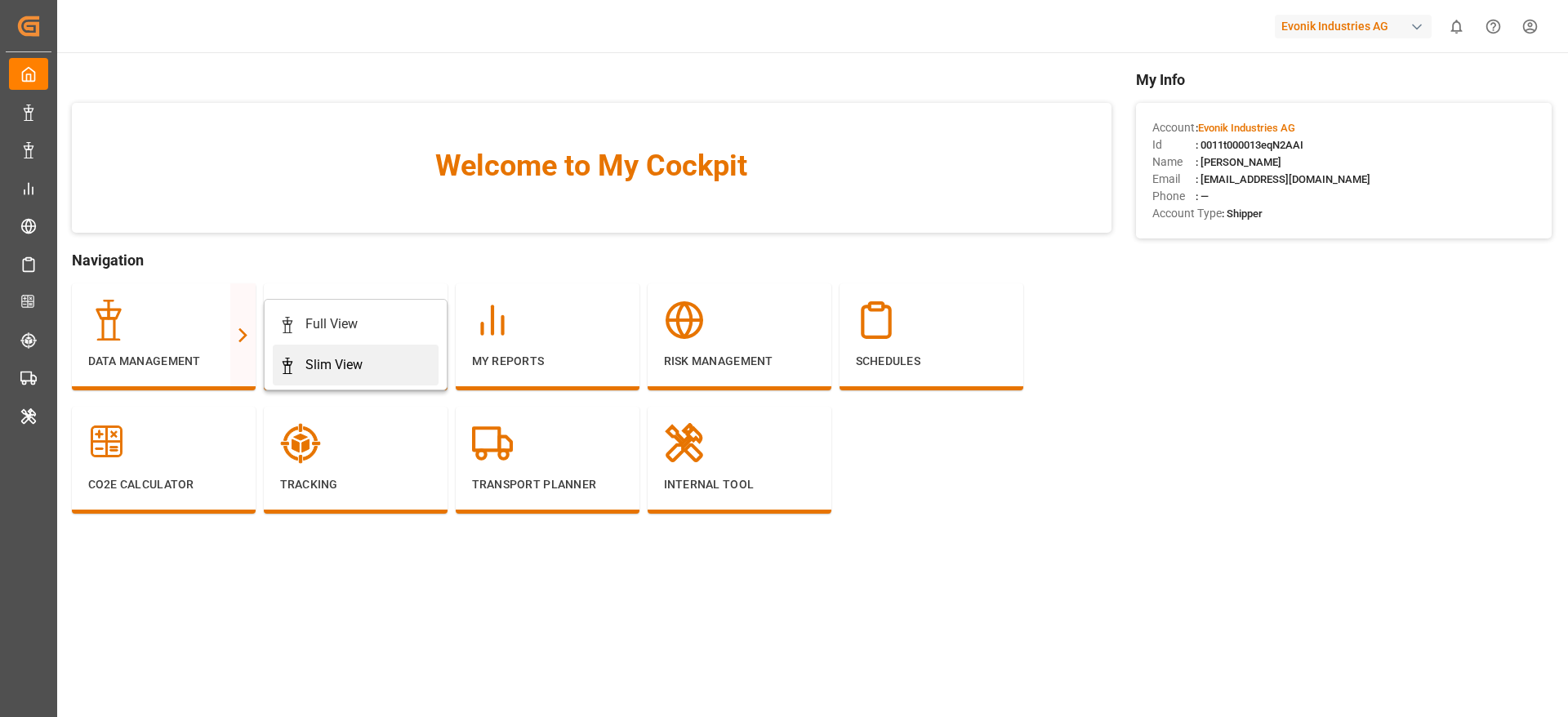
click at [329, 371] on div "Slim View" at bounding box center [333, 365] width 57 height 19
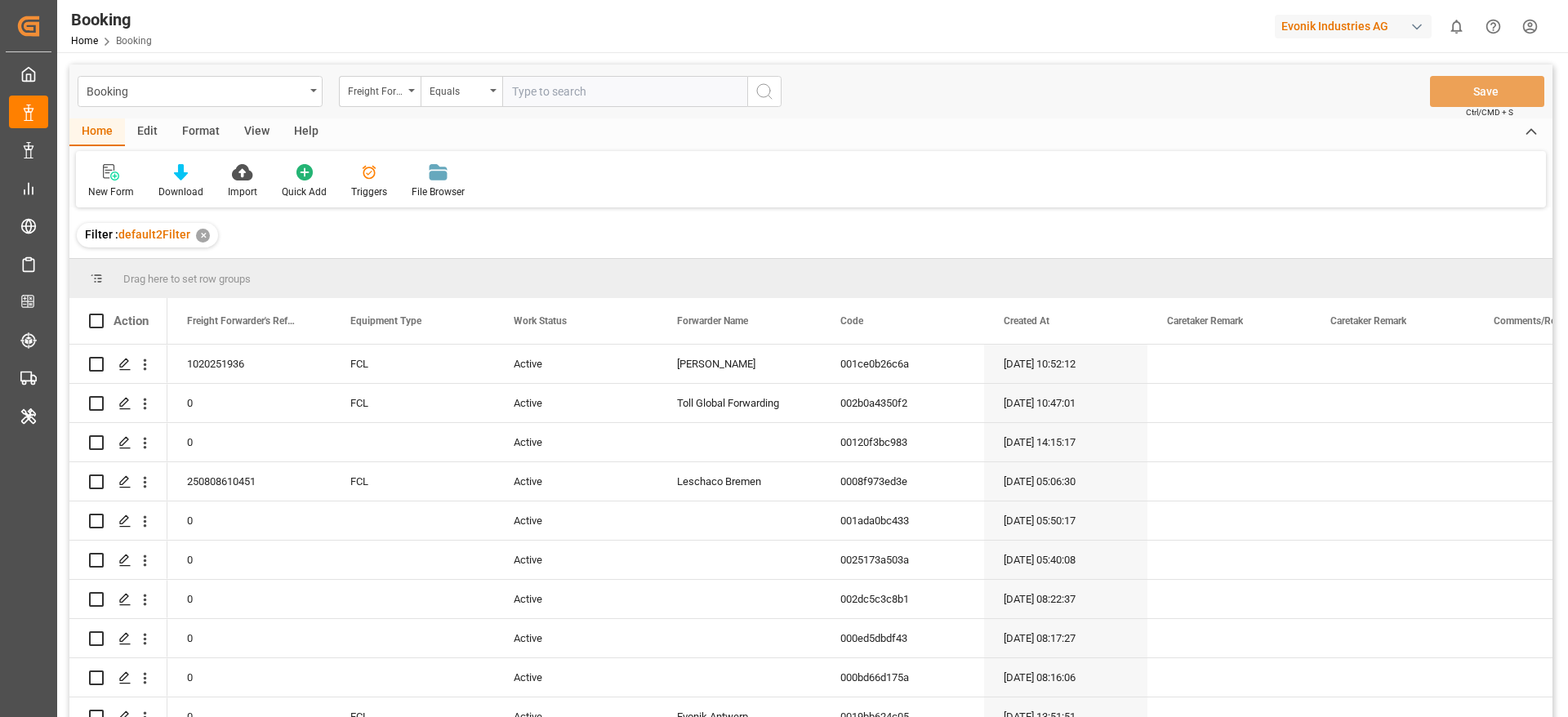
click at [195, 135] on div "Format" at bounding box center [200, 132] width 62 height 28
click at [103, 199] on div "Filter Rows Row Format" at bounding box center [810, 179] width 1470 height 57
click at [111, 190] on div "Filter Rows" at bounding box center [113, 192] width 48 height 14
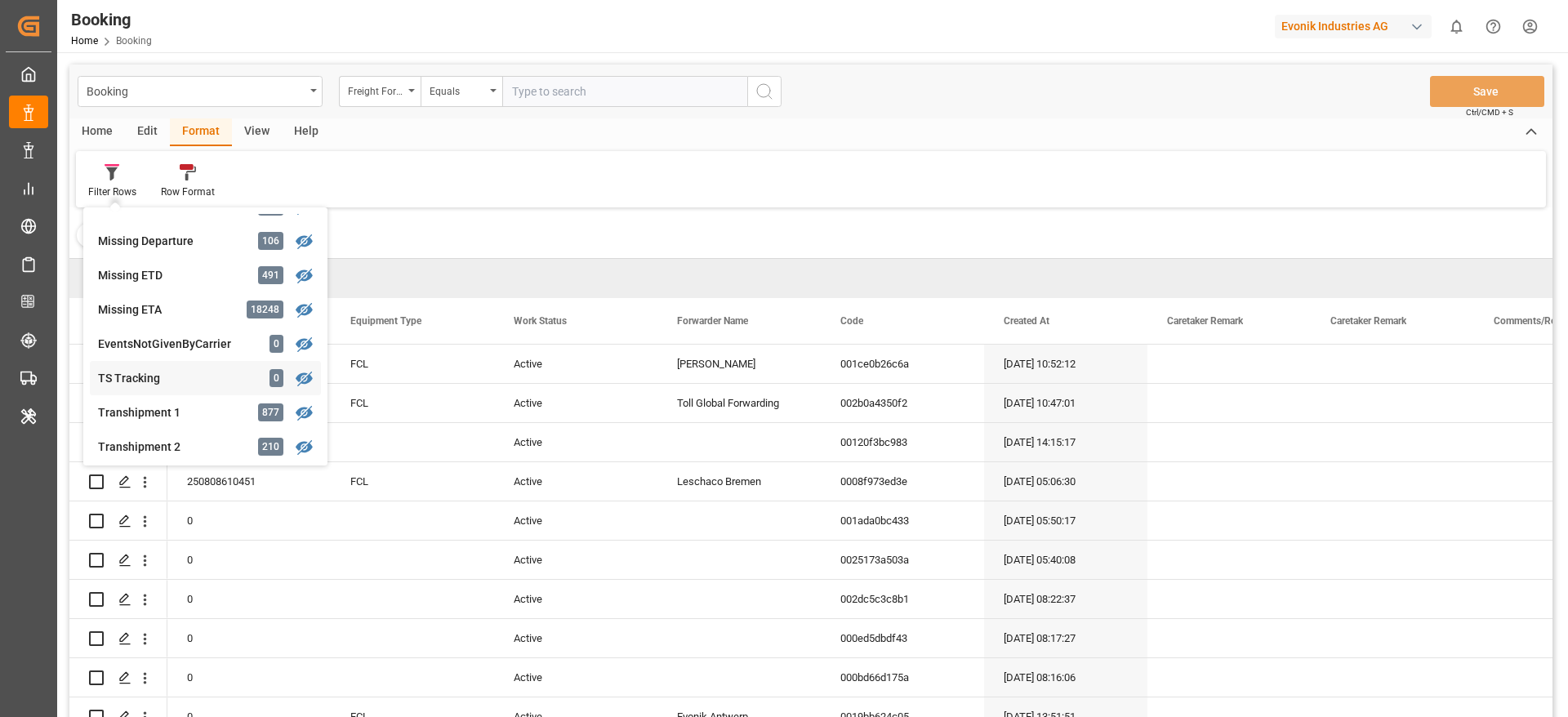
scroll to position [490, 0]
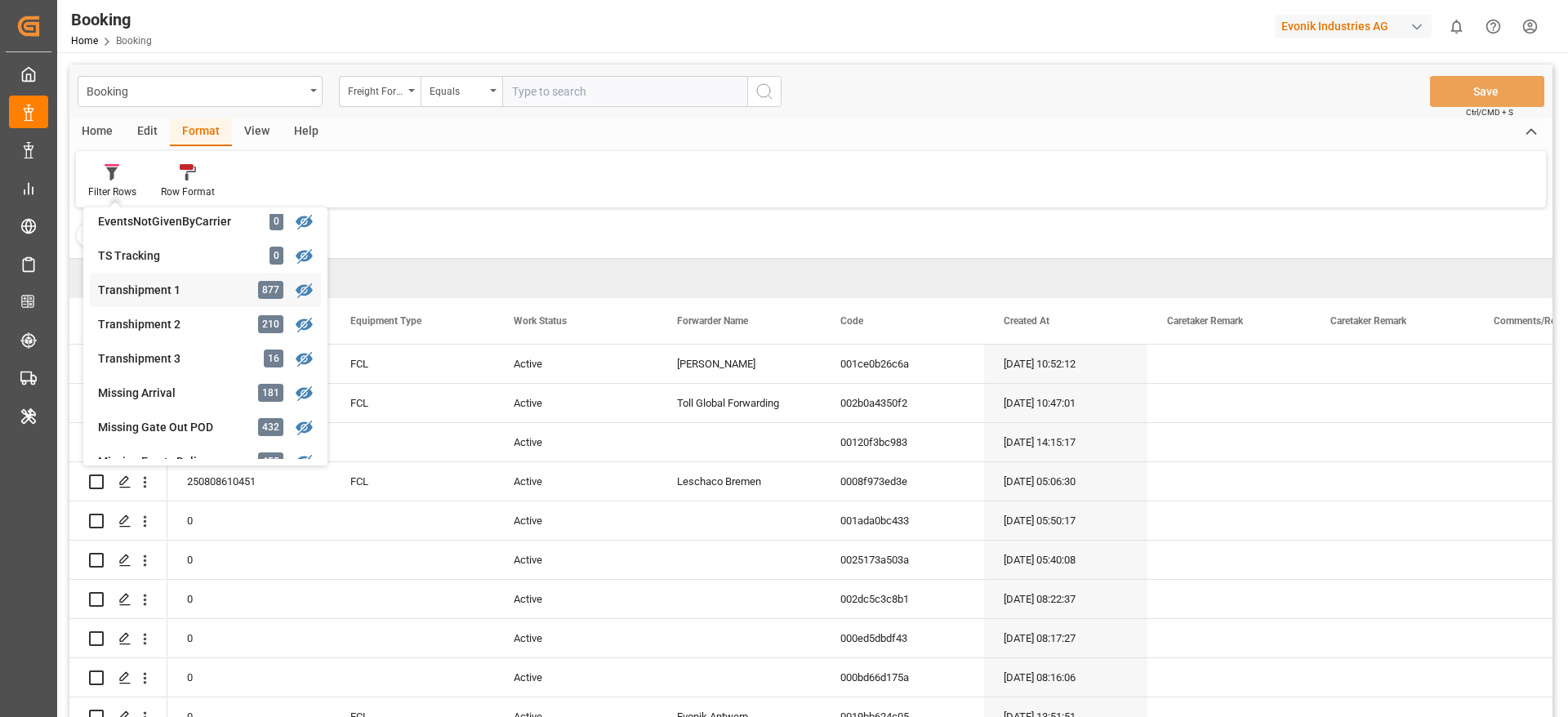
click at [206, 294] on div "Transhipment 1" at bounding box center [169, 291] width 142 height 17
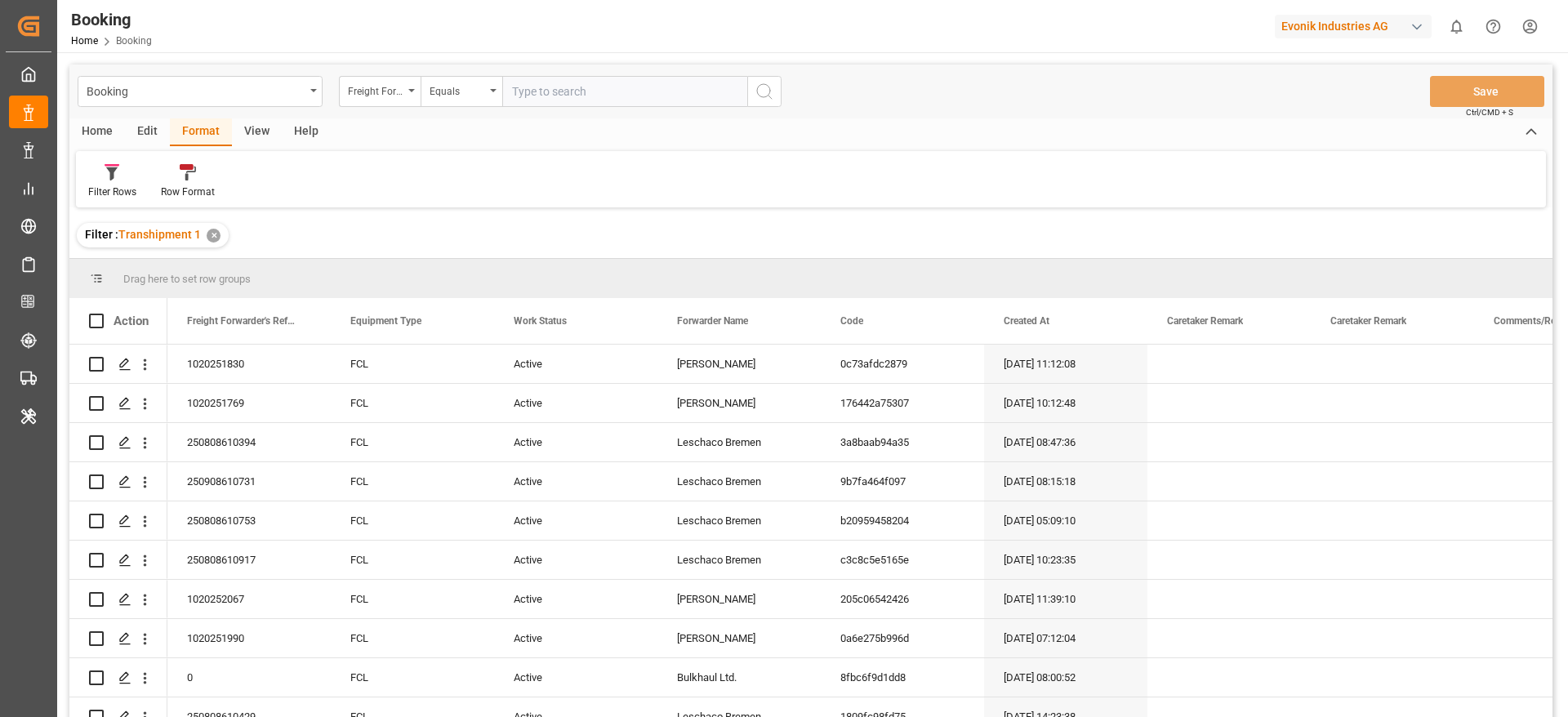
click at [247, 141] on div "View" at bounding box center [257, 132] width 50 height 28
click at [90, 186] on div "Default" at bounding box center [104, 192] width 32 height 14
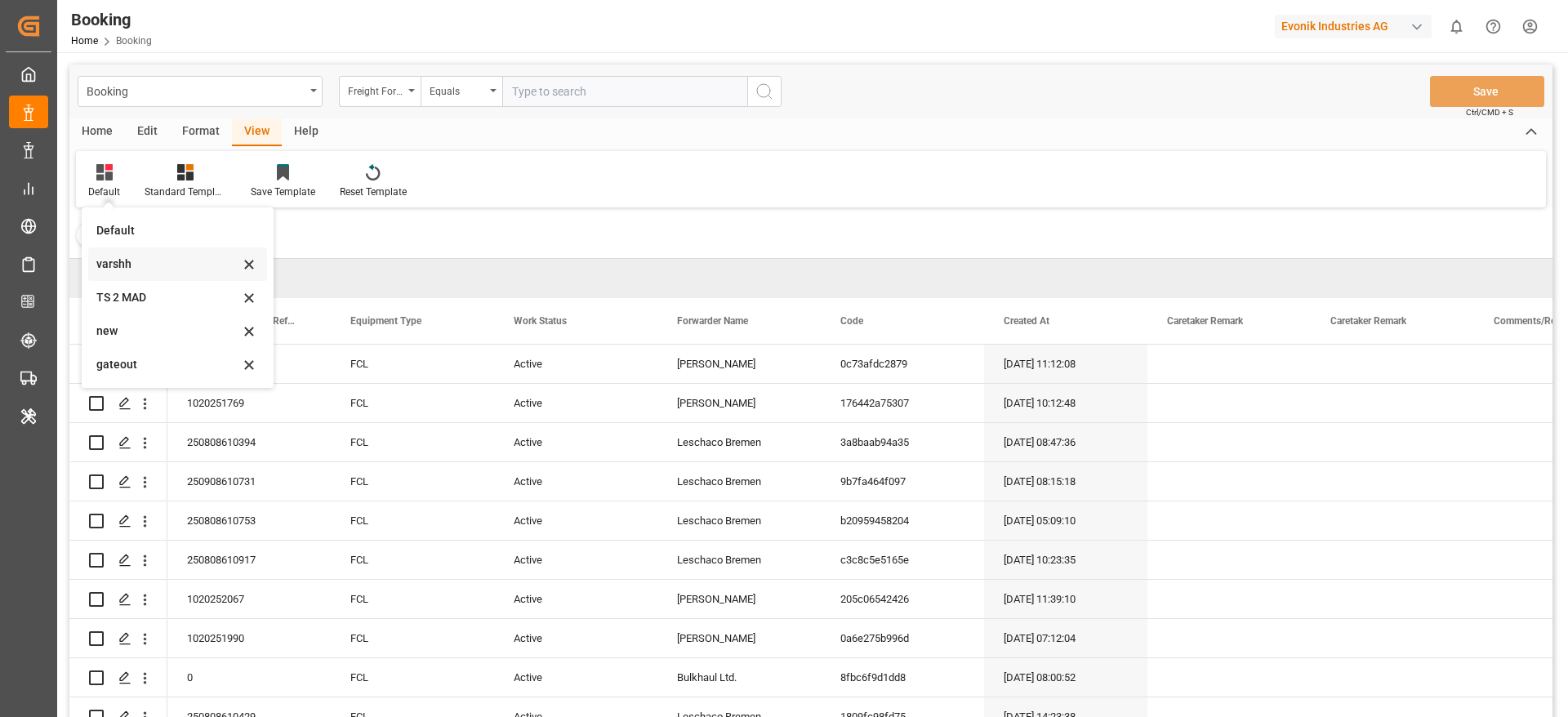
click at [125, 261] on div "varshh" at bounding box center [167, 265] width 142 height 17
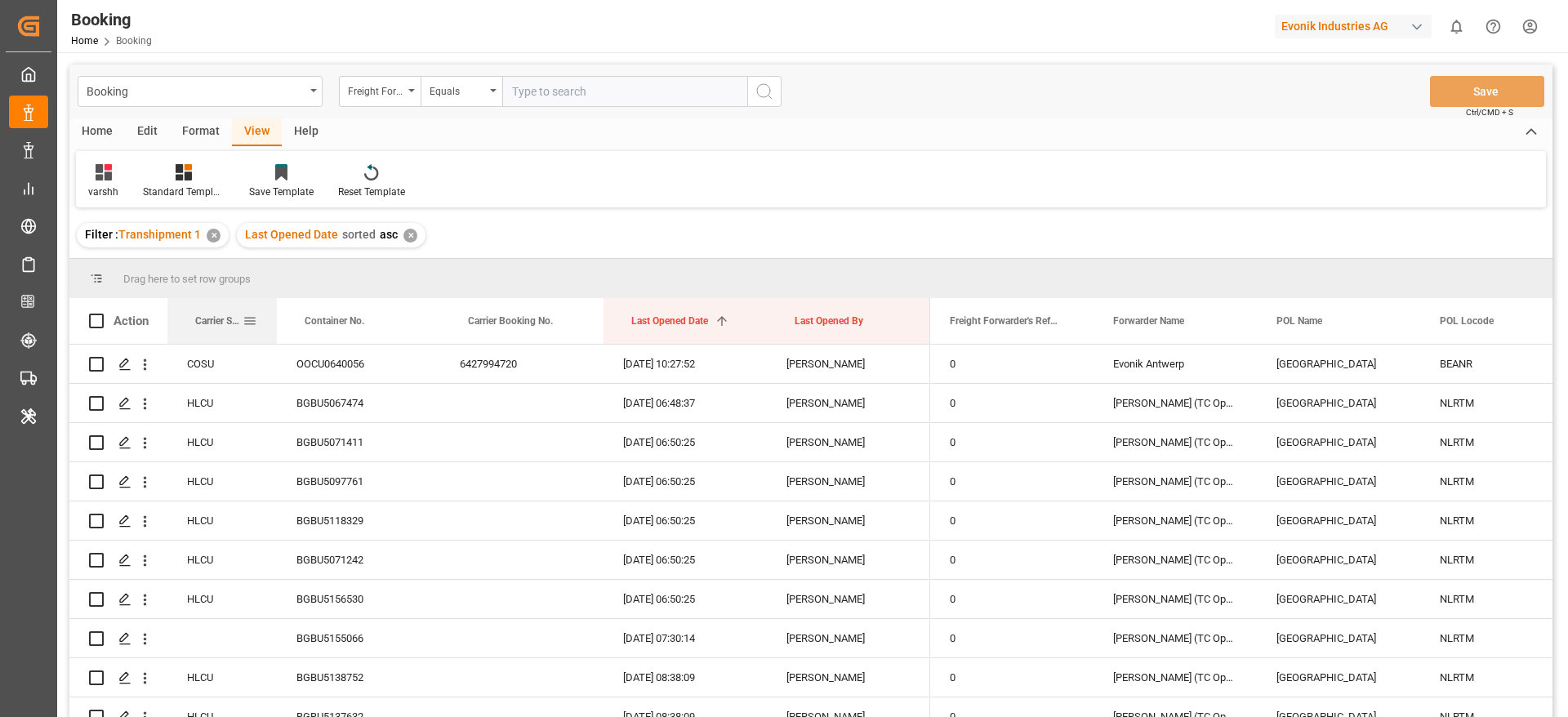
drag, startPoint x: 327, startPoint y: 314, endPoint x: 272, endPoint y: 312, distance: 55.0
click at [273, 312] on div at bounding box center [276, 321] width 7 height 46
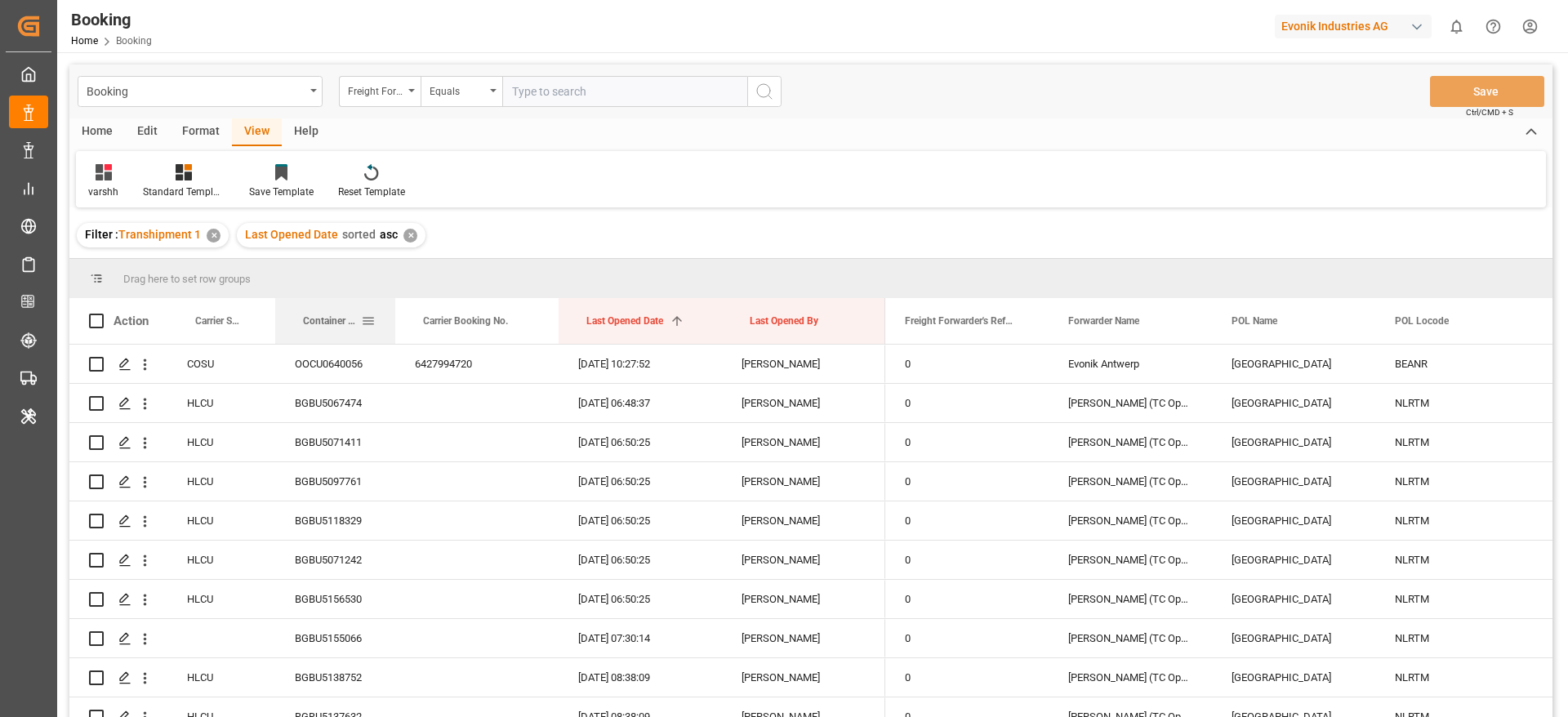
drag, startPoint x: 435, startPoint y: 317, endPoint x: 391, endPoint y: 316, distance: 44.0
click at [392, 316] on div at bounding box center [395, 321] width 7 height 46
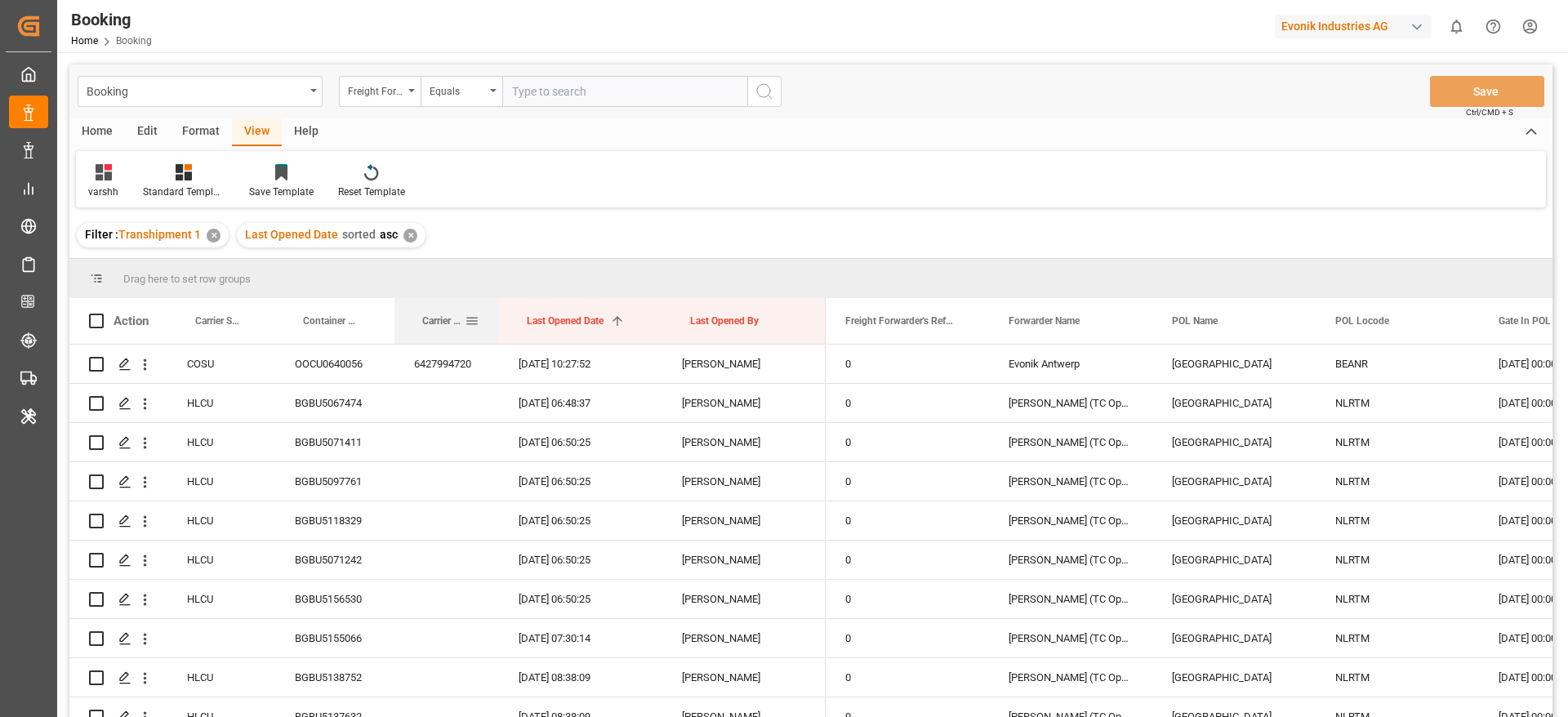
drag, startPoint x: 555, startPoint y: 320, endPoint x: 497, endPoint y: 318, distance: 58.0
click at [497, 318] on div at bounding box center [499, 321] width 7 height 46
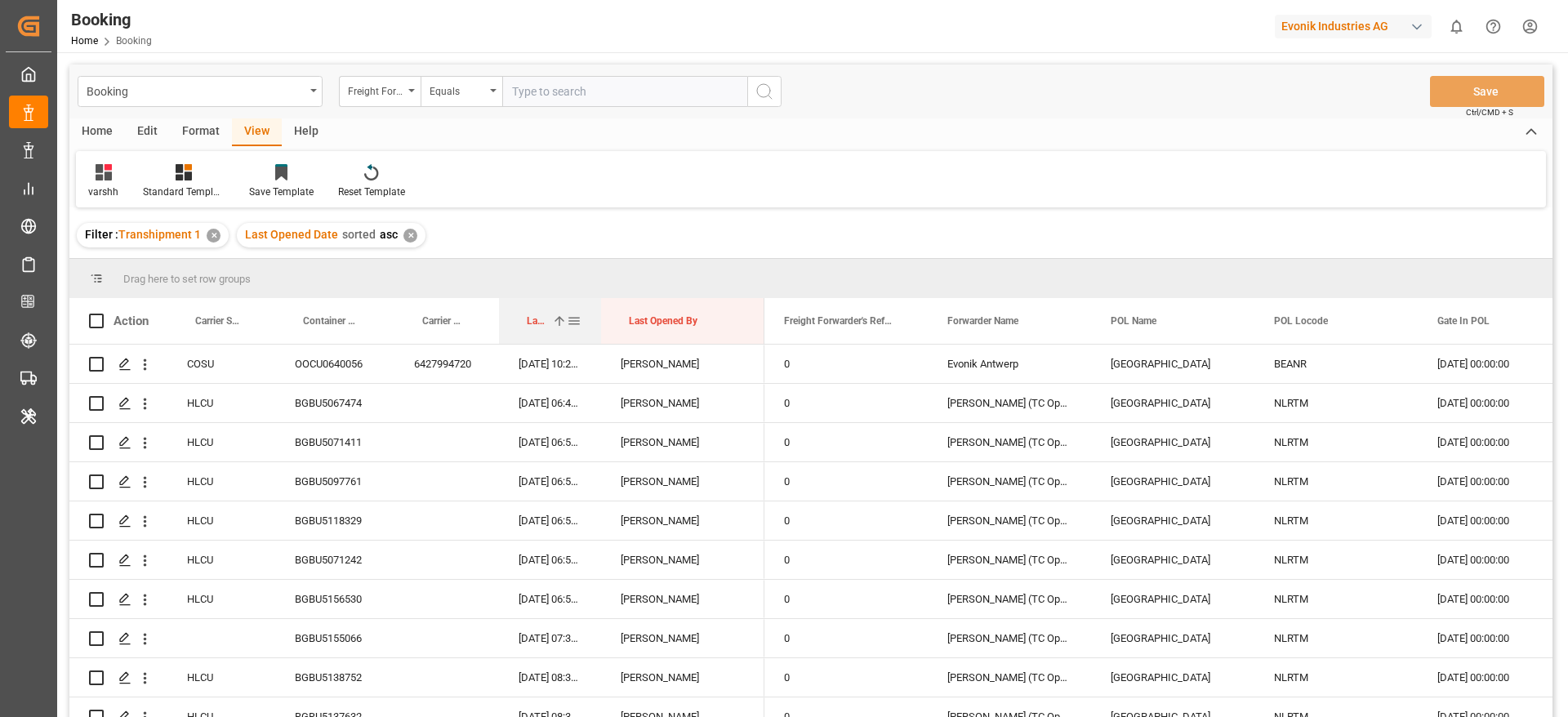
drag, startPoint x: 660, startPoint y: 310, endPoint x: 600, endPoint y: 315, distance: 60.2
click at [600, 315] on div at bounding box center [601, 321] width 7 height 46
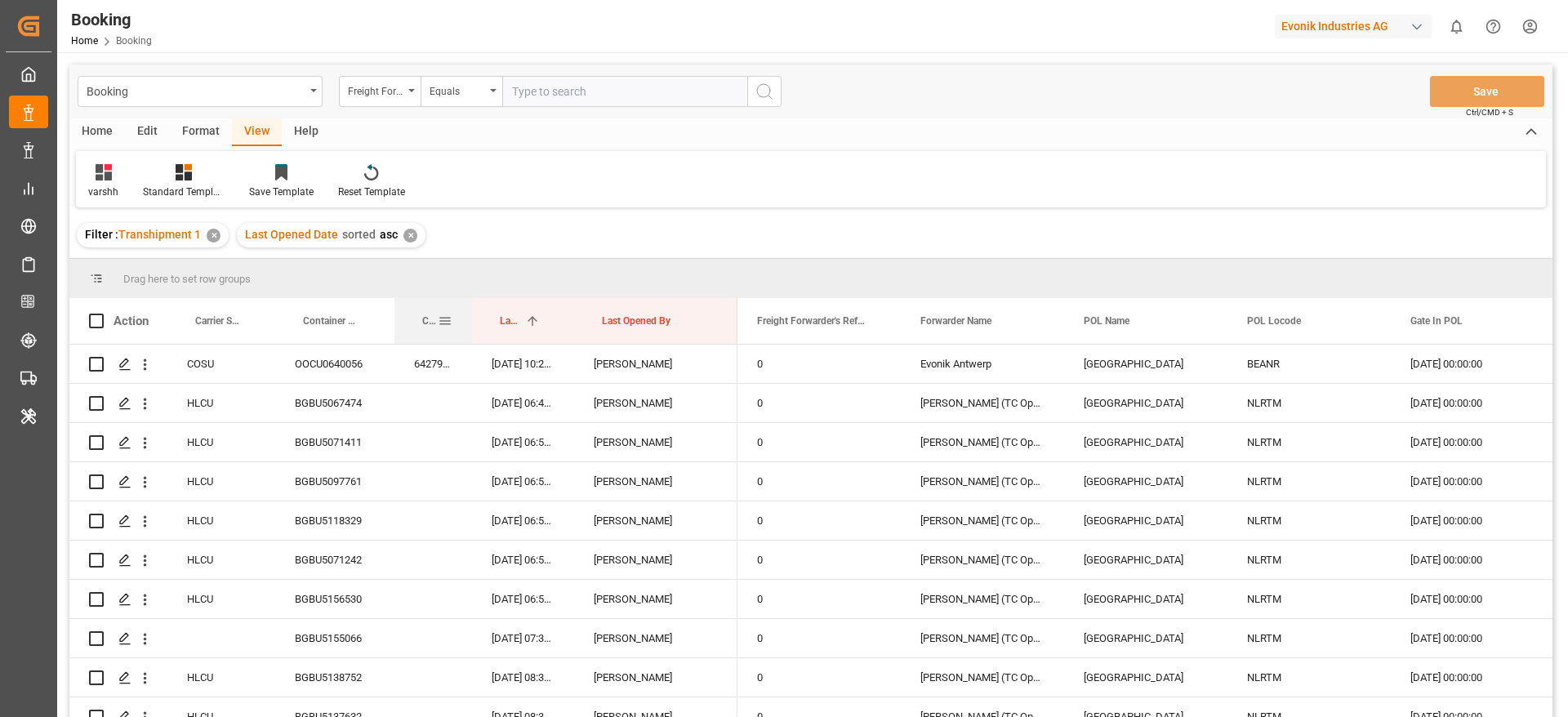
drag, startPoint x: 498, startPoint y: 320, endPoint x: 470, endPoint y: 314, distance: 28.6
click at [470, 314] on div at bounding box center [472, 321] width 7 height 46
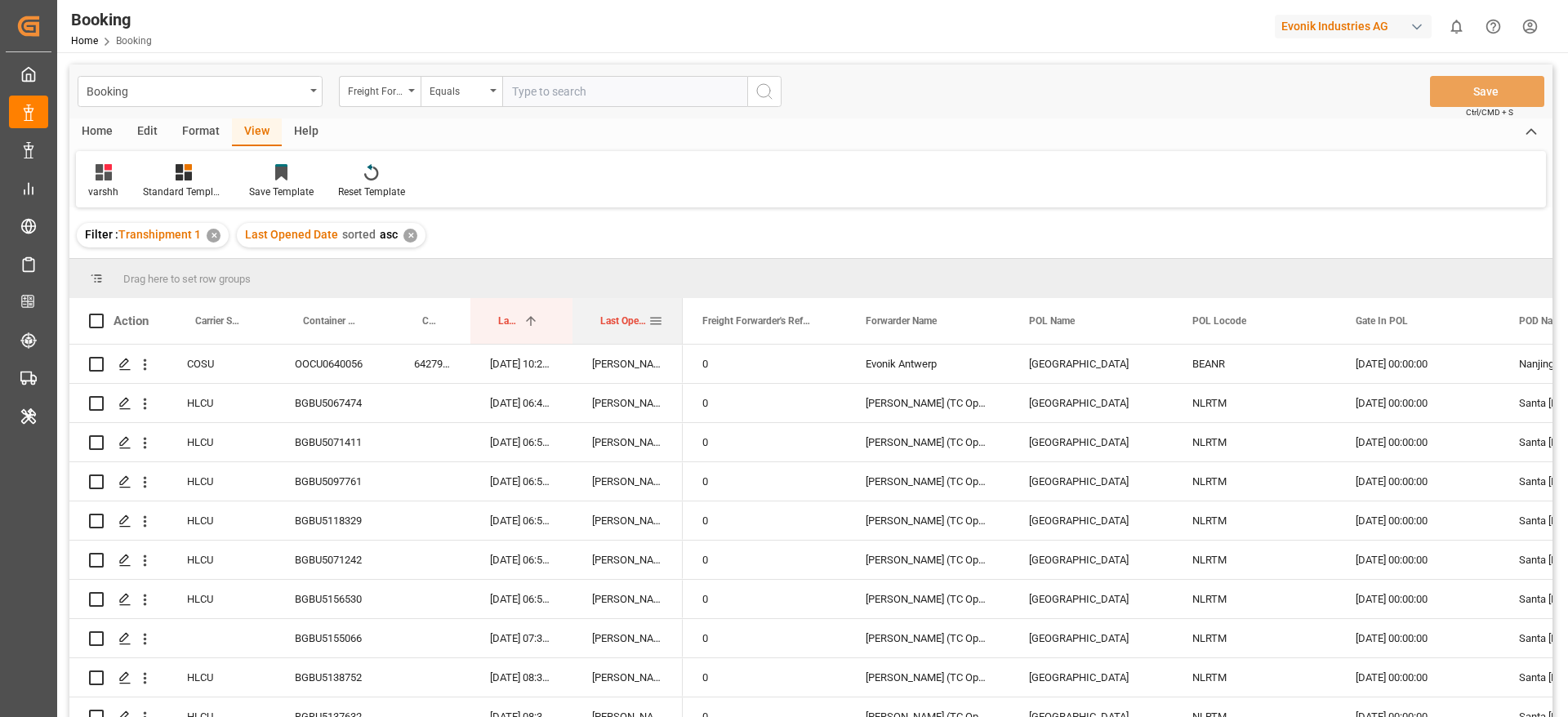
drag, startPoint x: 733, startPoint y: 320, endPoint x: 672, endPoint y: 324, distance: 61.1
click at [680, 324] on div at bounding box center [682, 321] width 7 height 46
drag, startPoint x: 223, startPoint y: 337, endPoint x: 228, endPoint y: 281, distance: 56.2
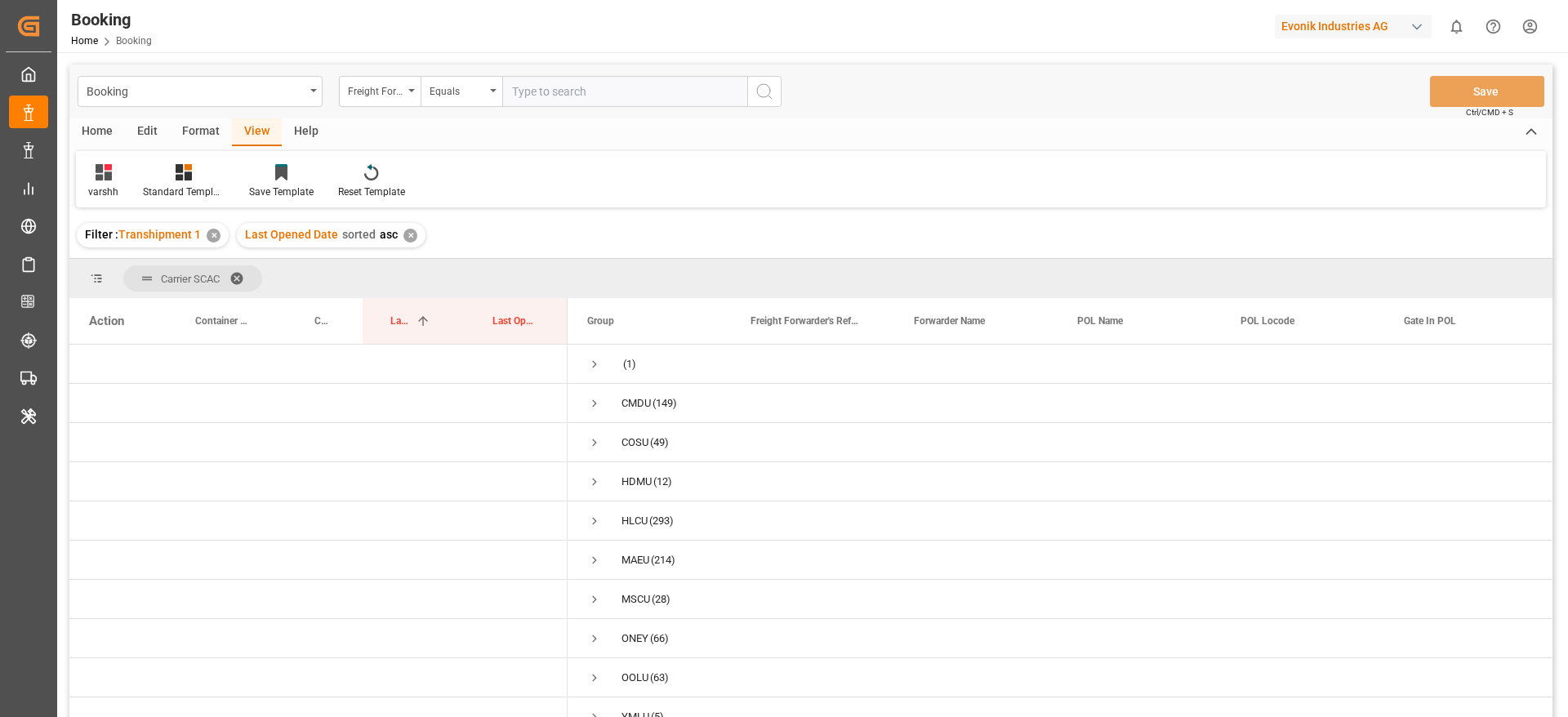
scroll to position [122, 0]
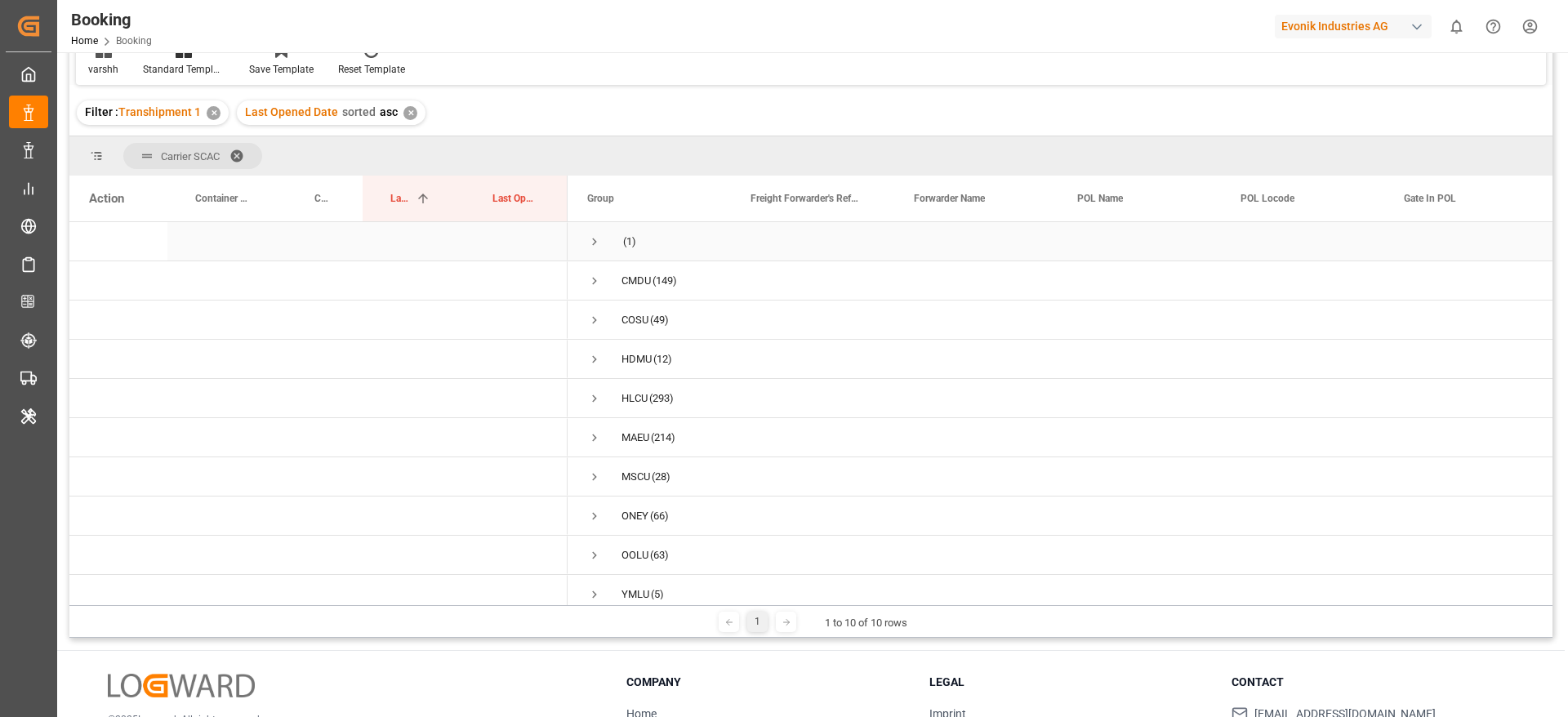
click at [593, 240] on span "Press SPACE to select this row." at bounding box center [594, 241] width 14 height 14
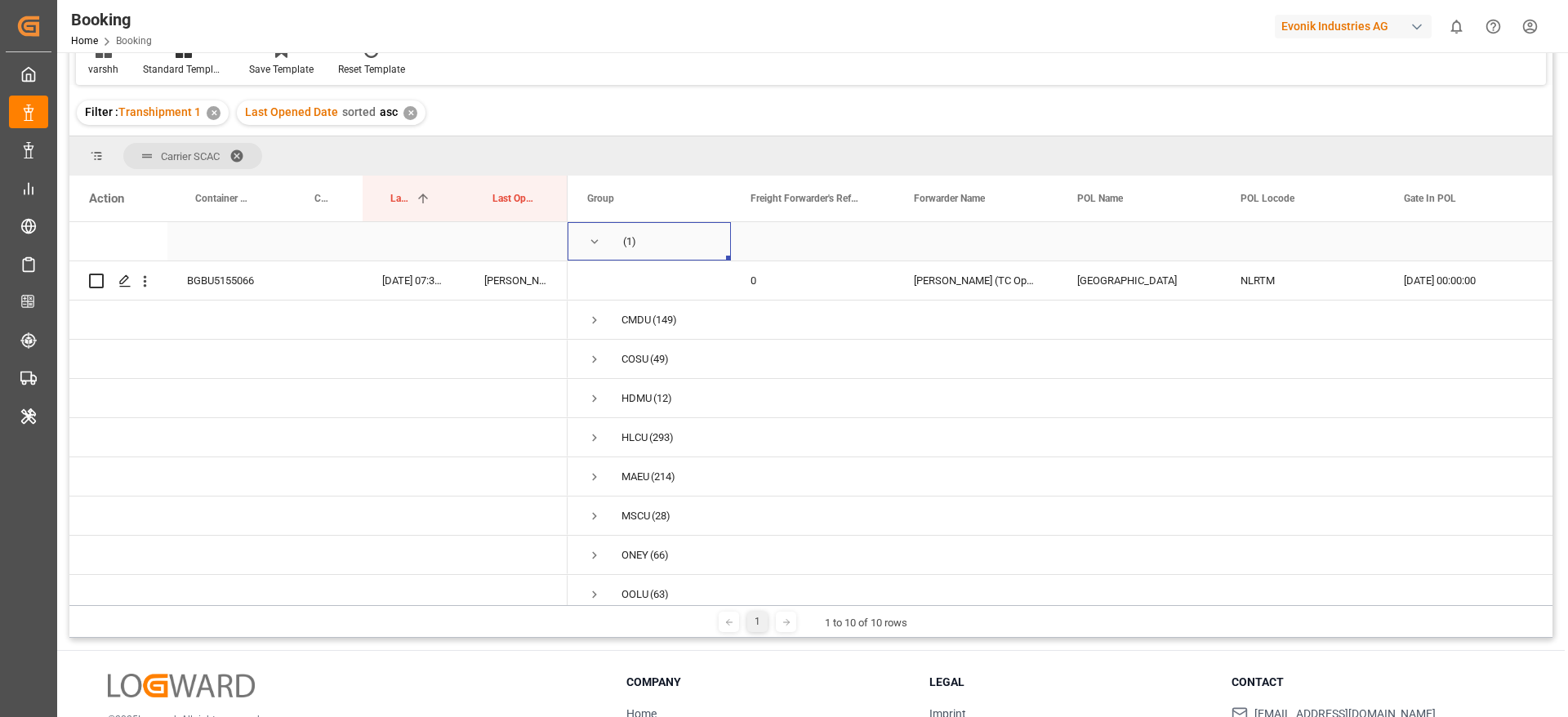
click at [586, 245] on div "(1)" at bounding box center [650, 242] width 164 height 38
click at [593, 241] on span "Press SPACE to select this row." at bounding box center [594, 241] width 14 height 14
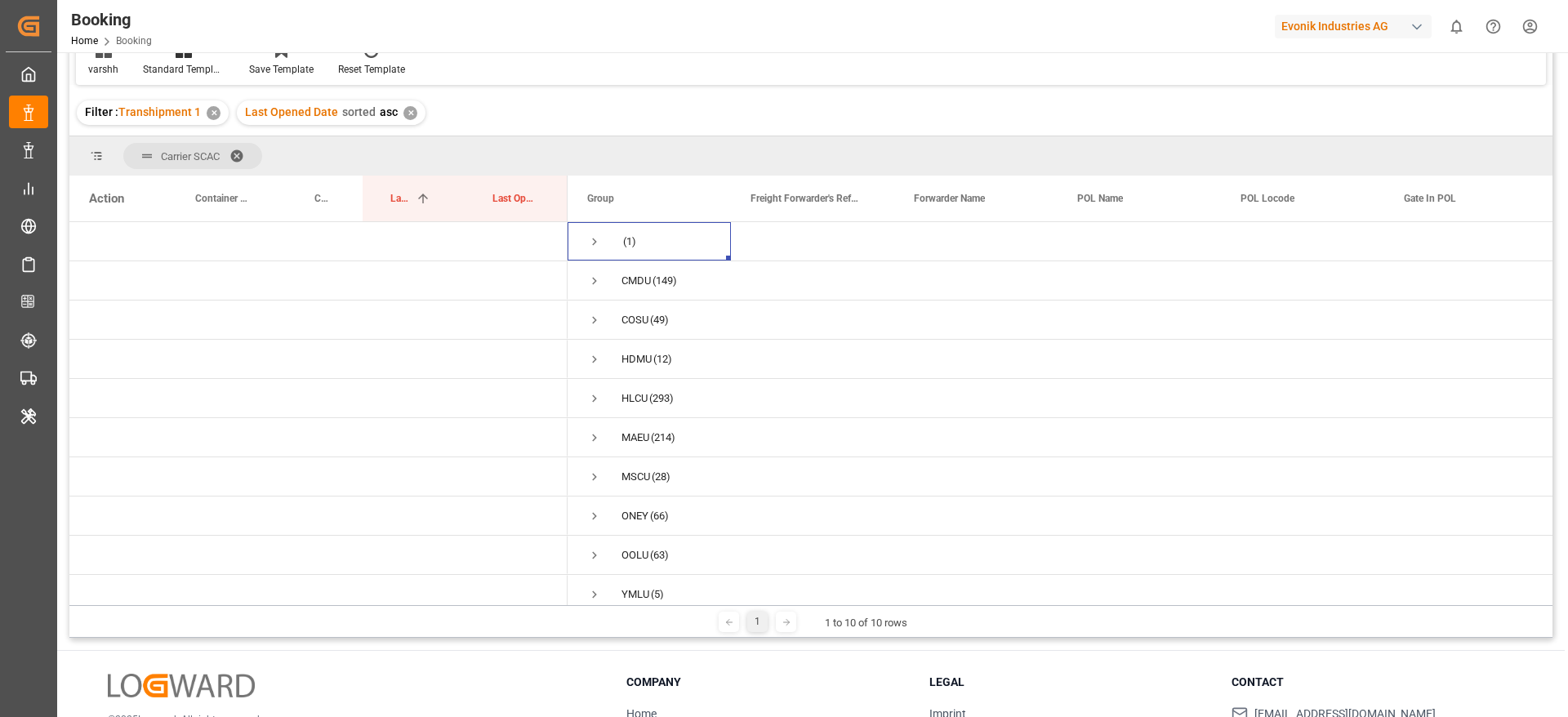
scroll to position [0, 0]
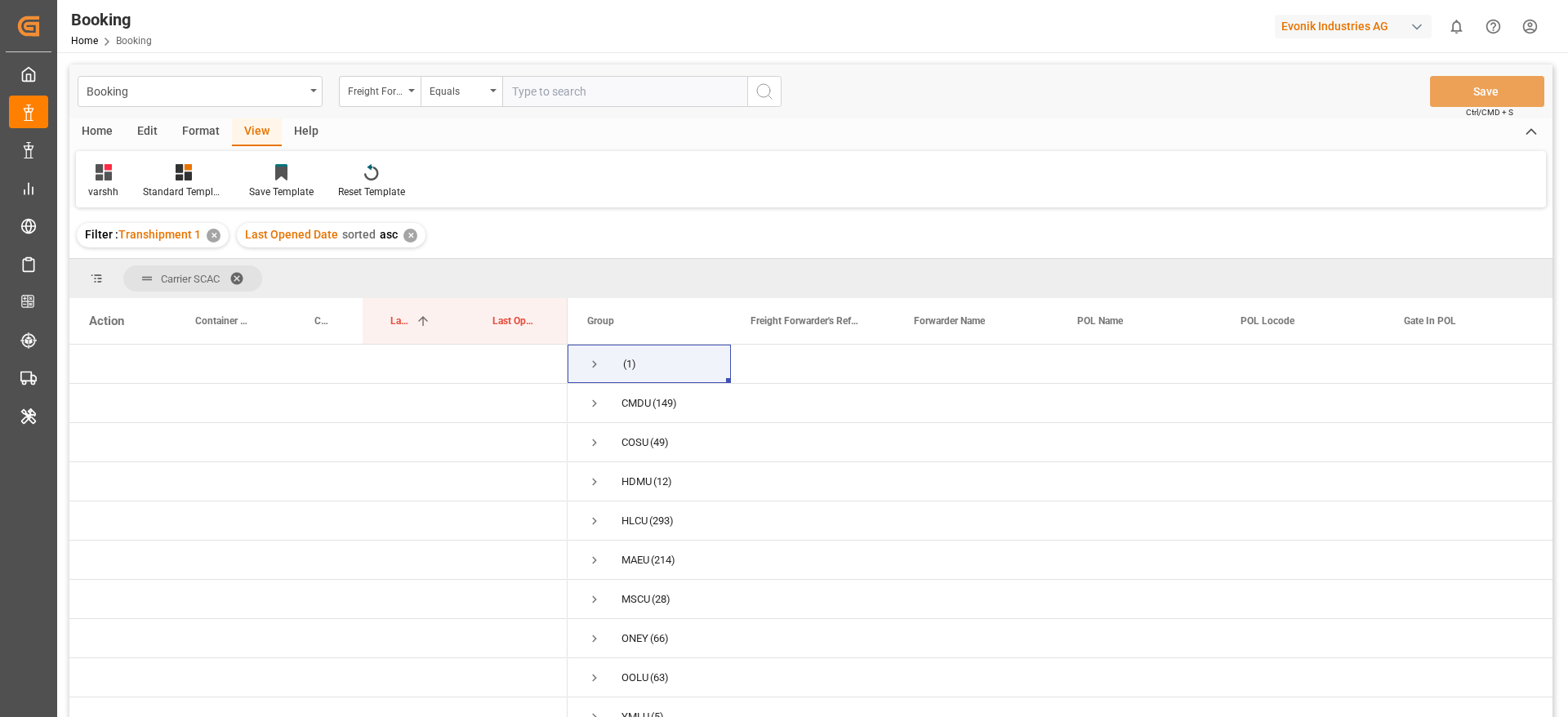
click at [199, 122] on div "Format" at bounding box center [200, 132] width 62 height 28
click at [115, 179] on icon at bounding box center [112, 172] width 14 height 16
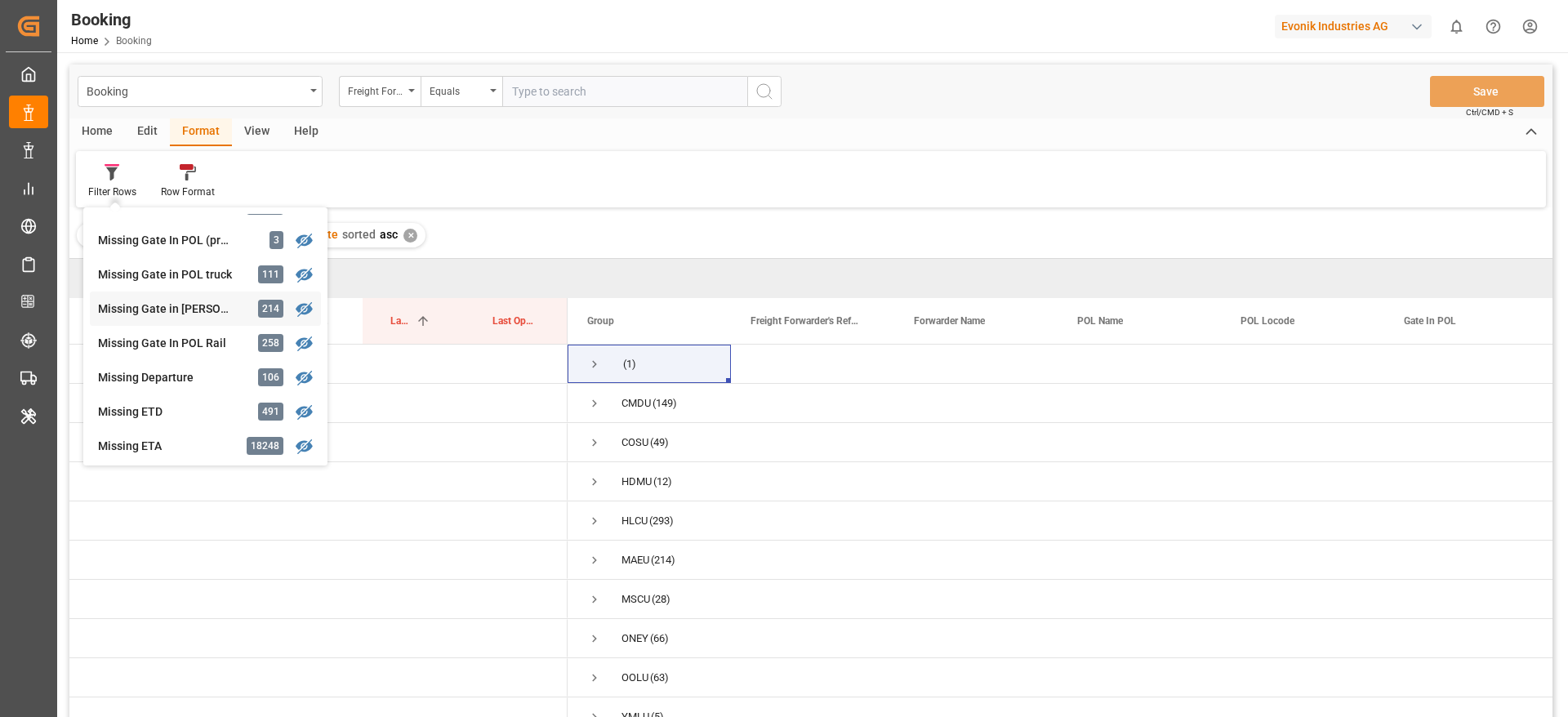
scroll to position [247, 0]
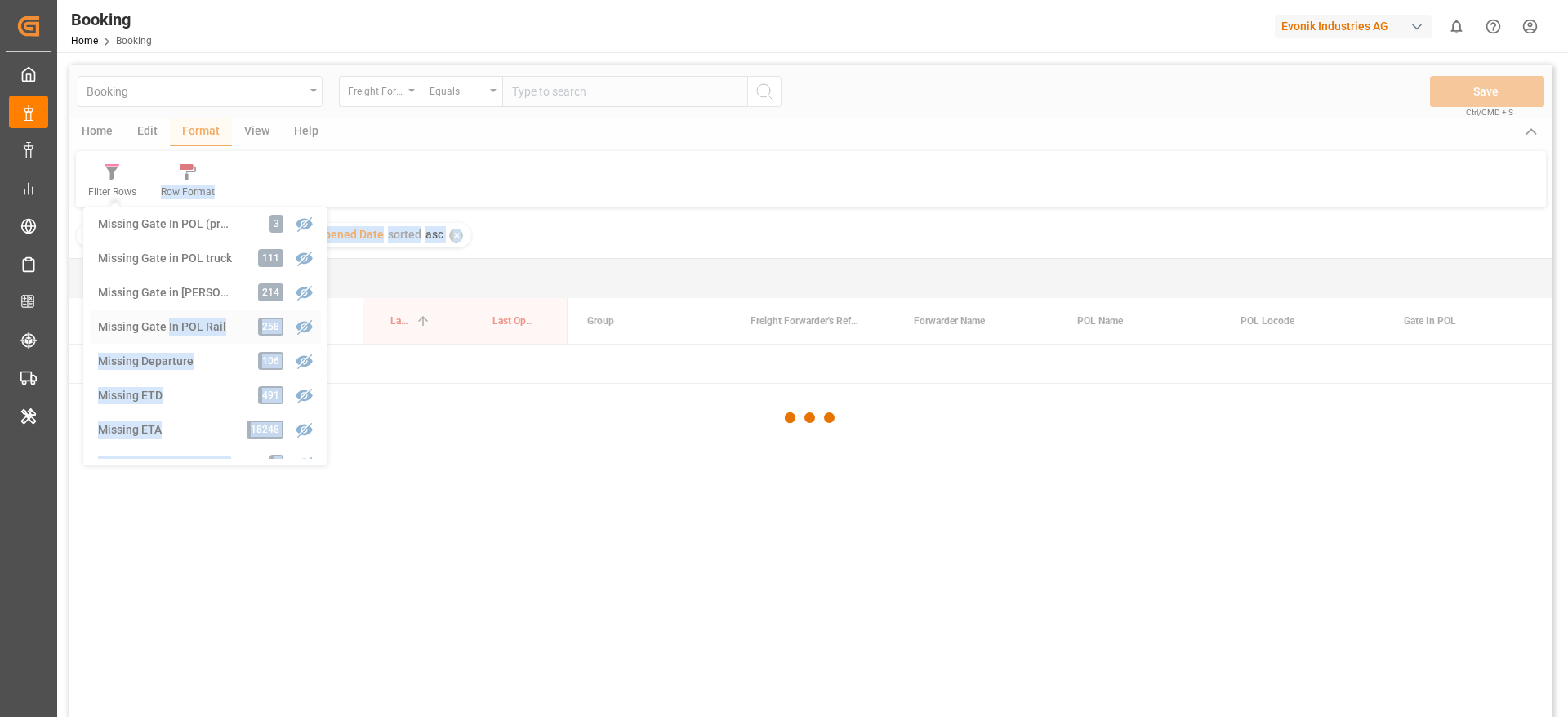
click at [169, 322] on div "Booking Freight Forwarder's Reference No. Equals Save Ctrl/CMD + S Home Edit Fo…" at bounding box center [810, 412] width 1483 height 696
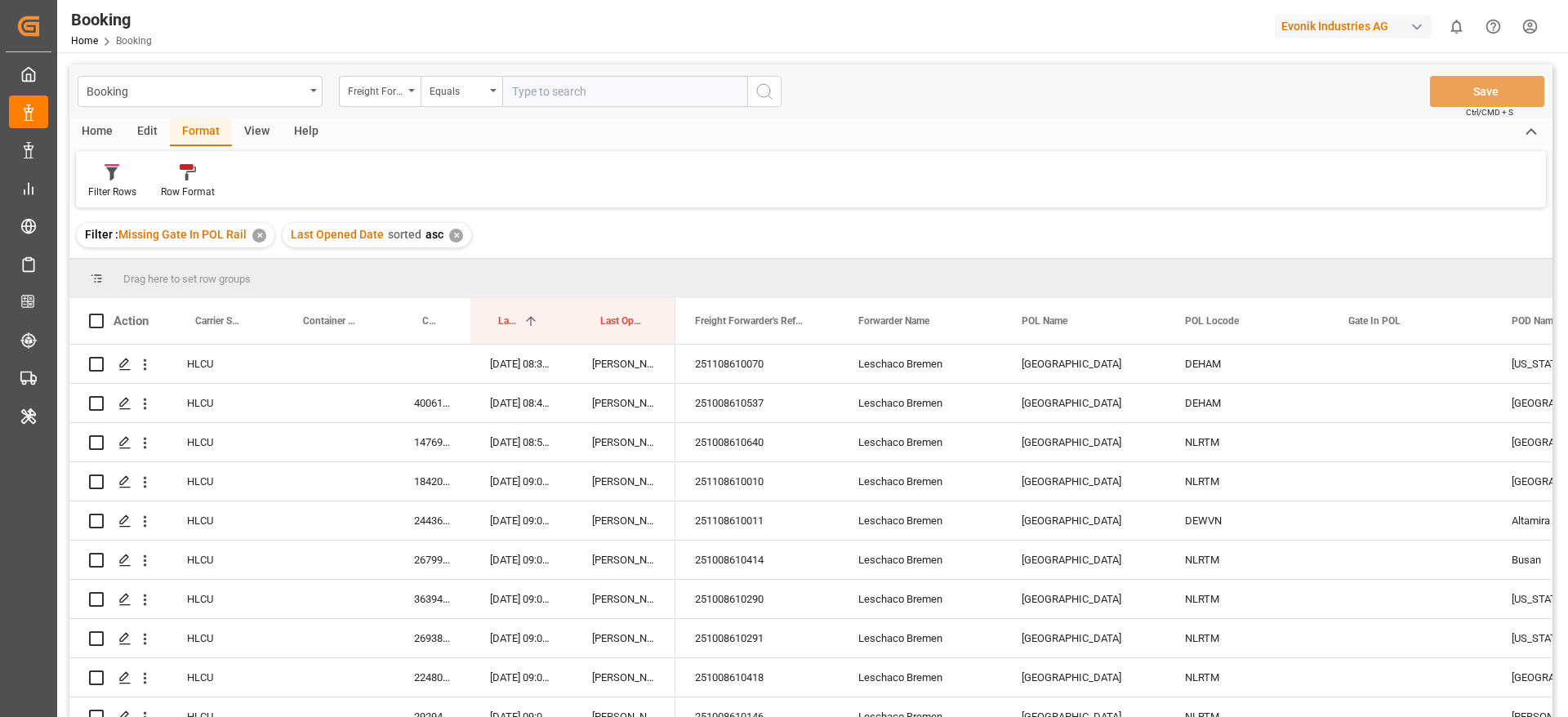
click at [673, 125] on div "Home Edit Format View Help" at bounding box center [810, 132] width 1483 height 28
click at [450, 230] on div "✕" at bounding box center [456, 236] width 13 height 13
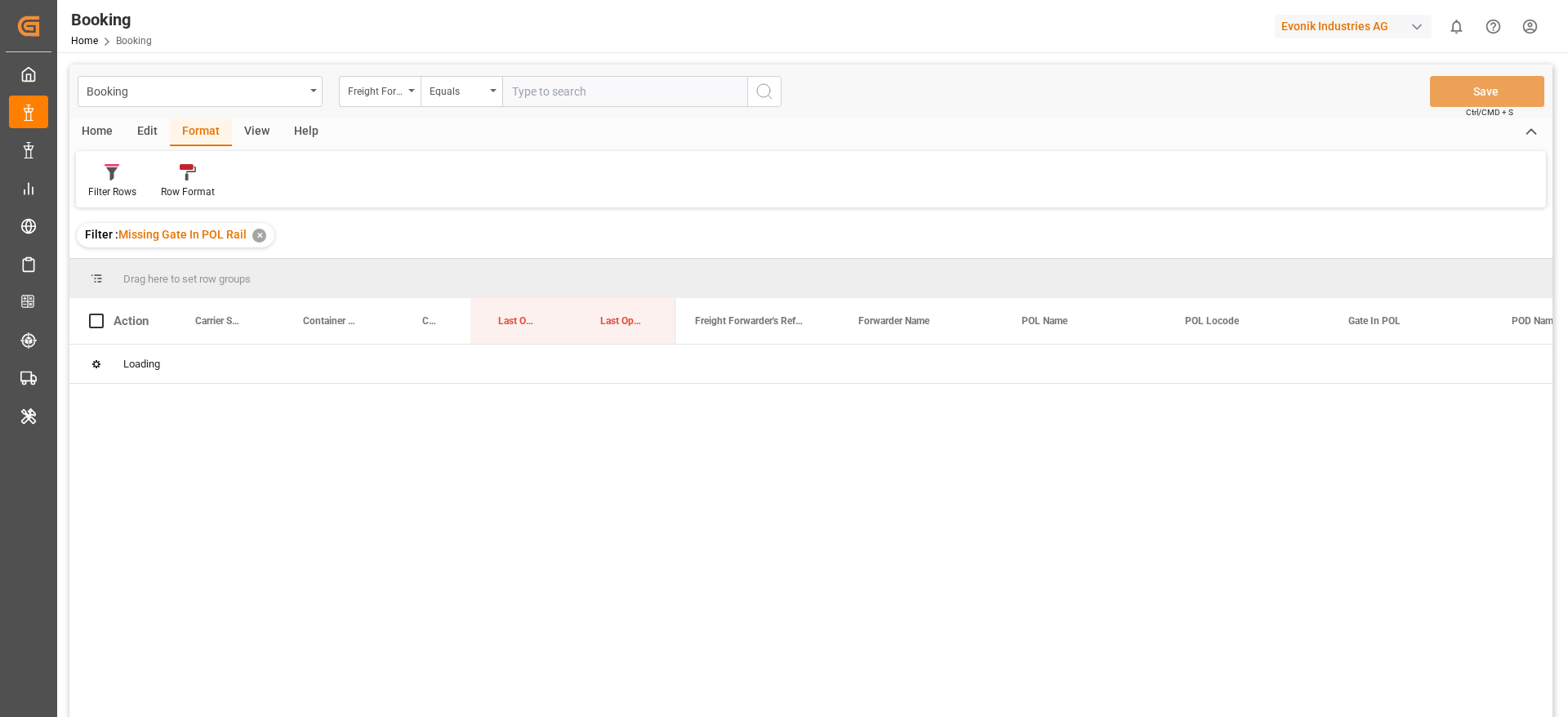
click at [256, 137] on div "View" at bounding box center [257, 132] width 50 height 28
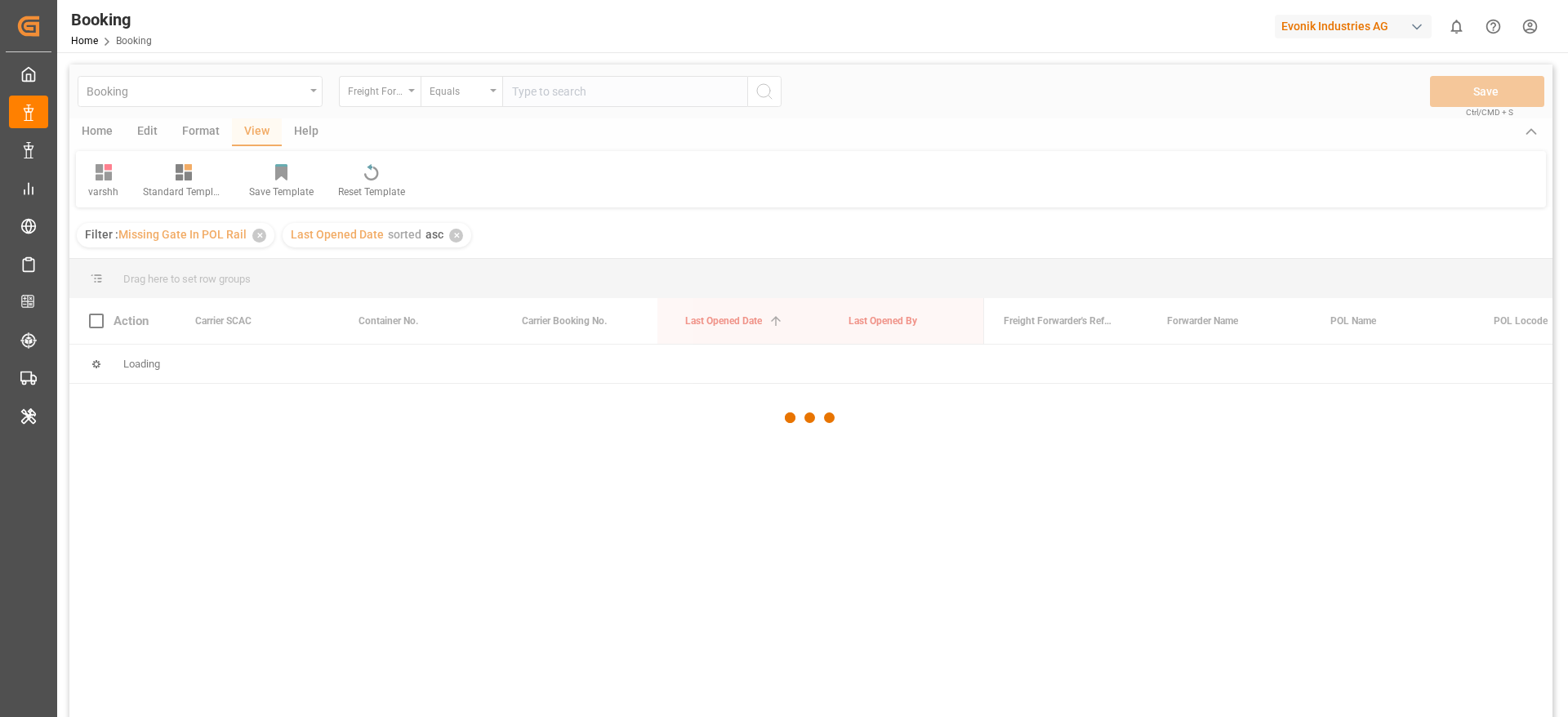
click at [94, 193] on div at bounding box center [810, 418] width 1483 height 707
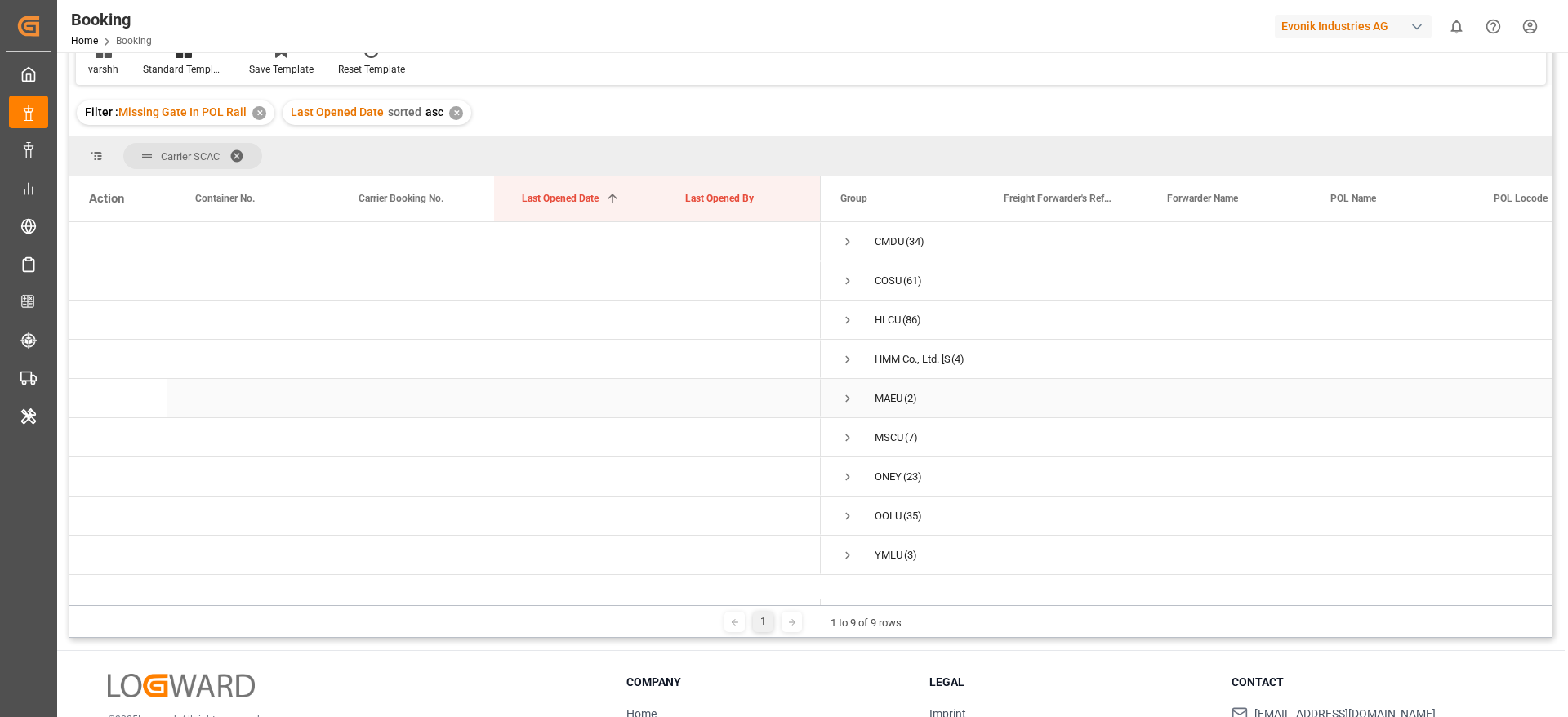
scroll to position [242, 0]
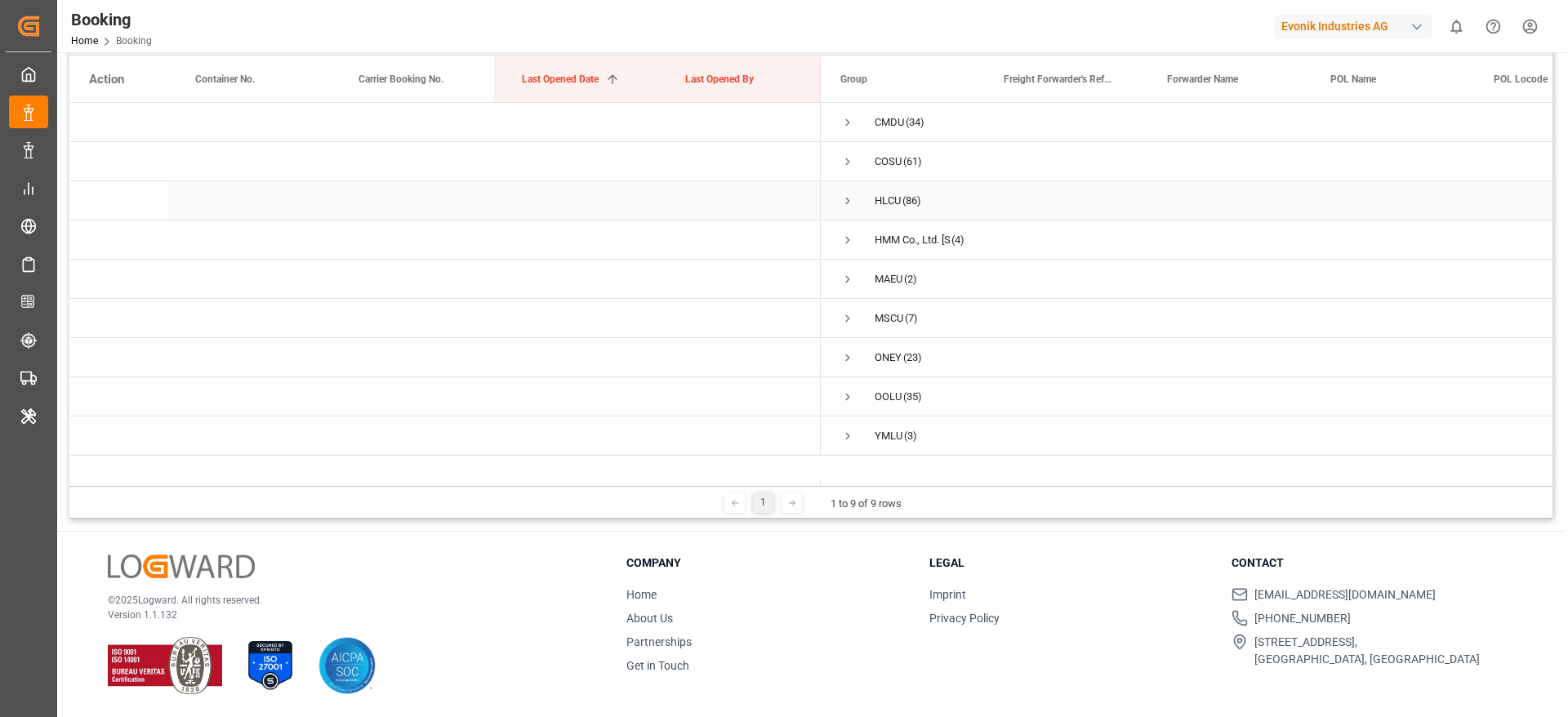
click at [844, 195] on span "Press SPACE to select this row." at bounding box center [847, 200] width 14 height 14
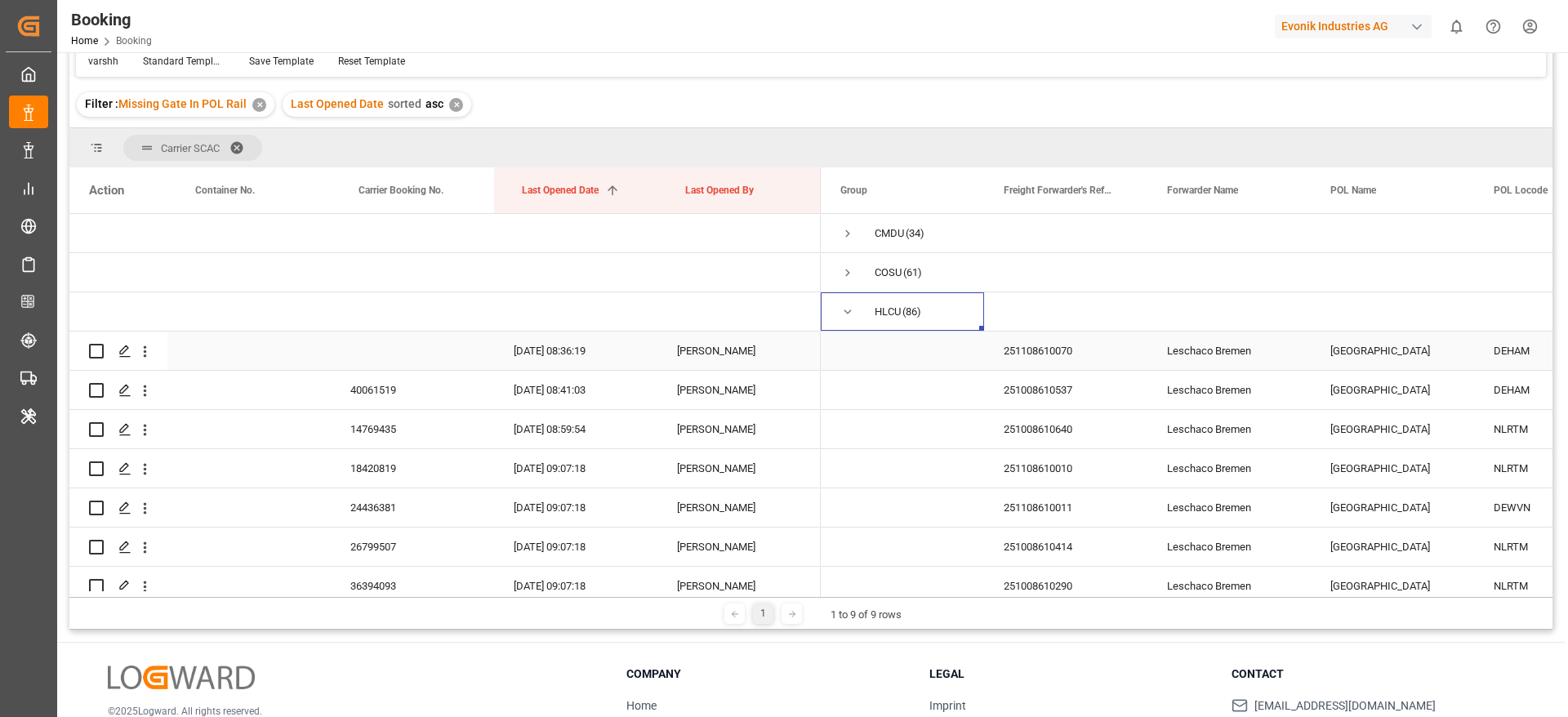
scroll to position [0, 0]
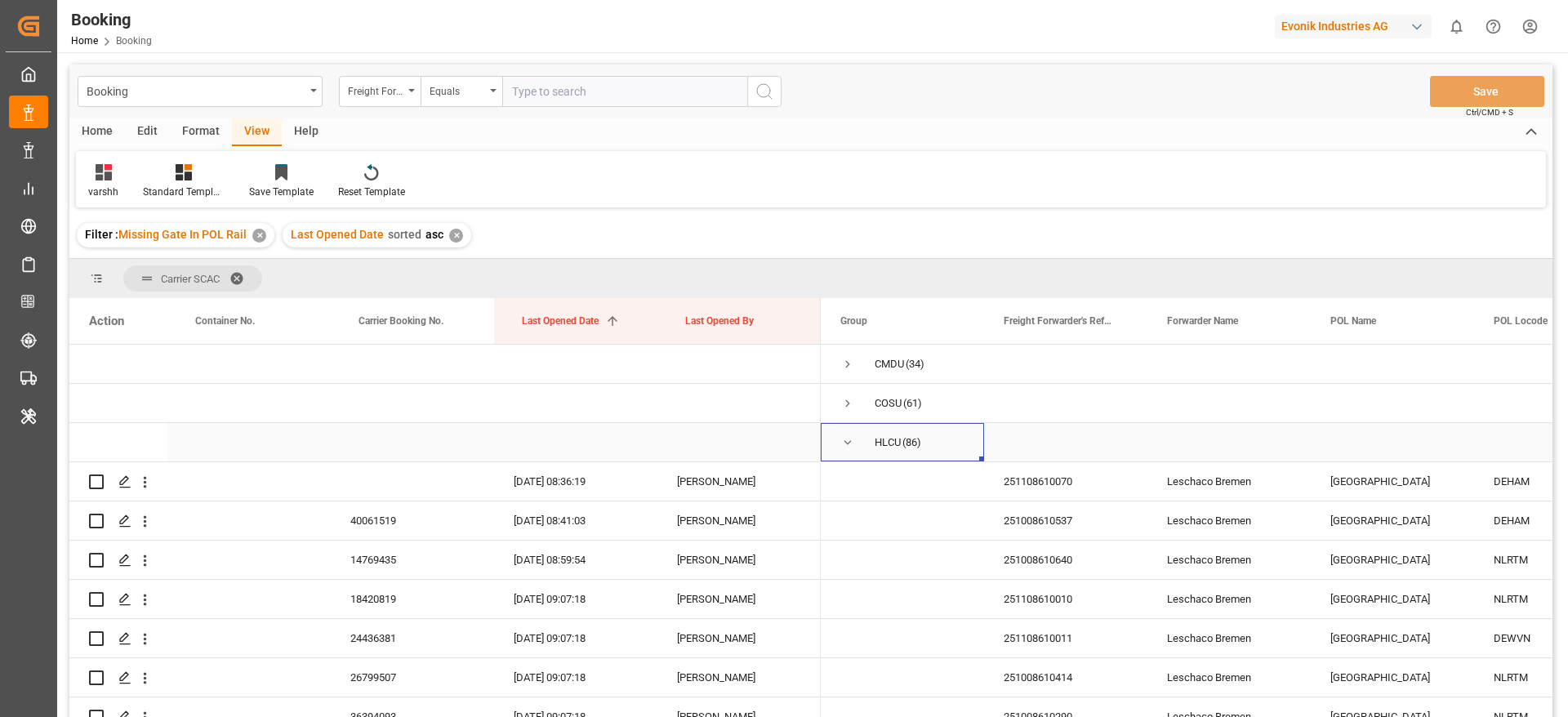
click at [848, 449] on span "Press SPACE to select this row." at bounding box center [847, 442] width 14 height 14
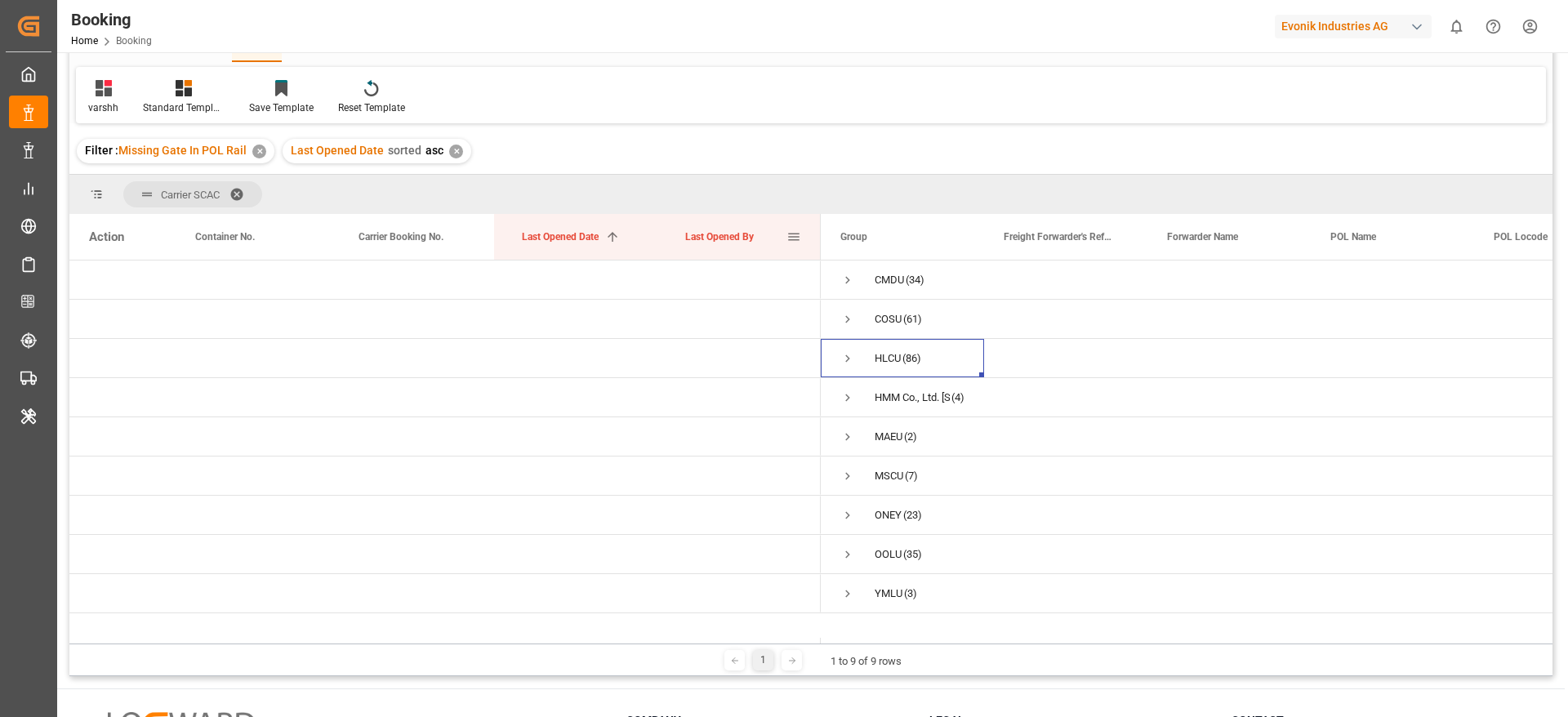
scroll to position [122, 0]
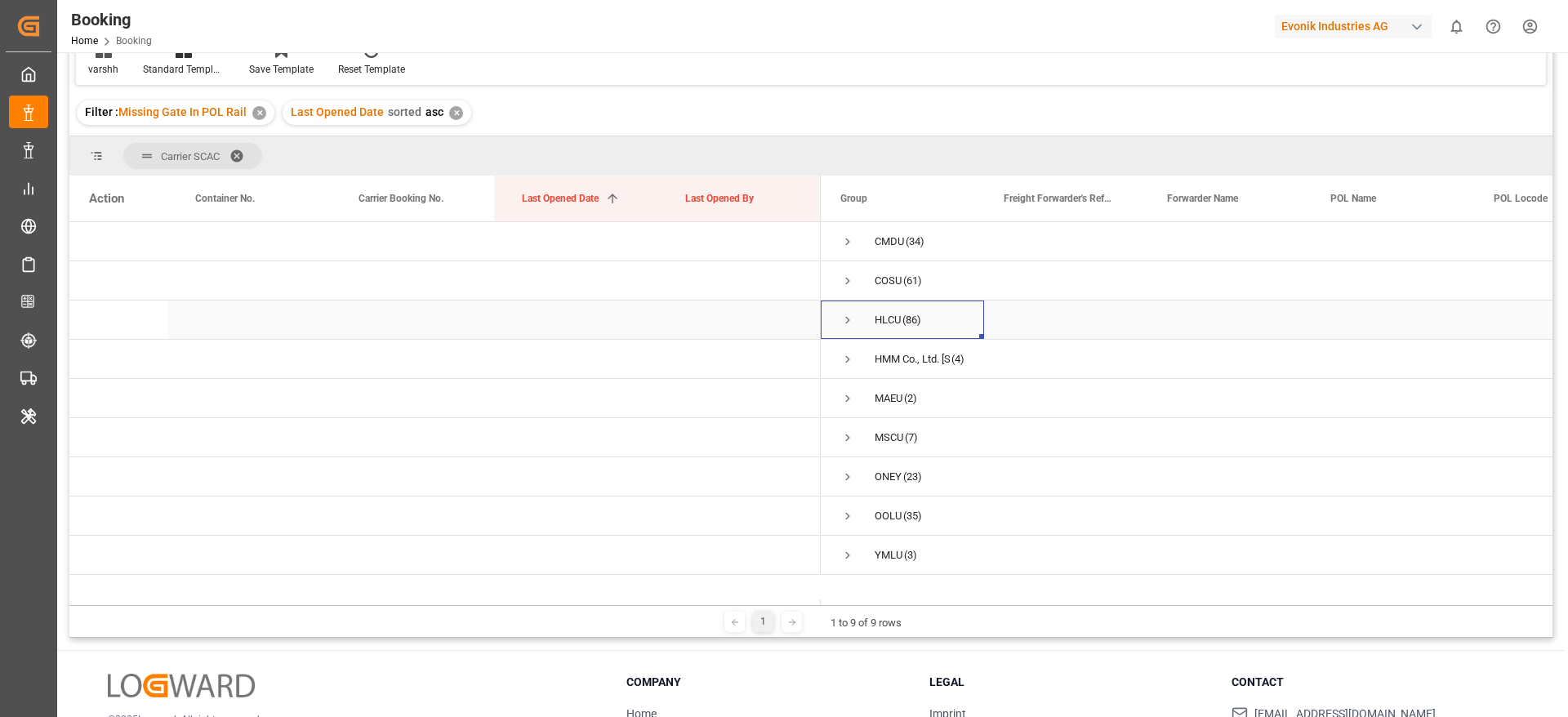
click at [853, 322] on span "Press SPACE to select this row." at bounding box center [847, 320] width 14 height 14
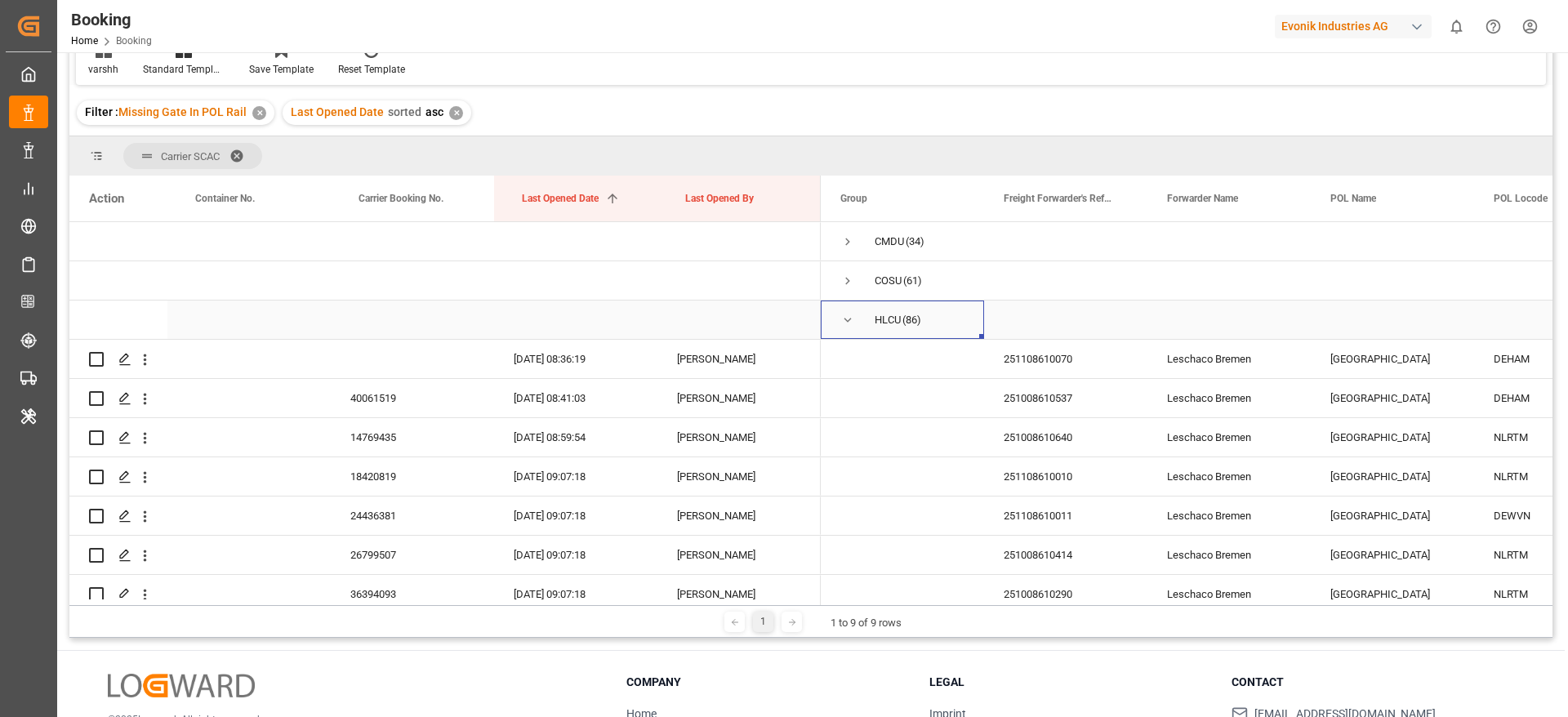
click at [853, 322] on span "Press SPACE to select this row." at bounding box center [847, 320] width 14 height 14
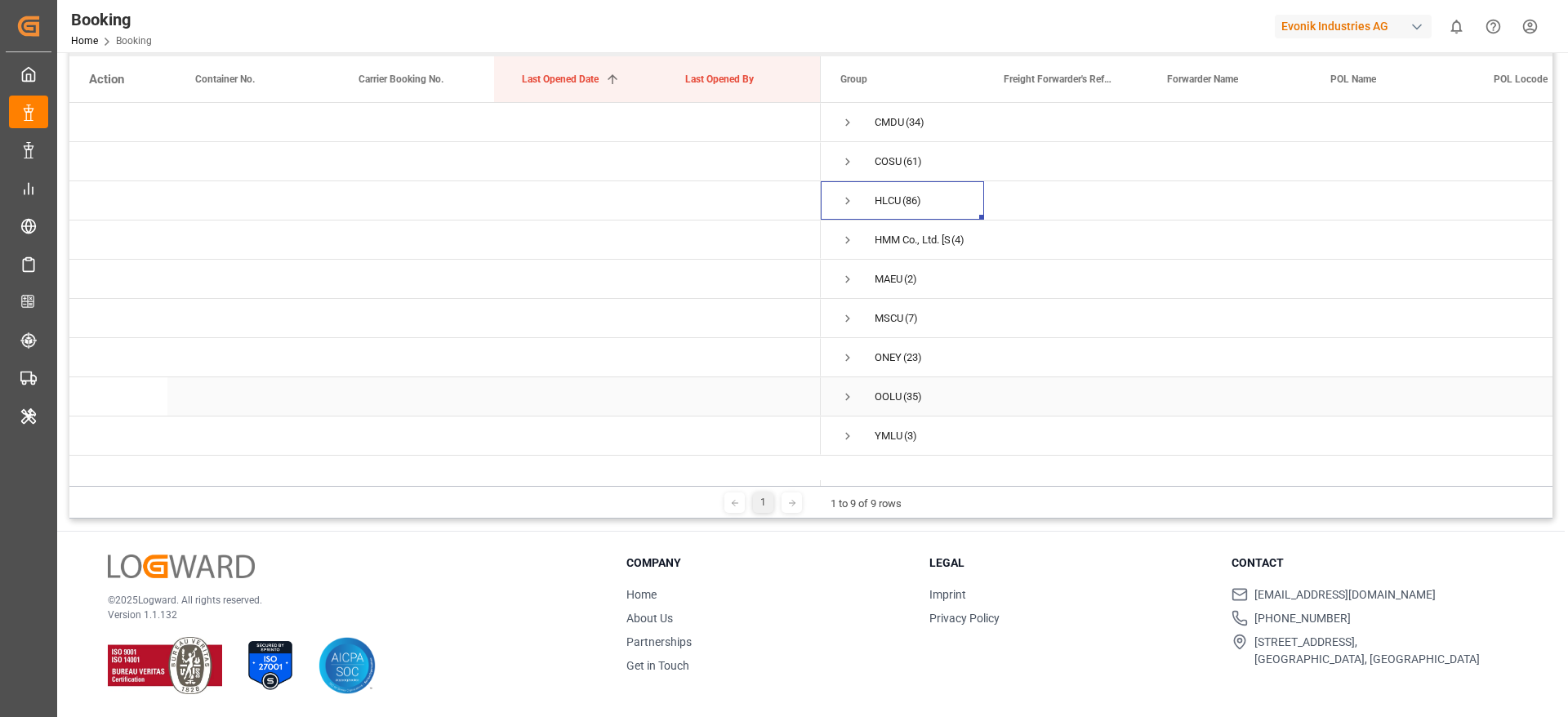
scroll to position [119, 0]
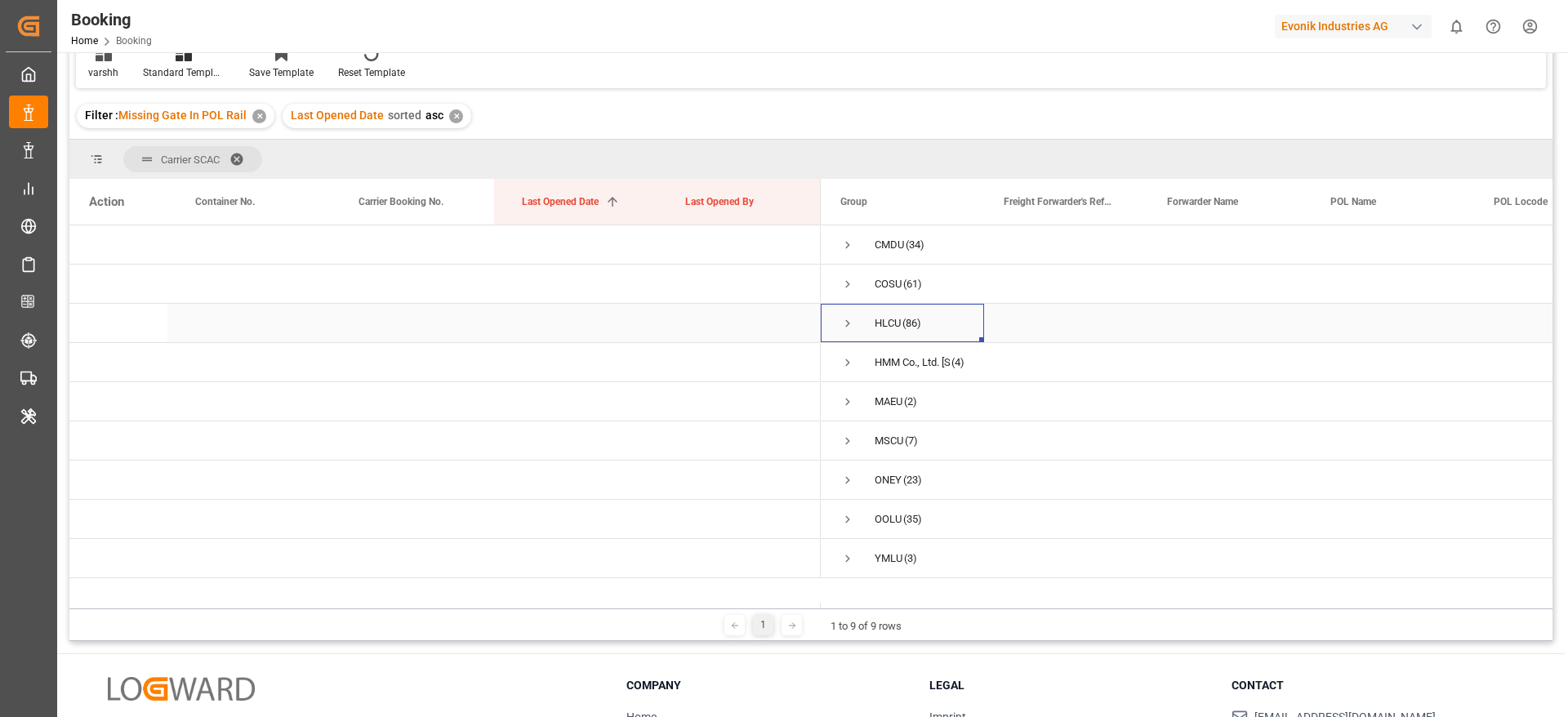
click at [846, 330] on span "Press SPACE to select this row." at bounding box center [847, 322] width 14 height 14
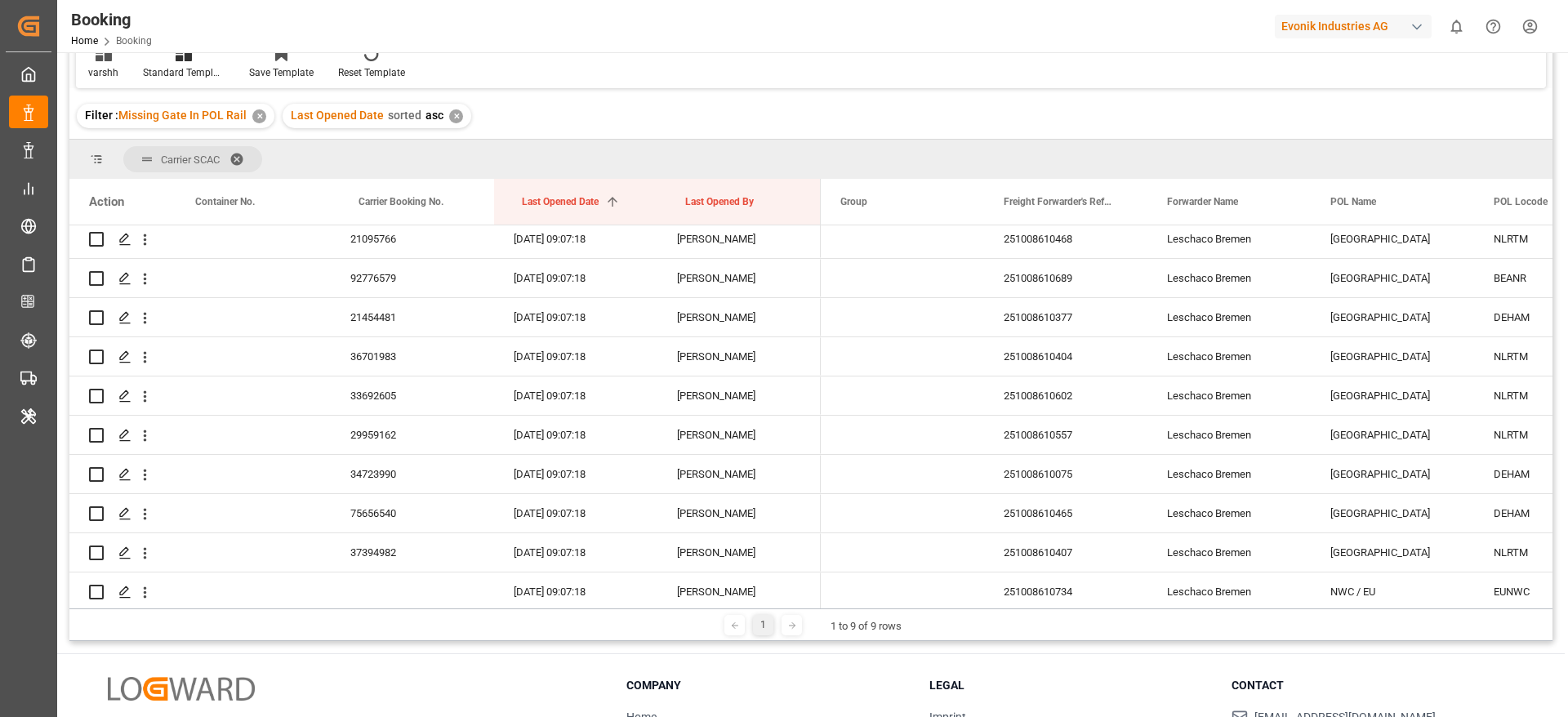
scroll to position [0, 0]
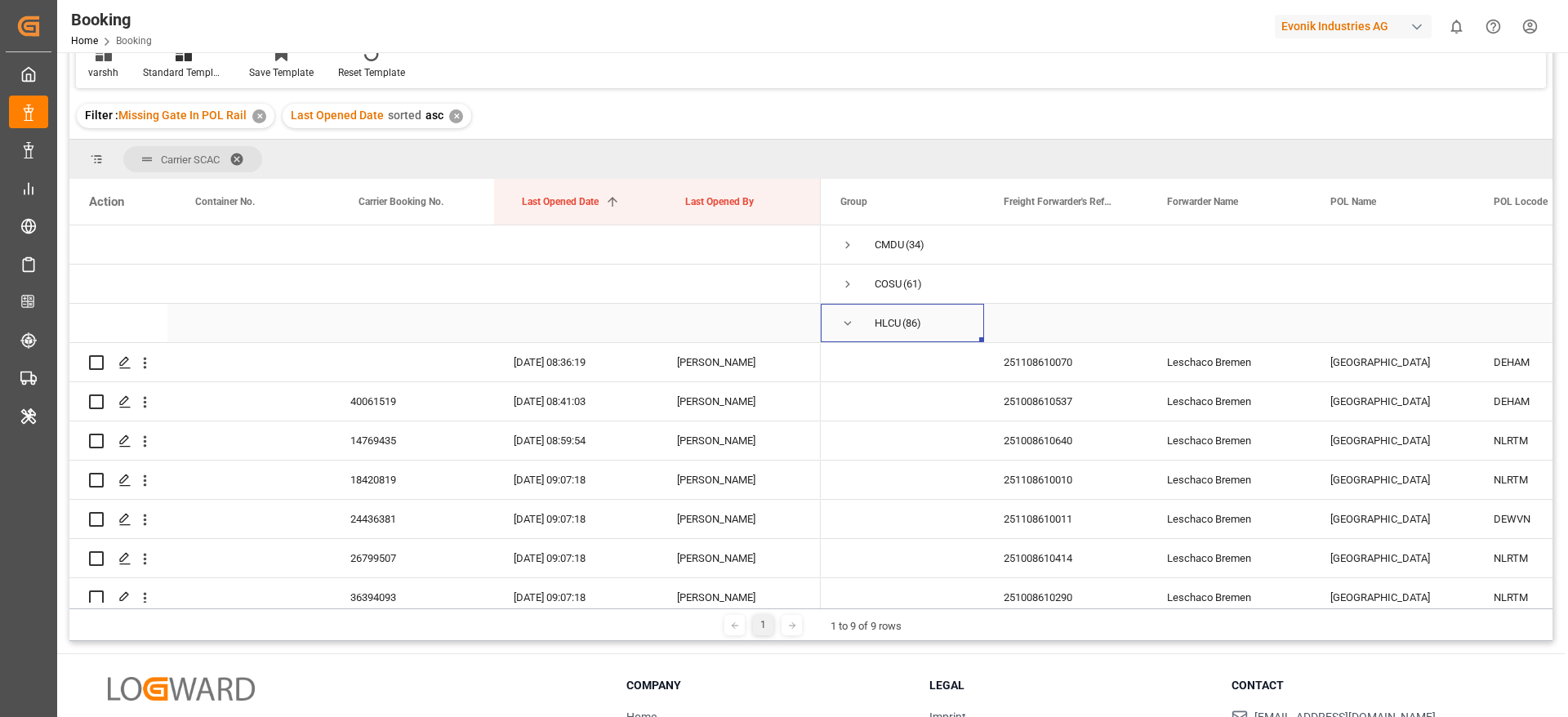
click at [846, 323] on span "Press SPACE to select this row." at bounding box center [847, 322] width 14 height 14
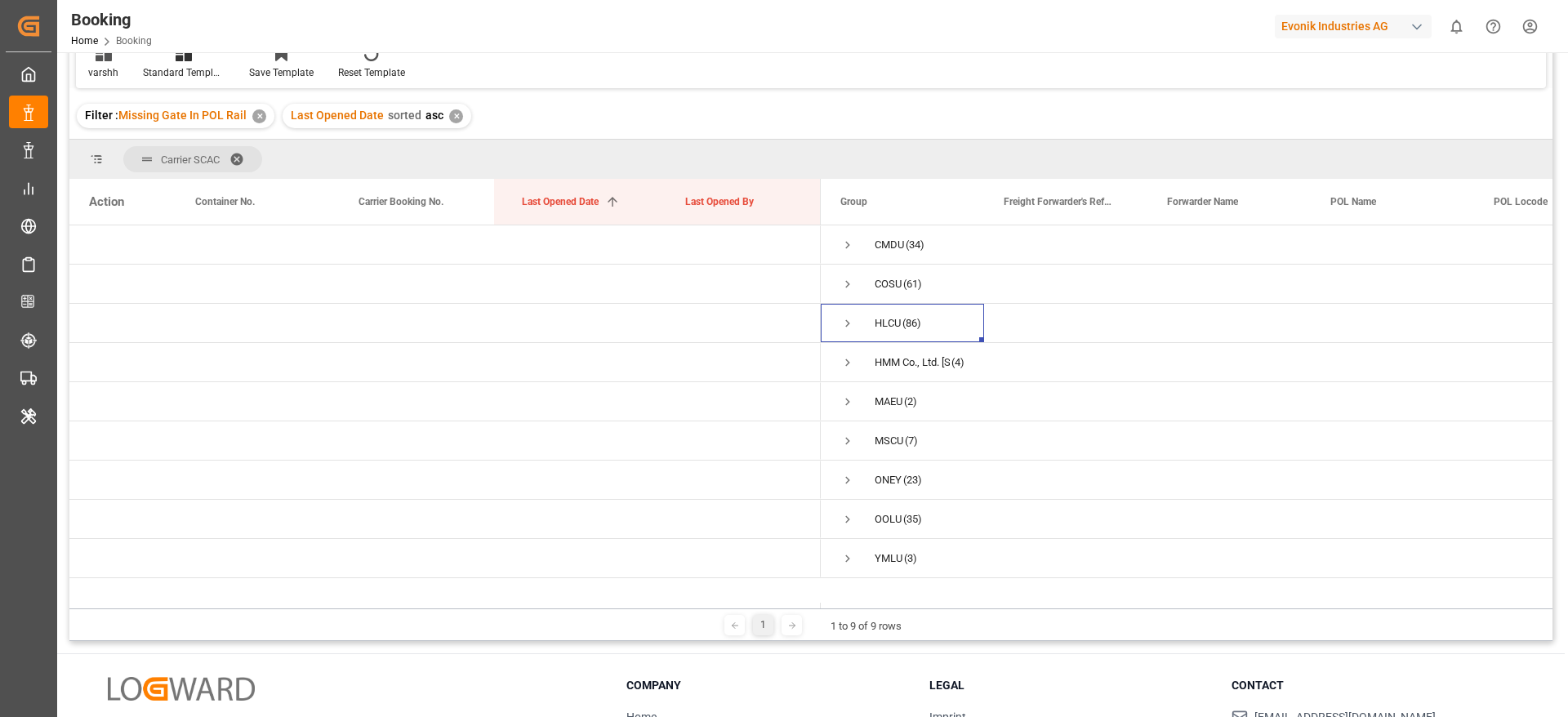
click at [1333, 21] on div "Evonik Industries AG" at bounding box center [1352, 26] width 157 height 24
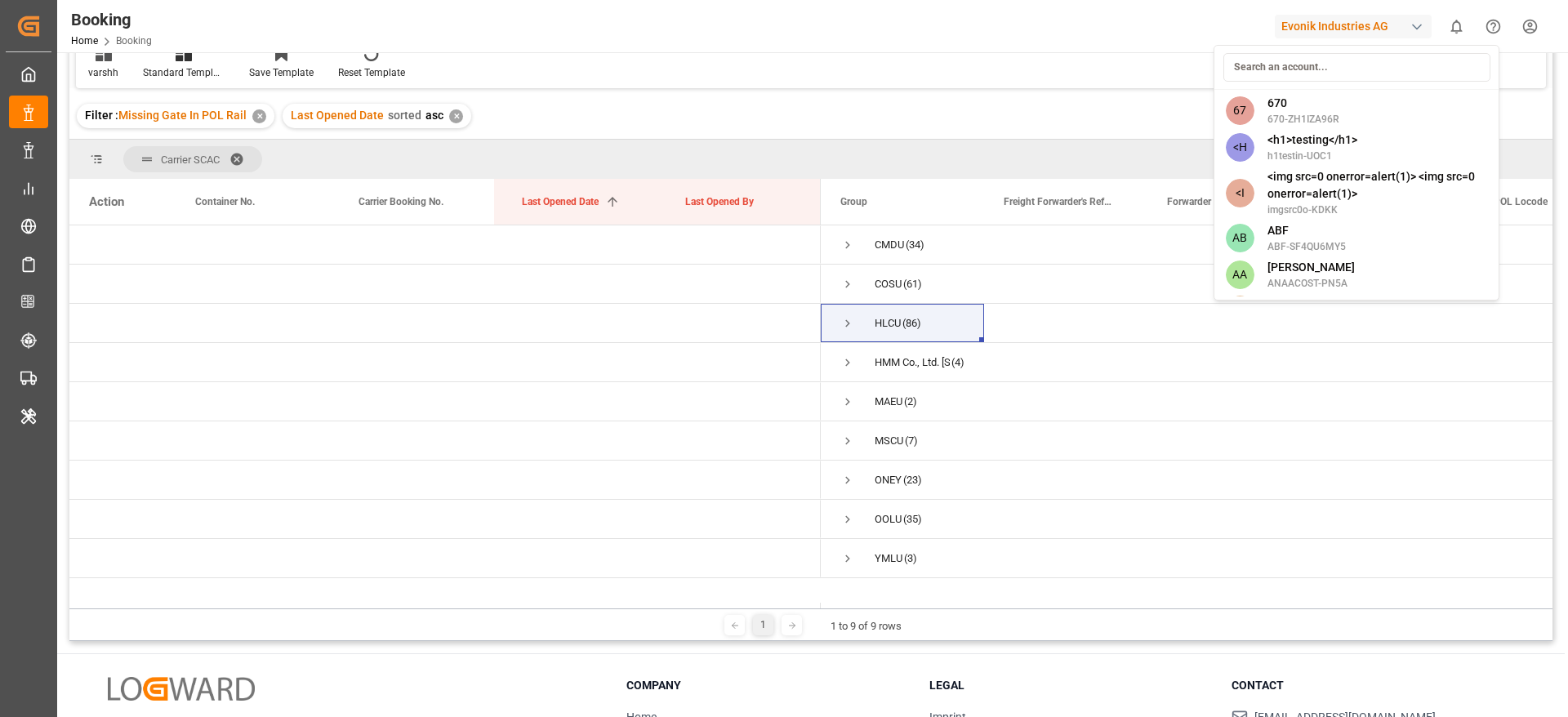
click at [1261, 69] on input at bounding box center [1356, 67] width 267 height 29
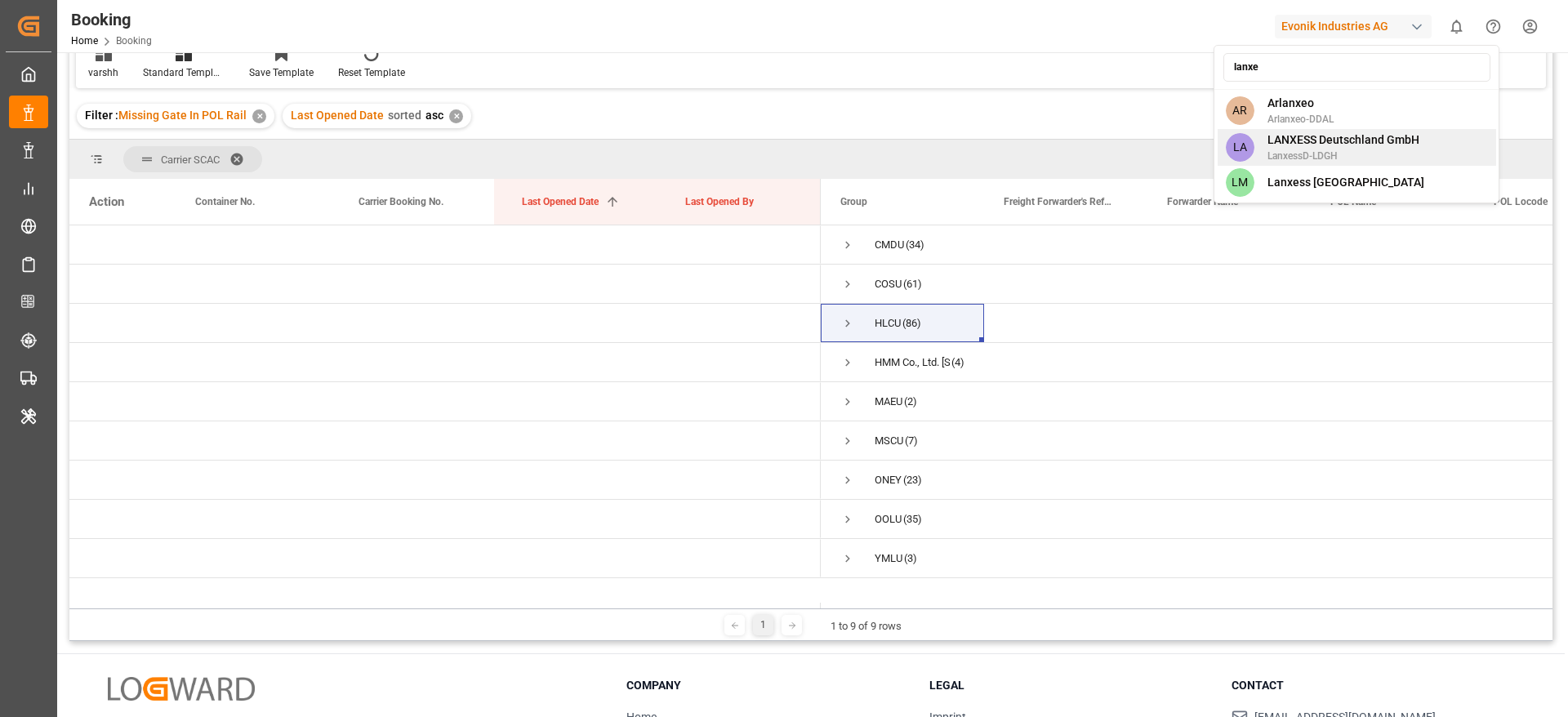
type input "lanxe"
click at [1295, 141] on span "LANXESS Deutschland GmbH" at bounding box center [1344, 141] width 152 height 17
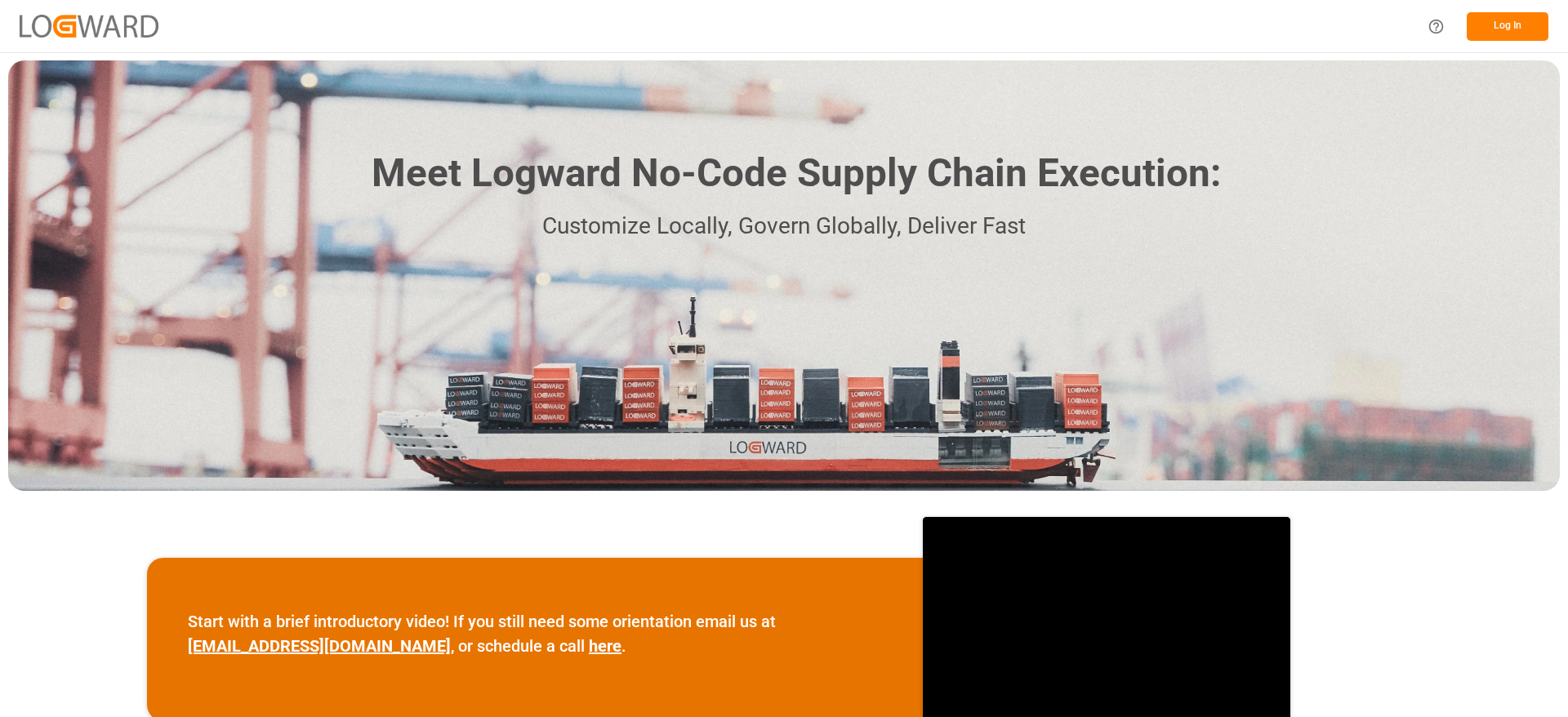
click at [1528, 26] on button "Log In" at bounding box center [1507, 27] width 82 height 29
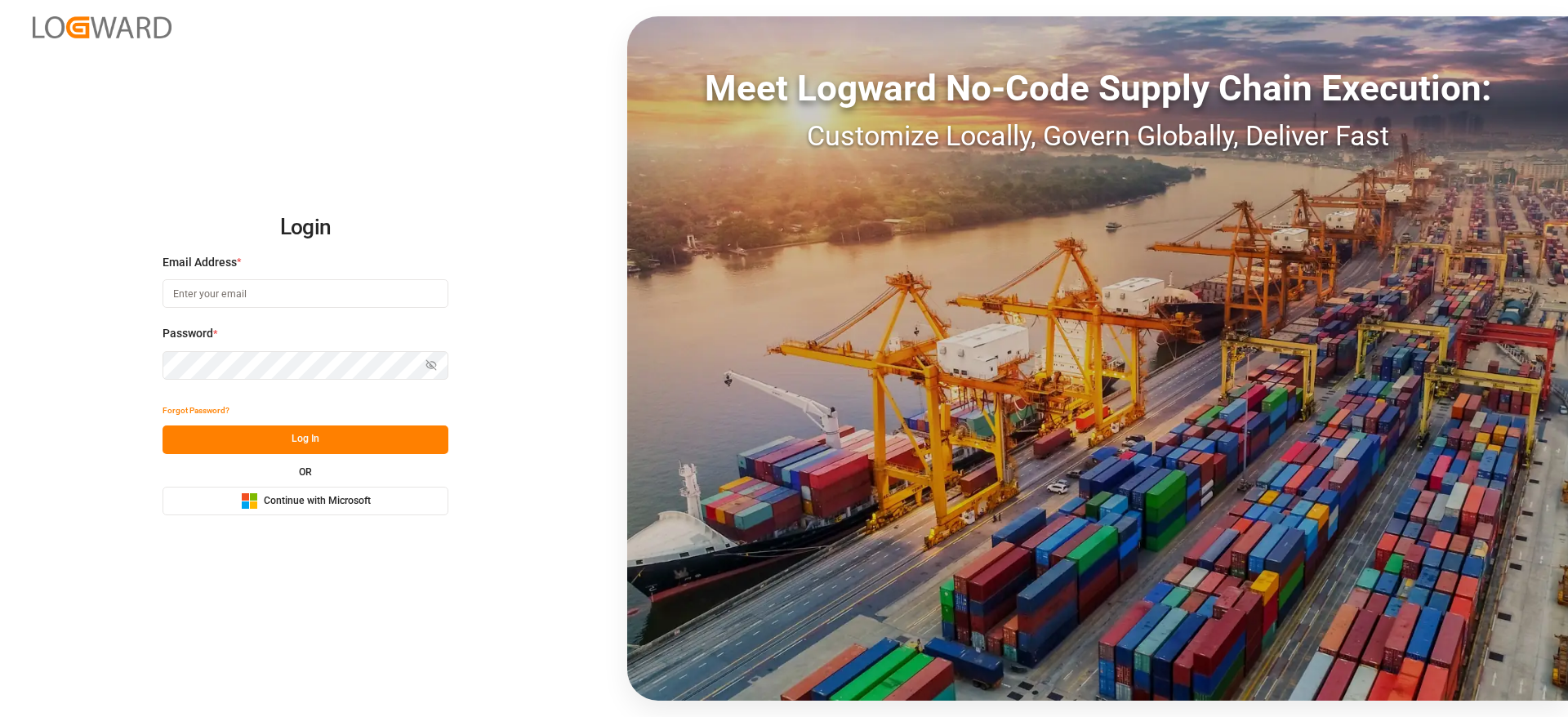
click at [369, 499] on span "Continue with Microsoft" at bounding box center [317, 500] width 107 height 14
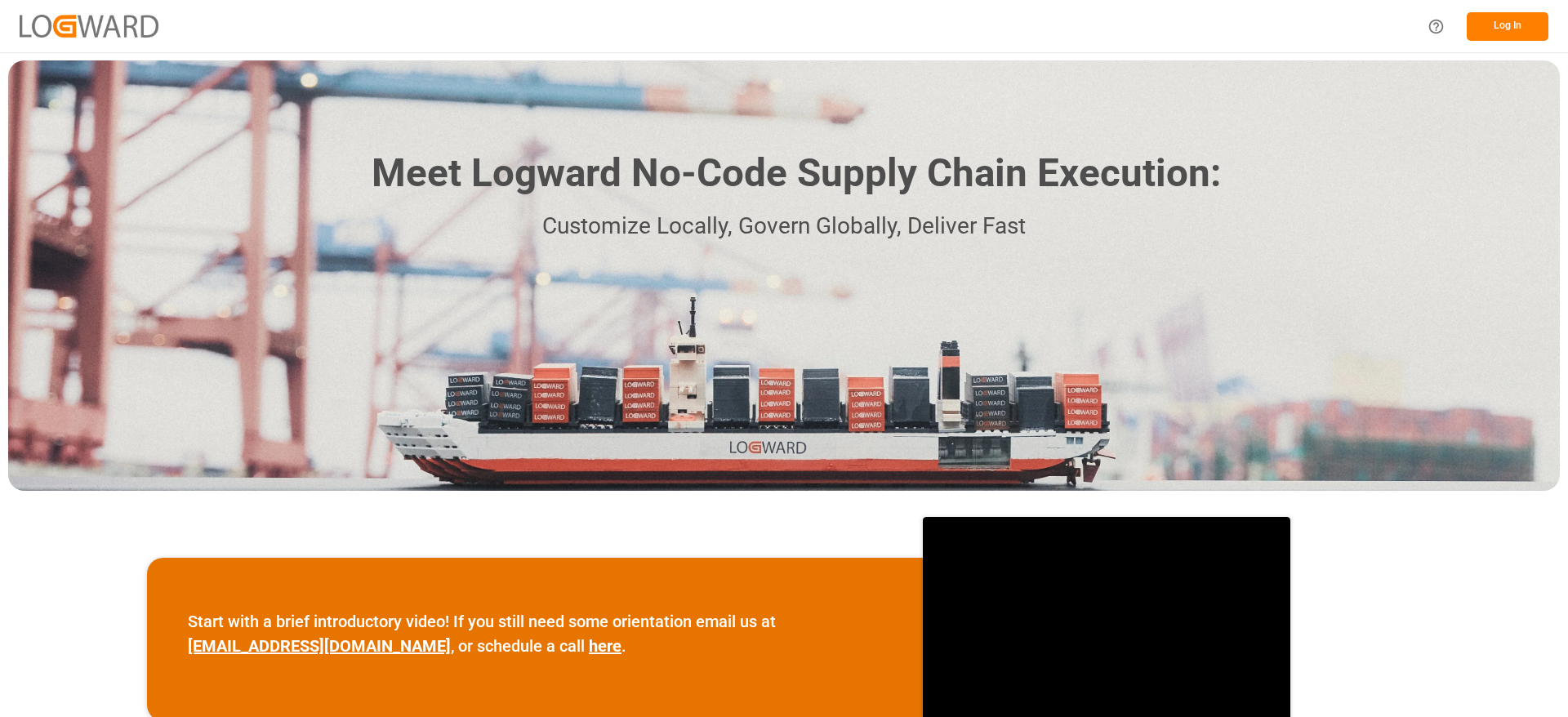
click at [1525, 28] on button "Log In" at bounding box center [1507, 27] width 82 height 29
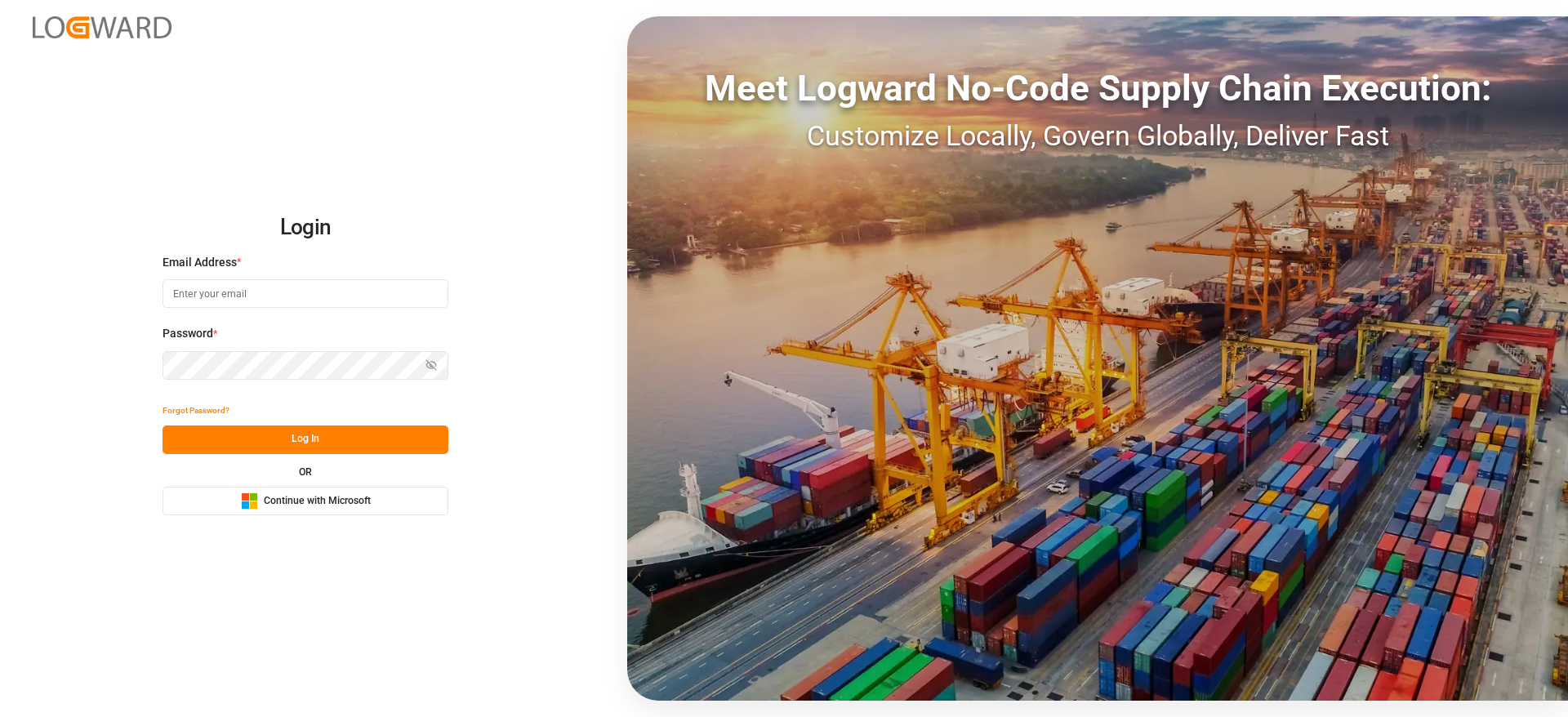
click at [431, 504] on button "Microsoft Logo Continue with Microsoft" at bounding box center [305, 501] width 286 height 29
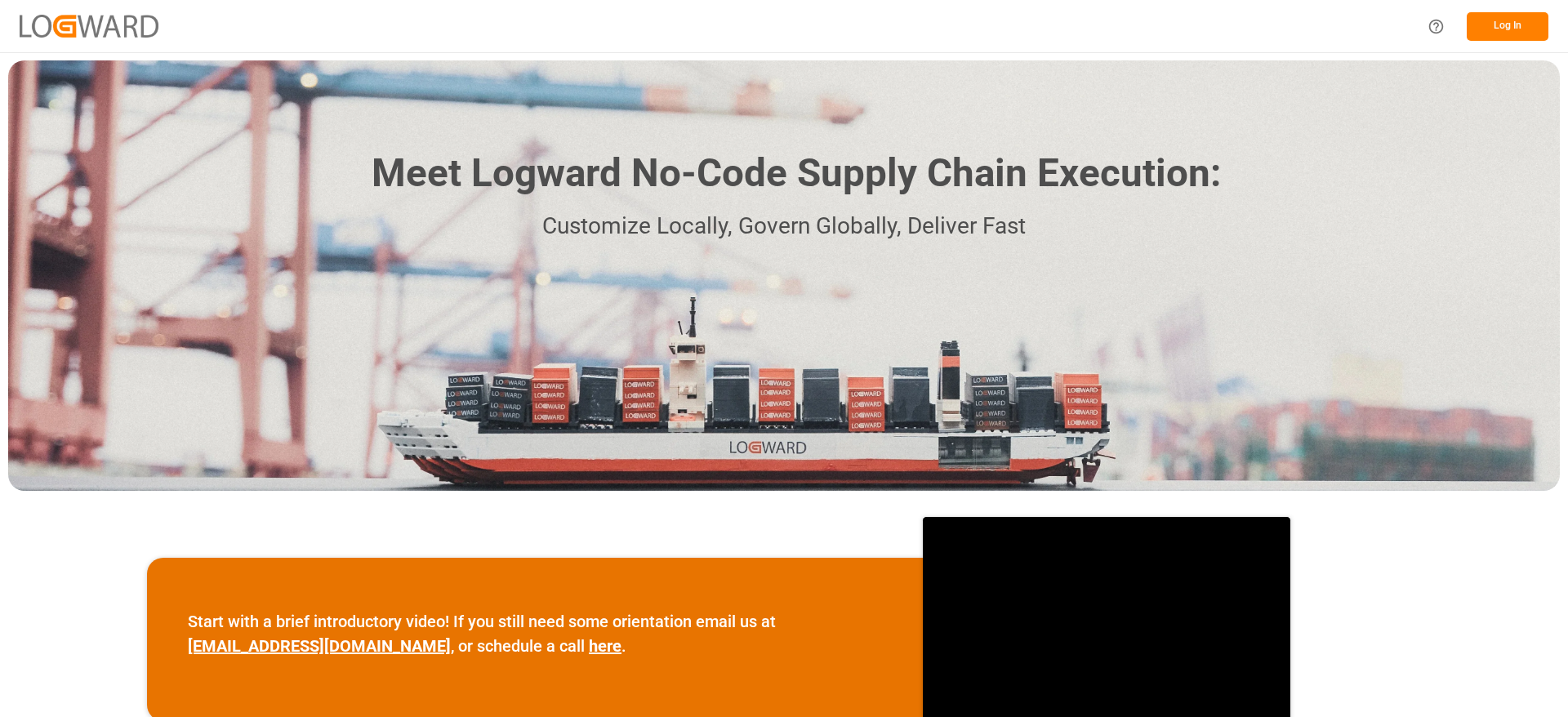
click at [1510, 25] on button "Log In" at bounding box center [1507, 27] width 82 height 29
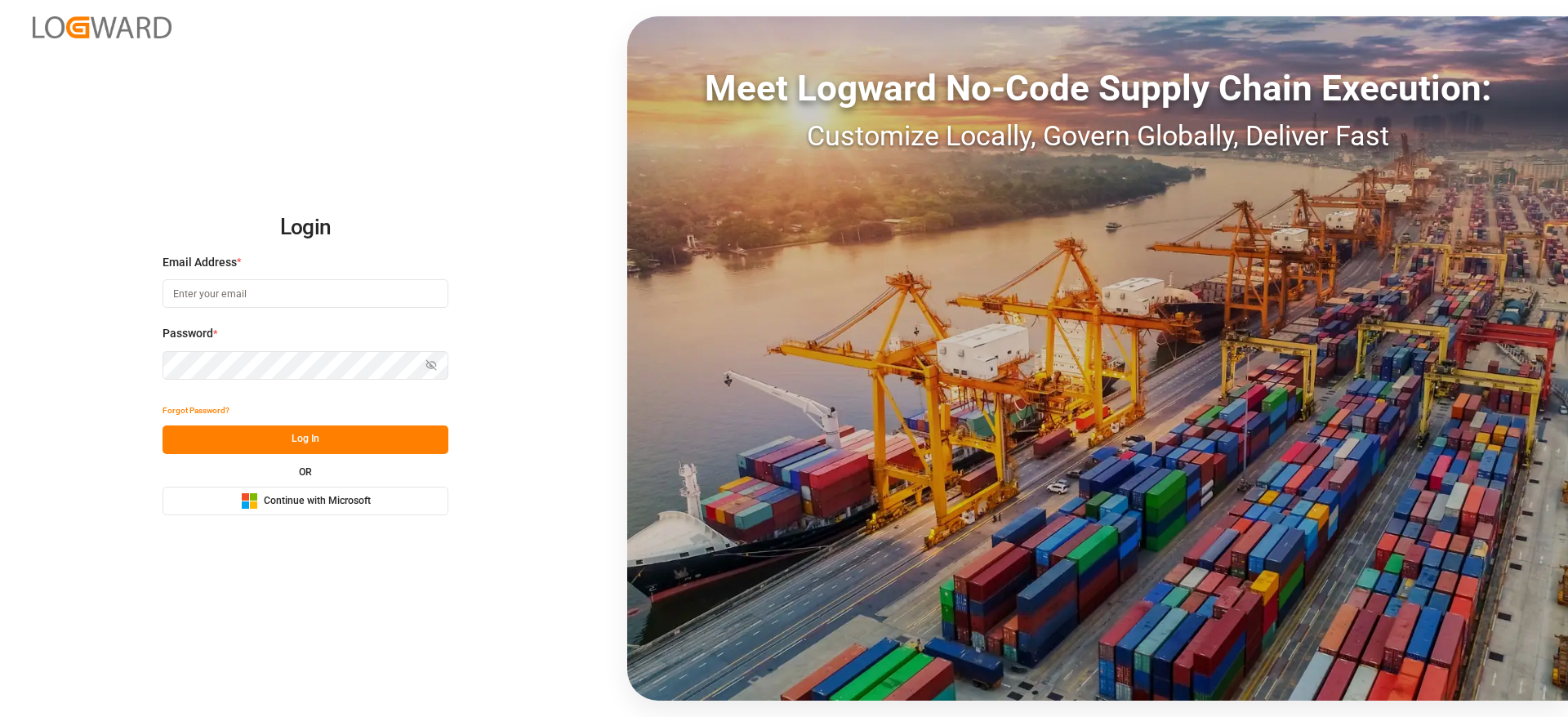
click at [374, 509] on button "Microsoft Logo Continue with Microsoft" at bounding box center [305, 501] width 286 height 29
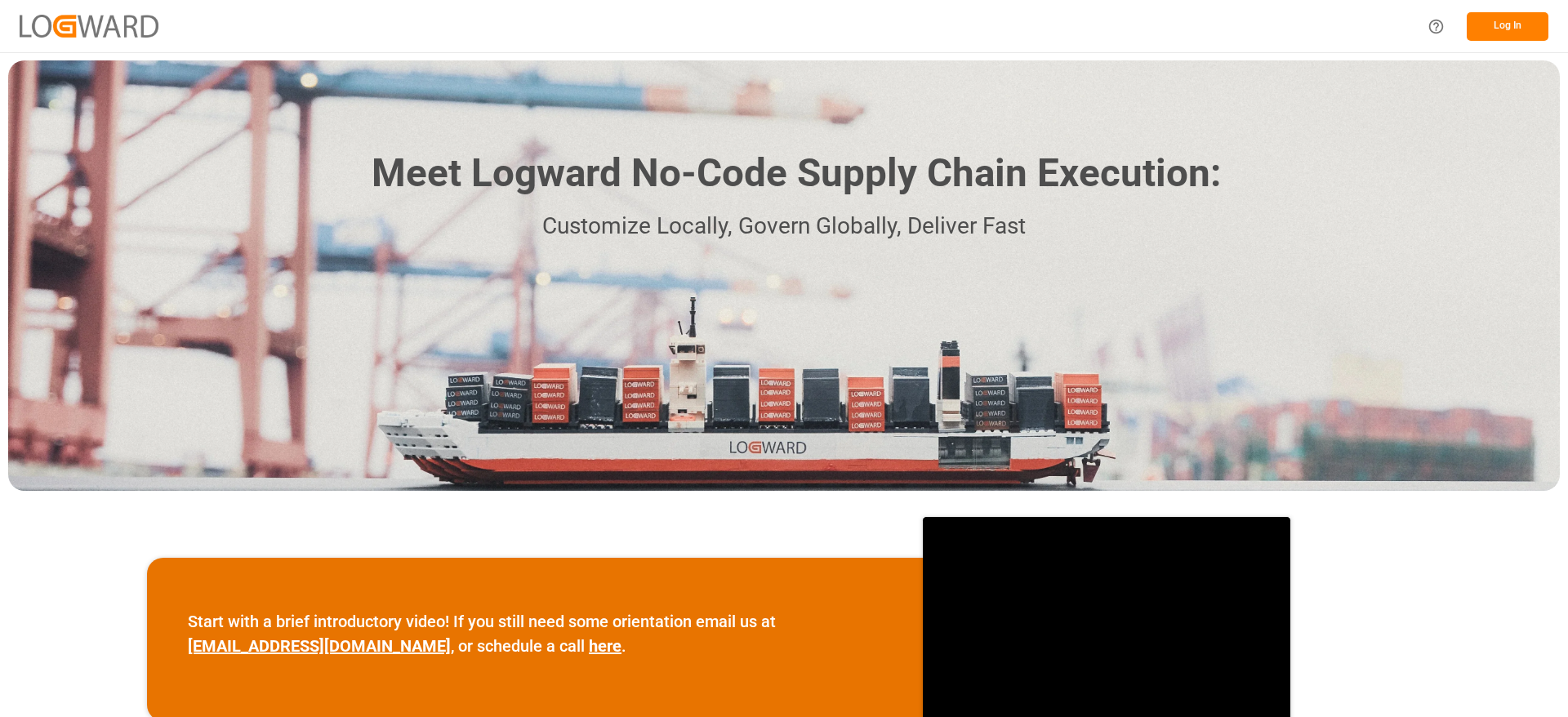
click at [1495, 26] on button "Log In" at bounding box center [1507, 27] width 82 height 29
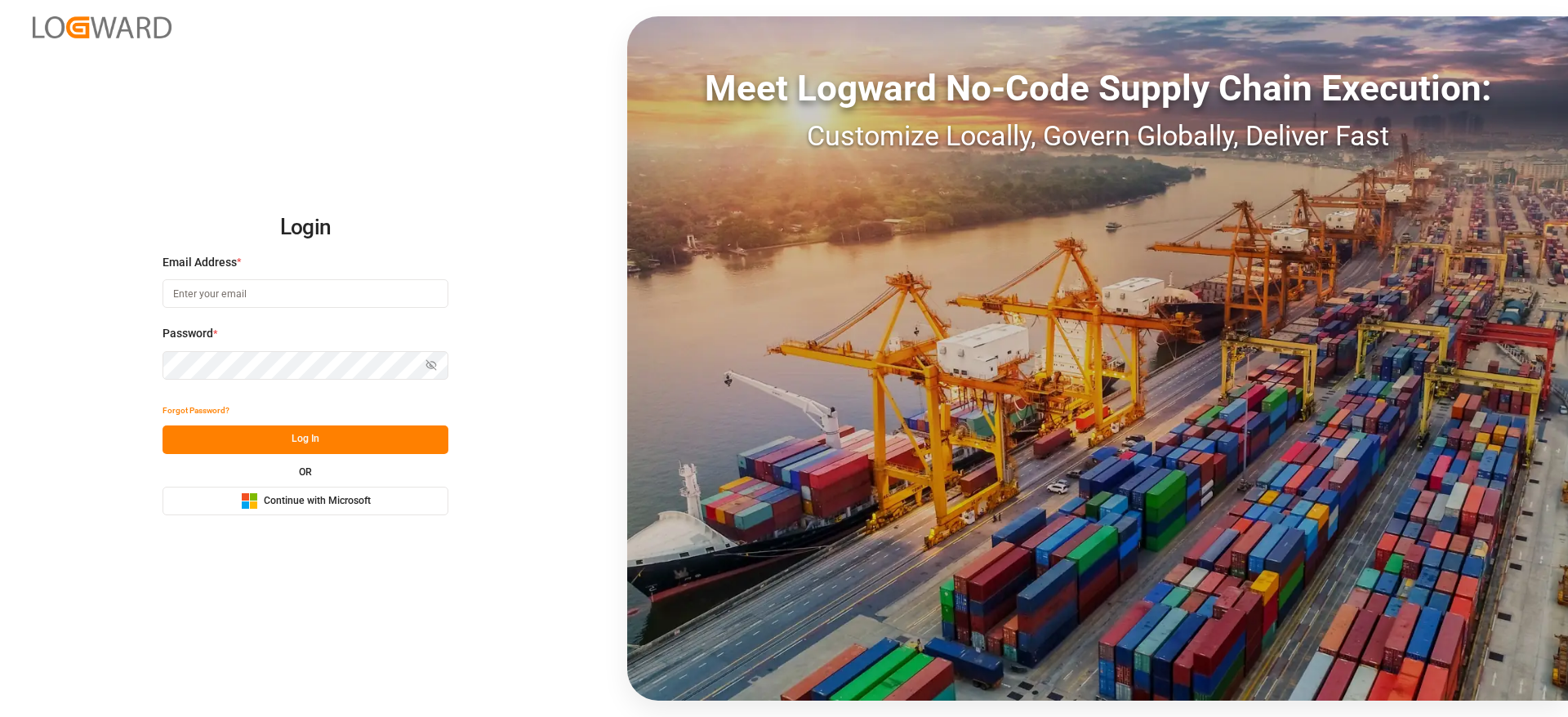
click at [302, 508] on div "Microsoft Logo Continue with Microsoft" at bounding box center [305, 501] width 130 height 17
